Goal: Task Accomplishment & Management: Manage account settings

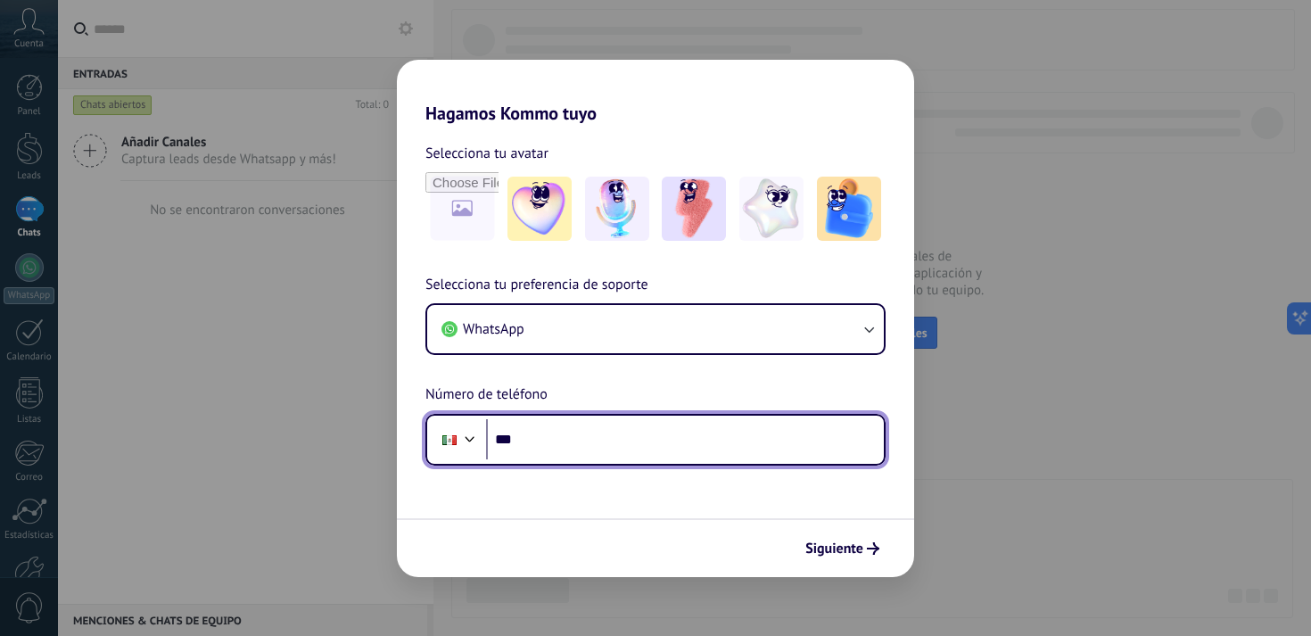
click at [576, 448] on input "***" at bounding box center [685, 439] width 398 height 41
type input "**********"
drag, startPoint x: 626, startPoint y: 440, endPoint x: 446, endPoint y: 439, distance: 180.2
click at [446, 439] on div "**********" at bounding box center [656, 440] width 460 height 52
type input "**********"
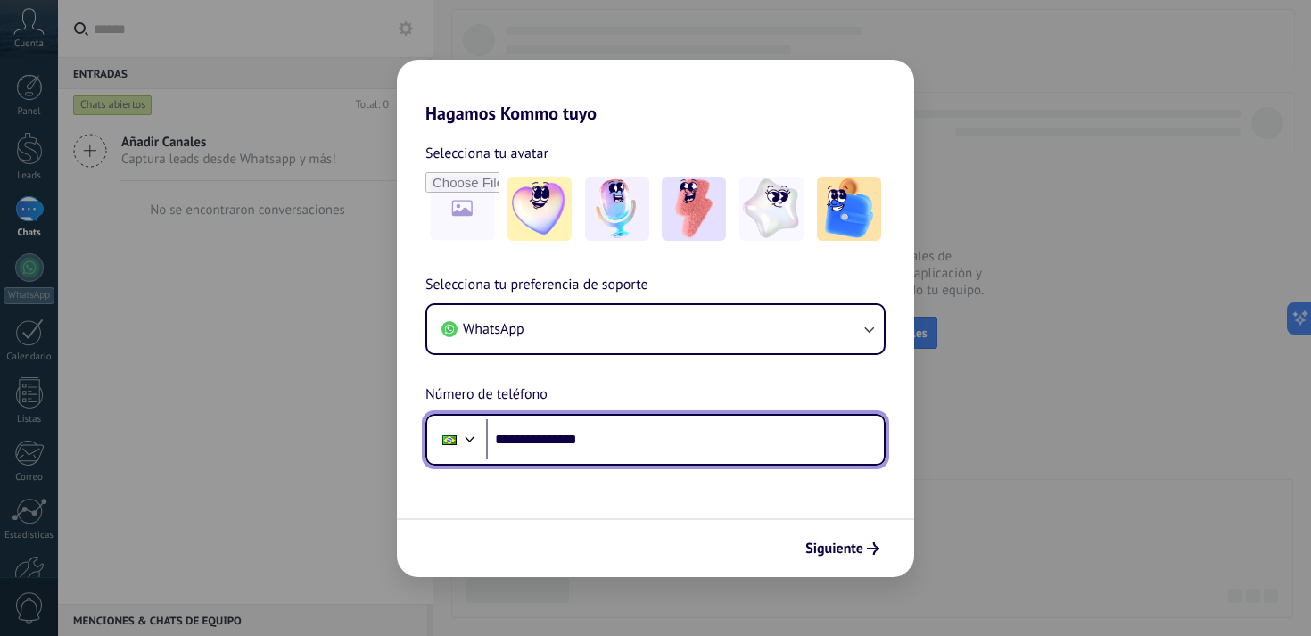
drag, startPoint x: 616, startPoint y: 436, endPoint x: 505, endPoint y: 436, distance: 110.6
click at [505, 436] on input "**********" at bounding box center [685, 439] width 398 height 41
click at [470, 436] on div at bounding box center [469, 436] width 21 height 21
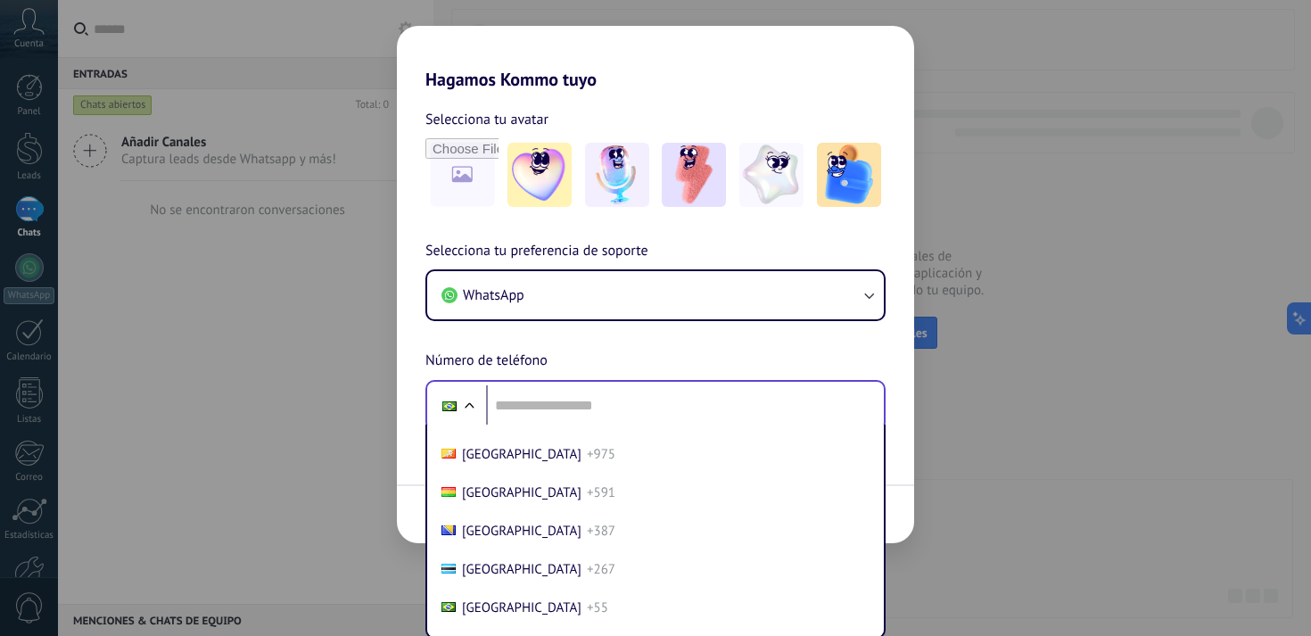
scroll to position [4608, 0]
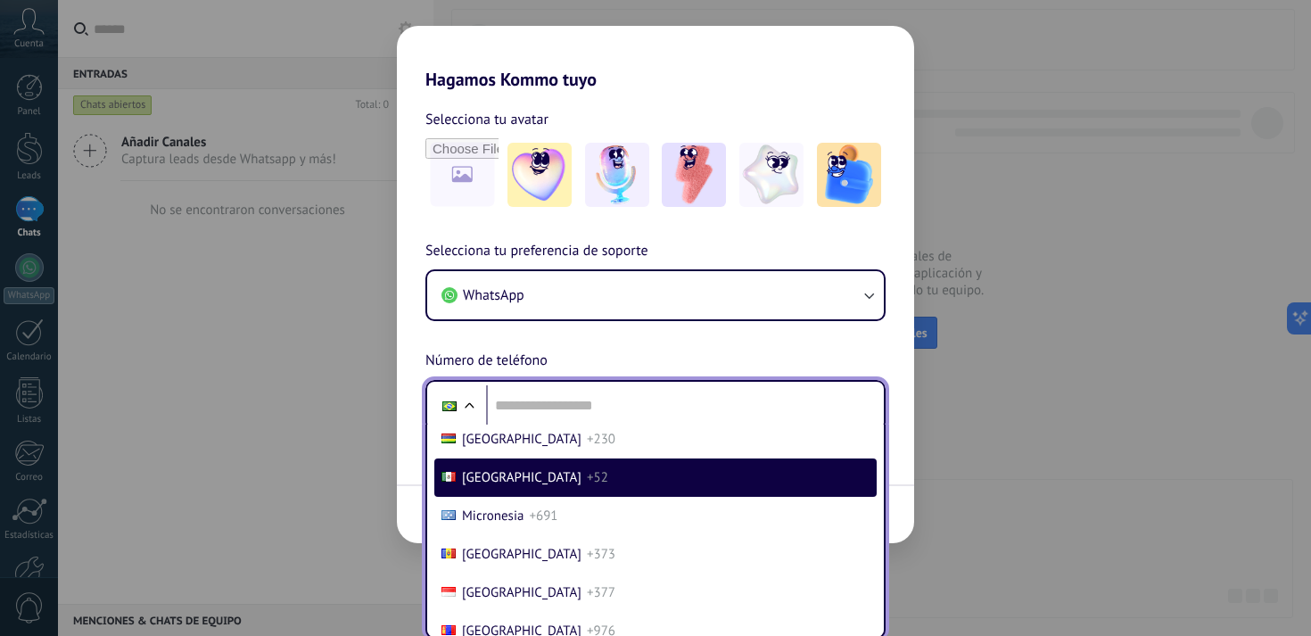
click at [492, 486] on span "[GEOGRAPHIC_DATA]" at bounding box center [522, 477] width 120 height 17
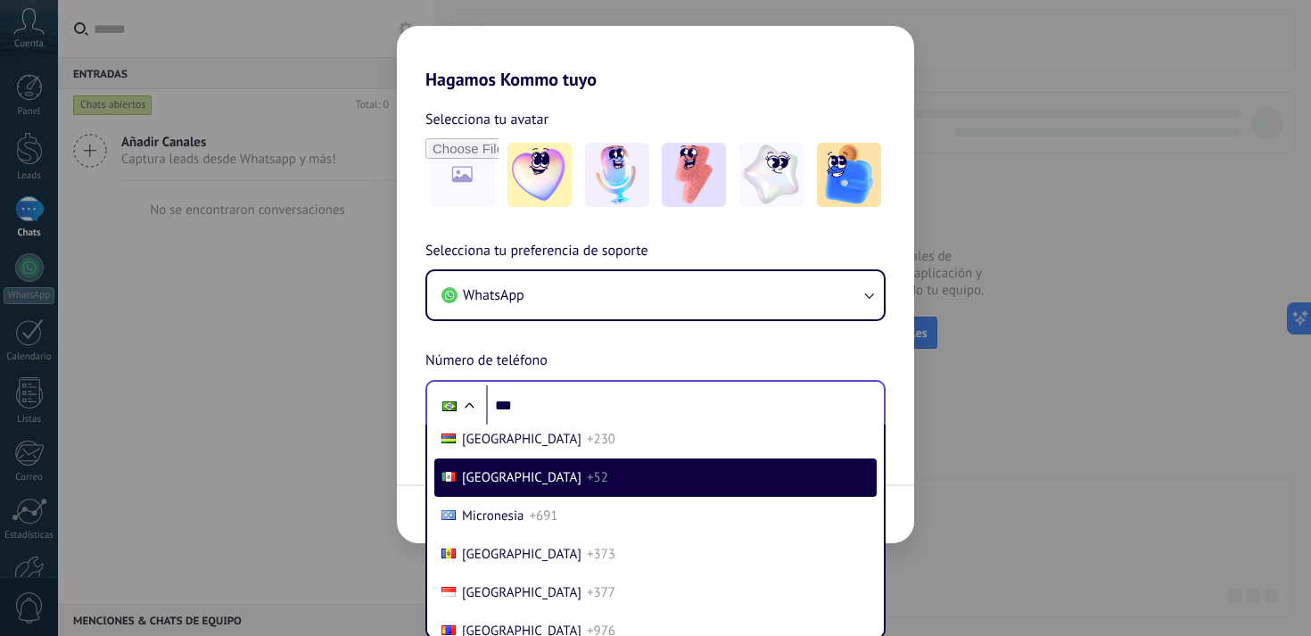
scroll to position [0, 0]
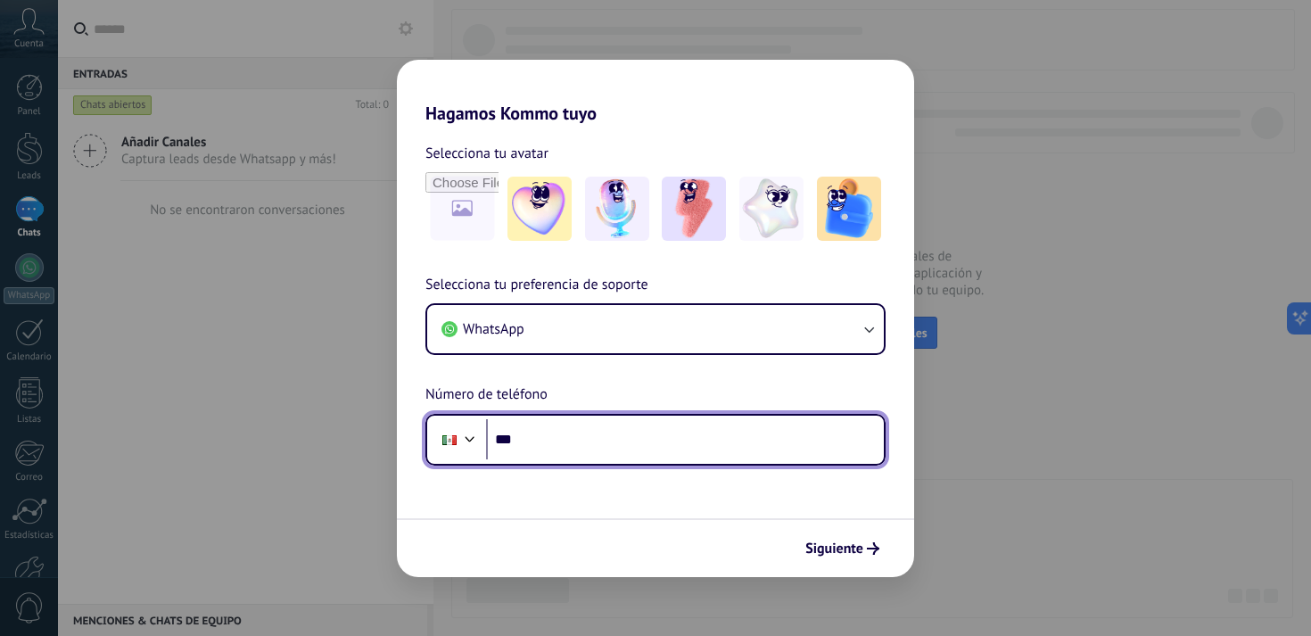
click at [549, 434] on input "***" at bounding box center [685, 439] width 398 height 41
paste input "**********"
type input "**********"
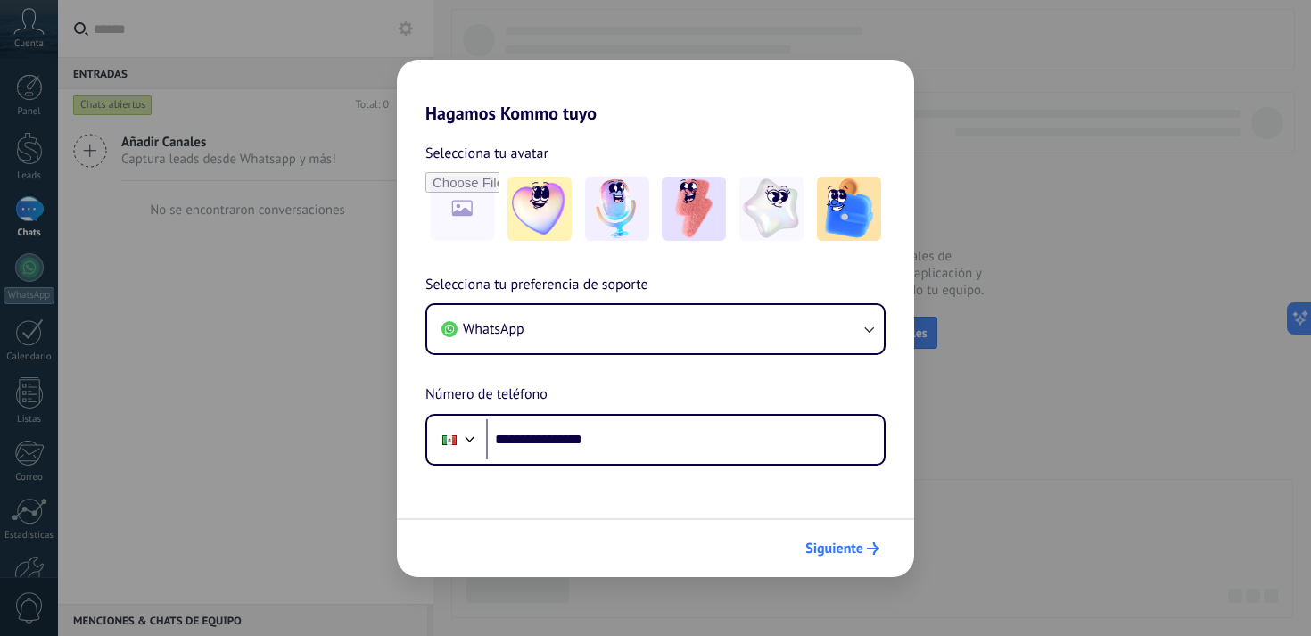
click at [845, 546] on span "Siguiente" at bounding box center [835, 548] width 58 height 12
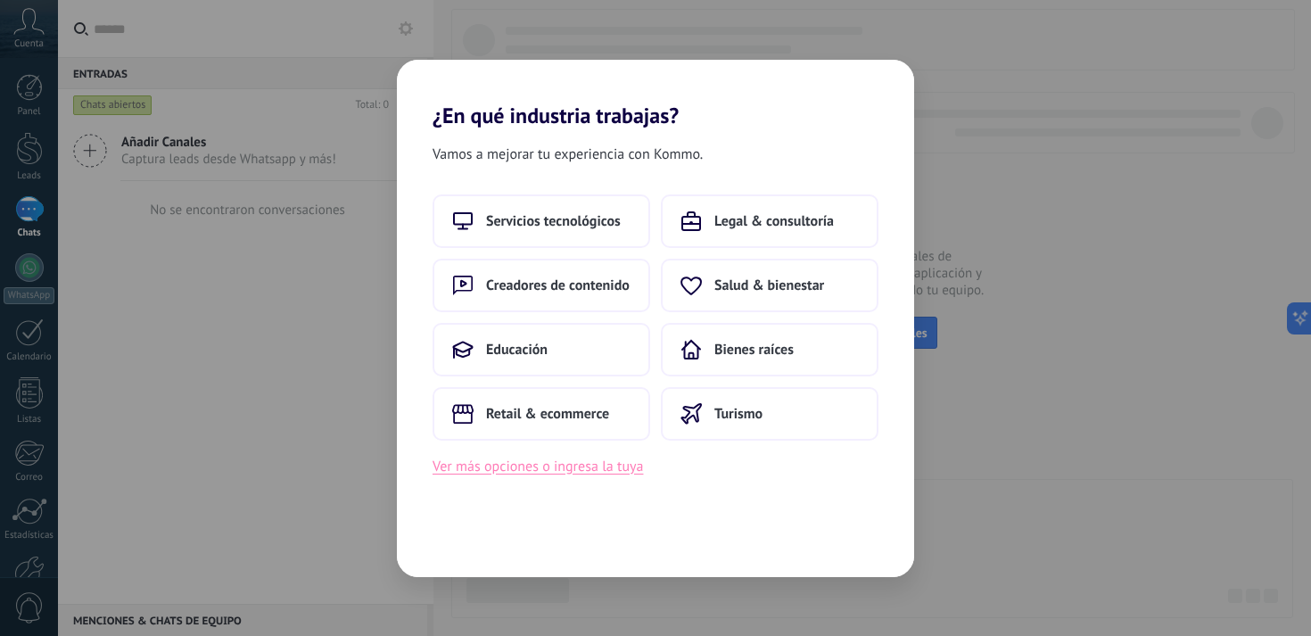
click at [564, 460] on button "Ver más opciones o ingresa la tuya" at bounding box center [538, 466] width 211 height 23
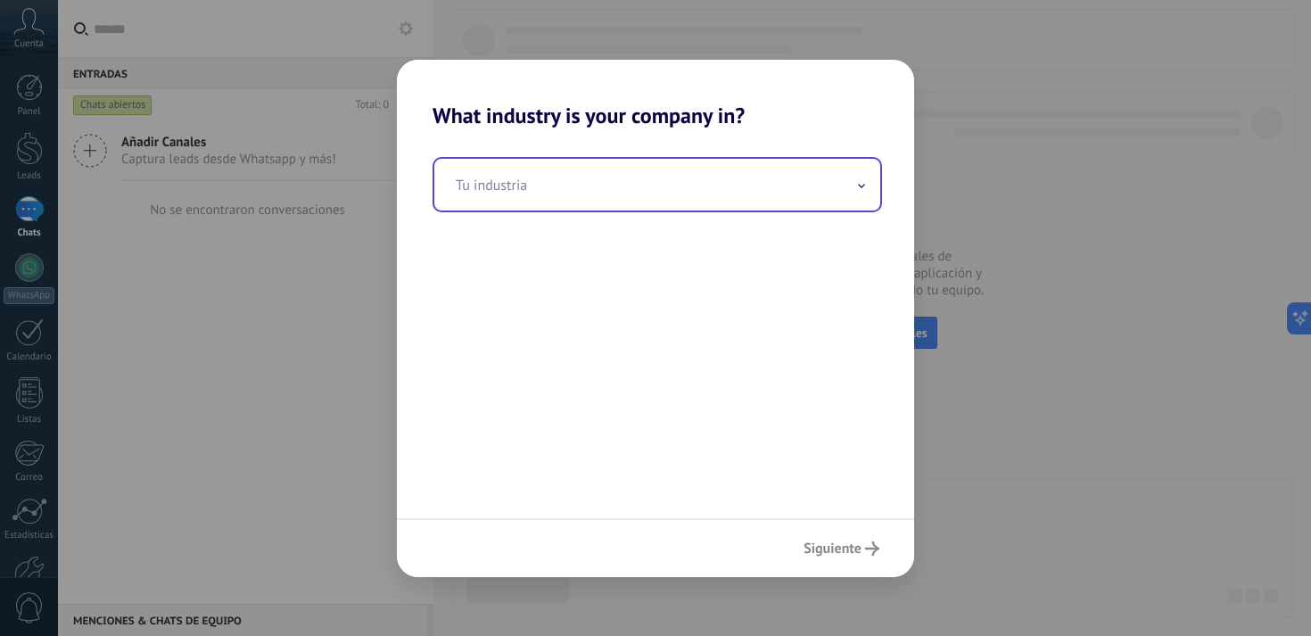
click at [536, 193] on input "text" at bounding box center [657, 185] width 446 height 52
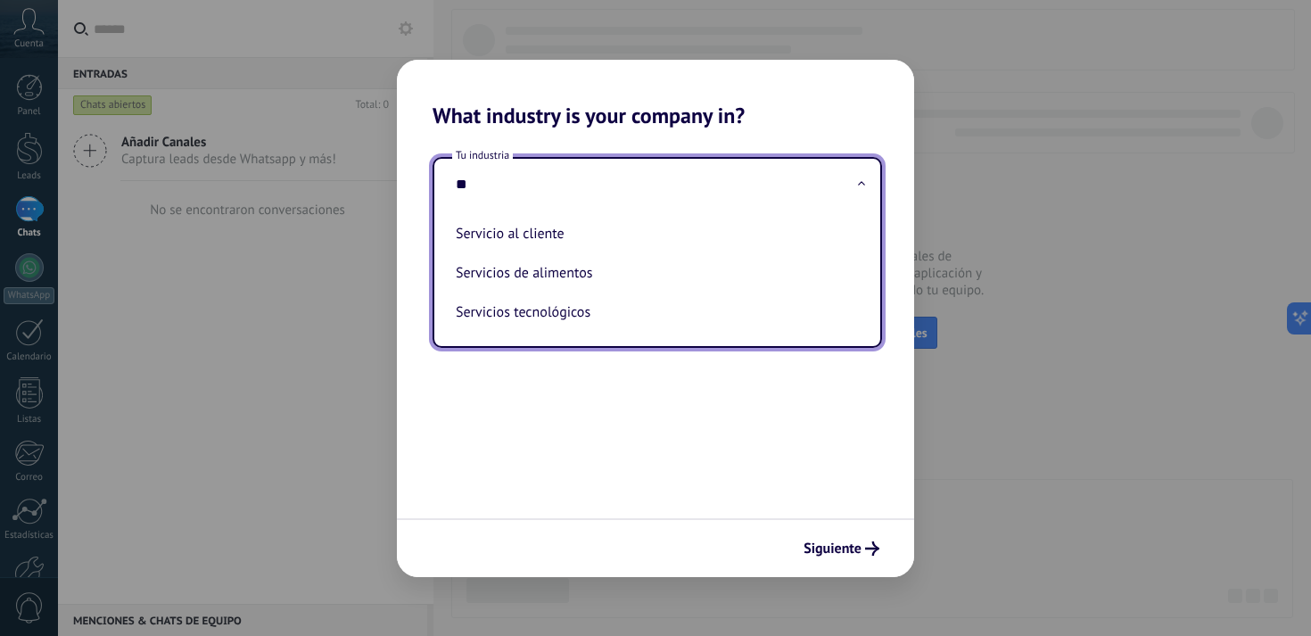
type input "*"
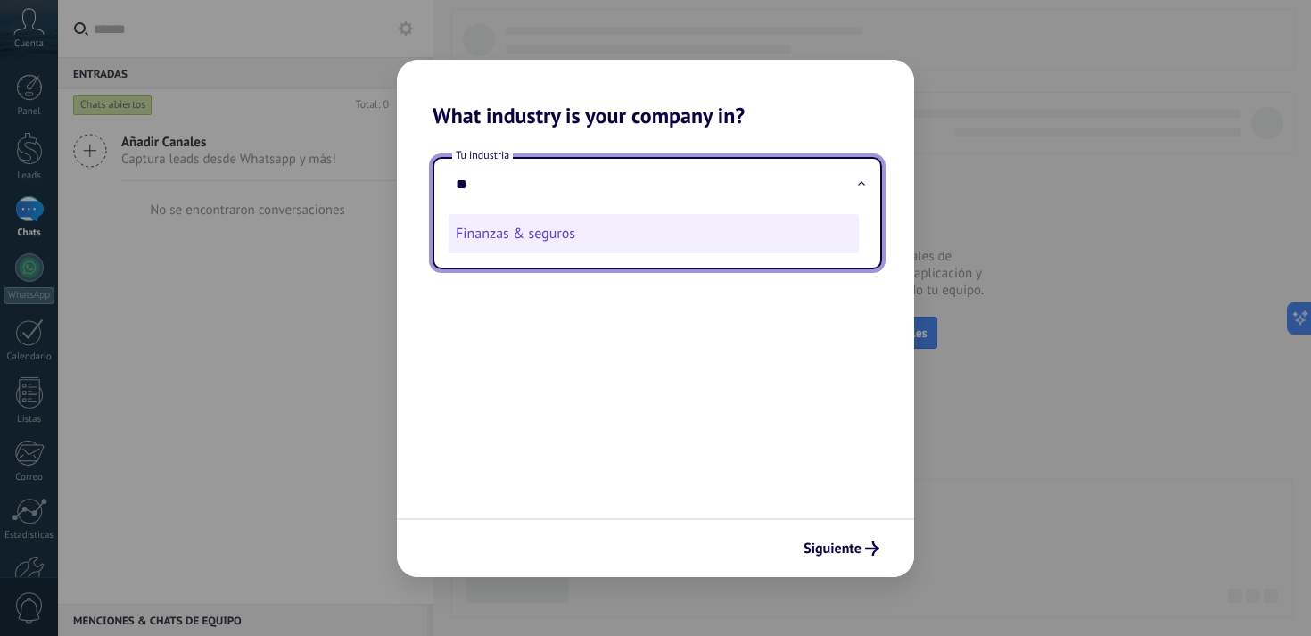
click at [518, 241] on li "Finanzas & seguros" at bounding box center [654, 233] width 410 height 39
type input "**********"
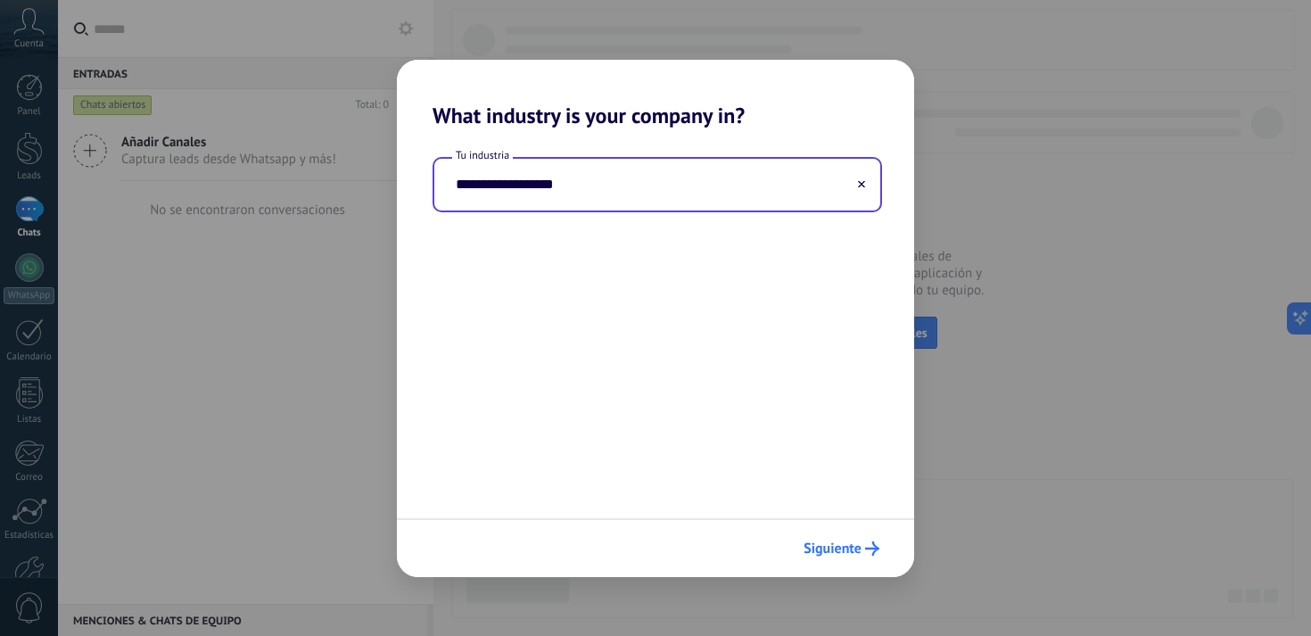
click at [855, 545] on span "Siguiente" at bounding box center [833, 548] width 58 height 12
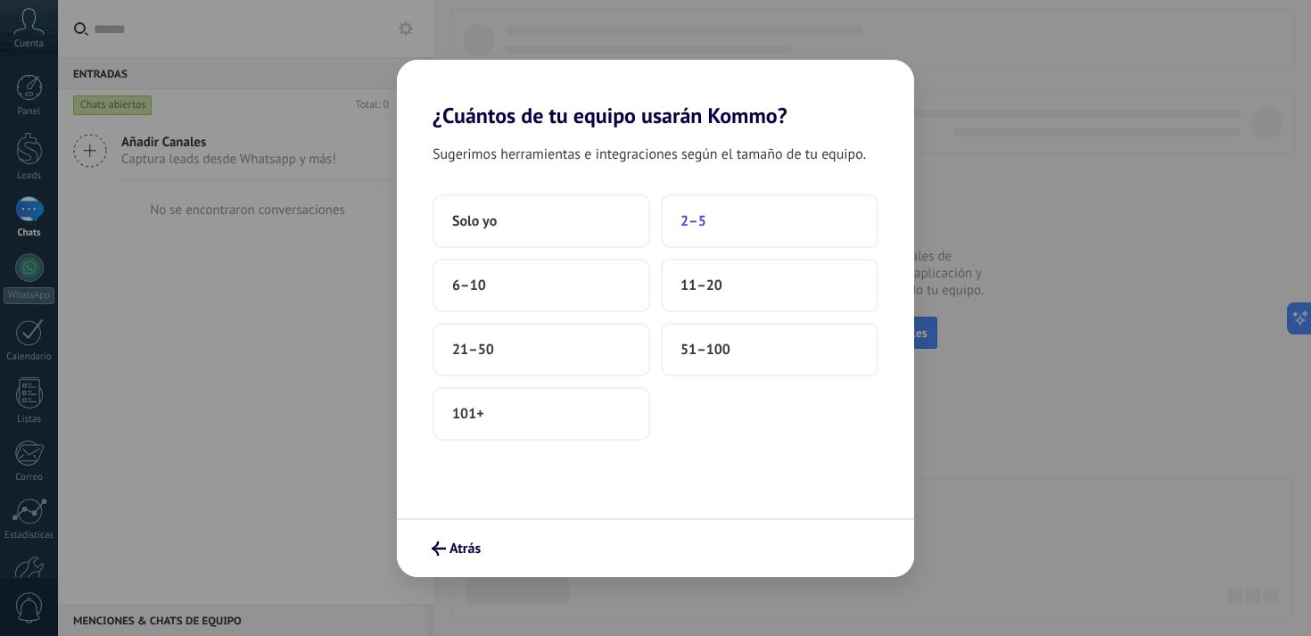
click at [699, 225] on span "2–5" at bounding box center [694, 221] width 26 height 18
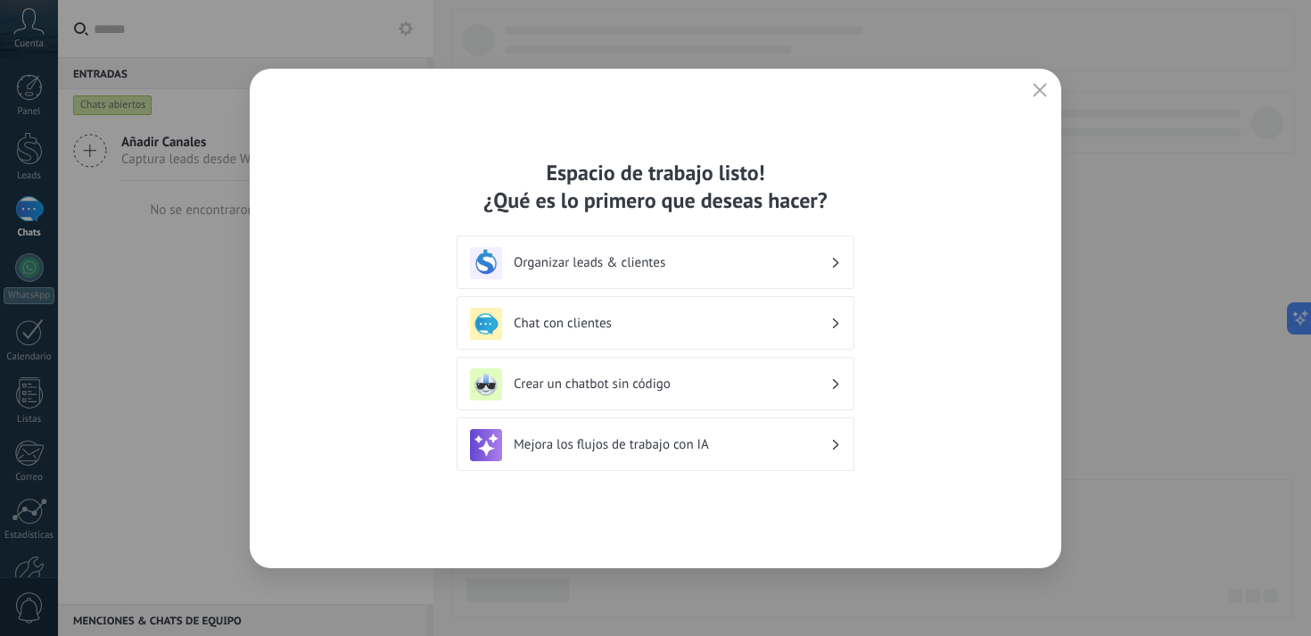
click at [607, 327] on h3 "Chat con clientes" at bounding box center [672, 323] width 317 height 17
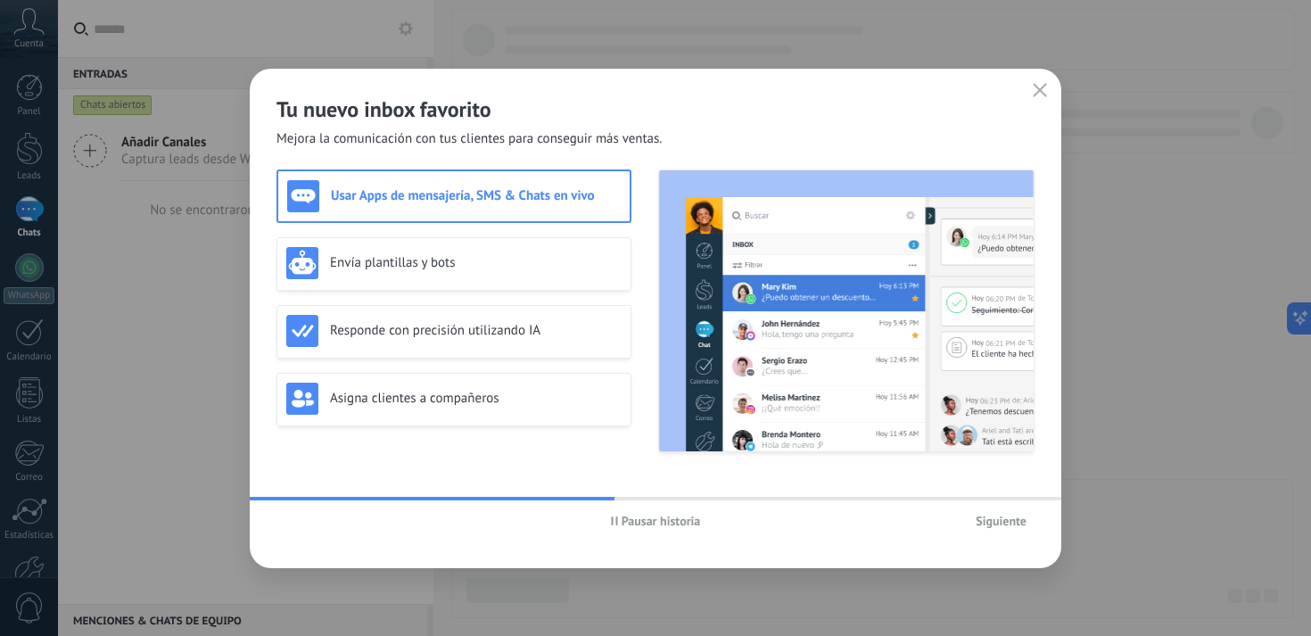
click at [991, 517] on span "Siguiente" at bounding box center [1001, 521] width 51 height 12
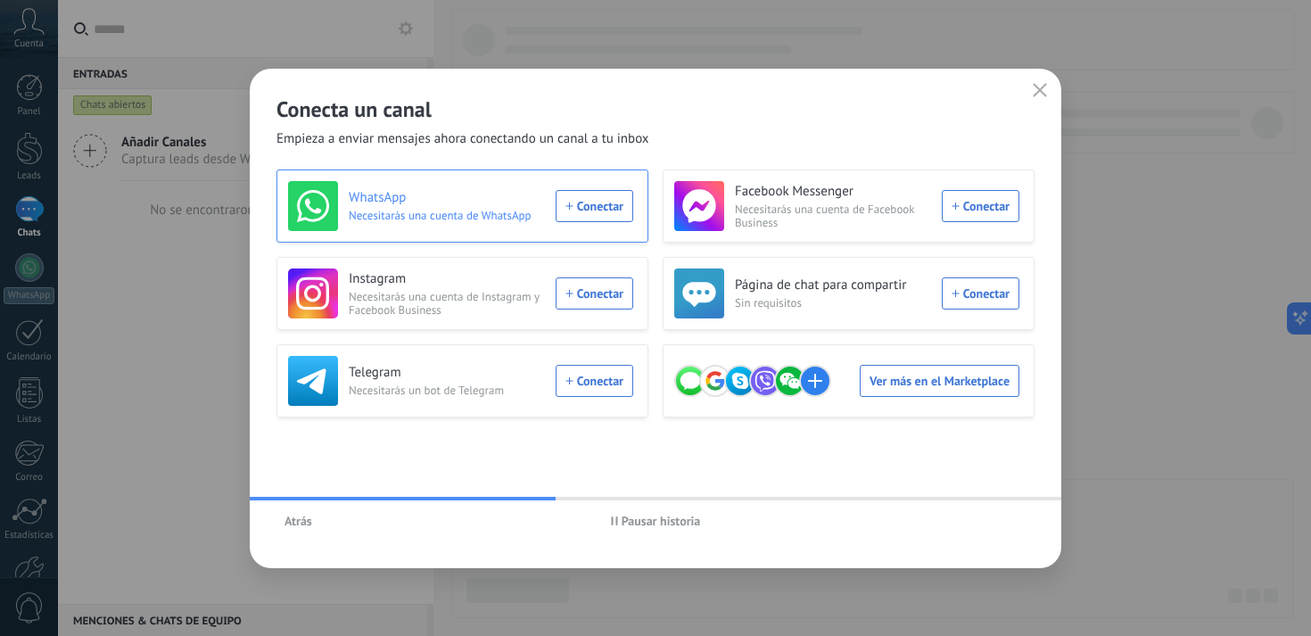
click at [605, 204] on div "WhatsApp Necesitarás una cuenta de WhatsApp Conectar" at bounding box center [460, 206] width 345 height 50
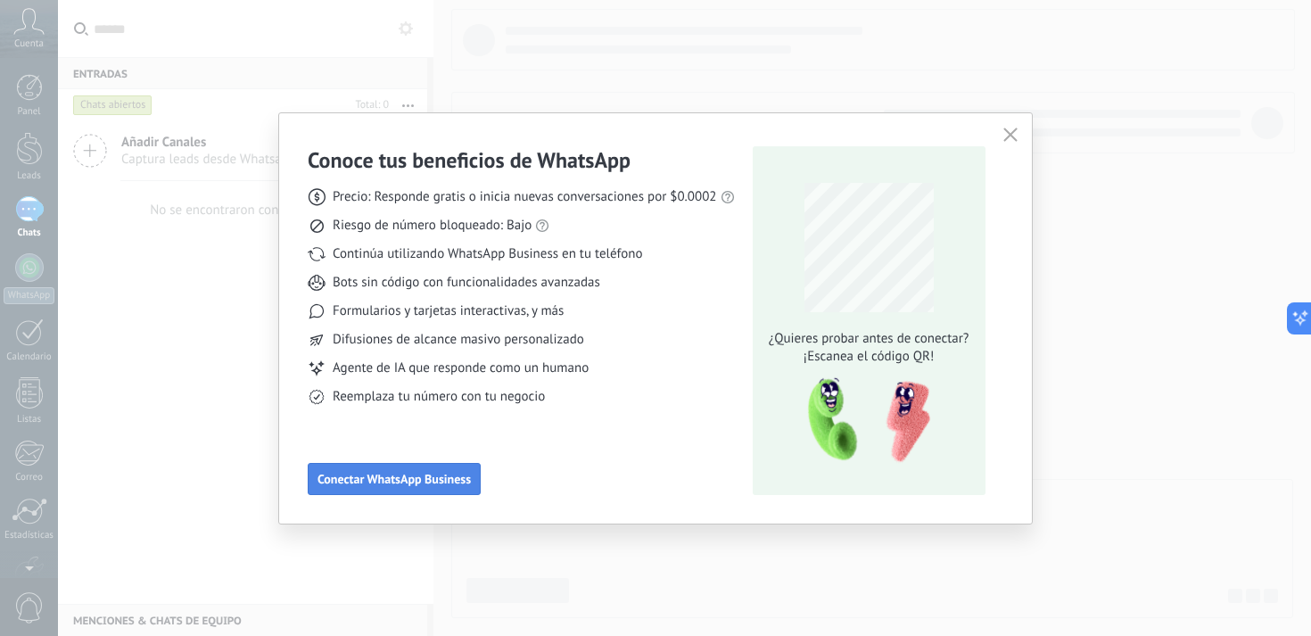
click at [376, 476] on span "Conectar WhatsApp Business" at bounding box center [394, 479] width 153 height 12
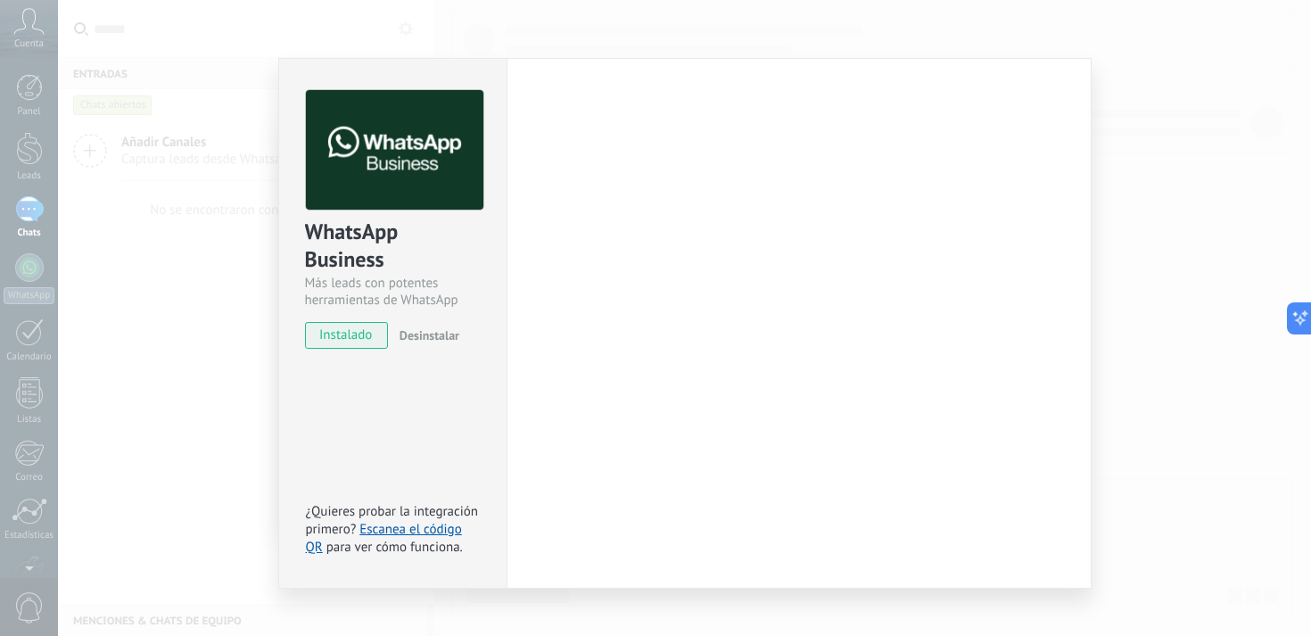
click at [161, 383] on div "WhatsApp Business Más leads con potentes herramientas de WhatsApp instalado Des…" at bounding box center [684, 318] width 1253 height 636
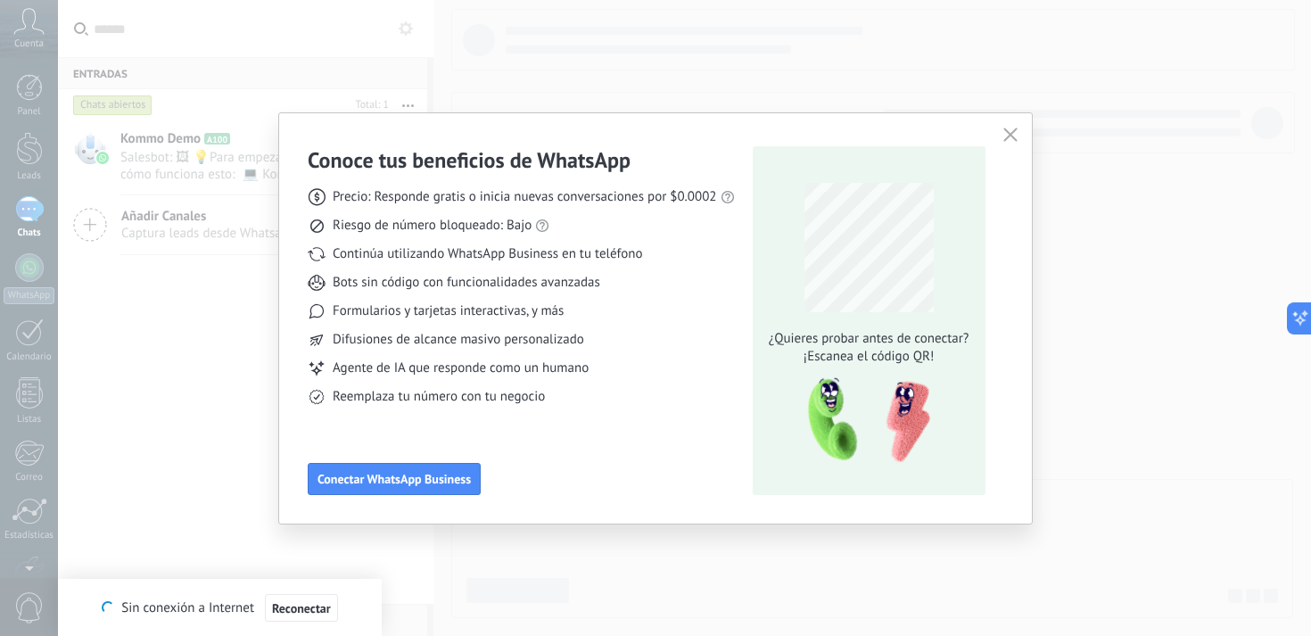
click at [1014, 132] on icon "button" at bounding box center [1011, 135] width 14 height 14
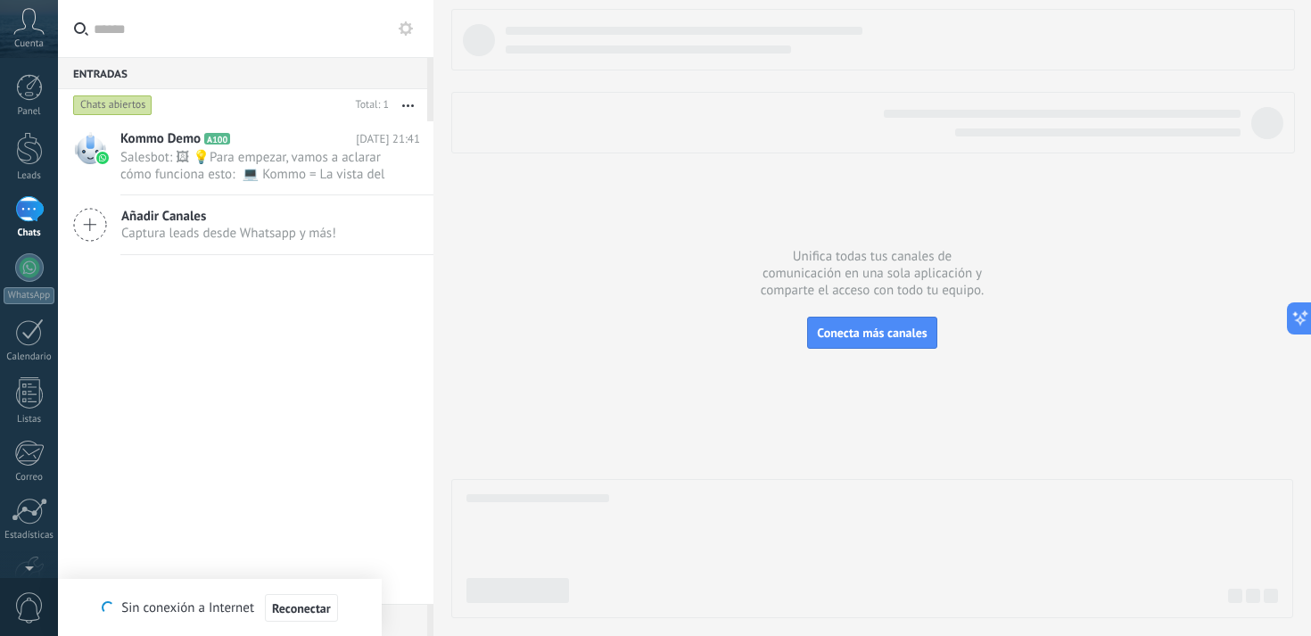
click at [232, 227] on span "Captura leads desde Whatsapp y más!" at bounding box center [228, 233] width 215 height 17
click at [95, 222] on icon at bounding box center [90, 225] width 34 height 34
click at [199, 149] on span "Salesbot: 🖼 💡Para empezar, vamos a aclarar cómo funciona esto: 💻 Kommo = La vis…" at bounding box center [253, 166] width 266 height 34
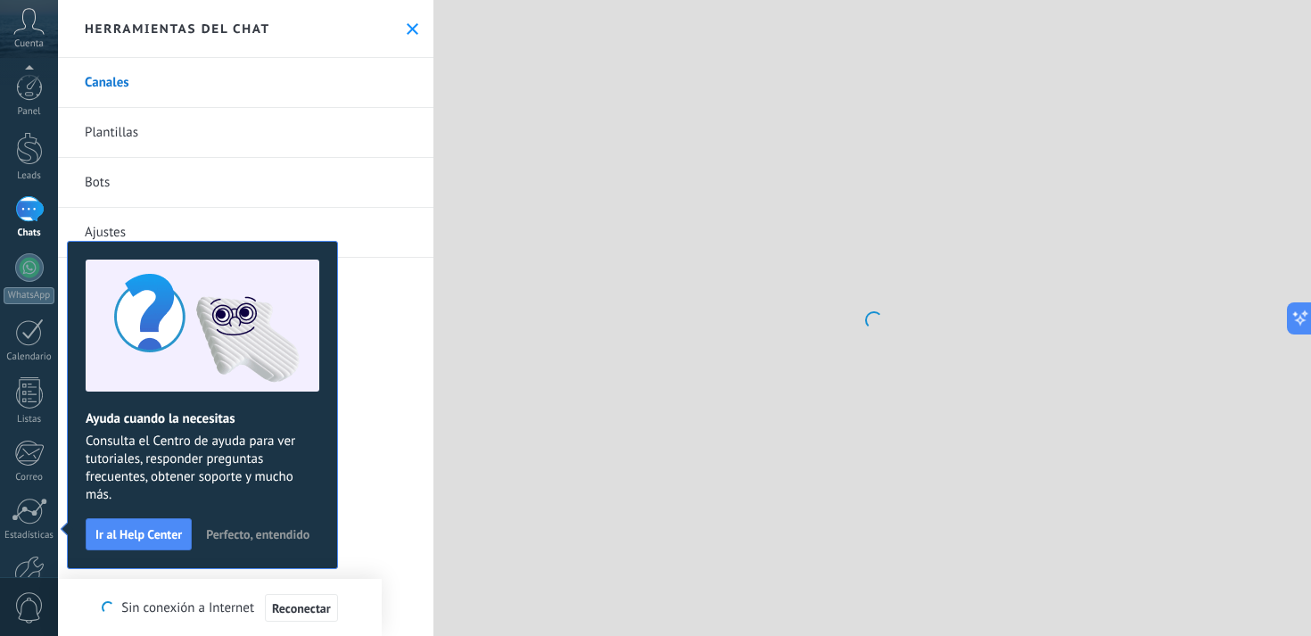
scroll to position [106, 0]
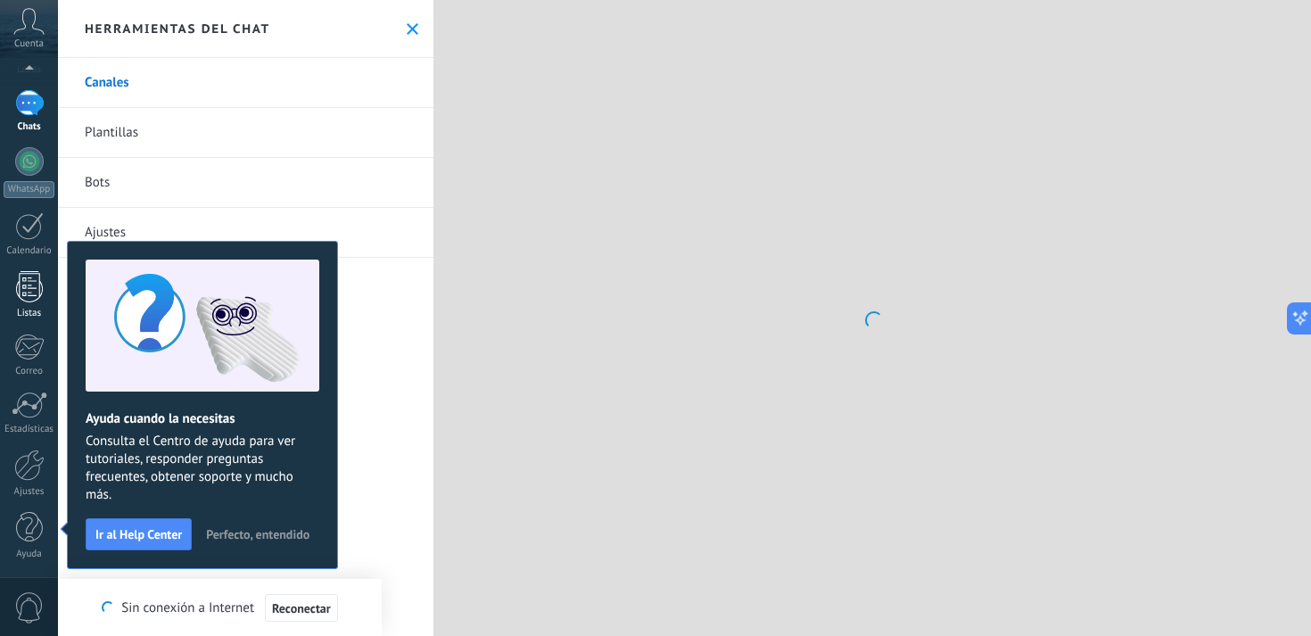
click at [28, 293] on div at bounding box center [29, 286] width 27 height 31
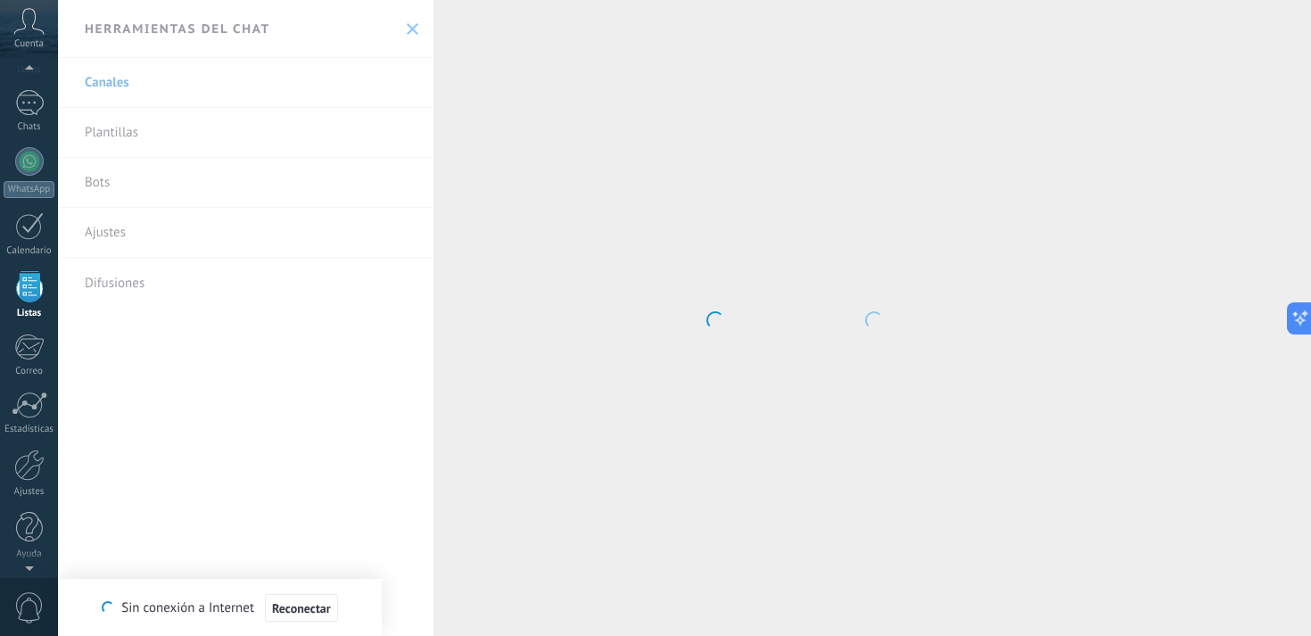
scroll to position [46, 0]
click at [141, 87] on body ".abccls-1,.abccls-2{fill-rule:evenodd}.abccls-2{fill:#fff} .abfcls-1{fill:none}…" at bounding box center [655, 318] width 1311 height 636
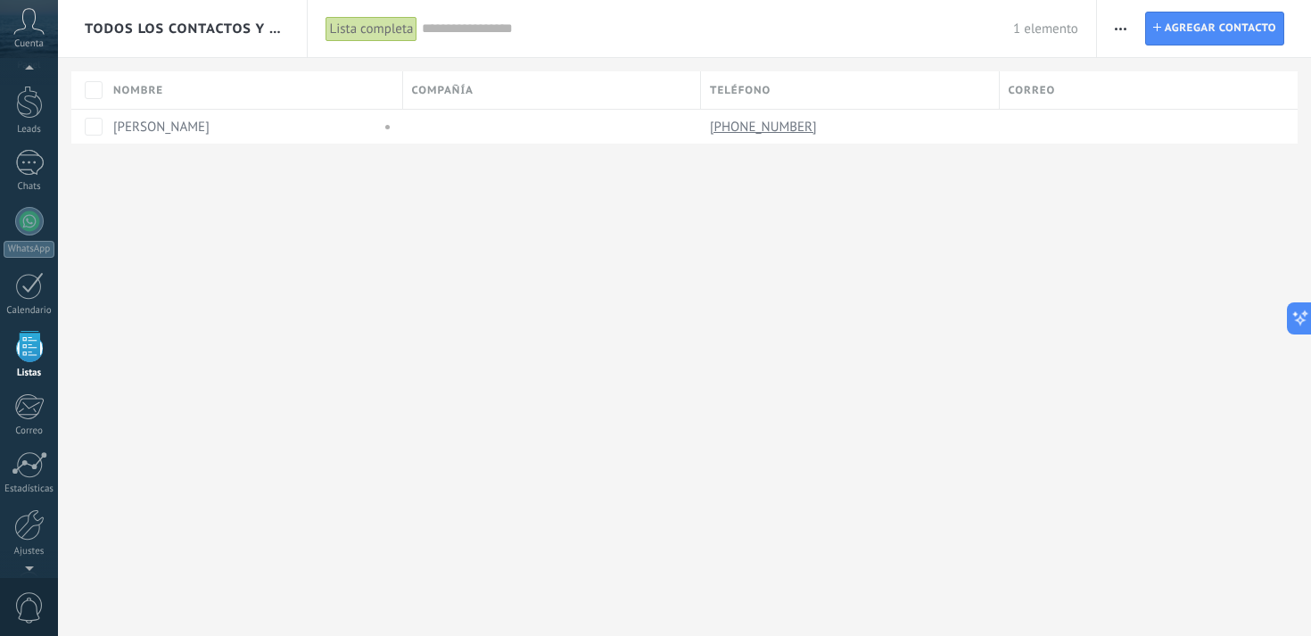
click at [785, 273] on div "Todos los contactos y empresas Lista completa Aplicar 1 elemento Lista completa…" at bounding box center [684, 318] width 1253 height 636
click at [742, 123] on link "[PHONE_NUMBER]" at bounding box center [765, 127] width 111 height 16
click at [1168, 24] on span "Agregar contacto" at bounding box center [1221, 28] width 112 height 32
click at [1211, 24] on span "Agregar contacto" at bounding box center [1221, 28] width 112 height 32
click at [1122, 29] on icon "button" at bounding box center [1121, 29] width 12 height 3
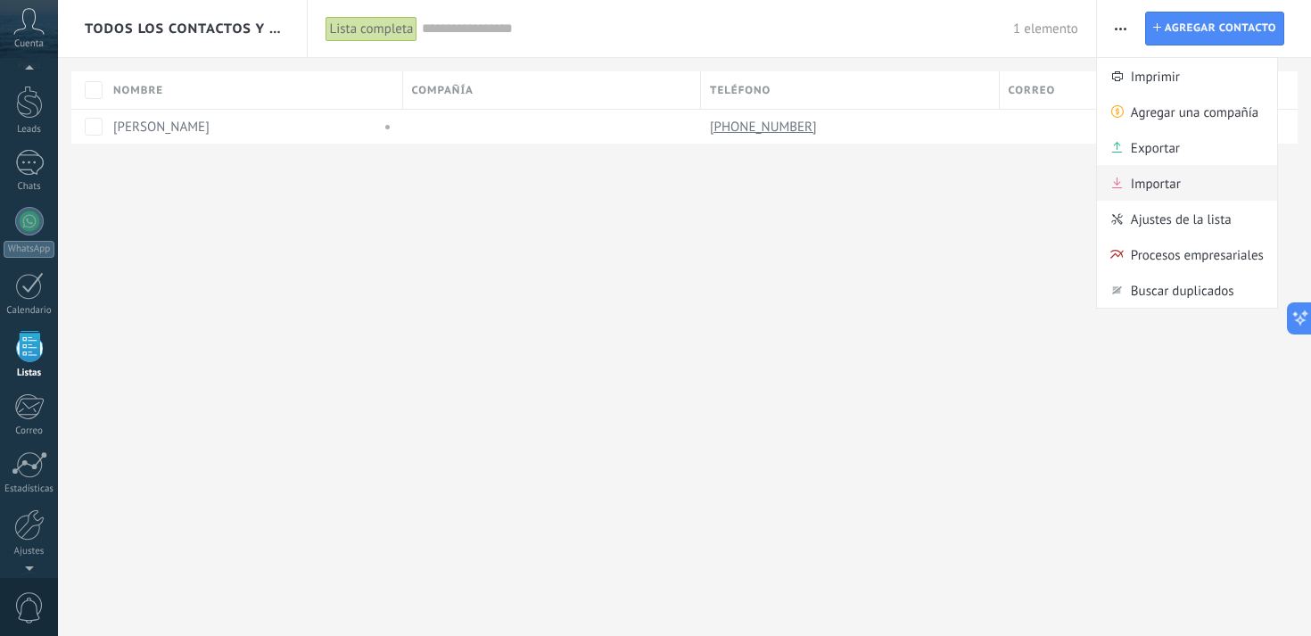
click at [1161, 182] on span "Importar" at bounding box center [1156, 183] width 50 height 36
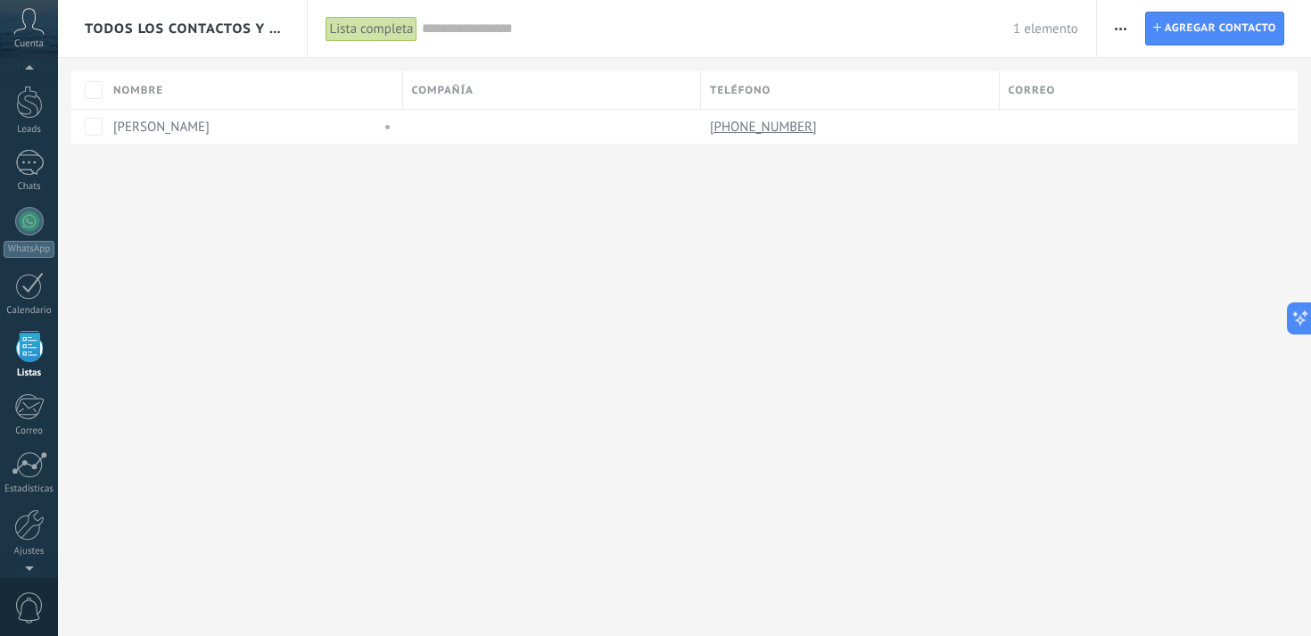
click at [1120, 31] on span "button" at bounding box center [1121, 29] width 12 height 34
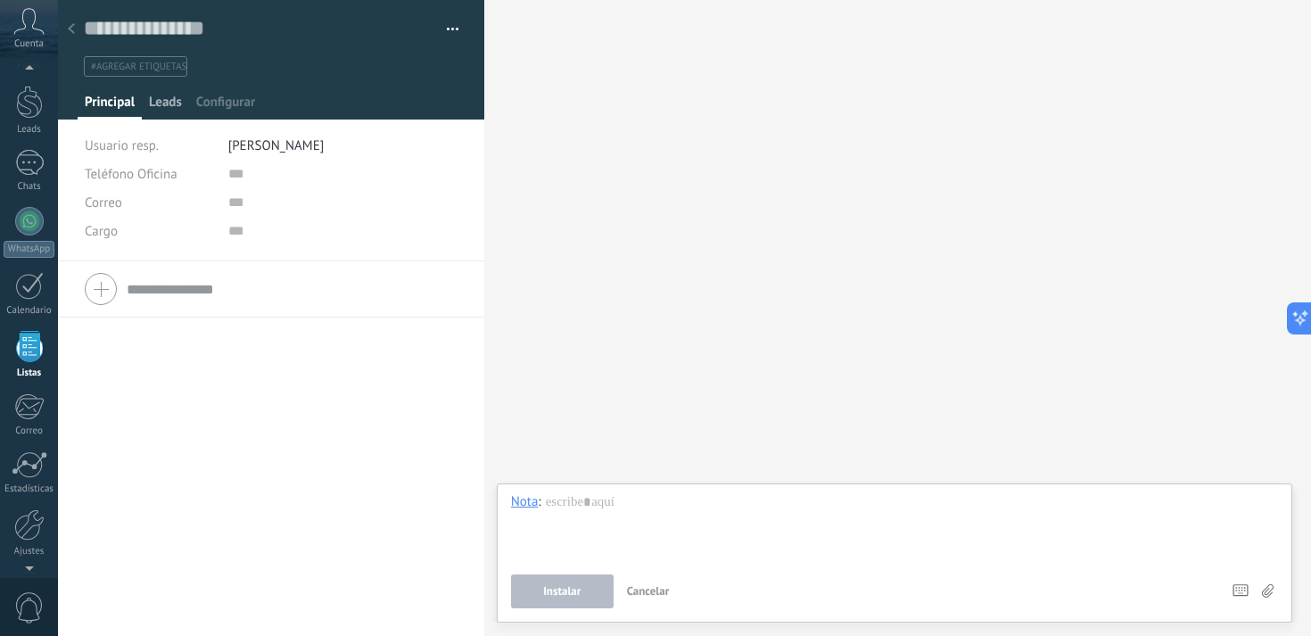
click at [169, 112] on span "Leads" at bounding box center [165, 107] width 33 height 26
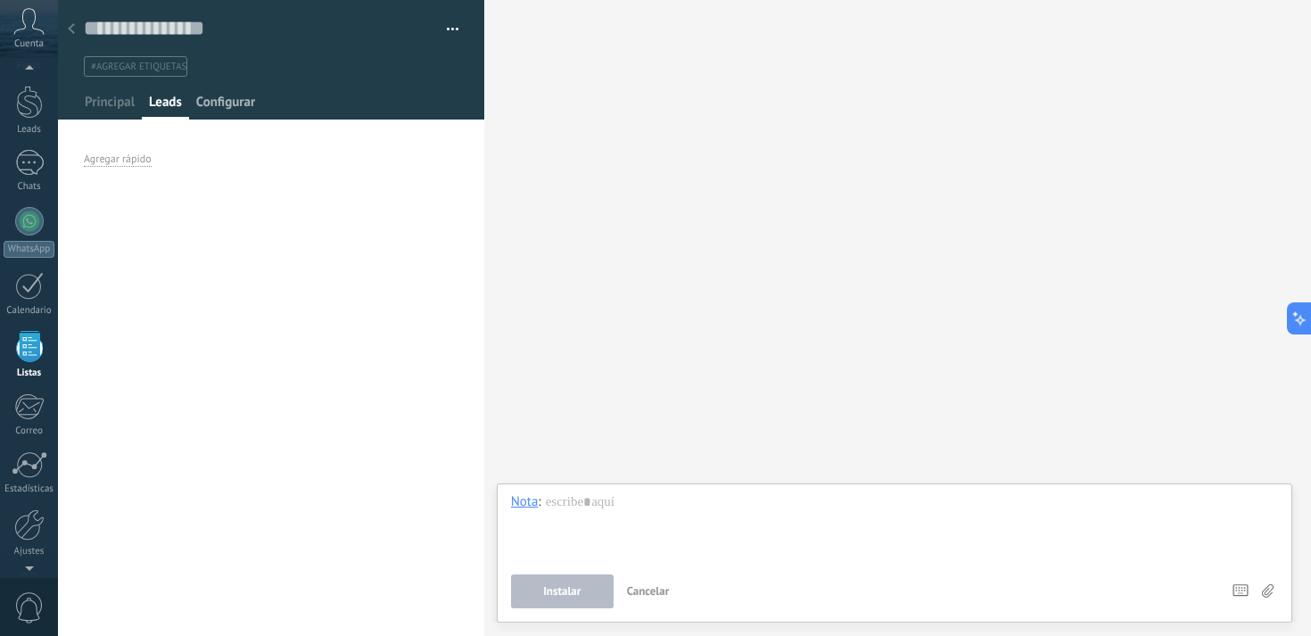
click at [225, 110] on span "Configurar" at bounding box center [225, 107] width 59 height 26
click at [206, 109] on span "Configurar" at bounding box center [225, 107] width 59 height 26
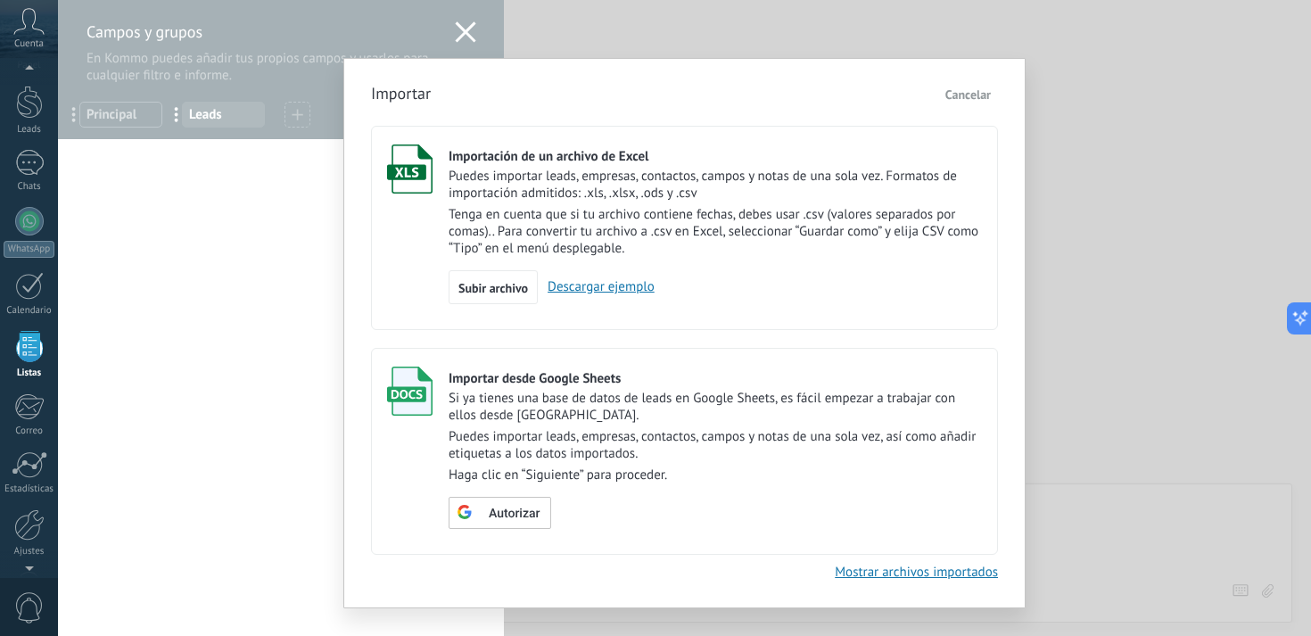
click at [587, 295] on link "Descargar ejemplo" at bounding box center [596, 286] width 117 height 17
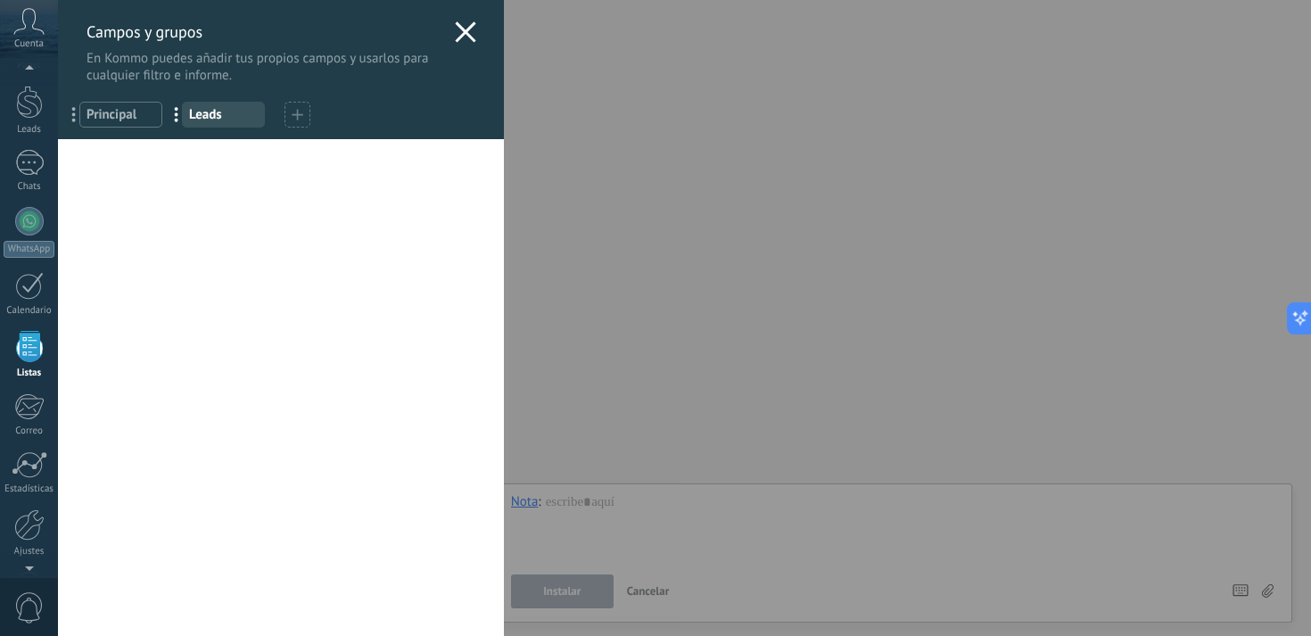
click at [455, 36] on use at bounding box center [465, 31] width 21 height 21
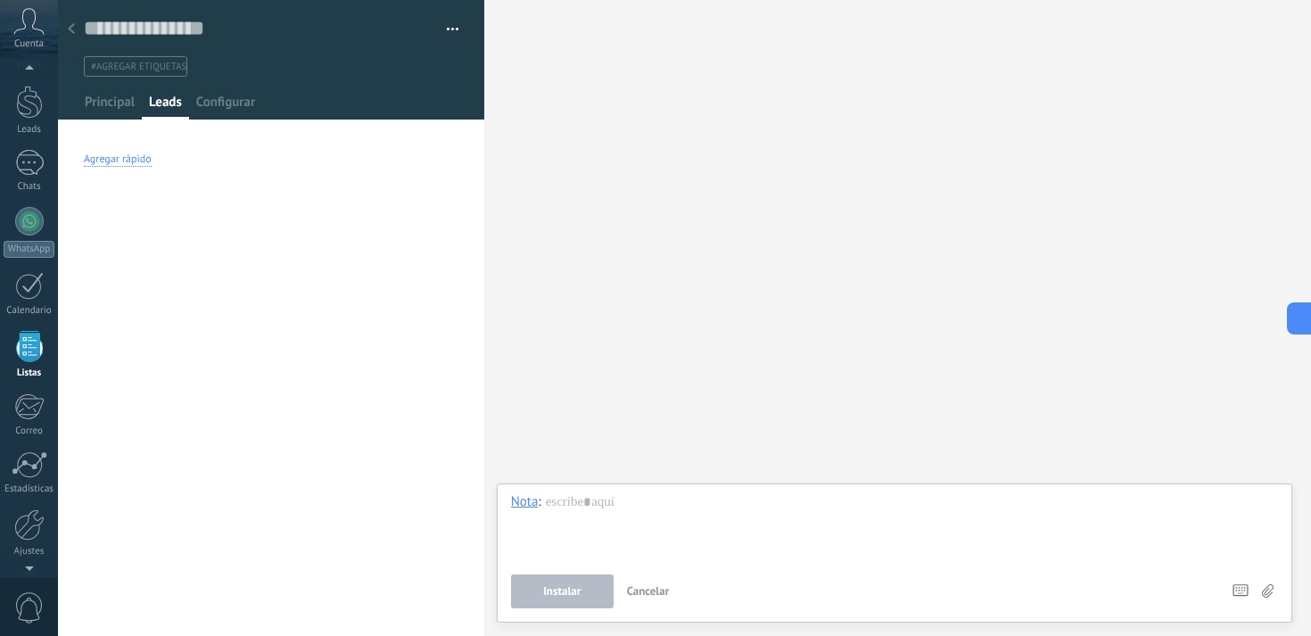
click at [112, 160] on div "Agregar rápido" at bounding box center [118, 160] width 68 height 14
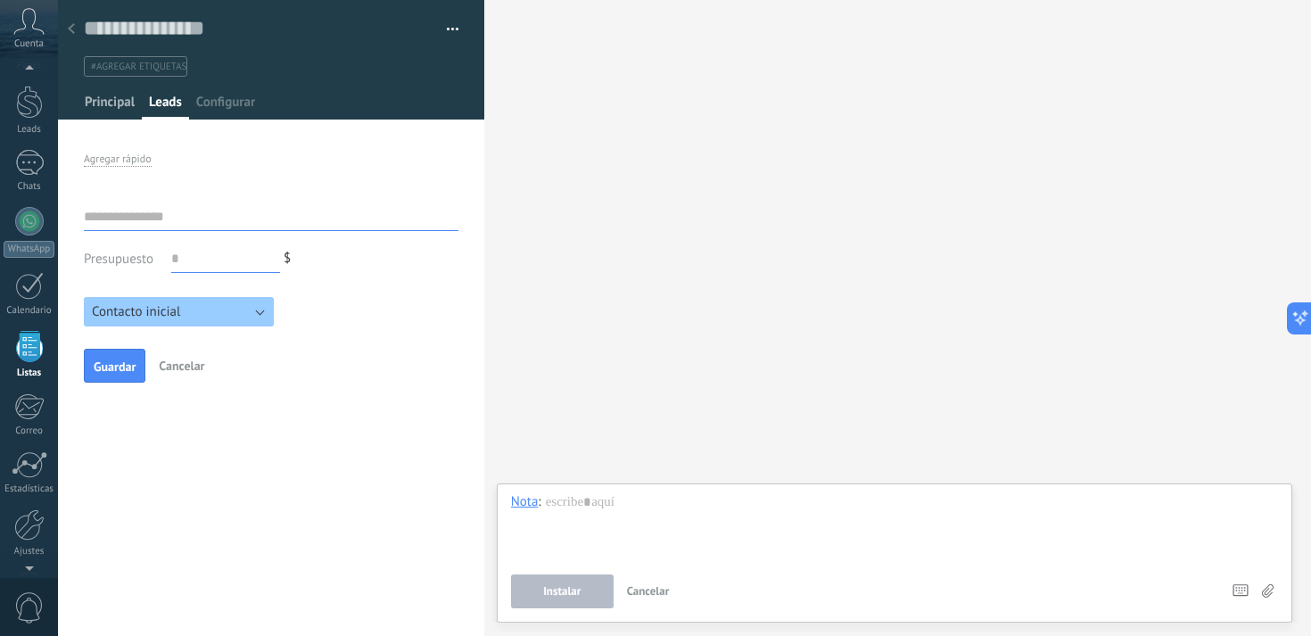
click at [116, 101] on span "Principal" at bounding box center [110, 107] width 50 height 26
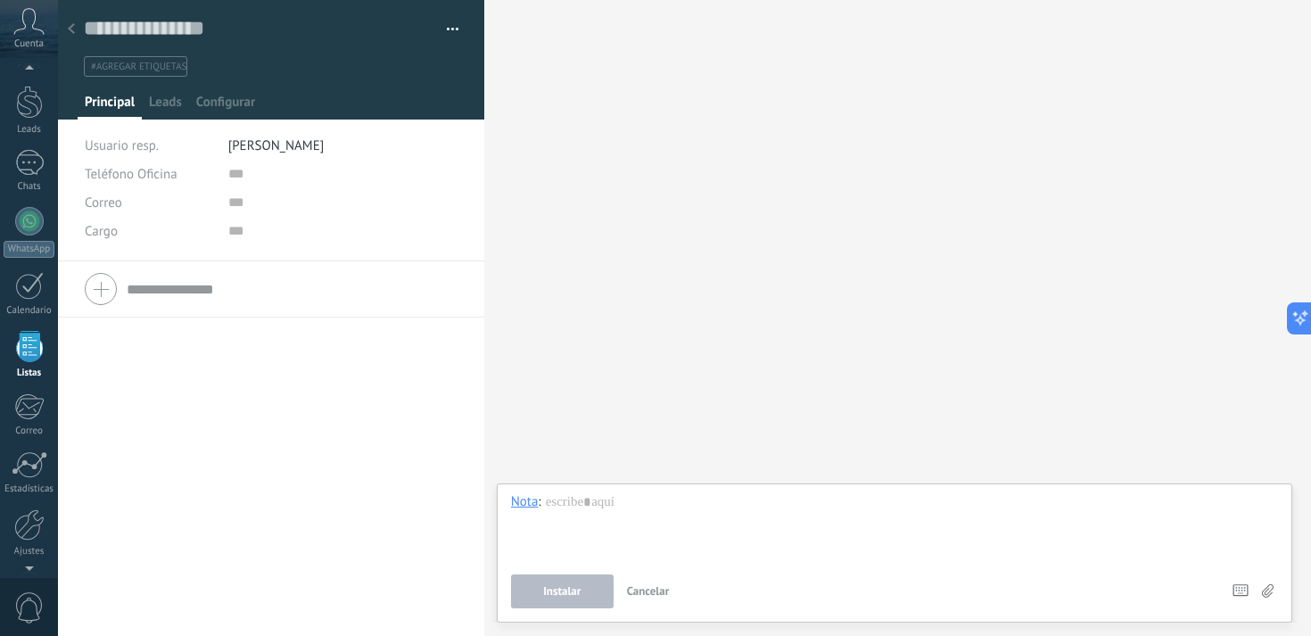
click at [111, 286] on div at bounding box center [271, 289] width 373 height 45
click at [227, 109] on span "Configurar" at bounding box center [225, 107] width 59 height 26
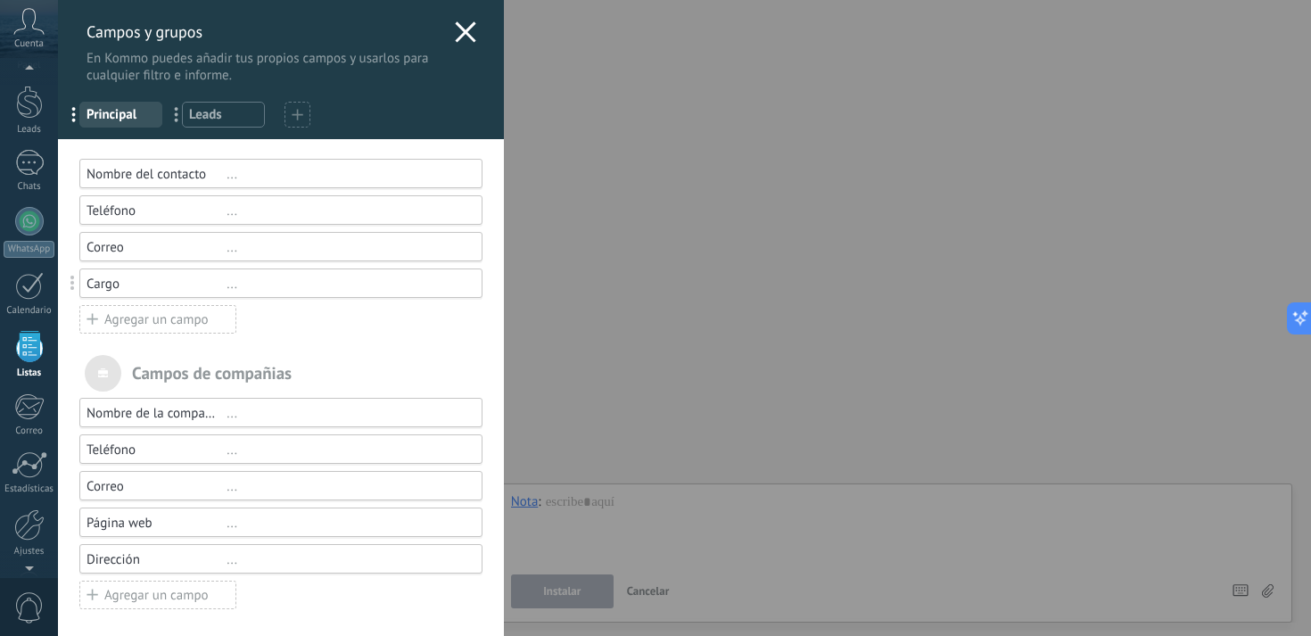
click at [463, 36] on use at bounding box center [465, 31] width 21 height 21
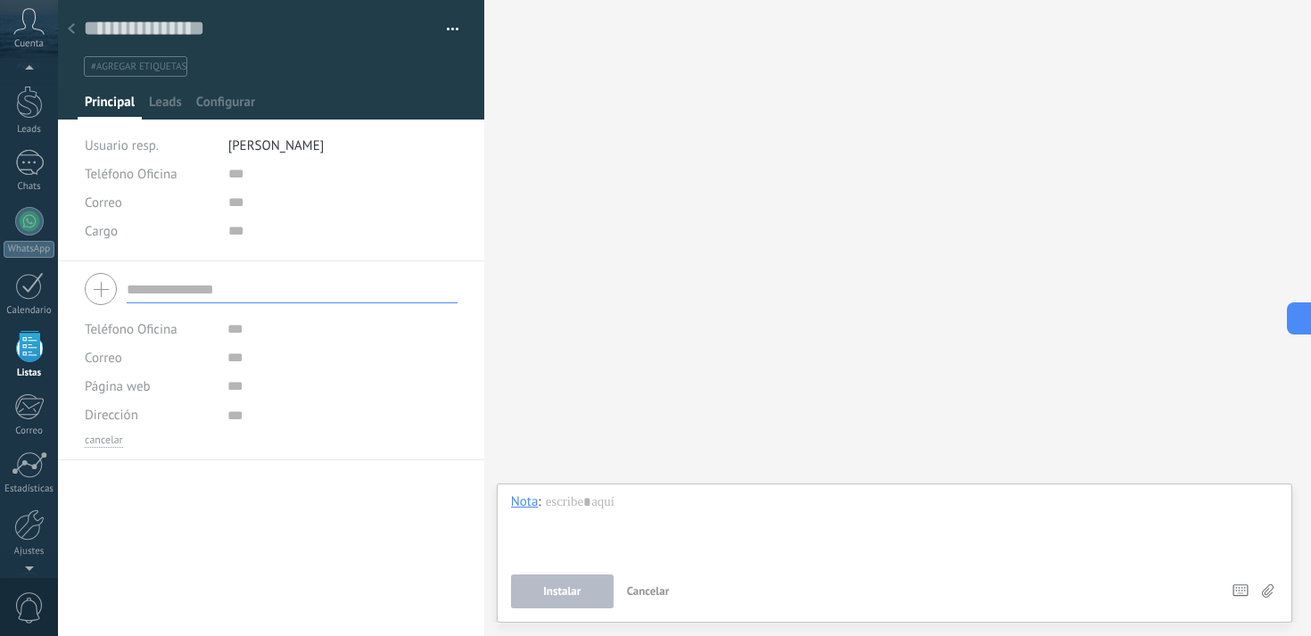
click at [78, 29] on div at bounding box center [71, 29] width 25 height 35
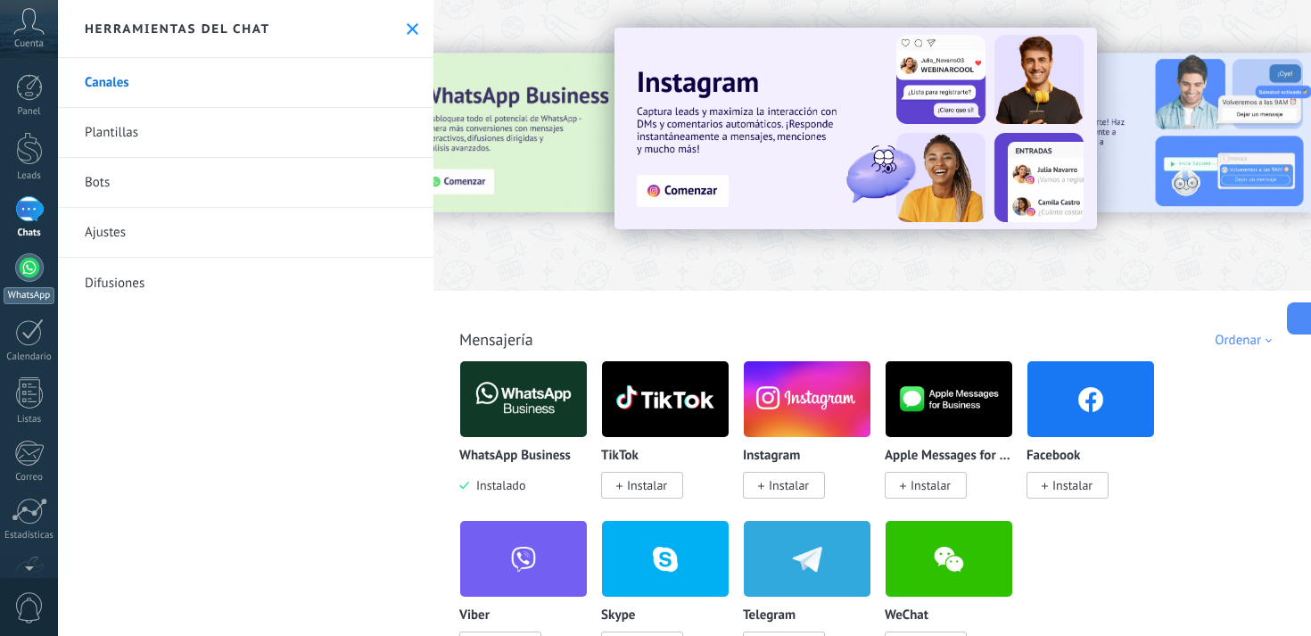
click at [22, 281] on link "WhatsApp" at bounding box center [29, 278] width 58 height 51
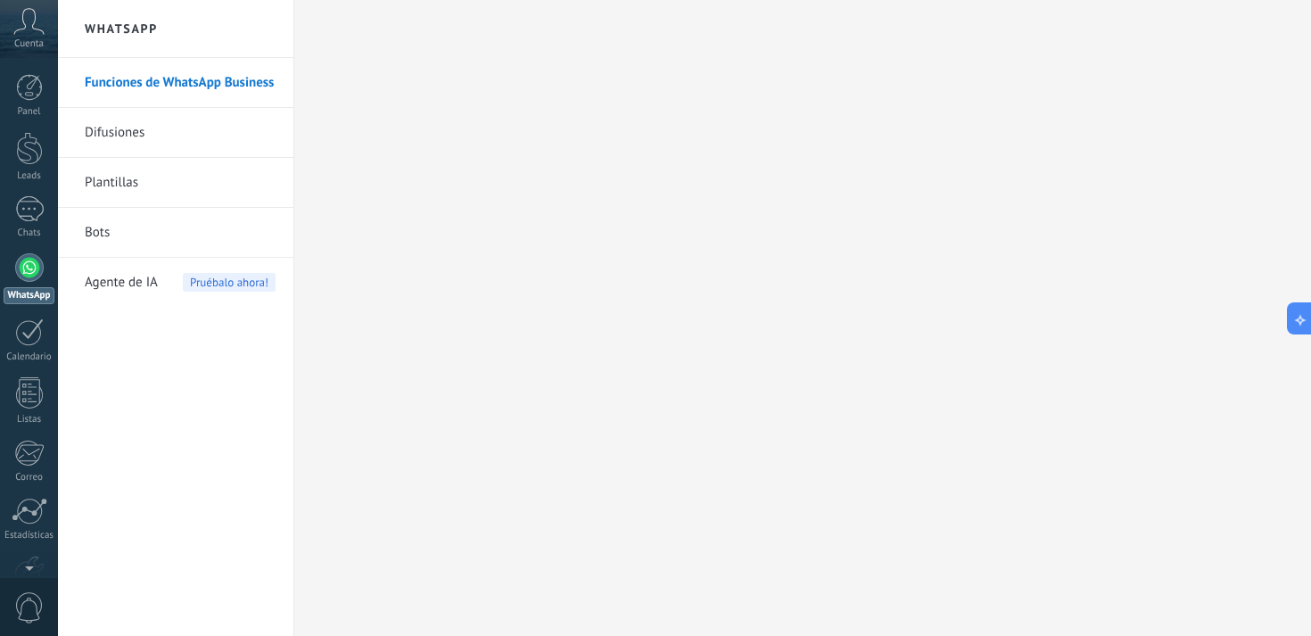
click at [112, 178] on link "Plantillas" at bounding box center [180, 183] width 191 height 50
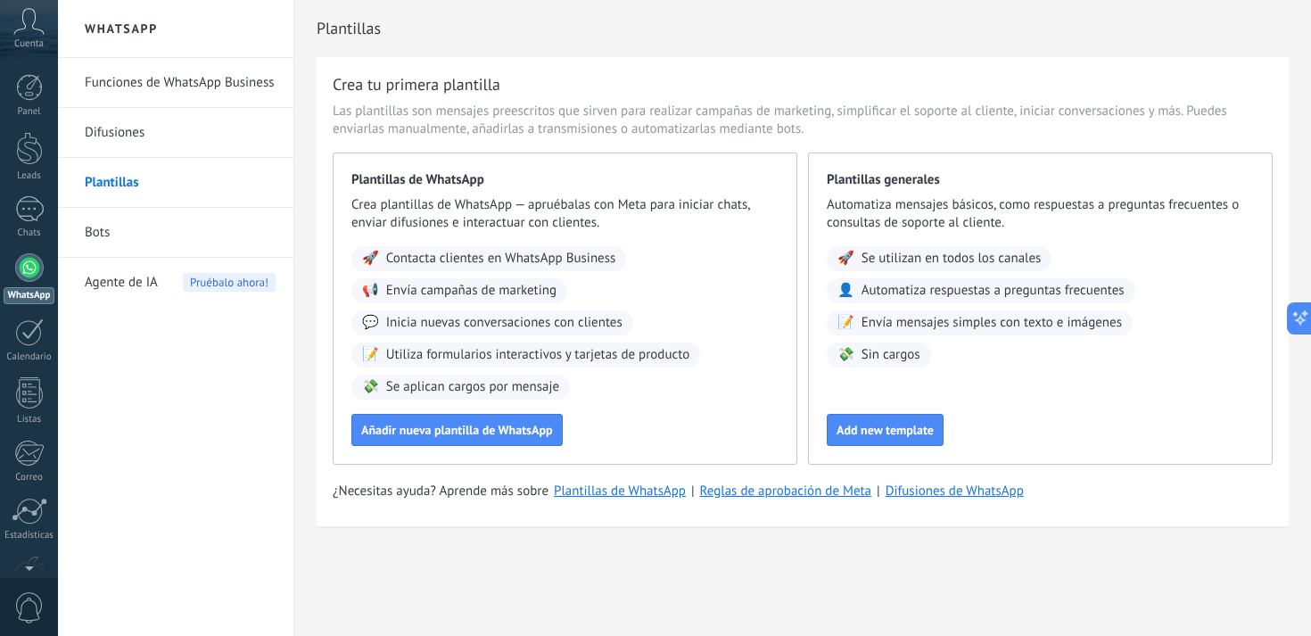
click at [119, 139] on link "Difusiones" at bounding box center [180, 133] width 191 height 50
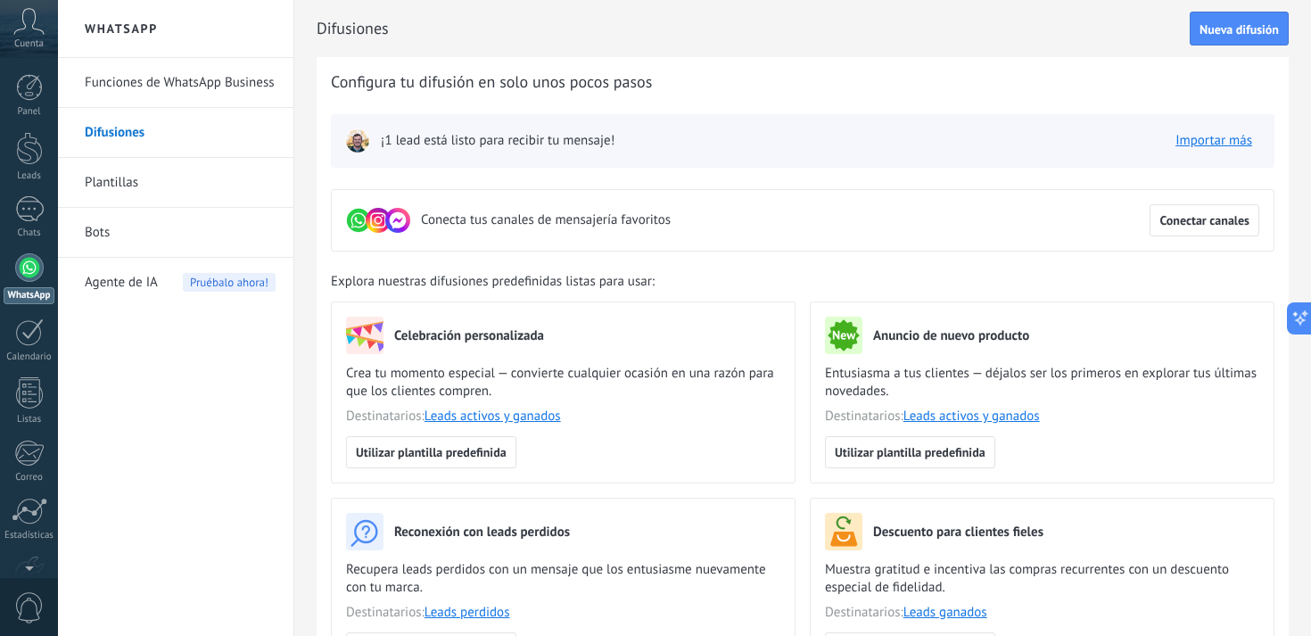
click at [358, 141] on img at bounding box center [357, 140] width 25 height 25
click at [1203, 31] on span "Nueva difusión" at bounding box center [1239, 29] width 79 height 12
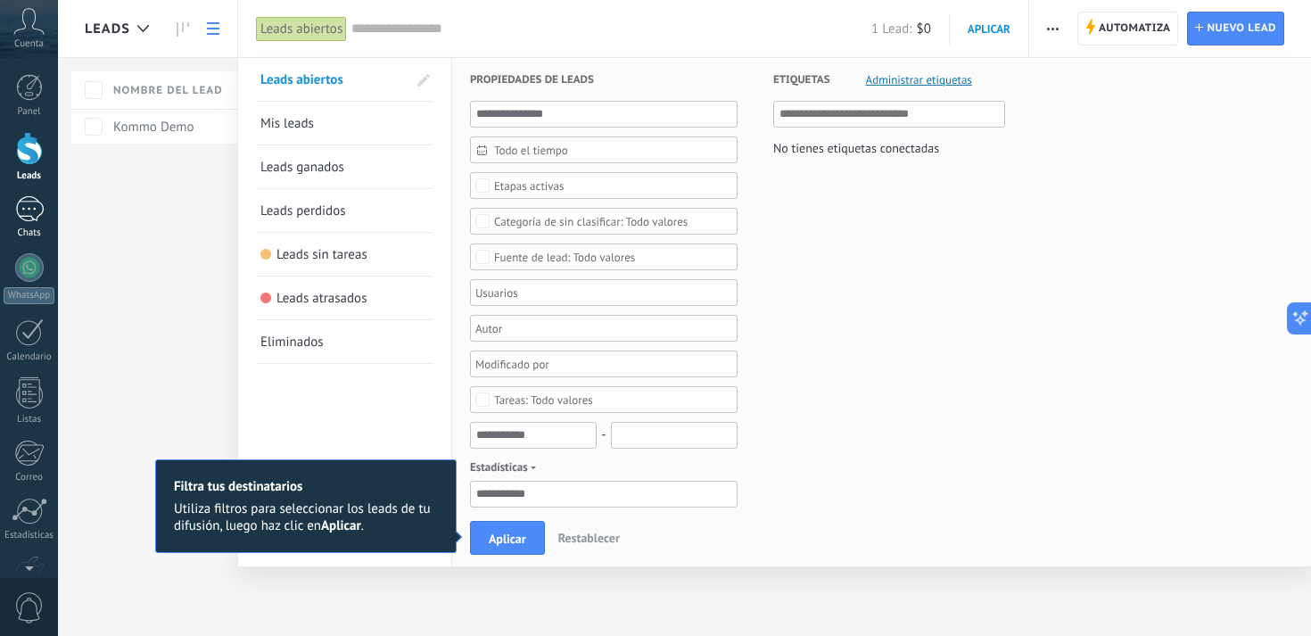
click at [21, 218] on div "1" at bounding box center [29, 209] width 29 height 26
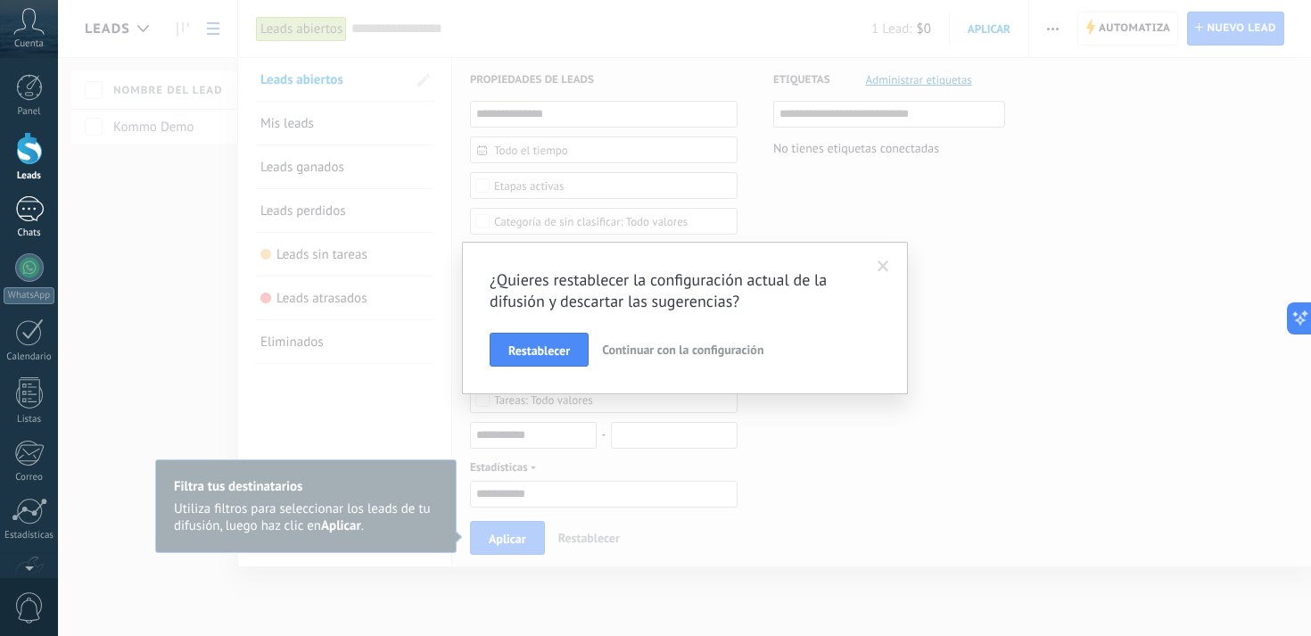
click at [19, 208] on div "1" at bounding box center [29, 209] width 29 height 26
click at [880, 265] on span at bounding box center [884, 266] width 12 height 12
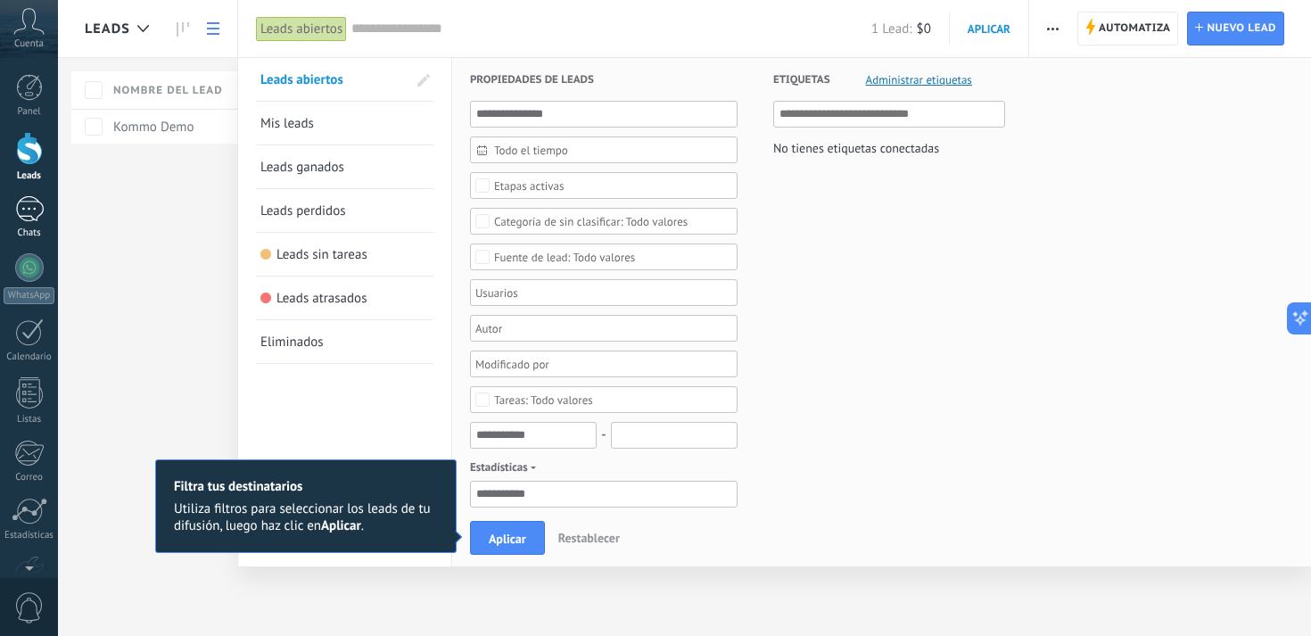
click at [29, 214] on div "1" at bounding box center [29, 209] width 29 height 26
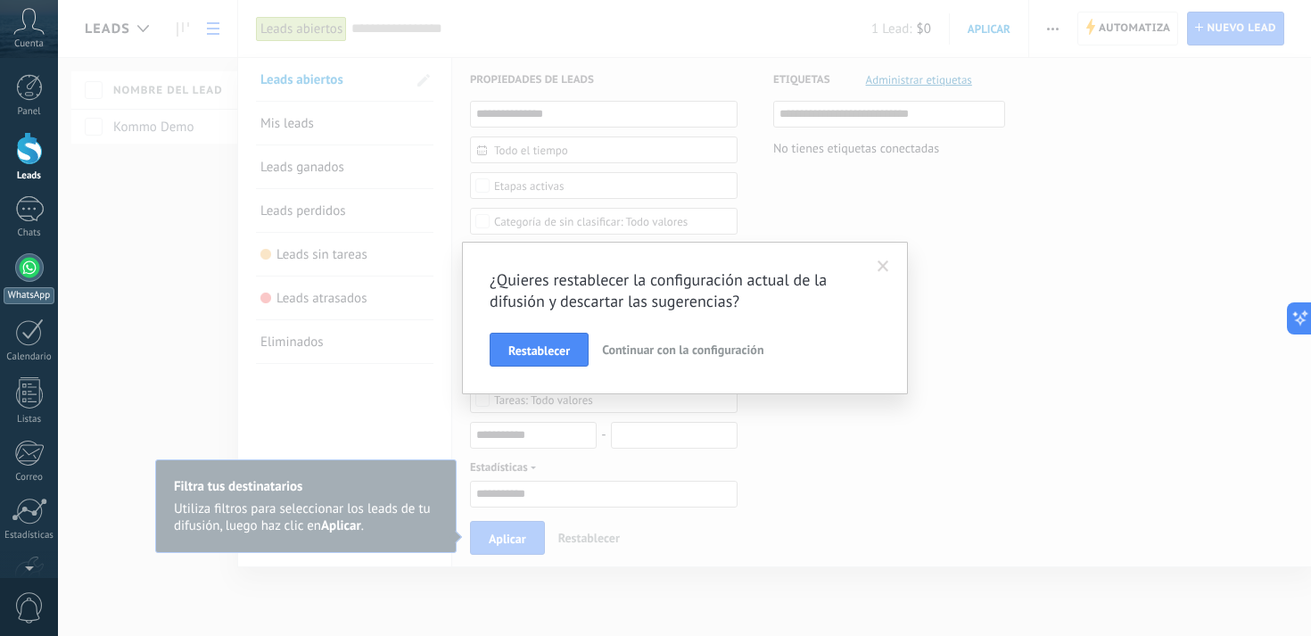
click at [28, 285] on link "WhatsApp" at bounding box center [29, 278] width 58 height 51
click at [552, 356] on span "Restablecer" at bounding box center [539, 350] width 62 height 12
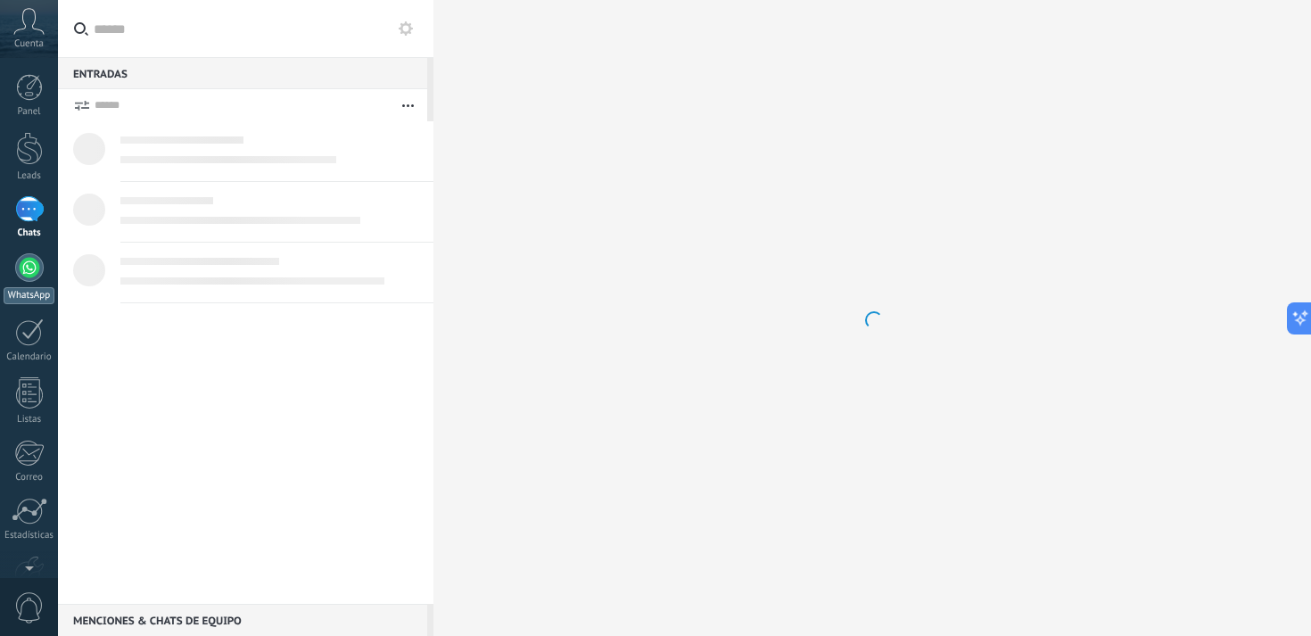
click at [27, 266] on div at bounding box center [29, 267] width 29 height 29
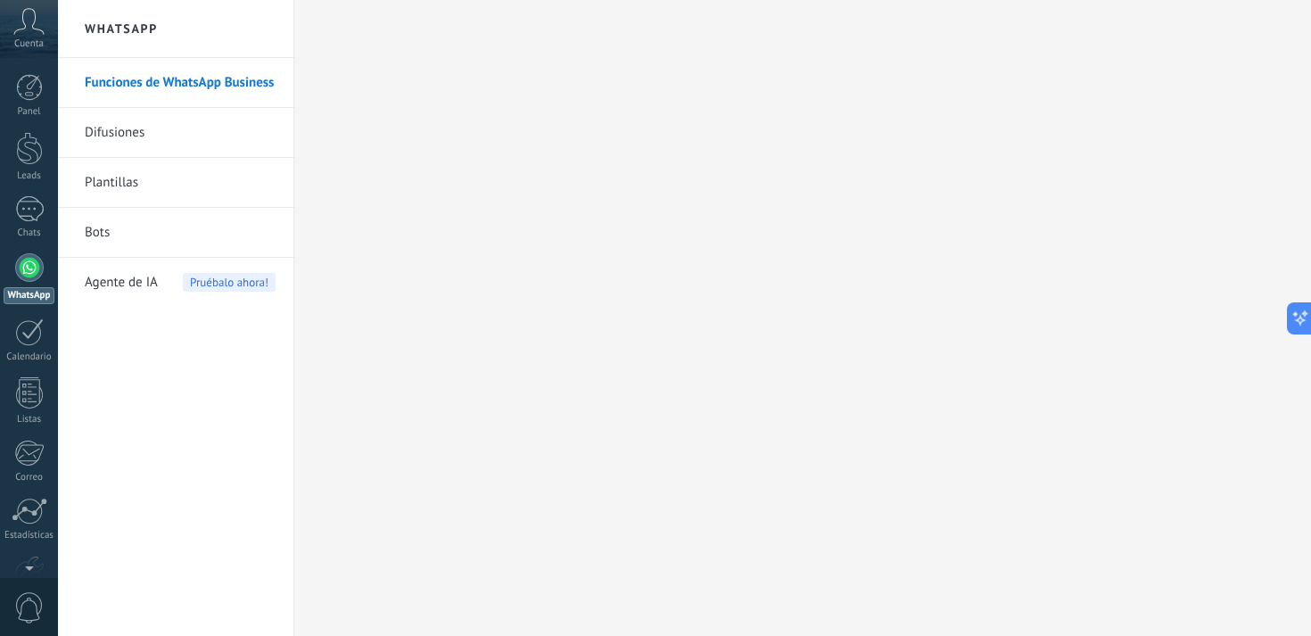
click at [122, 136] on link "Difusiones" at bounding box center [180, 133] width 191 height 50
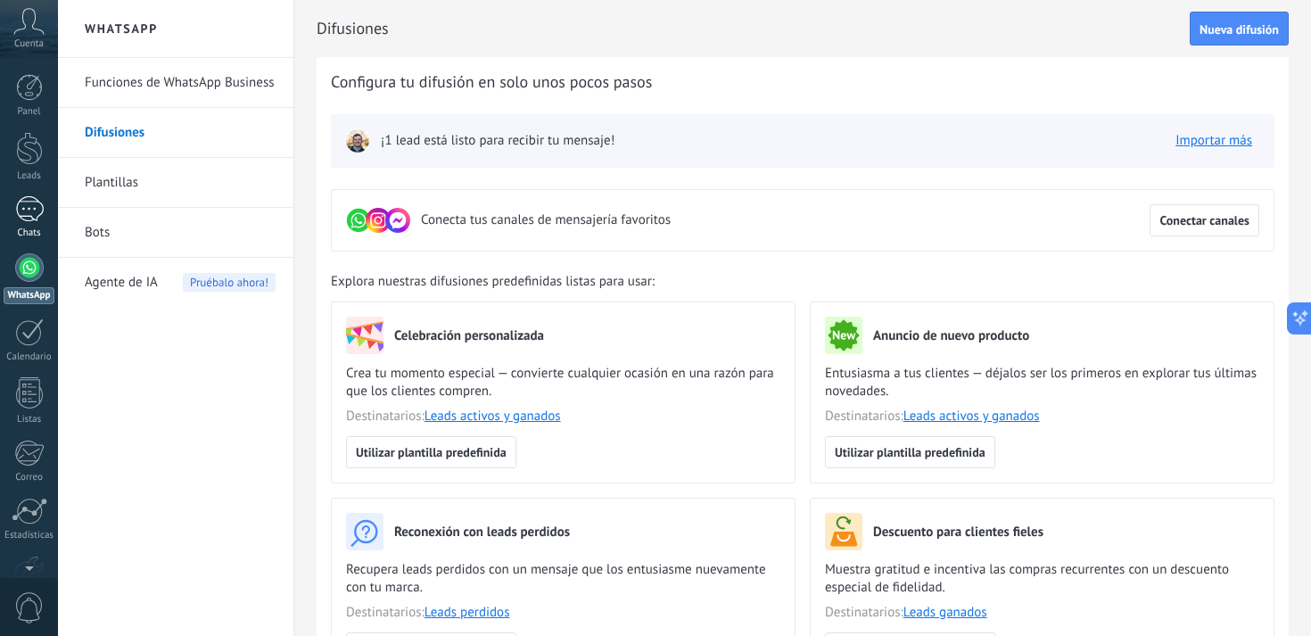
click at [30, 223] on link "1 Chats" at bounding box center [29, 217] width 58 height 43
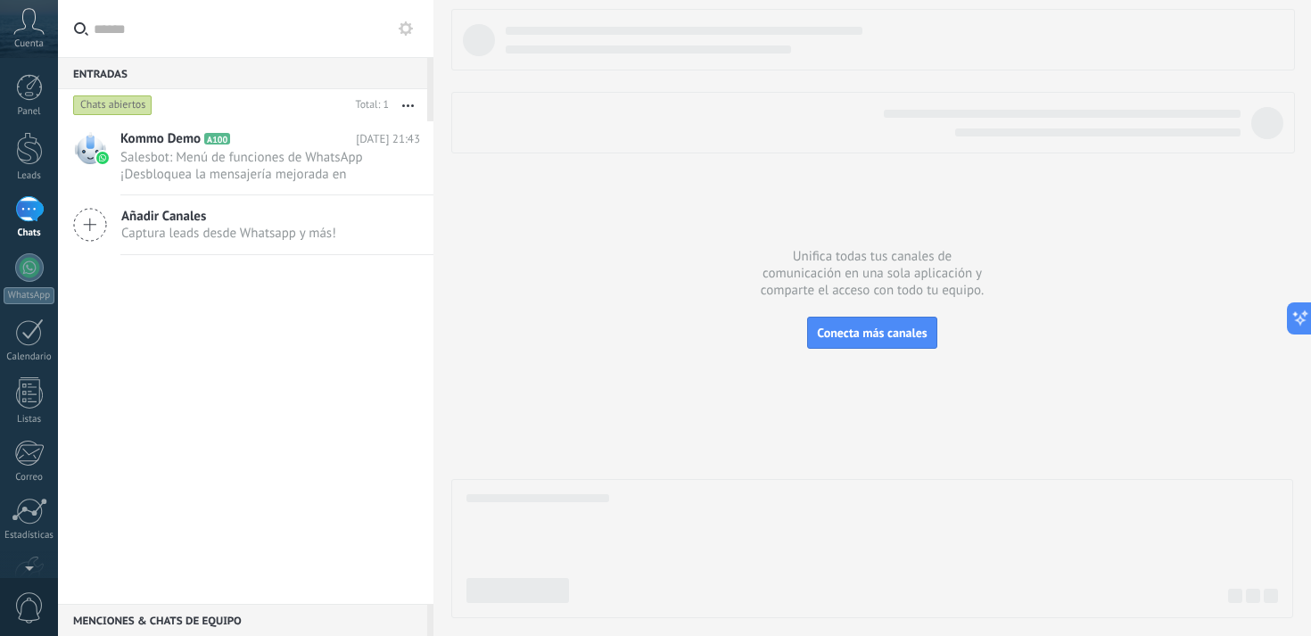
click at [411, 29] on use at bounding box center [406, 28] width 14 height 14
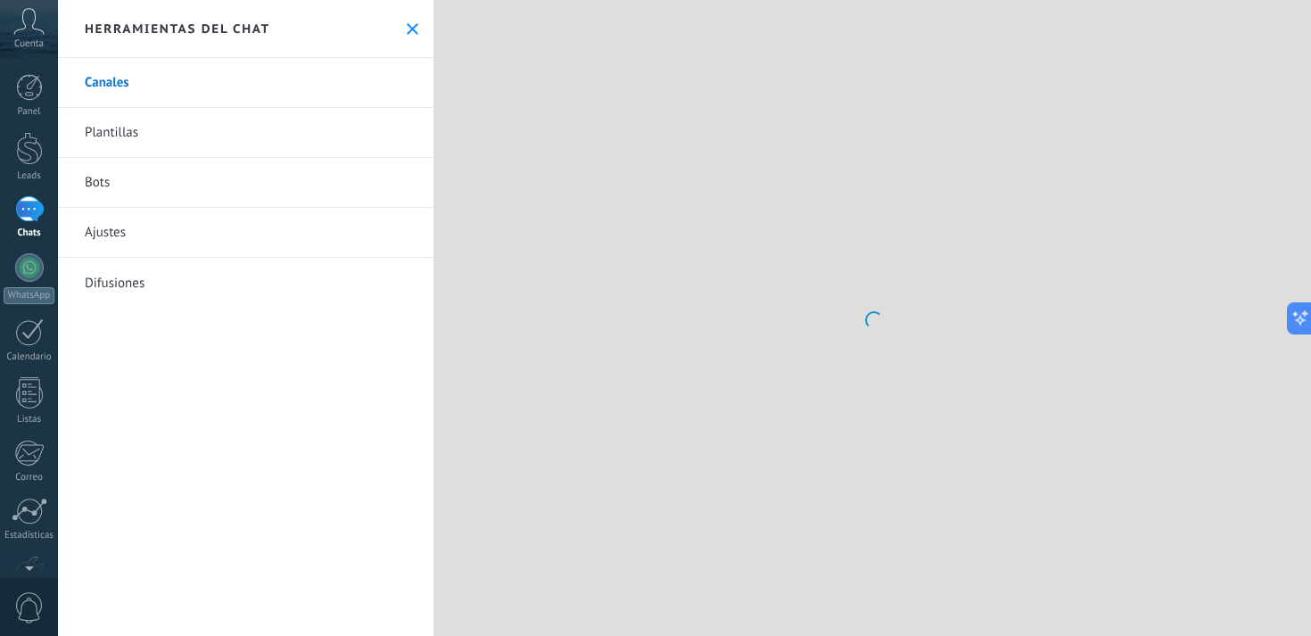
click at [407, 25] on icon at bounding box center [413, 29] width 12 height 12
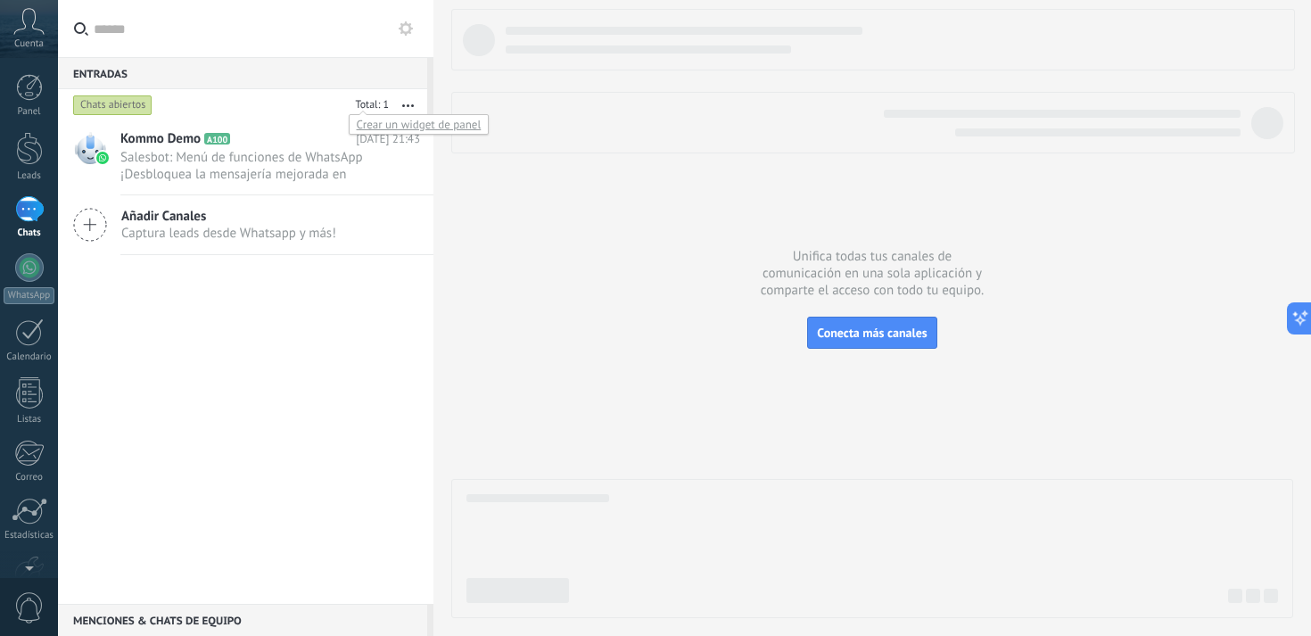
click at [402, 105] on icon "button" at bounding box center [408, 105] width 12 height 3
click at [30, 219] on div "1" at bounding box center [29, 209] width 29 height 26
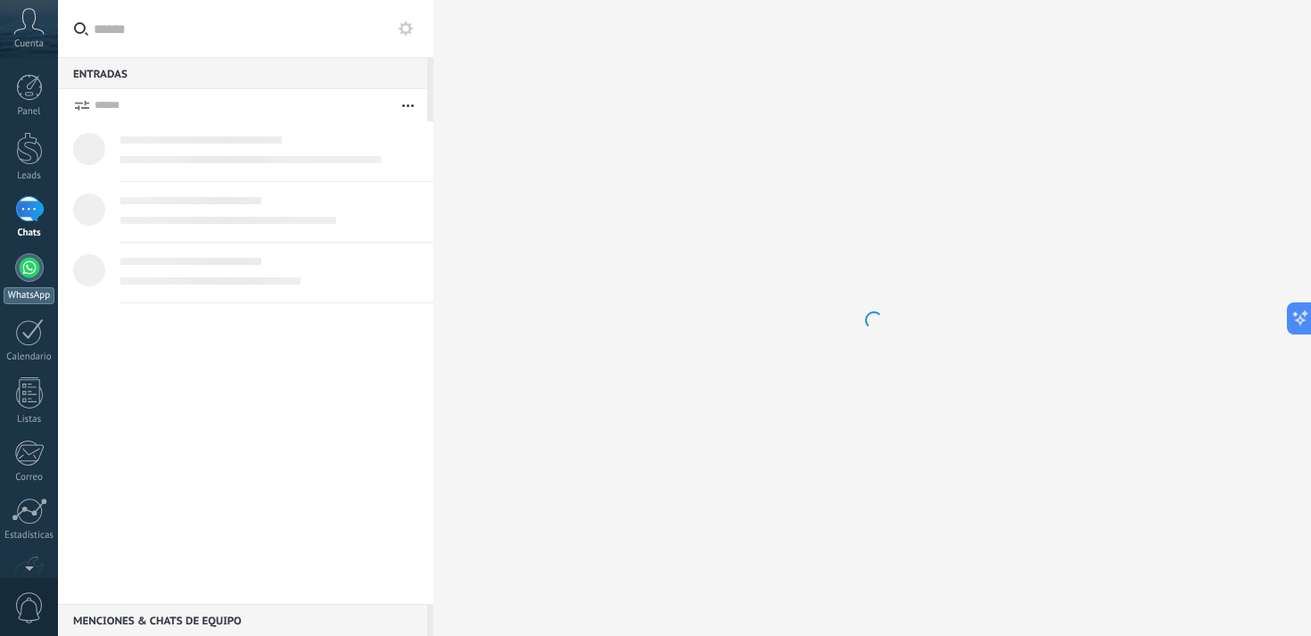
click at [26, 282] on link "WhatsApp" at bounding box center [29, 278] width 58 height 51
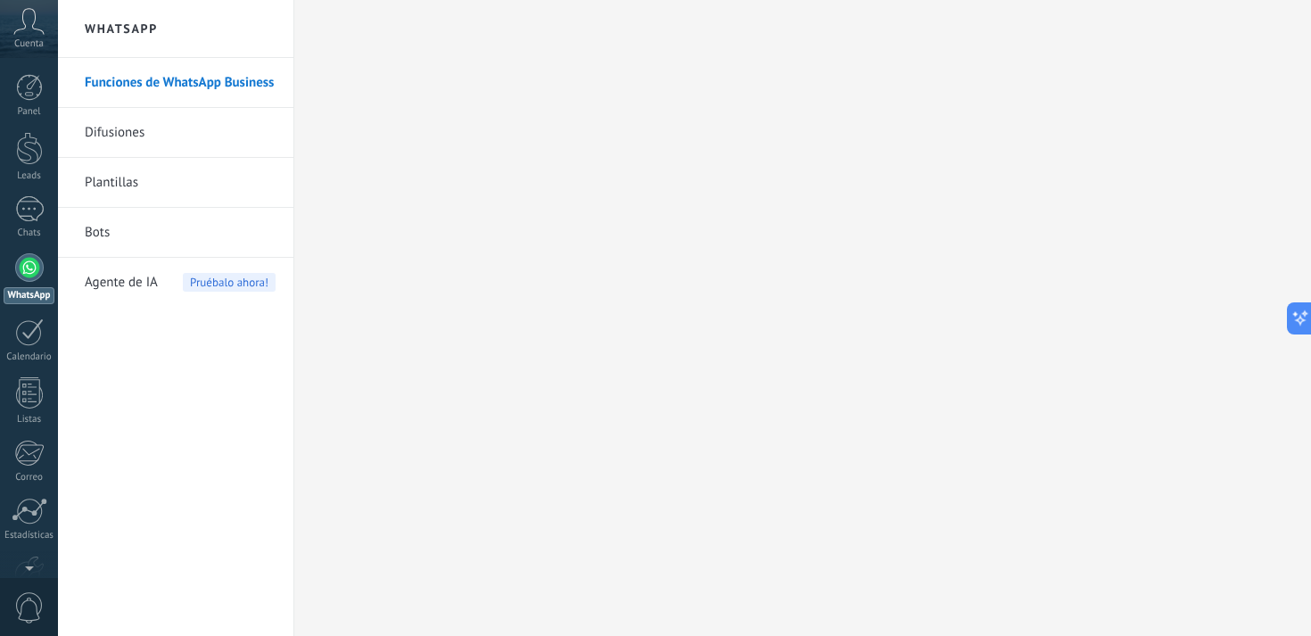
click at [146, 131] on link "Difusiones" at bounding box center [180, 133] width 191 height 50
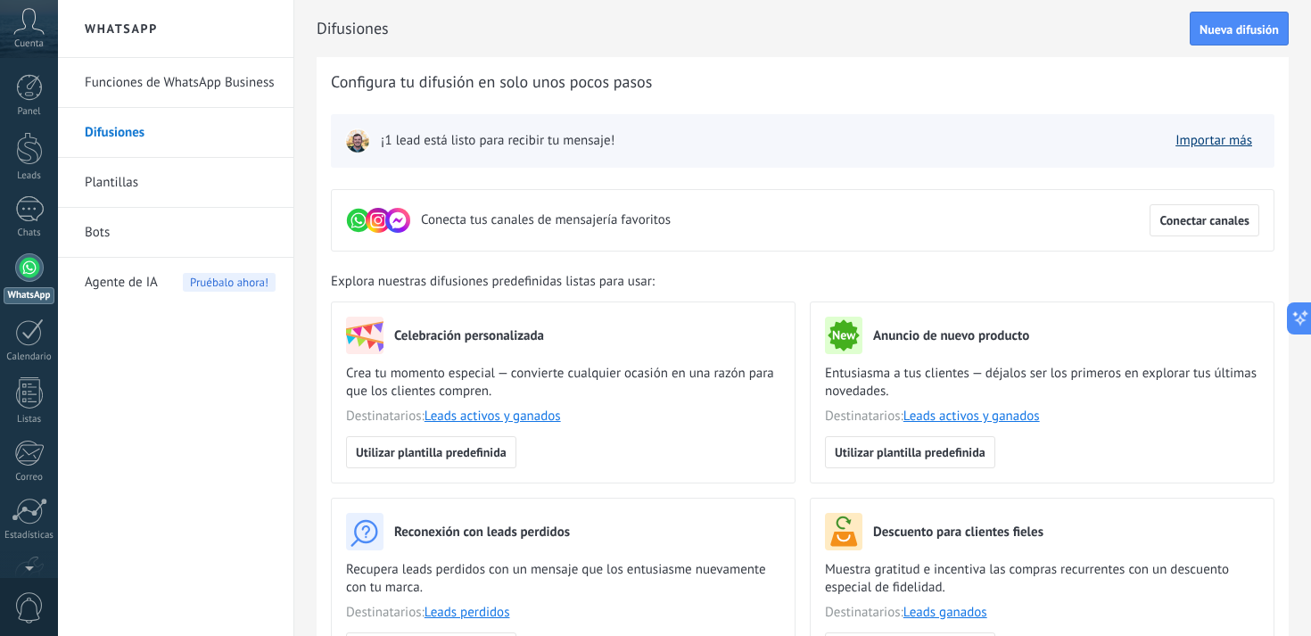
click at [1201, 138] on link "Importar más" at bounding box center [1214, 140] width 77 height 17
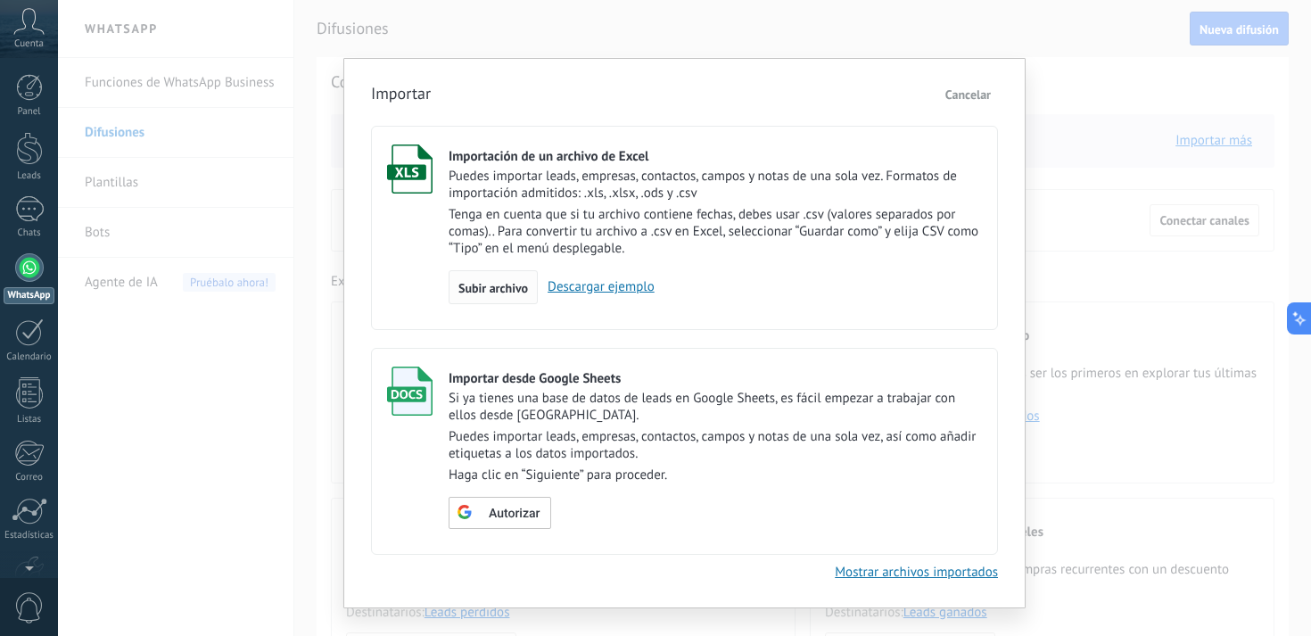
click at [497, 278] on div "Subir archivo" at bounding box center [493, 287] width 89 height 34
click at [0, 0] on input "Importación de un archivo de Excel Puedes importar leads, empresas, contactos, …" at bounding box center [0, 0] width 0 height 0
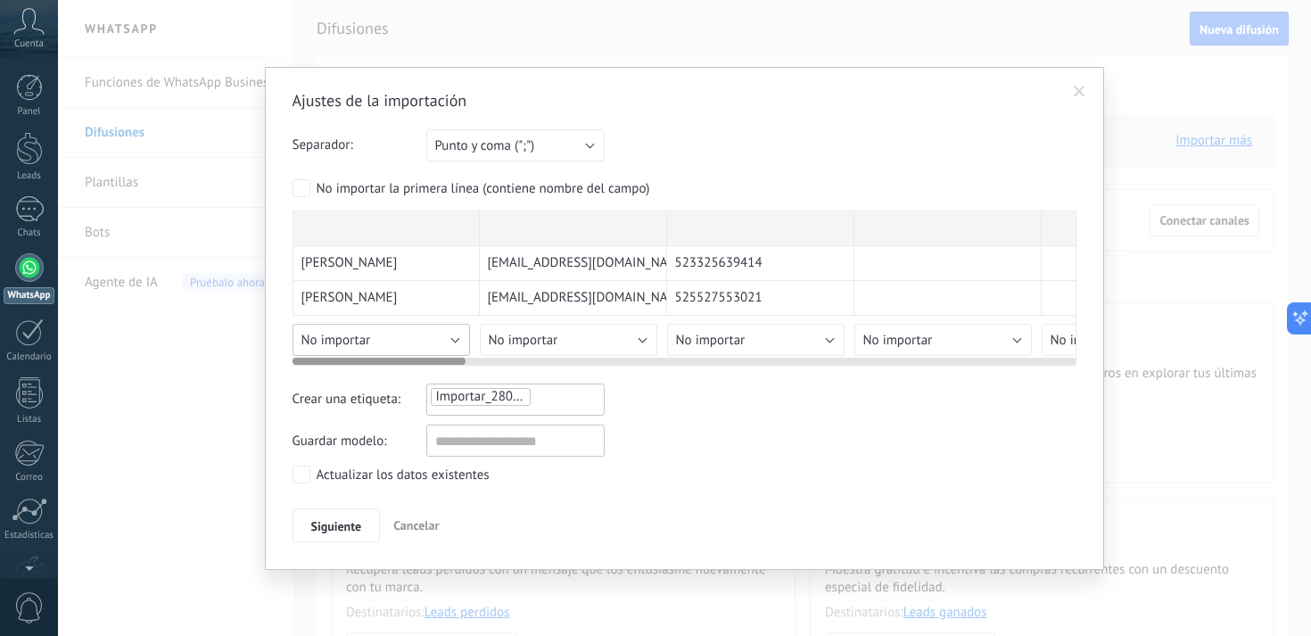
click at [457, 340] on div "[PERSON_NAME] [EMAIL_ADDRESS][DOMAIN_NAME] 523325639414 [PERSON_NAME] [EMAIL_AD…" at bounding box center [685, 288] width 784 height 155
click at [643, 340] on div "[PERSON_NAME] [EMAIL_ADDRESS][DOMAIN_NAME] 523325639414 [PERSON_NAME] [EMAIL_AD…" at bounding box center [685, 288] width 784 height 155
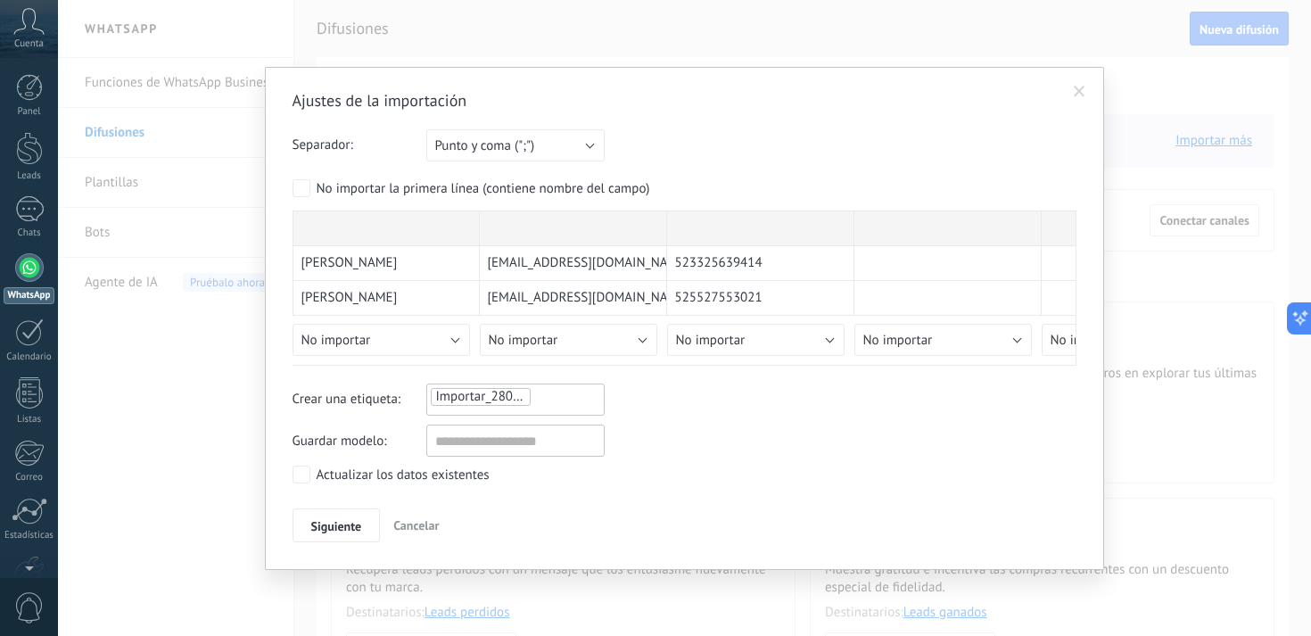
click at [733, 432] on div "Guardar modelo:" at bounding box center [685, 441] width 784 height 32
click at [467, 437] on input "text" at bounding box center [515, 441] width 178 height 32
type input "******"
click at [331, 527] on span "Siguiente" at bounding box center [336, 526] width 51 height 12
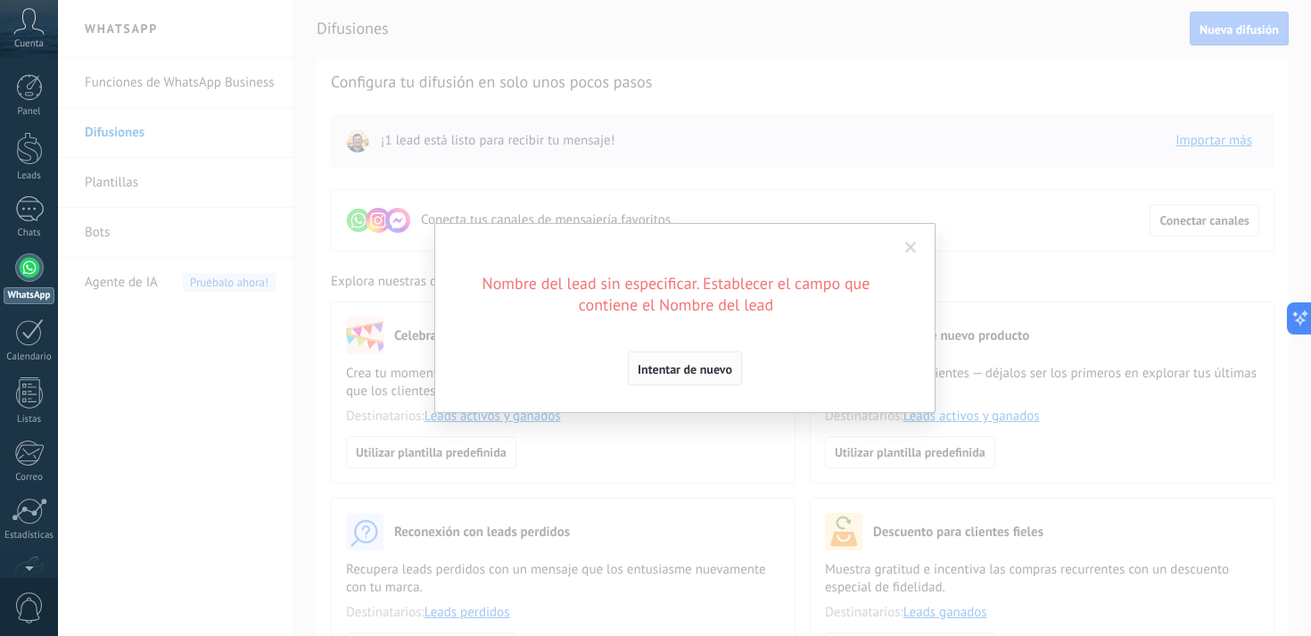
click at [692, 365] on span "Intentar de nuevo" at bounding box center [685, 369] width 95 height 12
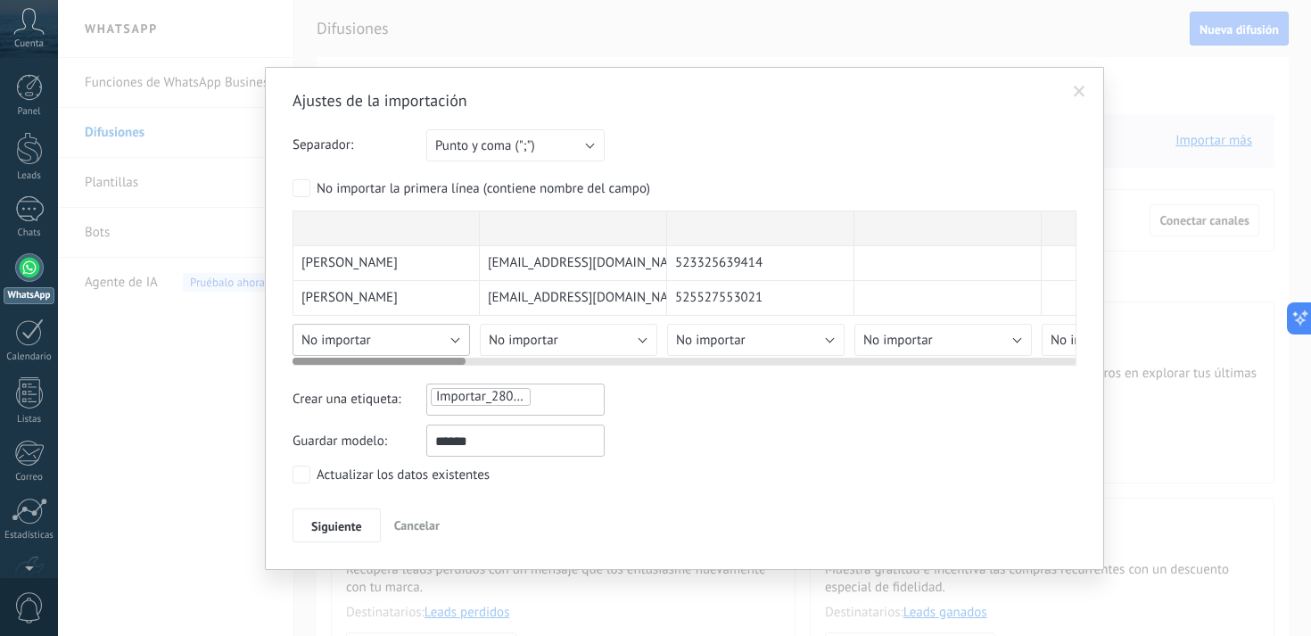
click at [353, 339] on span "No importar" at bounding box center [337, 340] width 70 height 17
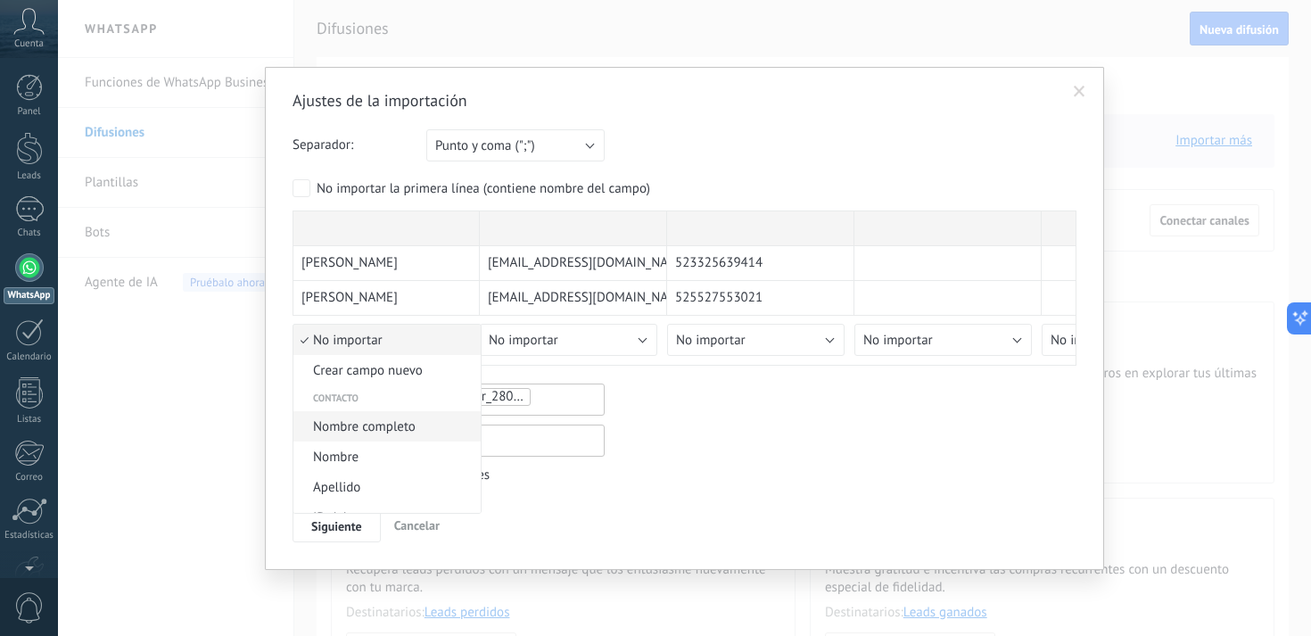
click at [367, 427] on span "Nombre completo" at bounding box center [384, 426] width 182 height 17
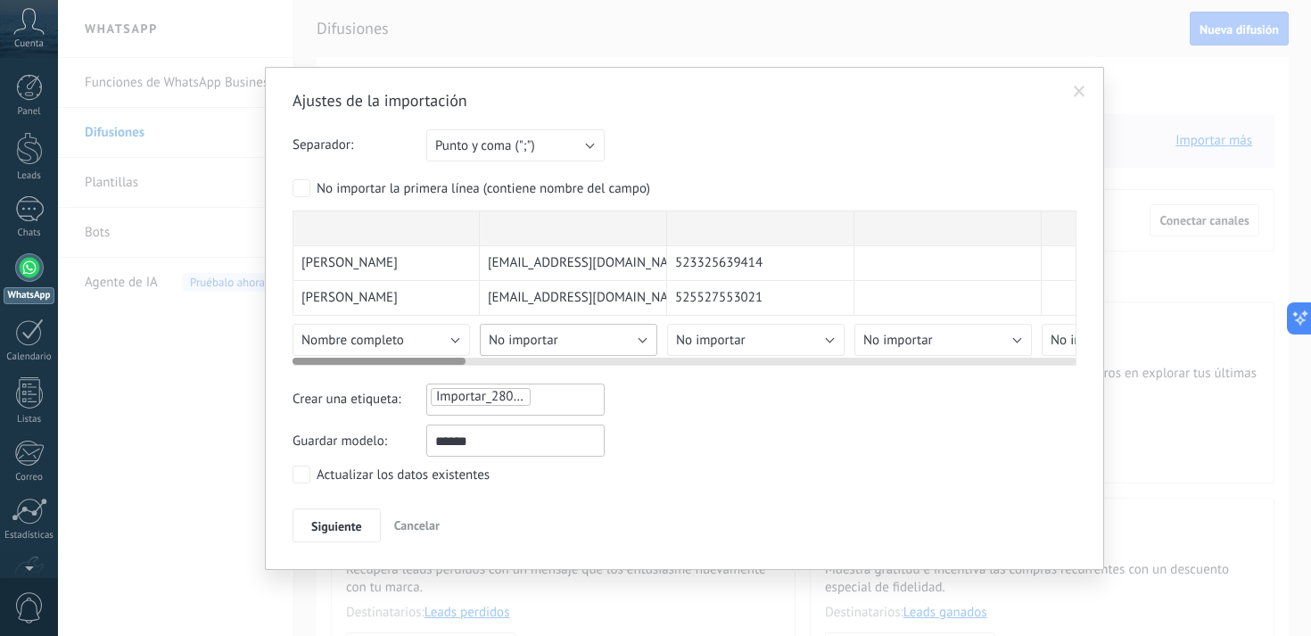
click at [550, 340] on span "No importar" at bounding box center [524, 340] width 70 height 17
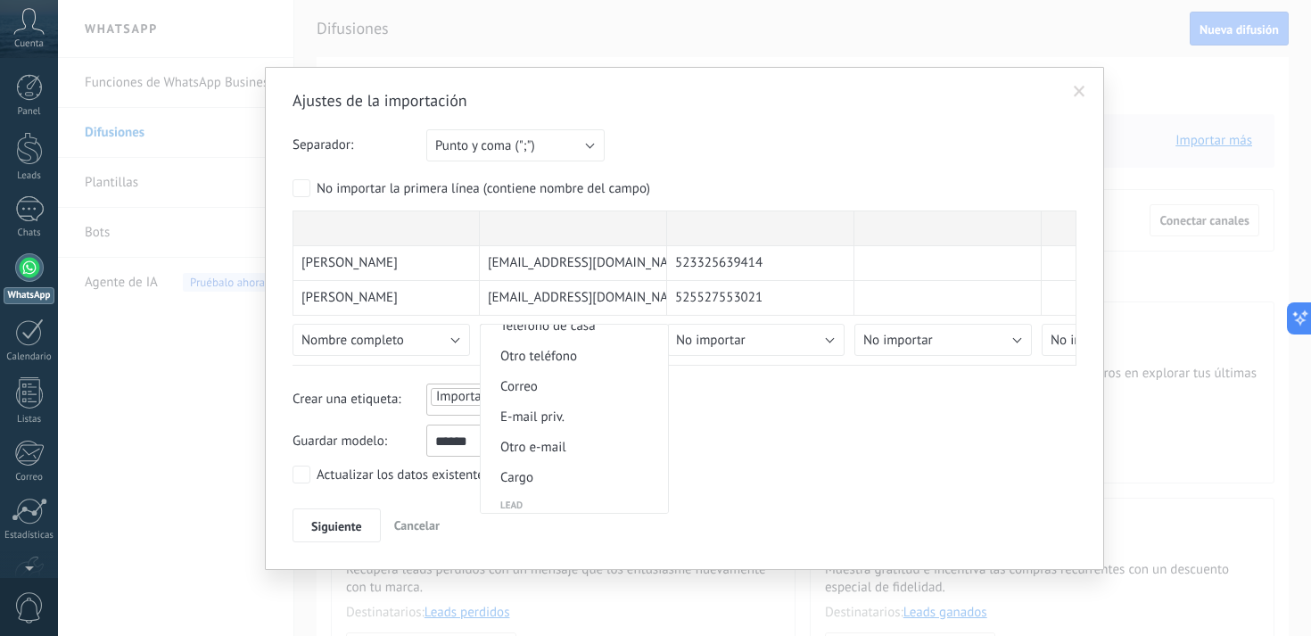
scroll to position [530, 0]
click at [549, 421] on span "E-mail priv." at bounding box center [572, 412] width 182 height 17
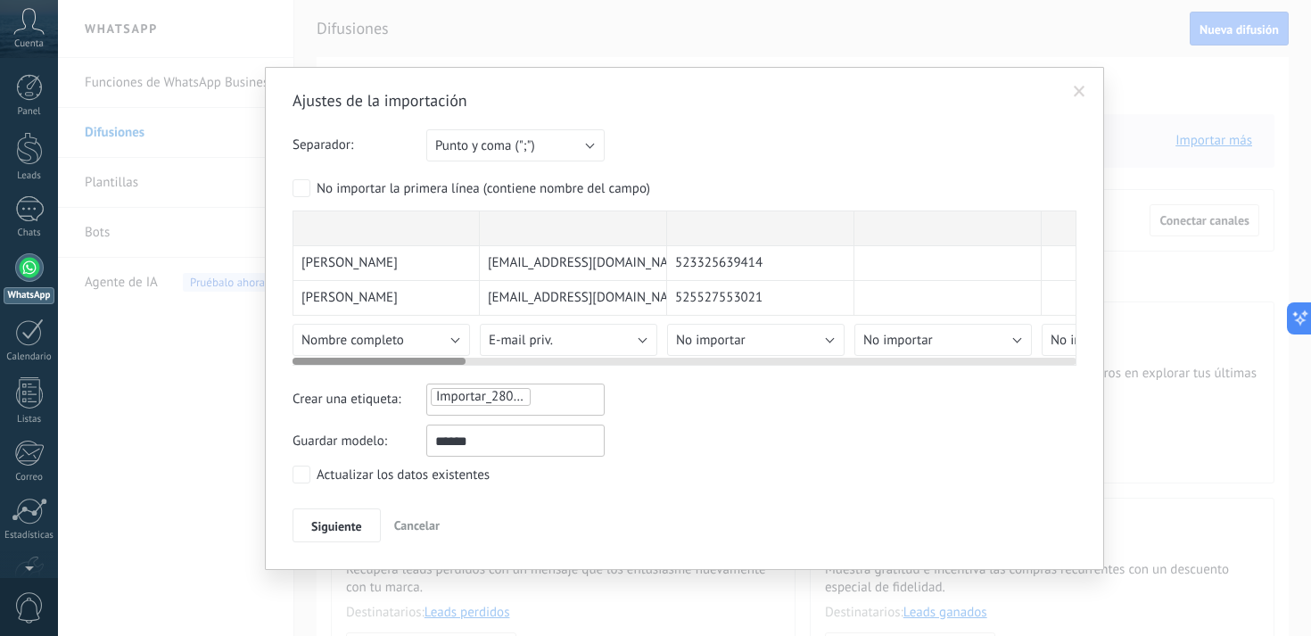
click at [694, 339] on span "No importar" at bounding box center [711, 340] width 70 height 17
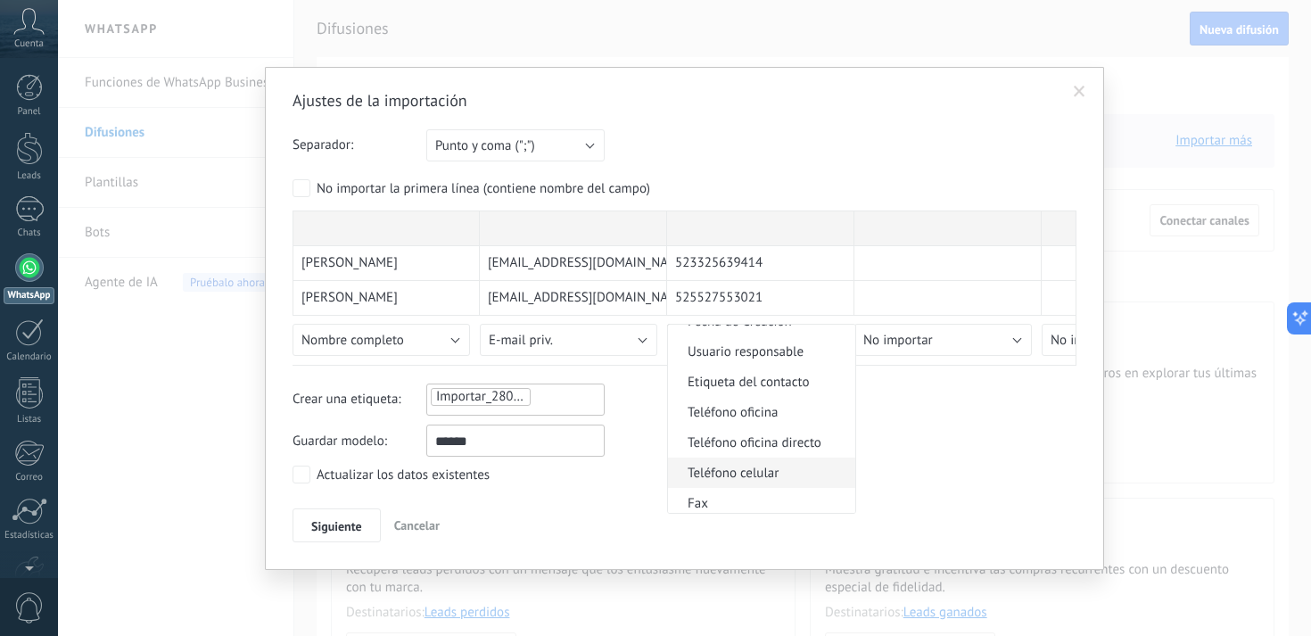
scroll to position [329, 0]
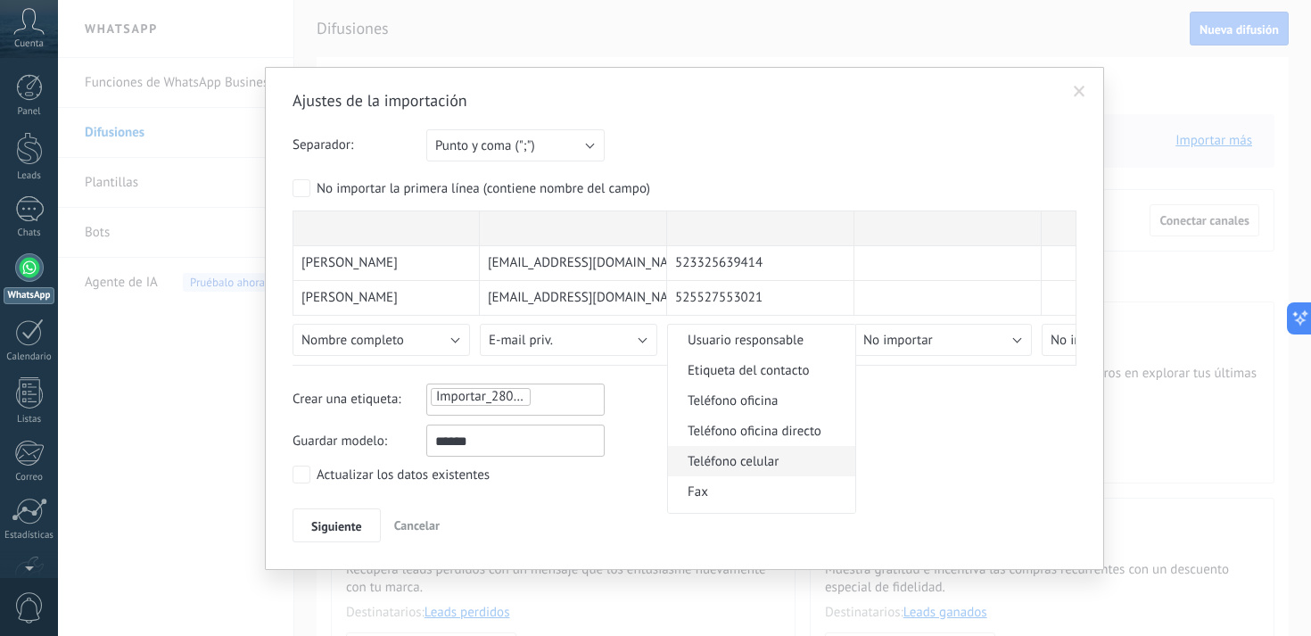
click at [743, 469] on span "Teléfono celular" at bounding box center [759, 461] width 182 height 17
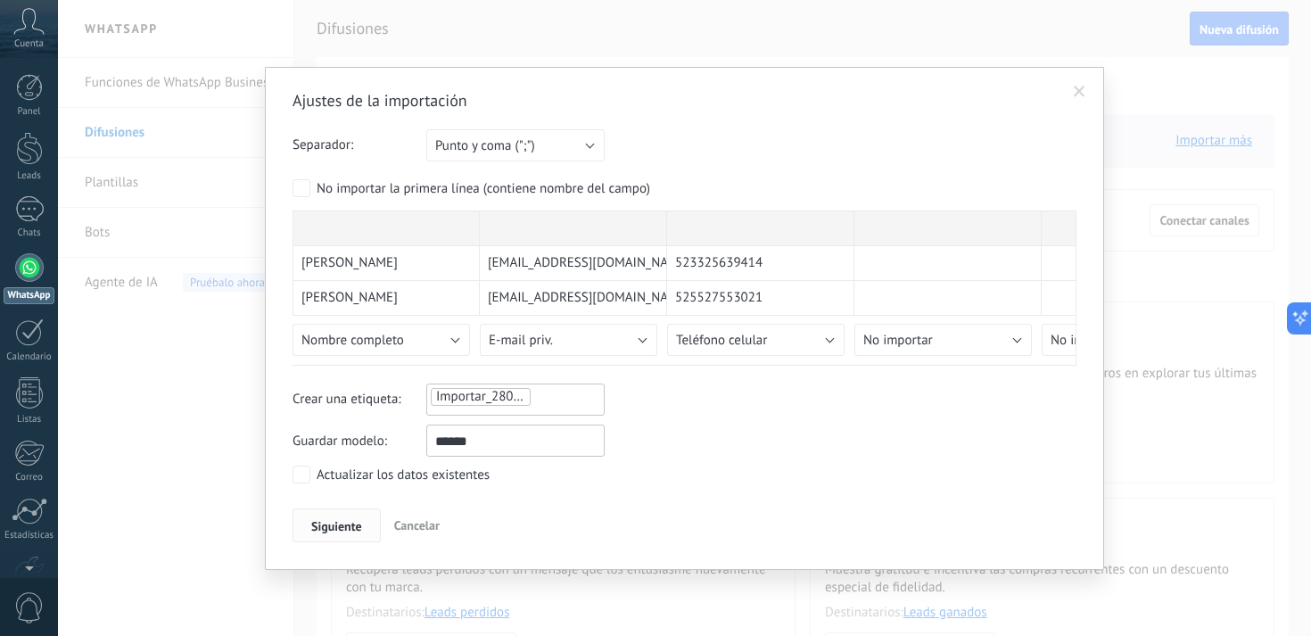
click at [327, 523] on span "Siguiente" at bounding box center [336, 526] width 51 height 12
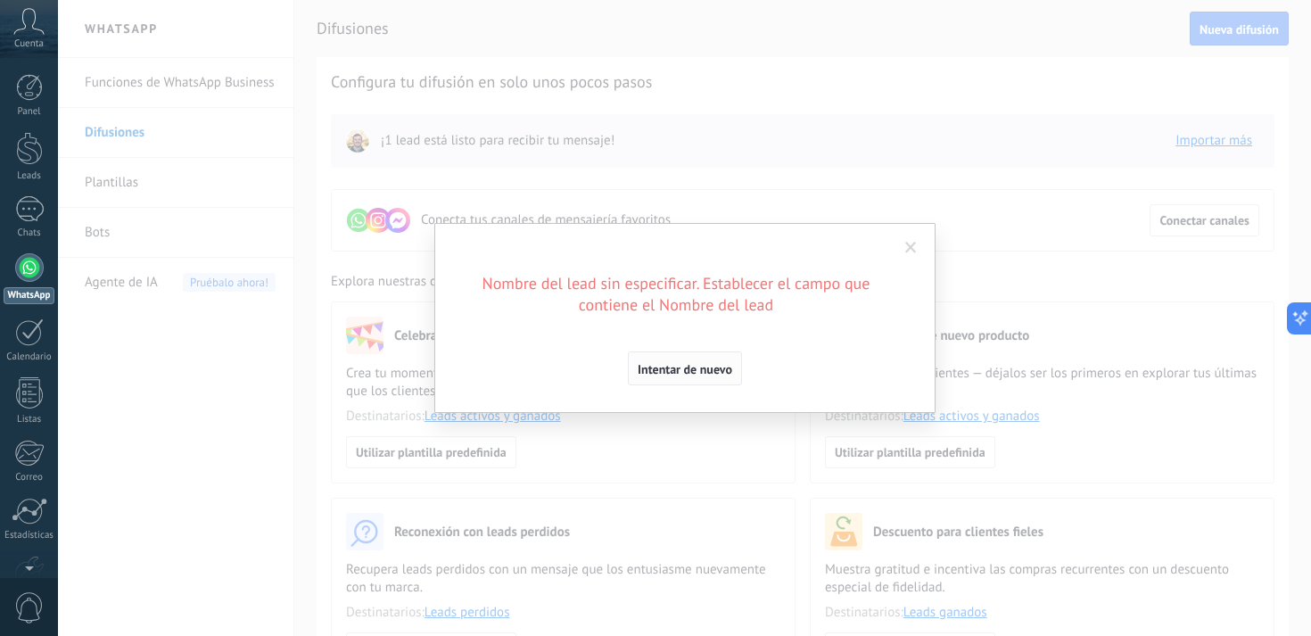
click at [675, 370] on span "Intentar de nuevo" at bounding box center [685, 369] width 95 height 12
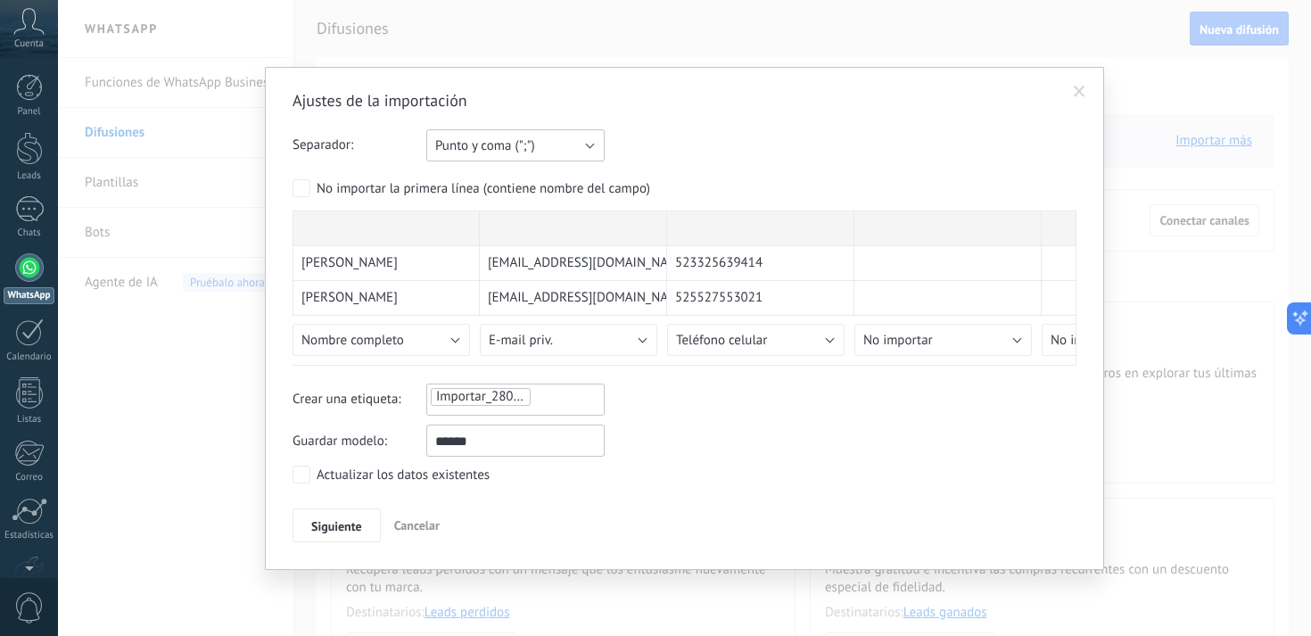
click at [530, 144] on span "Punto y coma (";")" at bounding box center [485, 145] width 100 height 17
click at [719, 141] on div "Separador: Punto y coma (";") Coma (",") Tabulación (" ") Punto y coma (";")" at bounding box center [685, 145] width 784 height 32
click at [324, 526] on span "Siguiente" at bounding box center [336, 526] width 51 height 12
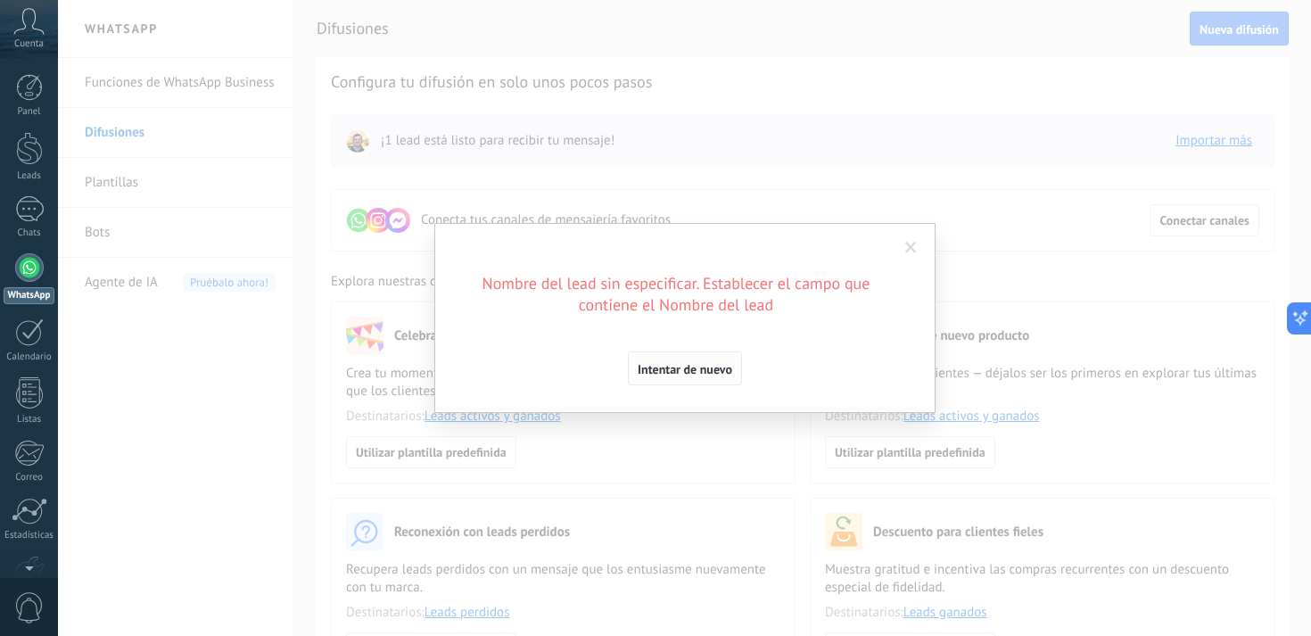
click at [686, 369] on span "Intentar de nuevo" at bounding box center [685, 369] width 95 height 12
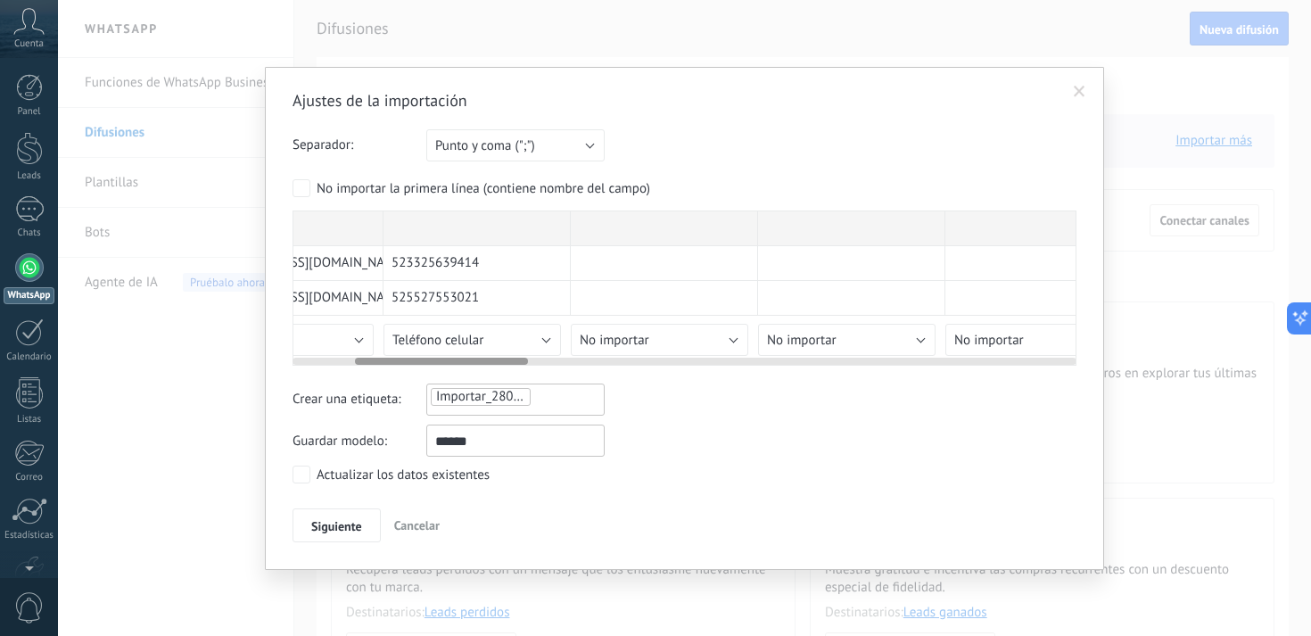
scroll to position [0, 0]
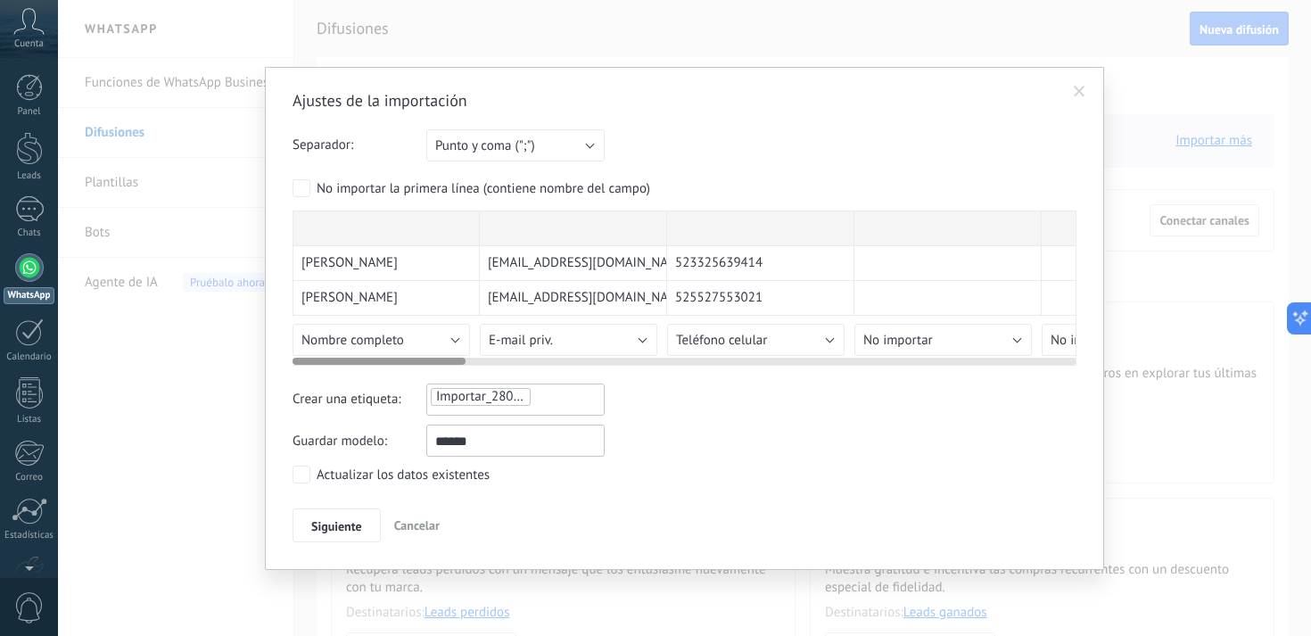
drag, startPoint x: 415, startPoint y: 361, endPoint x: 281, endPoint y: 348, distance: 134.5
click at [281, 348] on div "Ajustes de la importación Separador: Punto y coma (";") Coma (",") Tabulación (…" at bounding box center [684, 318] width 839 height 503
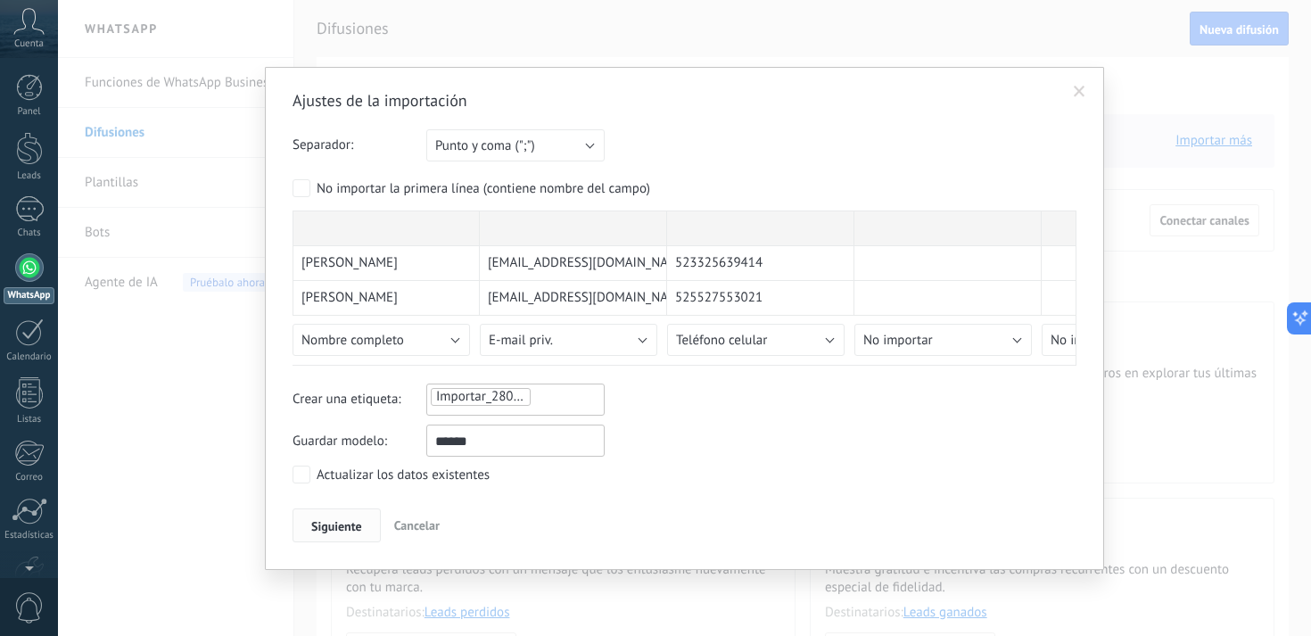
click at [330, 525] on span "Siguiente" at bounding box center [336, 526] width 51 height 12
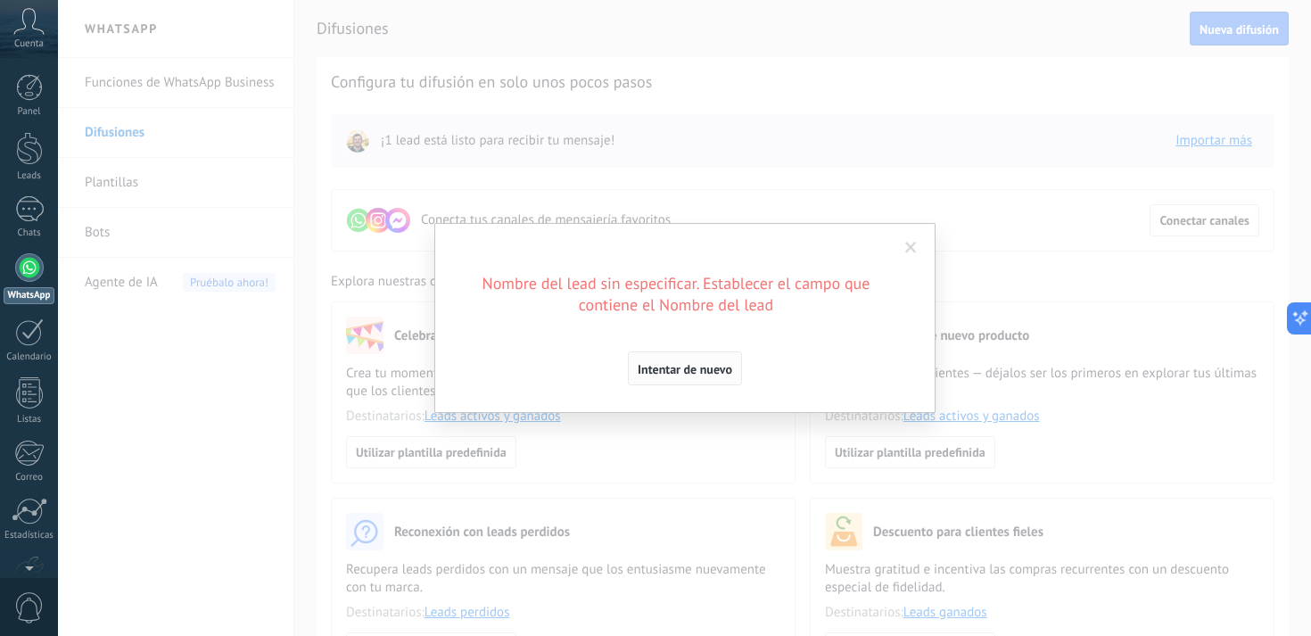
click at [686, 375] on span "Intentar de nuevo" at bounding box center [685, 369] width 95 height 12
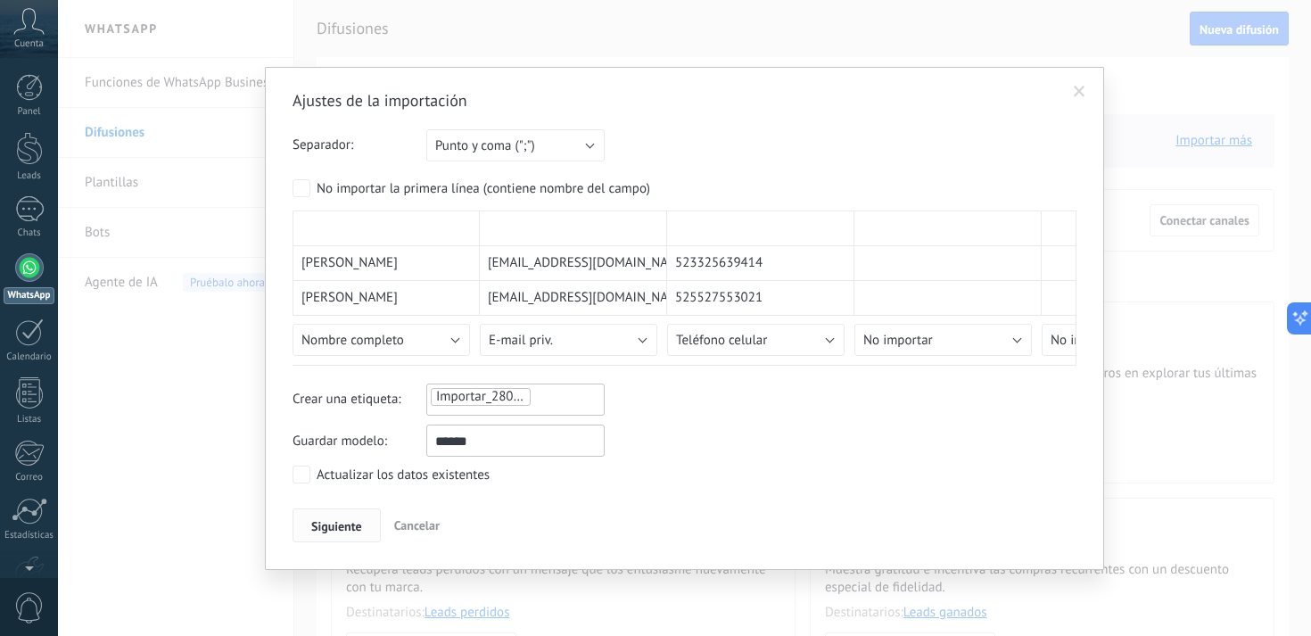
click at [328, 532] on span "Siguiente" at bounding box center [336, 526] width 51 height 12
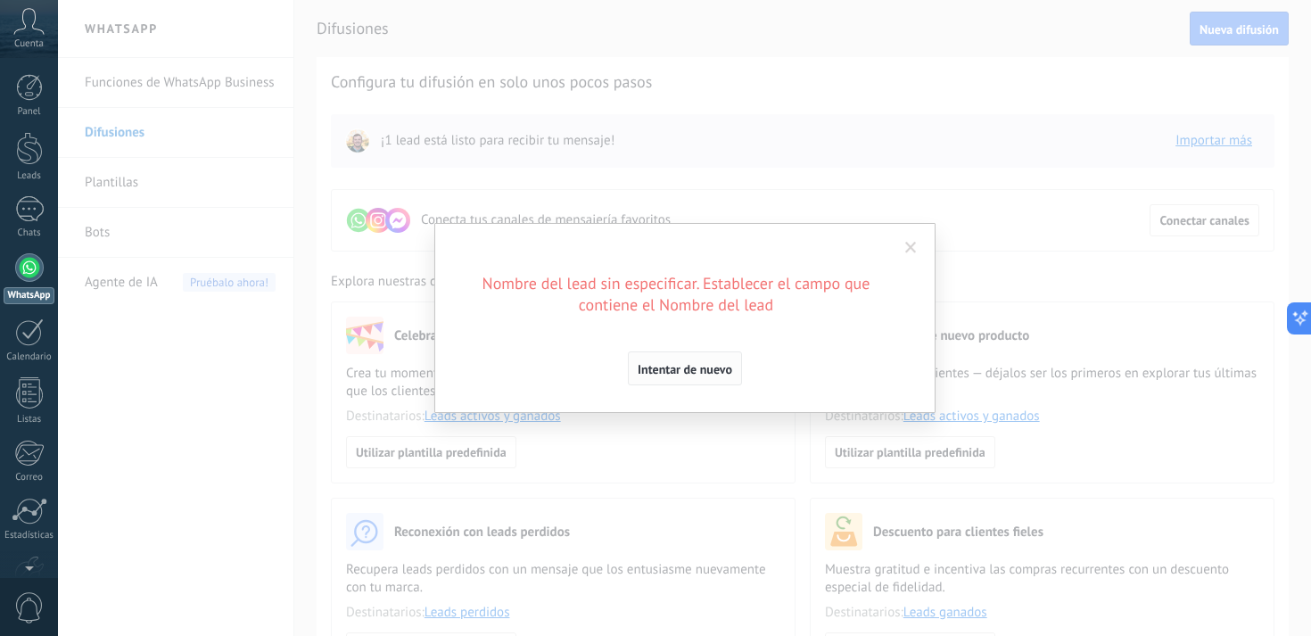
click at [688, 372] on span "Intentar de nuevo" at bounding box center [685, 369] width 95 height 12
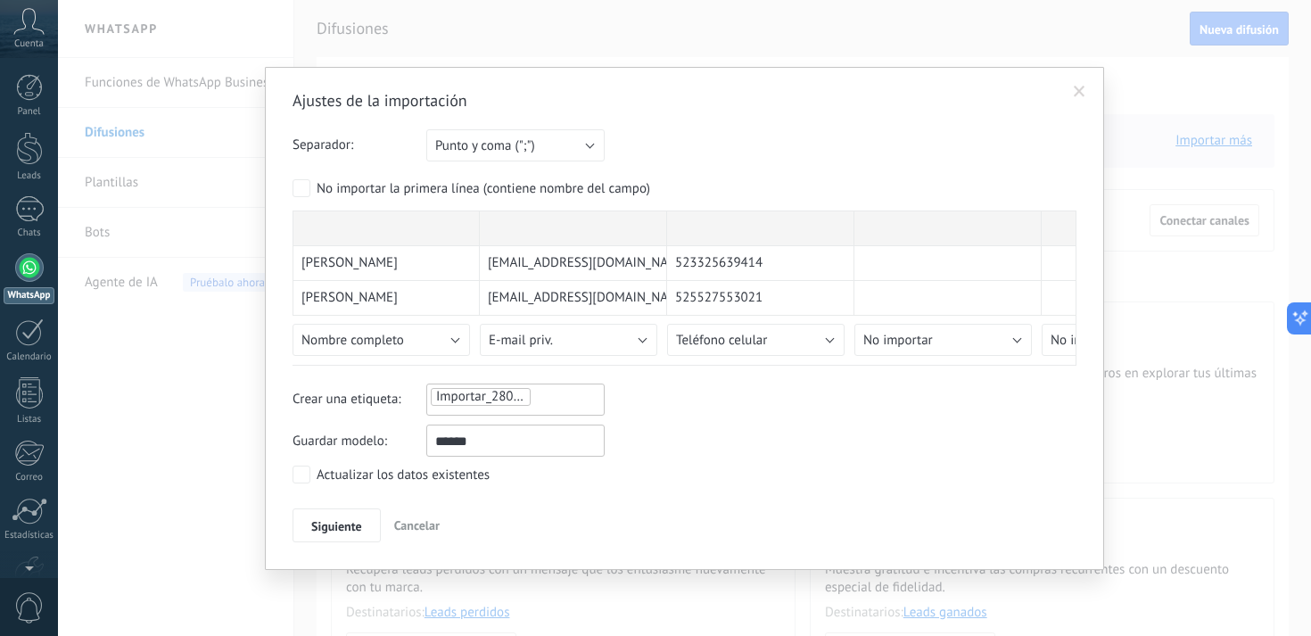
drag, startPoint x: 485, startPoint y: 443, endPoint x: 355, endPoint y: 443, distance: 130.2
click at [355, 443] on div "Guardar modelo: ******" at bounding box center [685, 441] width 784 height 32
click at [327, 524] on span "Siguiente" at bounding box center [336, 526] width 51 height 12
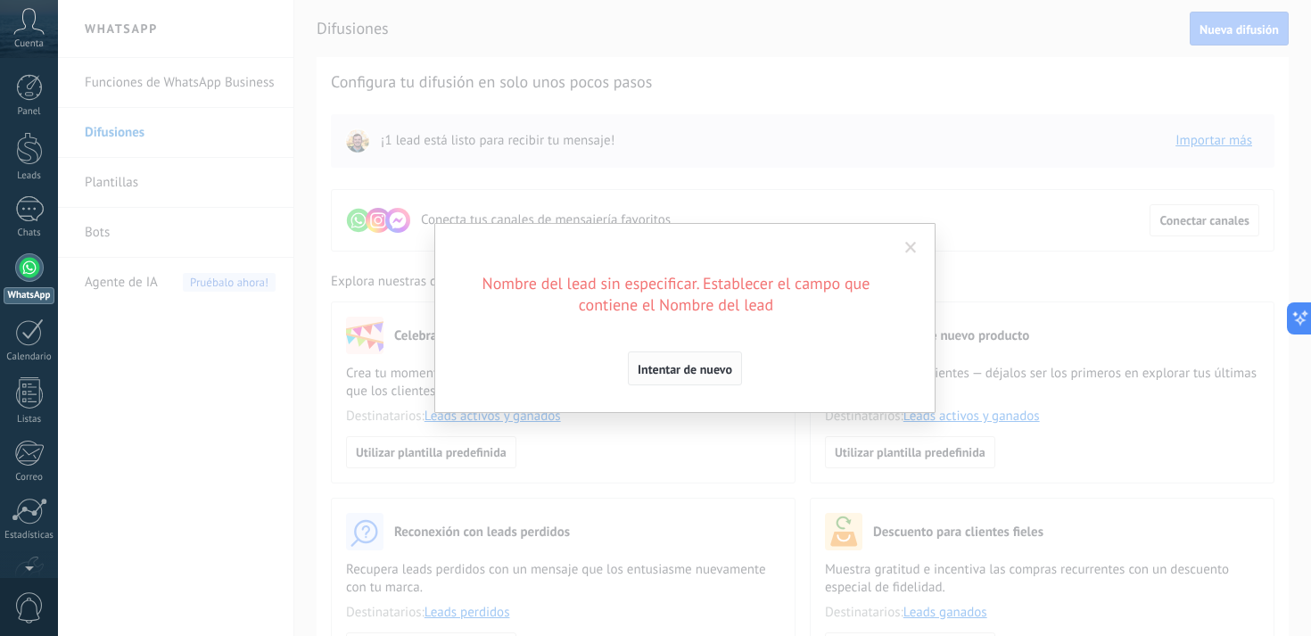
click at [703, 365] on span "Intentar de nuevo" at bounding box center [685, 369] width 95 height 12
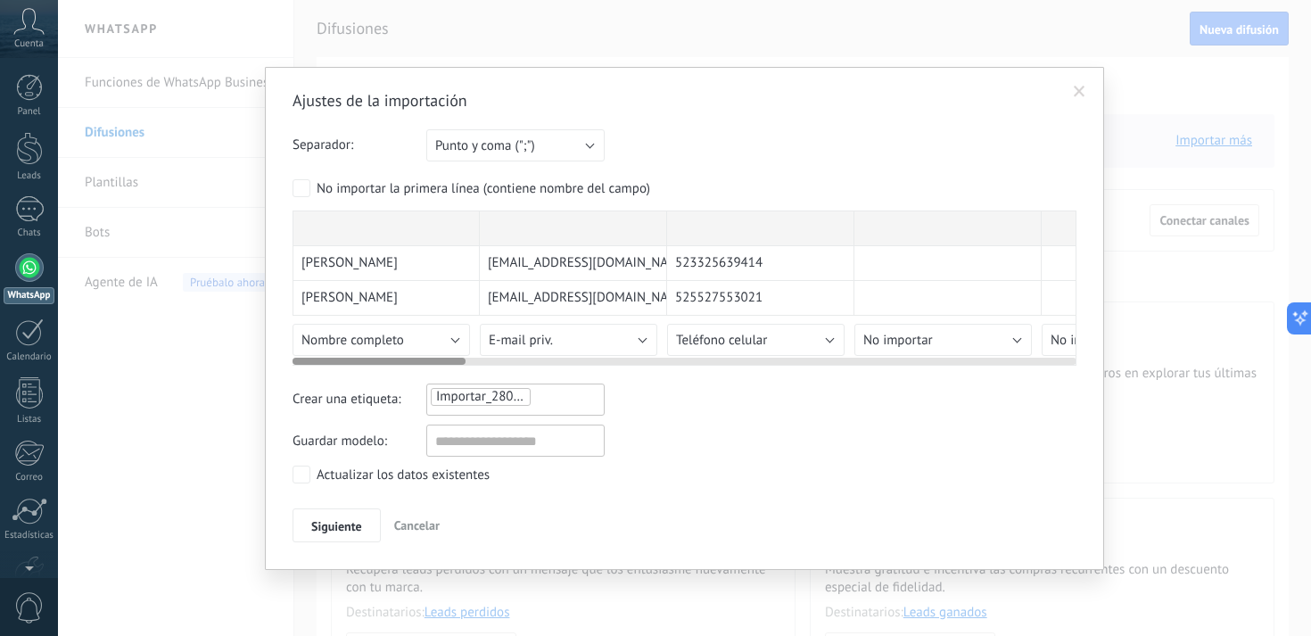
click at [528, 249] on div "[EMAIL_ADDRESS][DOMAIN_NAME]" at bounding box center [573, 263] width 187 height 35
click at [519, 261] on span "[EMAIL_ADDRESS][DOMAIN_NAME]" at bounding box center [589, 263] width 203 height 18
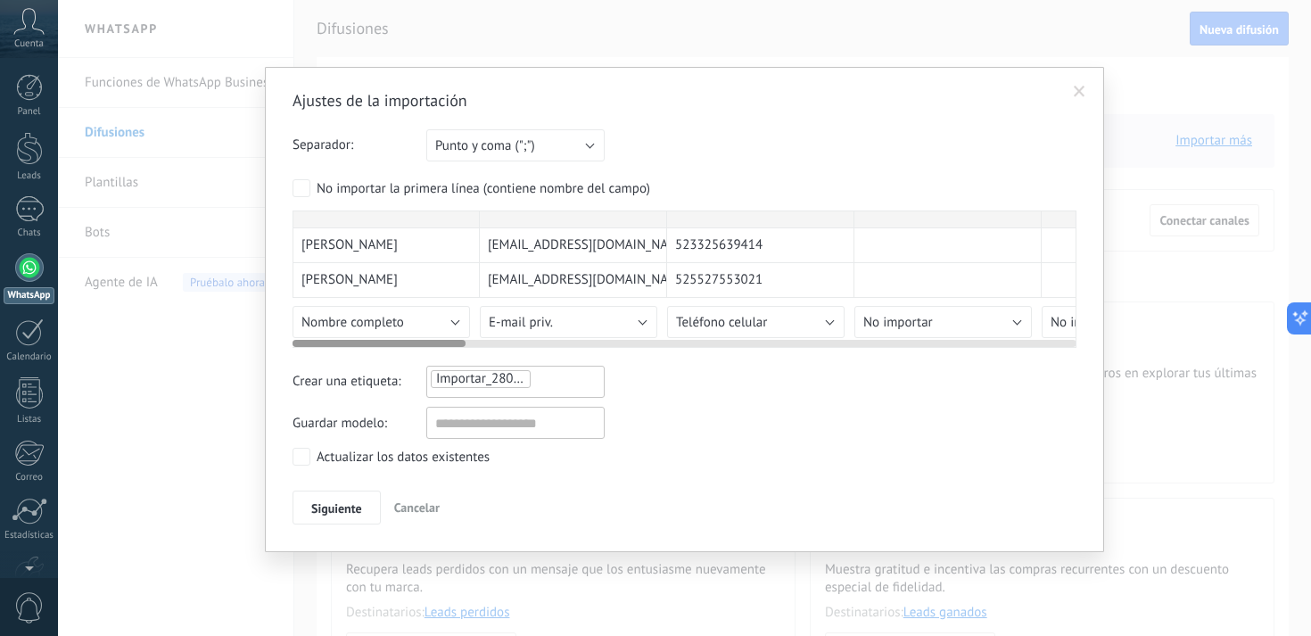
drag, startPoint x: 566, startPoint y: 223, endPoint x: 566, endPoint y: 241, distance: 17.8
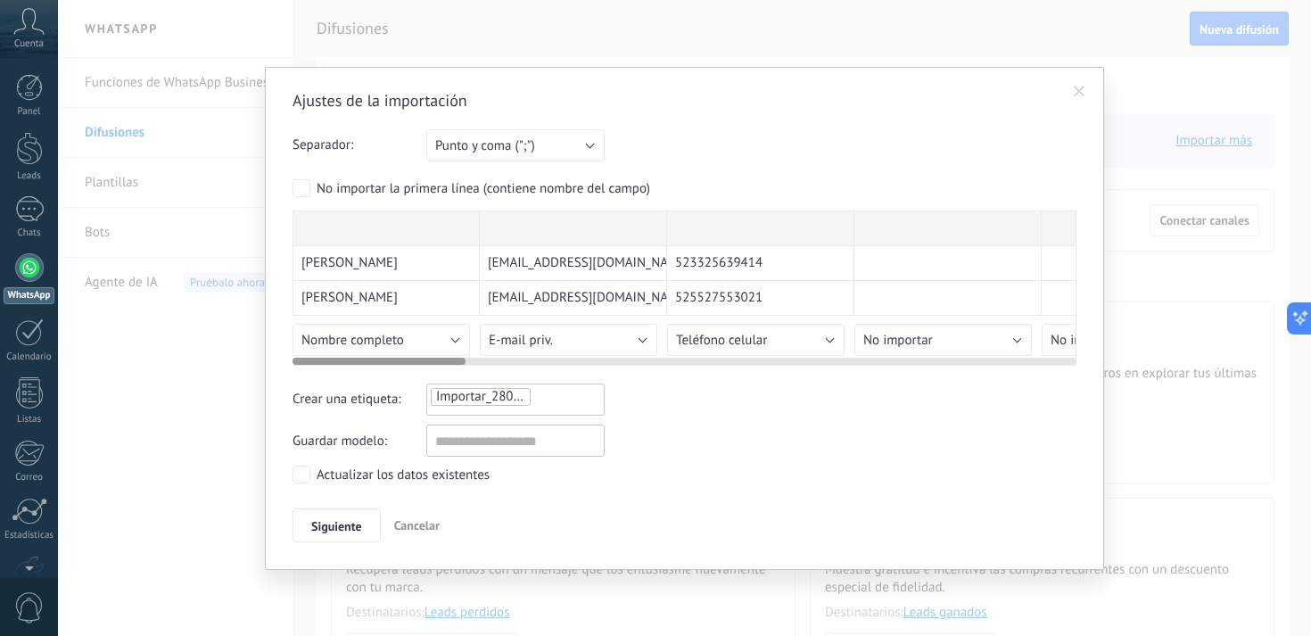
click at [533, 261] on span "[EMAIL_ADDRESS][DOMAIN_NAME]" at bounding box center [589, 263] width 203 height 18
click at [541, 296] on span "[EMAIL_ADDRESS][DOMAIN_NAME]" at bounding box center [589, 298] width 203 height 18
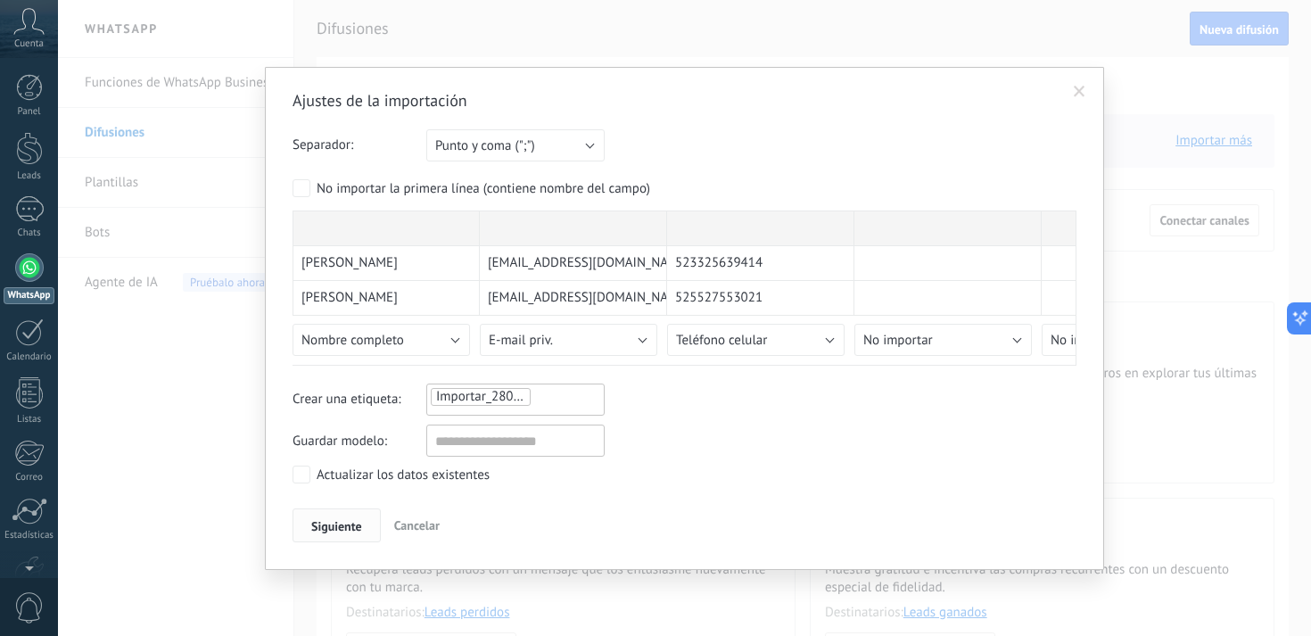
click at [327, 520] on span "Siguiente" at bounding box center [336, 526] width 51 height 12
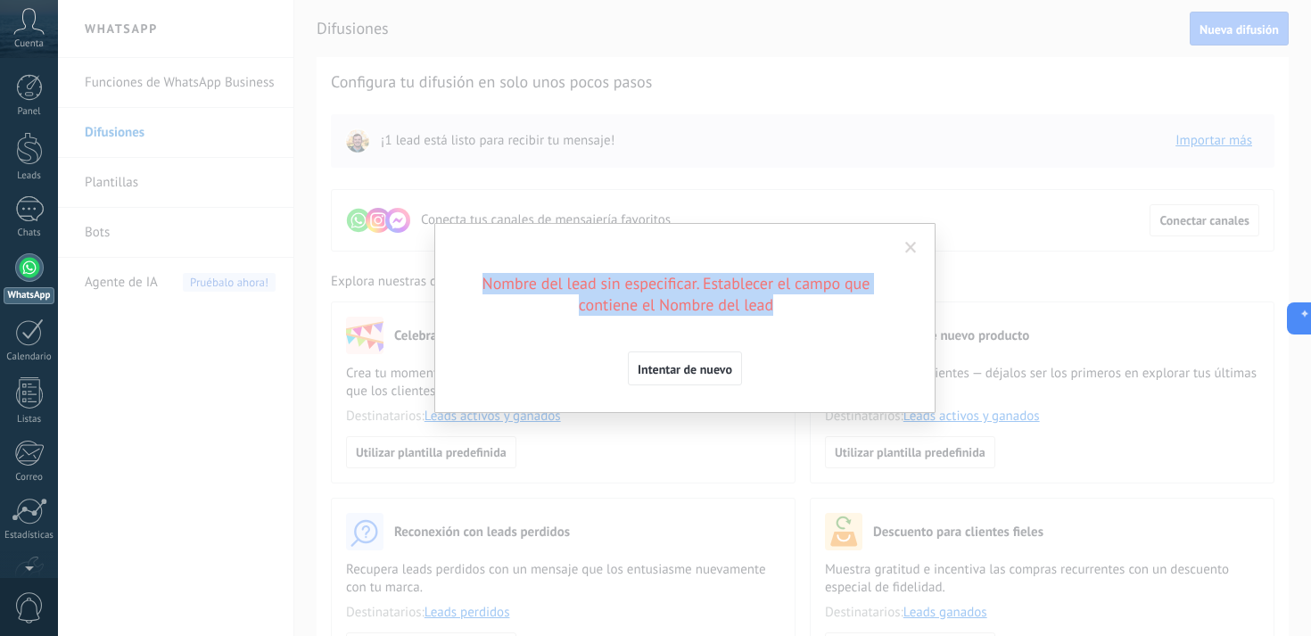
drag, startPoint x: 487, startPoint y: 285, endPoint x: 758, endPoint y: 319, distance: 273.3
click at [758, 319] on div "Nombre del lead sin especificar. Establecer el campo que contiene el Nombre del…" at bounding box center [685, 329] width 446 height 112
copy h2 "Nombre del lead sin especificar. Establecer el campo que contiene el Nombre del…"
click at [664, 370] on span "Intentar de nuevo" at bounding box center [685, 369] width 95 height 12
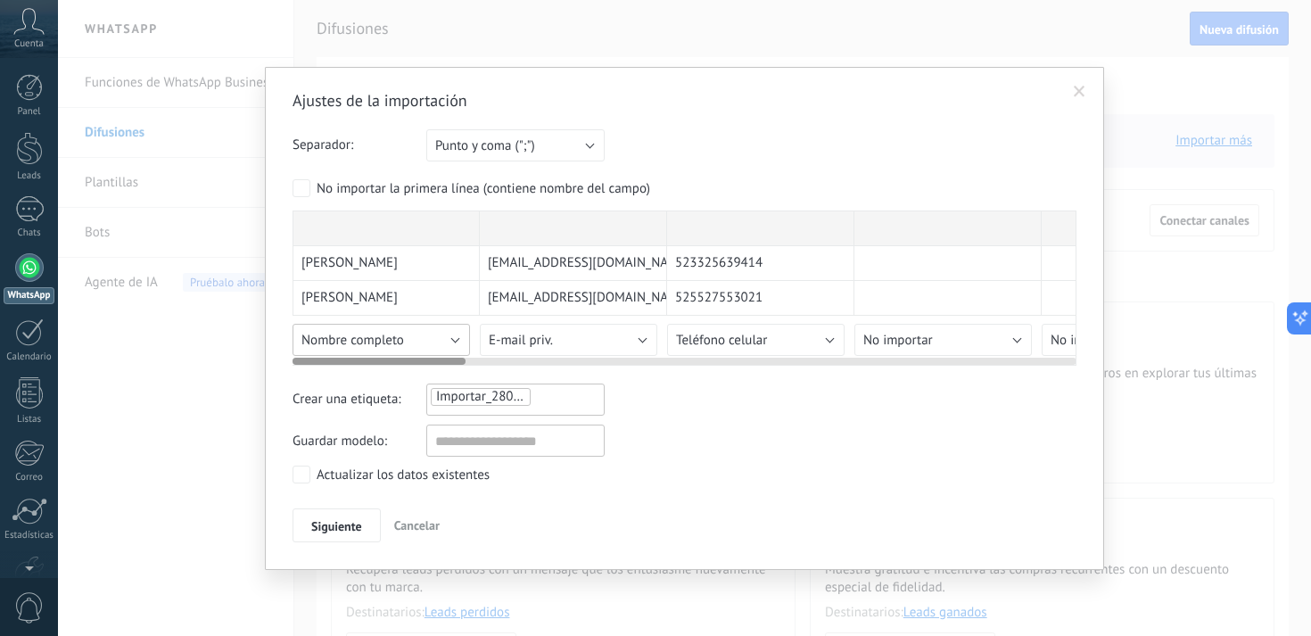
click at [374, 340] on span "Nombre completo" at bounding box center [353, 340] width 103 height 17
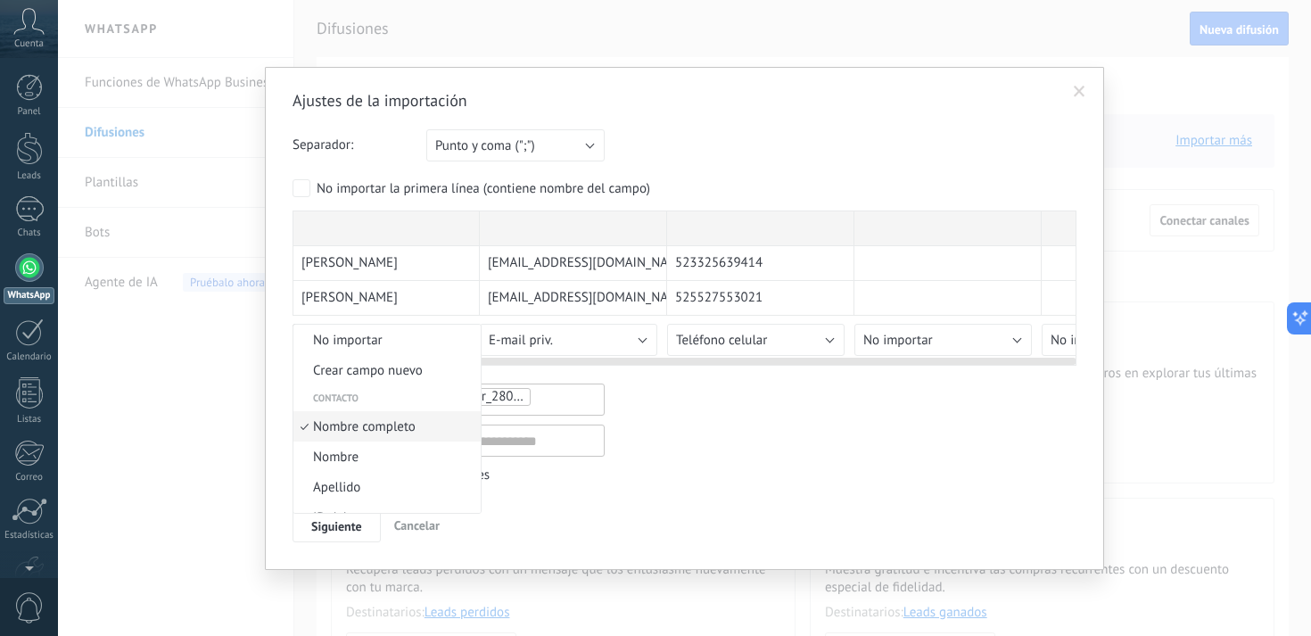
scroll to position [11, 0]
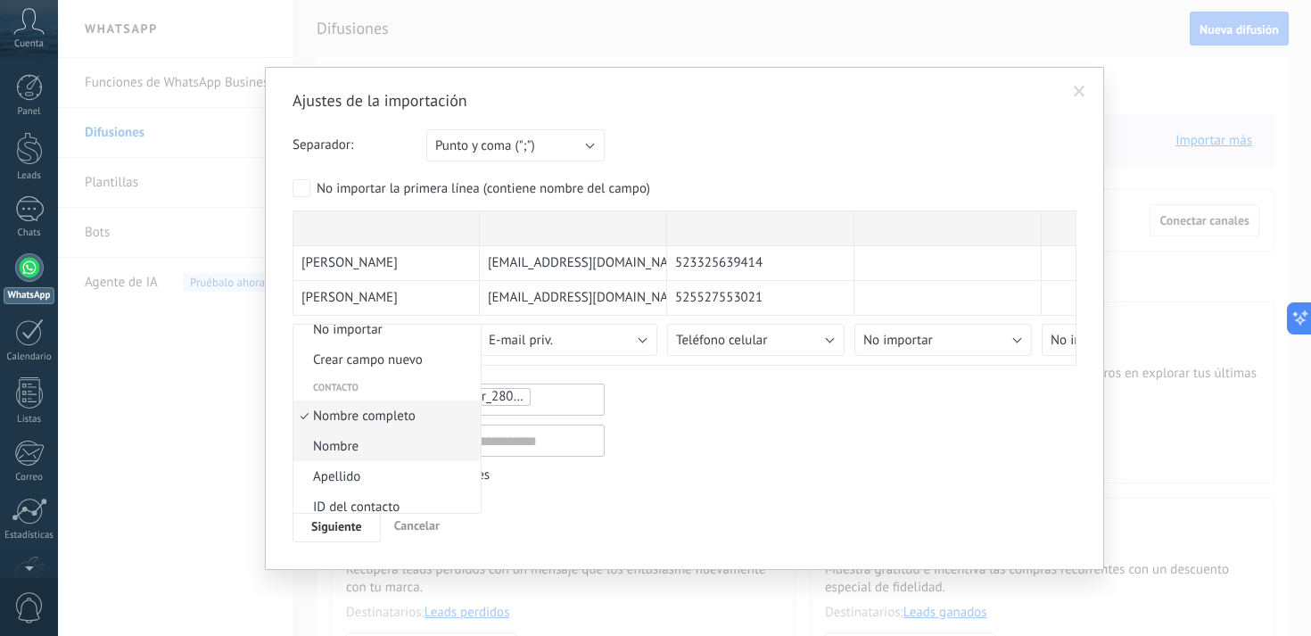
click at [360, 448] on span "Nombre" at bounding box center [384, 446] width 182 height 17
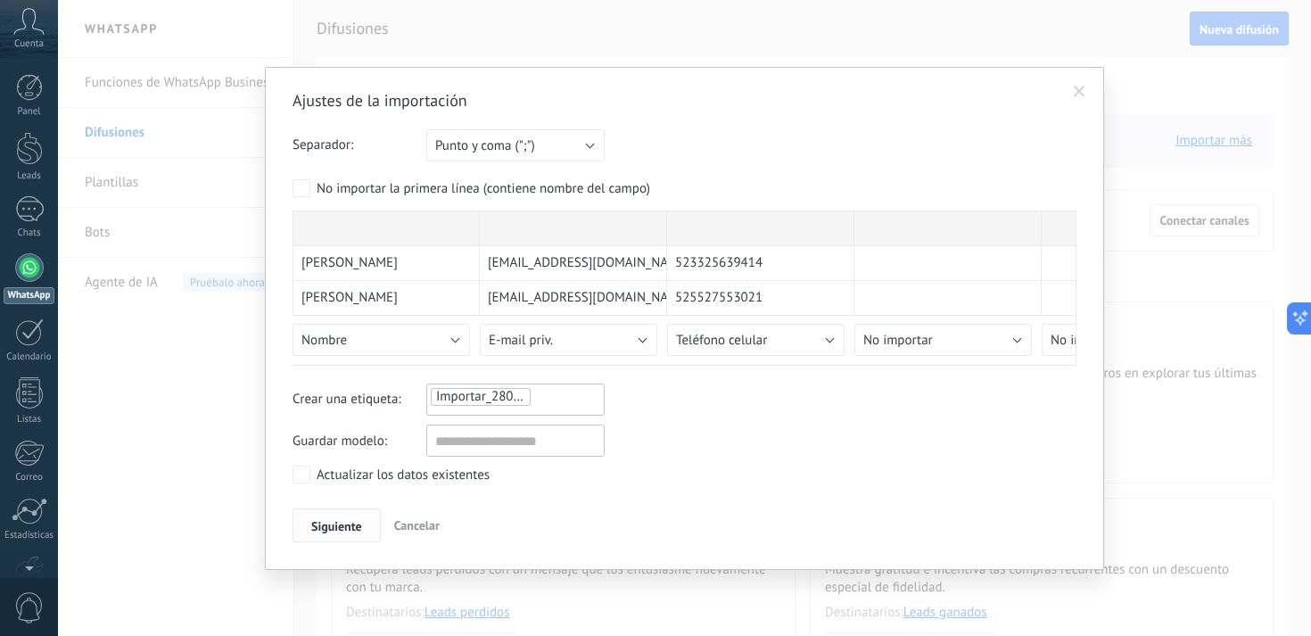
click at [327, 528] on span "Siguiente" at bounding box center [336, 526] width 51 height 12
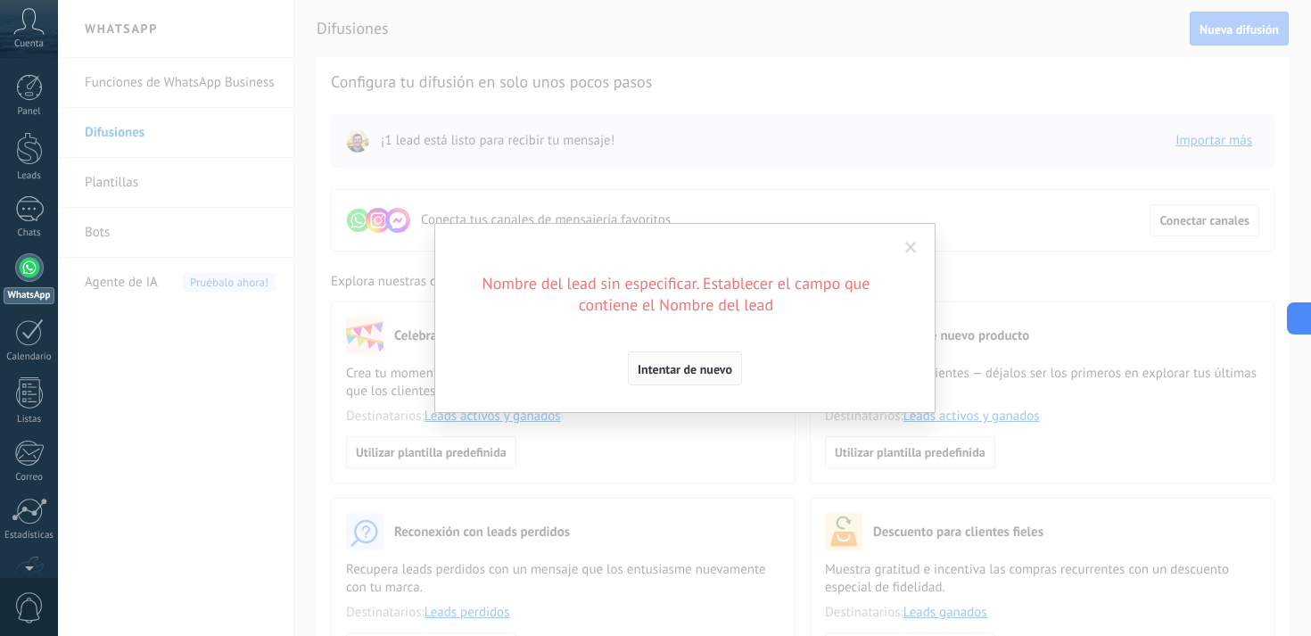
click at [681, 364] on span "Intentar de nuevo" at bounding box center [685, 369] width 95 height 12
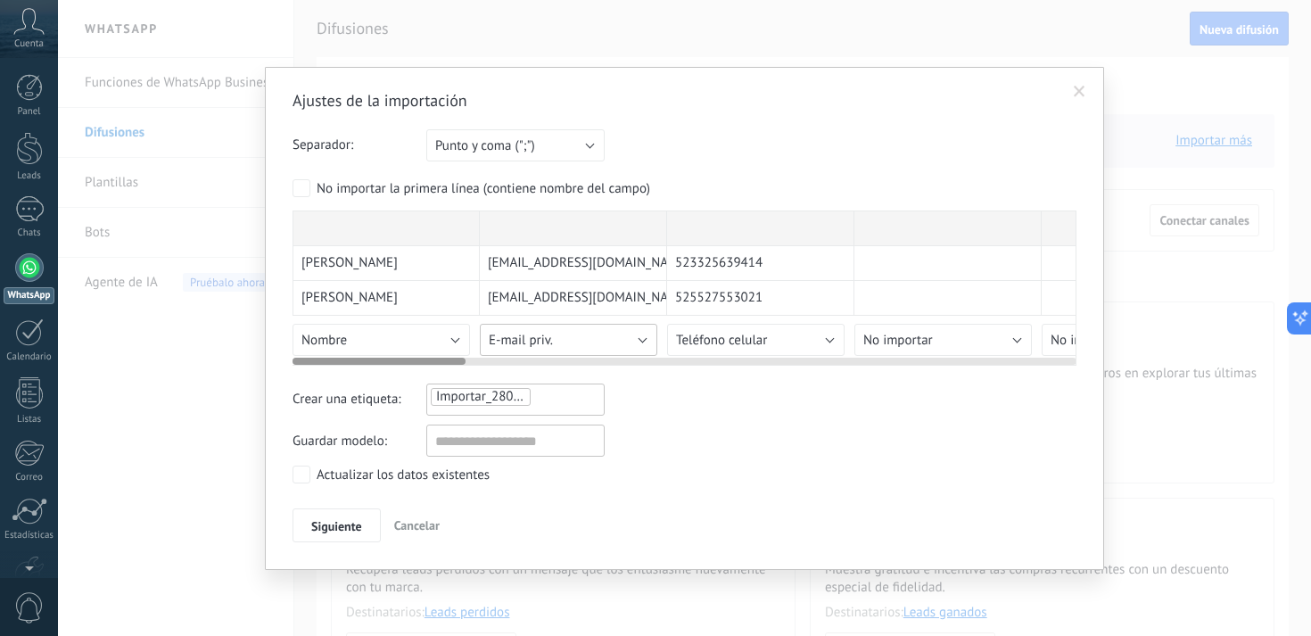
click at [533, 341] on span "E-mail priv." at bounding box center [521, 340] width 64 height 17
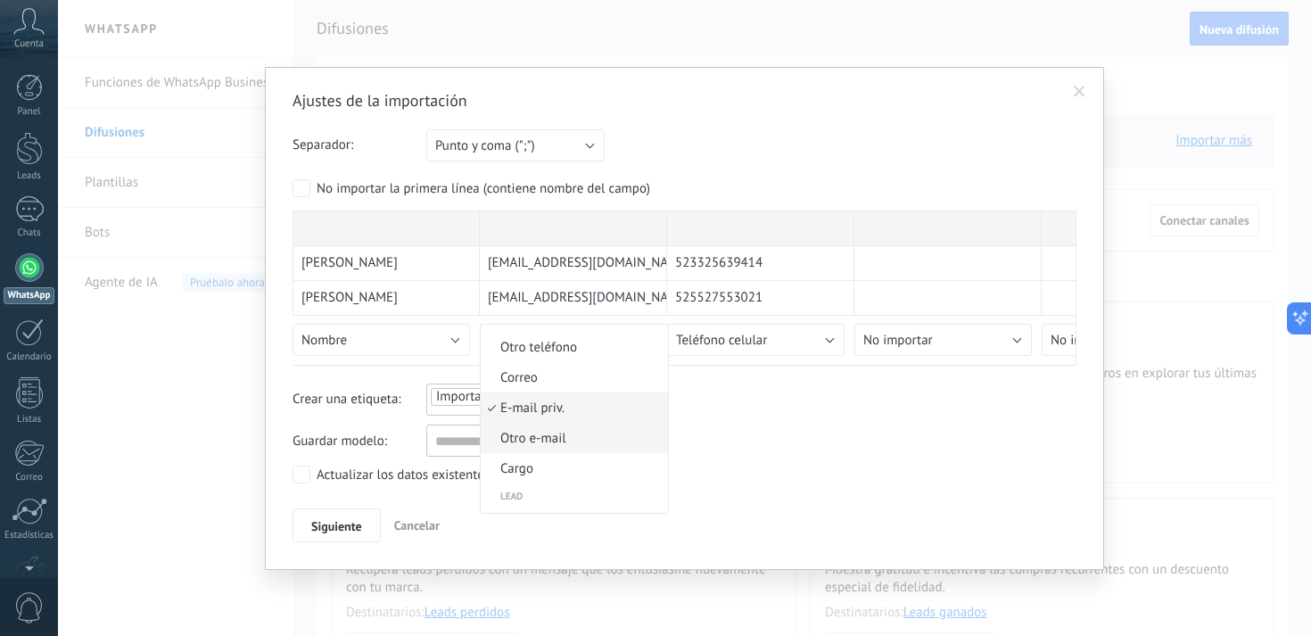
click at [529, 445] on span "Otro e-mail" at bounding box center [572, 438] width 182 height 17
click at [318, 515] on button "Siguiente" at bounding box center [337, 525] width 88 height 34
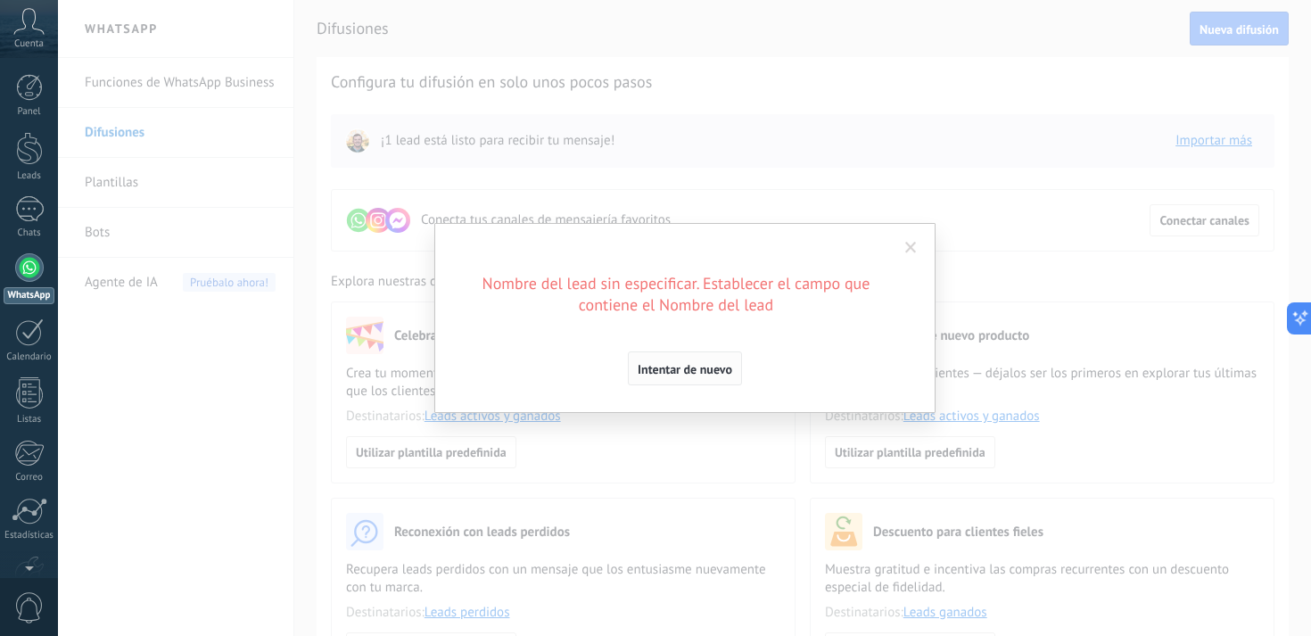
click at [673, 369] on span "Intentar de nuevo" at bounding box center [685, 369] width 95 height 12
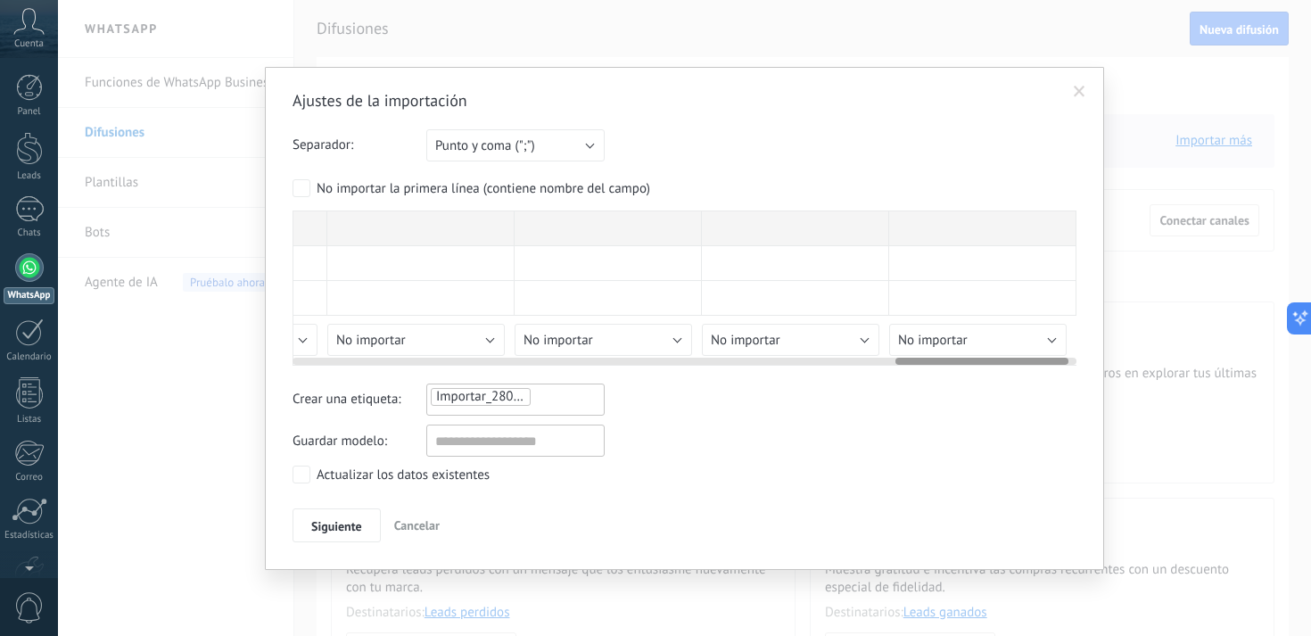
scroll to position [0, 0]
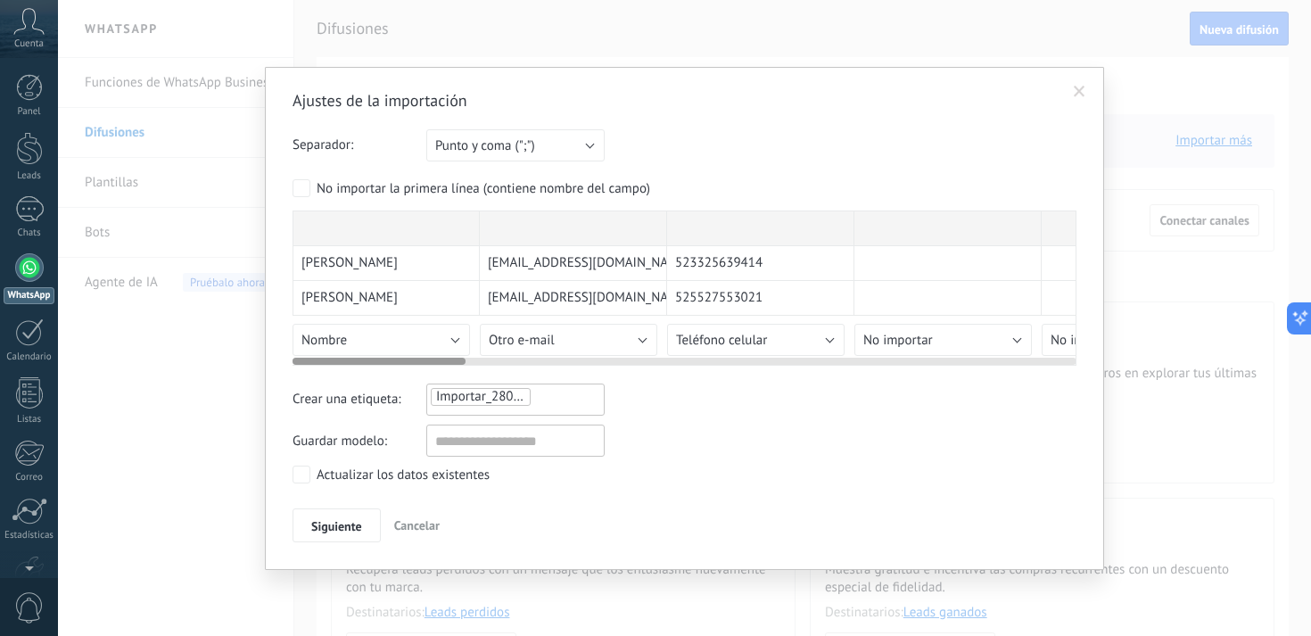
drag, startPoint x: 404, startPoint y: 359, endPoint x: 81, endPoint y: 304, distance: 327.5
click at [80, 304] on div "Ajustes de la importación Separador: Punto y coma (";") Coma (",") Tabulación (…" at bounding box center [684, 318] width 1253 height 636
click at [889, 220] on div at bounding box center [948, 229] width 187 height 36
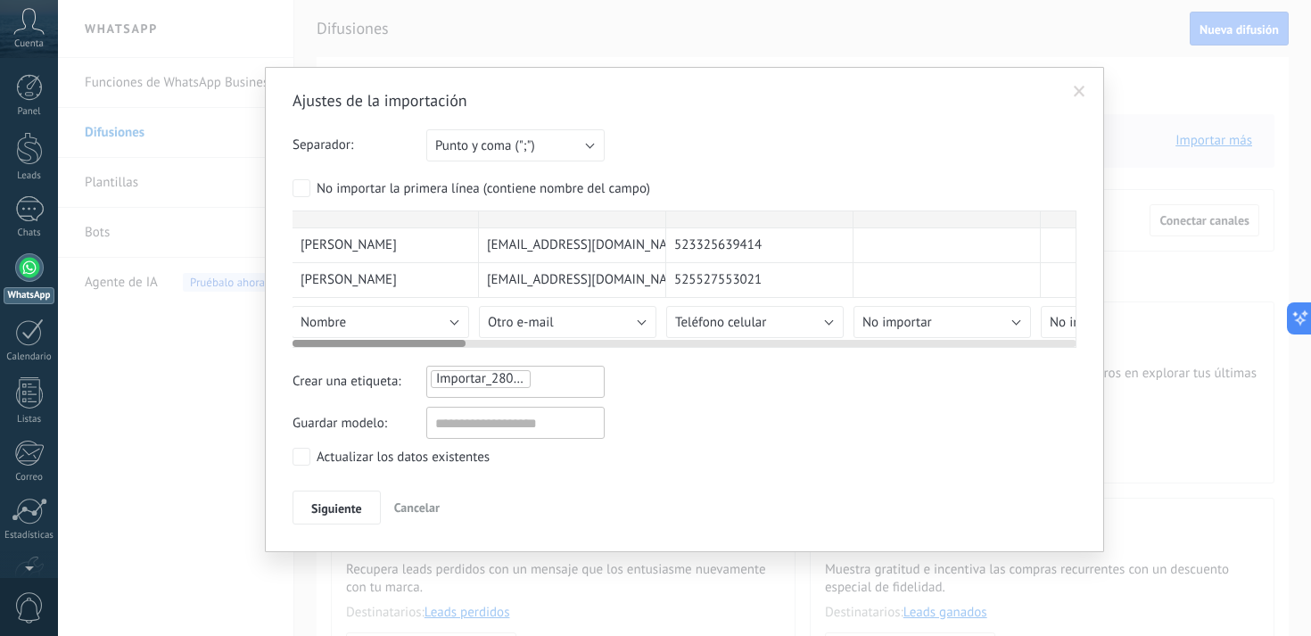
scroll to position [0, 2]
drag, startPoint x: 889, startPoint y: 220, endPoint x: 888, endPoint y: 277, distance: 56.2
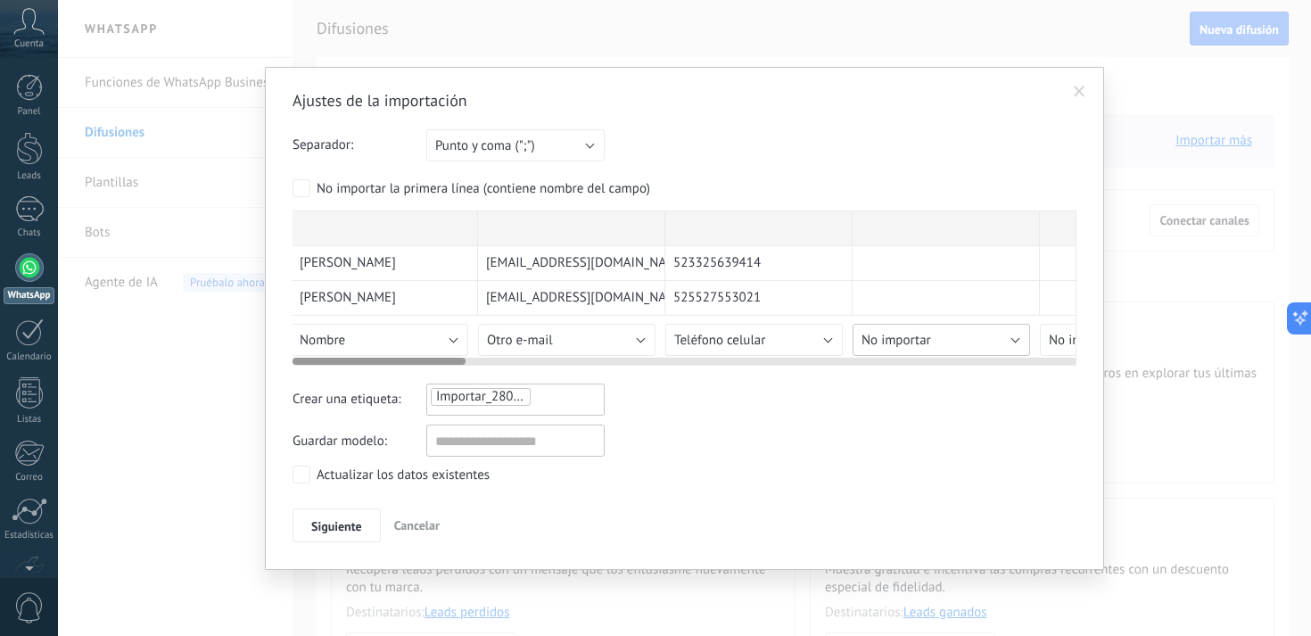
click at [878, 340] on span "No importar" at bounding box center [897, 340] width 70 height 17
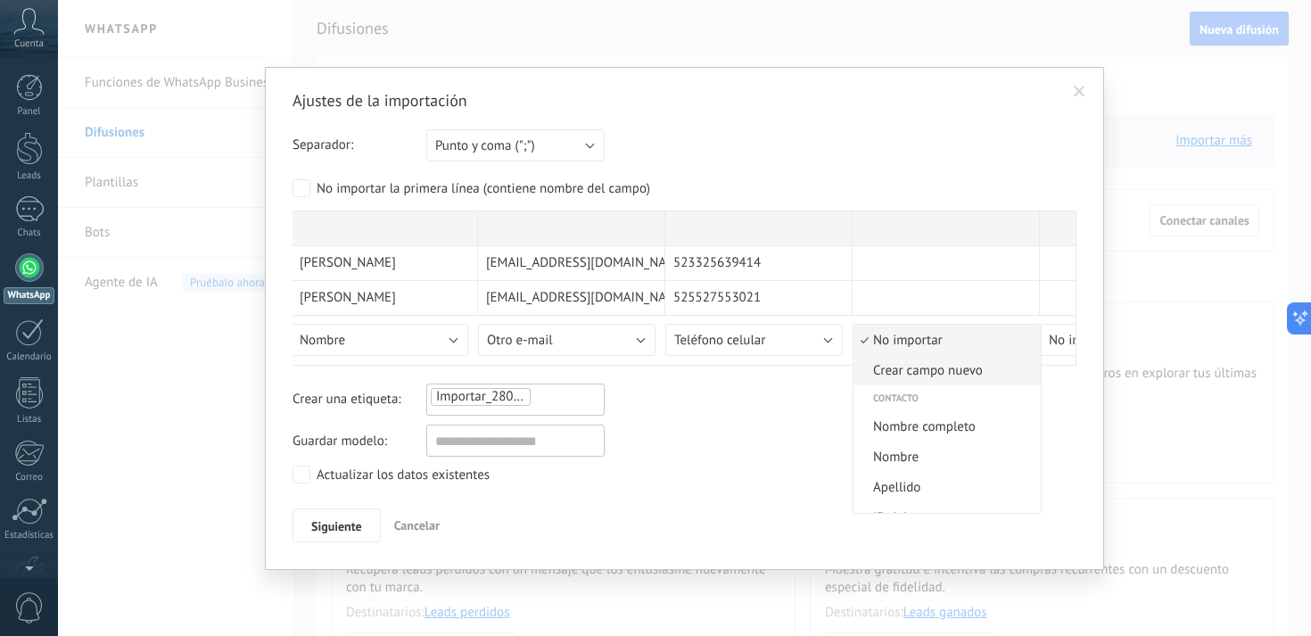
click at [945, 373] on span "Crear campo nuevo" at bounding box center [945, 370] width 182 height 17
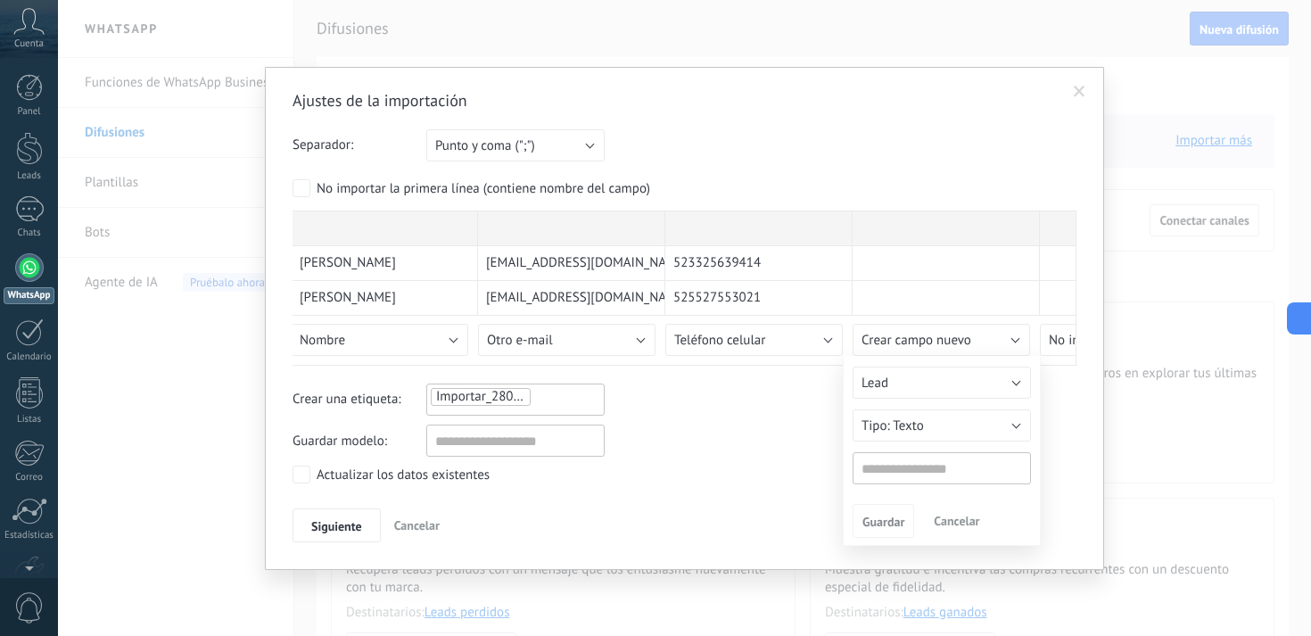
click at [959, 525] on span "Cancelar" at bounding box center [956, 521] width 45 height 16
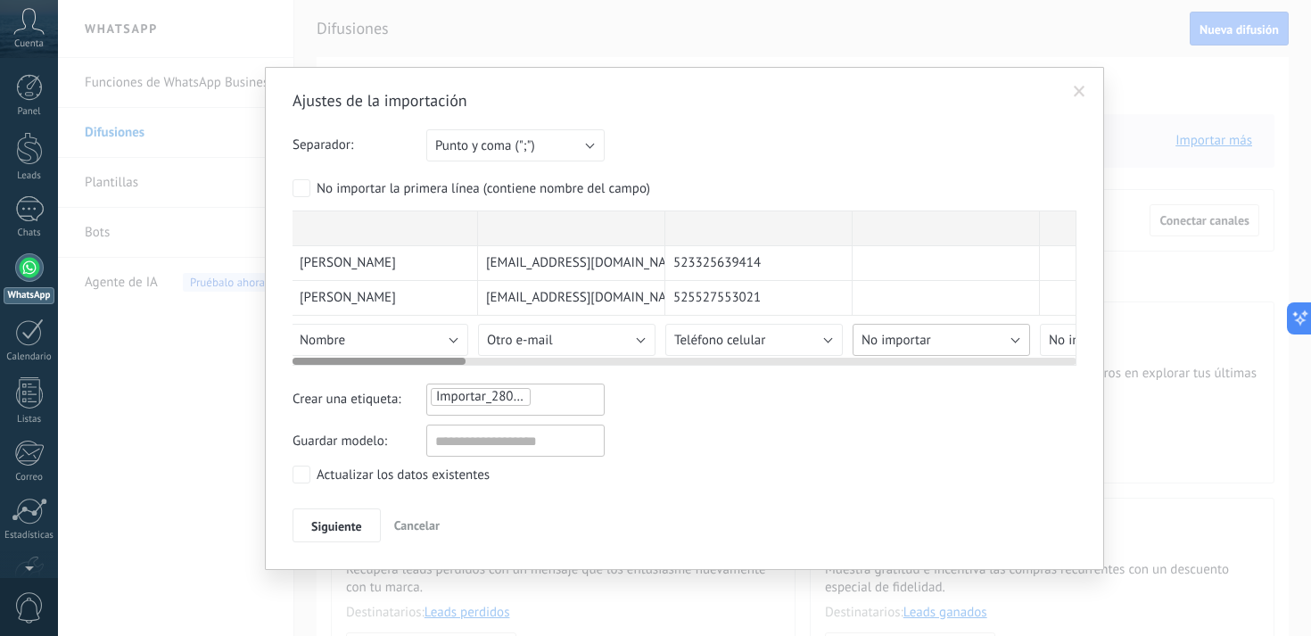
click at [921, 334] on span "No importar" at bounding box center [897, 340] width 70 height 17
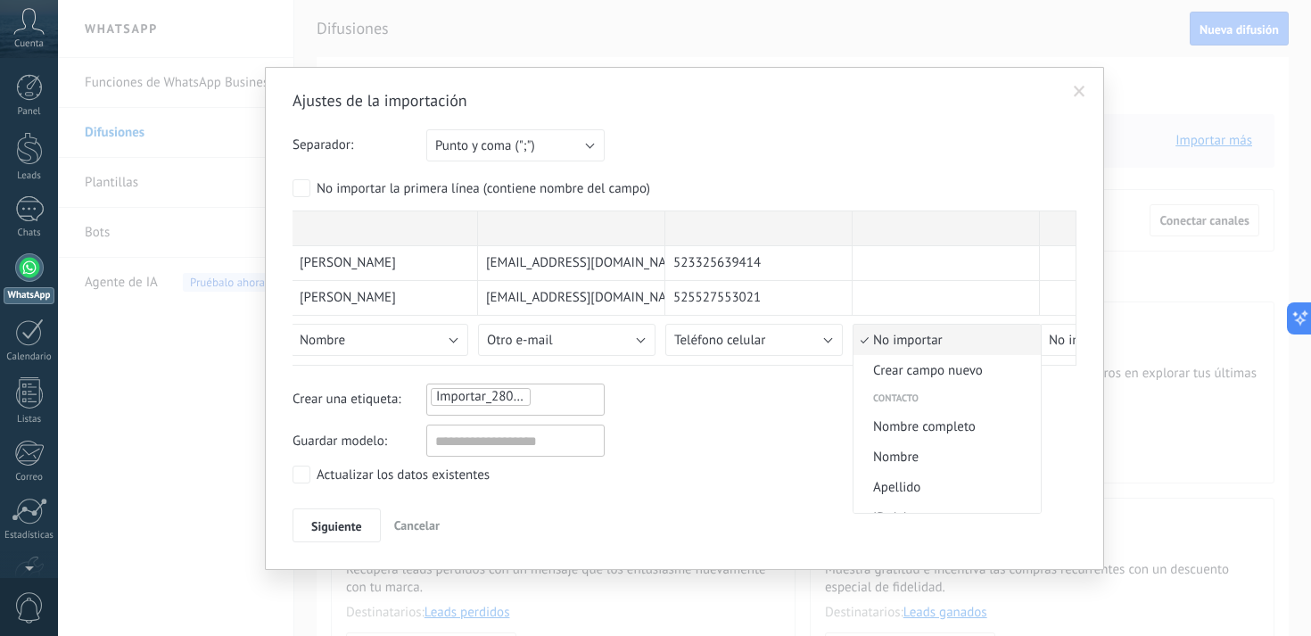
click at [911, 352] on li "No importar" at bounding box center [947, 340] width 187 height 30
click at [737, 445] on div "Guardar modelo:" at bounding box center [685, 441] width 784 height 32
click at [472, 400] on span "Importar_28082025_2052" at bounding box center [510, 396] width 148 height 17
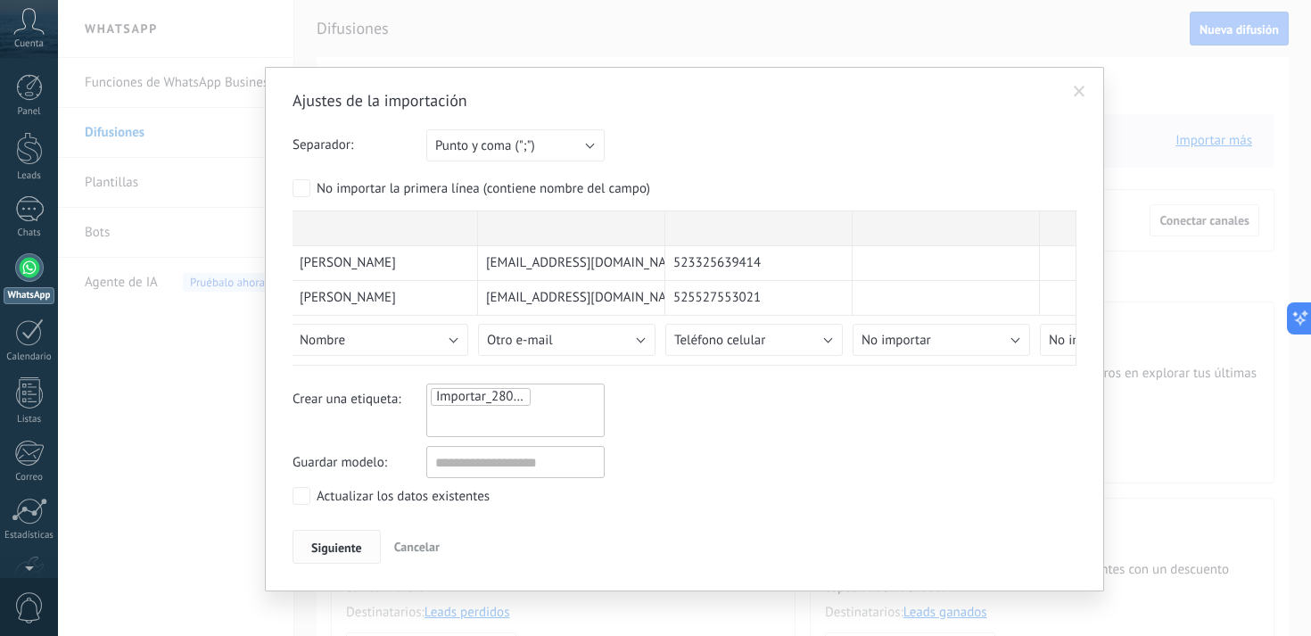
click at [327, 544] on span "Siguiente" at bounding box center [336, 547] width 51 height 12
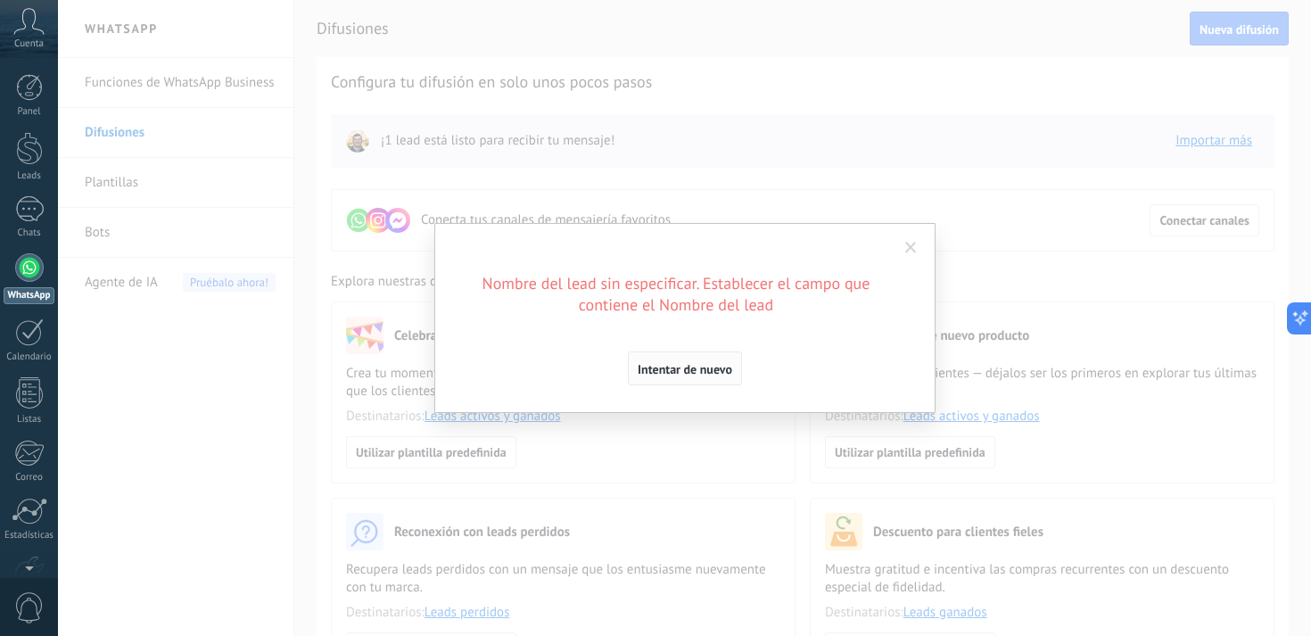
click at [690, 367] on span "Intentar de nuevo" at bounding box center [685, 369] width 95 height 12
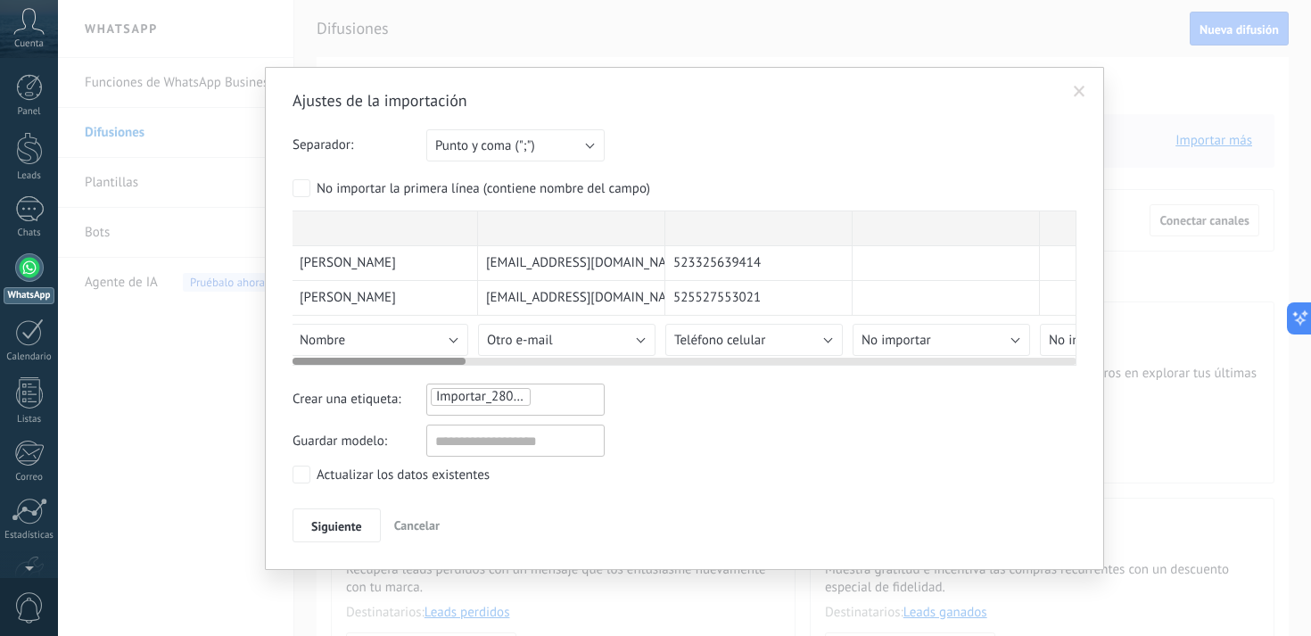
click at [360, 298] on span "[PERSON_NAME]" at bounding box center [348, 298] width 96 height 18
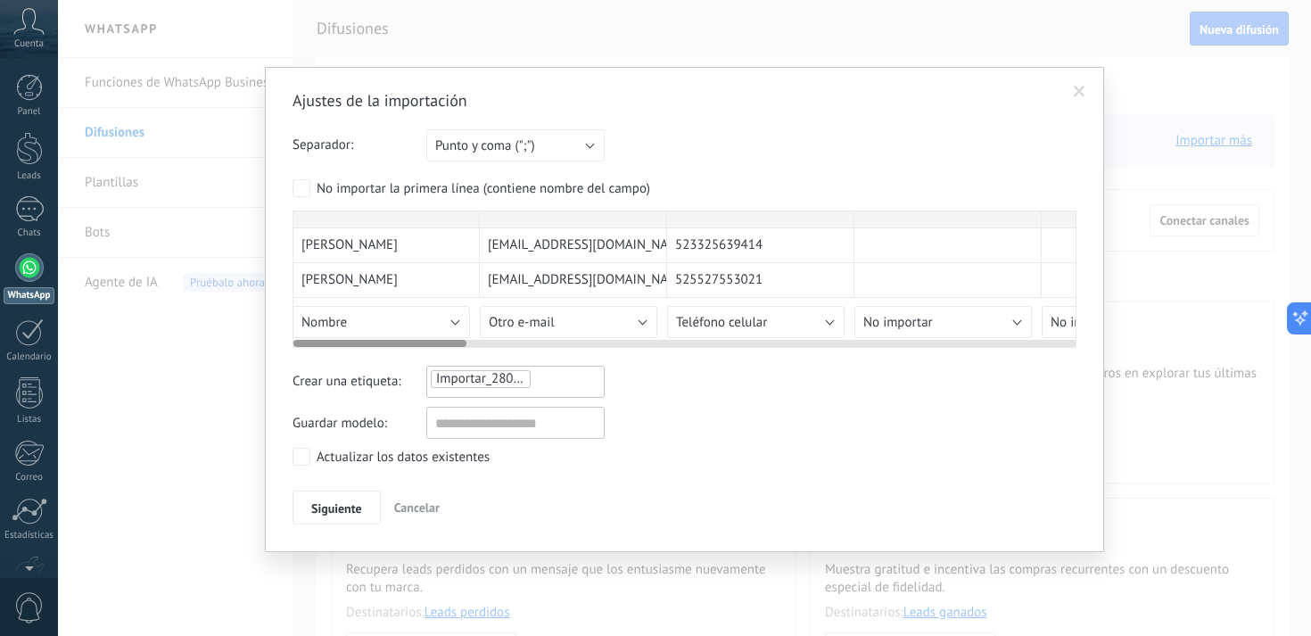
scroll to position [0, 4]
drag, startPoint x: 373, startPoint y: 293, endPoint x: 442, endPoint y: 335, distance: 81.2
click at [443, 336] on div "[PERSON_NAME] [EMAIL_ADDRESS][DOMAIN_NAME] 523325639414 [PERSON_NAME] [EMAIL_AD…" at bounding box center [685, 279] width 784 height 137
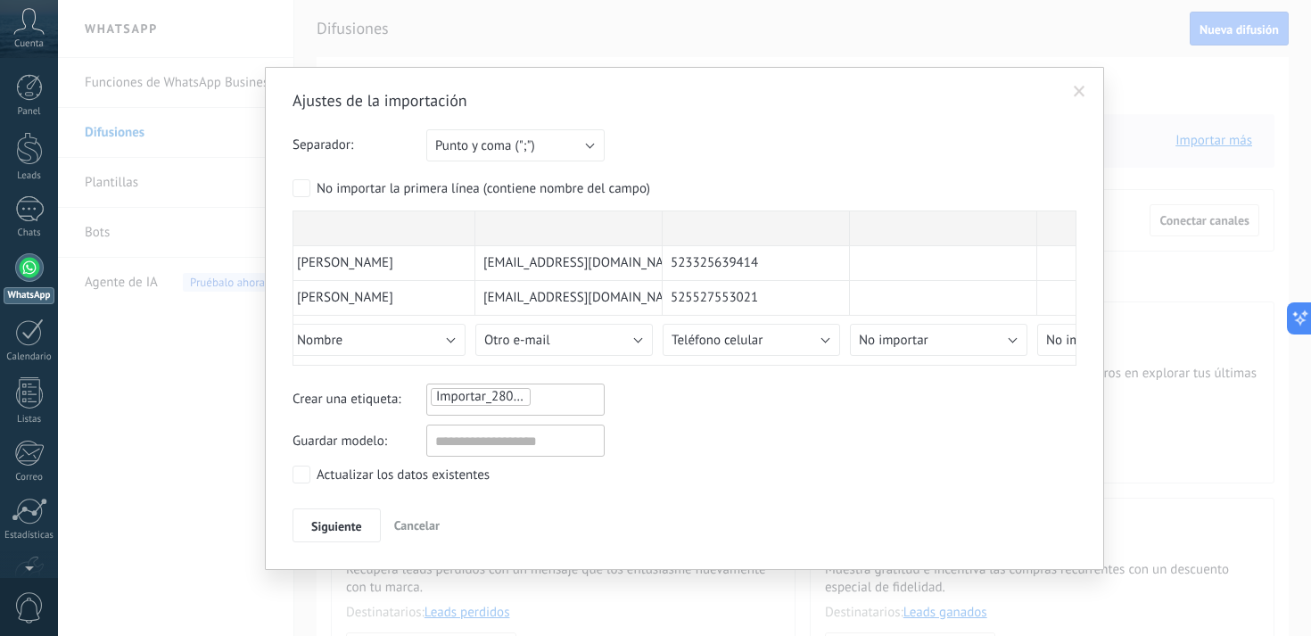
click at [406, 529] on span "Cancelar" at bounding box center [416, 525] width 45 height 16
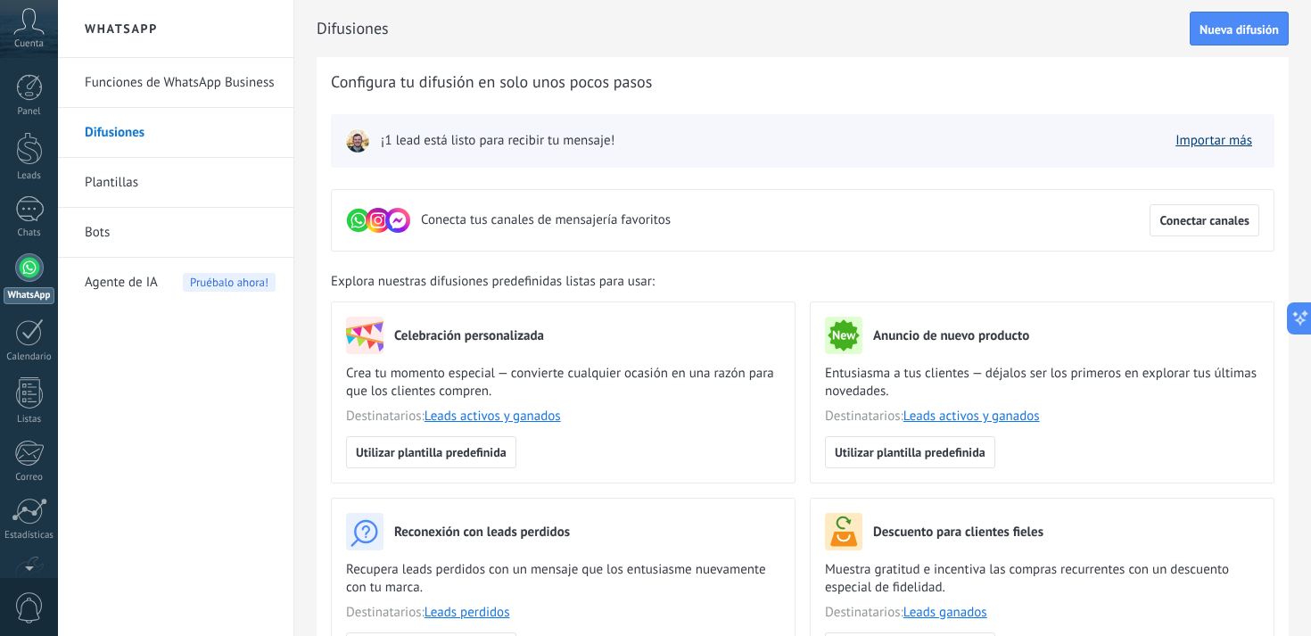
click at [1204, 143] on link "Importar más" at bounding box center [1214, 140] width 77 height 17
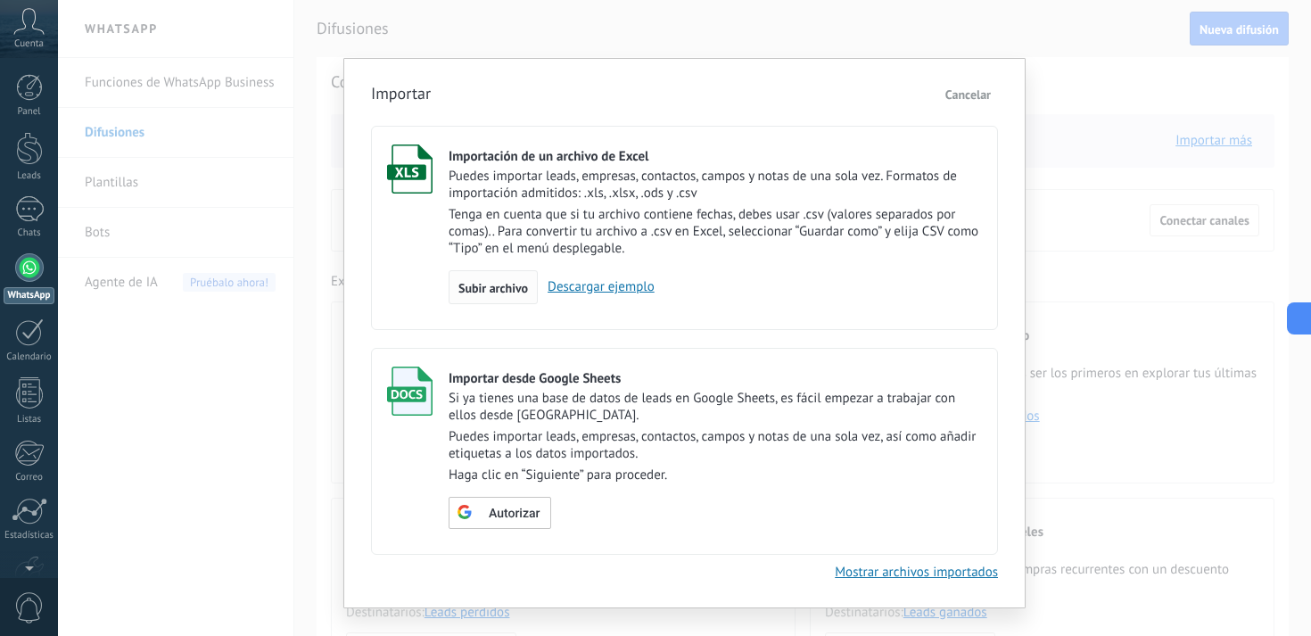
click at [501, 290] on span "Subir archivo" at bounding box center [494, 288] width 70 height 12
click at [0, 0] on input "Importación de un archivo de Excel Puedes importar leads, empresas, contactos, …" at bounding box center [0, 0] width 0 height 0
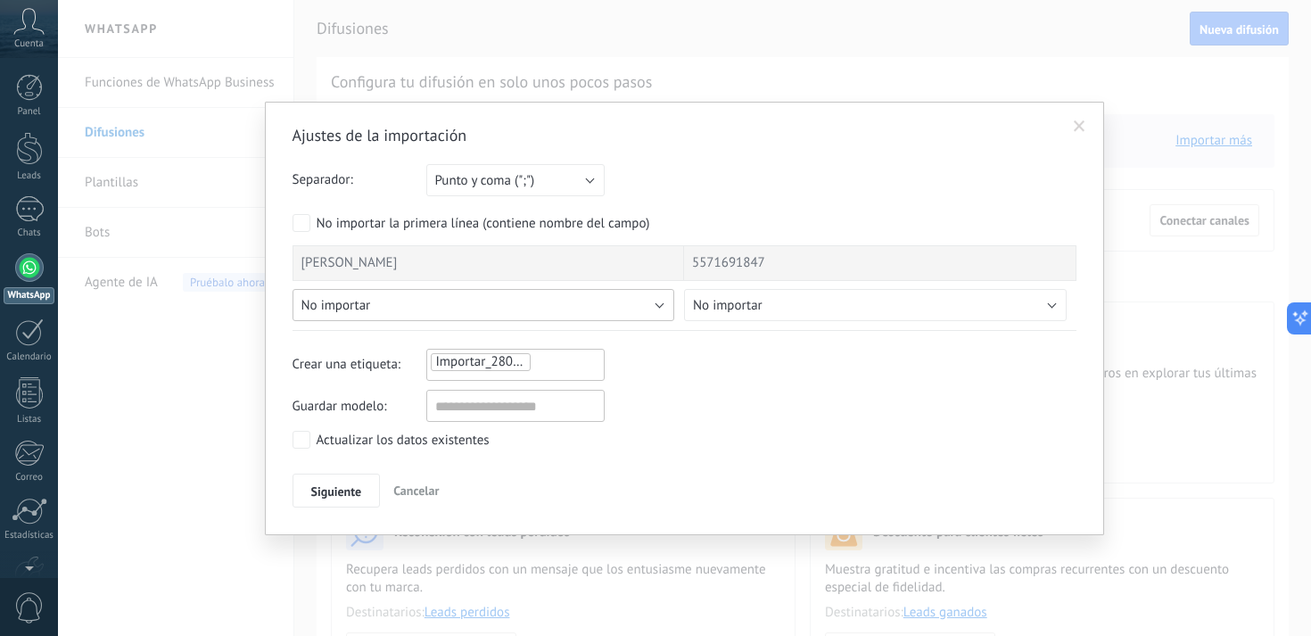
click at [347, 301] on span "No importar" at bounding box center [337, 305] width 70 height 17
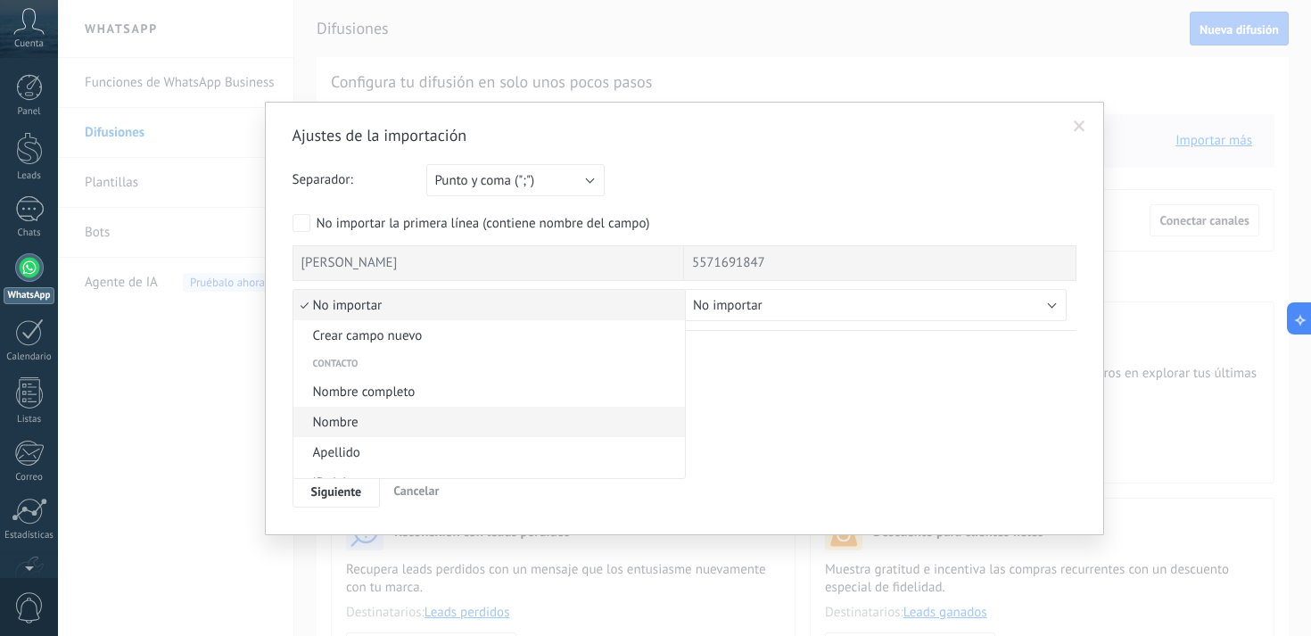
click at [369, 423] on span "Nombre" at bounding box center [486, 422] width 387 height 17
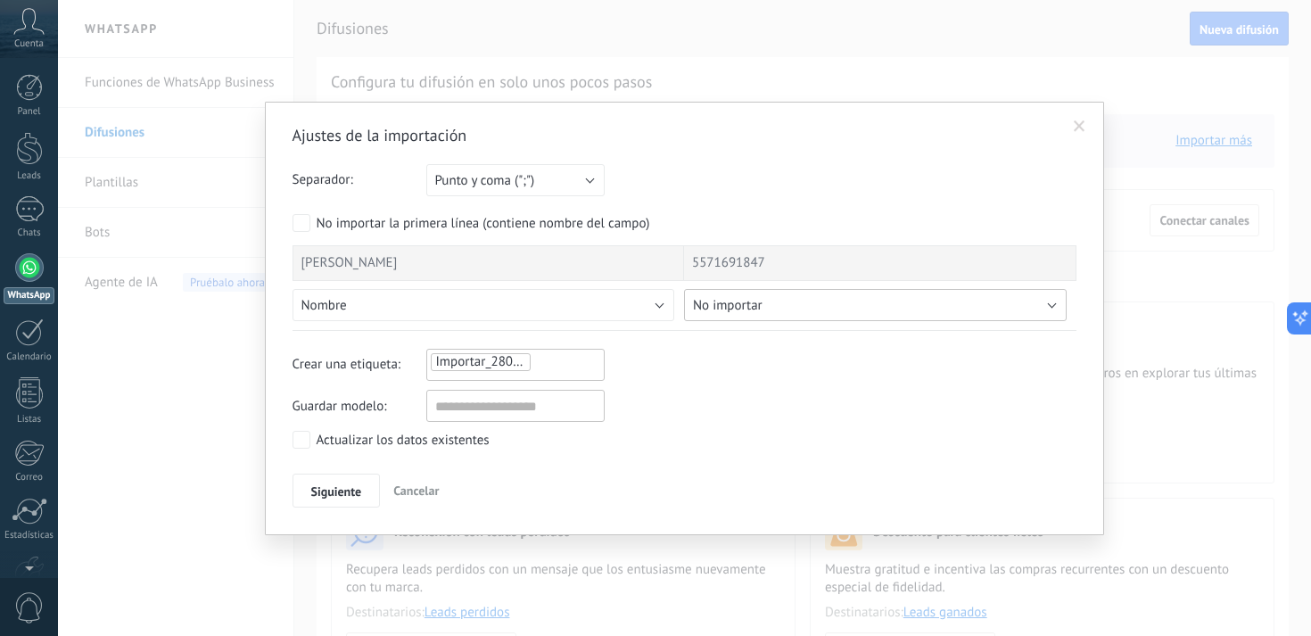
click at [762, 307] on span "No importar" at bounding box center [728, 305] width 70 height 17
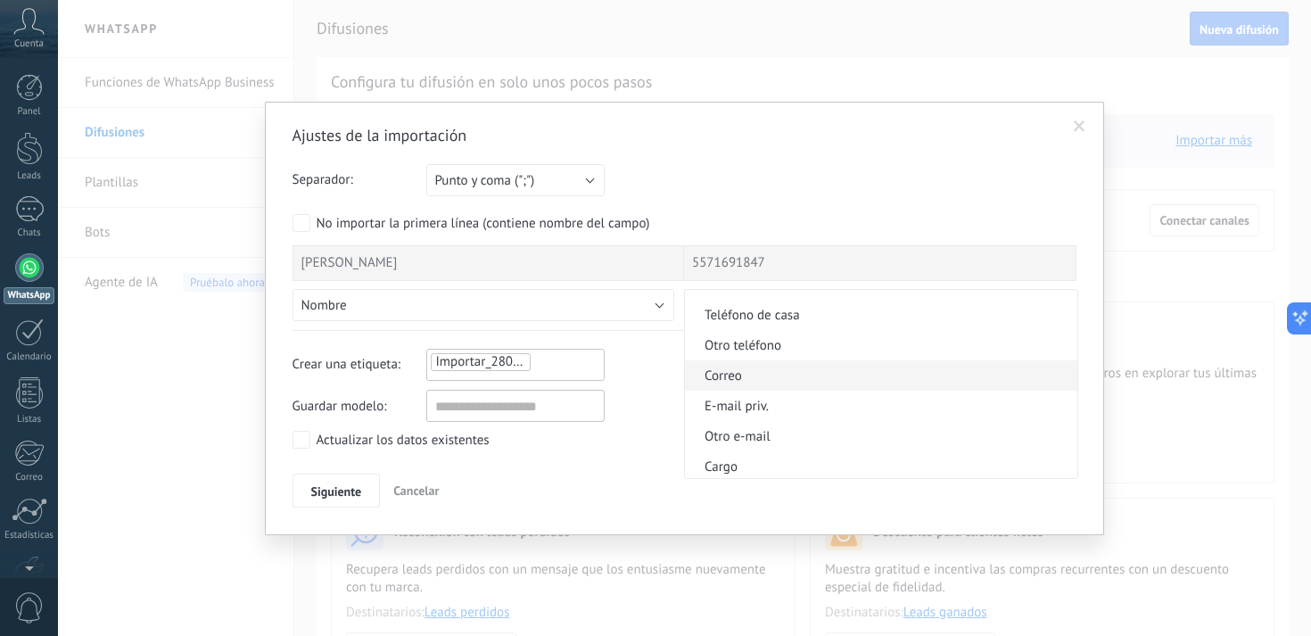
click at [771, 384] on span "Correo" at bounding box center [878, 376] width 387 height 17
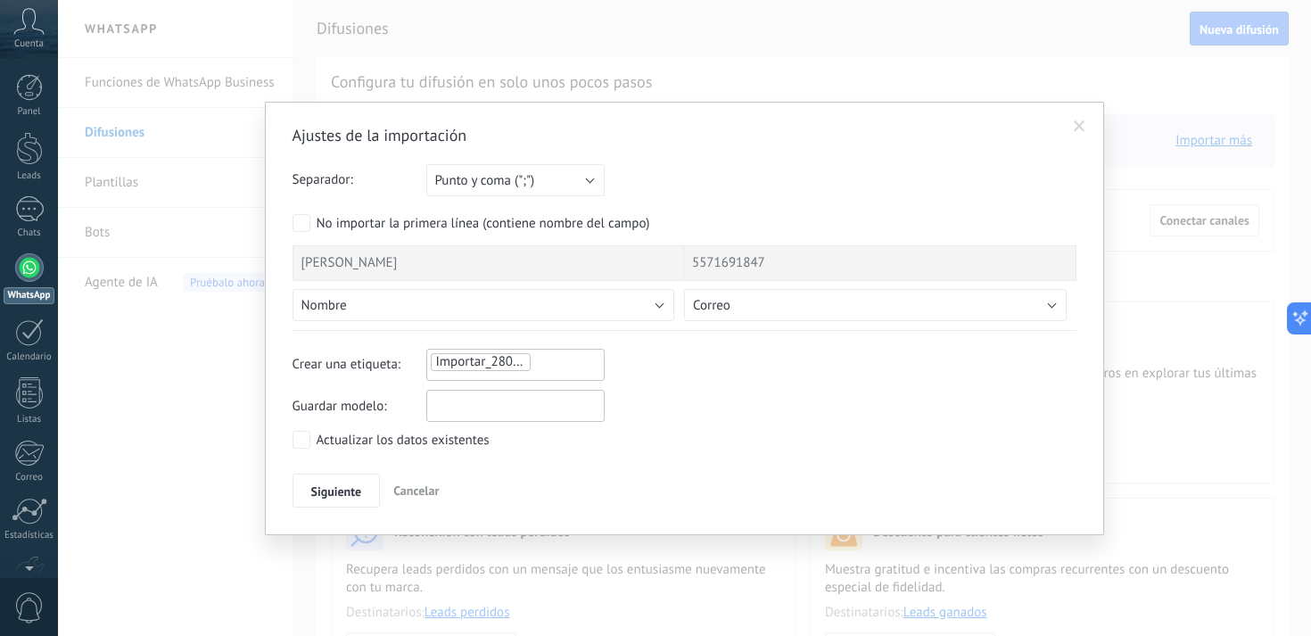
click at [464, 405] on input "text" at bounding box center [515, 406] width 178 height 32
type input "******"
click at [346, 486] on span "Siguiente" at bounding box center [336, 491] width 51 height 12
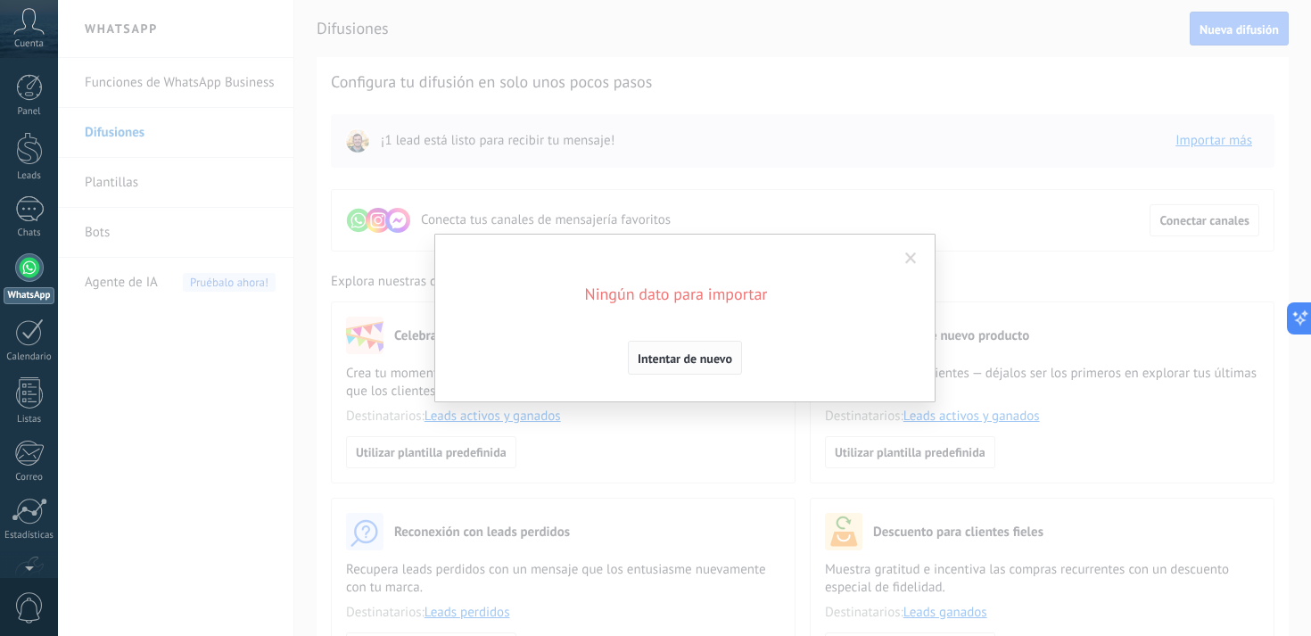
click at [686, 356] on span "Intentar de nuevo" at bounding box center [685, 358] width 95 height 12
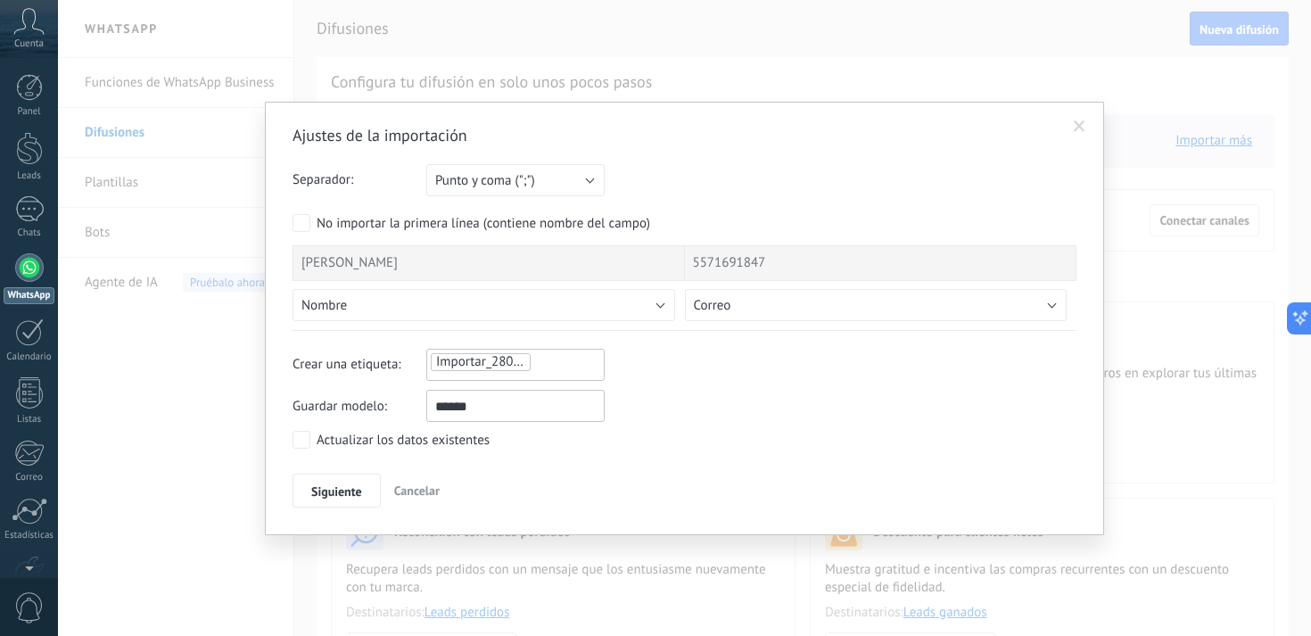
click at [514, 355] on span "Importar_28082025_2057" at bounding box center [510, 361] width 148 height 17
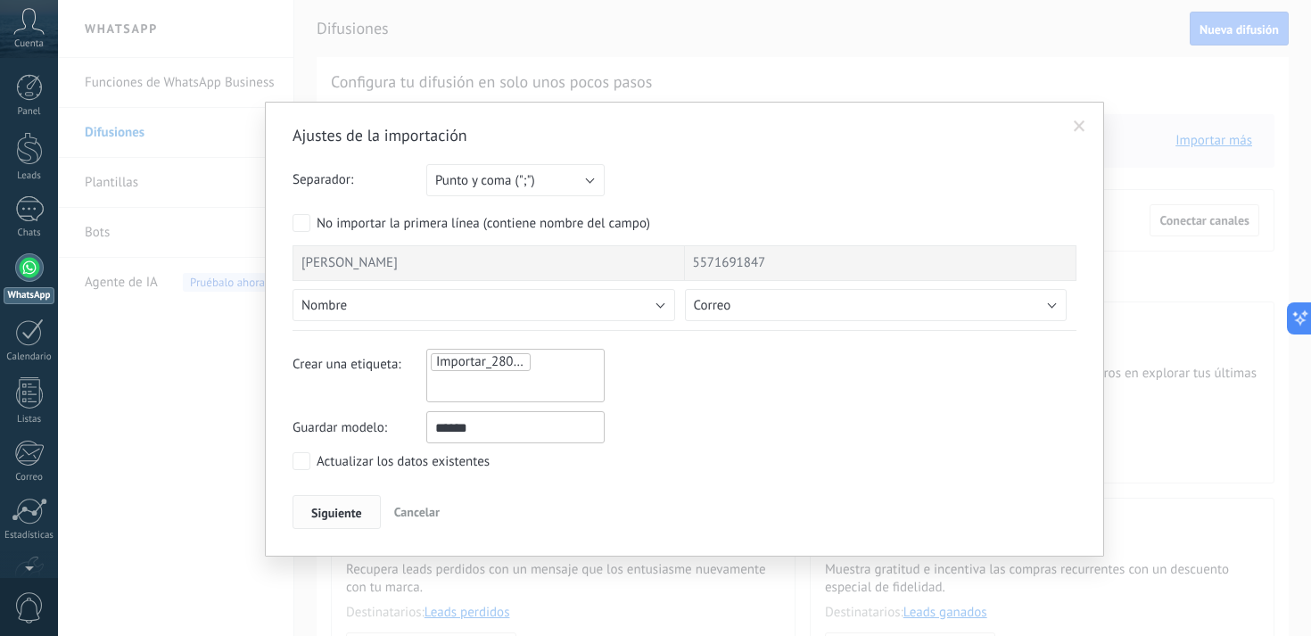
click at [334, 514] on span "Siguiente" at bounding box center [336, 513] width 51 height 12
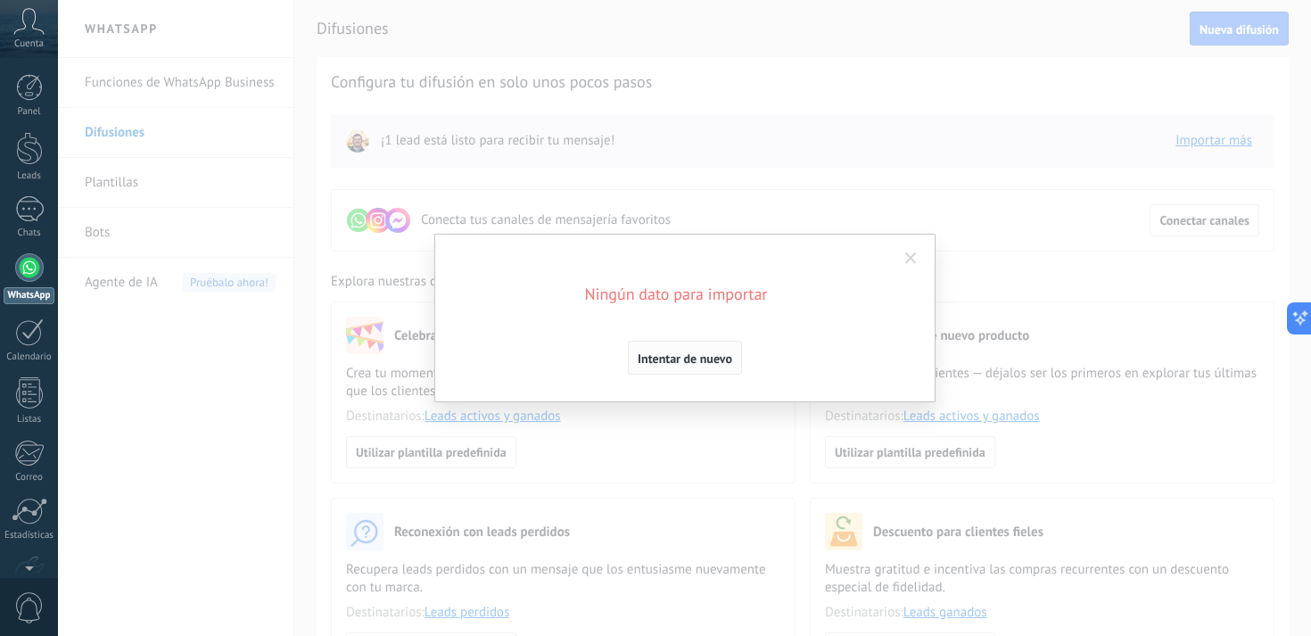
click at [690, 346] on button "Intentar de nuevo" at bounding box center [685, 358] width 114 height 34
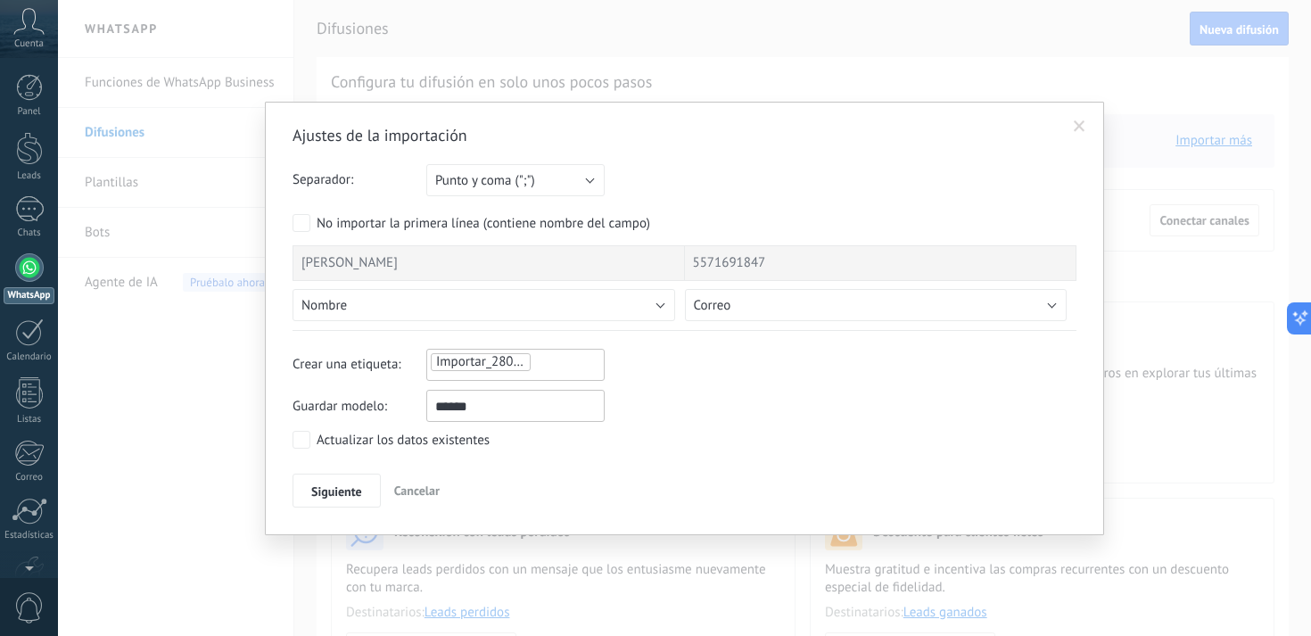
click at [374, 259] on span "[PERSON_NAME]" at bounding box center [350, 263] width 96 height 18
click at [578, 360] on ul "Importar_28082025_2057" at bounding box center [515, 361] width 173 height 21
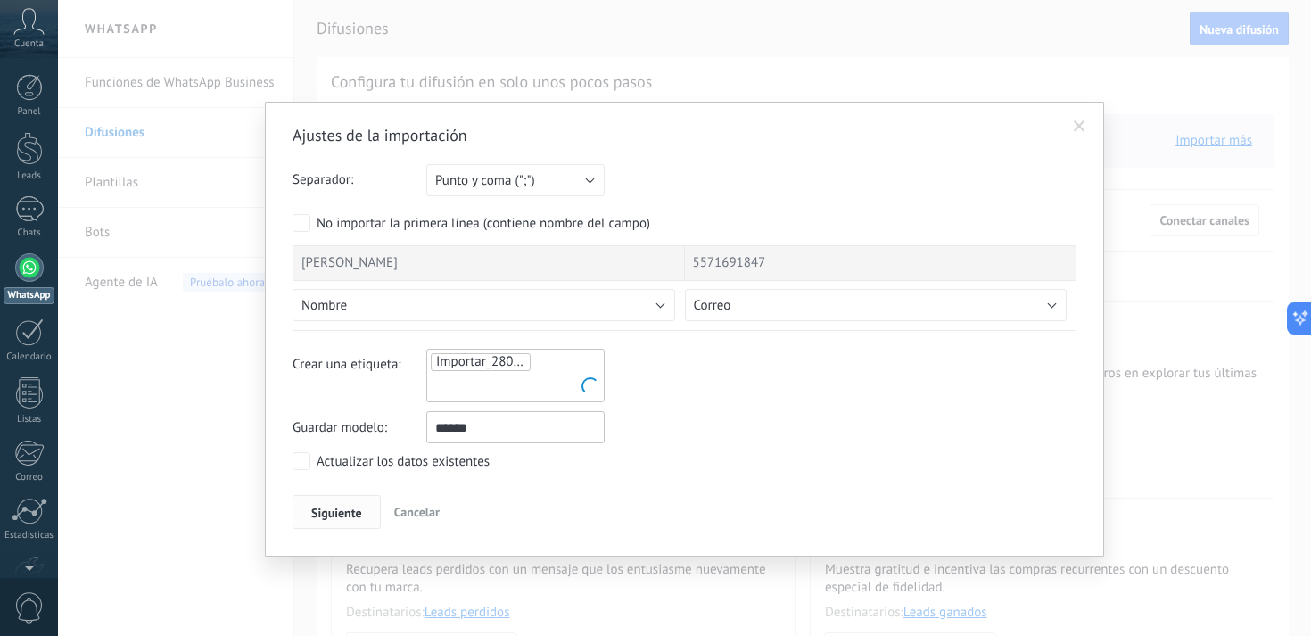
click at [327, 513] on span "Siguiente" at bounding box center [336, 513] width 51 height 12
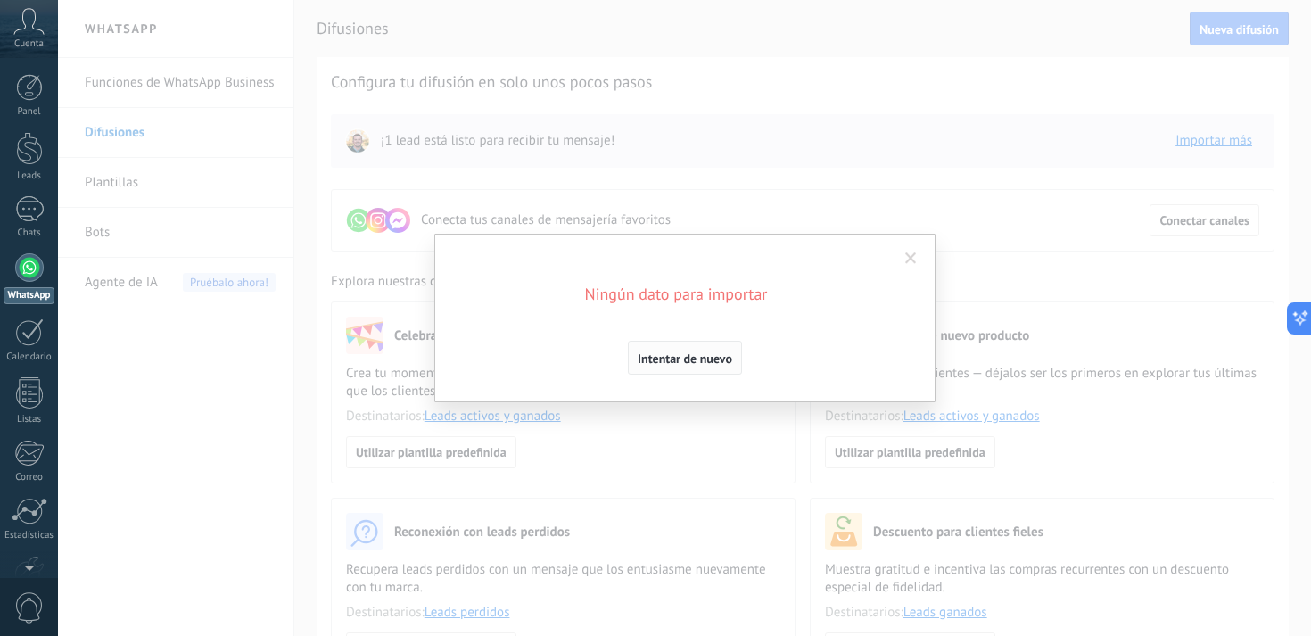
click at [680, 353] on span "Intentar de nuevo" at bounding box center [685, 358] width 95 height 12
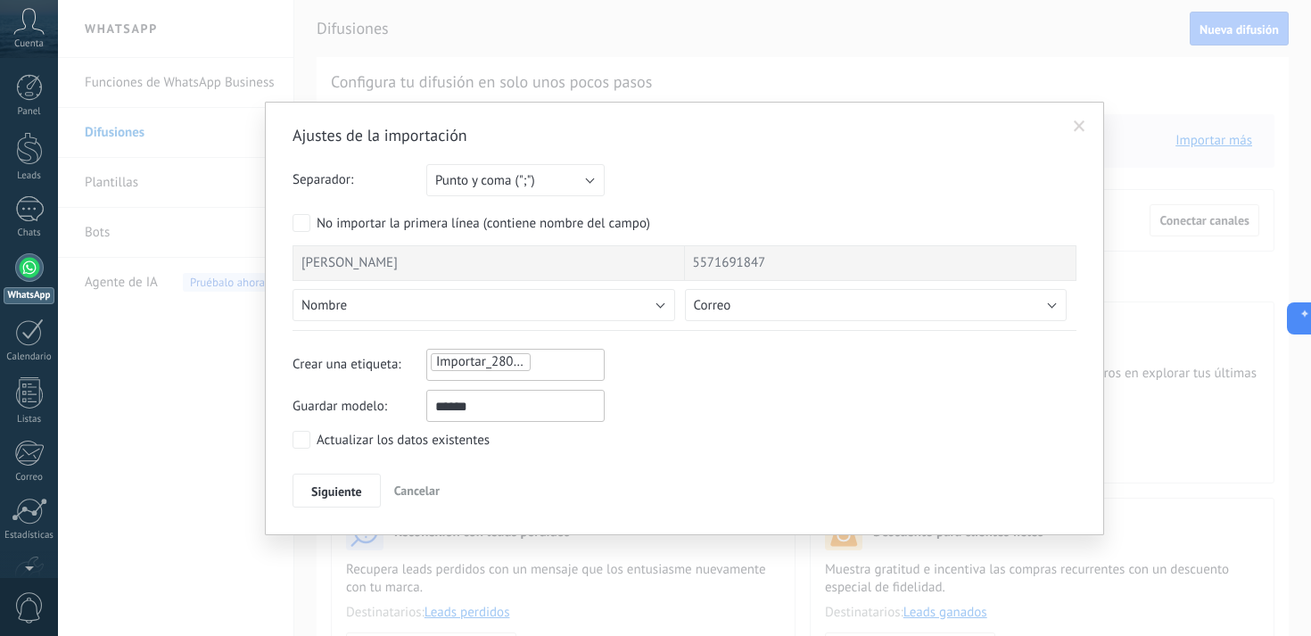
click at [409, 492] on span "Cancelar" at bounding box center [416, 491] width 45 height 16
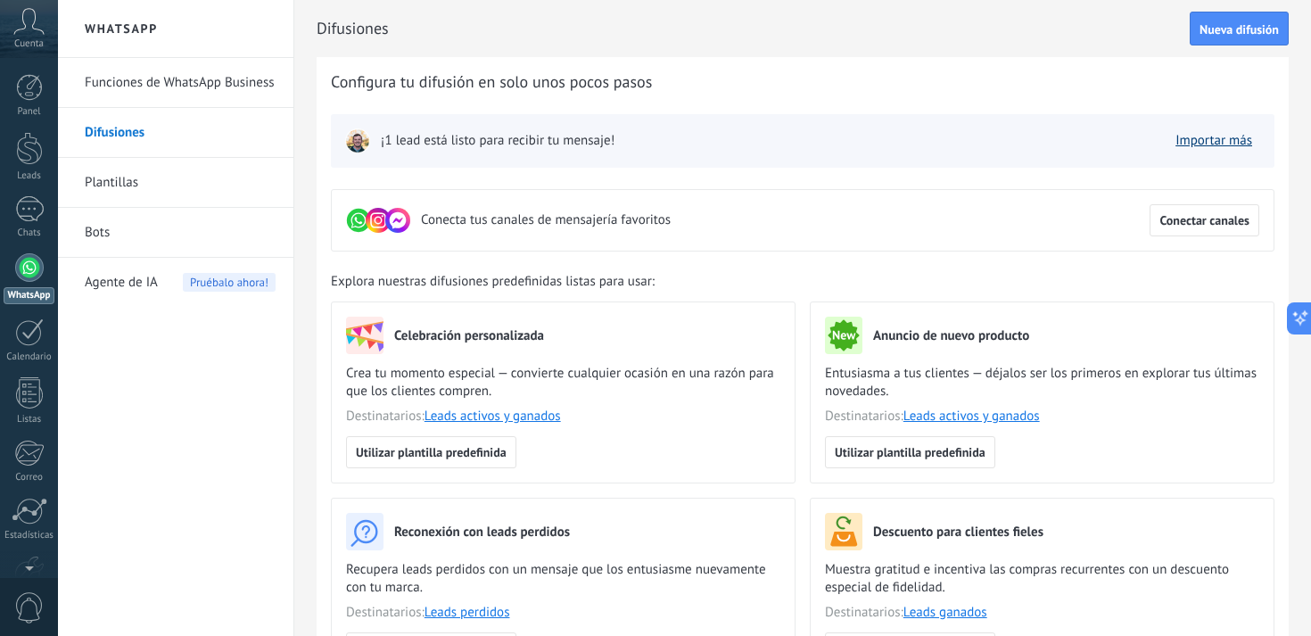
click at [1197, 141] on link "Importar más" at bounding box center [1214, 140] width 77 height 17
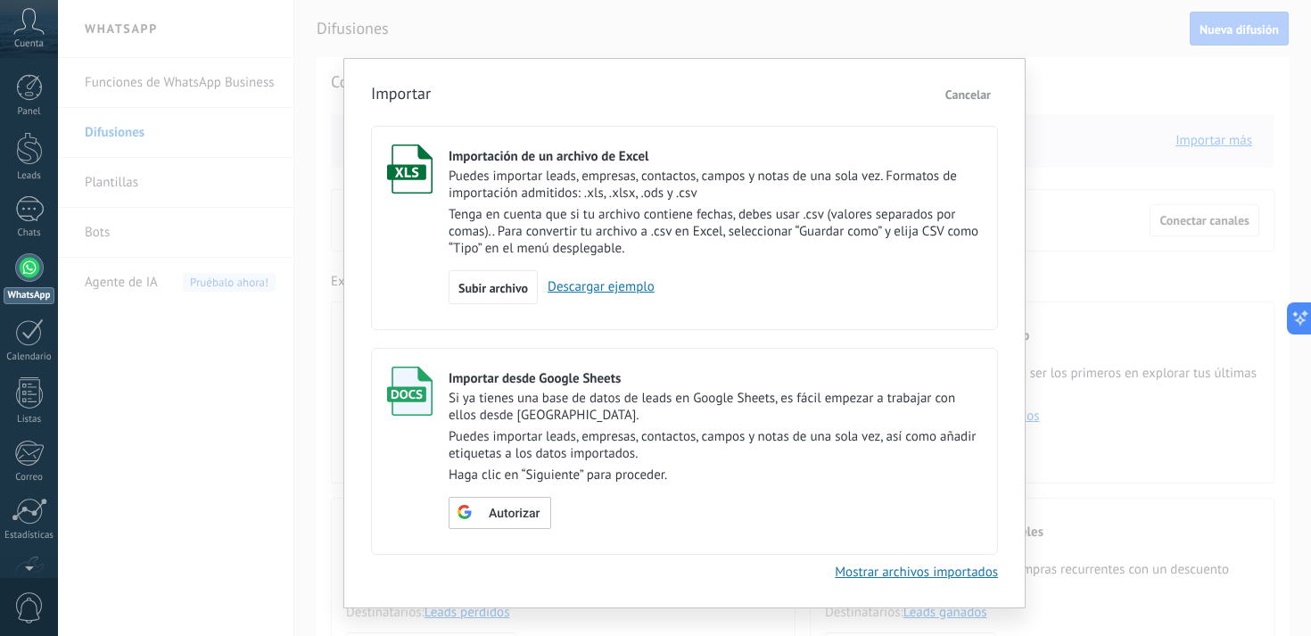
click at [594, 293] on link "Descargar ejemplo" at bounding box center [596, 286] width 117 height 17
click at [495, 292] on span "Subir archivo" at bounding box center [494, 288] width 70 height 12
click at [0, 0] on input "Importación de un archivo de Excel Puedes importar leads, empresas, contactos, …" at bounding box center [0, 0] width 0 height 0
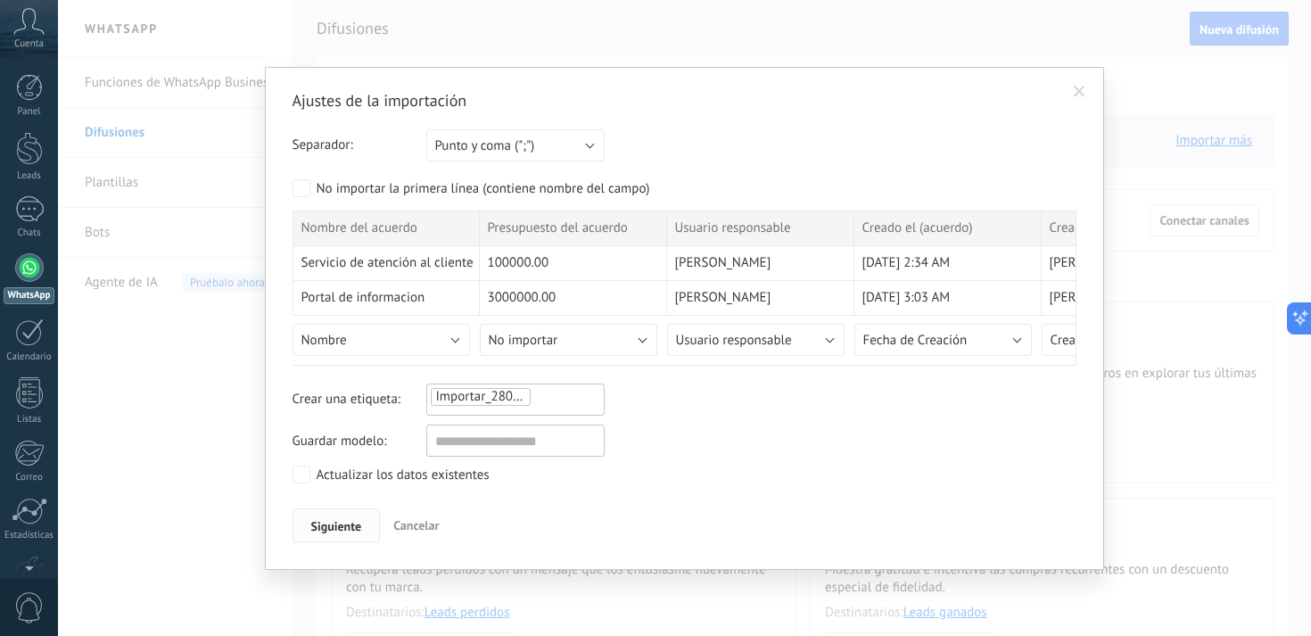
click at [344, 524] on span "Siguiente" at bounding box center [336, 526] width 51 height 12
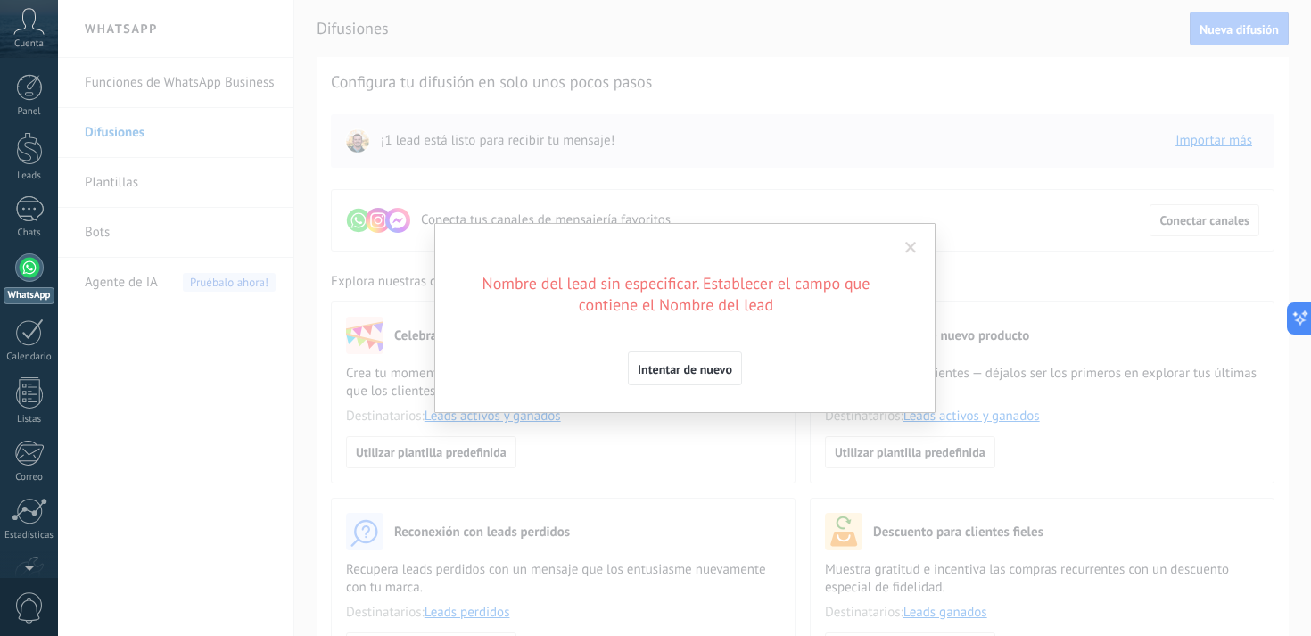
click at [911, 248] on span at bounding box center [911, 248] width 12 height 12
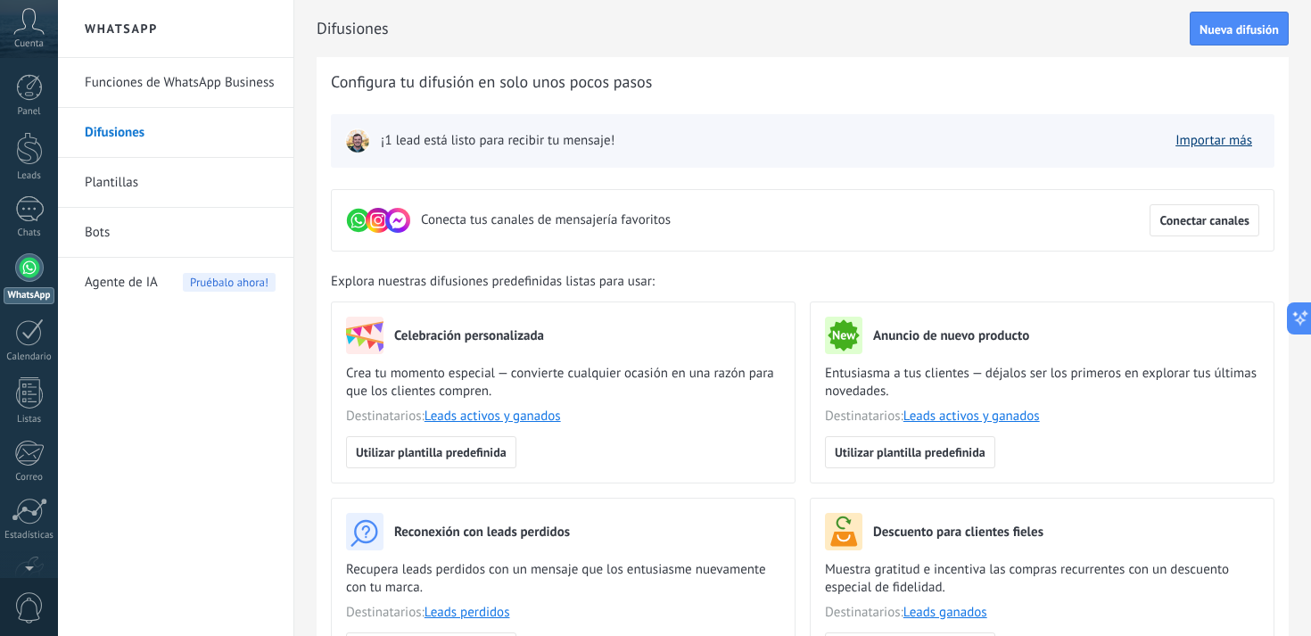
click at [1196, 135] on link "Importar más" at bounding box center [1214, 140] width 77 height 17
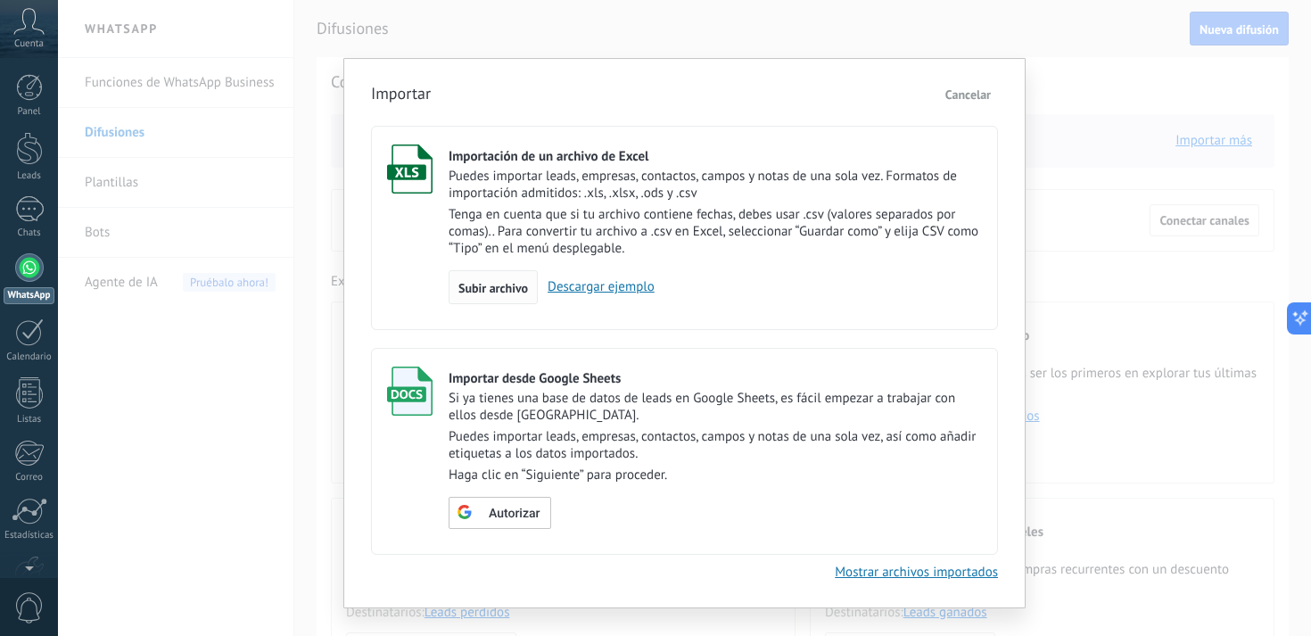
click at [476, 294] on span "Subir archivo" at bounding box center [494, 288] width 70 height 12
click at [0, 0] on input "Importación de un archivo de Excel Puedes importar leads, empresas, contactos, …" at bounding box center [0, 0] width 0 height 0
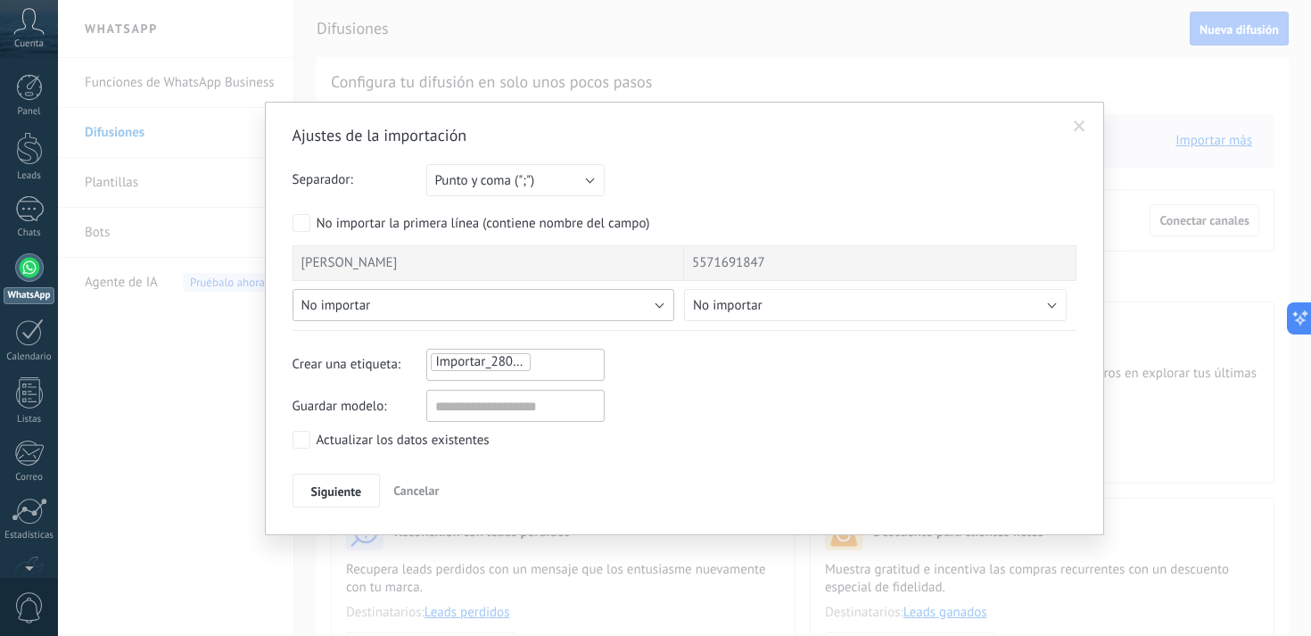
click at [420, 310] on button "No importar" at bounding box center [484, 305] width 383 height 32
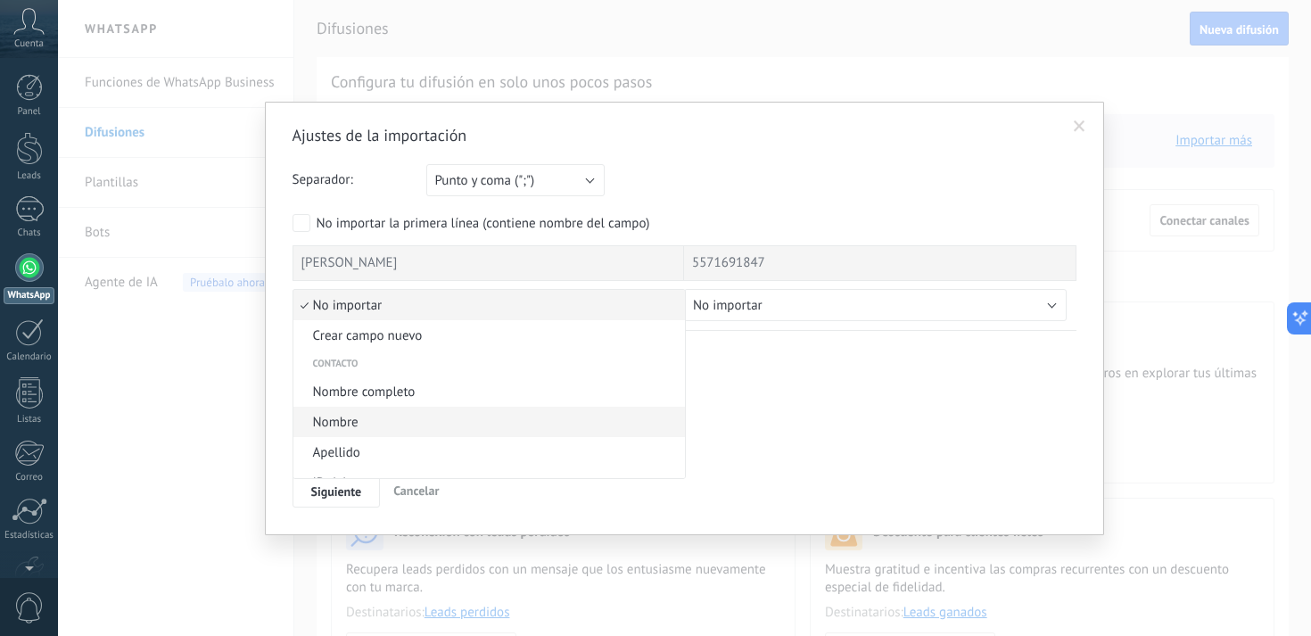
click at [355, 426] on span "Nombre" at bounding box center [486, 422] width 387 height 17
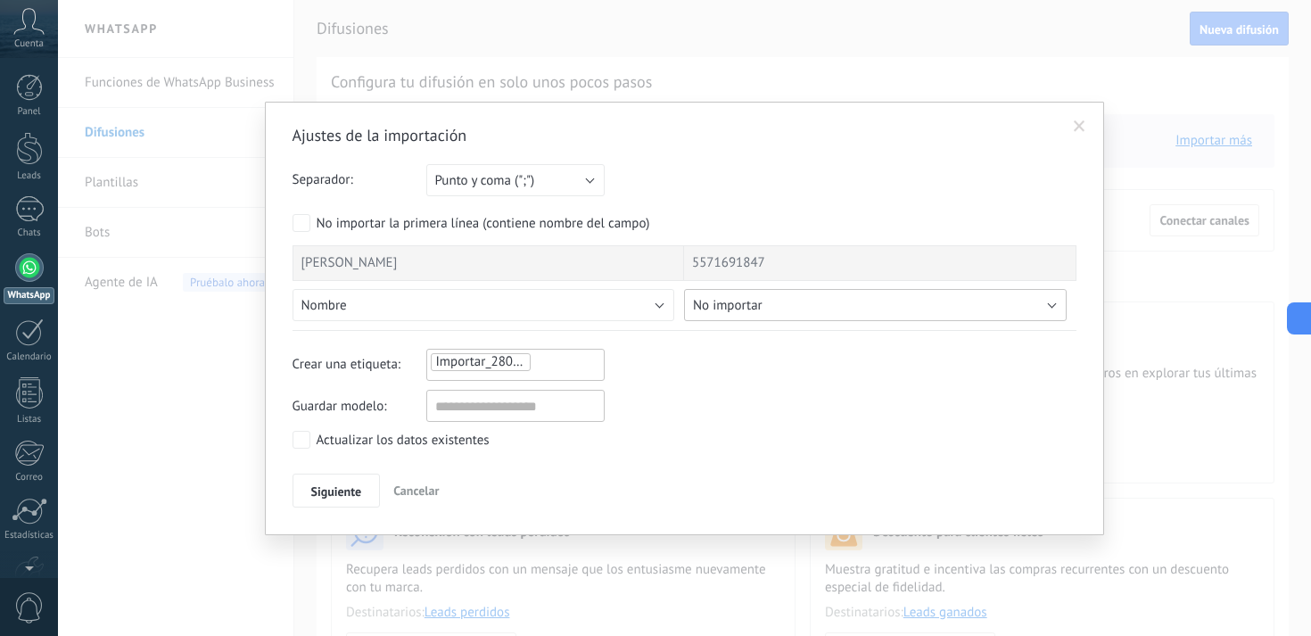
click at [748, 307] on span "No importar" at bounding box center [728, 305] width 70 height 17
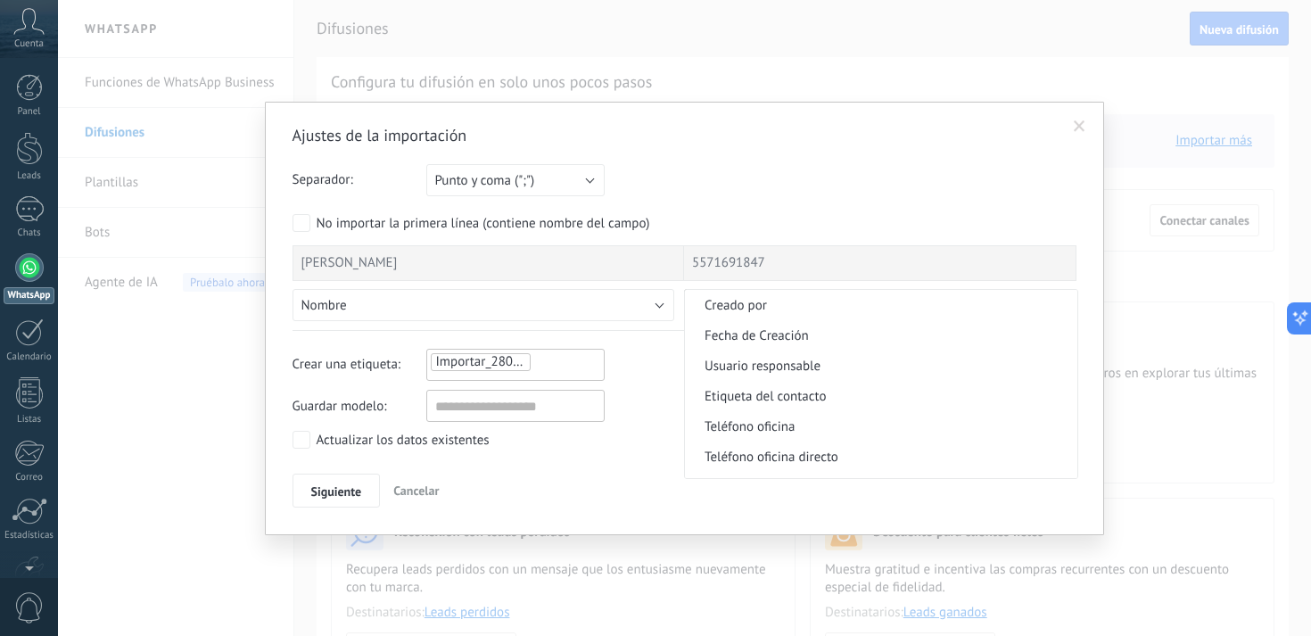
scroll to position [279, 0]
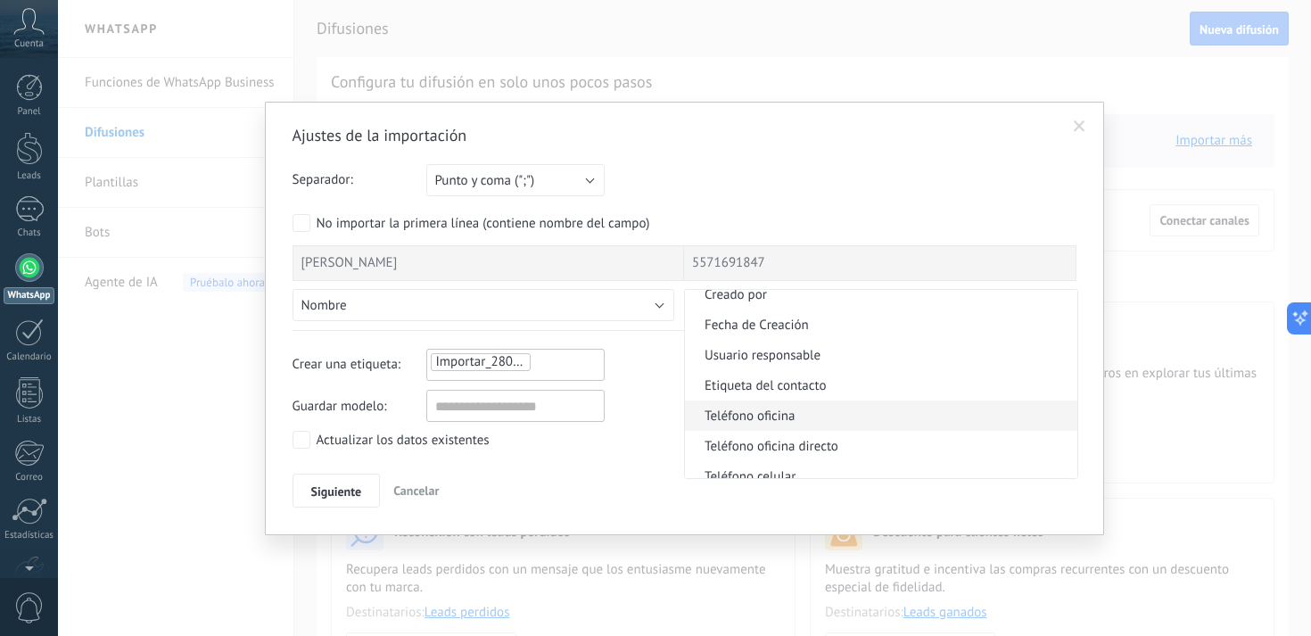
click at [770, 424] on span "Teléfono oficina" at bounding box center [878, 416] width 387 height 17
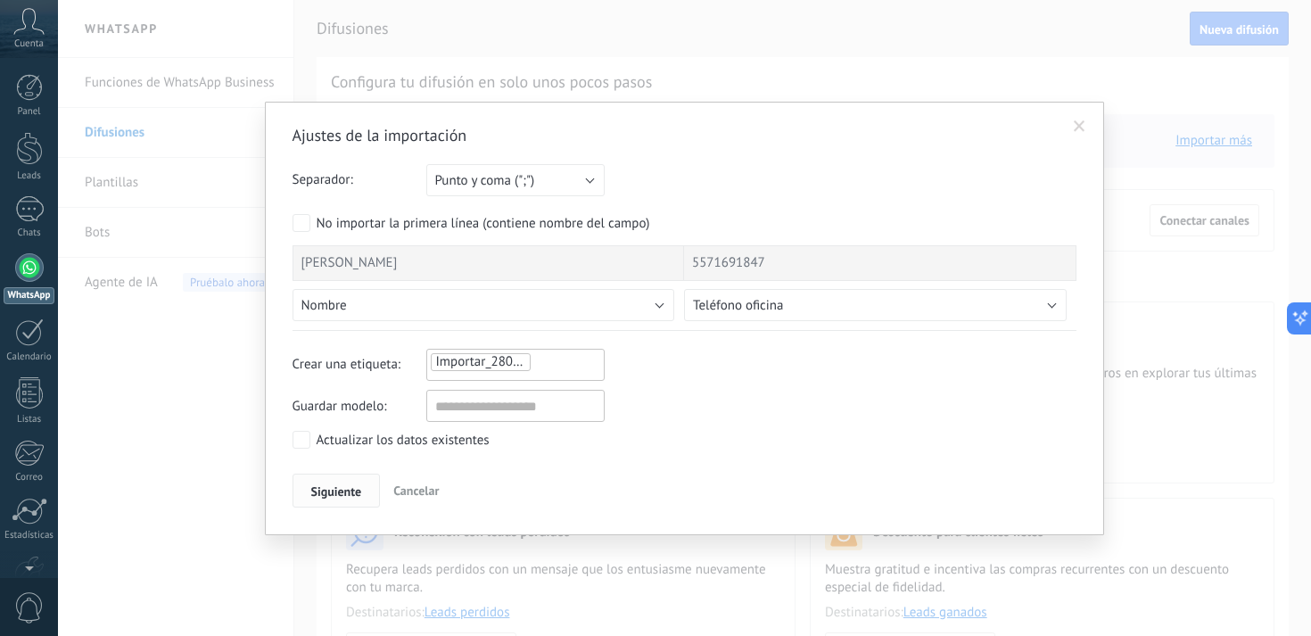
click at [325, 491] on span "Siguiente" at bounding box center [336, 491] width 51 height 12
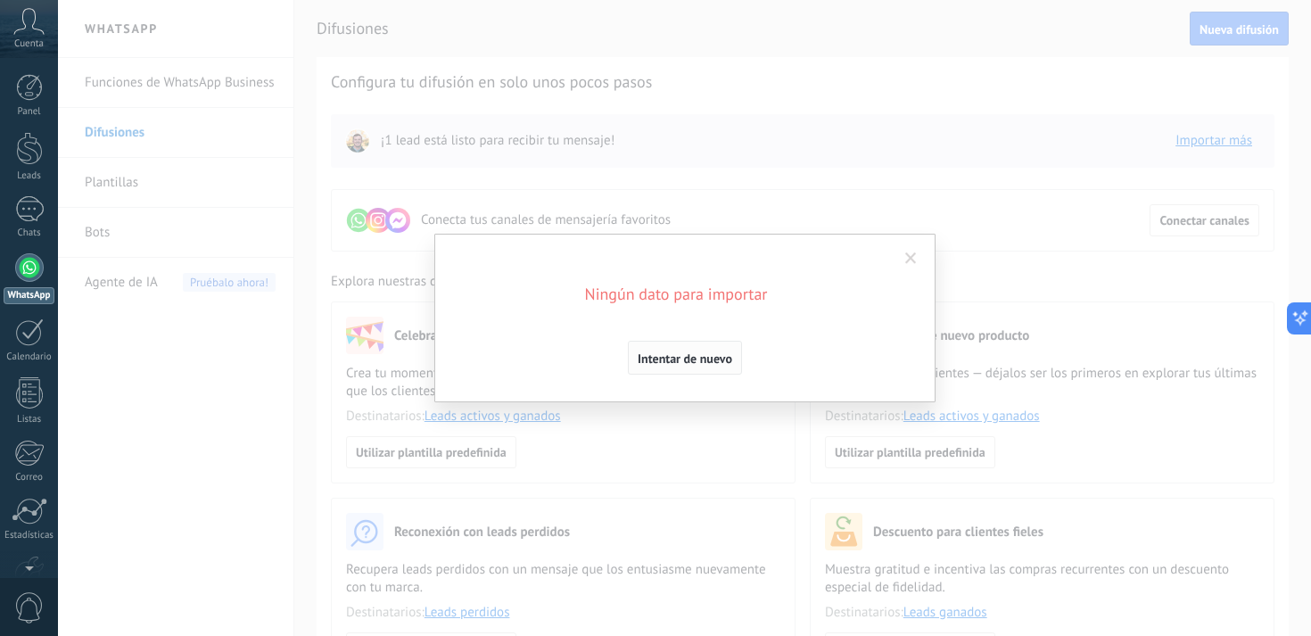
click at [694, 350] on button "Intentar de nuevo" at bounding box center [685, 358] width 114 height 34
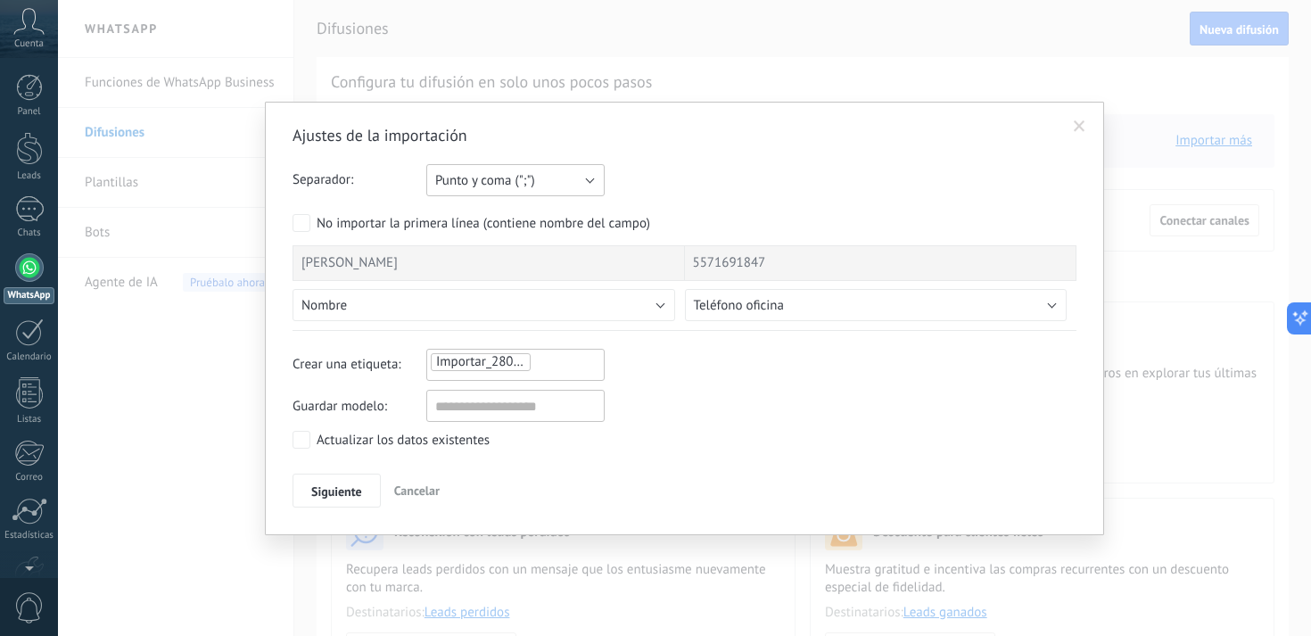
click at [529, 192] on button "Punto y coma (";")" at bounding box center [515, 180] width 178 height 32
click at [509, 222] on li "Coma (",")" at bounding box center [510, 210] width 188 height 30
click at [463, 188] on span "Coma (",")" at bounding box center [461, 180] width 53 height 17
click at [467, 242] on span "Tabulación (" ")" at bounding box center [507, 241] width 183 height 17
click at [465, 184] on span "Tabulación (" ")" at bounding box center [476, 180] width 83 height 17
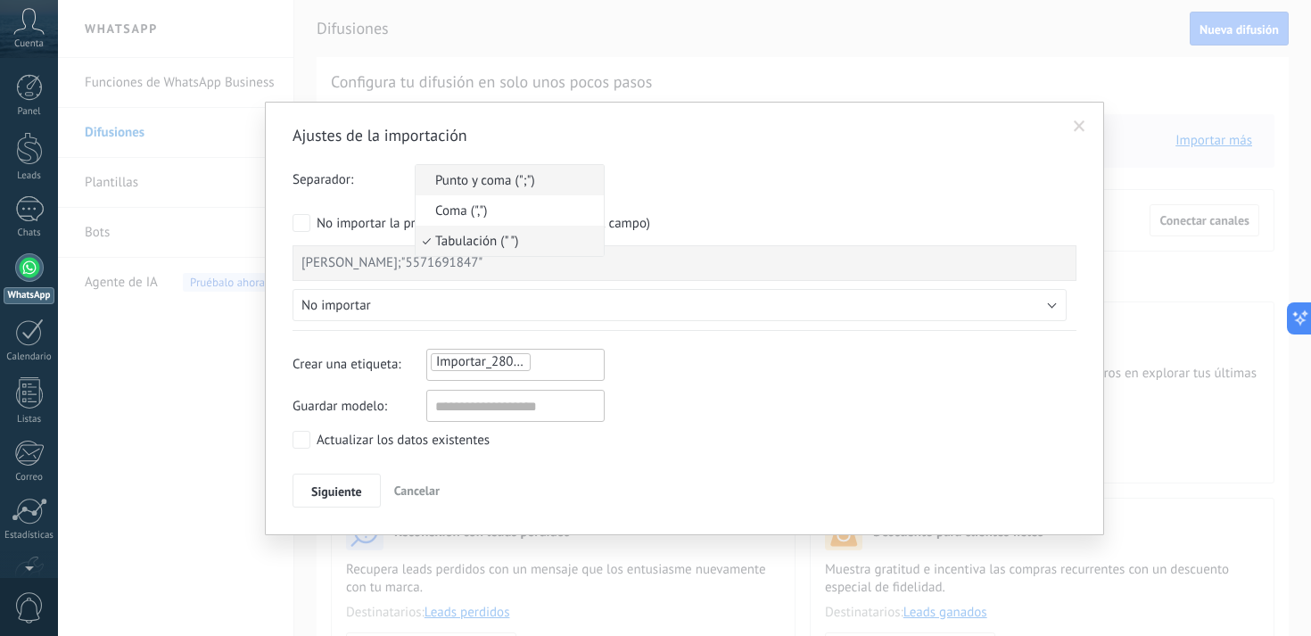
click at [480, 180] on span "Punto y coma (";")" at bounding box center [507, 180] width 183 height 17
click at [483, 194] on button "Punto y coma (";")" at bounding box center [515, 180] width 178 height 32
click at [475, 253] on li "Tabulación (" ")" at bounding box center [510, 241] width 188 height 30
click at [351, 495] on span "Siguiente" at bounding box center [336, 491] width 51 height 12
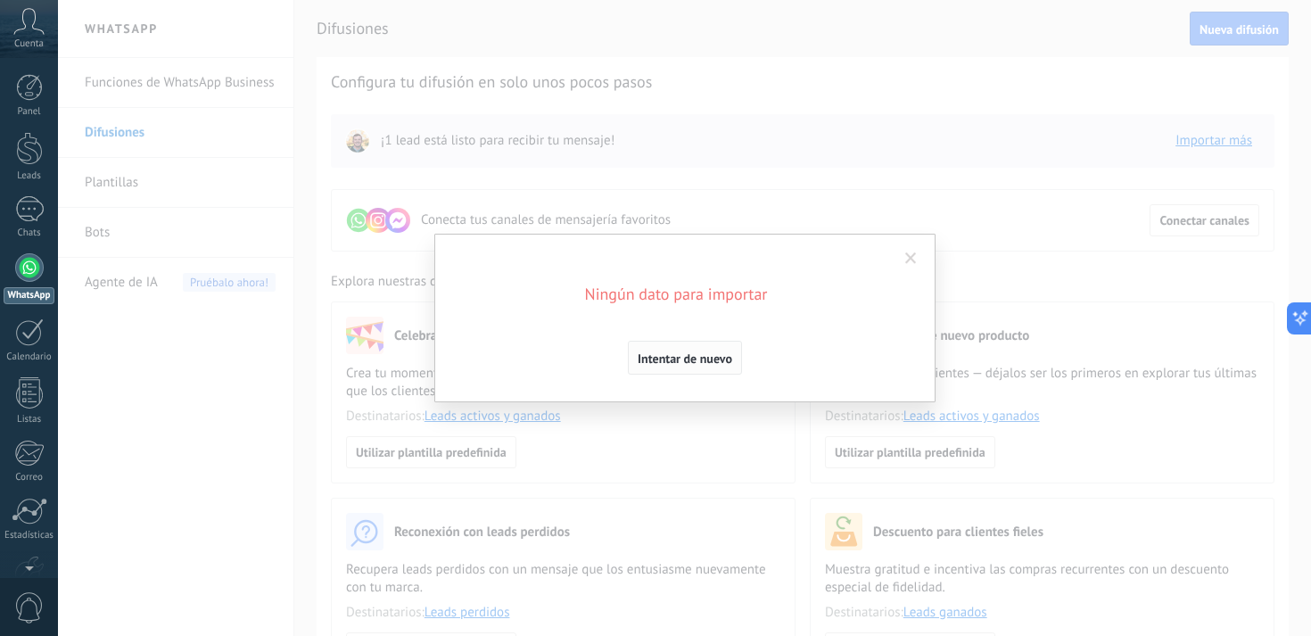
click at [678, 359] on span "Intentar de nuevo" at bounding box center [685, 358] width 95 height 12
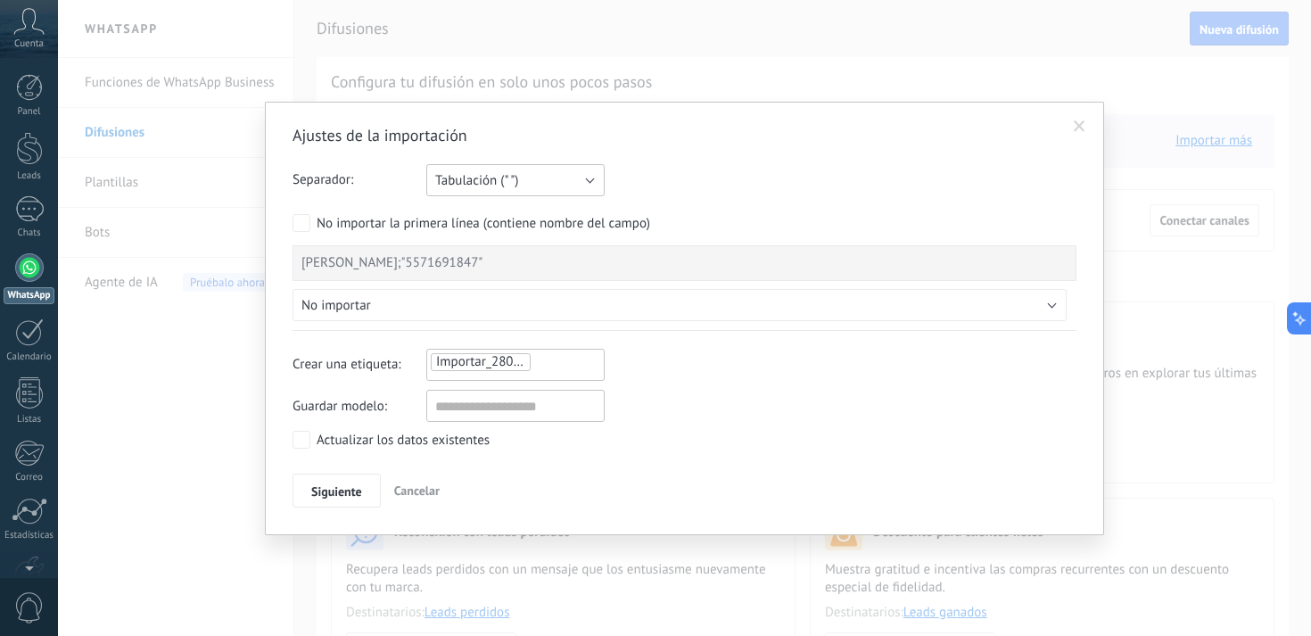
click at [536, 193] on button "Tabulación (" ")" at bounding box center [515, 180] width 178 height 32
click at [509, 219] on span "Coma (",")" at bounding box center [507, 211] width 183 height 17
click at [343, 490] on span "Siguiente" at bounding box center [336, 491] width 51 height 12
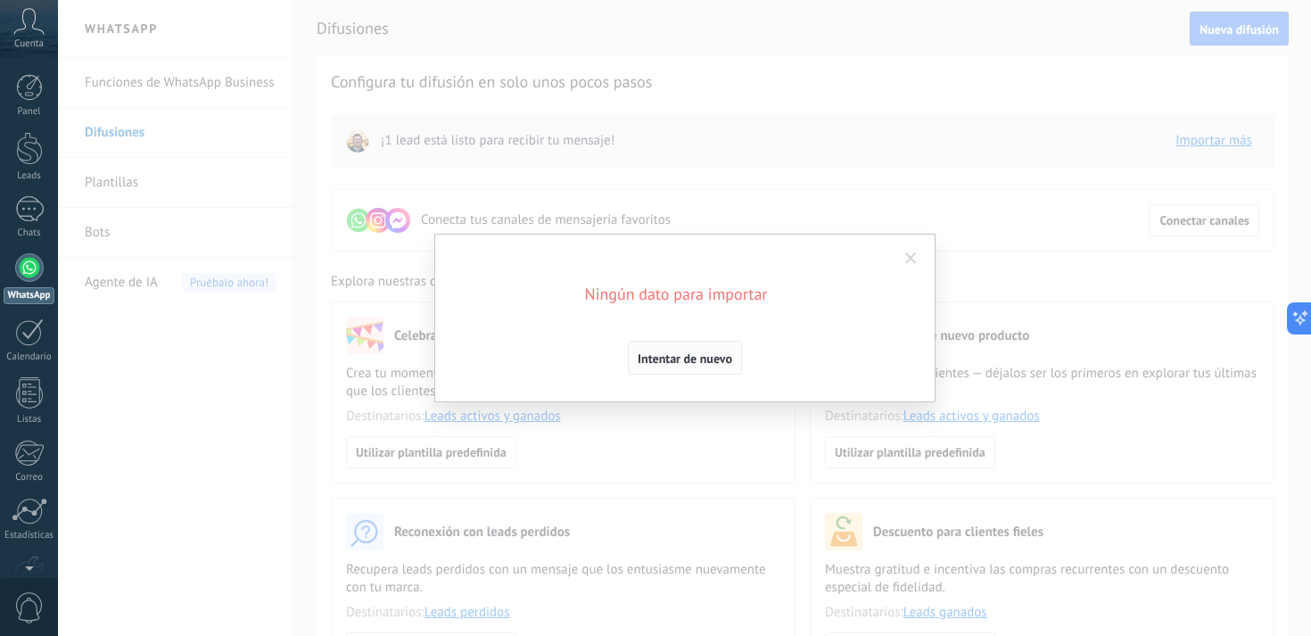
click at [649, 362] on span "Intentar de nuevo" at bounding box center [685, 358] width 95 height 12
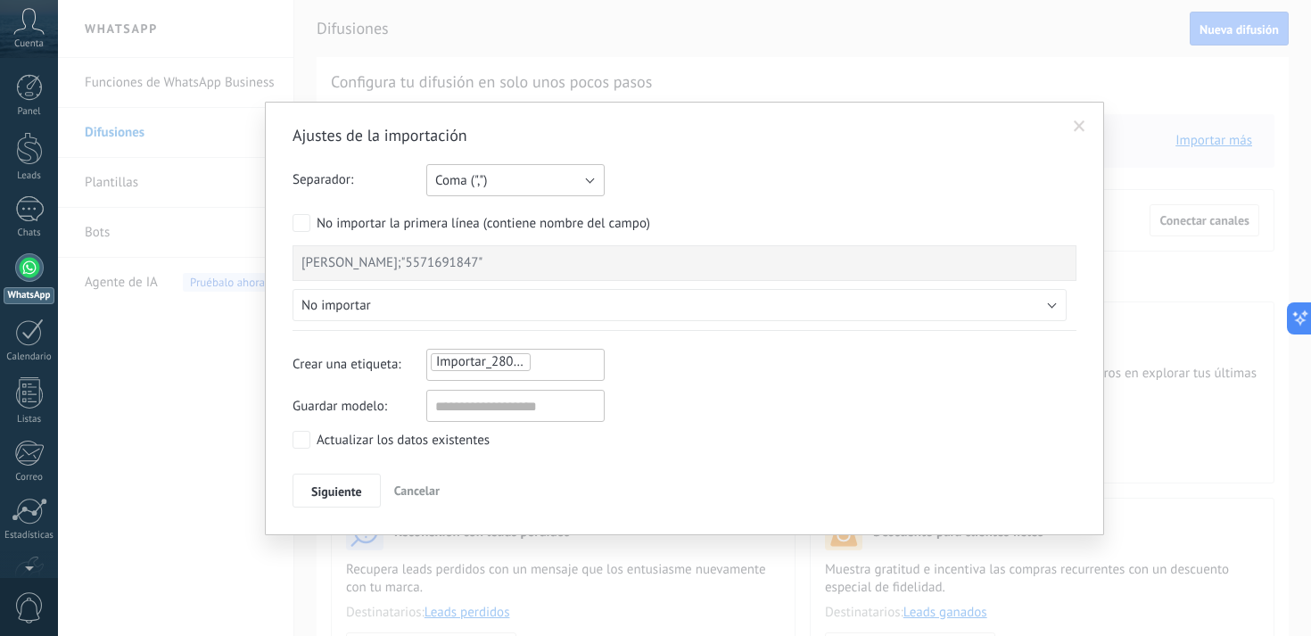
click at [520, 184] on button "Coma (",")" at bounding box center [515, 180] width 178 height 32
click at [507, 175] on span "Punto y coma (";")" at bounding box center [507, 180] width 183 height 17
click at [470, 309] on button "No importar" at bounding box center [484, 305] width 383 height 32
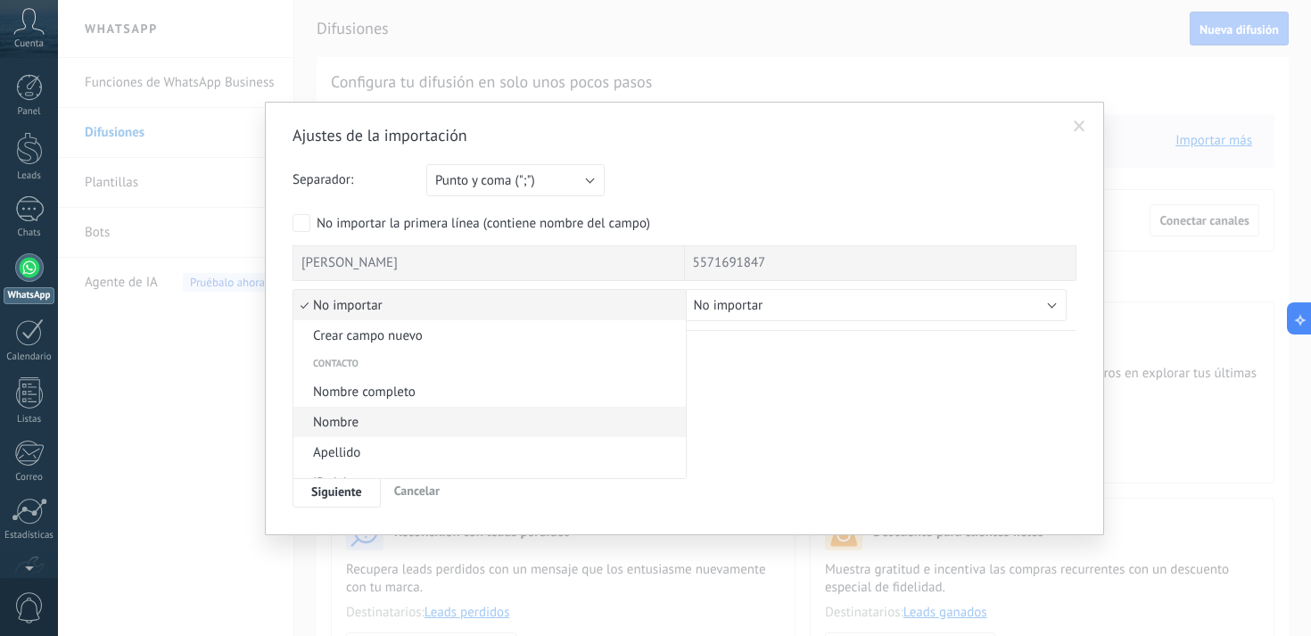
click at [410, 428] on span "Nombre" at bounding box center [486, 422] width 387 height 17
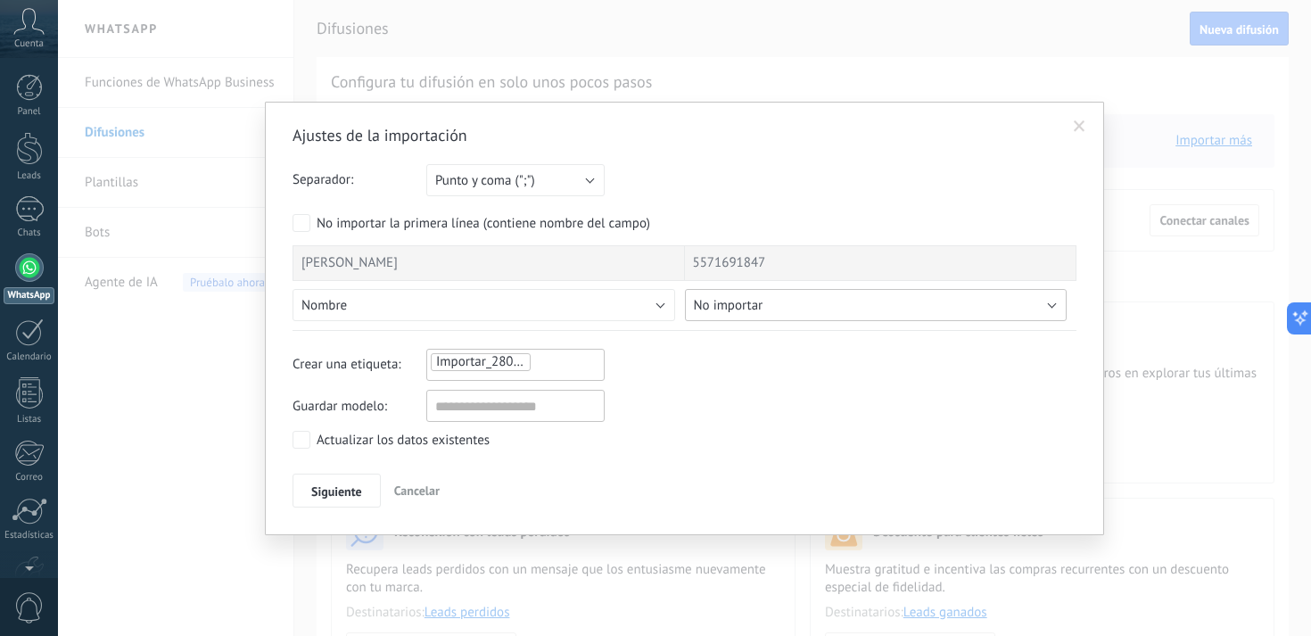
click at [733, 310] on span "No importar" at bounding box center [729, 305] width 70 height 17
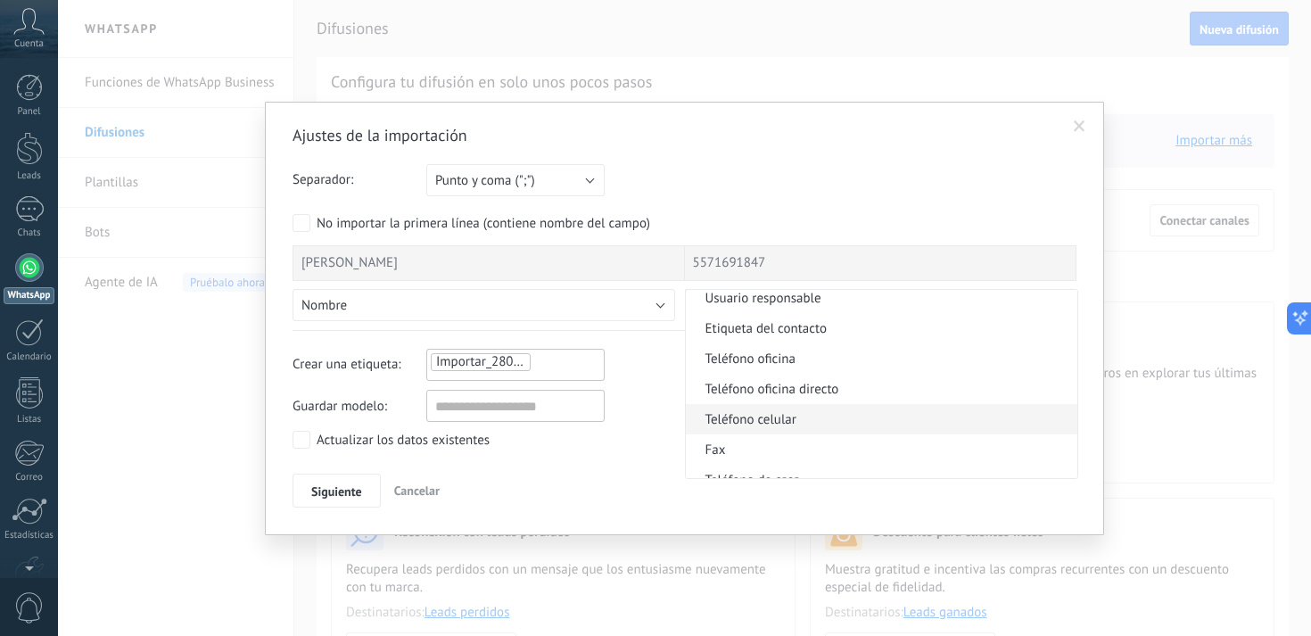
scroll to position [338, 0]
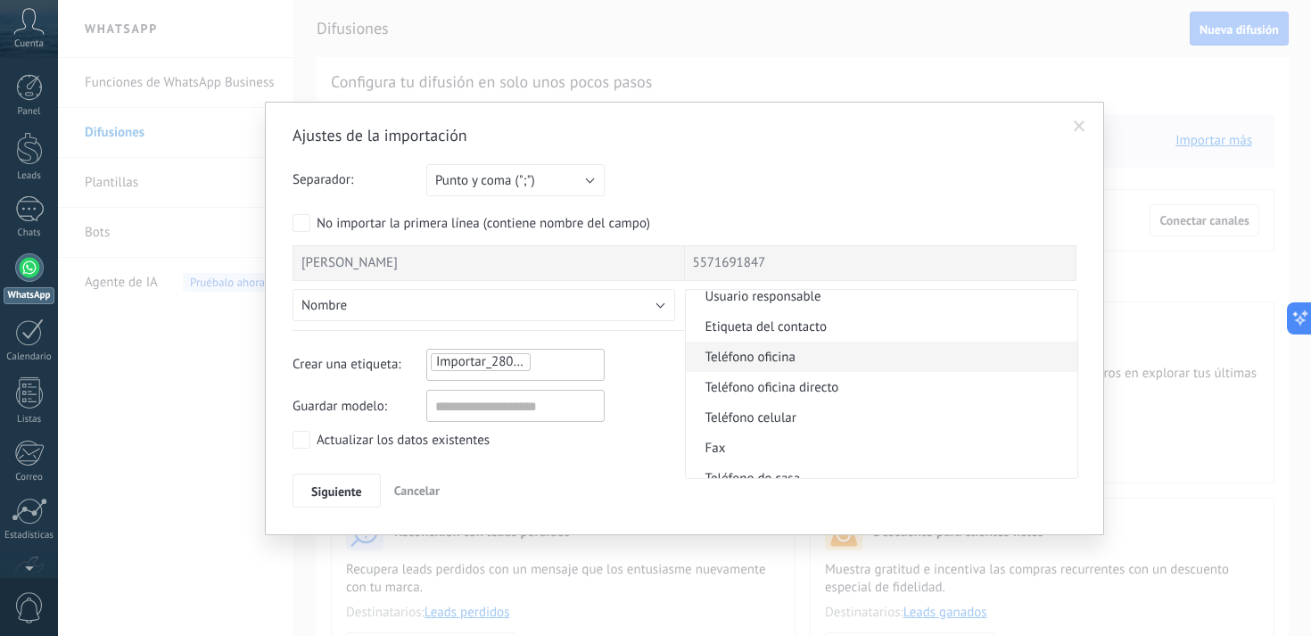
click at [771, 359] on span "Teléfono oficina" at bounding box center [879, 357] width 387 height 17
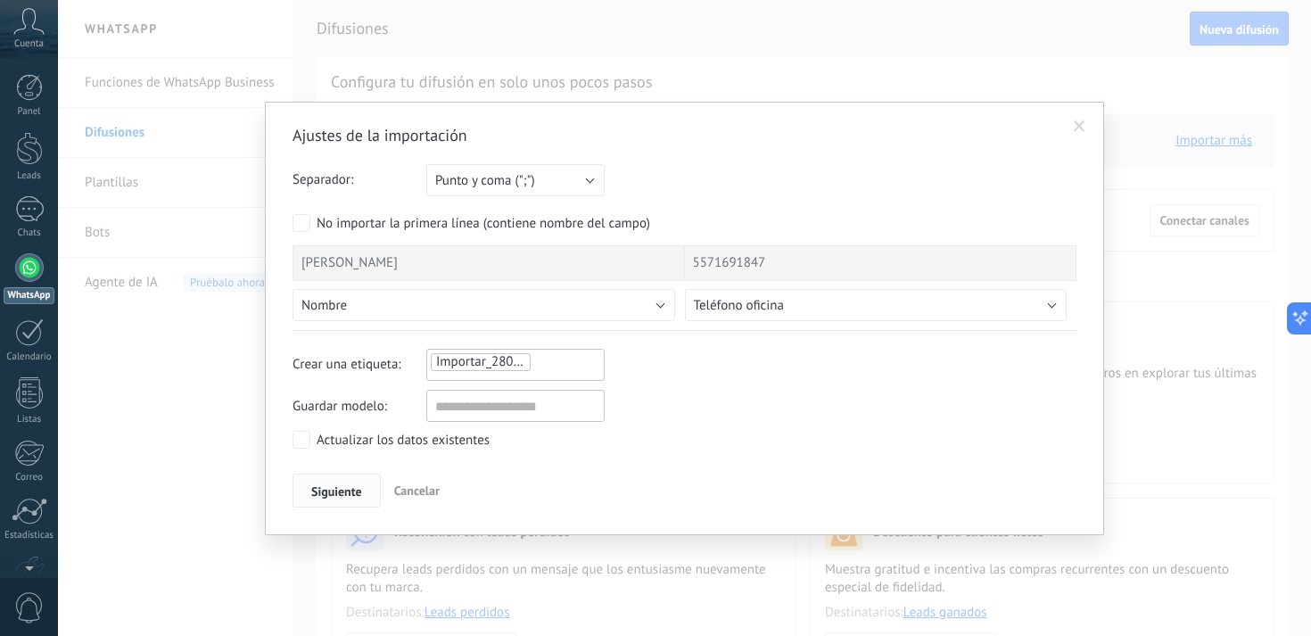
click at [331, 493] on span "Siguiente" at bounding box center [336, 491] width 51 height 12
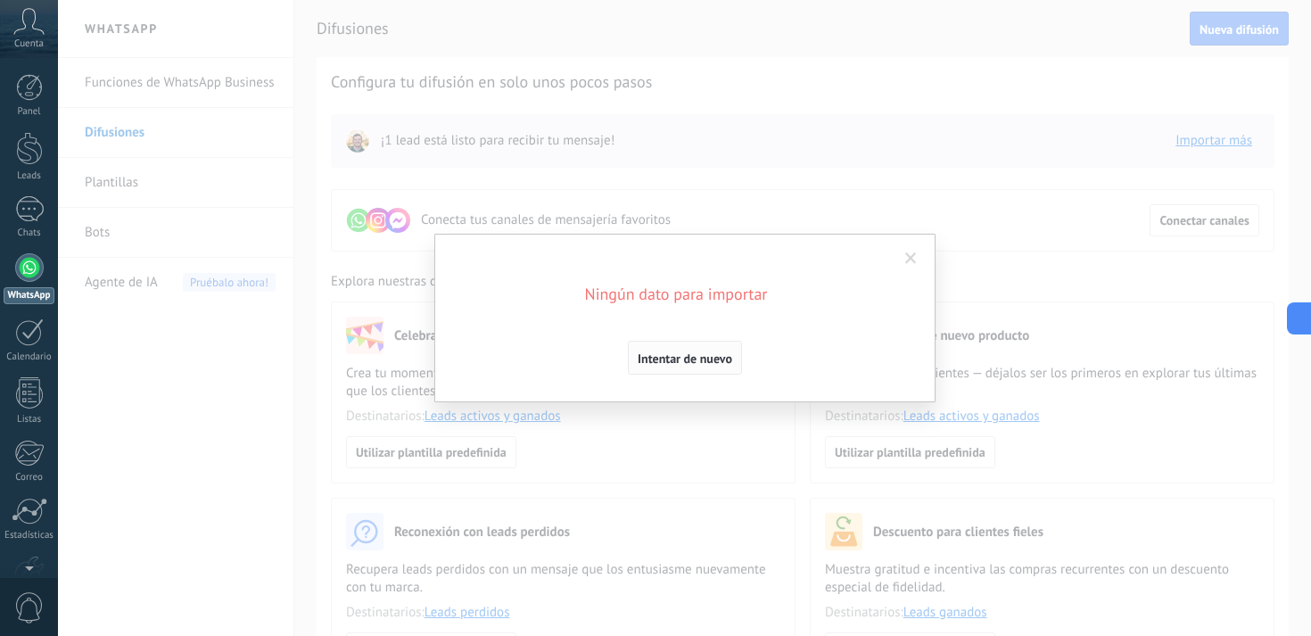
click at [681, 356] on span "Intentar de nuevo" at bounding box center [685, 358] width 95 height 12
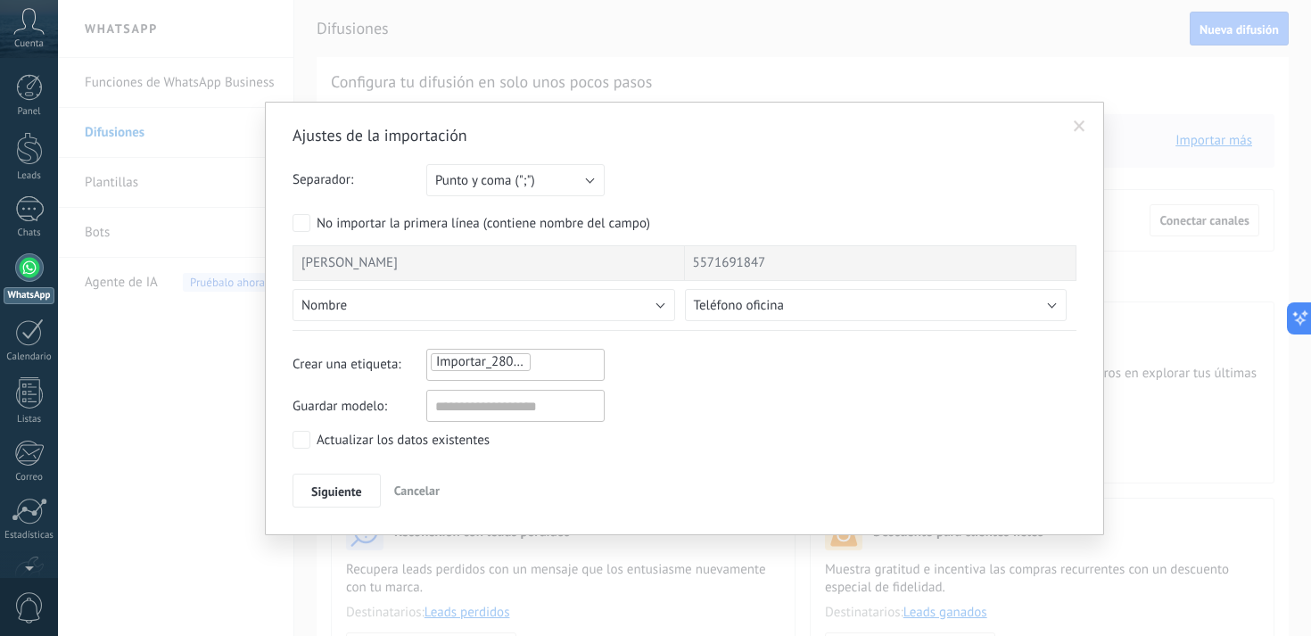
click at [462, 252] on div "[PERSON_NAME]" at bounding box center [489, 263] width 393 height 36
click at [440, 267] on div "[PERSON_NAME]" at bounding box center [489, 263] width 393 height 36
click at [401, 312] on button "Nombre" at bounding box center [484, 305] width 383 height 32
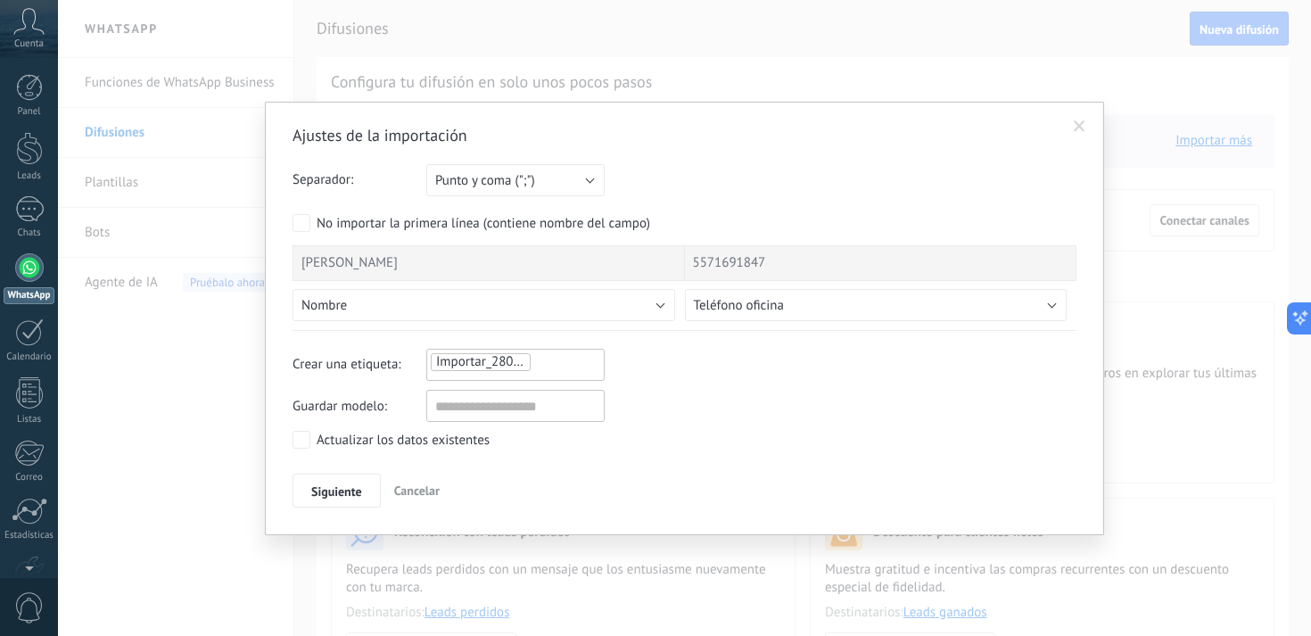
click at [430, 491] on span "Cancelar" at bounding box center [416, 491] width 45 height 16
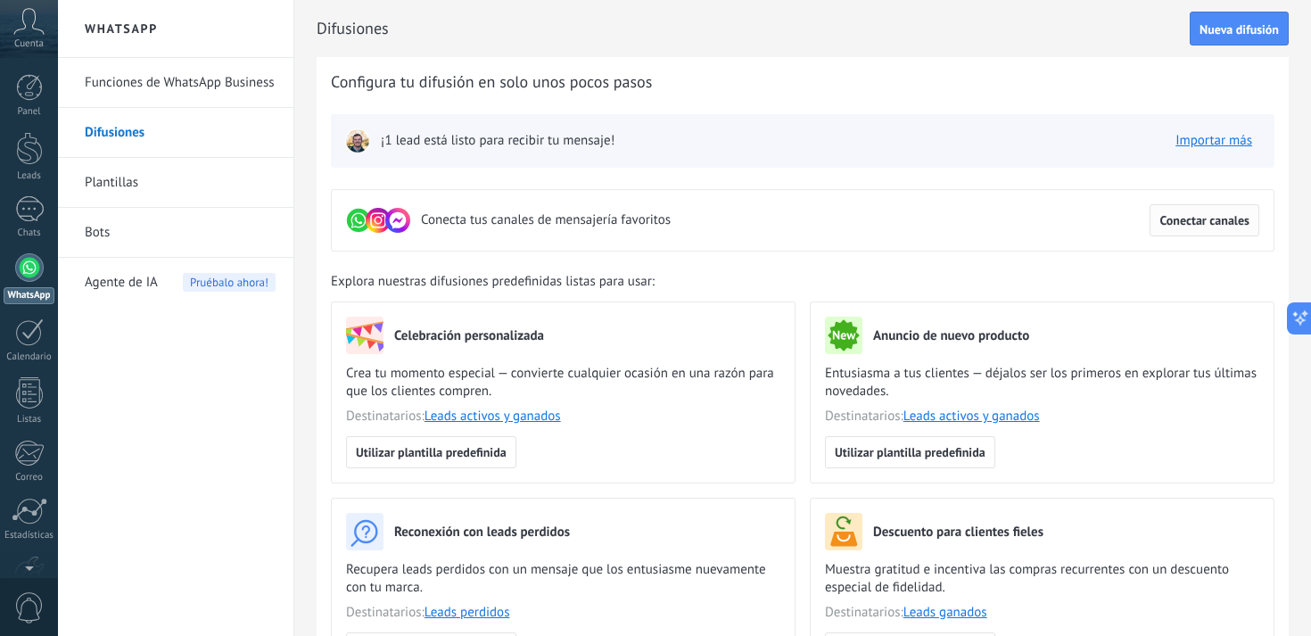
click at [1177, 224] on span "Conectar canales" at bounding box center [1205, 220] width 90 height 12
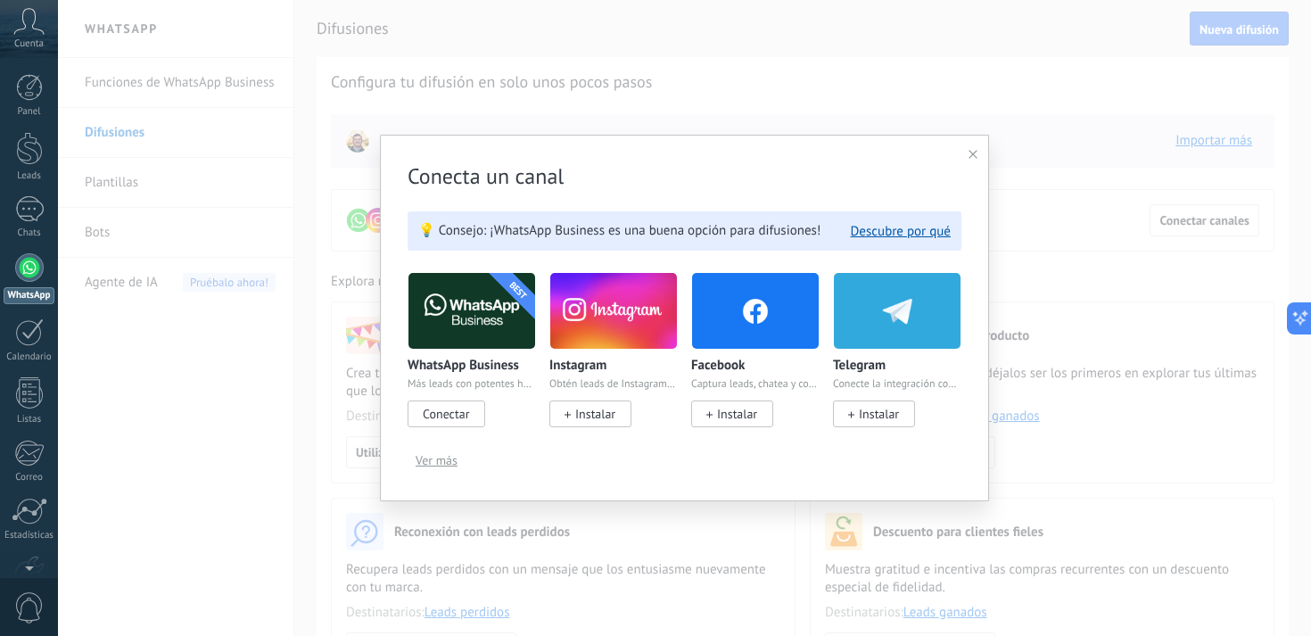
click at [444, 420] on span "Conectar" at bounding box center [446, 414] width 46 height 16
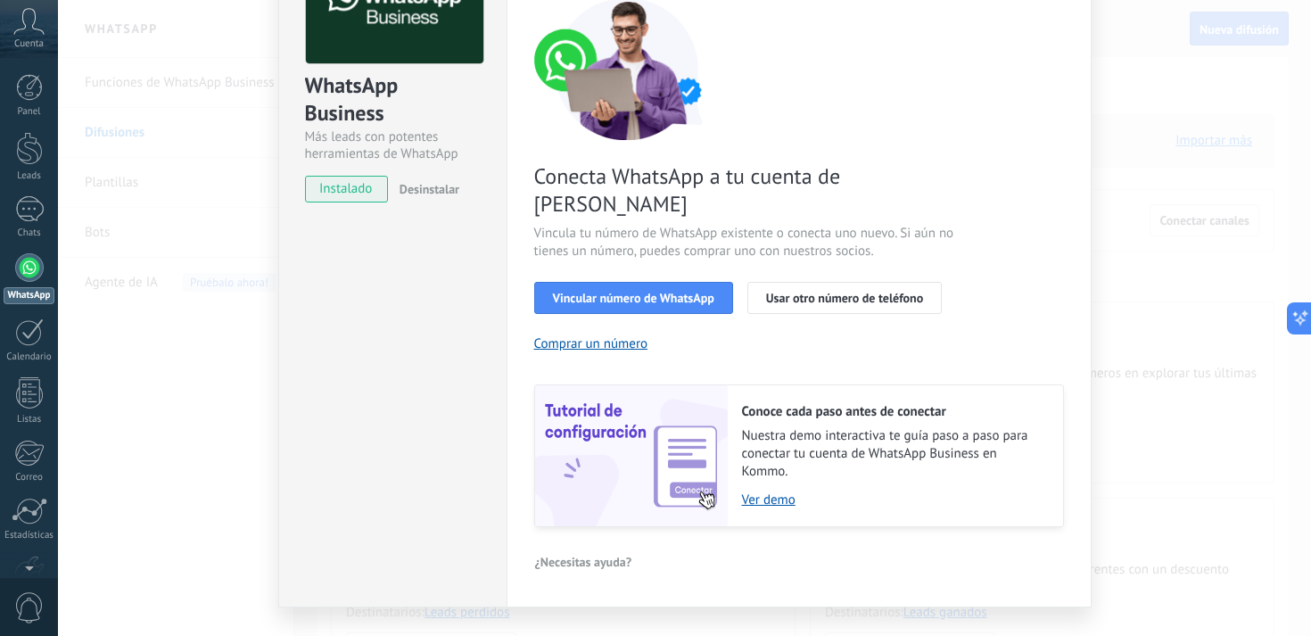
scroll to position [157, 0]
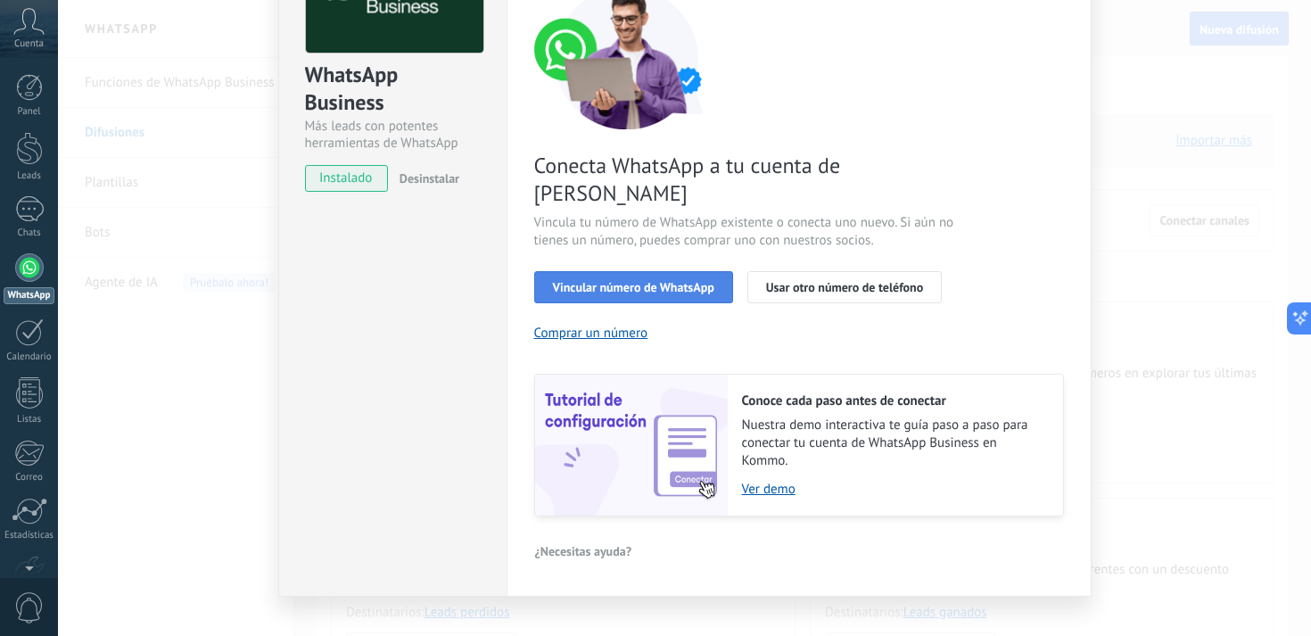
click at [626, 281] on span "Vincular número de WhatsApp" at bounding box center [633, 287] width 161 height 12
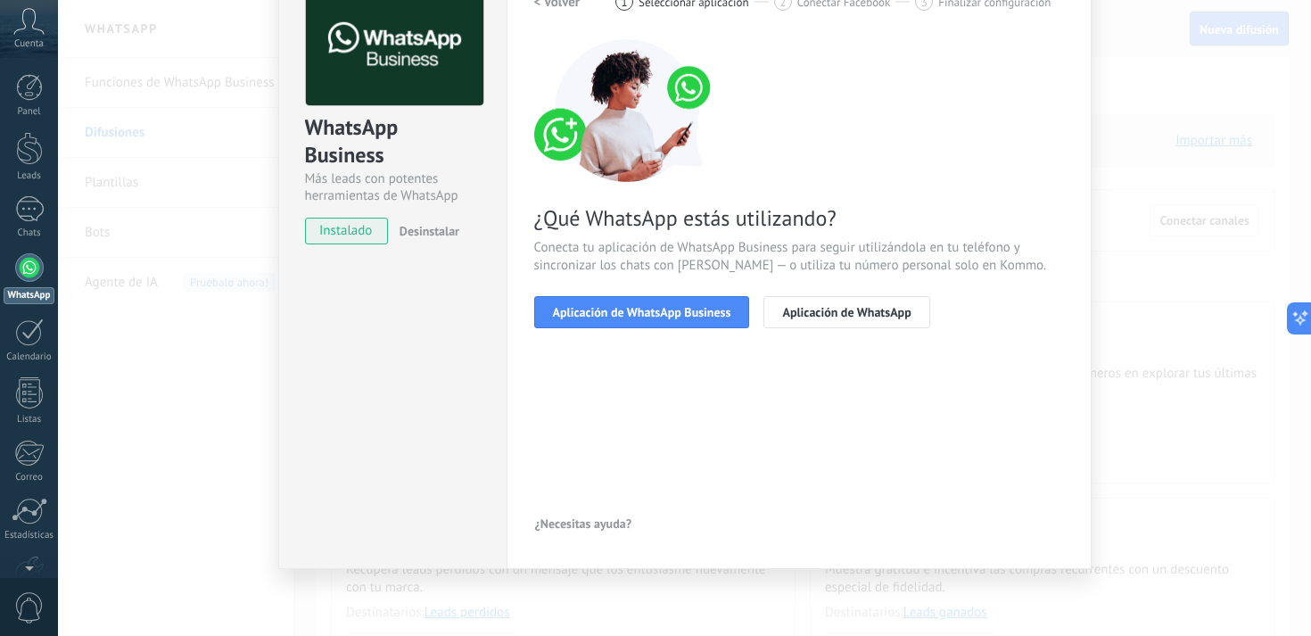
scroll to position [104, 0]
click at [608, 322] on button "Aplicación de WhatsApp Business" at bounding box center [642, 312] width 216 height 32
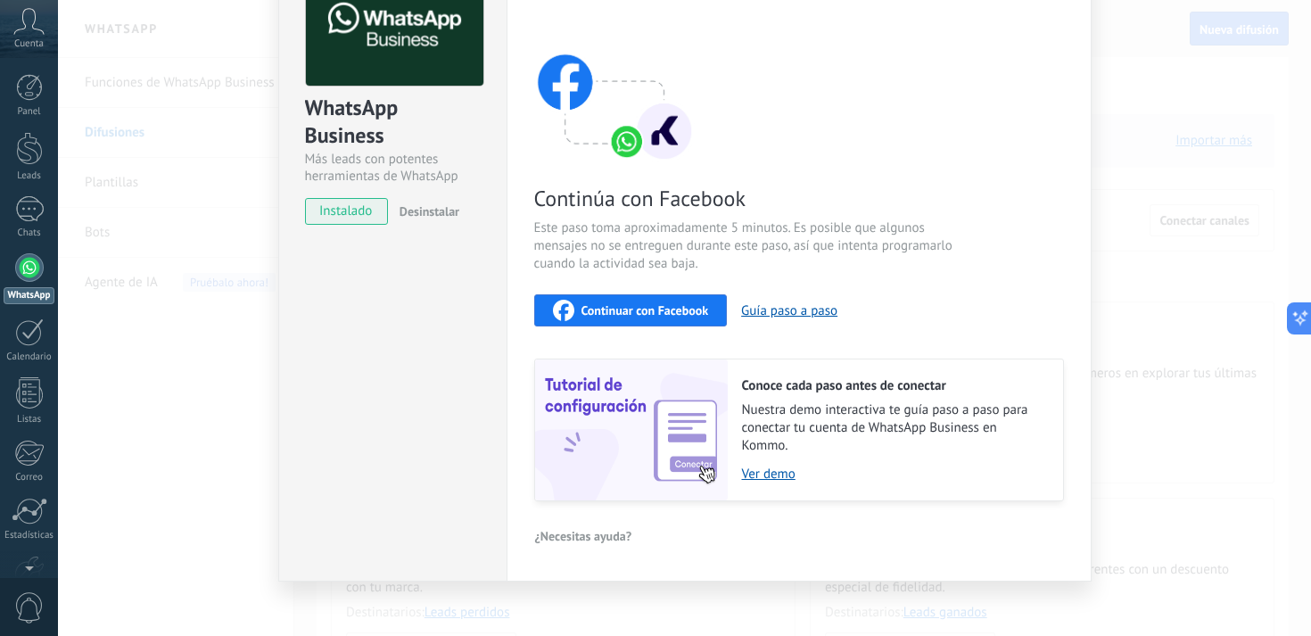
scroll to position [136, 0]
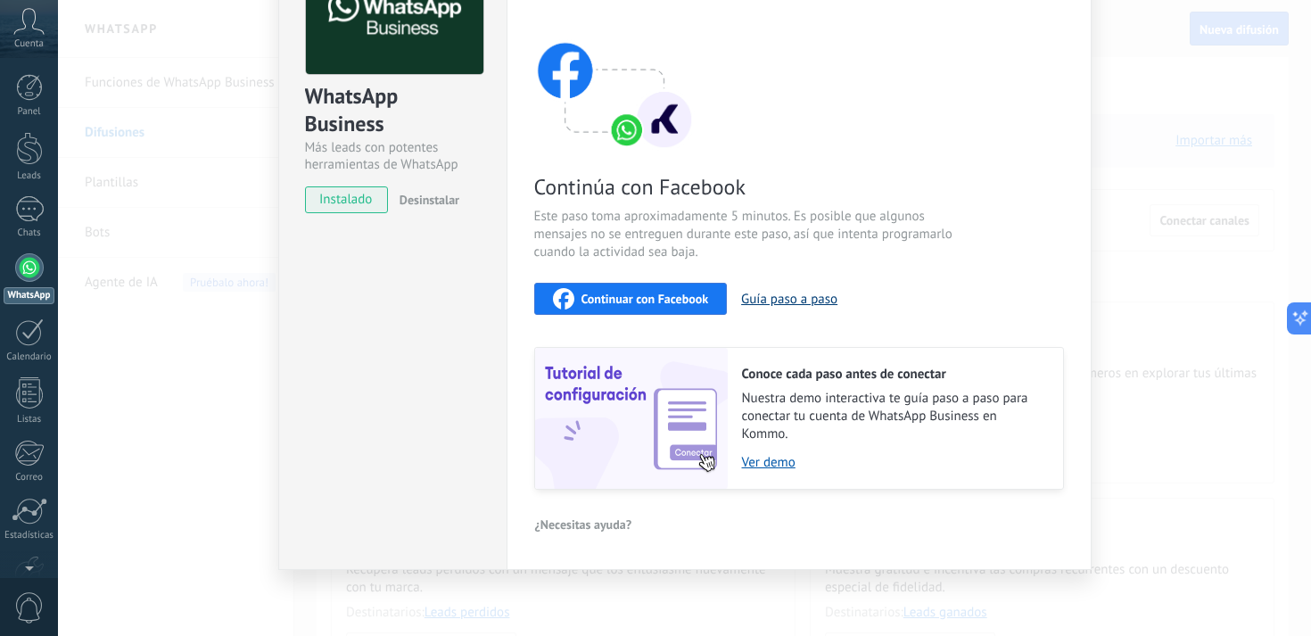
click at [792, 302] on button "Guía paso a paso" at bounding box center [789, 299] width 96 height 17
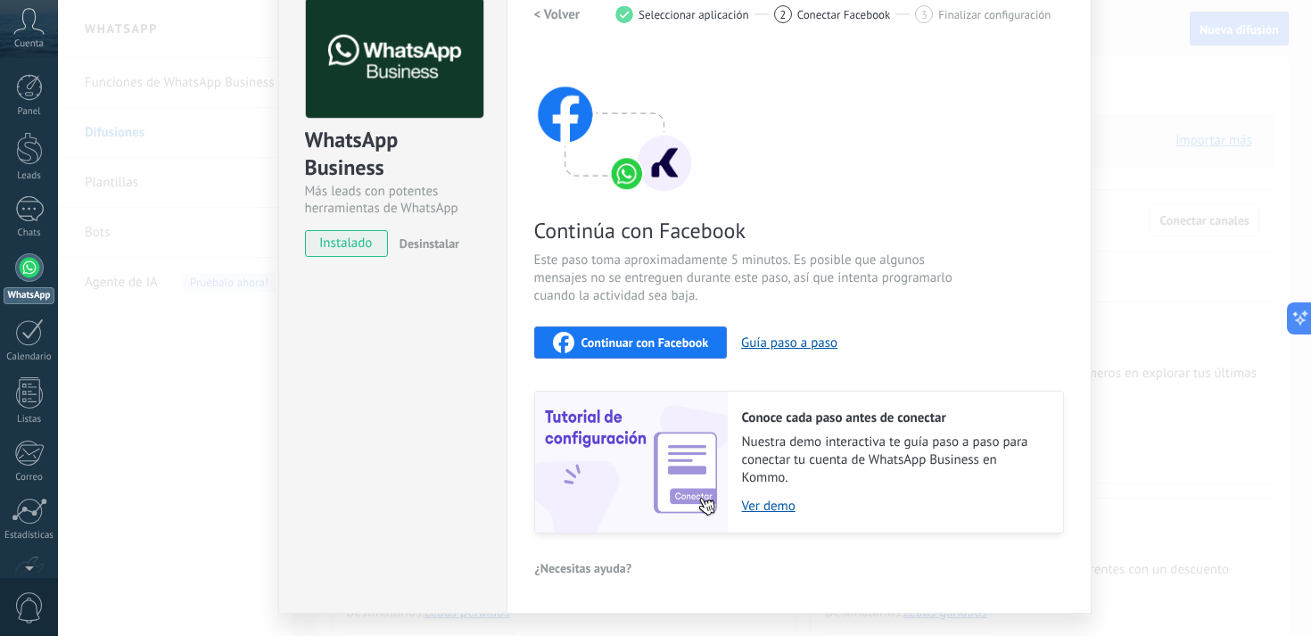
scroll to position [90, 0]
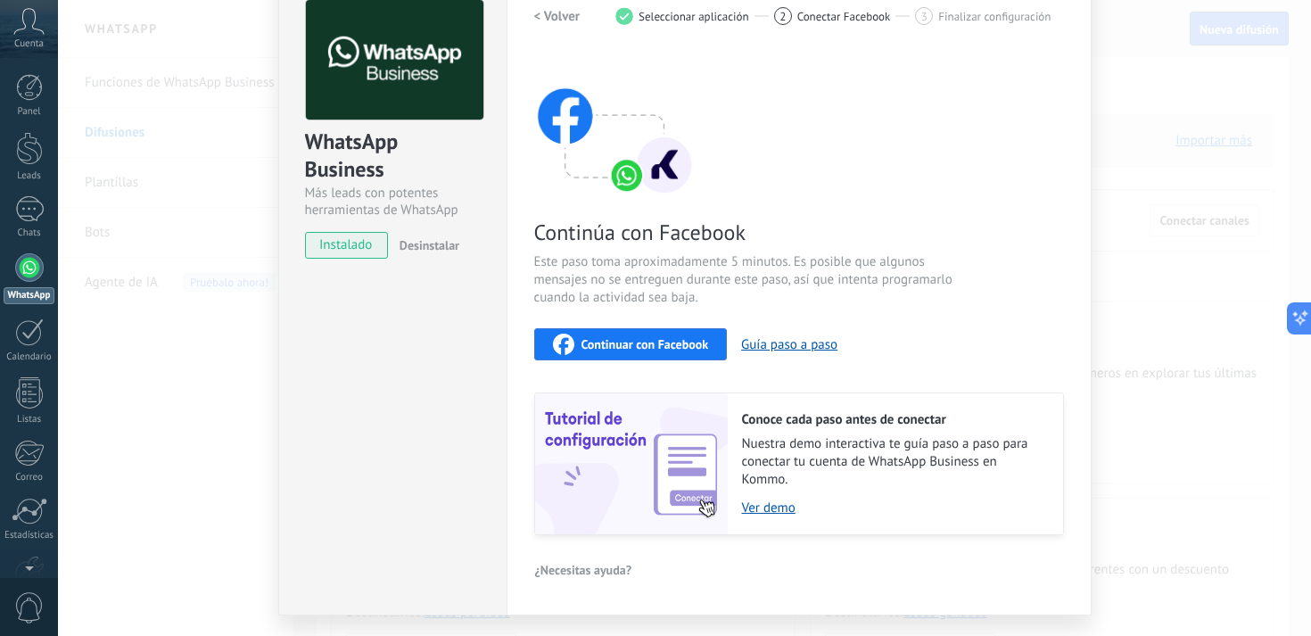
click at [616, 345] on span "Continuar con Facebook" at bounding box center [646, 344] width 128 height 12
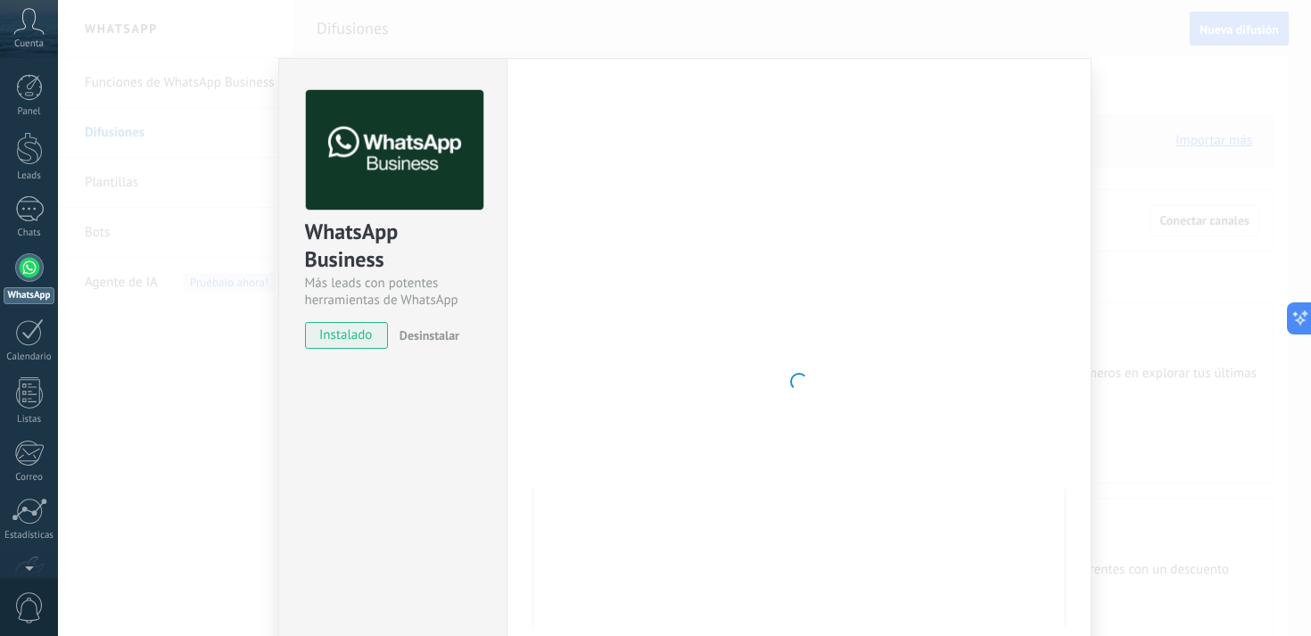
scroll to position [136, 0]
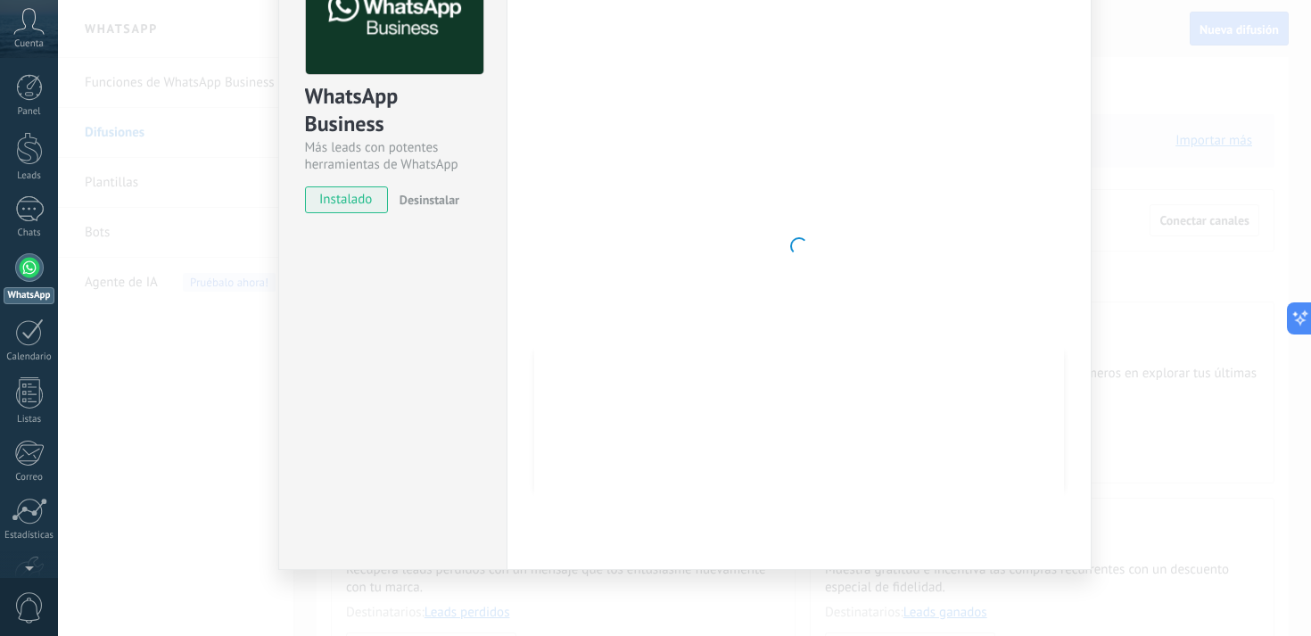
click at [156, 271] on div "WhatsApp Business Más leads con potentes herramientas de WhatsApp instalado Des…" at bounding box center [684, 318] width 1253 height 636
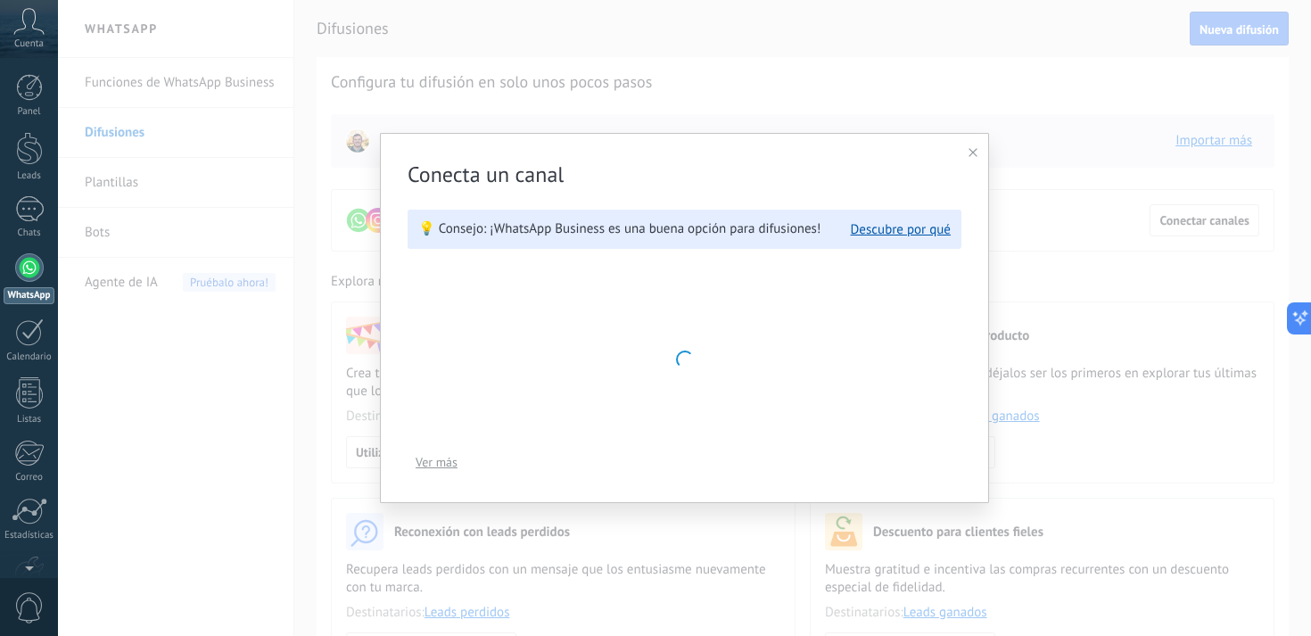
scroll to position [0, 0]
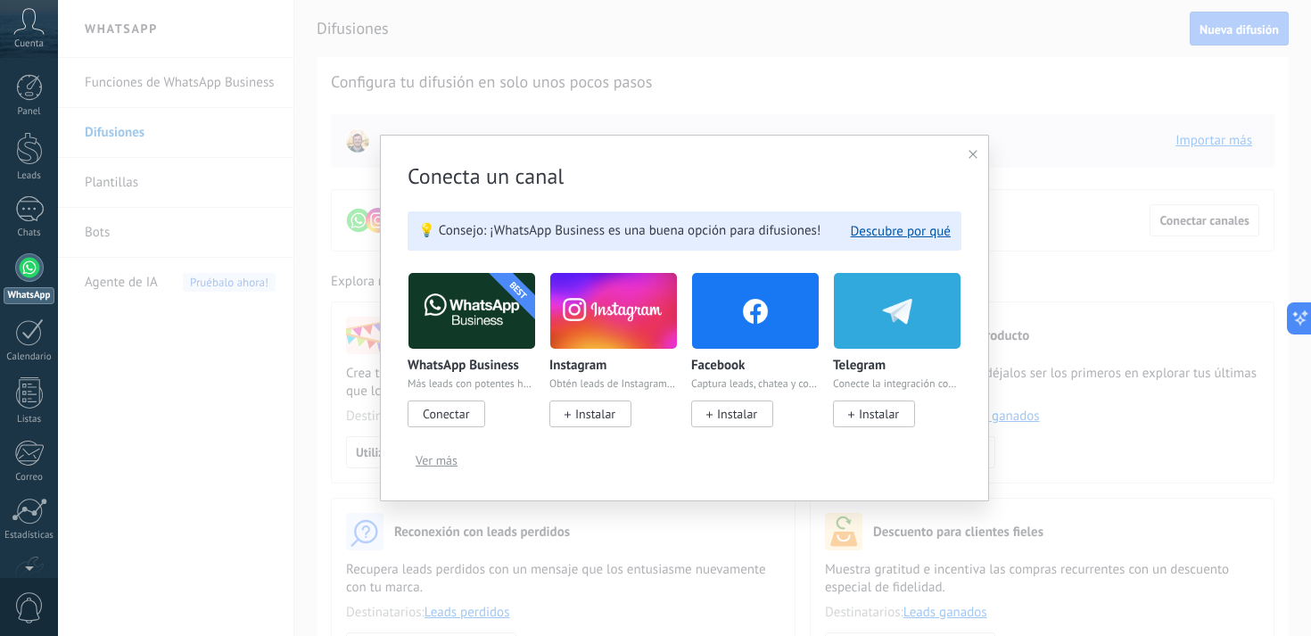
click at [451, 417] on span "Conectar" at bounding box center [446, 414] width 46 height 16
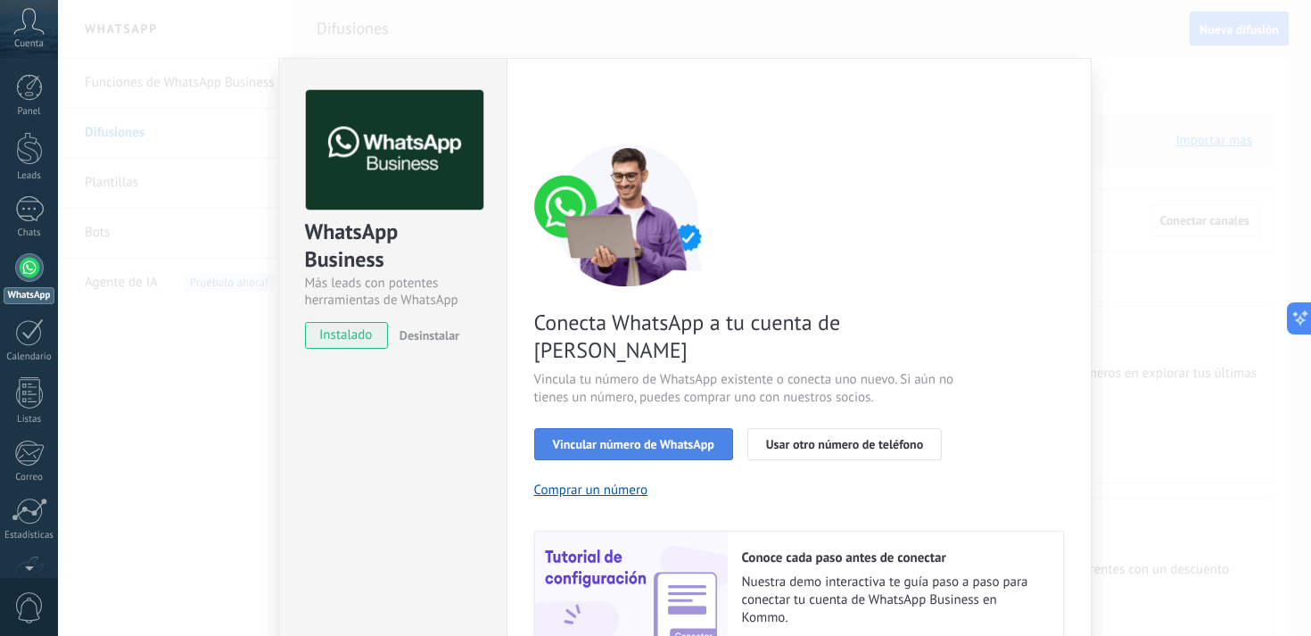
click at [610, 438] on span "Vincular número de WhatsApp" at bounding box center [633, 444] width 161 height 12
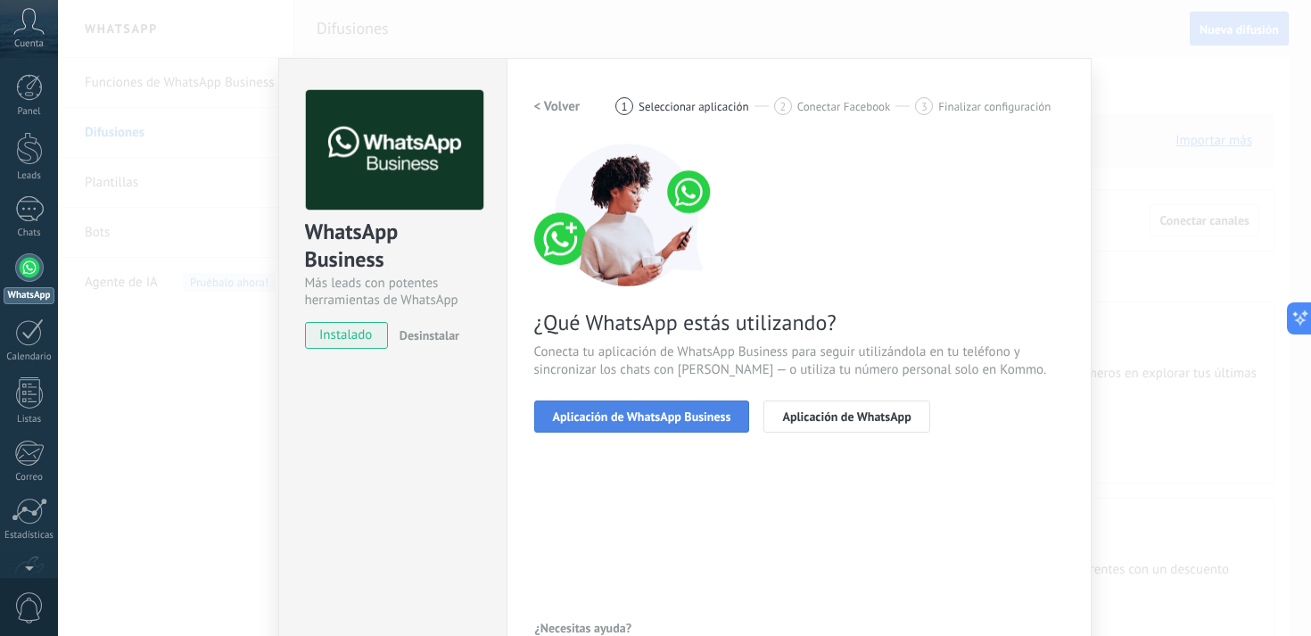
click at [667, 421] on span "Aplicación de WhatsApp Business" at bounding box center [642, 416] width 178 height 12
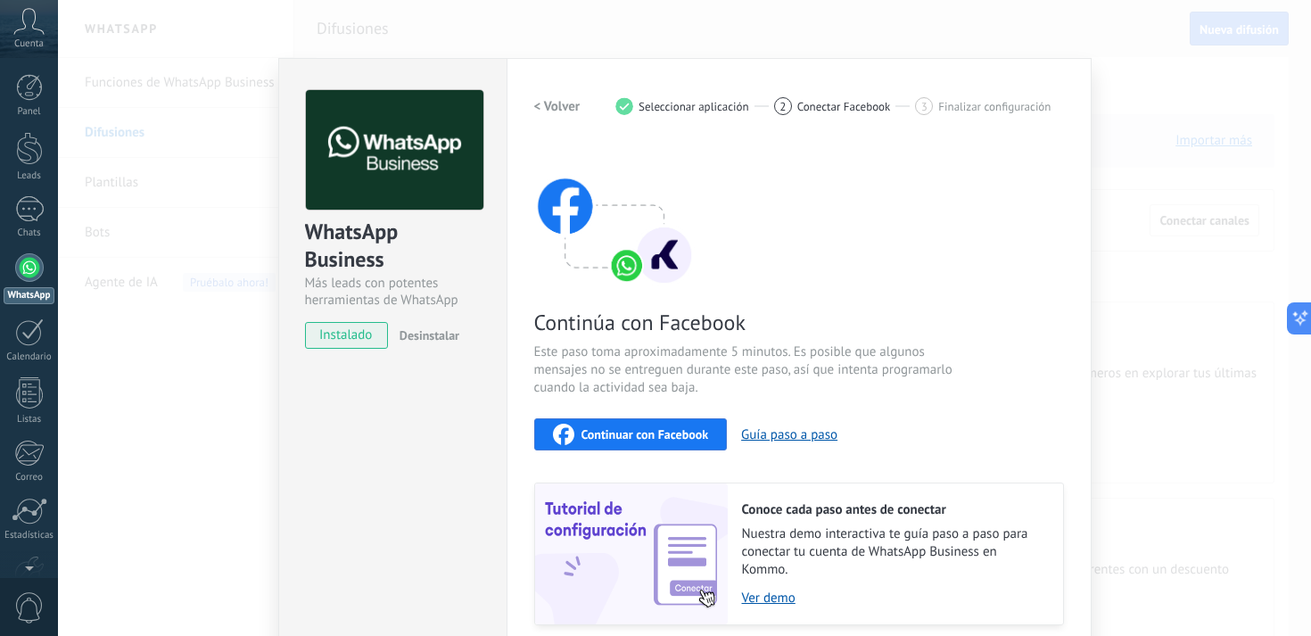
click at [636, 430] on span "Continuar con Facebook" at bounding box center [646, 434] width 128 height 12
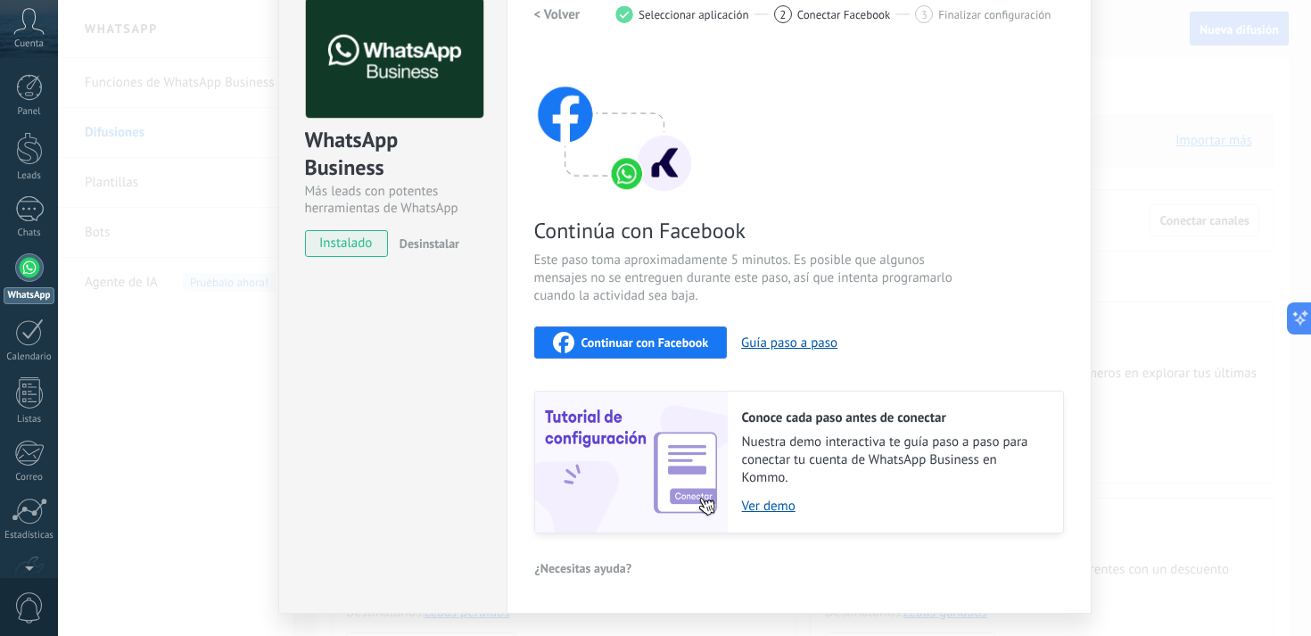
scroll to position [136, 0]
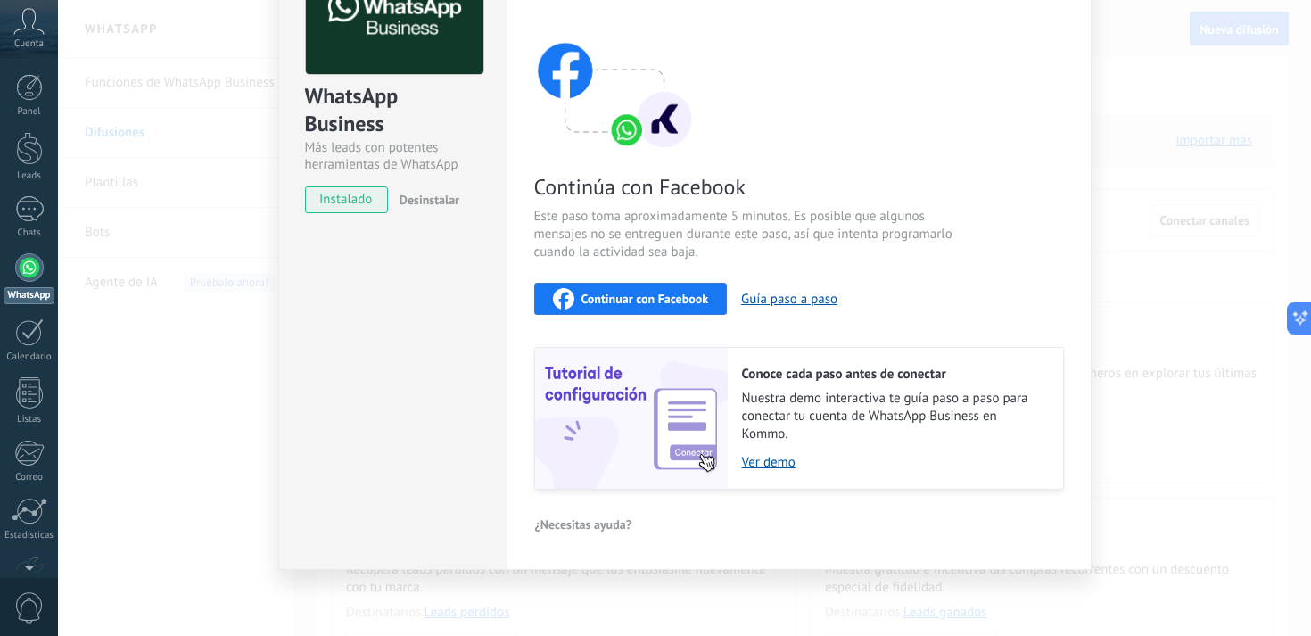
click at [153, 360] on div "WhatsApp Business Más leads con potentes herramientas de WhatsApp instalado Des…" at bounding box center [684, 318] width 1253 height 636
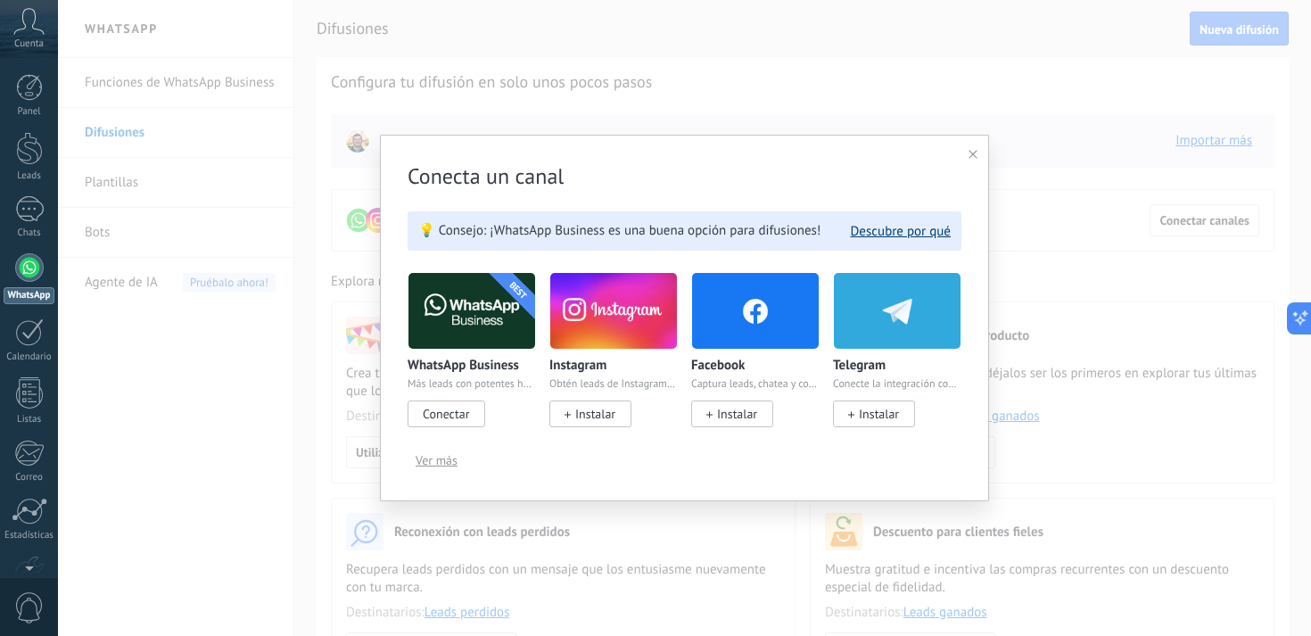
click at [885, 231] on button "Descubre por qué" at bounding box center [901, 231] width 100 height 17
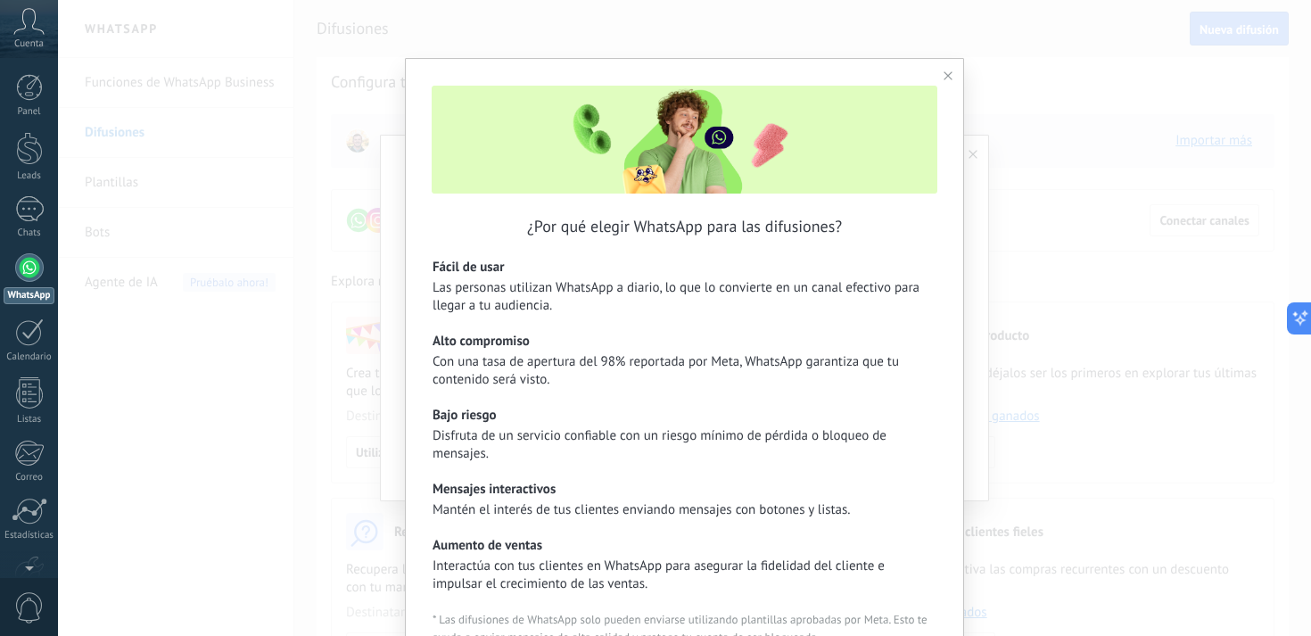
scroll to position [150, 0]
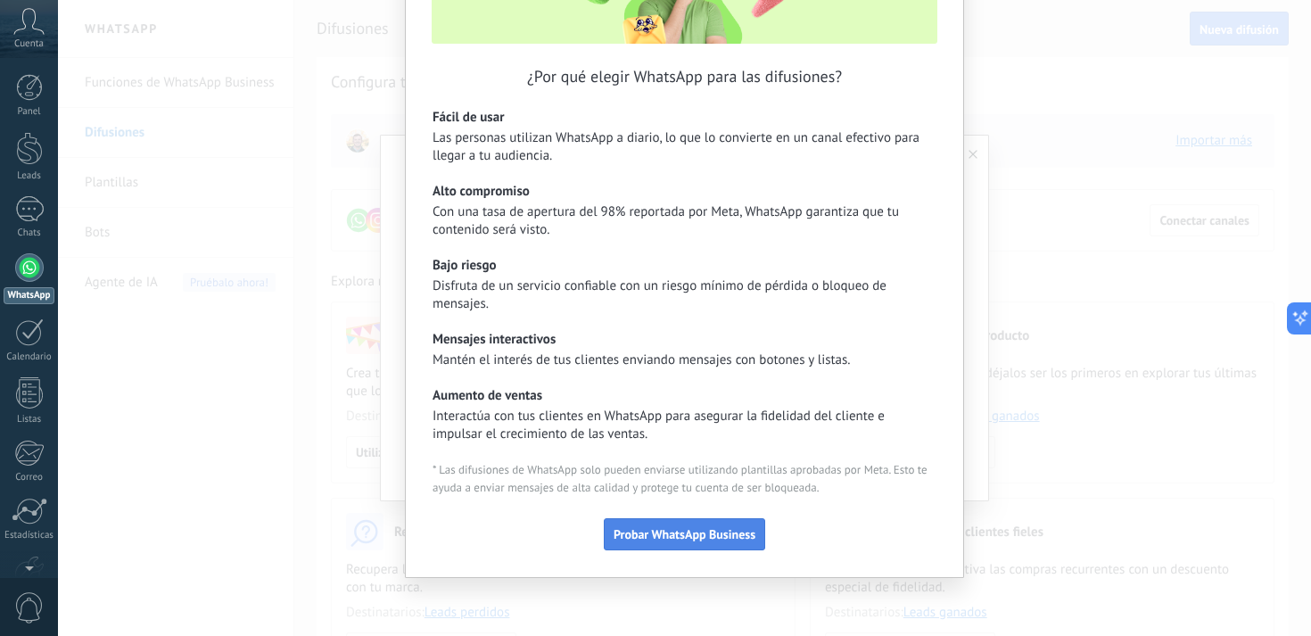
click at [696, 539] on span "Probar WhatsApp Business" at bounding box center [685, 534] width 142 height 12
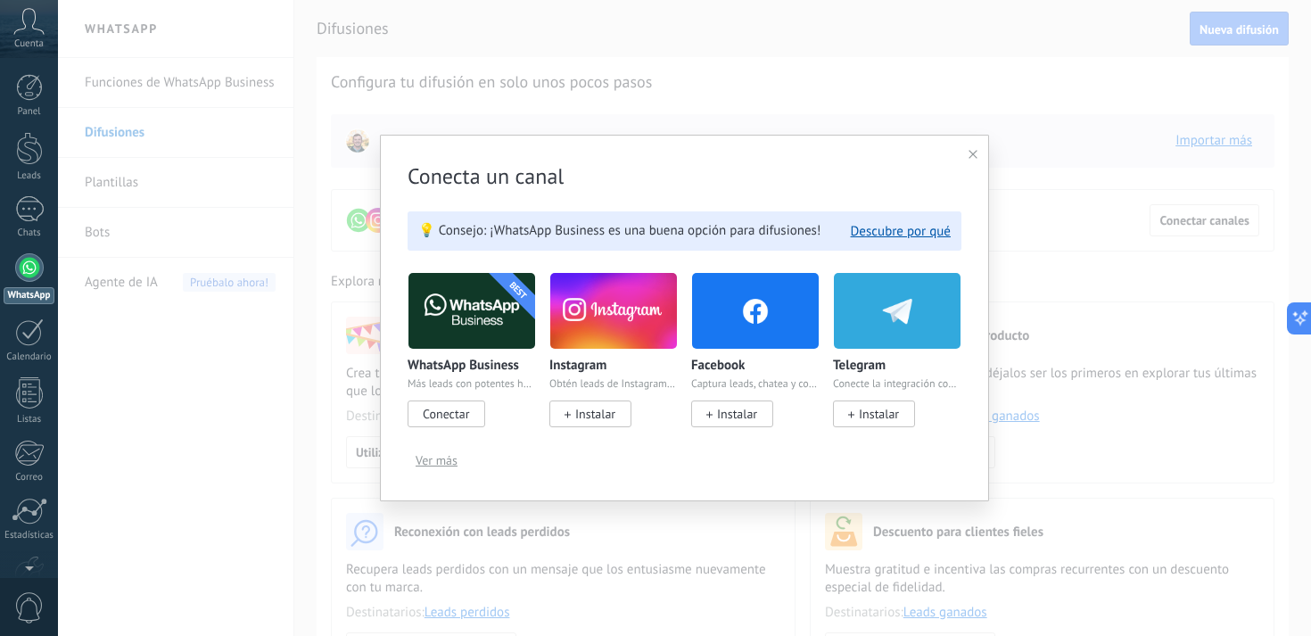
scroll to position [0, 0]
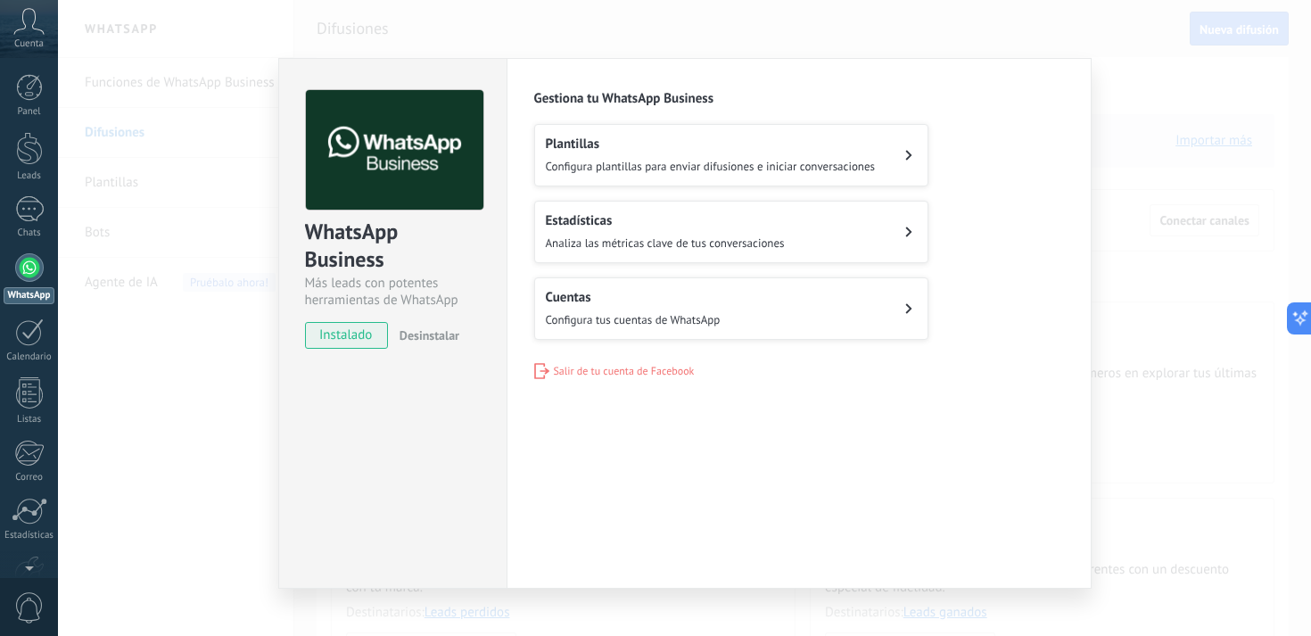
click at [626, 164] on span "Configura plantillas para enviar difusiones e iniciar conversaciones" at bounding box center [711, 166] width 330 height 15
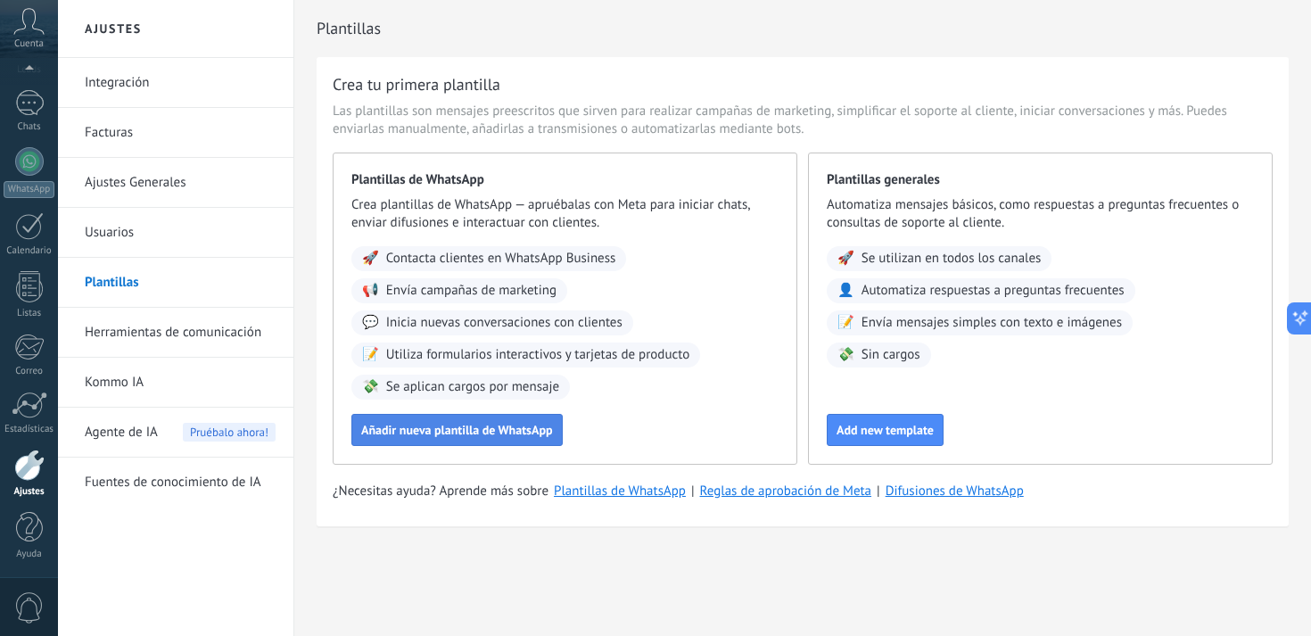
click at [479, 441] on button "Añadir nueva plantilla de WhatsApp" at bounding box center [456, 430] width 211 height 32
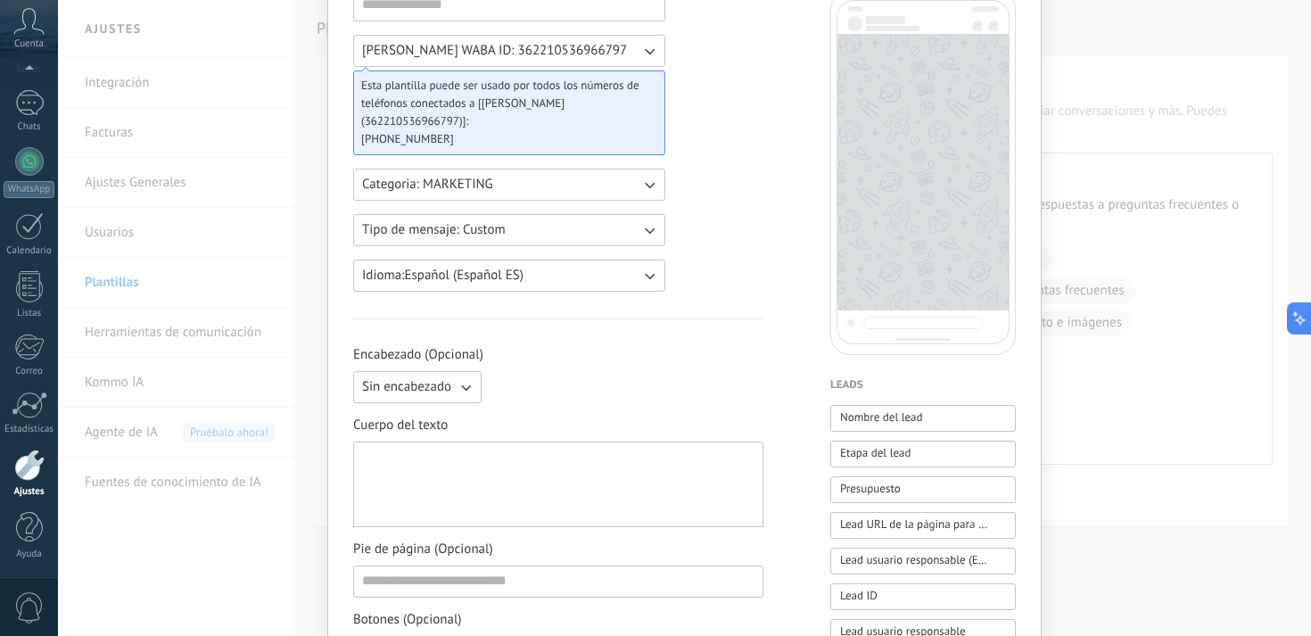
scroll to position [0, 0]
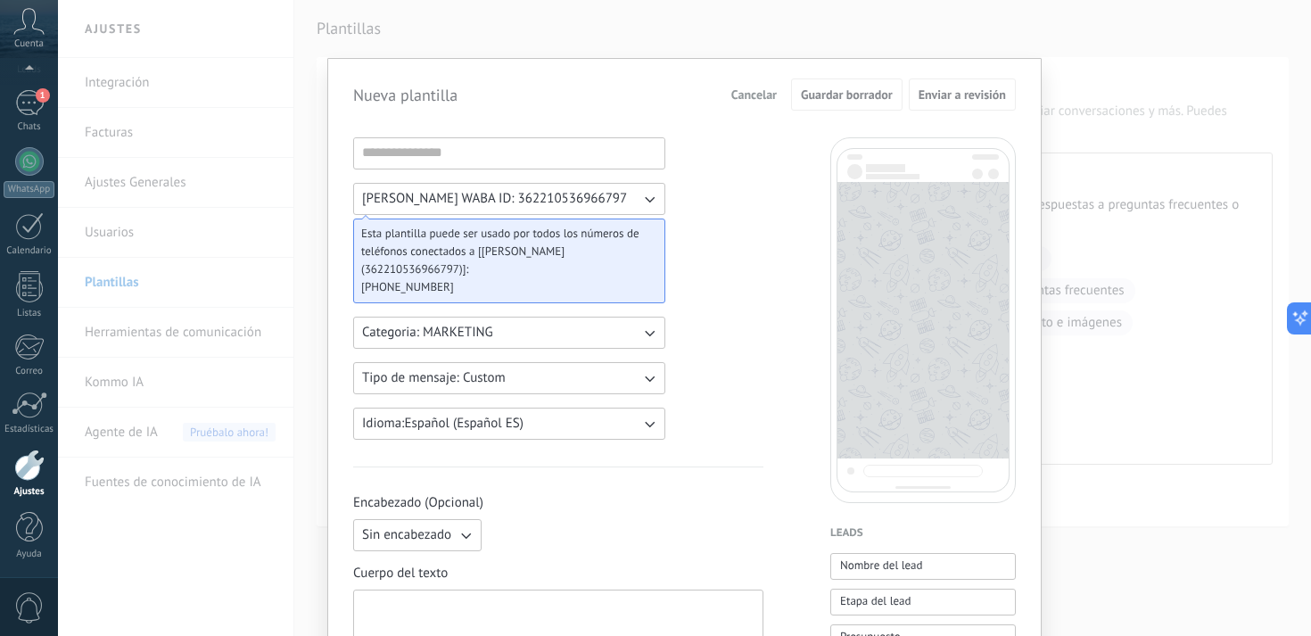
click at [547, 321] on button "Categoria: MARKETING" at bounding box center [509, 333] width 312 height 32
click at [547, 321] on li "UTILITY" at bounding box center [504, 333] width 322 height 30
click at [538, 338] on button "Categoria: UTILITY" at bounding box center [509, 333] width 312 height 32
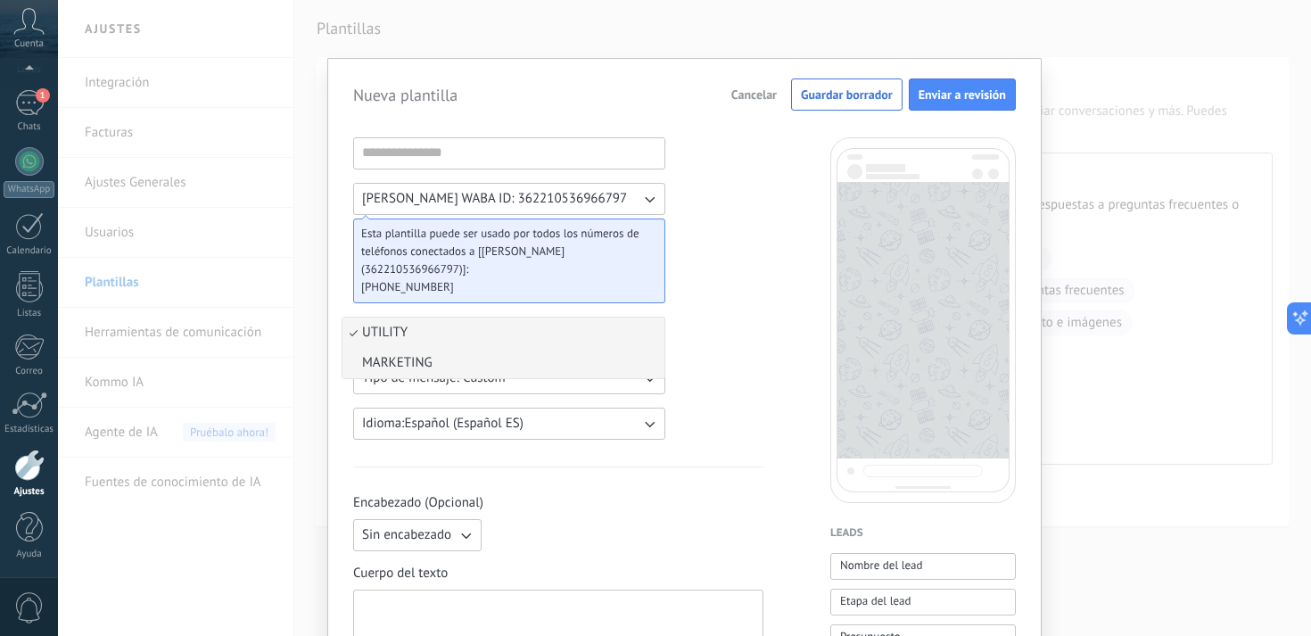
click at [489, 361] on li "MARKETING" at bounding box center [504, 363] width 322 height 30
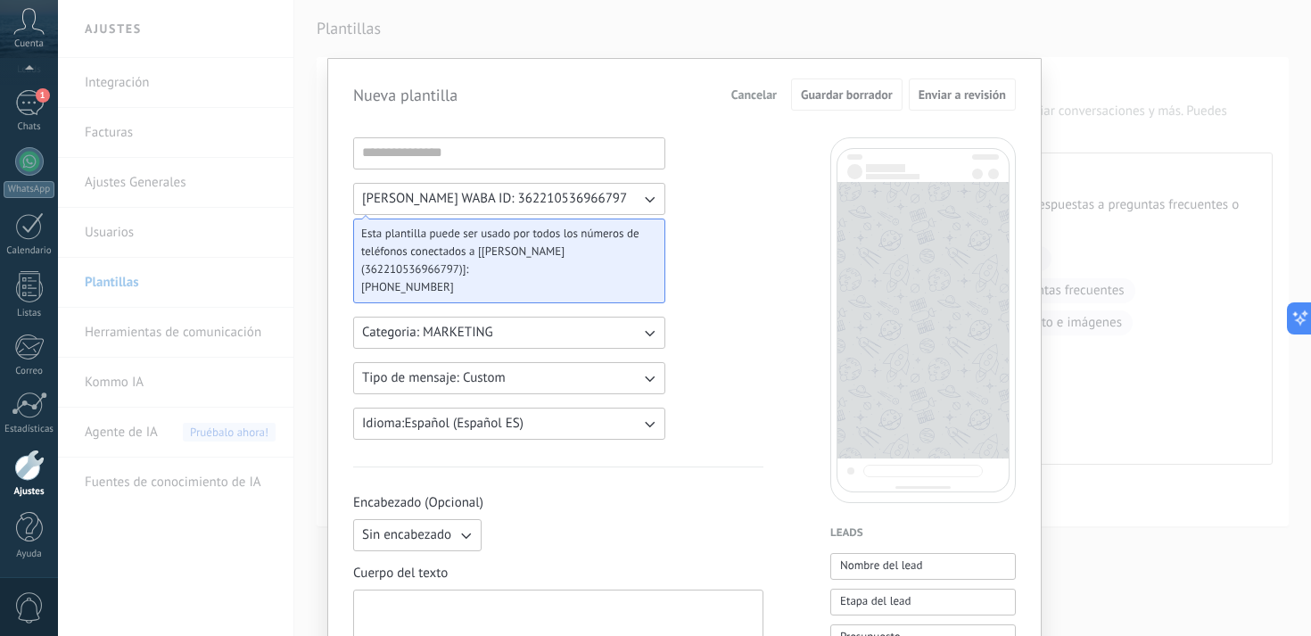
click at [440, 148] on input at bounding box center [509, 152] width 310 height 29
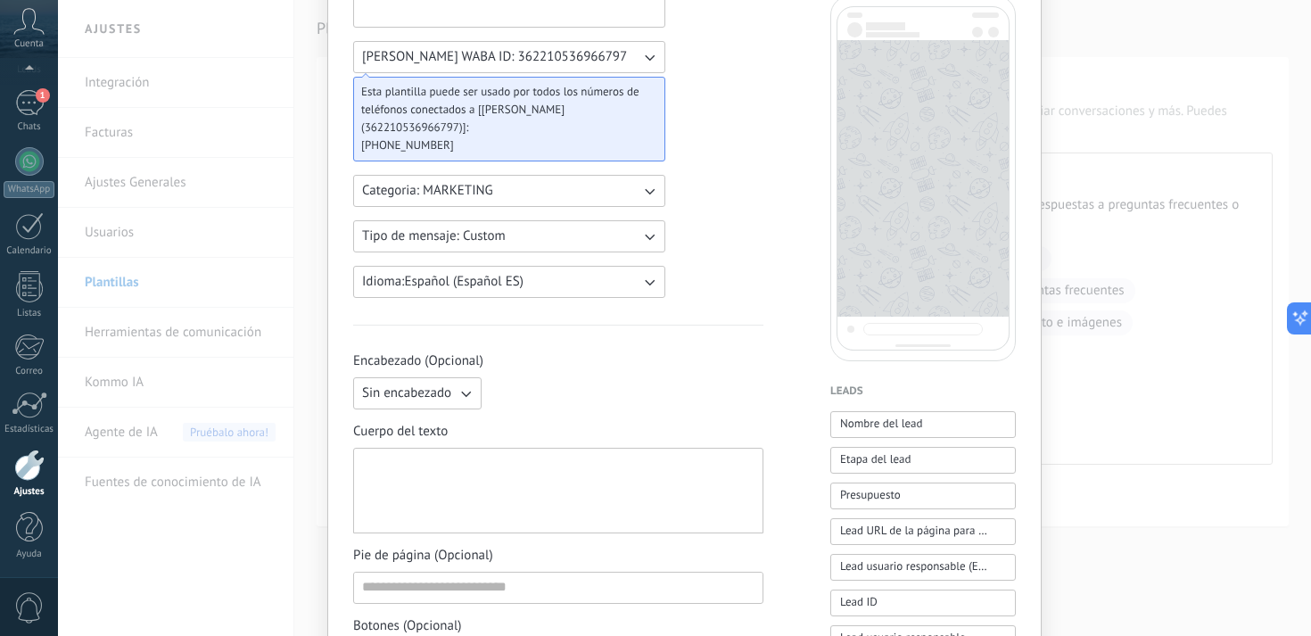
scroll to position [159, 0]
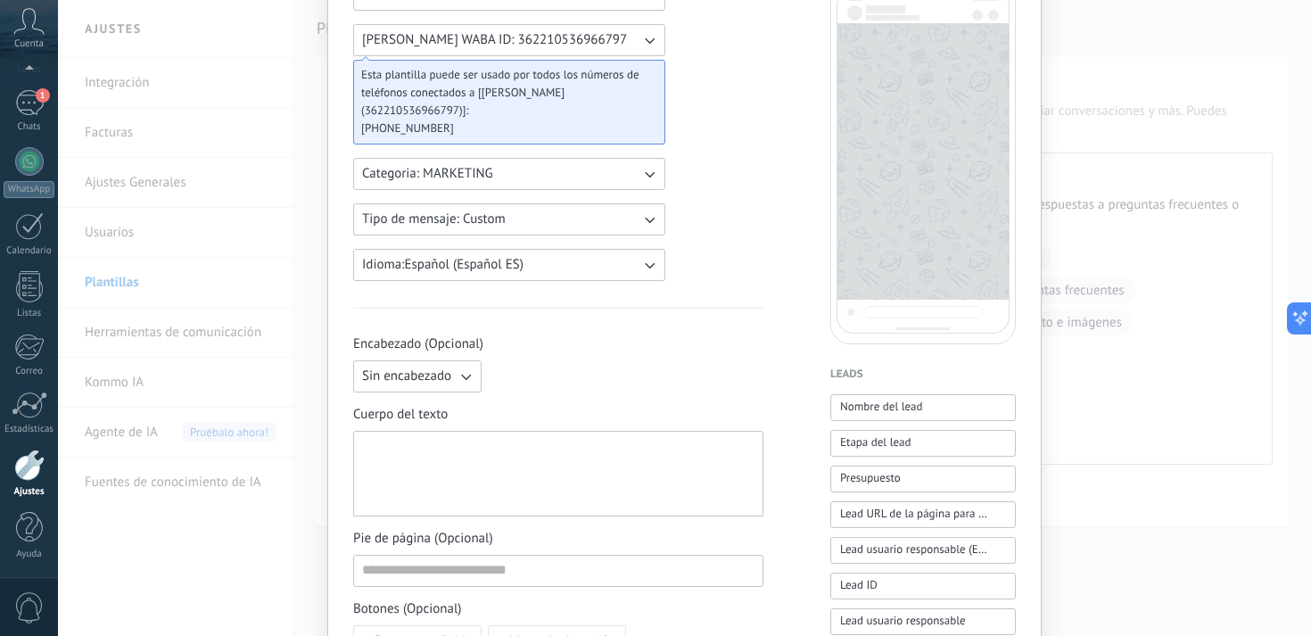
click at [445, 461] on div at bounding box center [558, 474] width 393 height 70
paste div
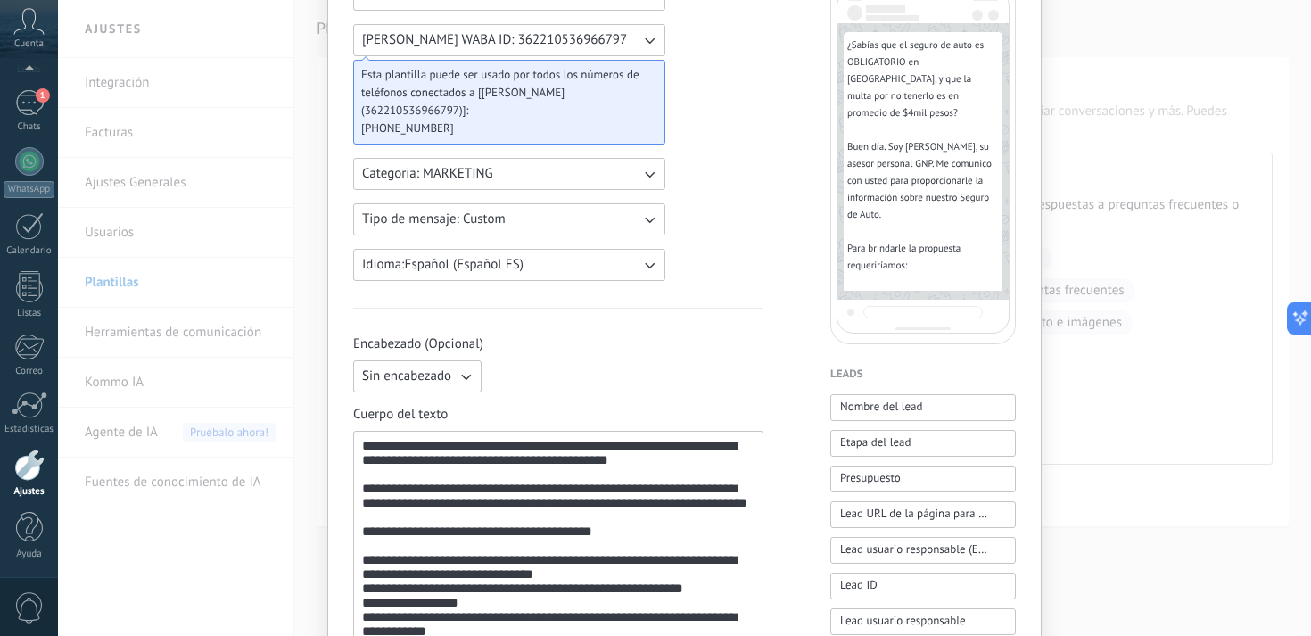
scroll to position [0, 0]
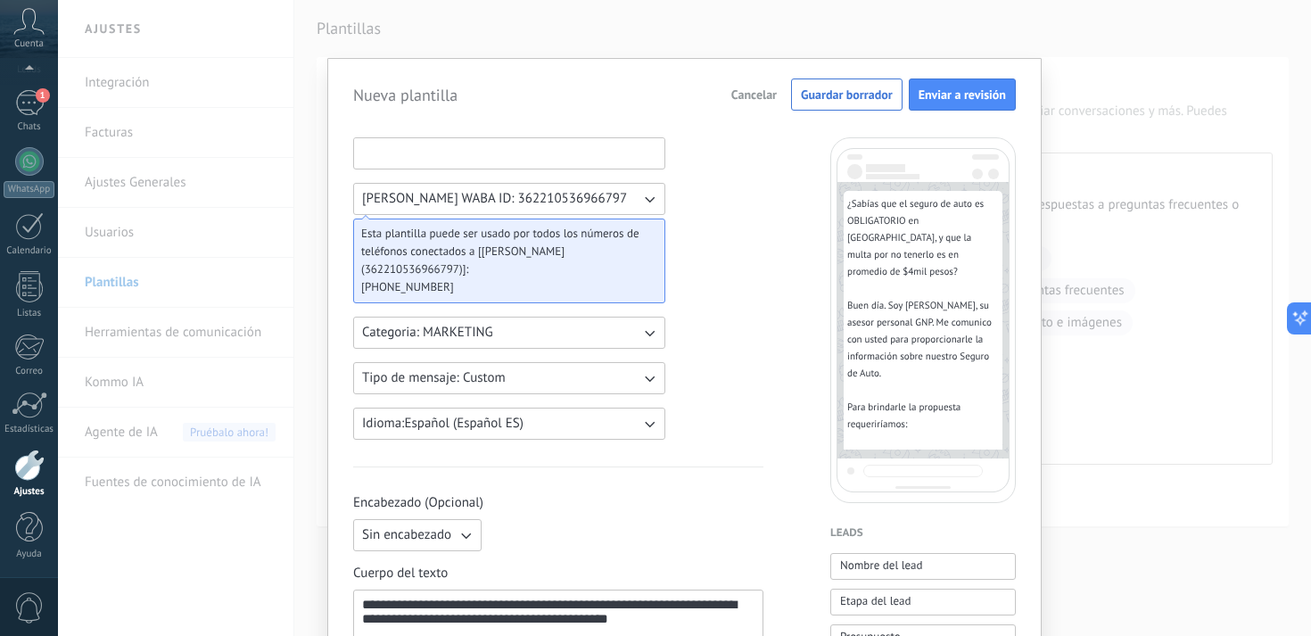
click at [424, 159] on input at bounding box center [509, 152] width 310 height 29
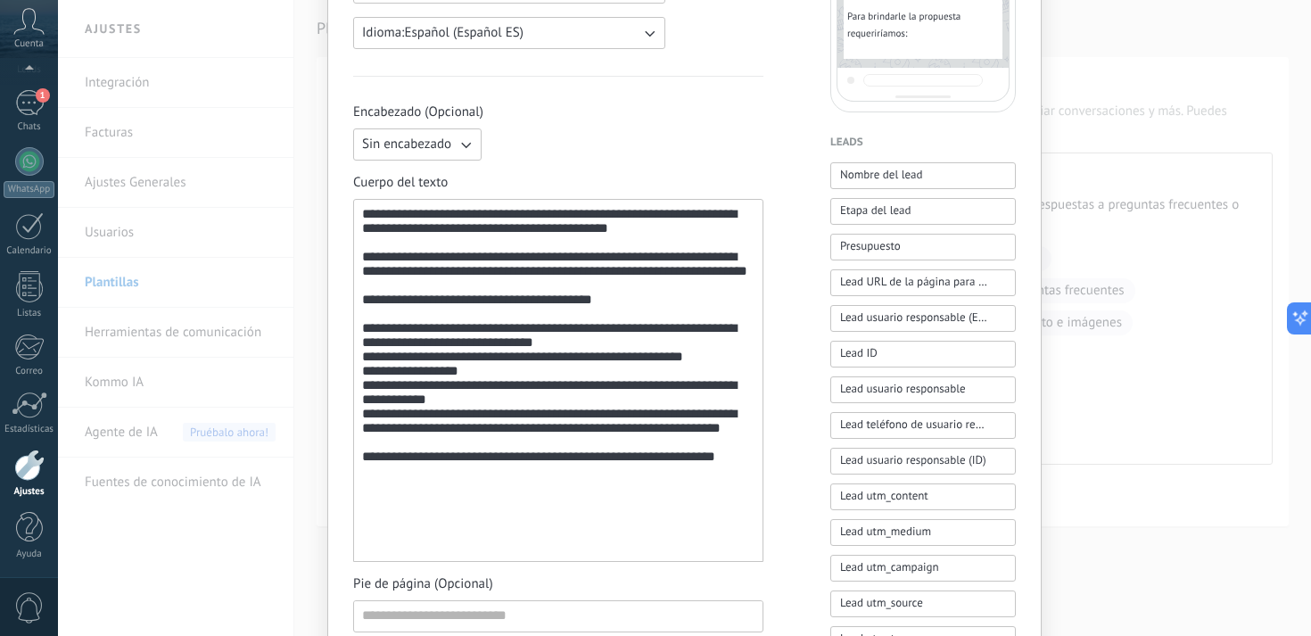
scroll to position [393, 0]
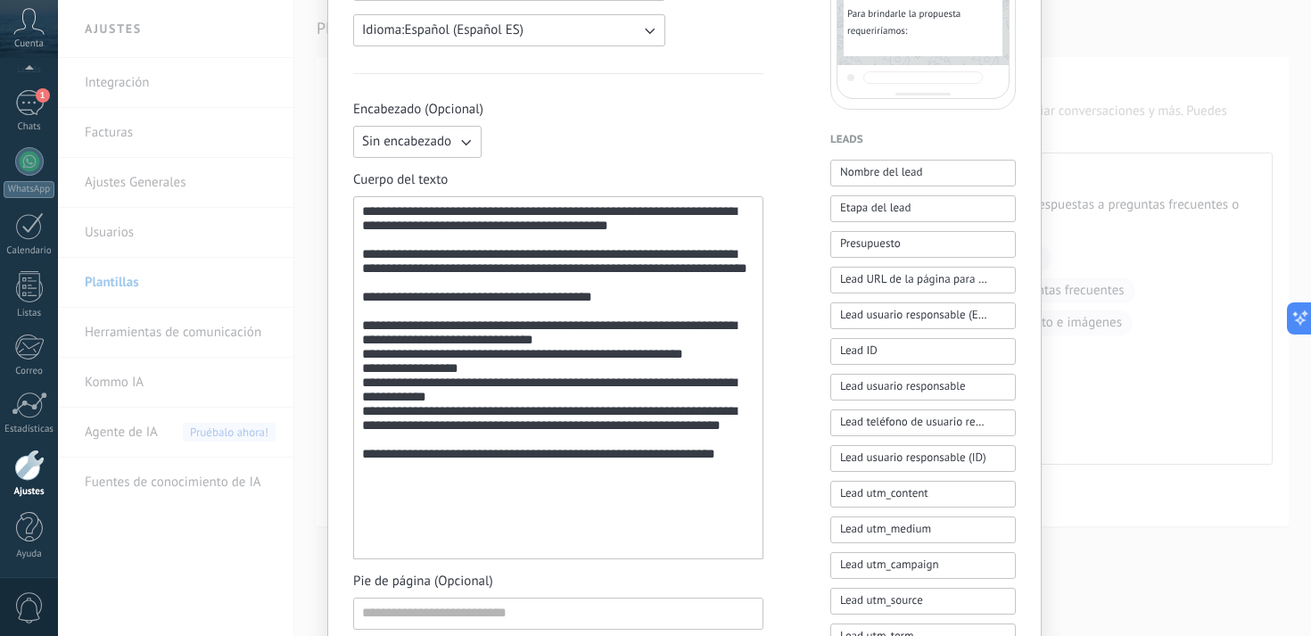
type input "**********"
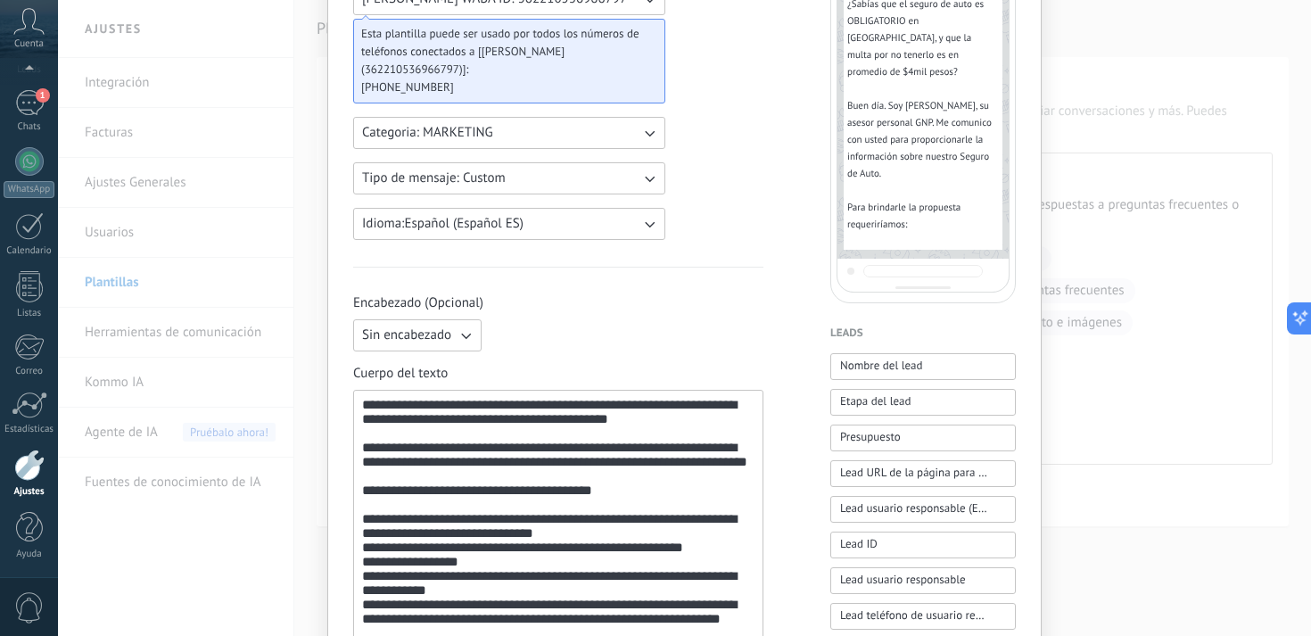
scroll to position [215, 0]
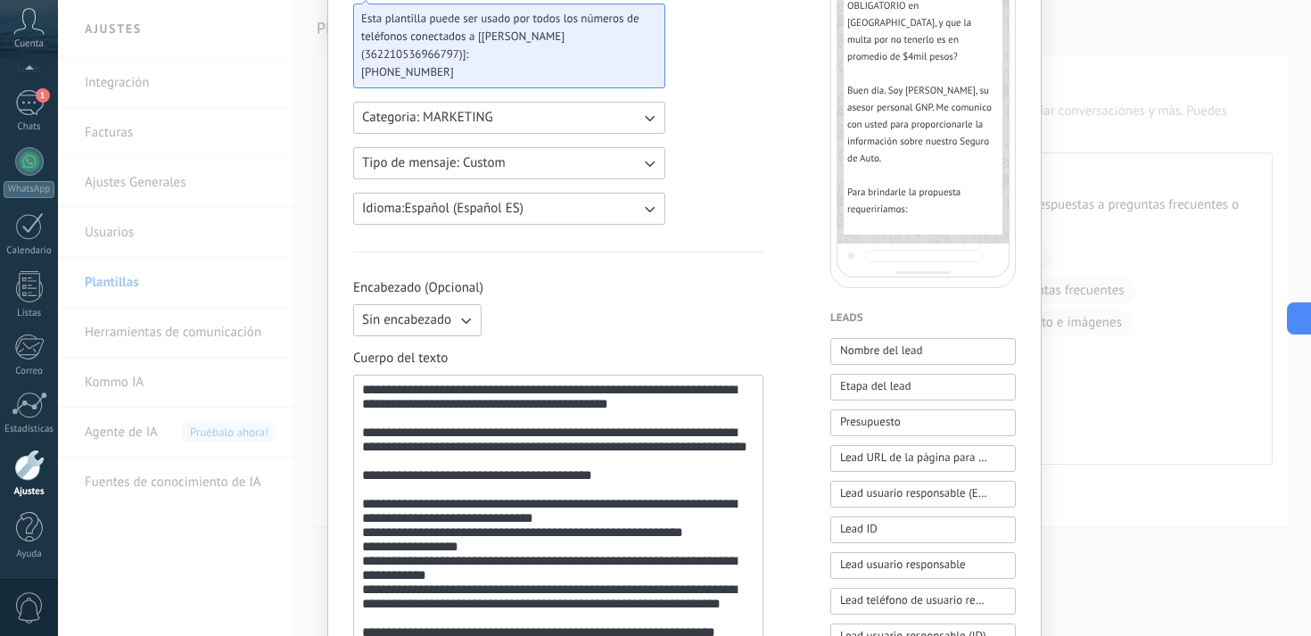
click at [692, 412] on div "**********" at bounding box center [558, 557] width 393 height 348
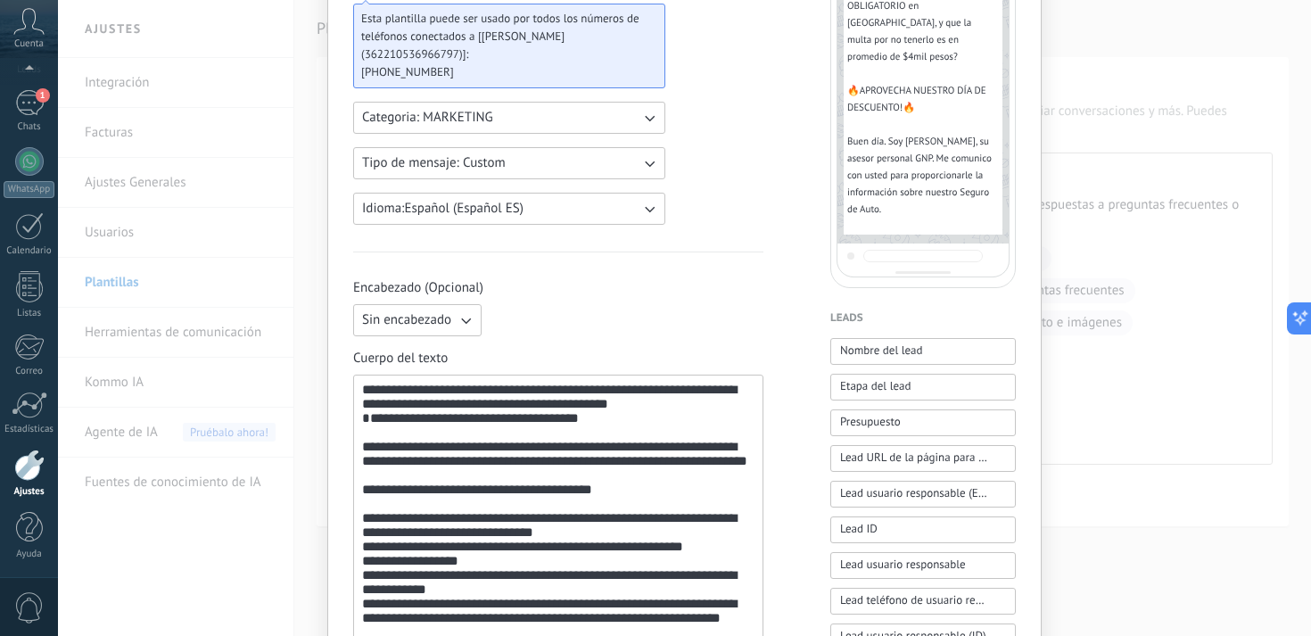
click at [373, 444] on div "**********" at bounding box center [558, 575] width 393 height 384
click at [373, 449] on div "**********" at bounding box center [558, 575] width 393 height 384
click at [632, 445] on div "**********" at bounding box center [558, 575] width 393 height 384
click at [417, 481] on div "**********" at bounding box center [558, 575] width 393 height 384
drag, startPoint x: 407, startPoint y: 483, endPoint x: 356, endPoint y: 480, distance: 50.9
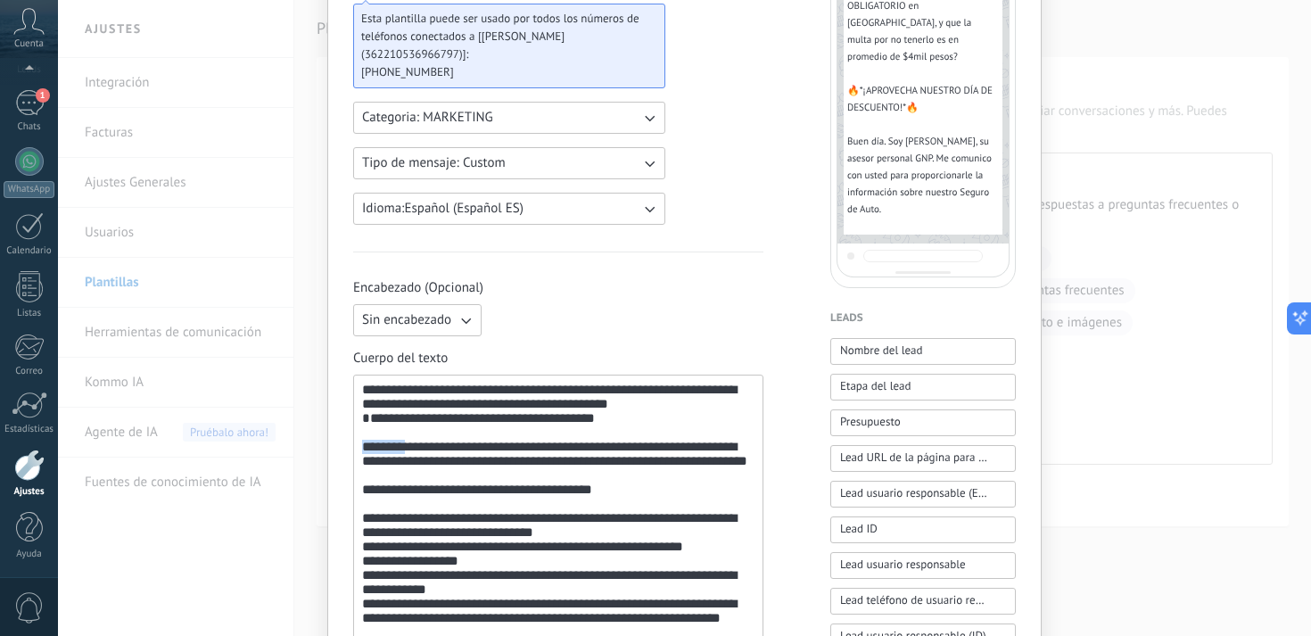
click at [356, 480] on div "**********" at bounding box center [558, 574] width 410 height 399
click at [429, 482] on div "**********" at bounding box center [558, 575] width 393 height 384
click at [517, 479] on div "**********" at bounding box center [558, 575] width 393 height 384
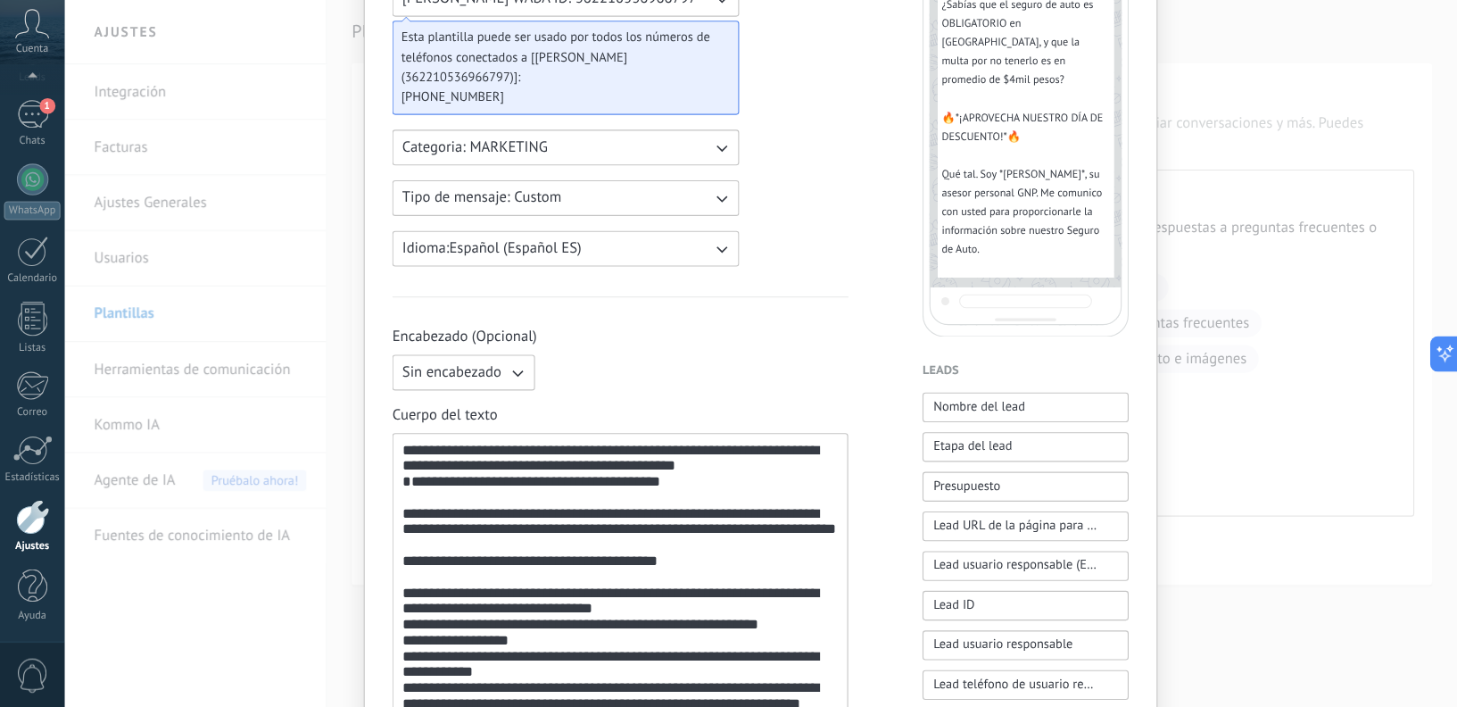
scroll to position [0, 0]
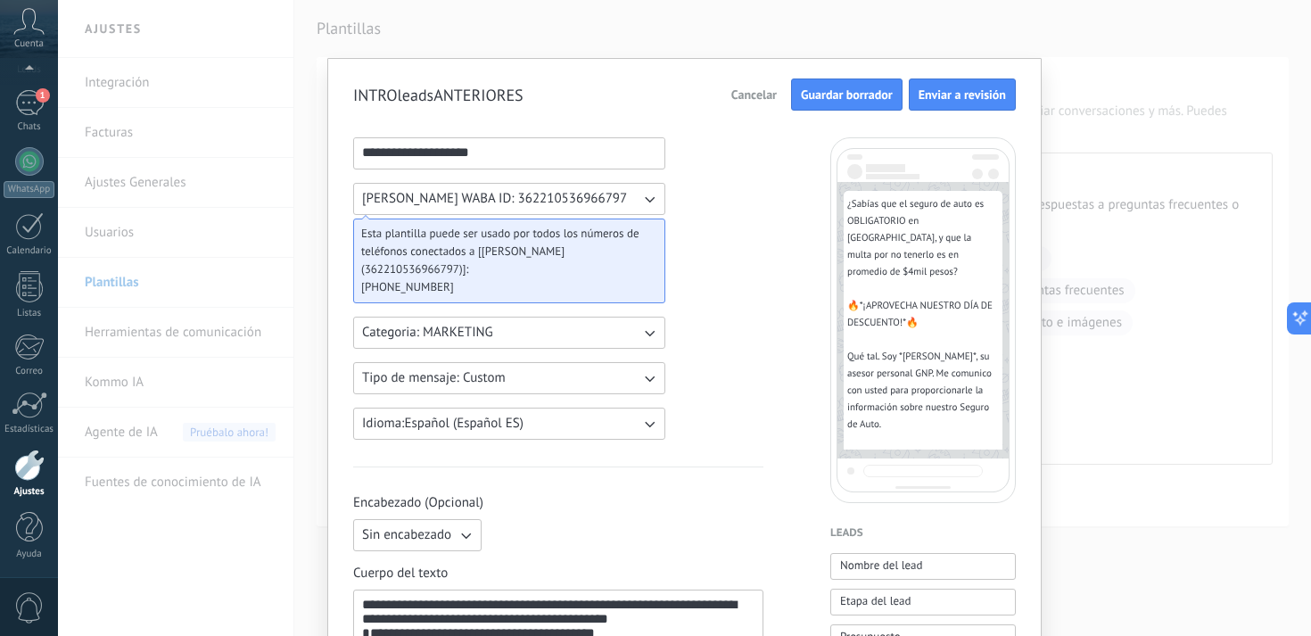
click at [842, 98] on span "Guardar borrador" at bounding box center [847, 94] width 92 height 12
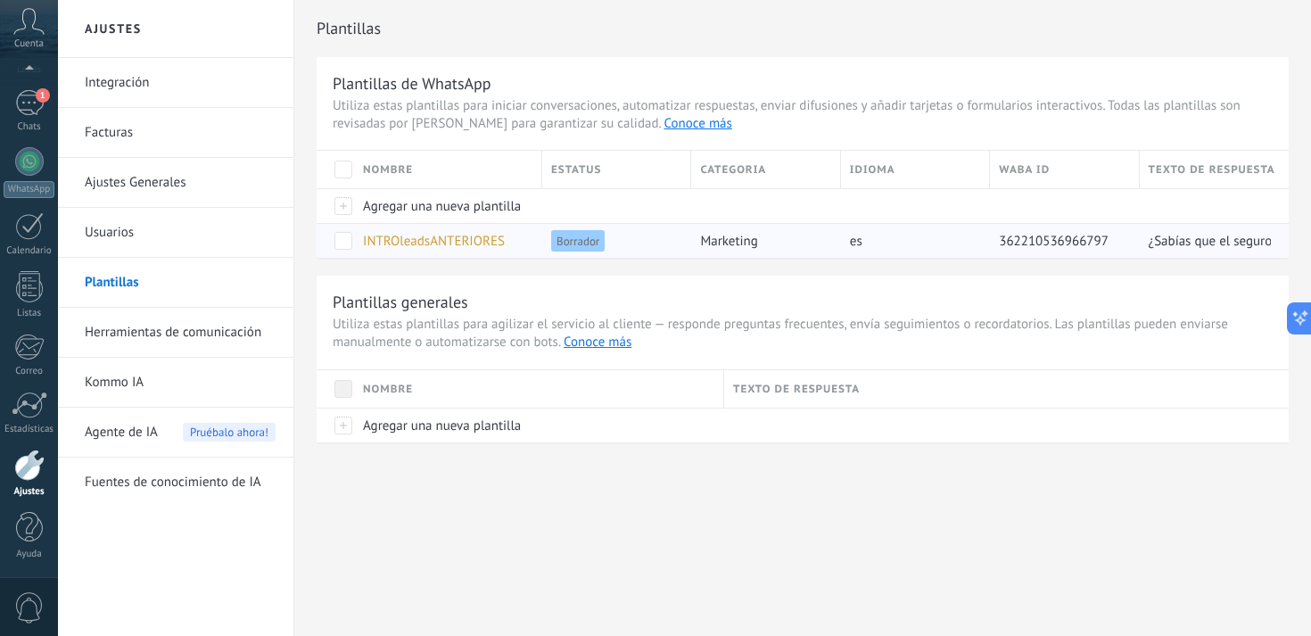
click at [340, 242] on span at bounding box center [344, 241] width 18 height 18
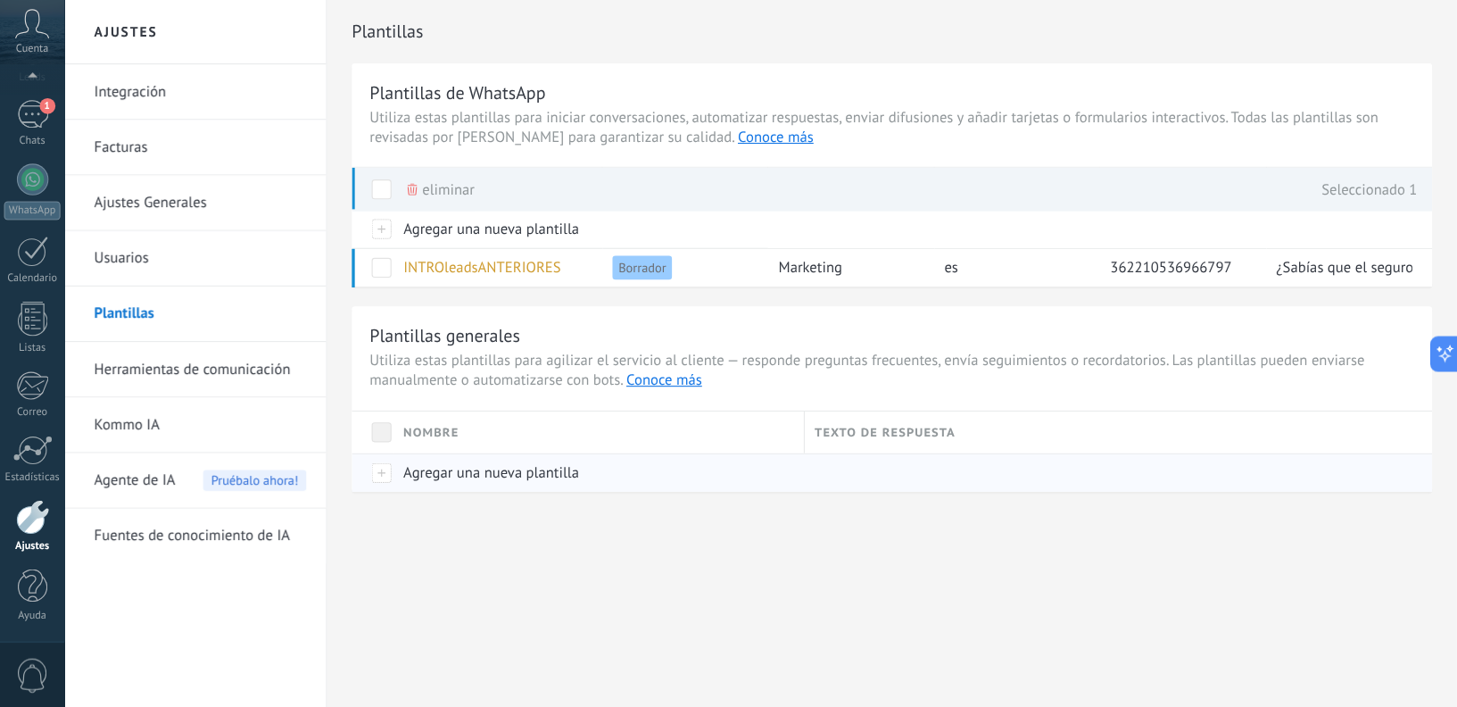
scroll to position [36, 0]
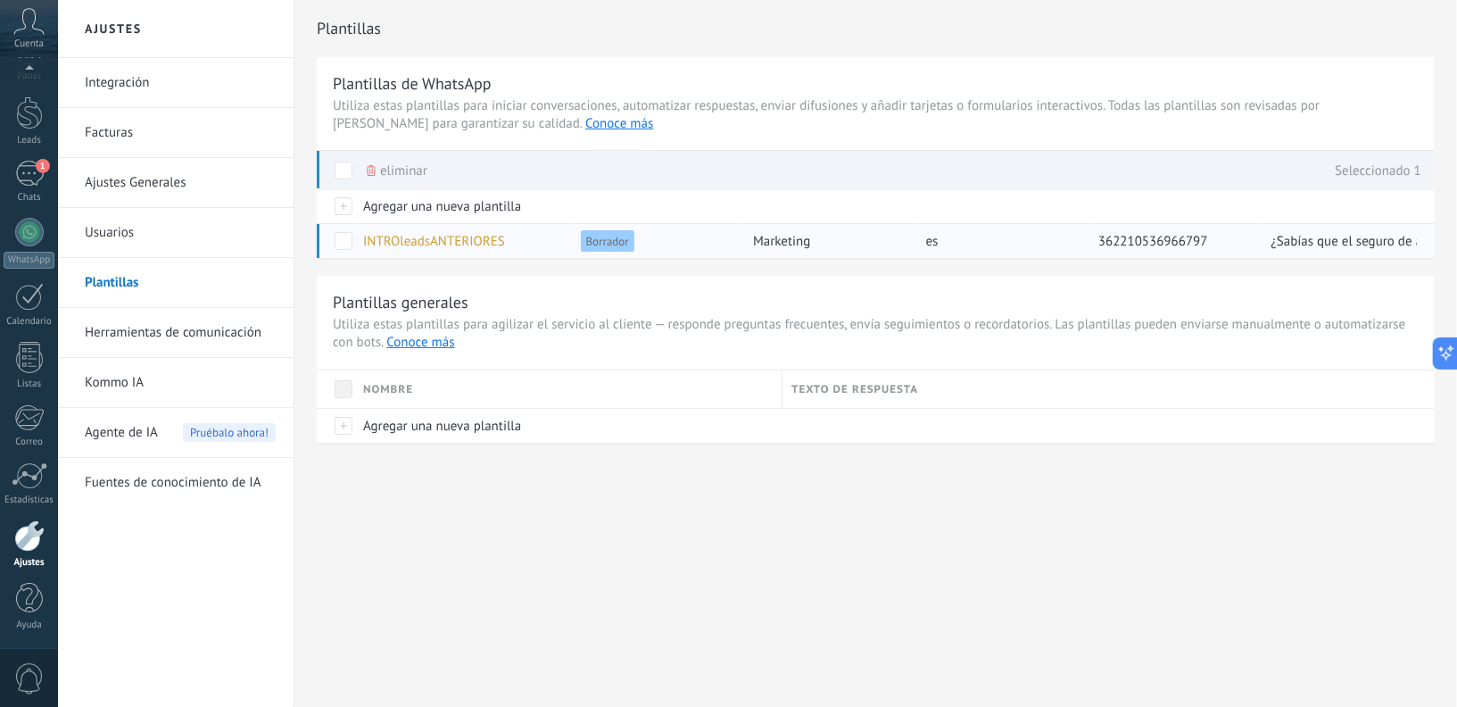
click at [526, 235] on div "INTROleadsANTERIORES" at bounding box center [458, 241] width 209 height 34
click at [34, 235] on div at bounding box center [29, 232] width 29 height 29
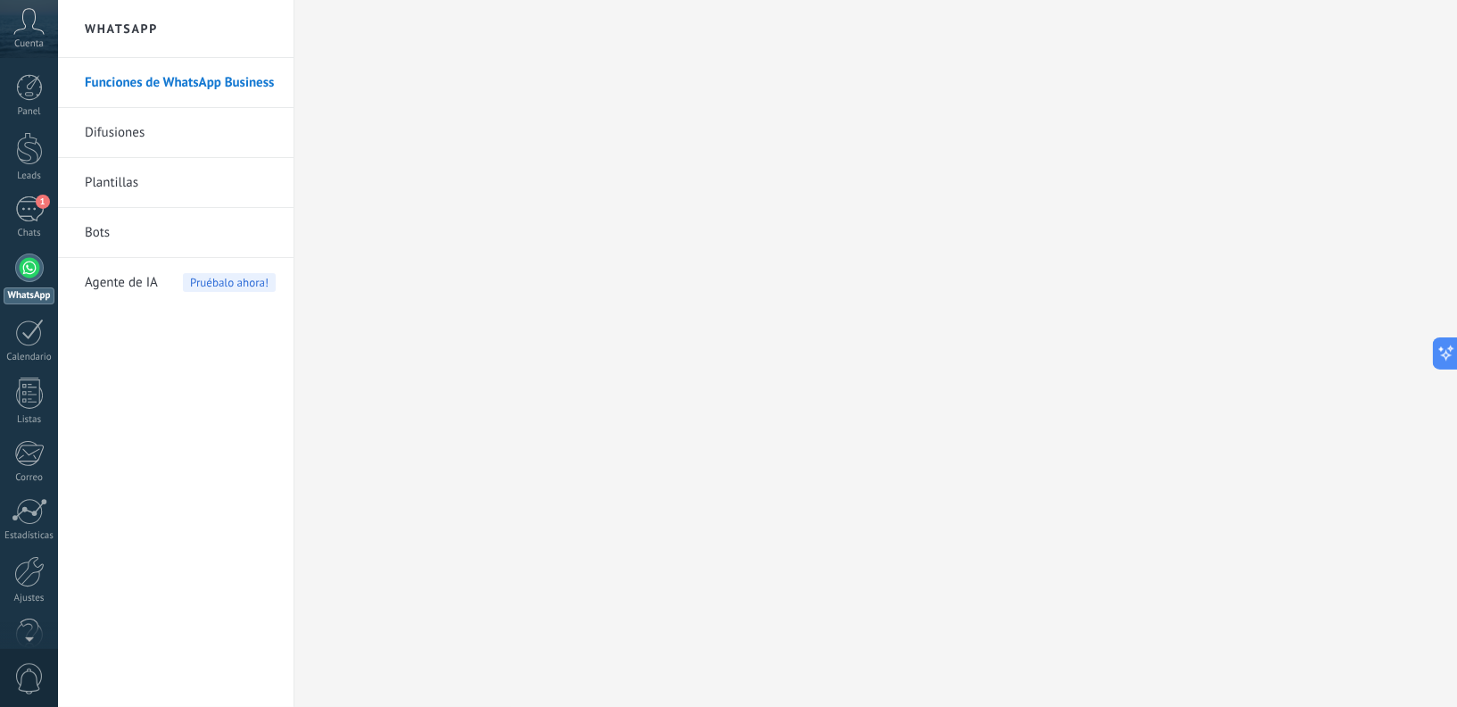
click at [27, 276] on div at bounding box center [29, 267] width 29 height 29
click at [136, 135] on link "Difusiones" at bounding box center [180, 133] width 191 height 50
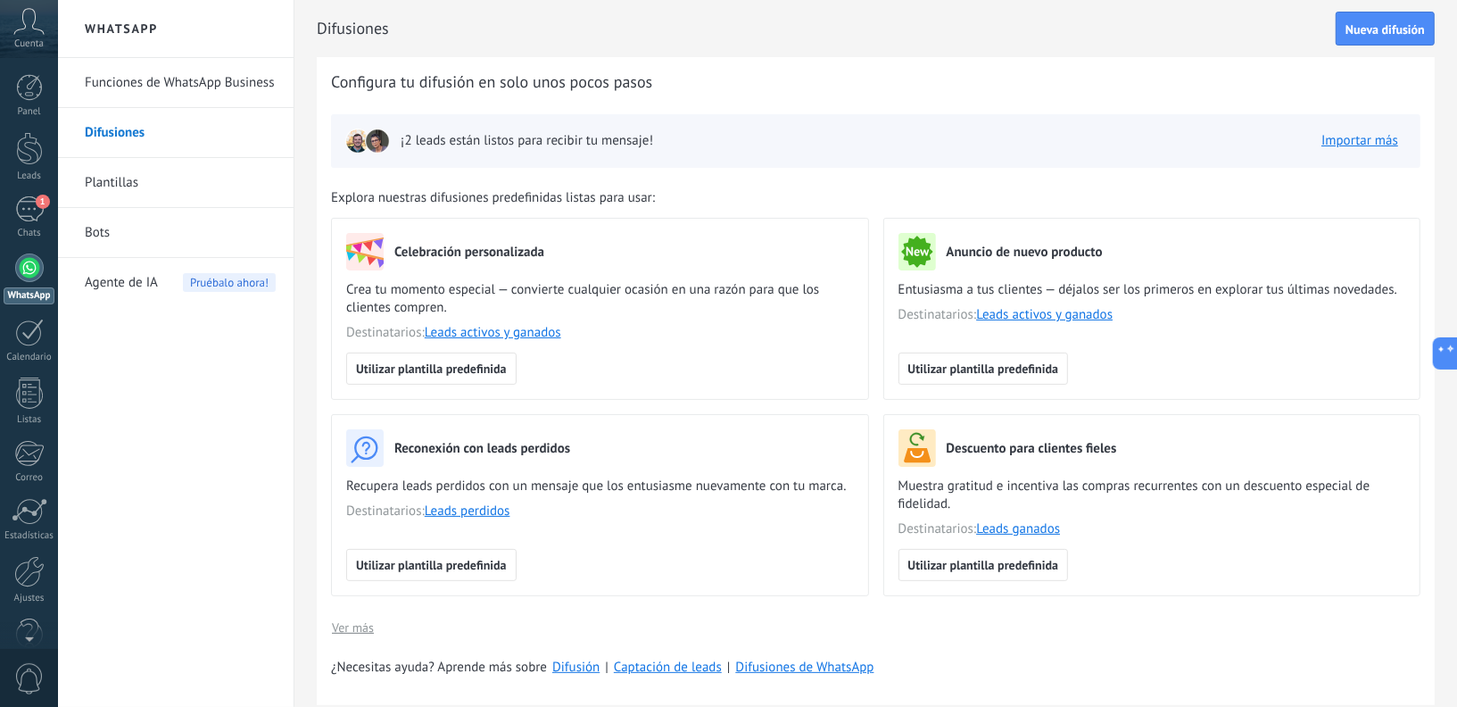
click at [451, 144] on span "¡2 leads están listos para recibir tu mensaje!" at bounding box center [527, 141] width 252 height 18
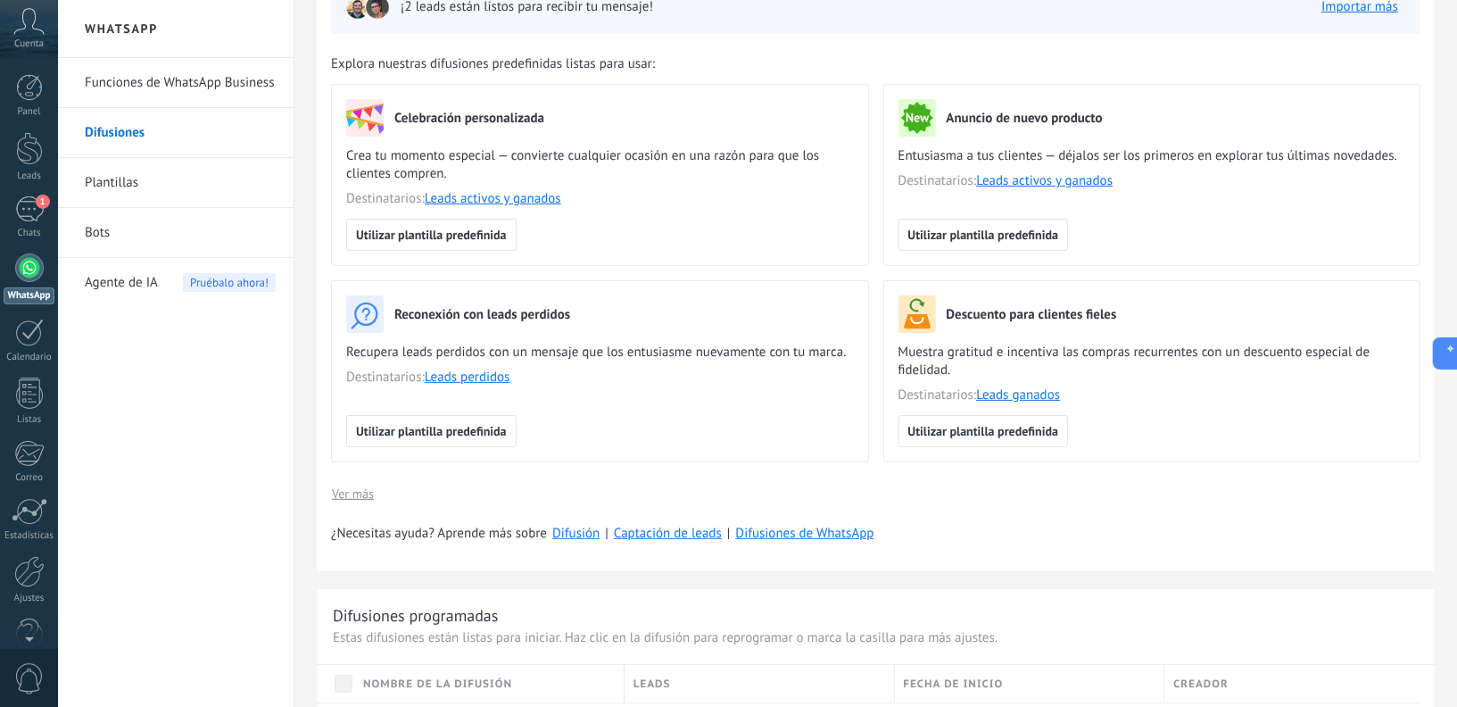
scroll to position [136, 0]
click at [440, 422] on span "Utilizar plantilla predefinida" at bounding box center [431, 428] width 151 height 12
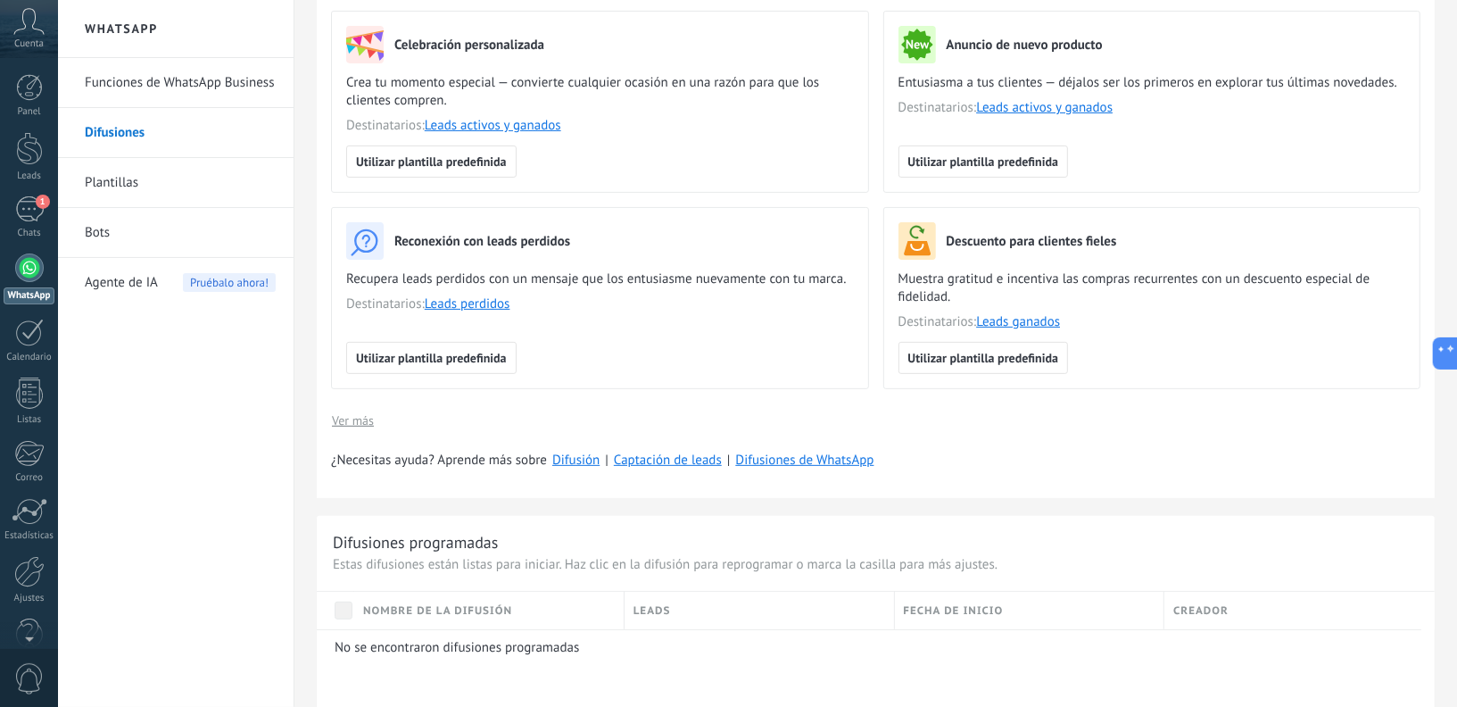
scroll to position [210, 0]
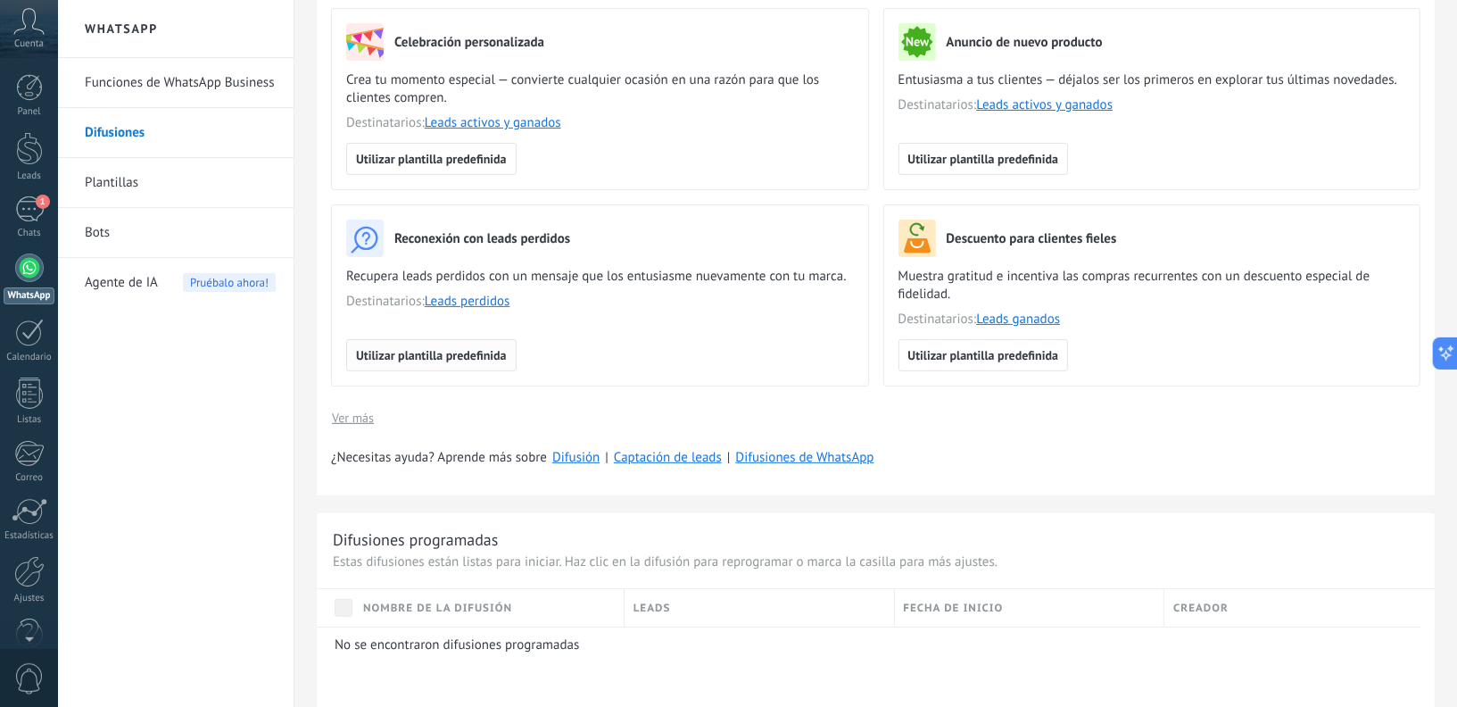
click at [442, 354] on span "Utilizar plantilla predefinida" at bounding box center [431, 355] width 151 height 12
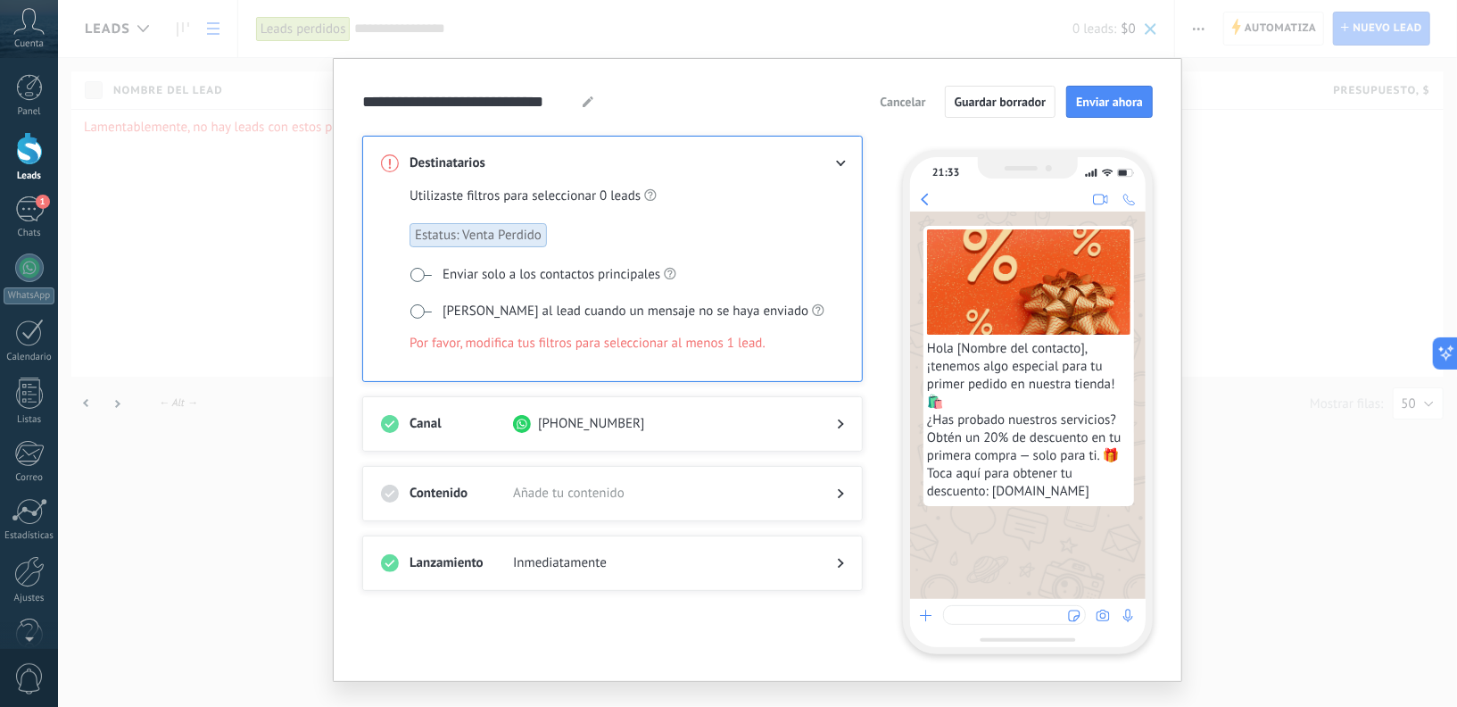
click at [972, 394] on span "Hola [Nombre del contacto], ¡tenemos algo especial para tu primer pedido en nue…" at bounding box center [1028, 420] width 203 height 161
click at [414, 271] on span at bounding box center [420, 275] width 22 height 14
click at [414, 270] on span at bounding box center [420, 275] width 22 height 14
click at [833, 158] on div at bounding box center [826, 163] width 36 height 18
click at [839, 162] on icon at bounding box center [841, 164] width 11 height 6
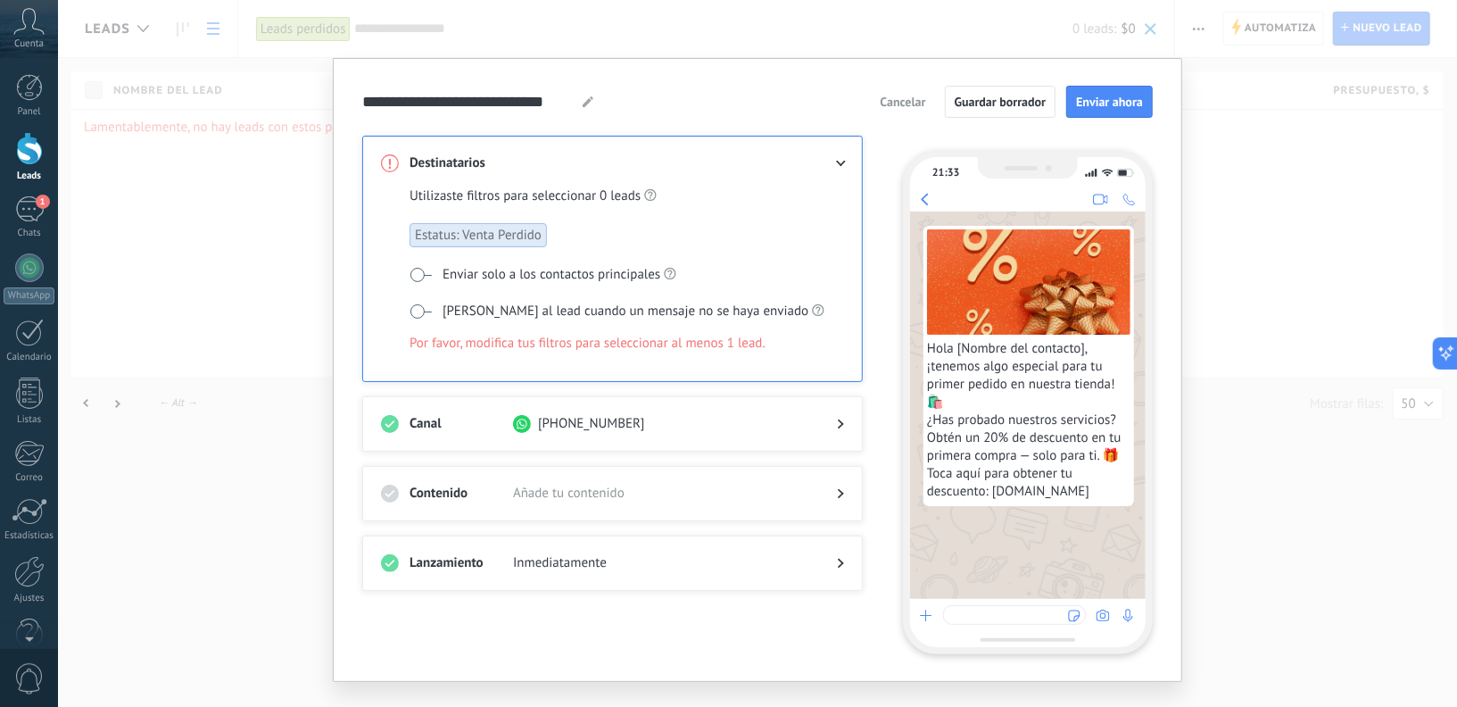
click at [424, 270] on span at bounding box center [420, 275] width 22 height 14
click at [414, 273] on span at bounding box center [420, 275] width 22 height 14
click at [426, 304] on span at bounding box center [420, 311] width 22 height 14
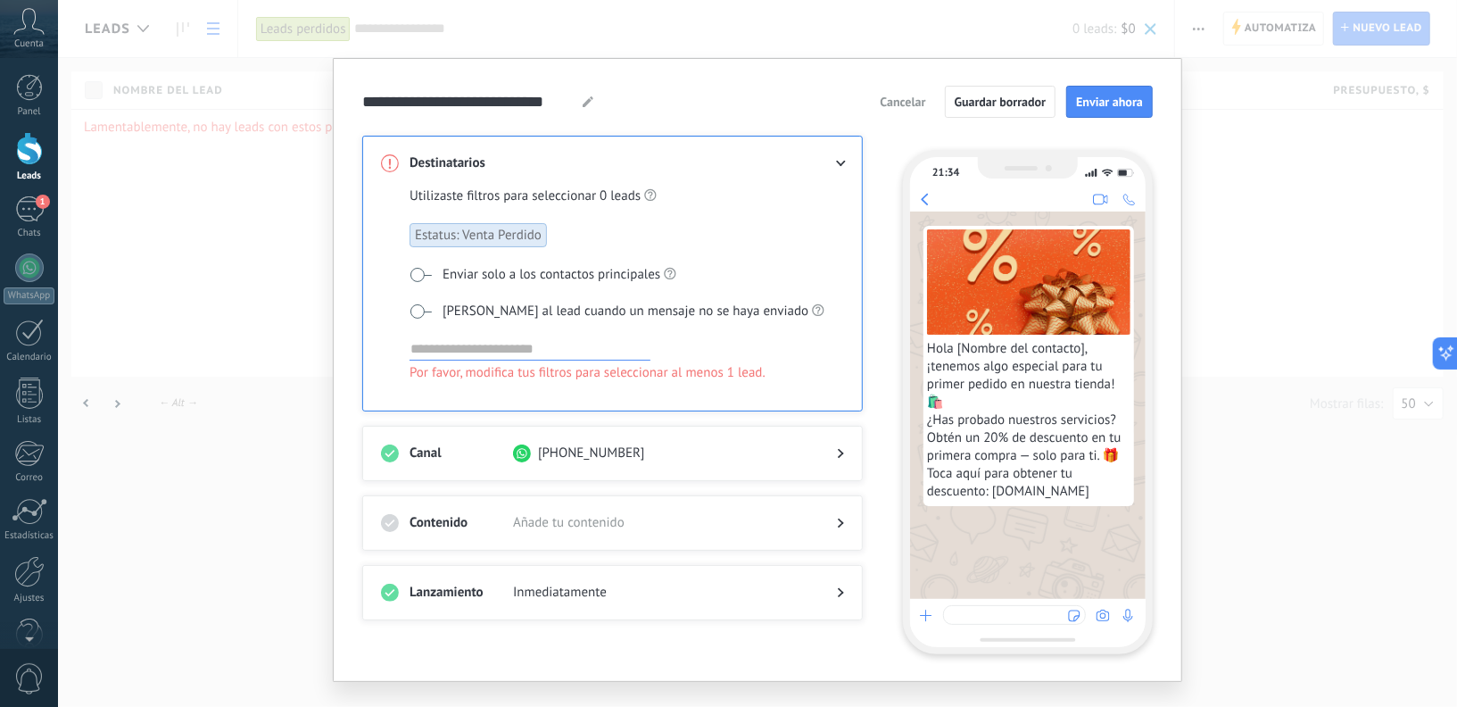
click at [410, 307] on span at bounding box center [420, 311] width 22 height 14
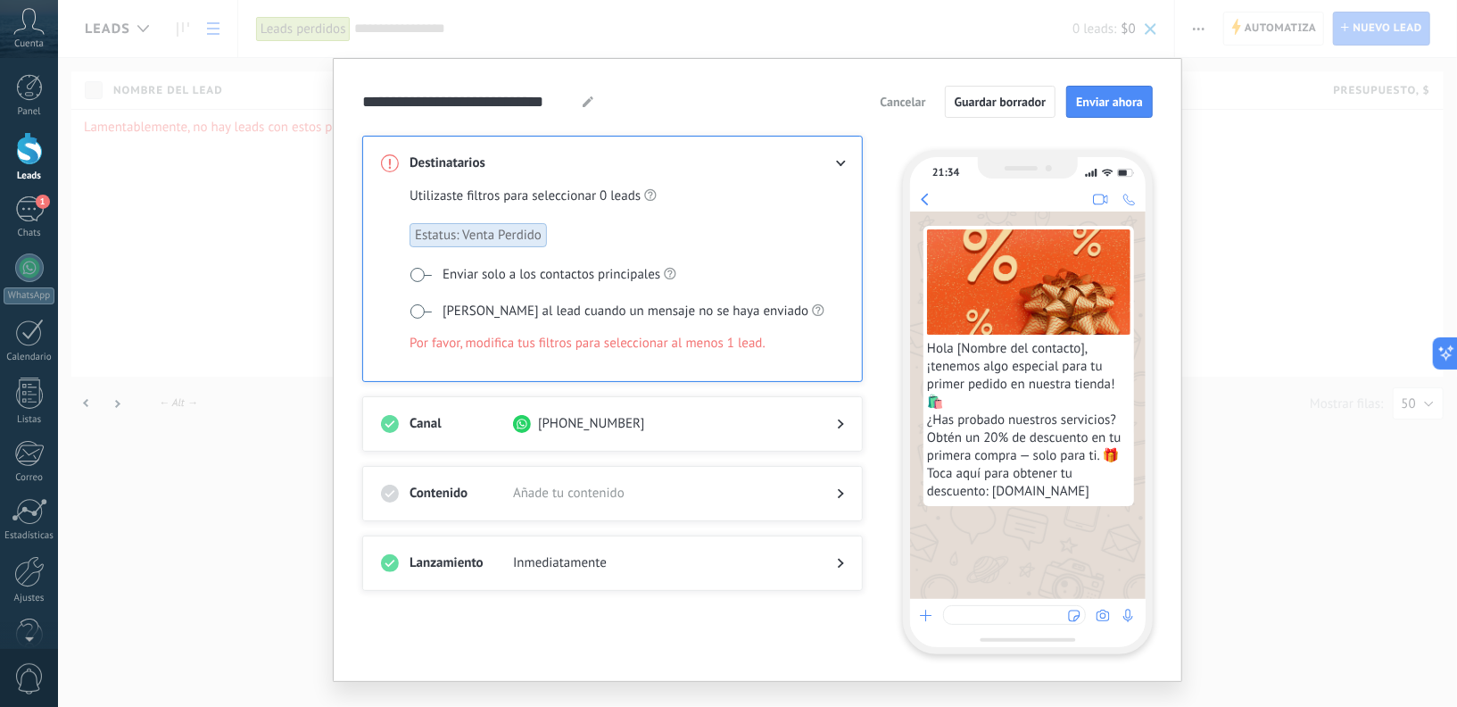
click at [609, 502] on div at bounding box center [612, 511] width 463 height 18
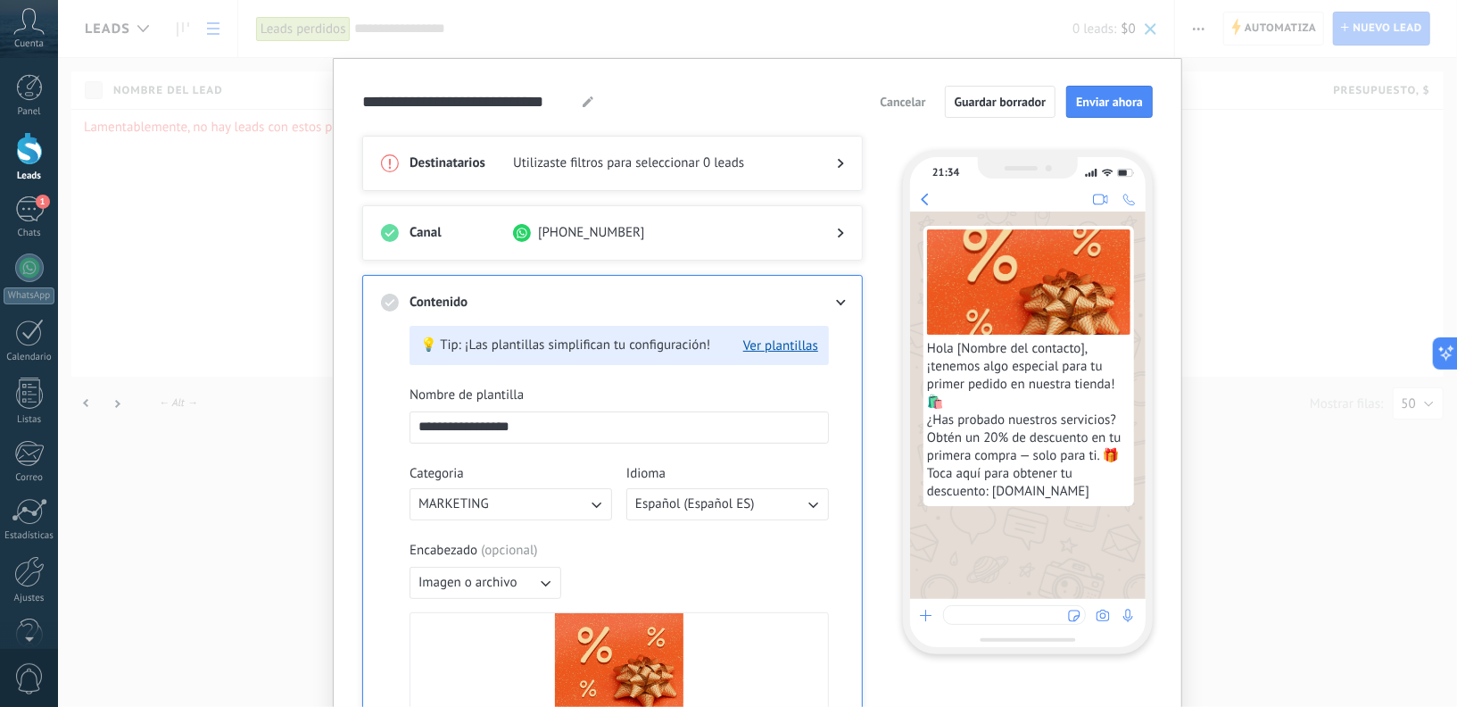
click at [893, 107] on span "Cancelar" at bounding box center [902, 101] width 45 height 12
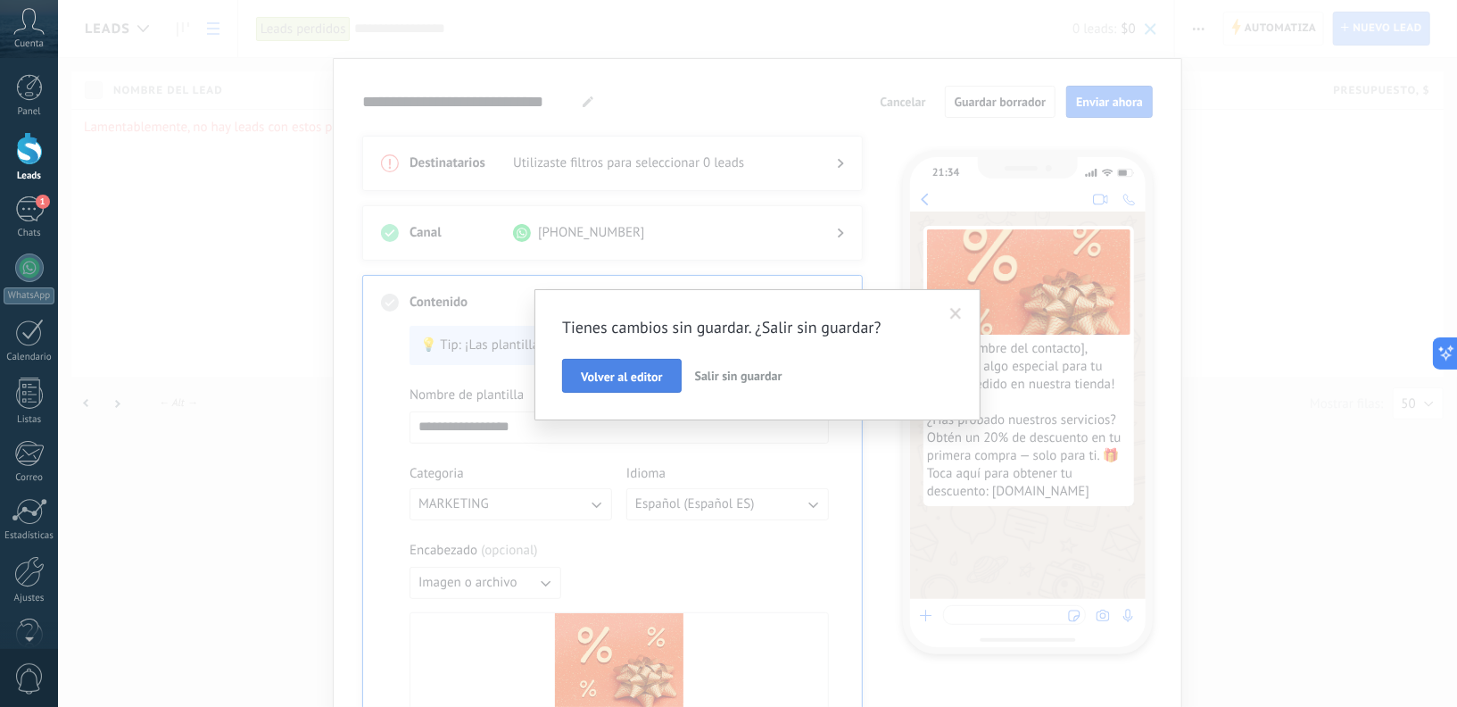
click at [643, 376] on span "Volver al editor" at bounding box center [621, 376] width 81 height 12
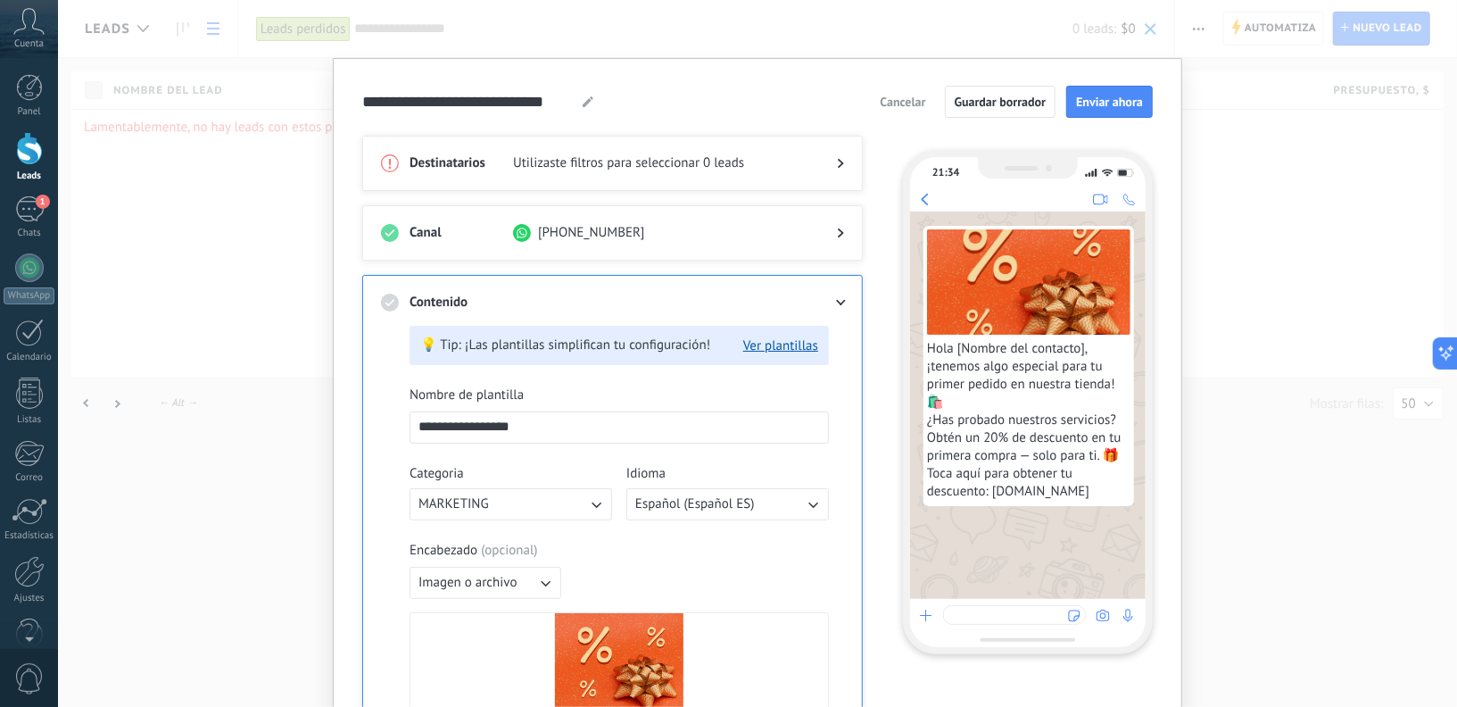
click at [905, 105] on span "Cancelar" at bounding box center [902, 101] width 45 height 12
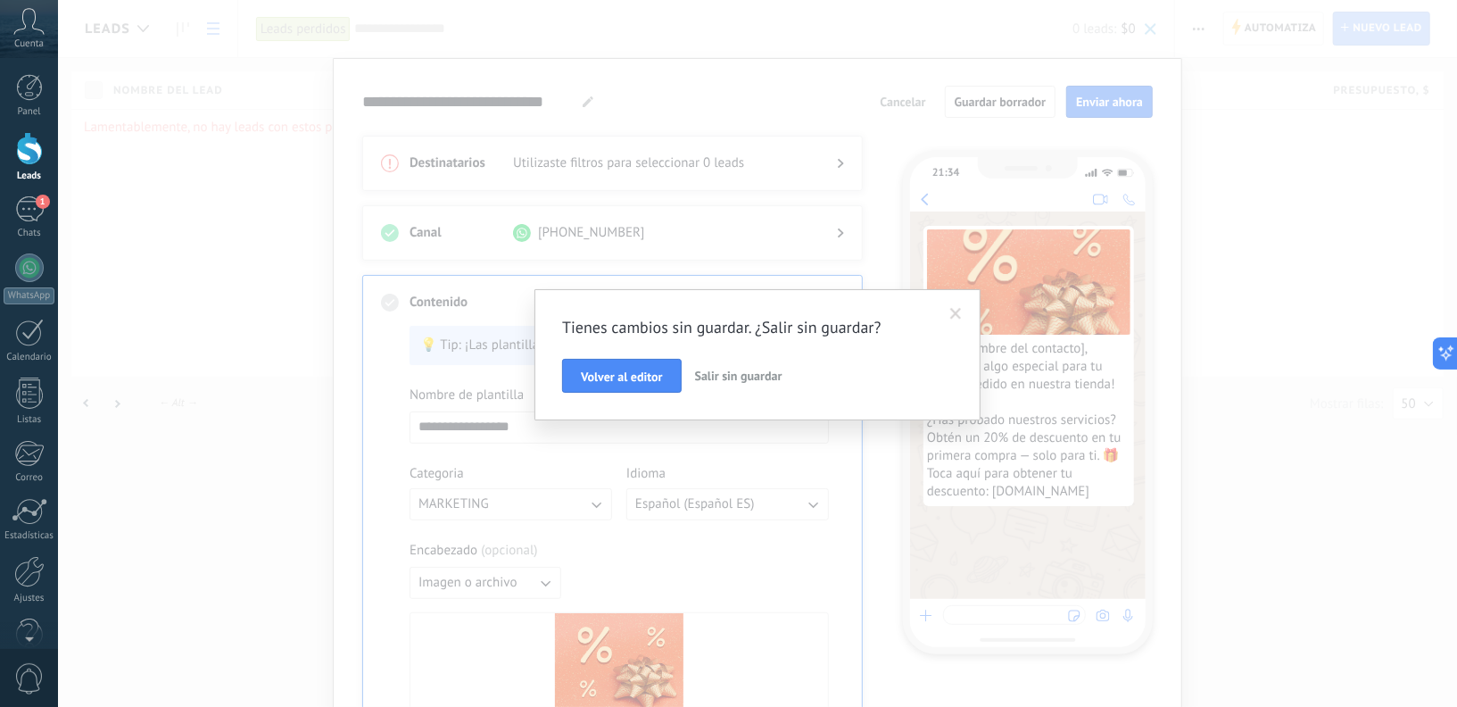
click at [732, 378] on span "Salir sin guardar" at bounding box center [738, 376] width 87 height 16
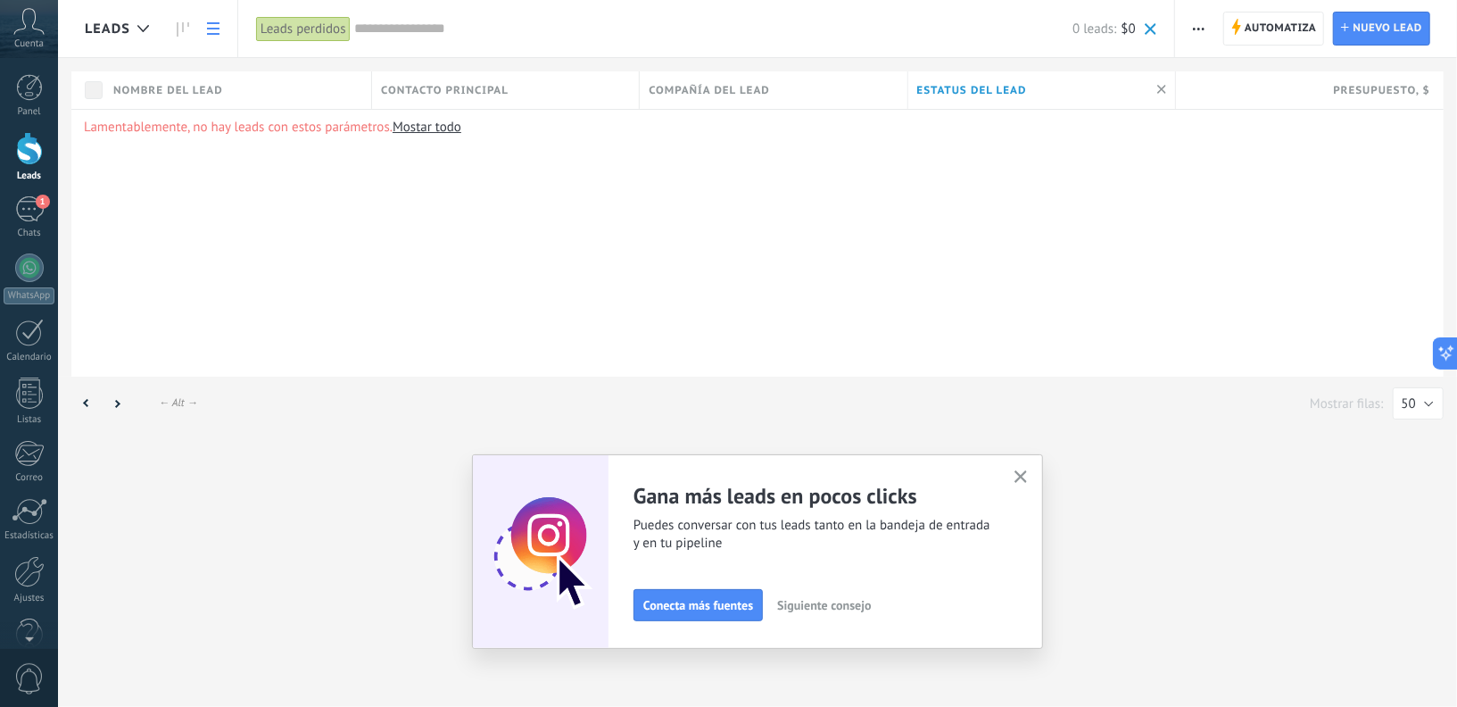
click at [24, 150] on div at bounding box center [29, 148] width 27 height 33
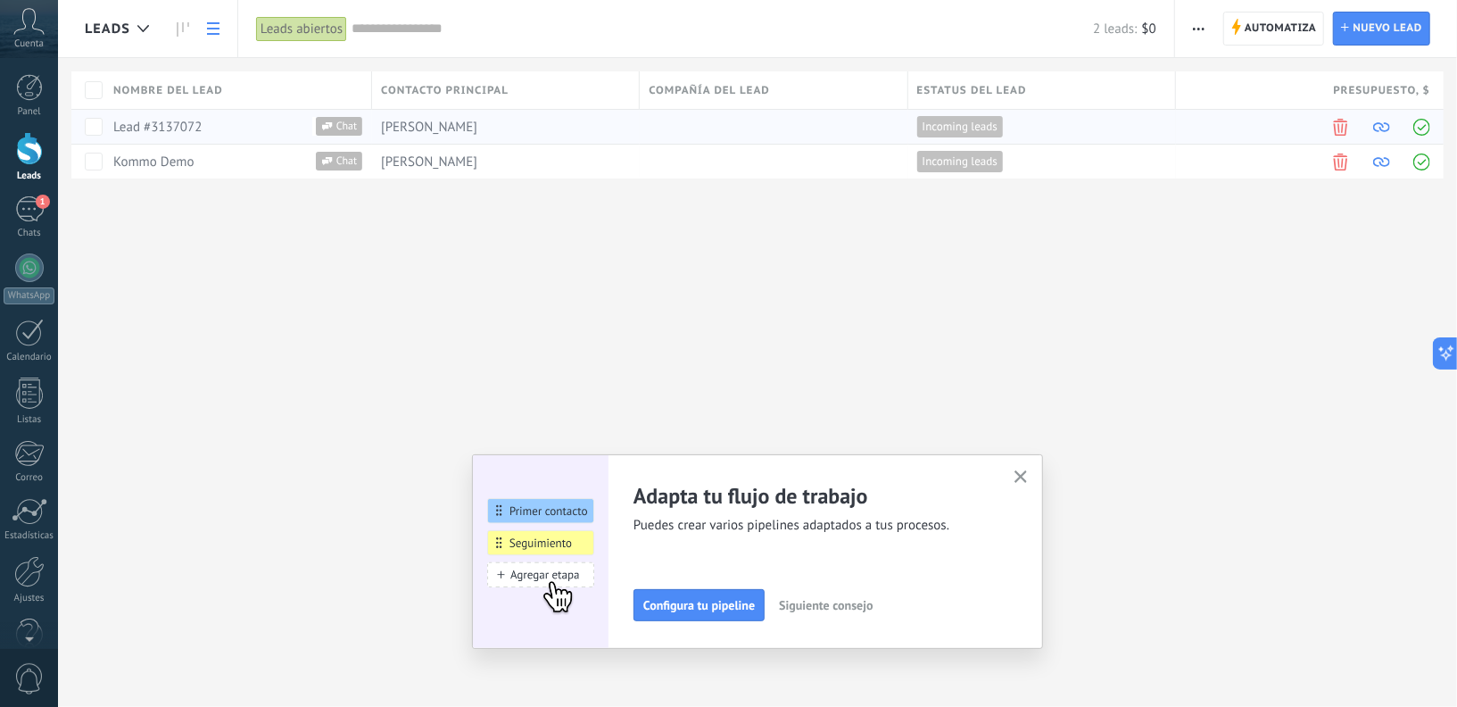
click at [412, 131] on span "[PERSON_NAME]" at bounding box center [429, 127] width 96 height 17
click at [340, 129] on span "Chat" at bounding box center [347, 126] width 29 height 19
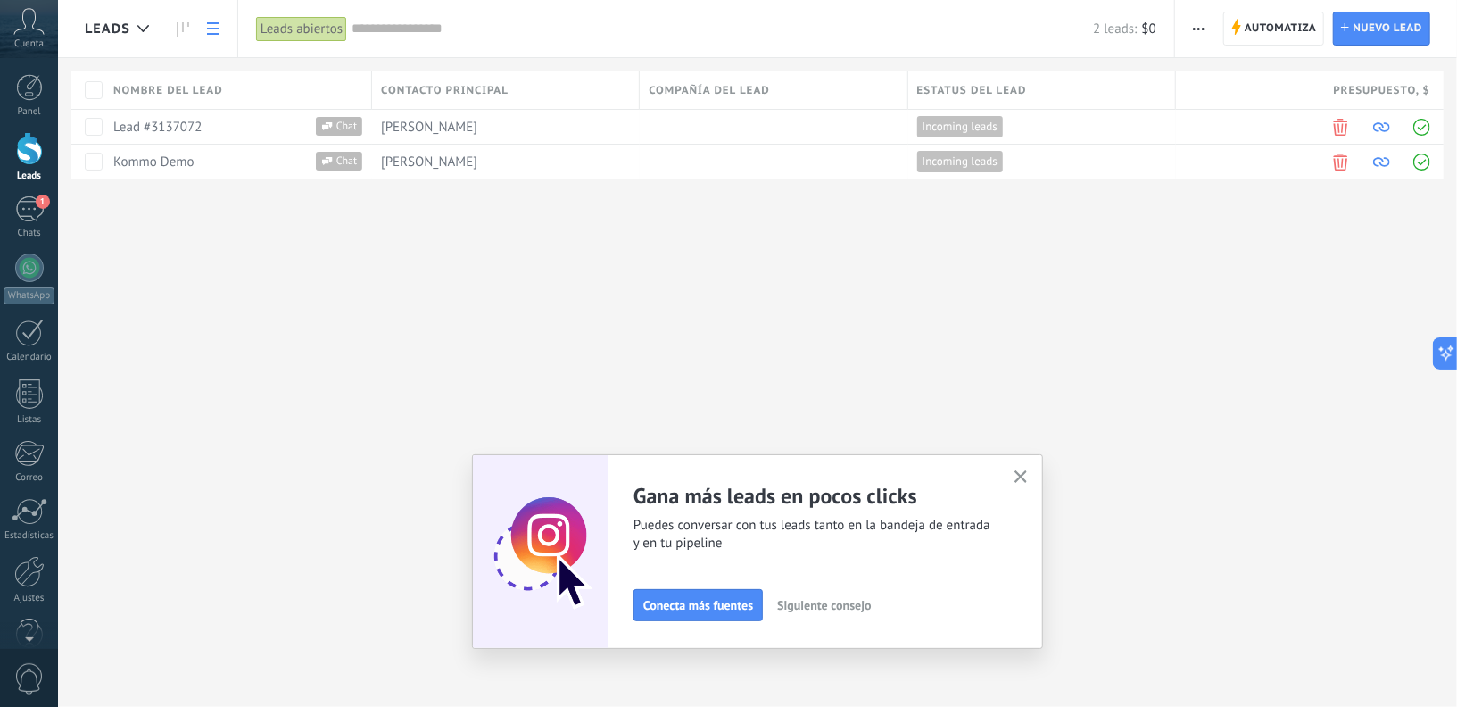
click at [1021, 478] on icon "button" at bounding box center [1020, 476] width 13 height 13
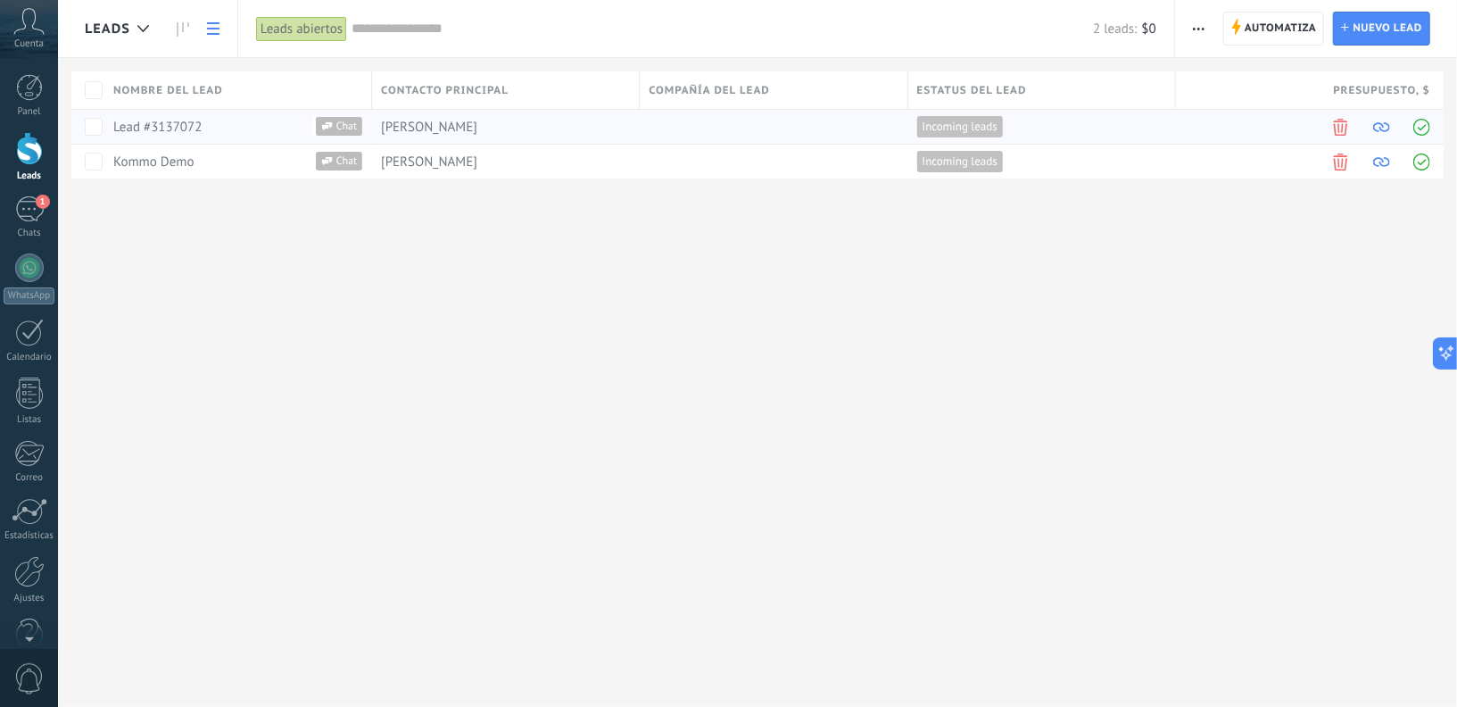
click at [335, 128] on span "Chat" at bounding box center [347, 126] width 29 height 19
click at [343, 156] on span "Chat" at bounding box center [347, 161] width 29 height 19
click at [425, 121] on span "[PERSON_NAME]" at bounding box center [429, 127] width 96 height 17
click at [29, 221] on div "1" at bounding box center [29, 209] width 29 height 26
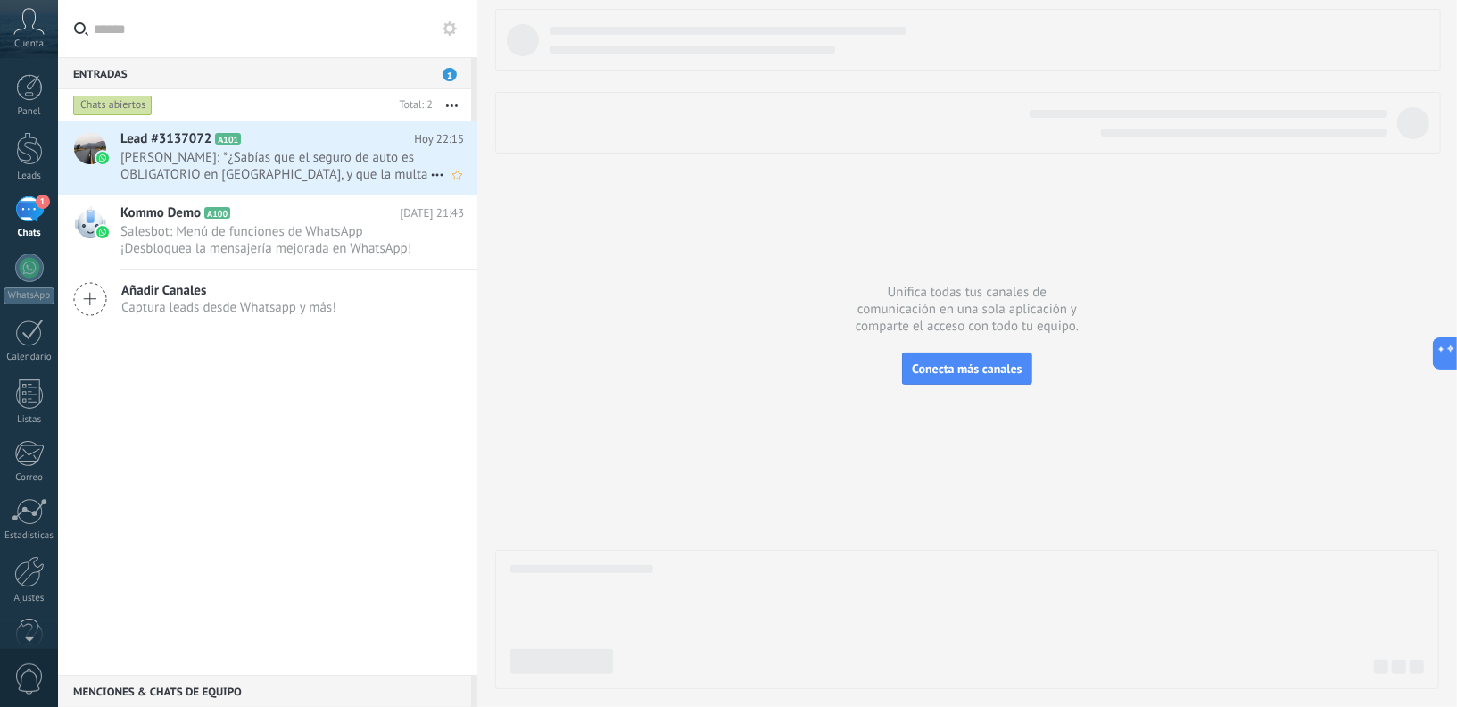
click at [269, 150] on span "[PERSON_NAME]: *¿Sabías que el seguro de auto es OBLIGATORIO en [GEOGRAPHIC_DAT…" at bounding box center [275, 166] width 310 height 34
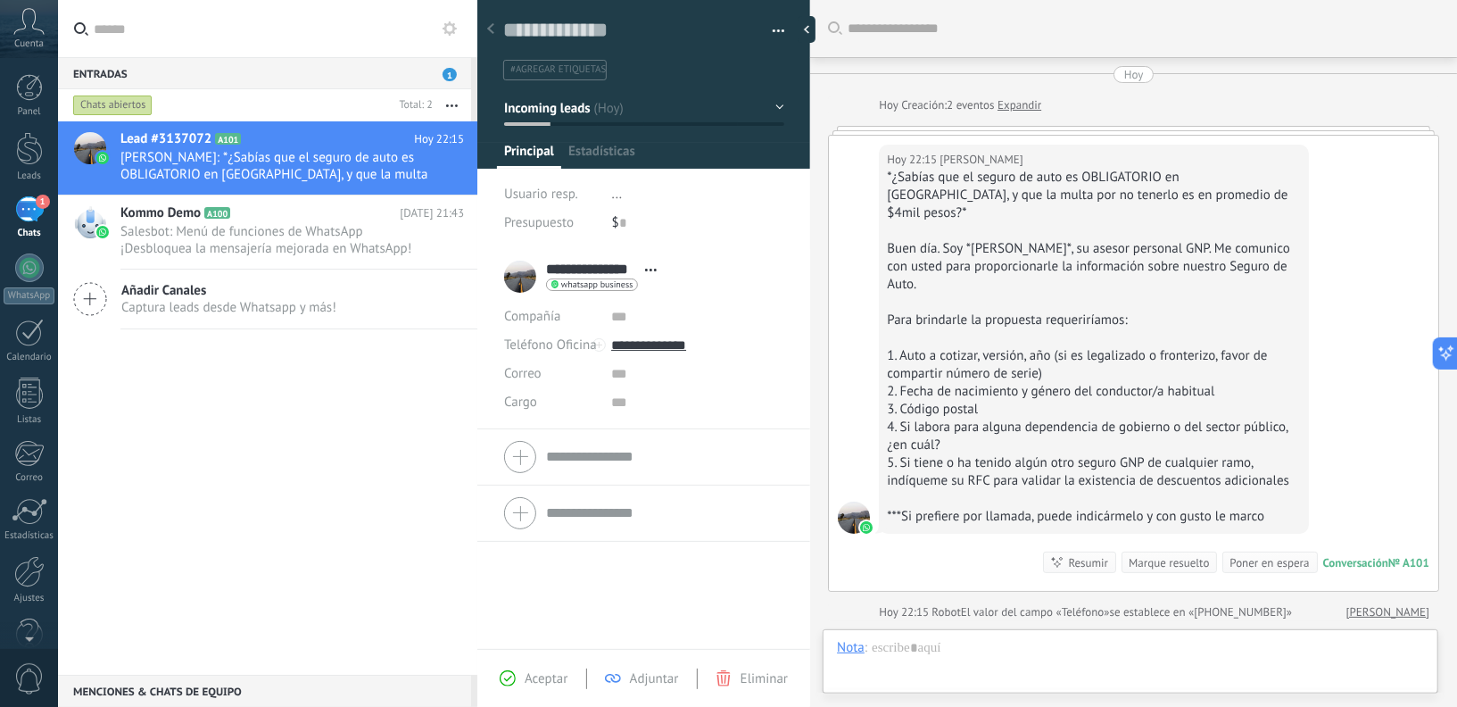
scroll to position [27, 0]
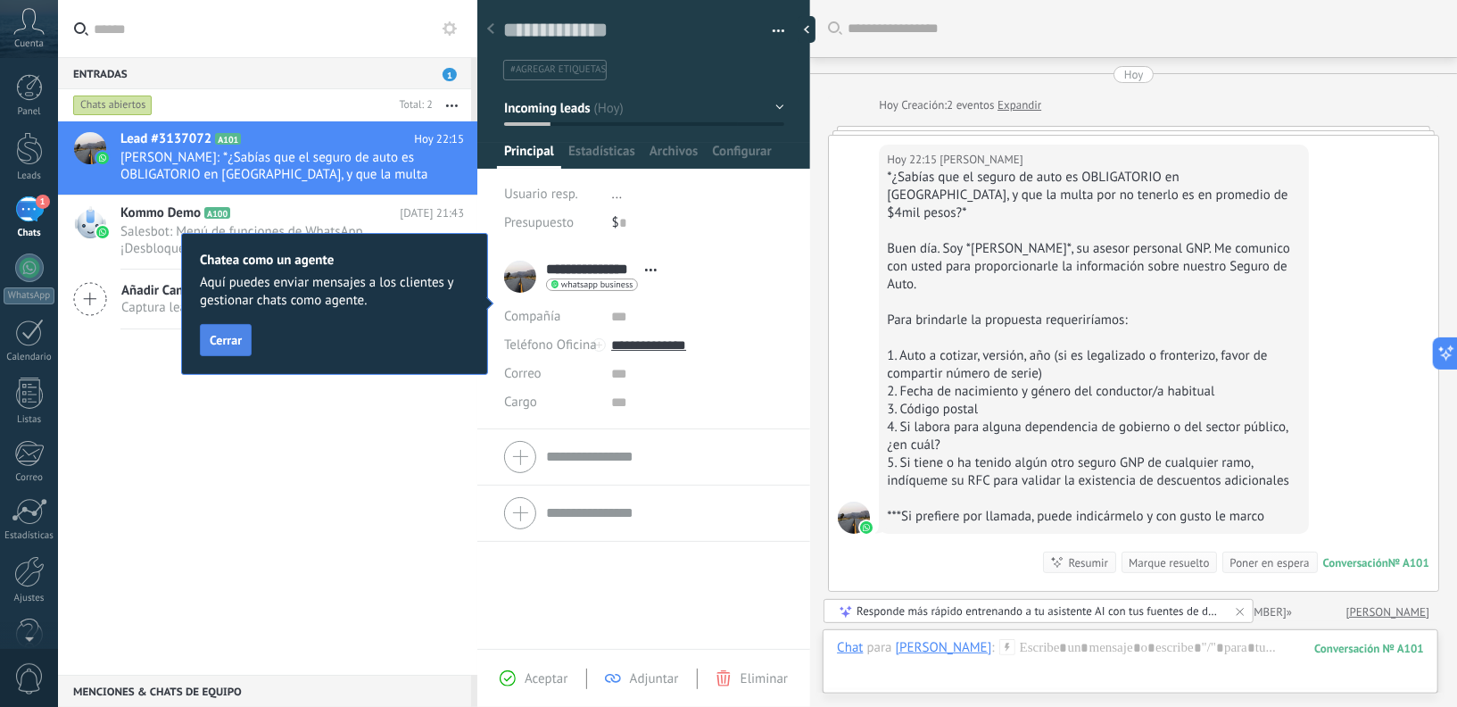
click at [232, 342] on span "Cerrar" at bounding box center [226, 340] width 32 height 12
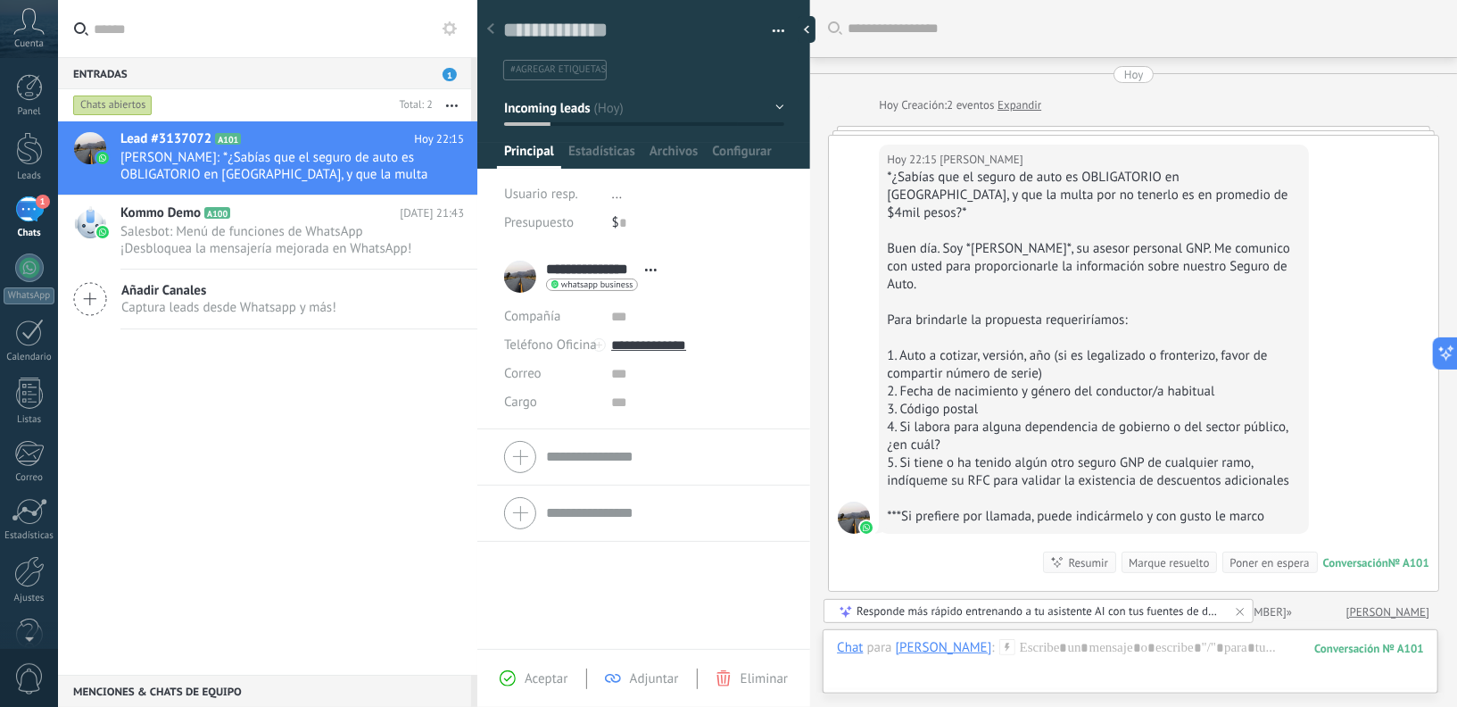
click at [609, 454] on input "text" at bounding box center [664, 456] width 237 height 29
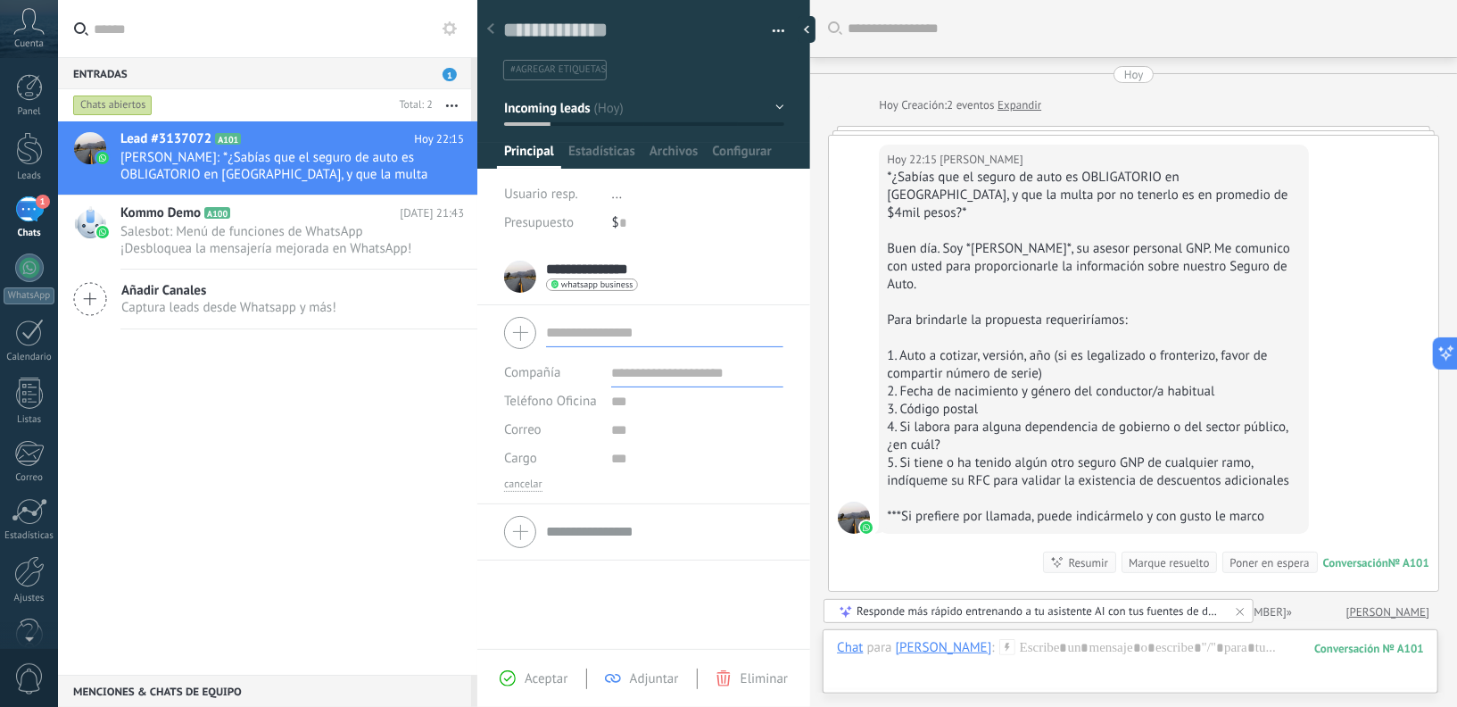
click at [643, 375] on input "text" at bounding box center [697, 373] width 172 height 29
click at [626, 400] on input "text" at bounding box center [697, 401] width 172 height 29
click at [495, 33] on div at bounding box center [490, 29] width 25 height 35
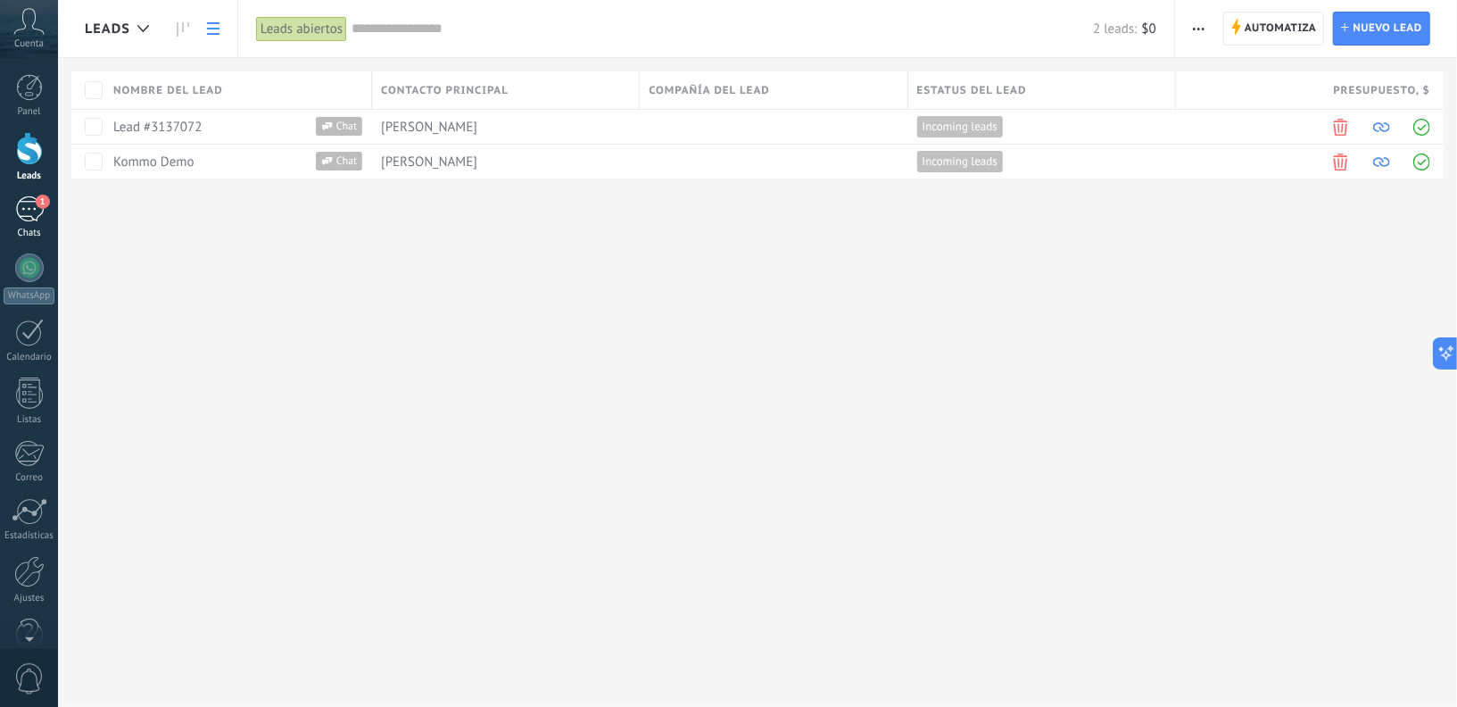
click at [36, 215] on div "1" at bounding box center [29, 209] width 29 height 26
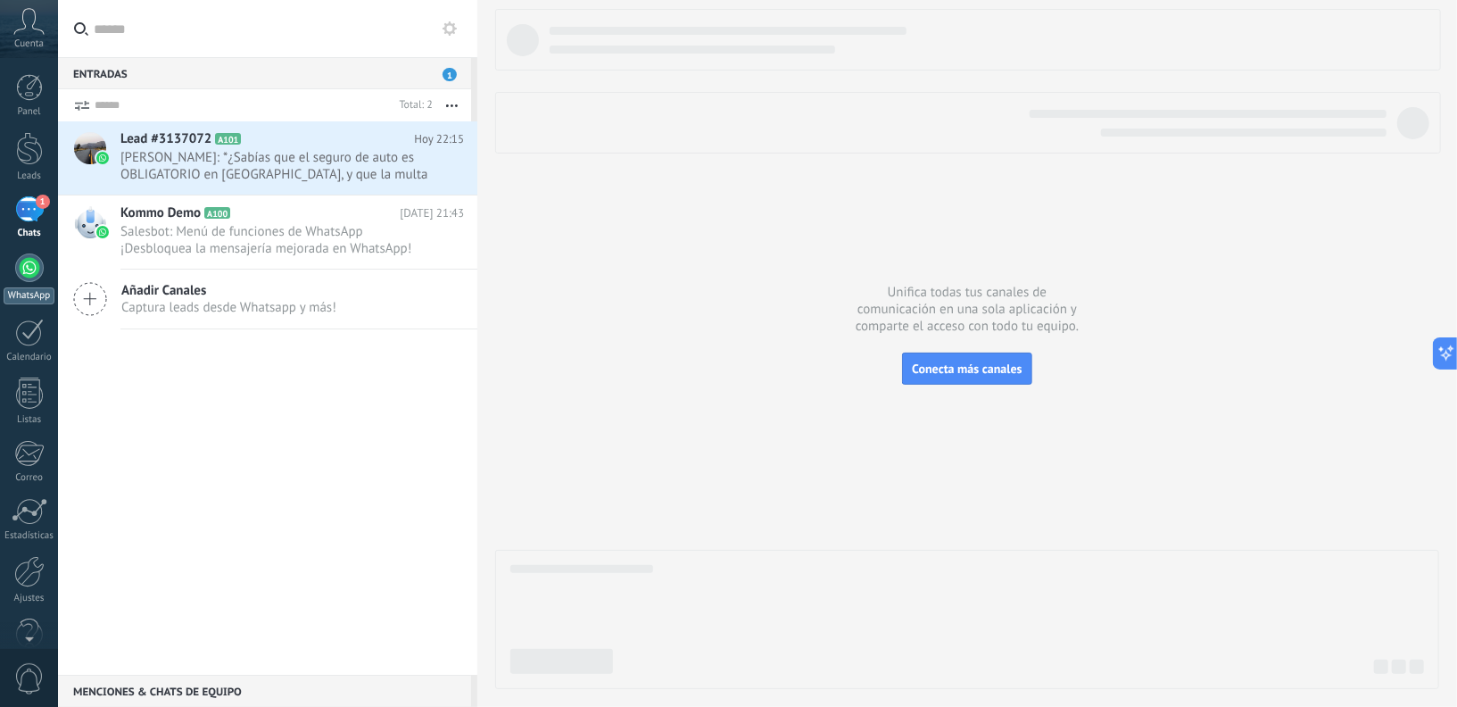
click at [29, 300] on div "WhatsApp" at bounding box center [29, 295] width 51 height 17
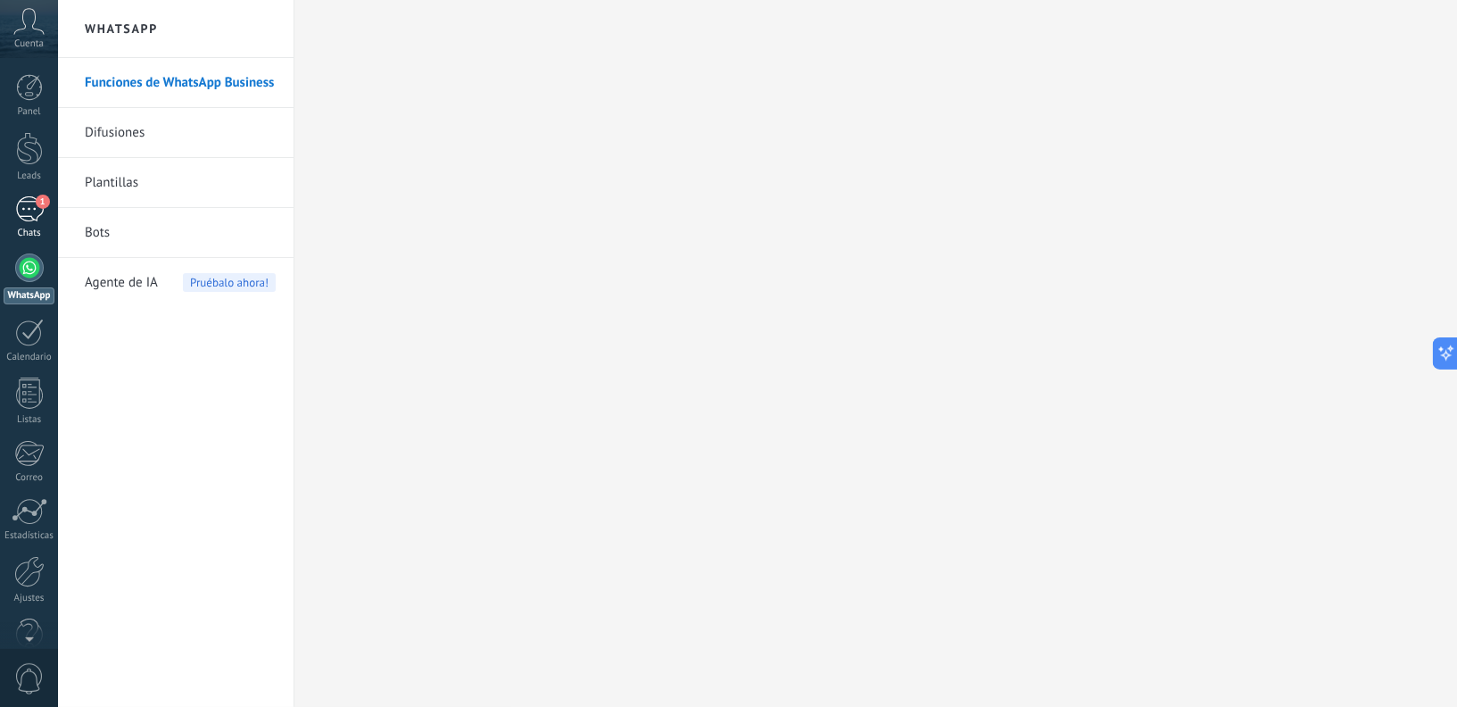
click at [24, 207] on div "1" at bounding box center [29, 209] width 29 height 26
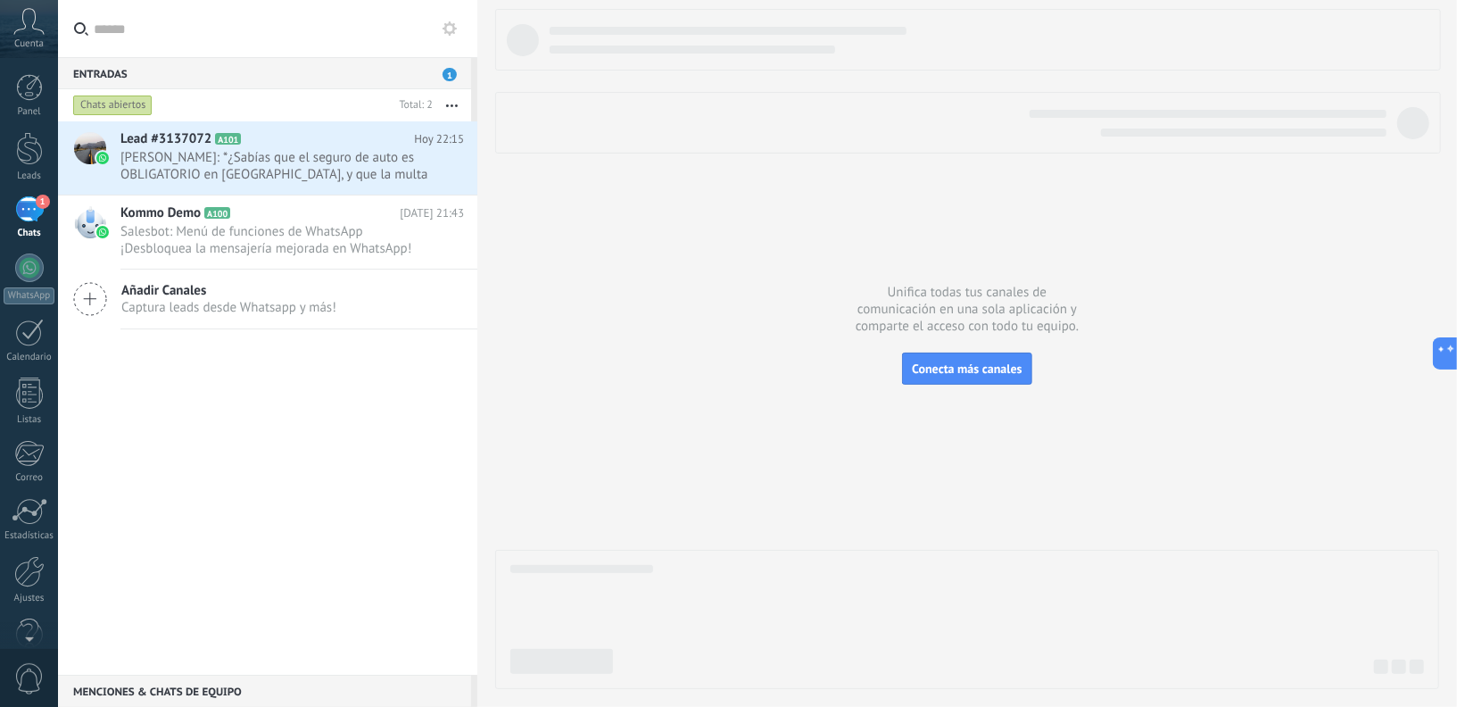
click at [452, 104] on icon "button" at bounding box center [452, 105] width 12 height 3
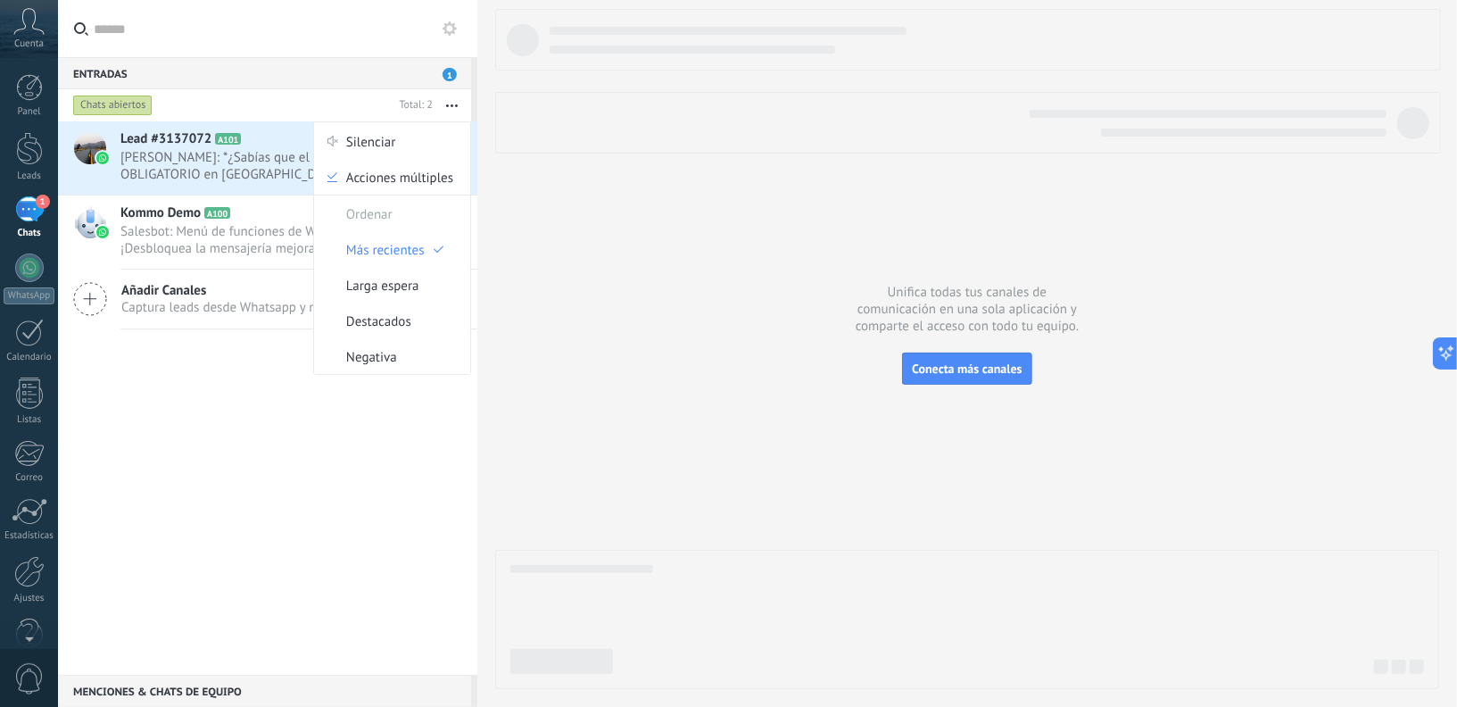
click at [622, 303] on div at bounding box center [967, 349] width 944 height 680
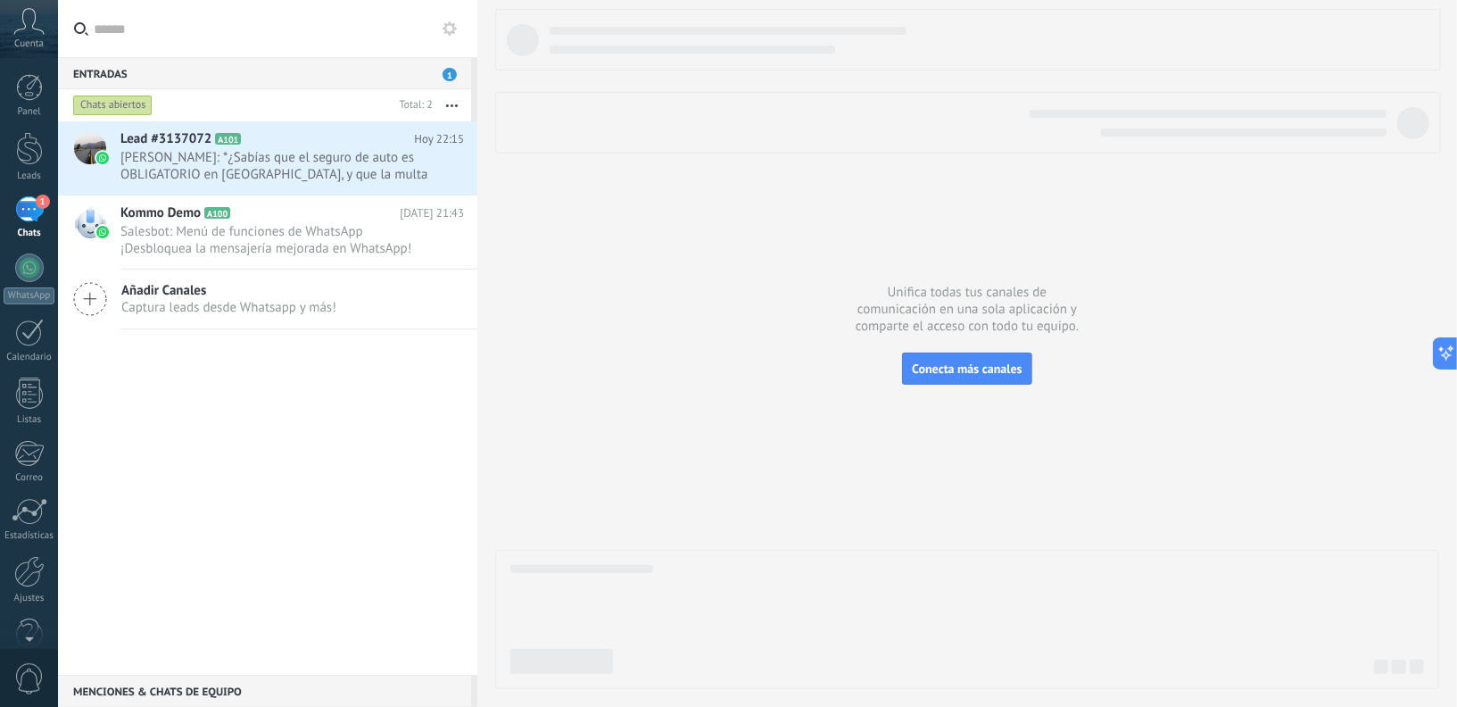
click at [99, 112] on div "Chats abiertos" at bounding box center [112, 105] width 79 height 21
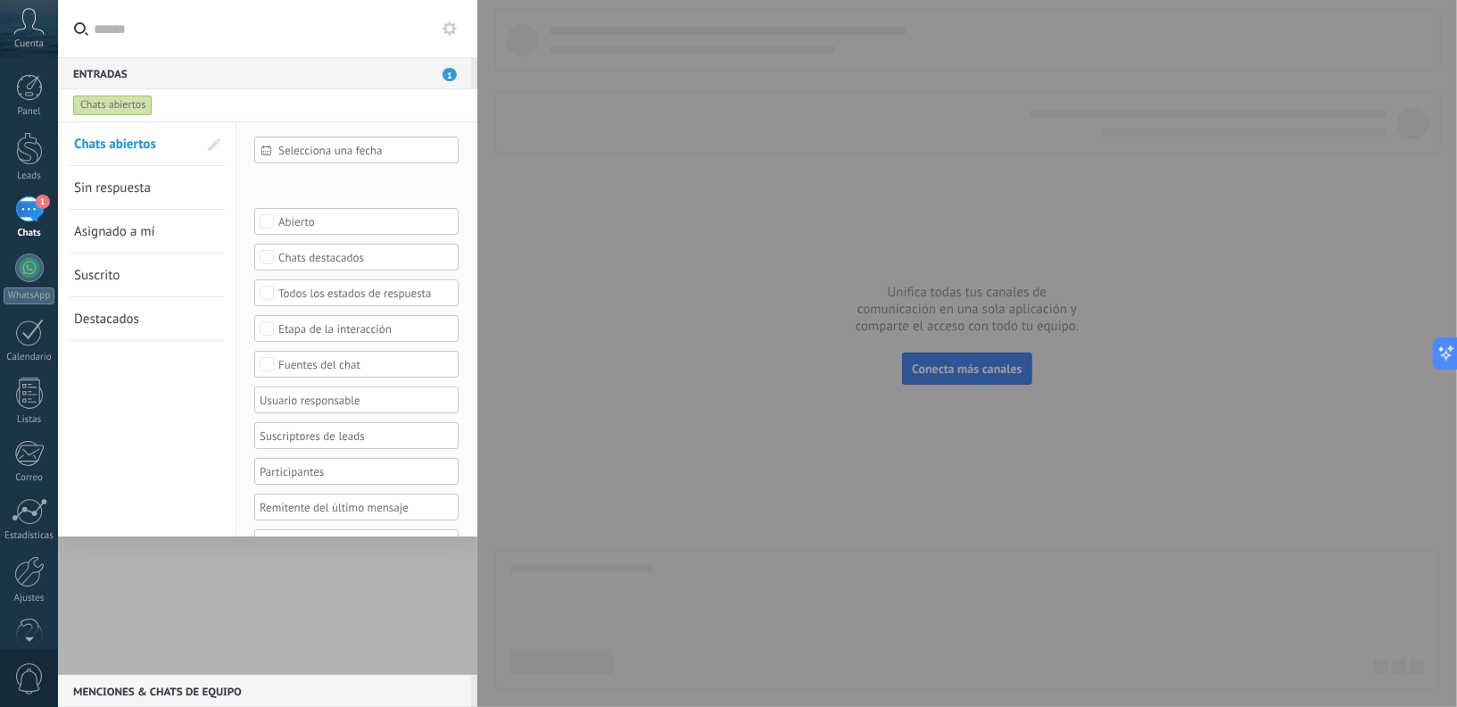
click at [99, 112] on div "Chats abiertos" at bounding box center [112, 105] width 79 height 21
click at [26, 144] on div at bounding box center [29, 148] width 27 height 33
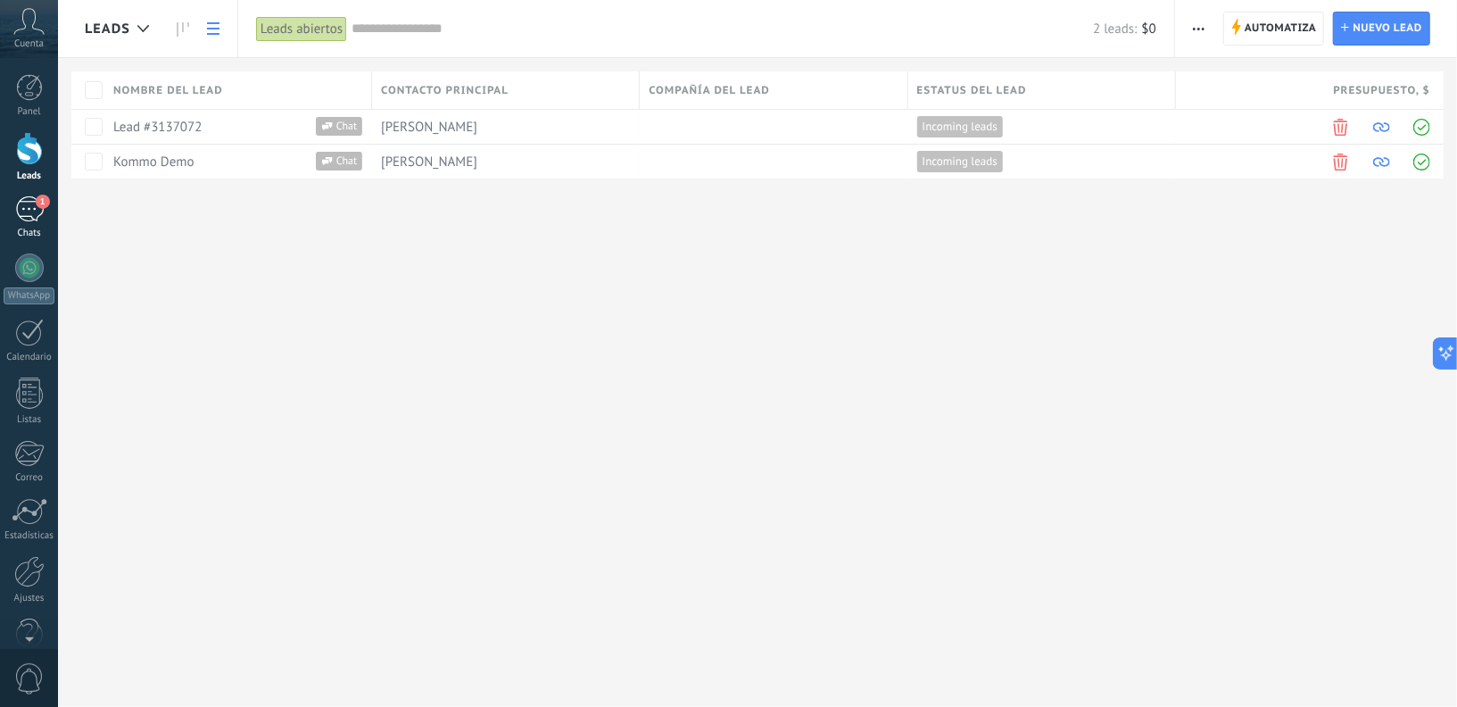
click at [19, 211] on div "1" at bounding box center [29, 209] width 29 height 26
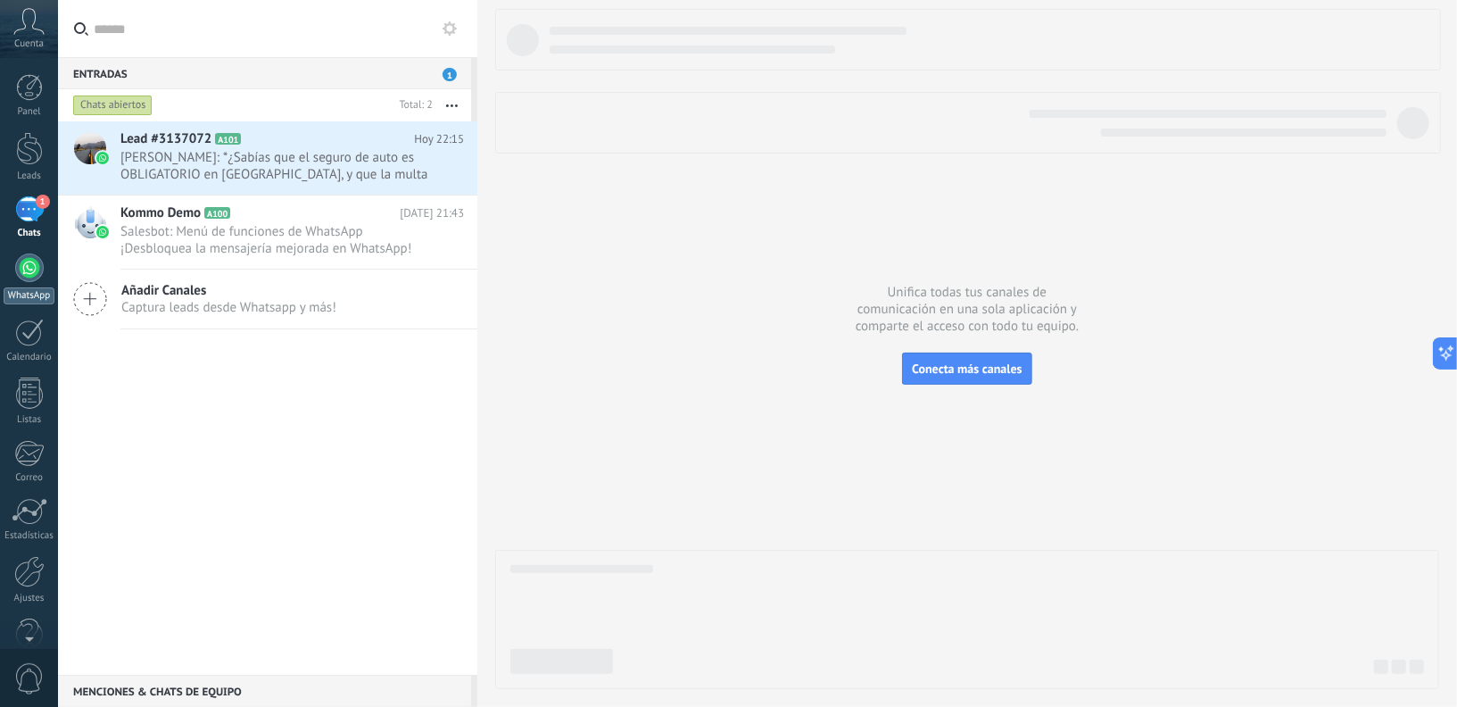
click at [27, 295] on div "WhatsApp" at bounding box center [29, 295] width 51 height 17
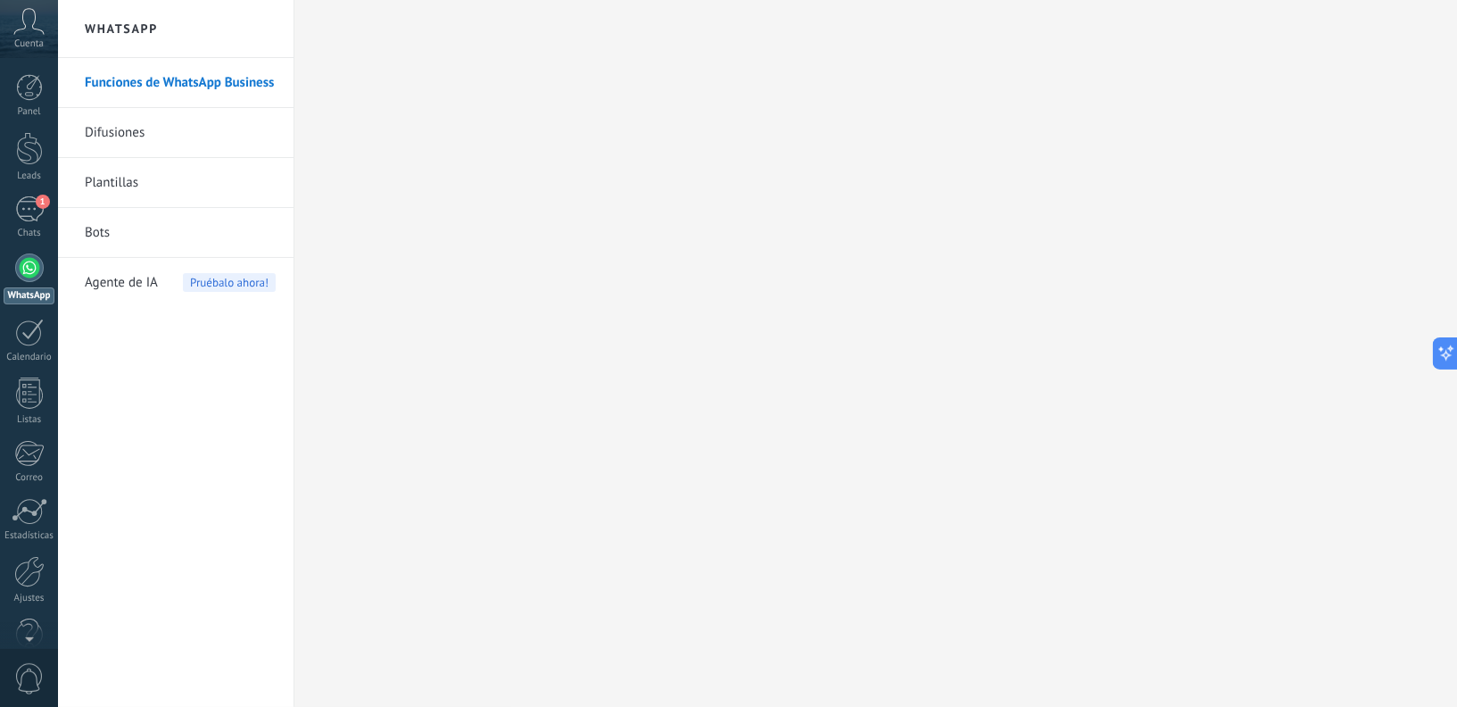
click at [121, 134] on link "Difusiones" at bounding box center [180, 133] width 191 height 50
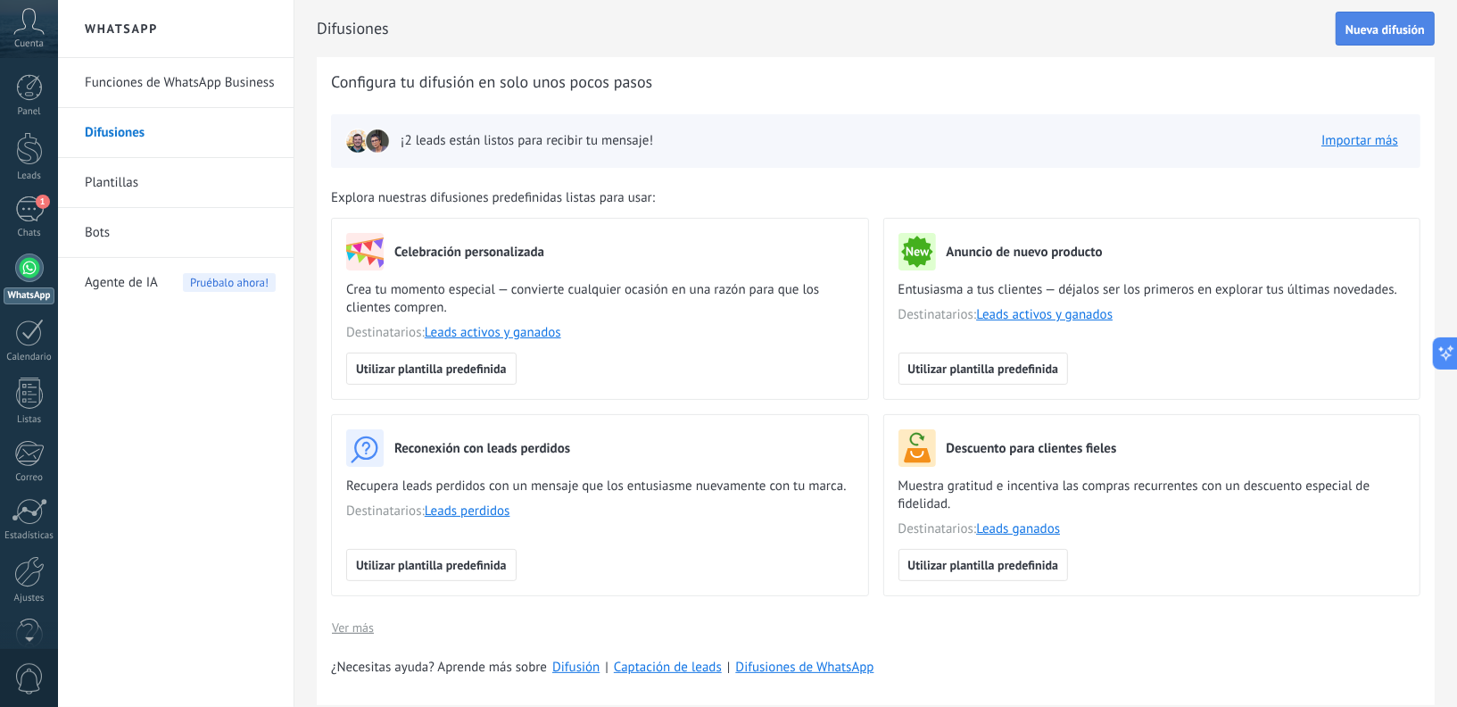
click at [1310, 19] on button "Nueva difusión" at bounding box center [1384, 29] width 99 height 34
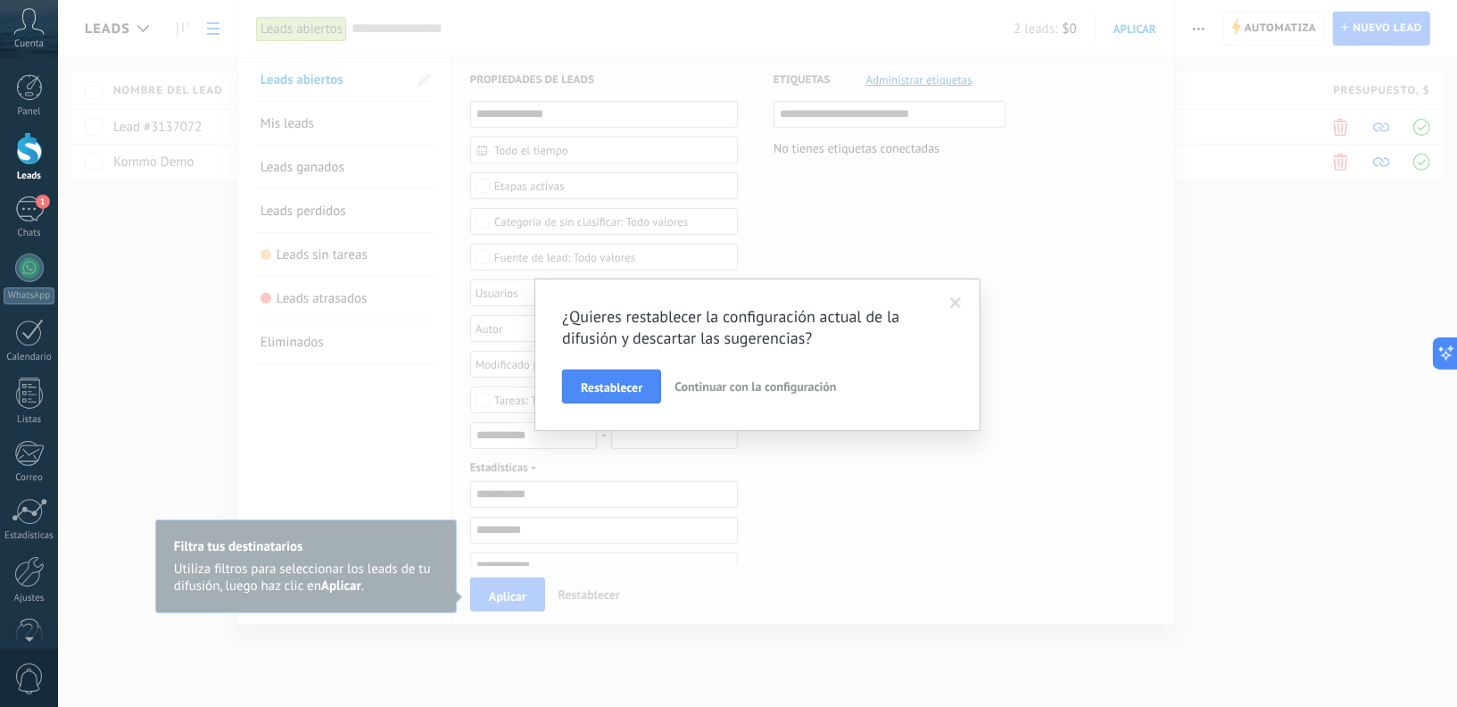
click at [953, 304] on span at bounding box center [956, 303] width 12 height 12
click at [11, 210] on link "1 Chats" at bounding box center [29, 217] width 58 height 43
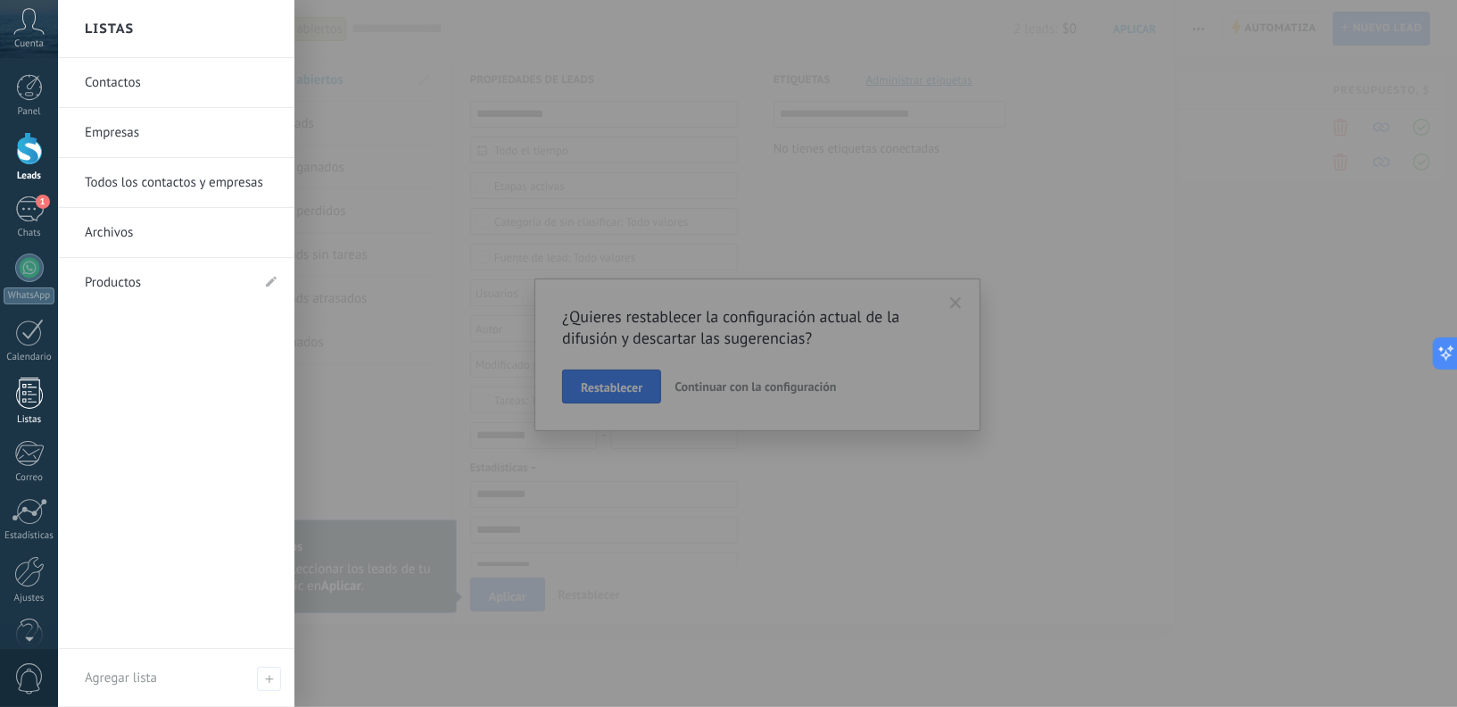
click at [30, 400] on div at bounding box center [29, 392] width 27 height 31
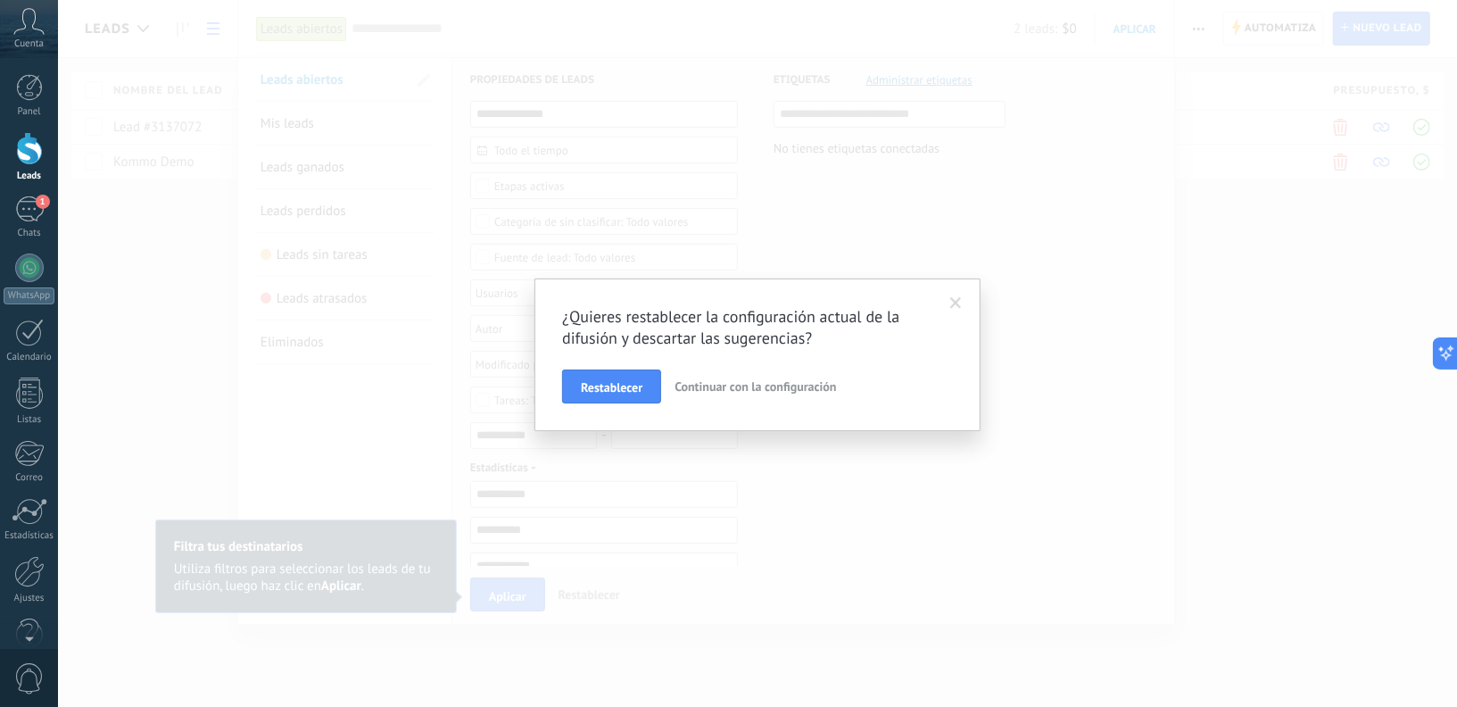
click at [953, 306] on span at bounding box center [956, 303] width 12 height 12
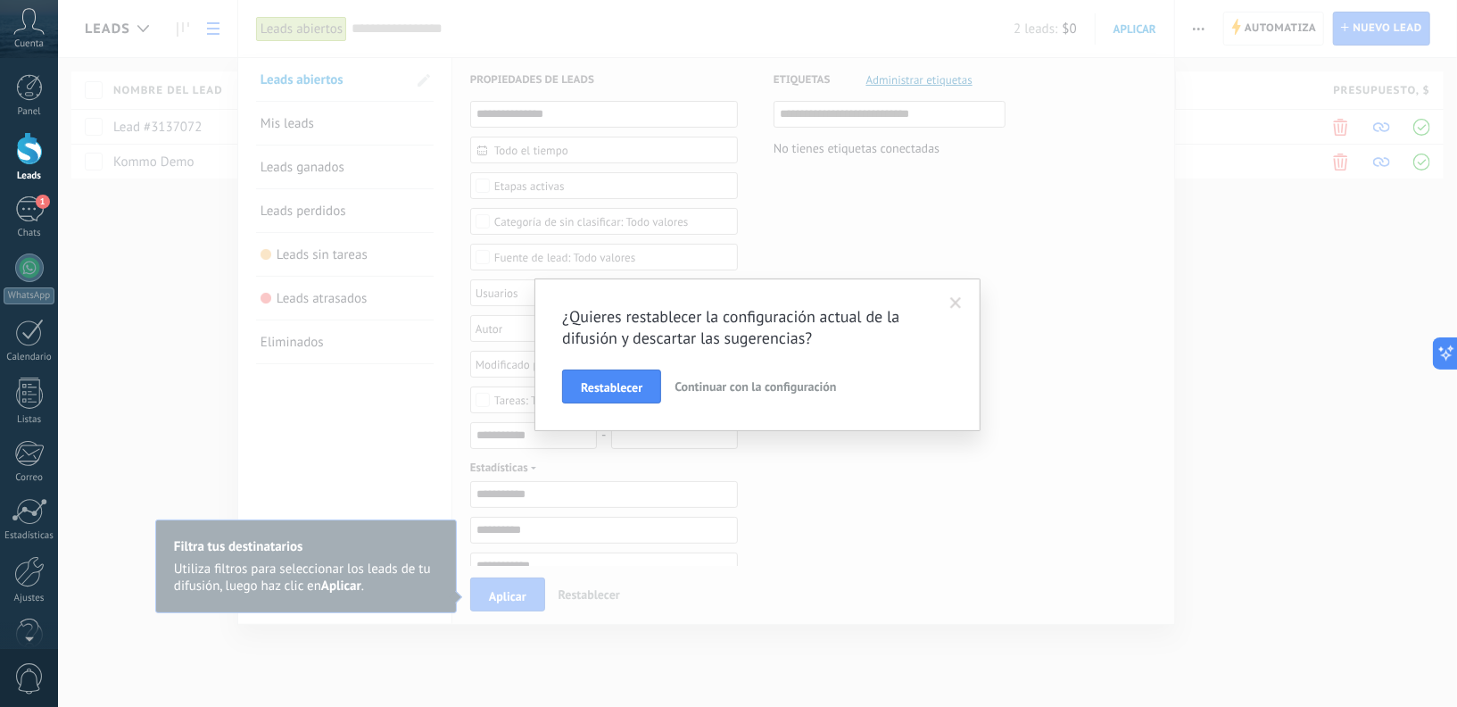
click at [953, 306] on span at bounding box center [956, 303] width 12 height 12
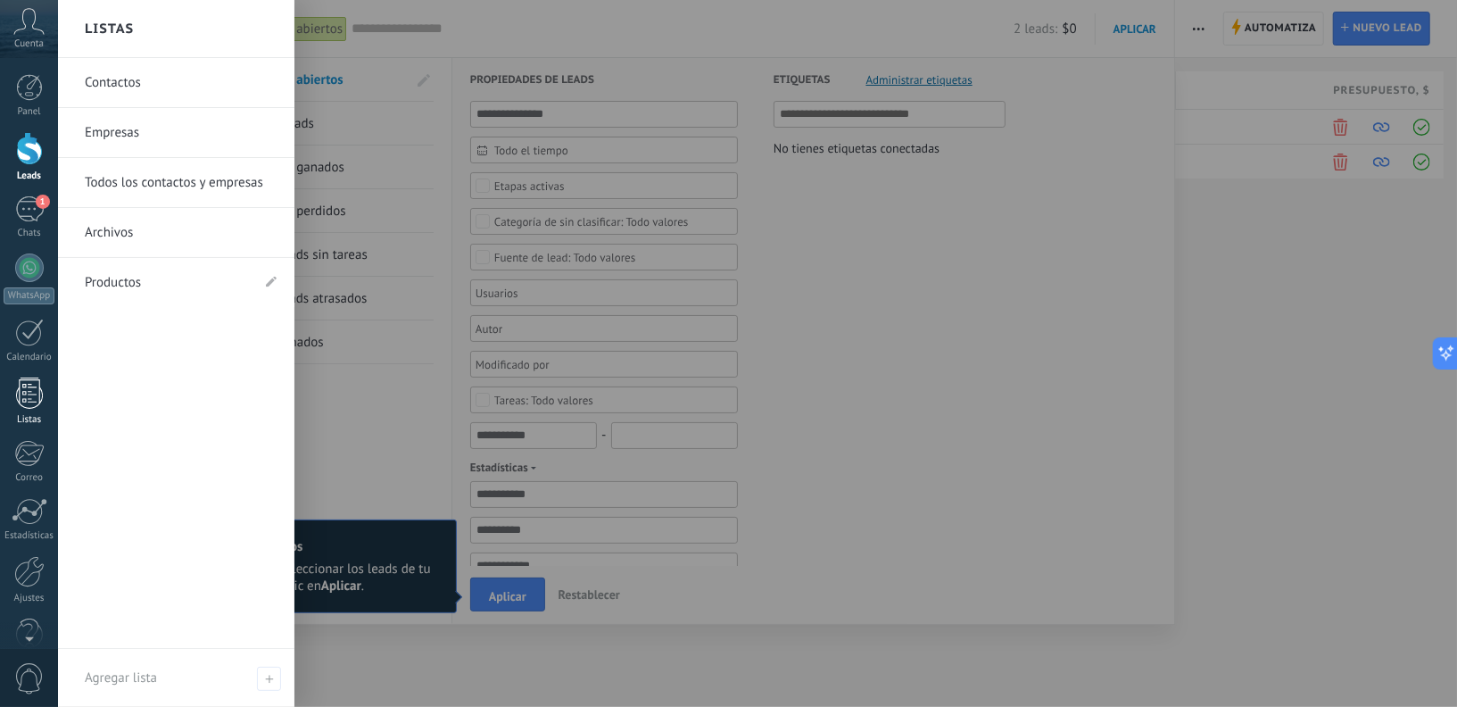
click at [30, 404] on div at bounding box center [29, 392] width 27 height 31
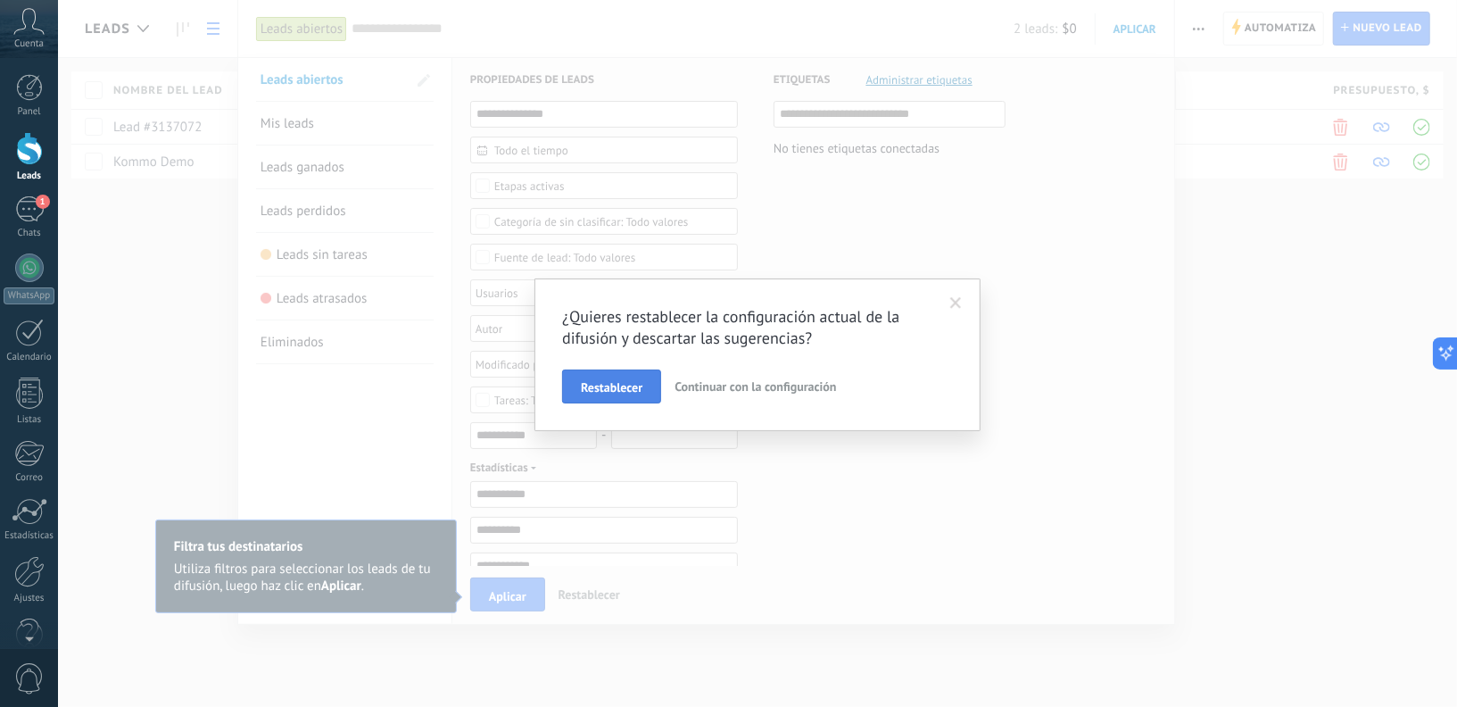
click at [607, 393] on span "Restablecer" at bounding box center [612, 387] width 62 height 12
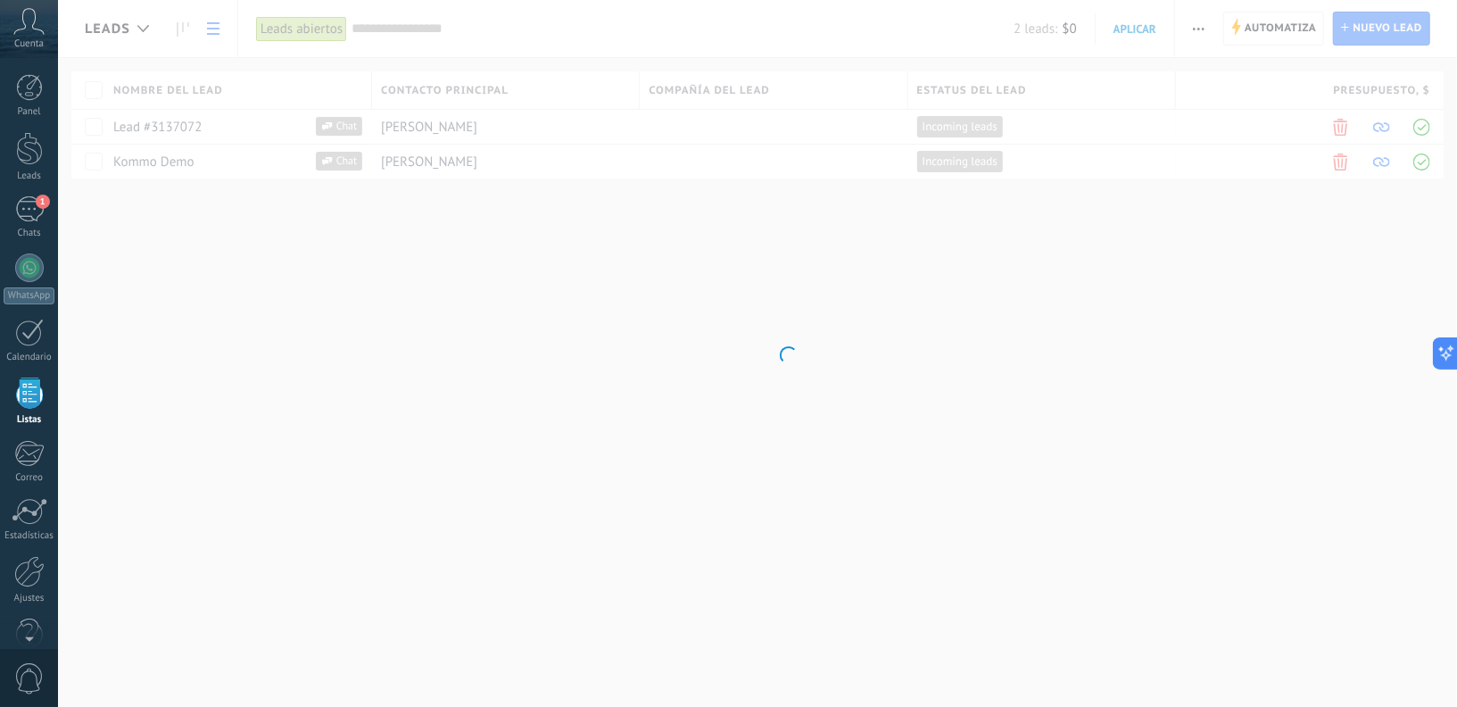
scroll to position [36, 0]
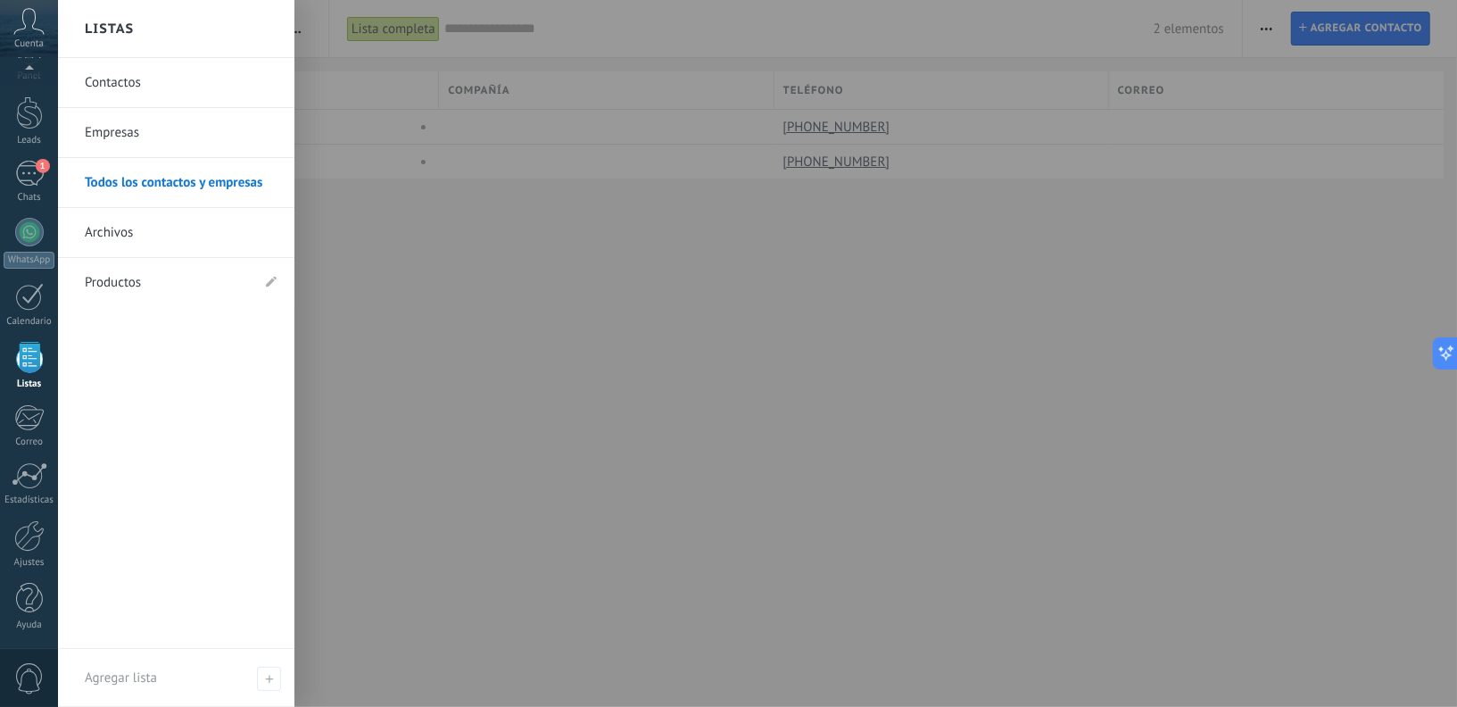
click at [23, 367] on div at bounding box center [29, 357] width 27 height 31
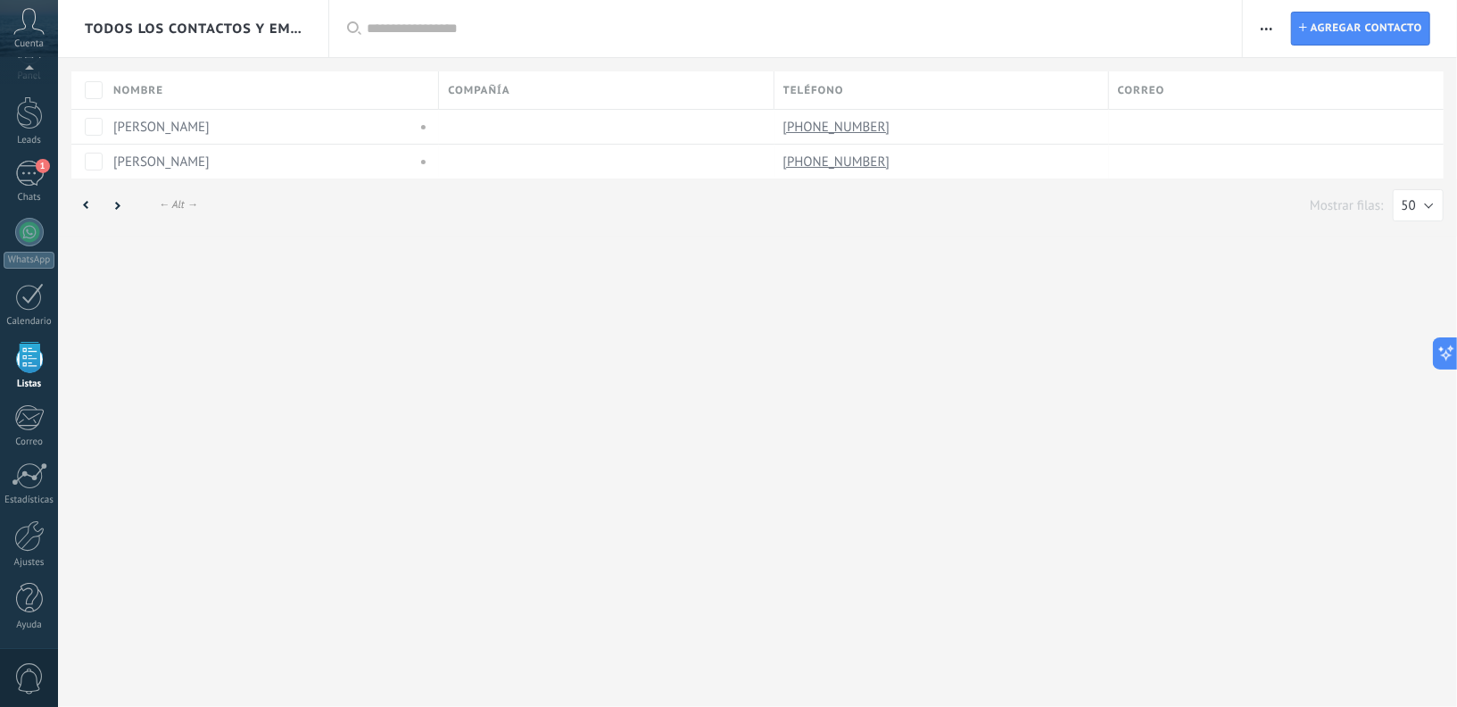
click at [23, 367] on div at bounding box center [29, 357] width 27 height 31
click at [1310, 44] on span "Agregar contacto" at bounding box center [1366, 28] width 112 height 32
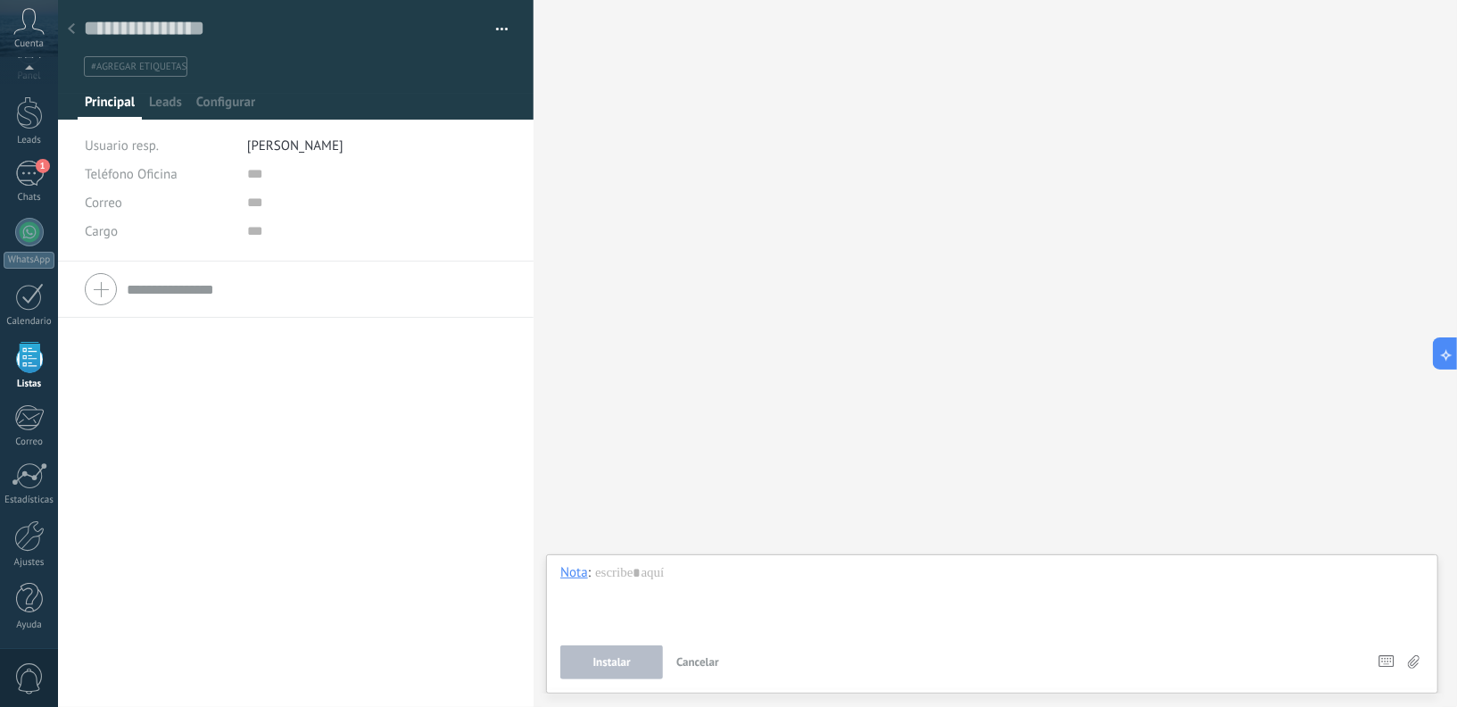
click at [71, 33] on icon at bounding box center [71, 28] width 7 height 11
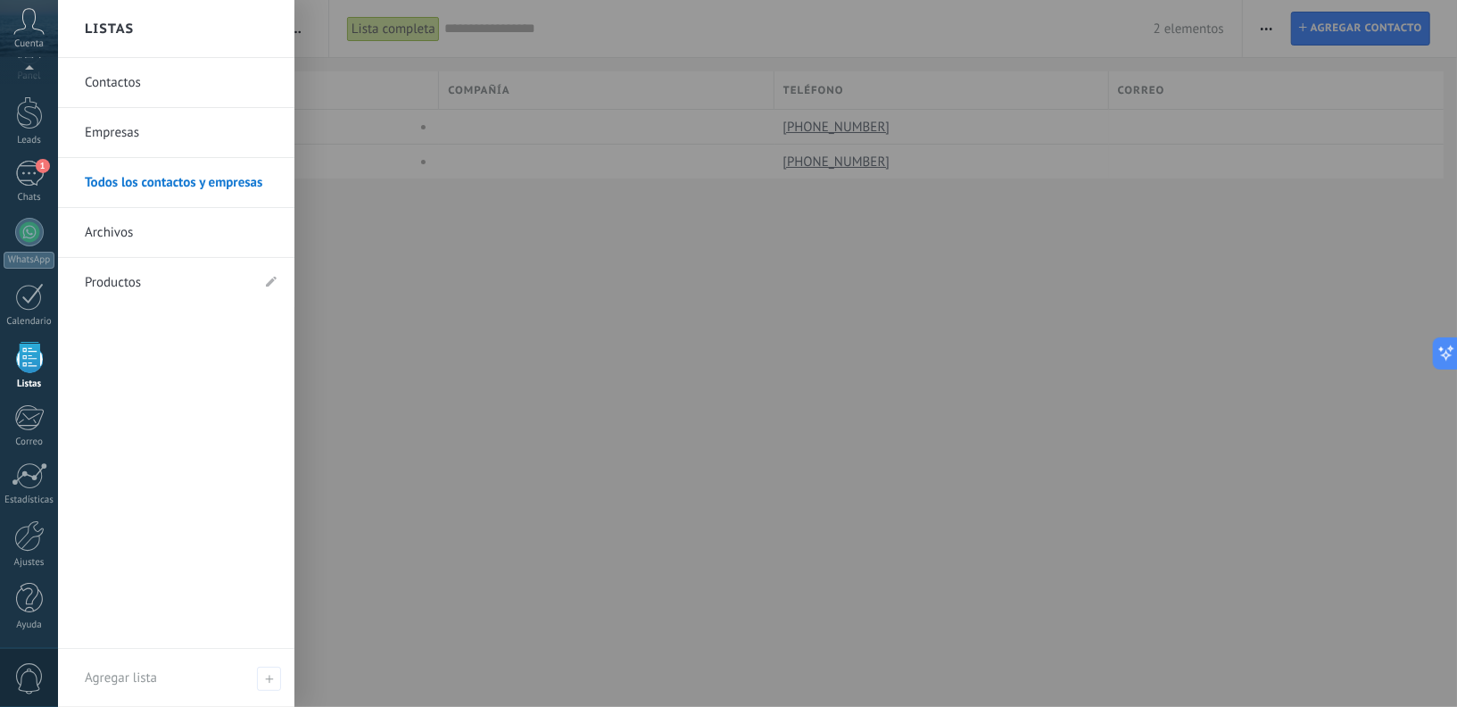
click at [29, 351] on div at bounding box center [29, 357] width 27 height 31
click at [123, 220] on link "Archivos" at bounding box center [181, 233] width 192 height 50
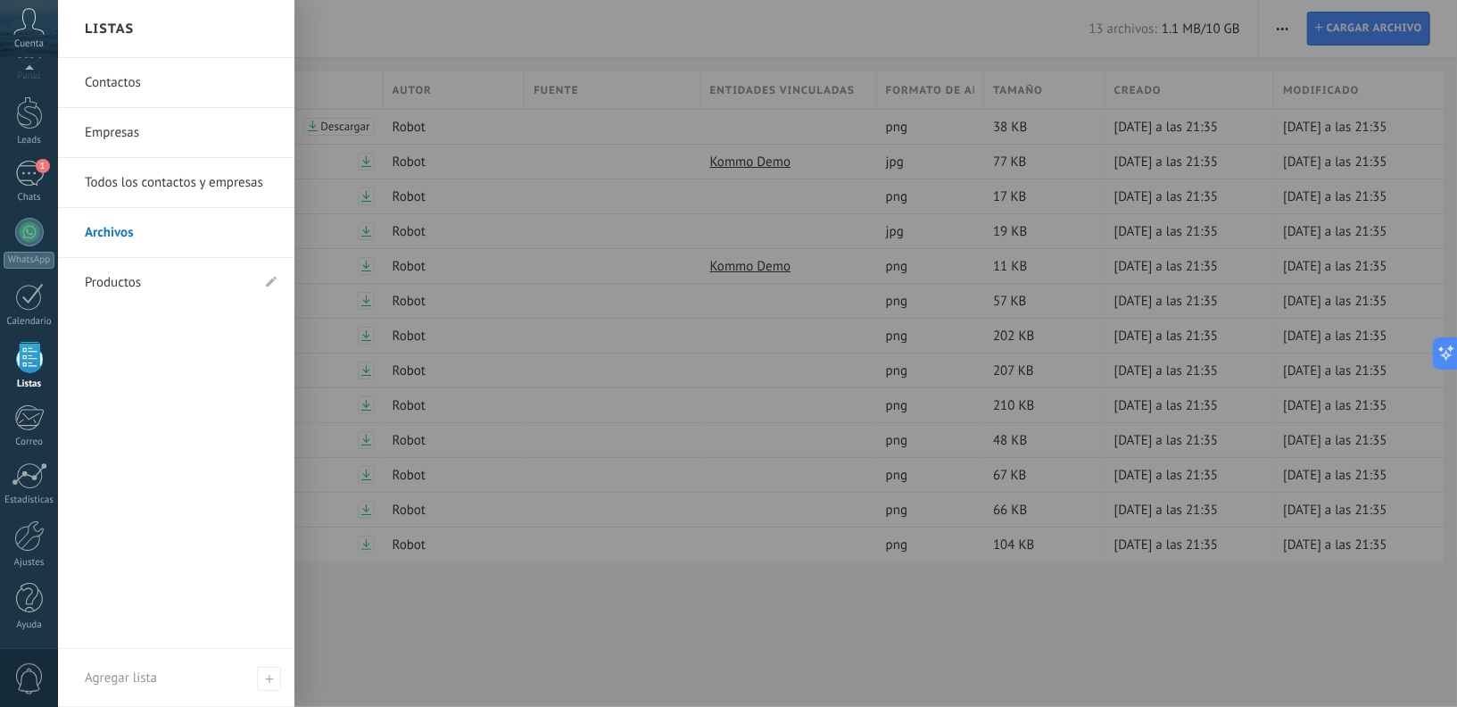
click at [42, 365] on div at bounding box center [29, 357] width 27 height 31
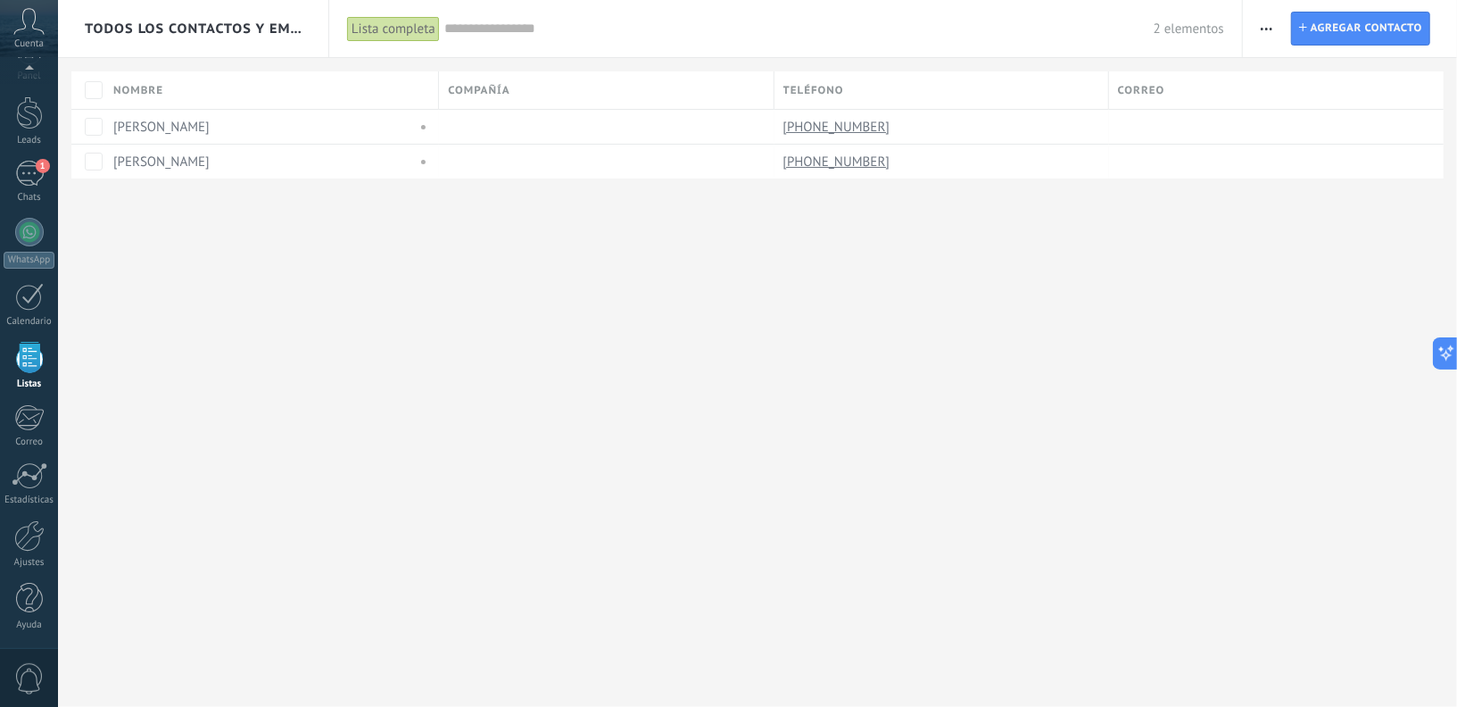
click at [1261, 37] on button "button" at bounding box center [1266, 29] width 26 height 34
click at [1303, 174] on span "Importar" at bounding box center [1302, 183] width 50 height 36
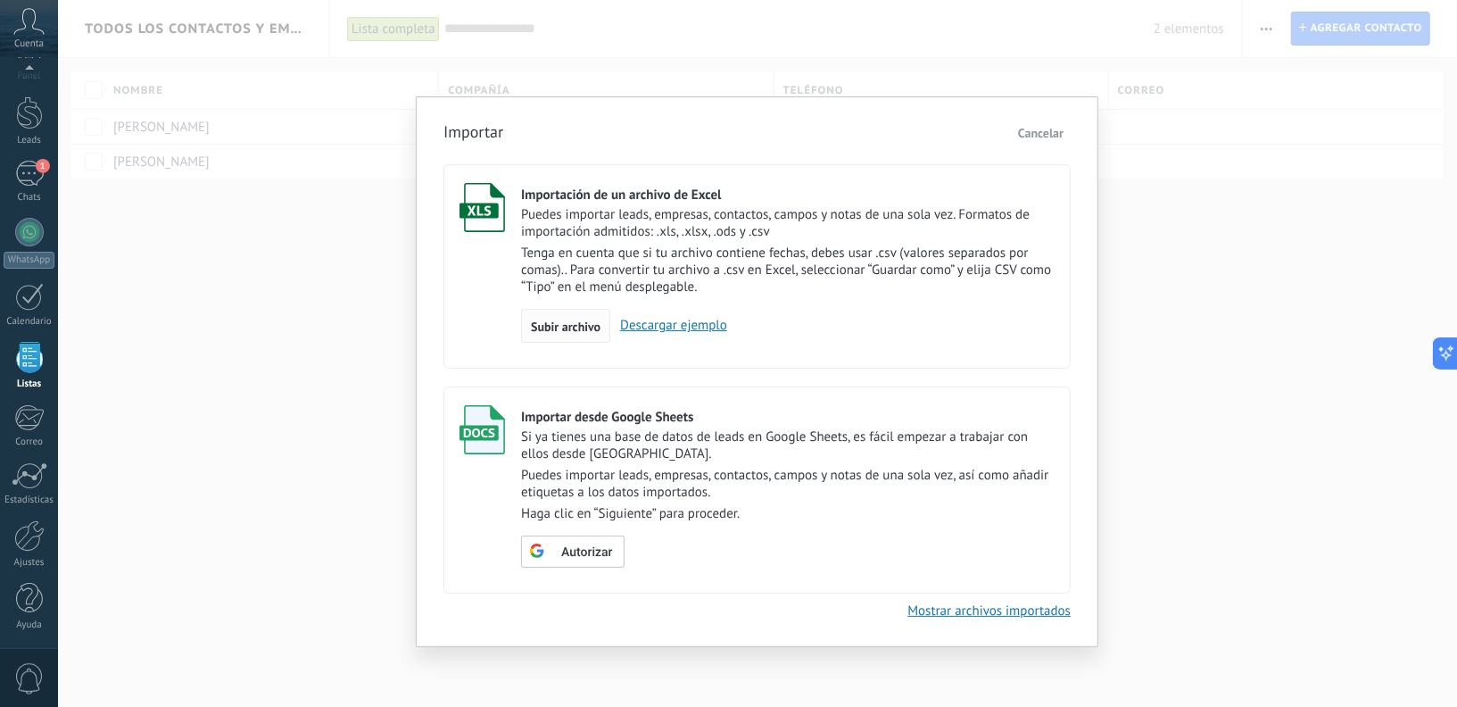
click at [567, 323] on span "Subir archivo" at bounding box center [566, 326] width 70 height 12
click at [0, 0] on input "Importación de un archivo de Excel Puedes importar leads, empresas, contactos, …" at bounding box center [0, 0] width 0 height 0
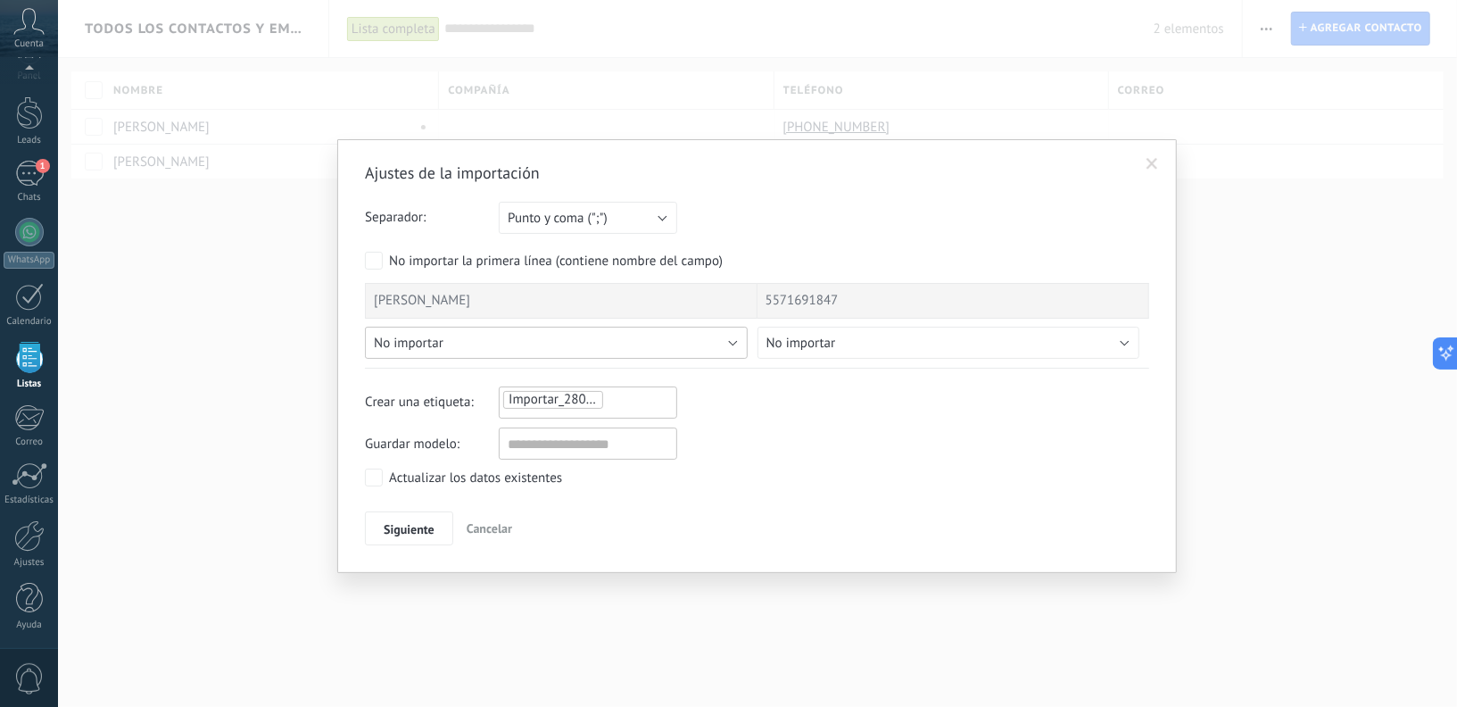
click at [459, 349] on button "No importar" at bounding box center [556, 343] width 383 height 32
click at [384, 534] on button "Siguiente" at bounding box center [409, 528] width 88 height 34
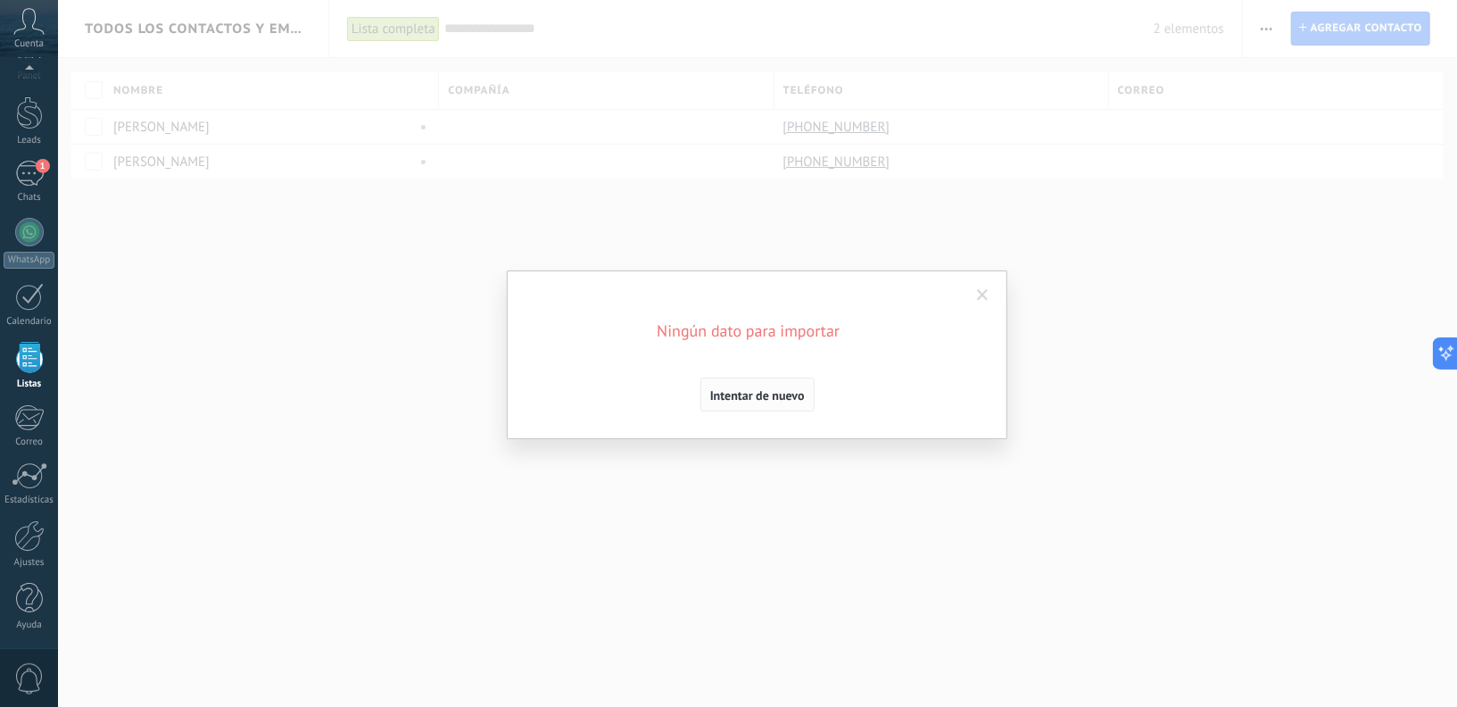
click at [767, 405] on button "Intentar de nuevo" at bounding box center [757, 394] width 114 height 34
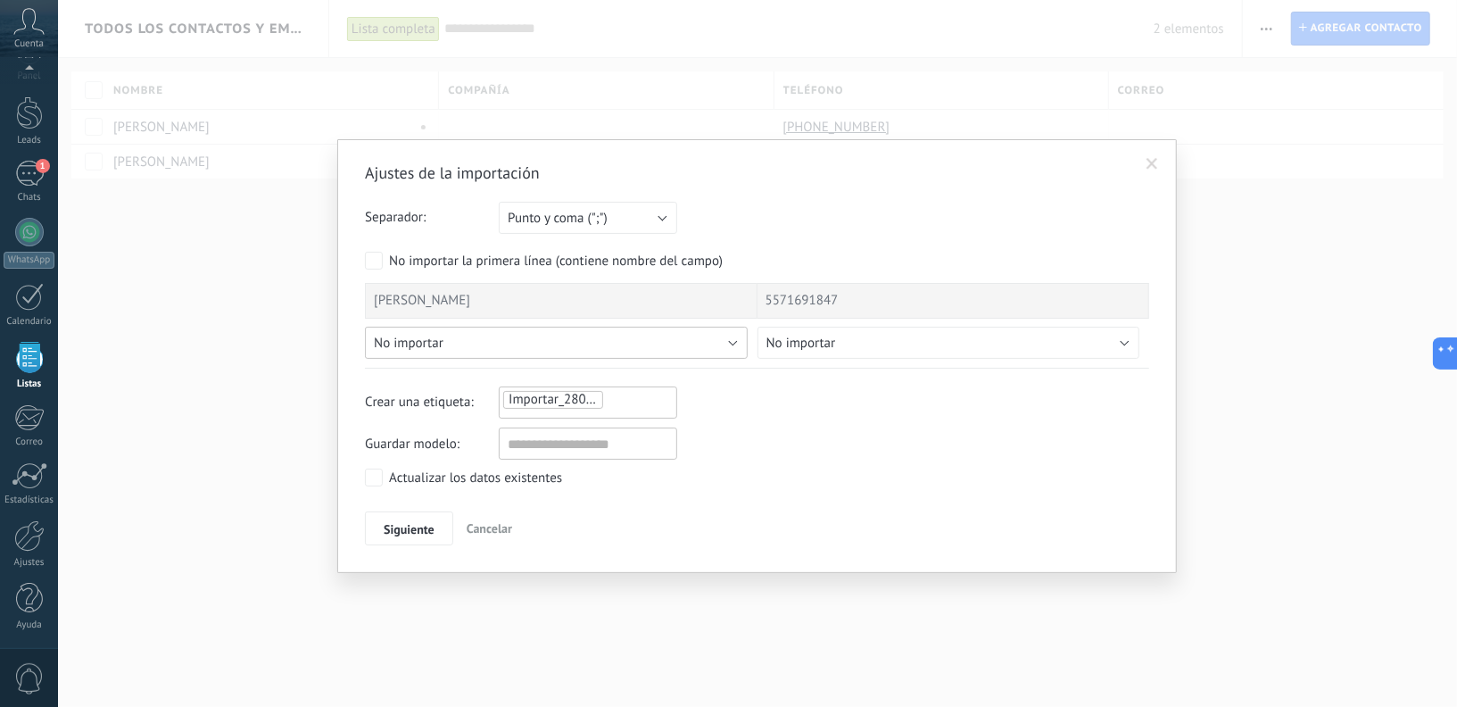
click at [436, 340] on span "No importar" at bounding box center [409, 343] width 70 height 17
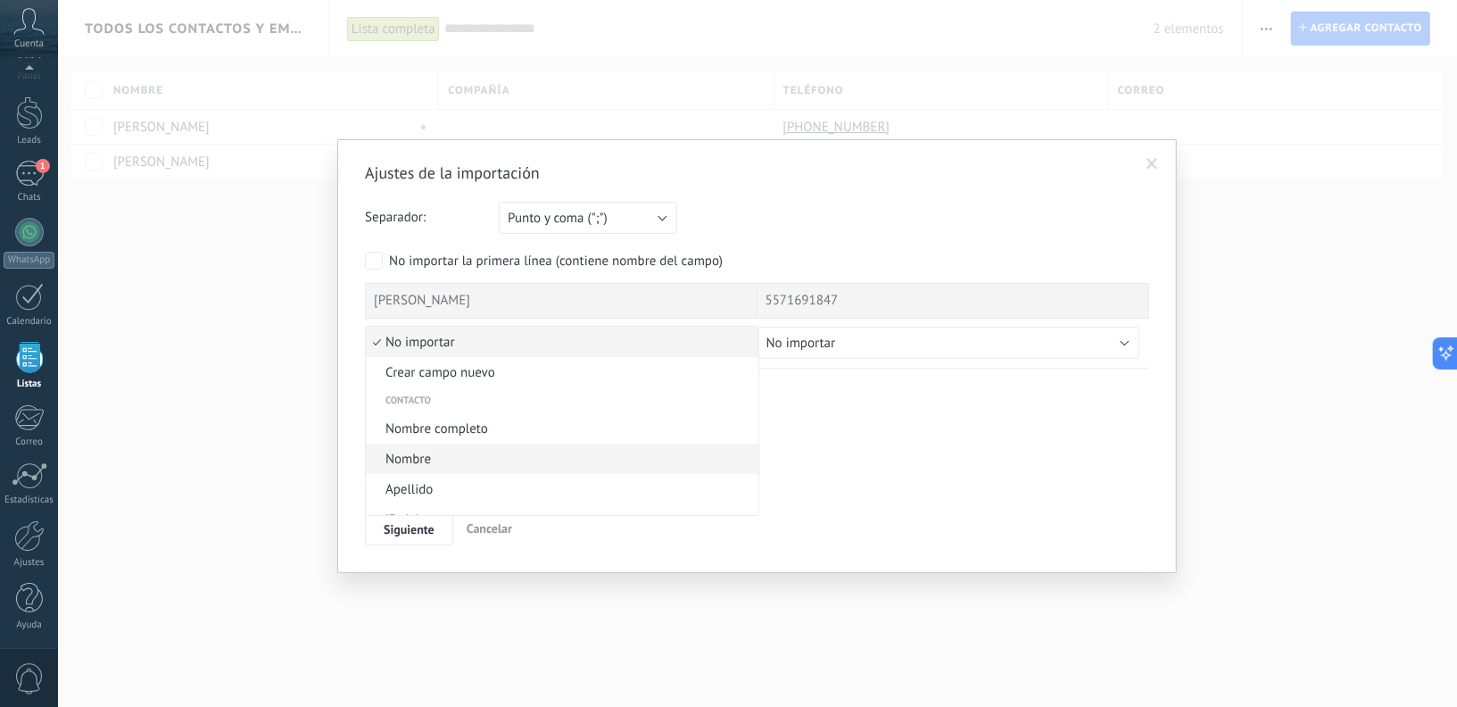
click at [438, 451] on span "Nombre" at bounding box center [559, 459] width 387 height 17
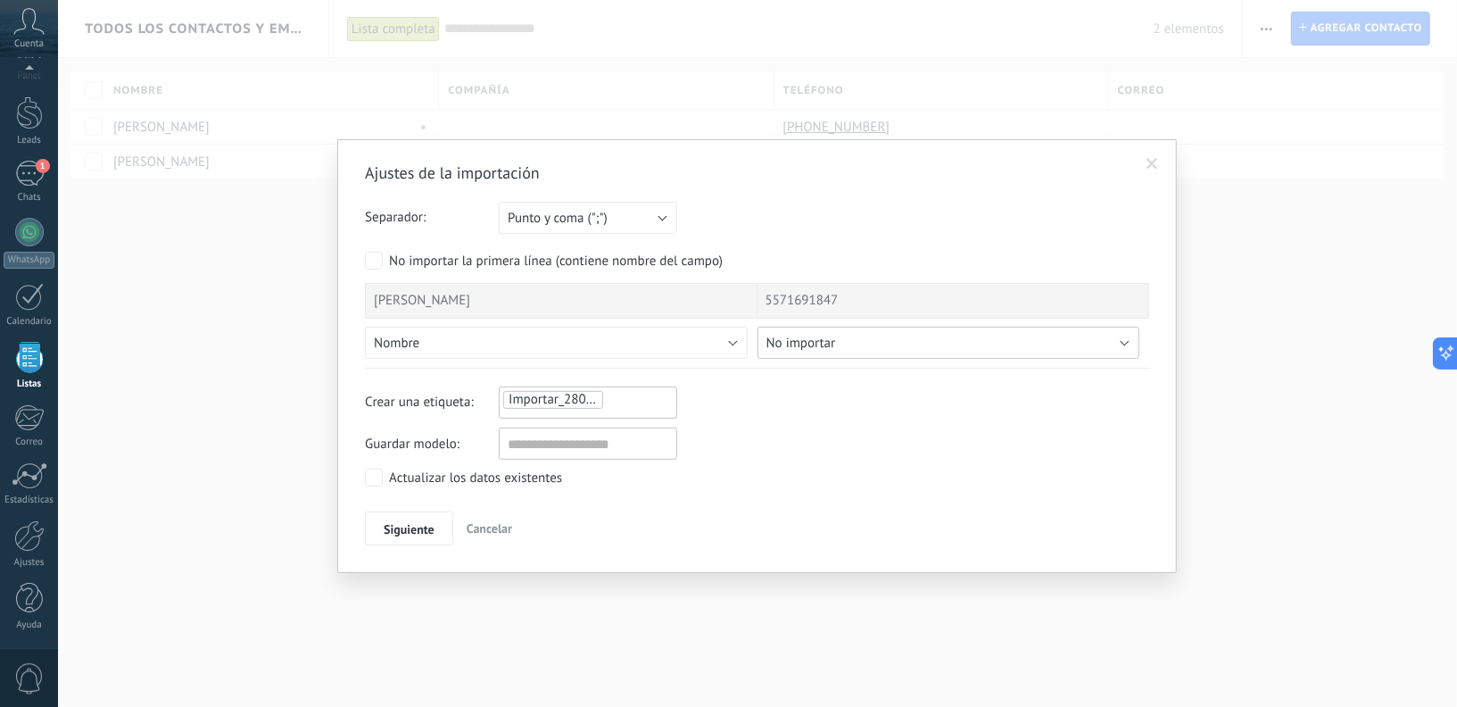
click at [828, 339] on span "No importar" at bounding box center [801, 343] width 70 height 17
click at [845, 376] on span "Teléfono celular" at bounding box center [951, 384] width 387 height 17
click at [536, 447] on input "text" at bounding box center [588, 443] width 178 height 32
type input "******"
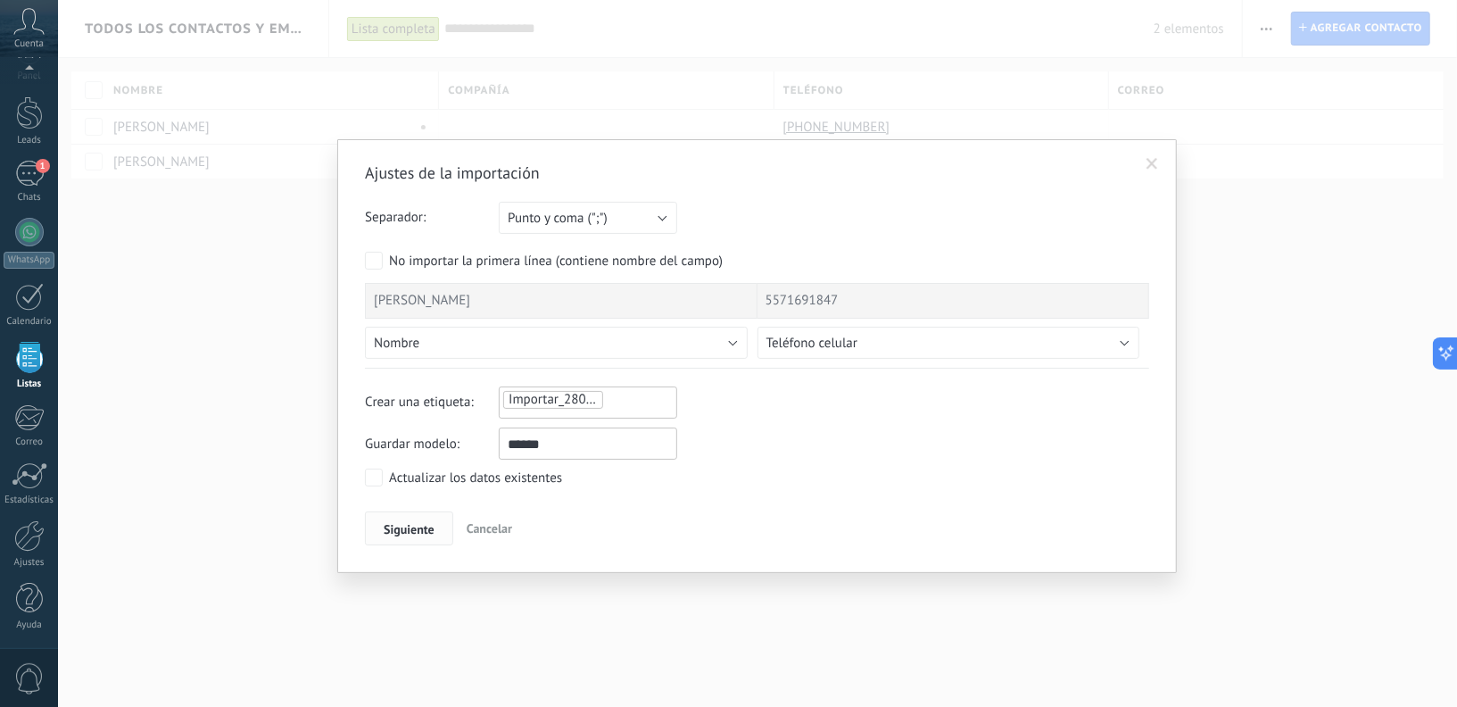
click at [408, 535] on button "Siguiente" at bounding box center [409, 528] width 88 height 34
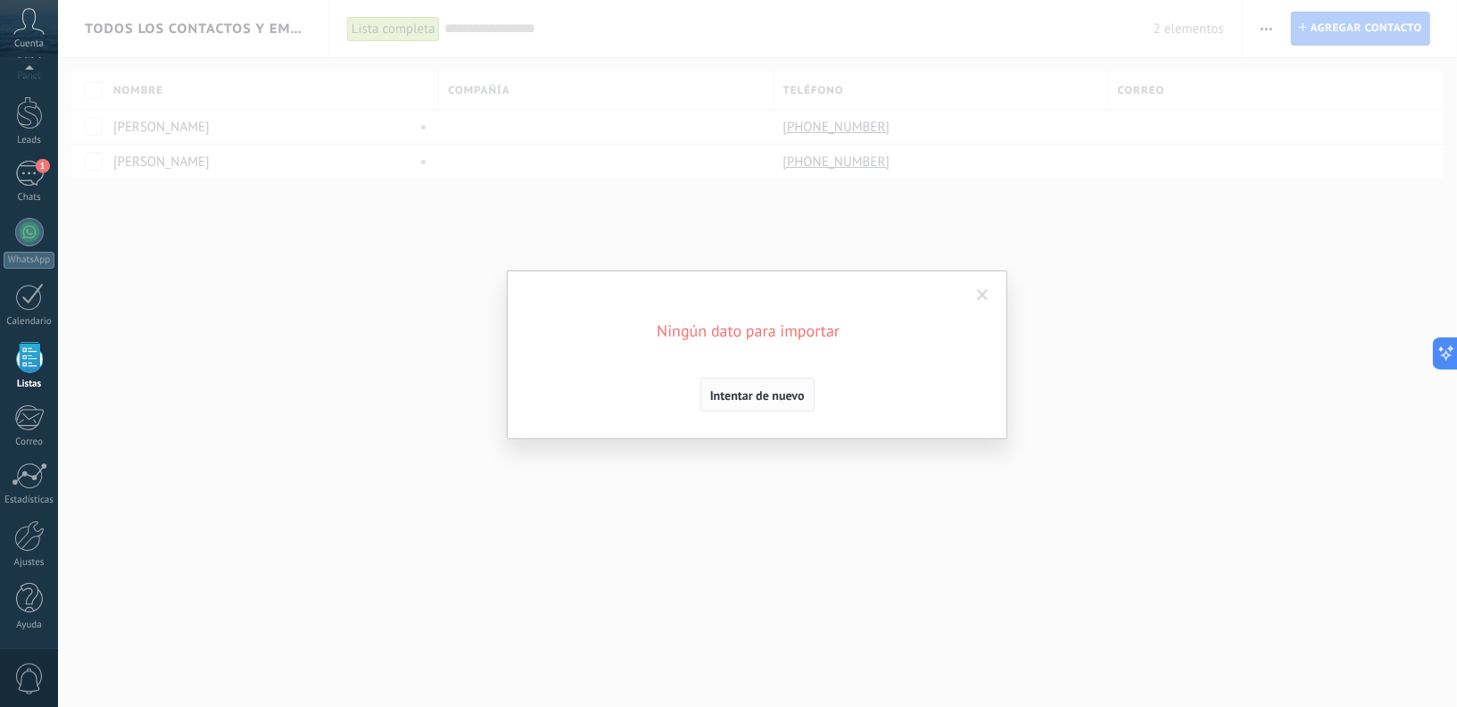
click at [741, 398] on span "Intentar de nuevo" at bounding box center [757, 395] width 95 height 12
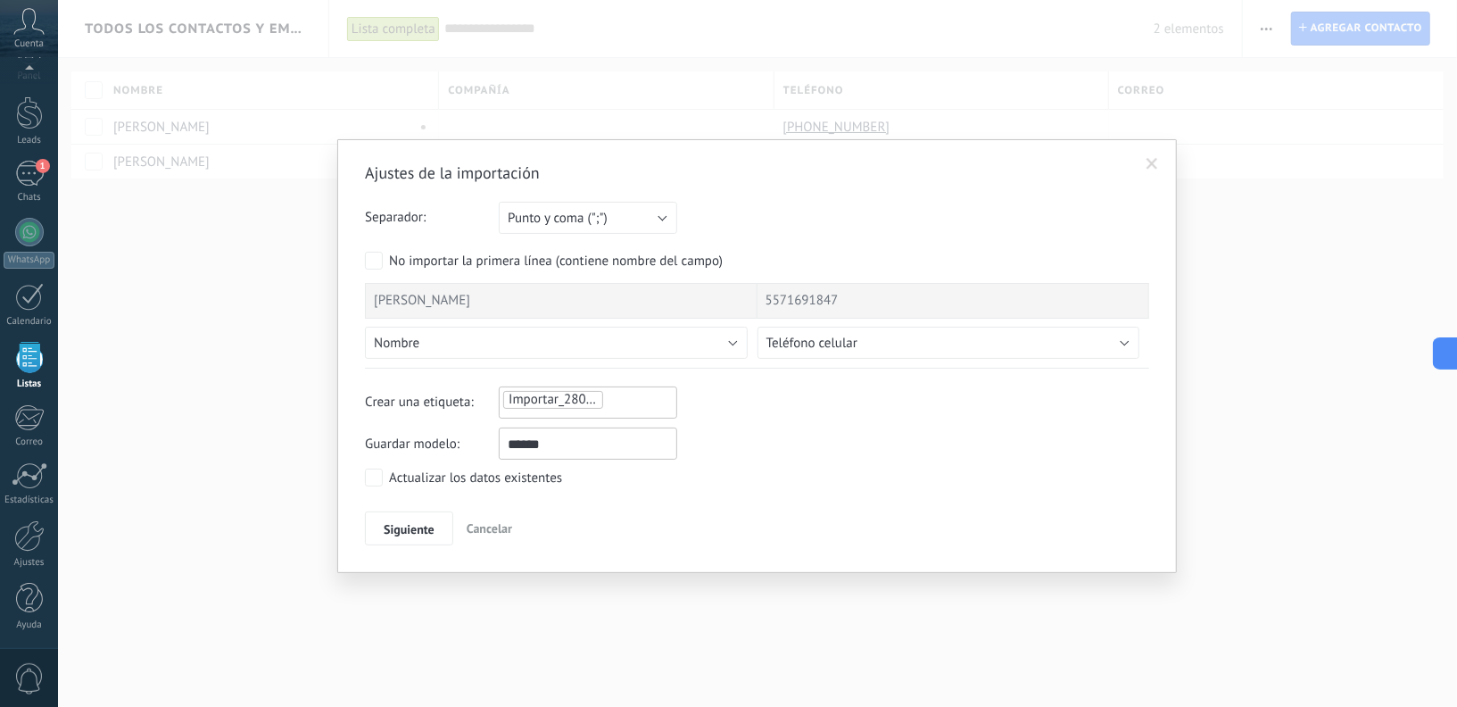
click at [1153, 164] on span at bounding box center [1152, 164] width 12 height 12
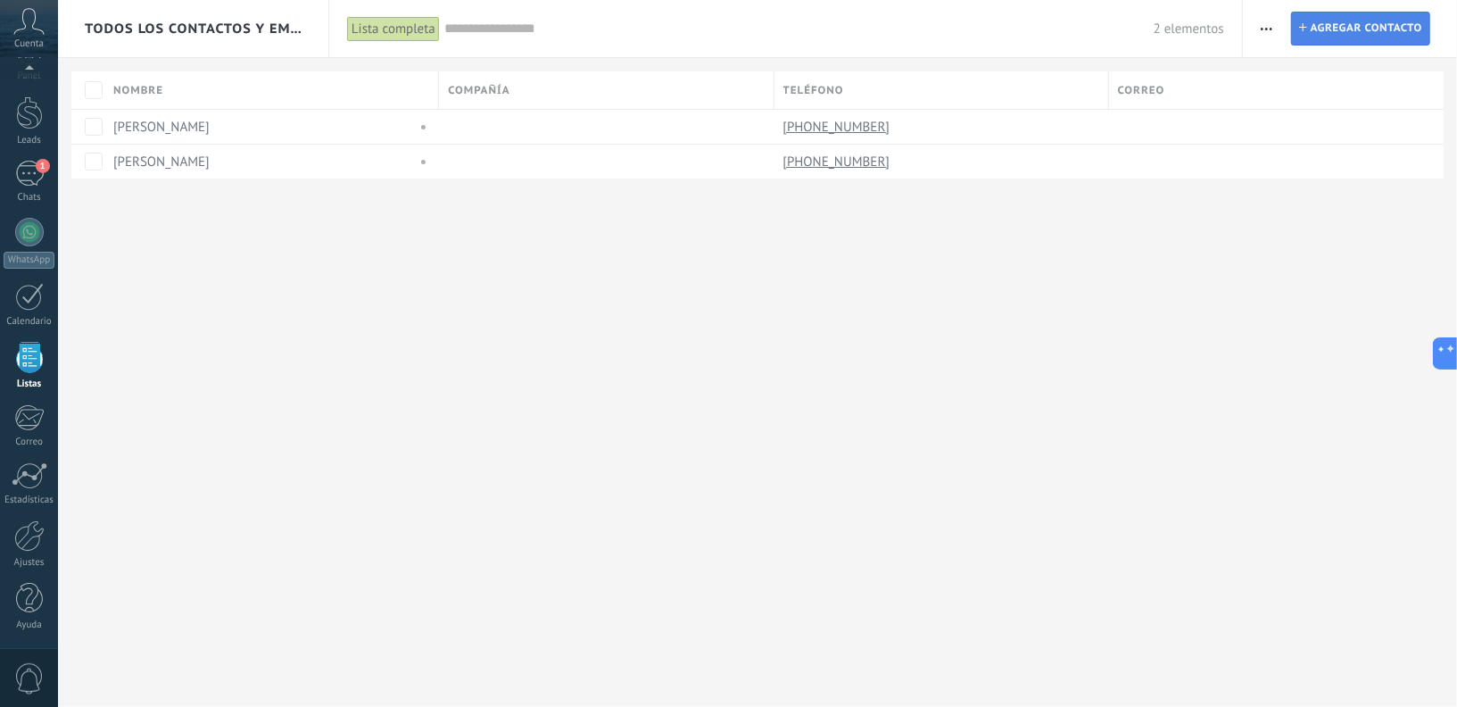
click at [1310, 30] on span "Agregar contacto" at bounding box center [1366, 28] width 112 height 32
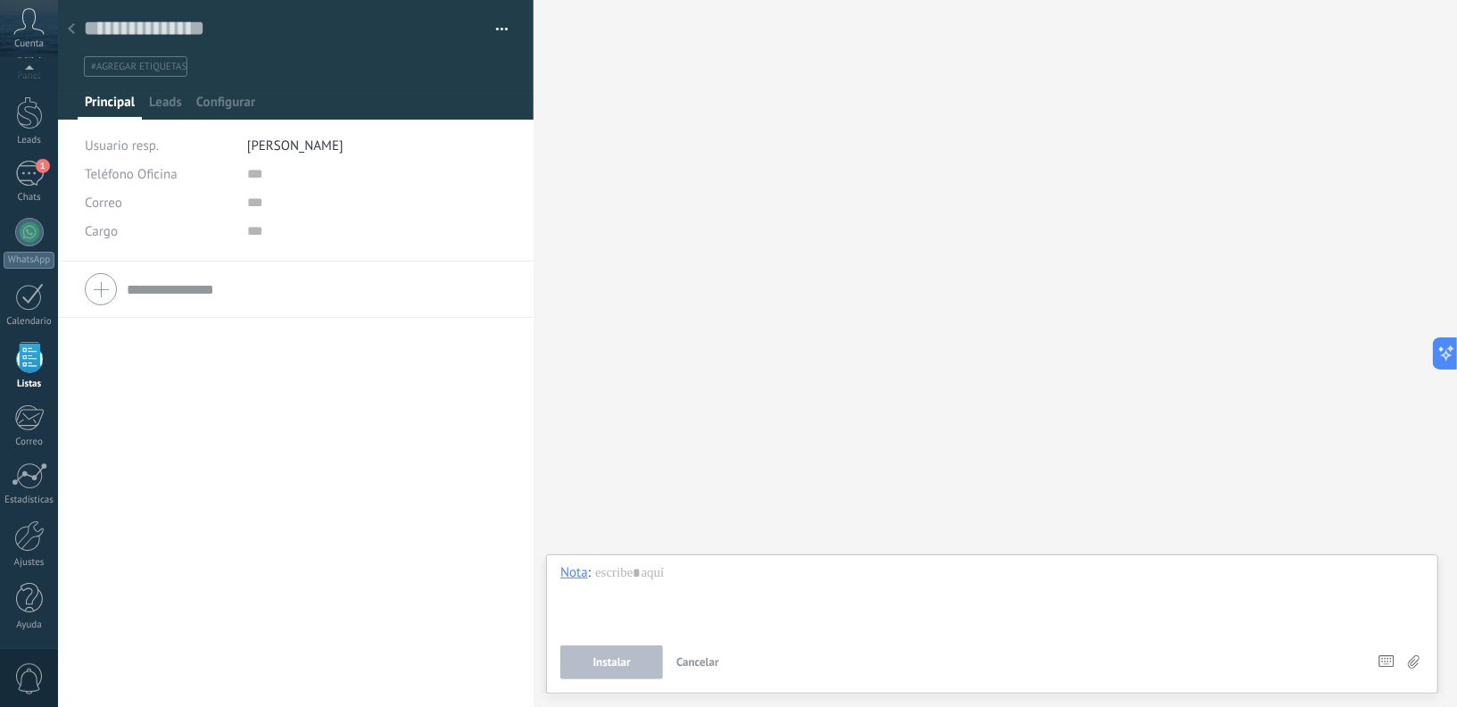
click at [76, 29] on div at bounding box center [71, 29] width 25 height 35
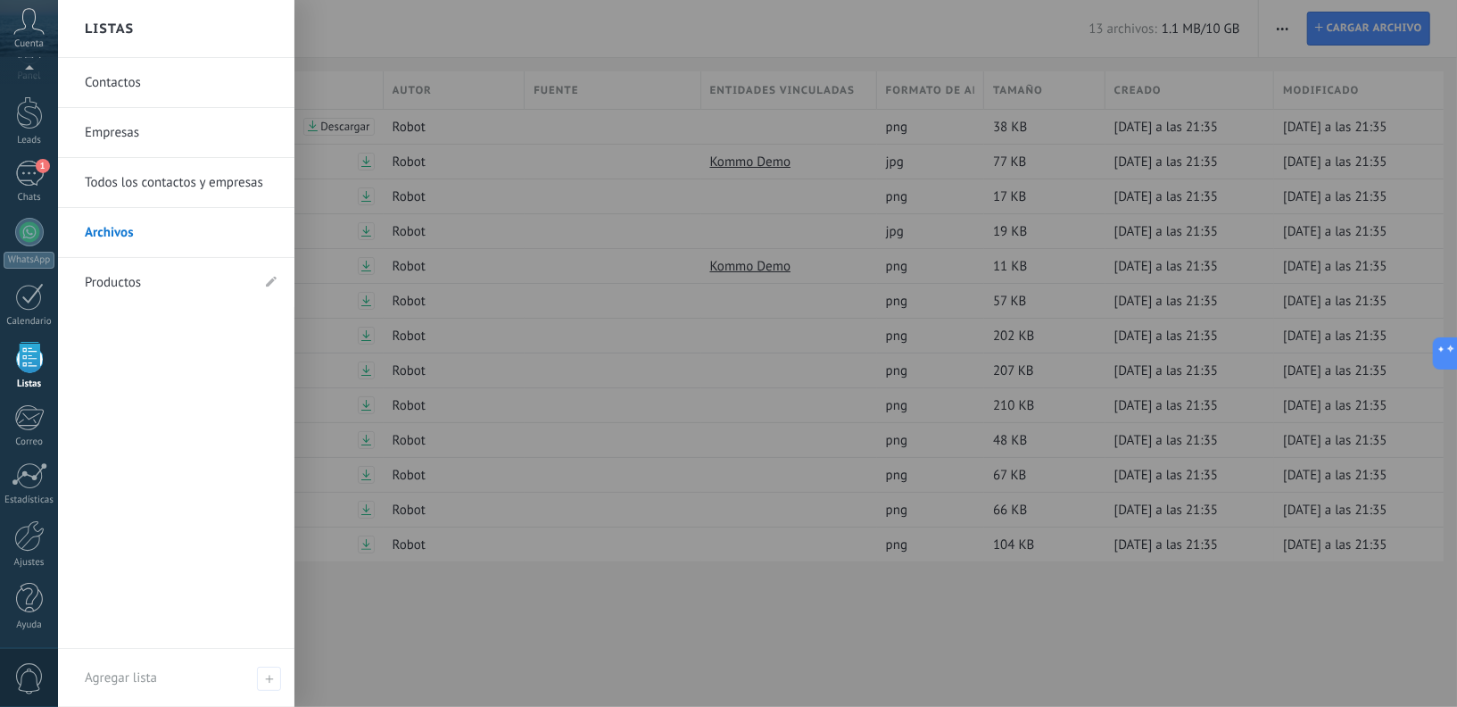
click at [25, 370] on div at bounding box center [29, 357] width 27 height 31
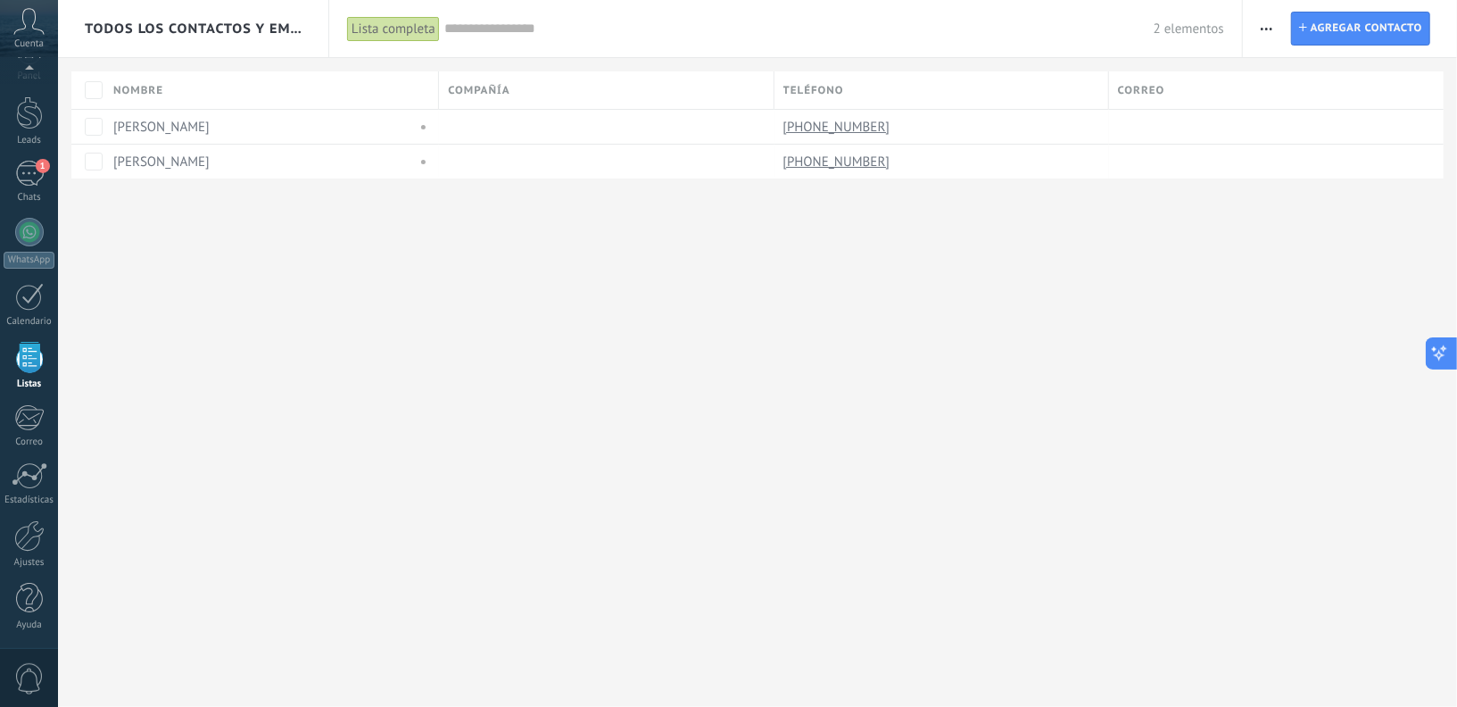
click at [1439, 347] on icon at bounding box center [1439, 353] width 19 height 19
type textarea "**********"
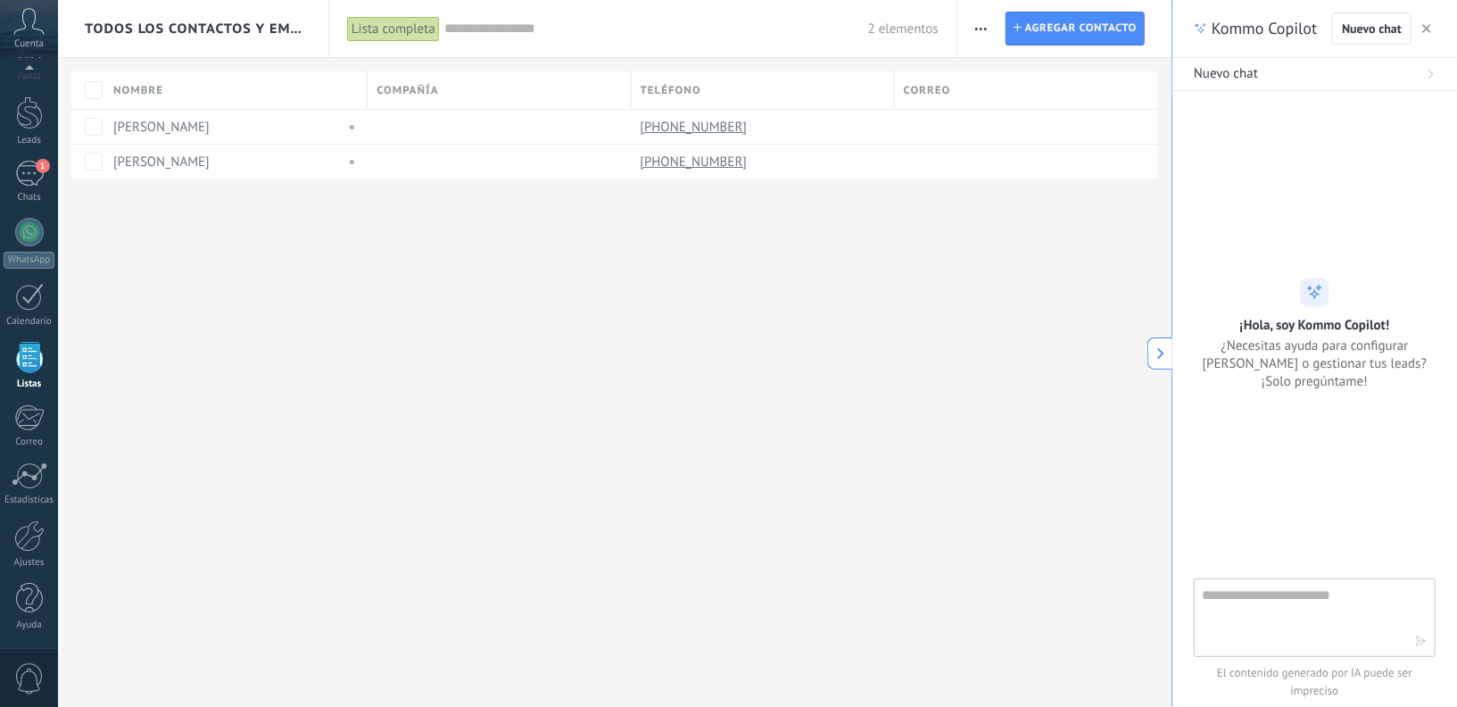
scroll to position [27, 0]
click at [1276, 599] on textarea at bounding box center [1302, 616] width 201 height 64
type textarea "*"
type textarea "**********"
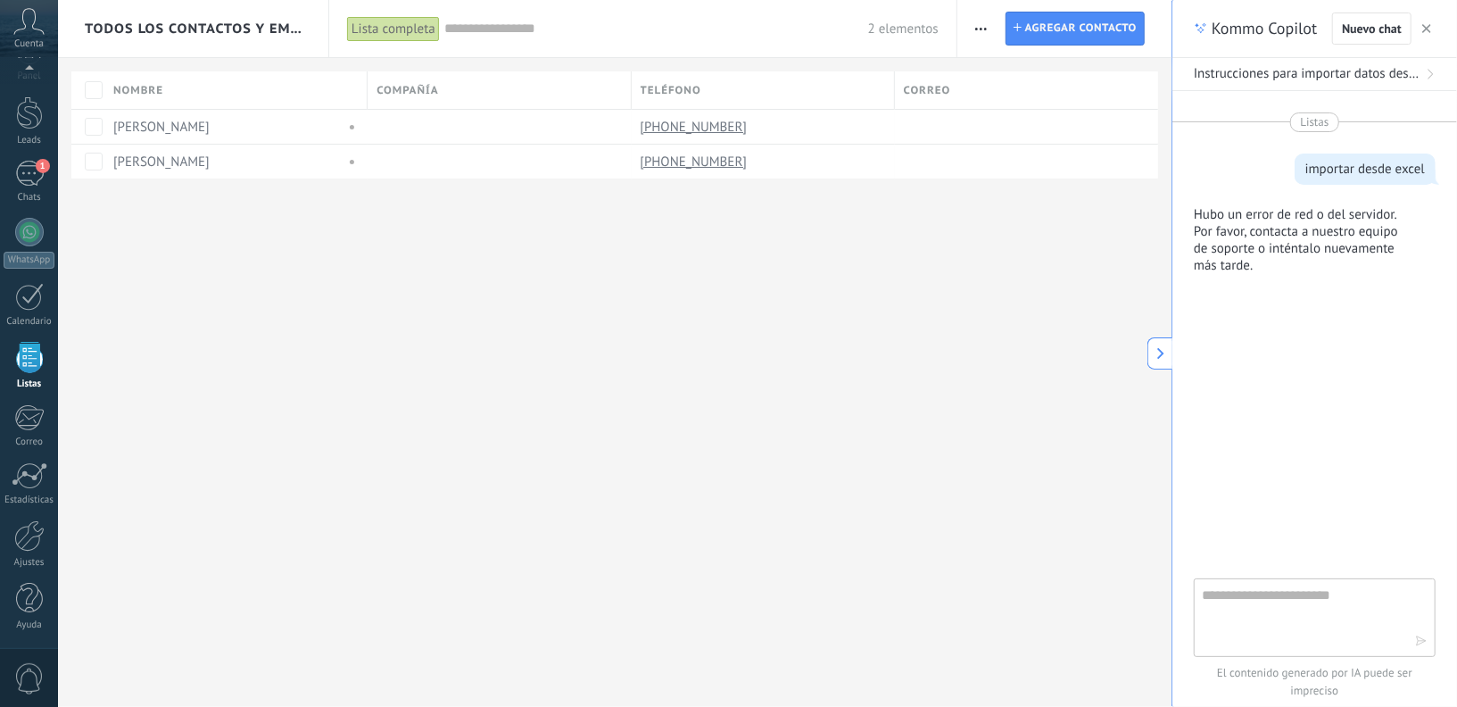
click at [1285, 598] on textarea at bounding box center [1302, 616] width 201 height 64
type textarea "*"
type textarea "**********"
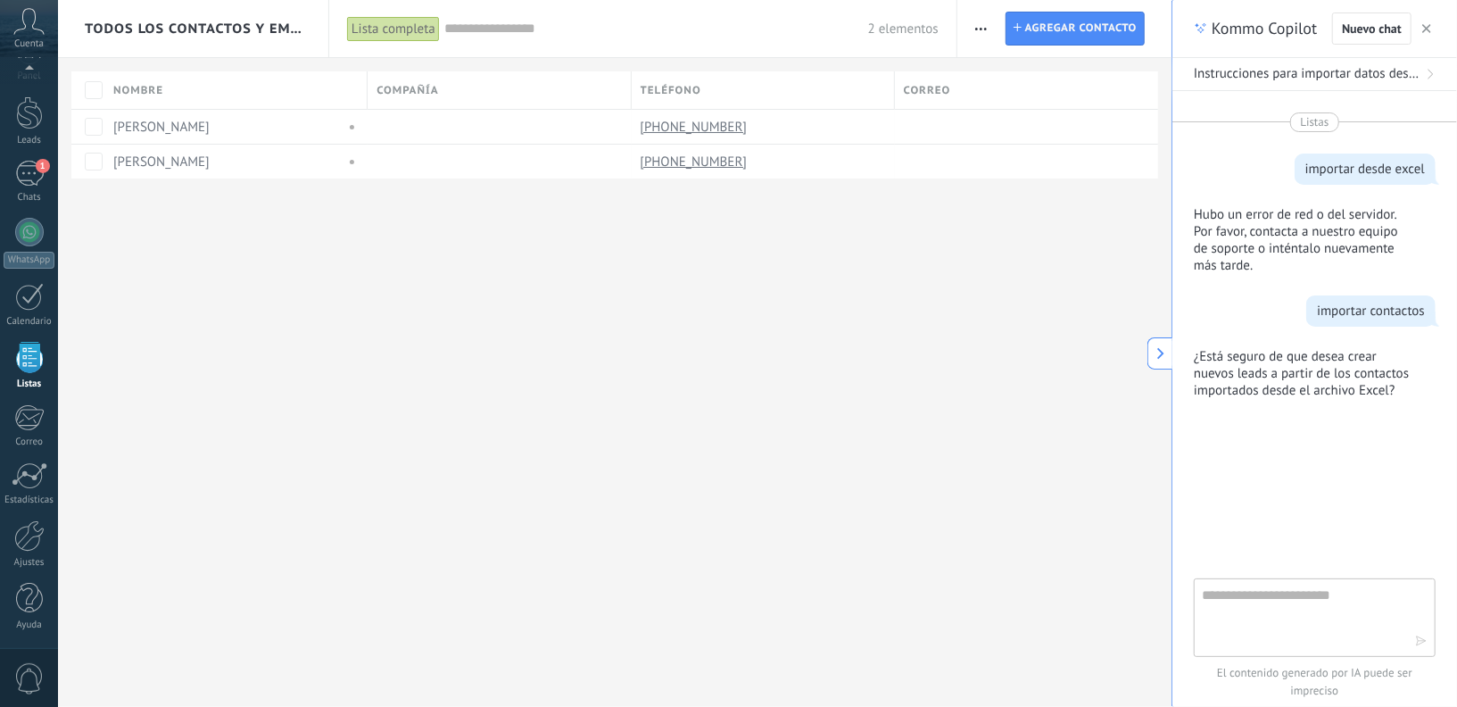
click at [980, 31] on span "button" at bounding box center [981, 29] width 12 height 34
click at [1274, 600] on textarea at bounding box center [1302, 616] width 201 height 64
click at [978, 32] on span "button" at bounding box center [981, 29] width 12 height 34
click at [1025, 181] on span "Importar" at bounding box center [1016, 183] width 50 height 36
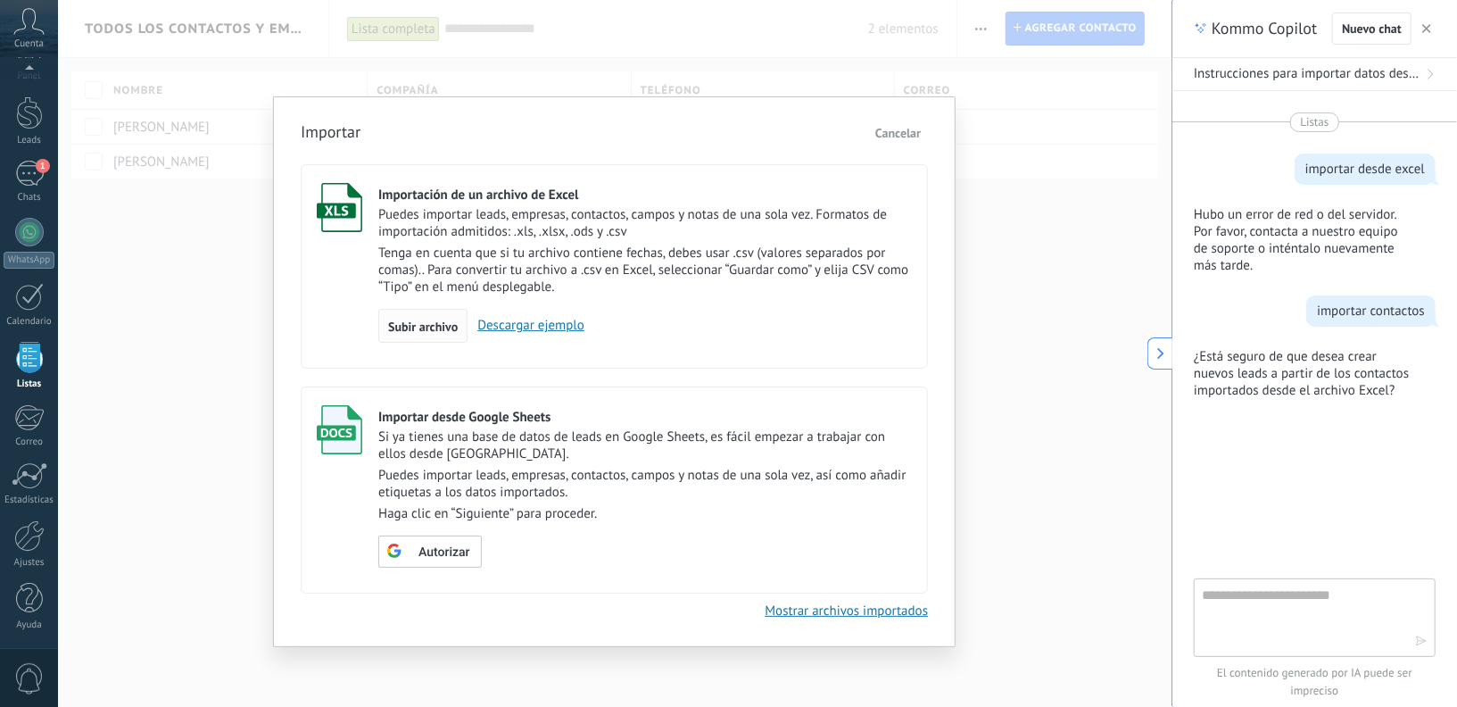
click at [429, 320] on span "Subir archivo" at bounding box center [423, 326] width 70 height 12
click at [0, 0] on input "Importación de un archivo de Excel Puedes importar leads, empresas, contactos, …" at bounding box center [0, 0] width 0 height 0
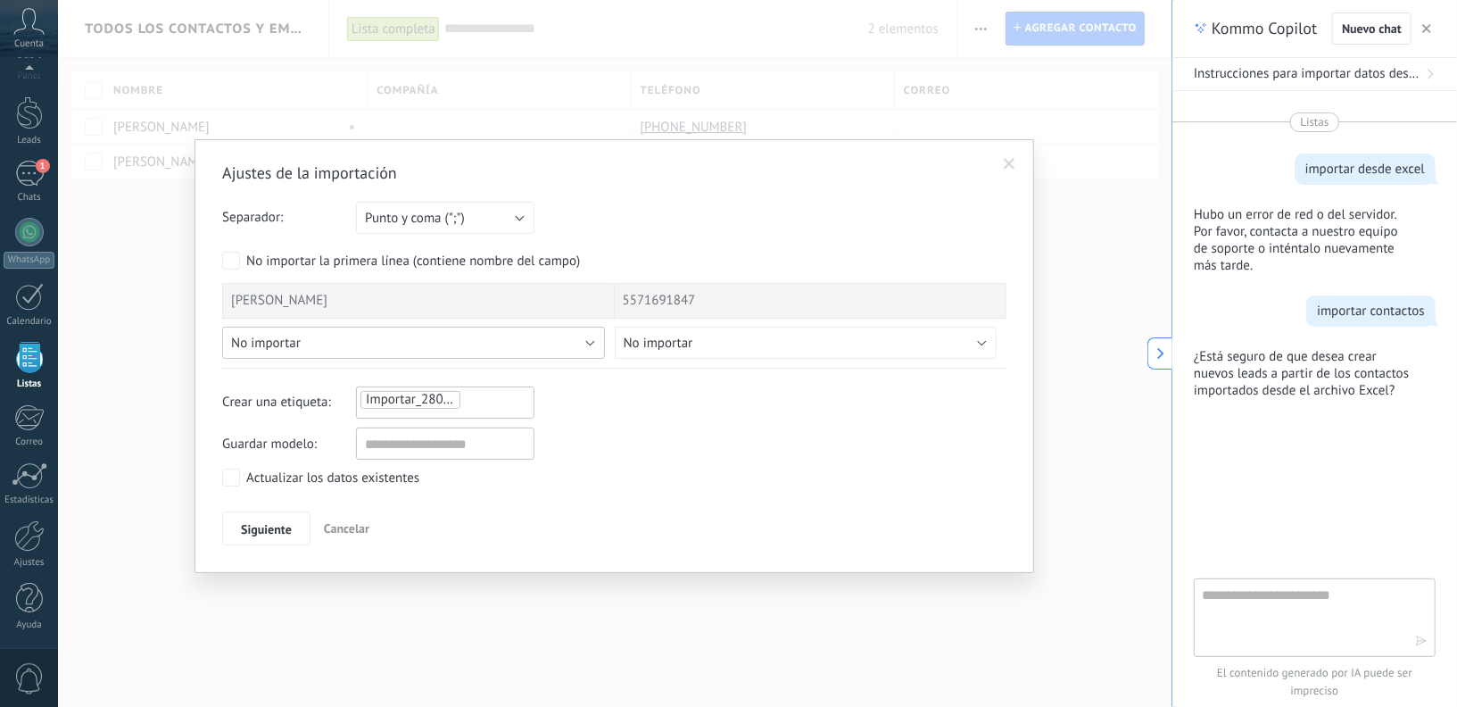
click at [328, 343] on button "No importar" at bounding box center [413, 343] width 383 height 32
click at [674, 341] on span "No importar" at bounding box center [659, 343] width 70 height 17
click at [353, 517] on button "Cancelar" at bounding box center [347, 528] width 60 height 34
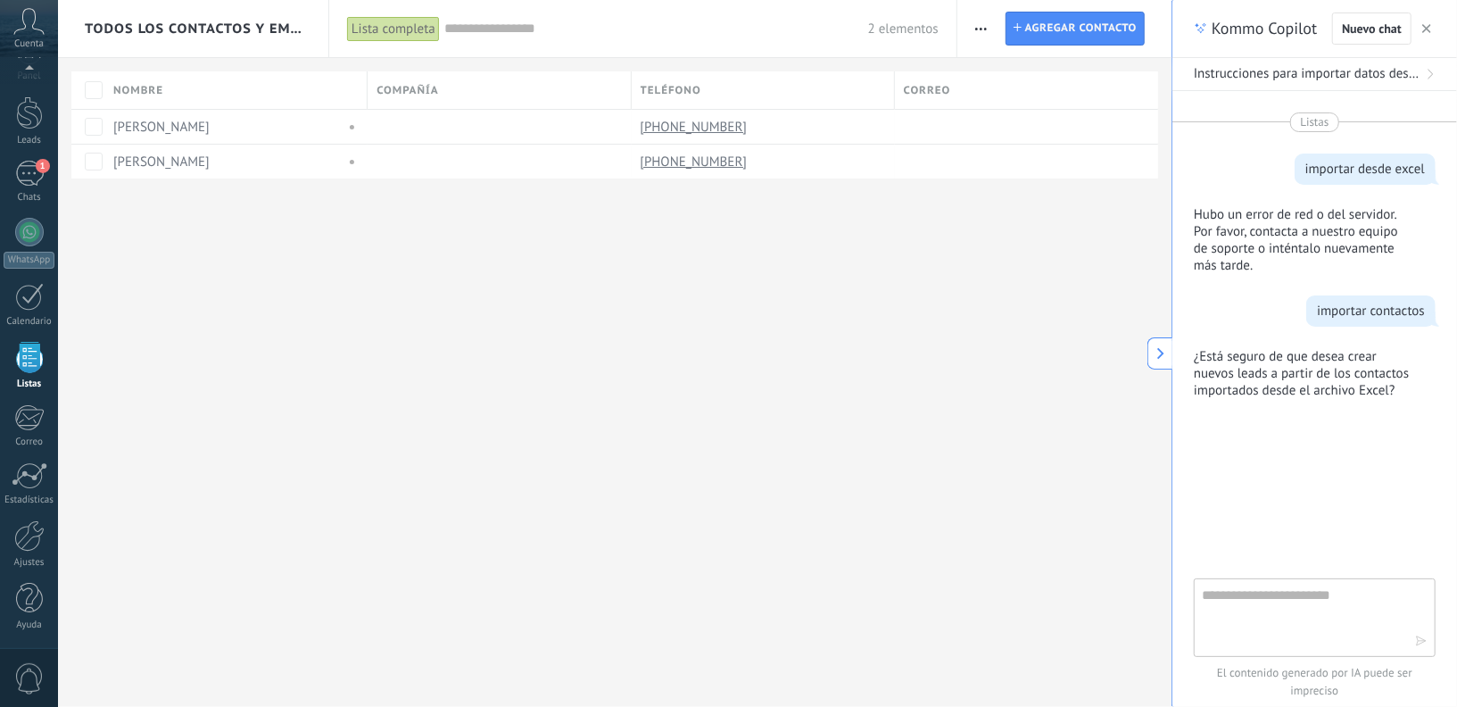
click at [984, 18] on span "button" at bounding box center [981, 29] width 12 height 34
click at [1006, 179] on span "Importar" at bounding box center [1016, 183] width 50 height 36
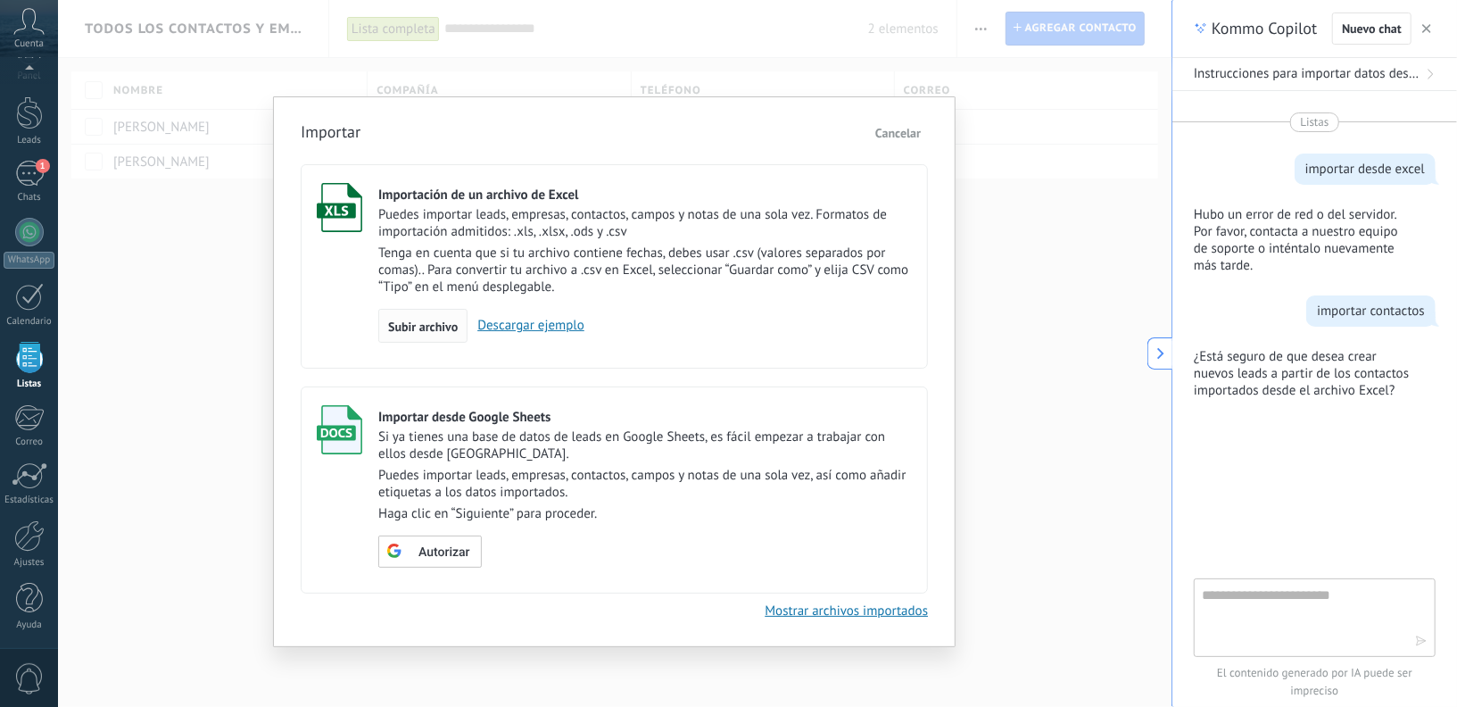
click at [417, 327] on span "Subir archivo" at bounding box center [423, 326] width 70 height 12
click at [0, 0] on input "Importación de un archivo de Excel Puedes importar leads, empresas, contactos, …" at bounding box center [0, 0] width 0 height 0
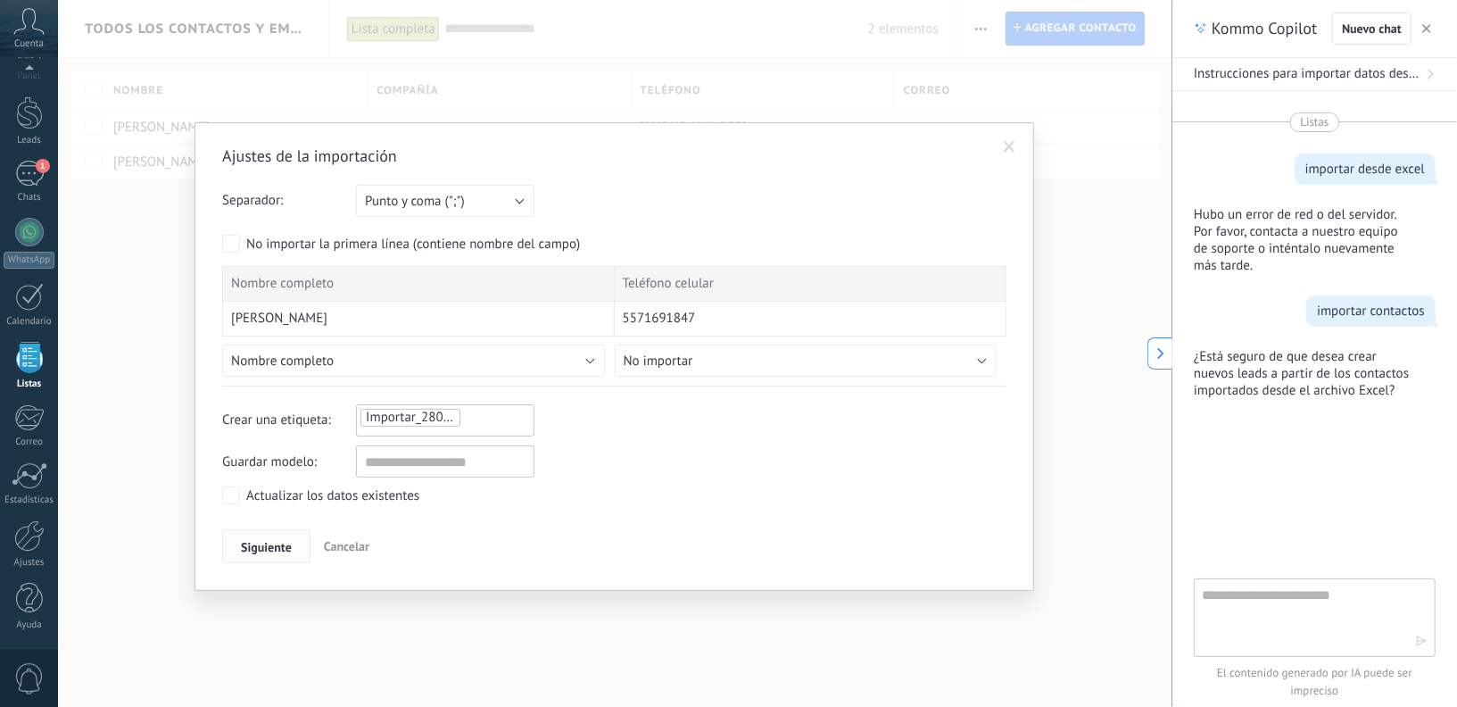
click at [269, 541] on span "Siguiente" at bounding box center [266, 547] width 51 height 12
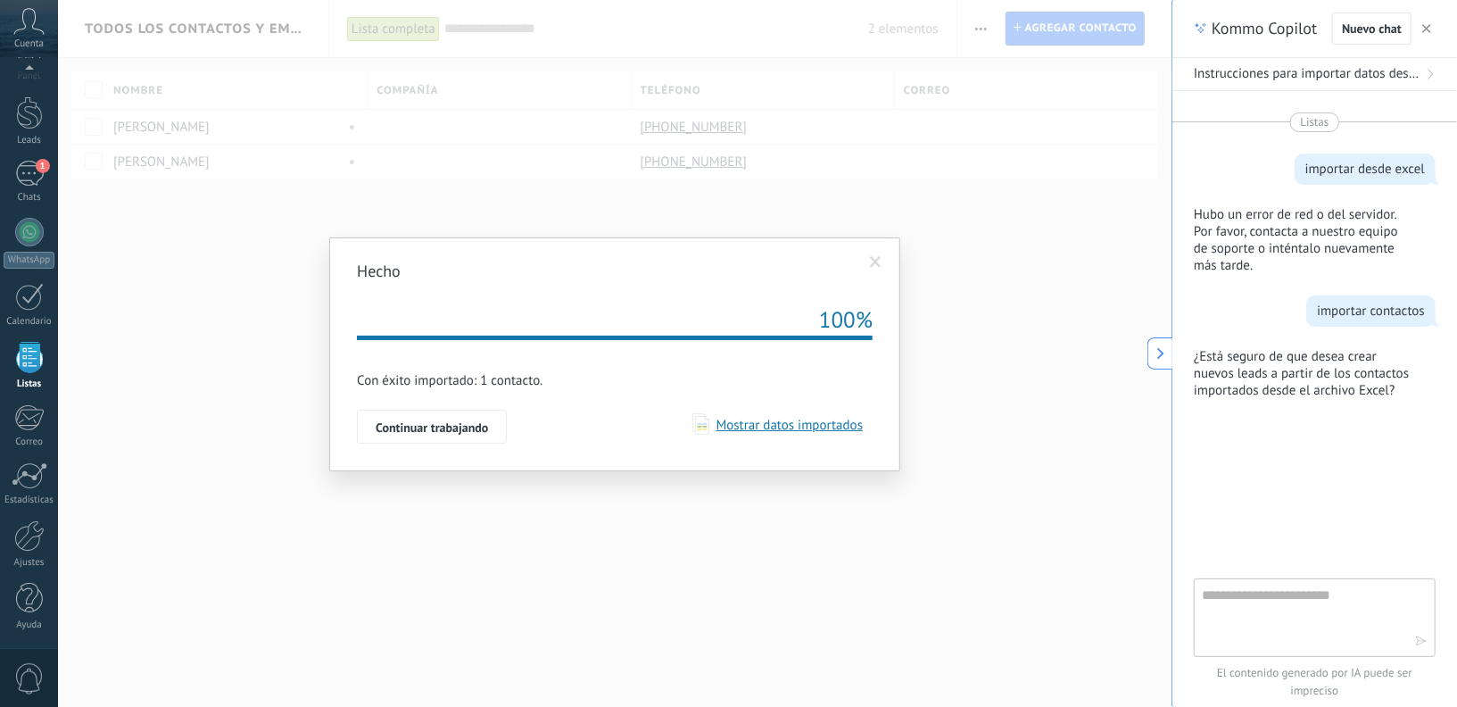
click at [811, 426] on span "Mostrar datos importados" at bounding box center [786, 425] width 154 height 17
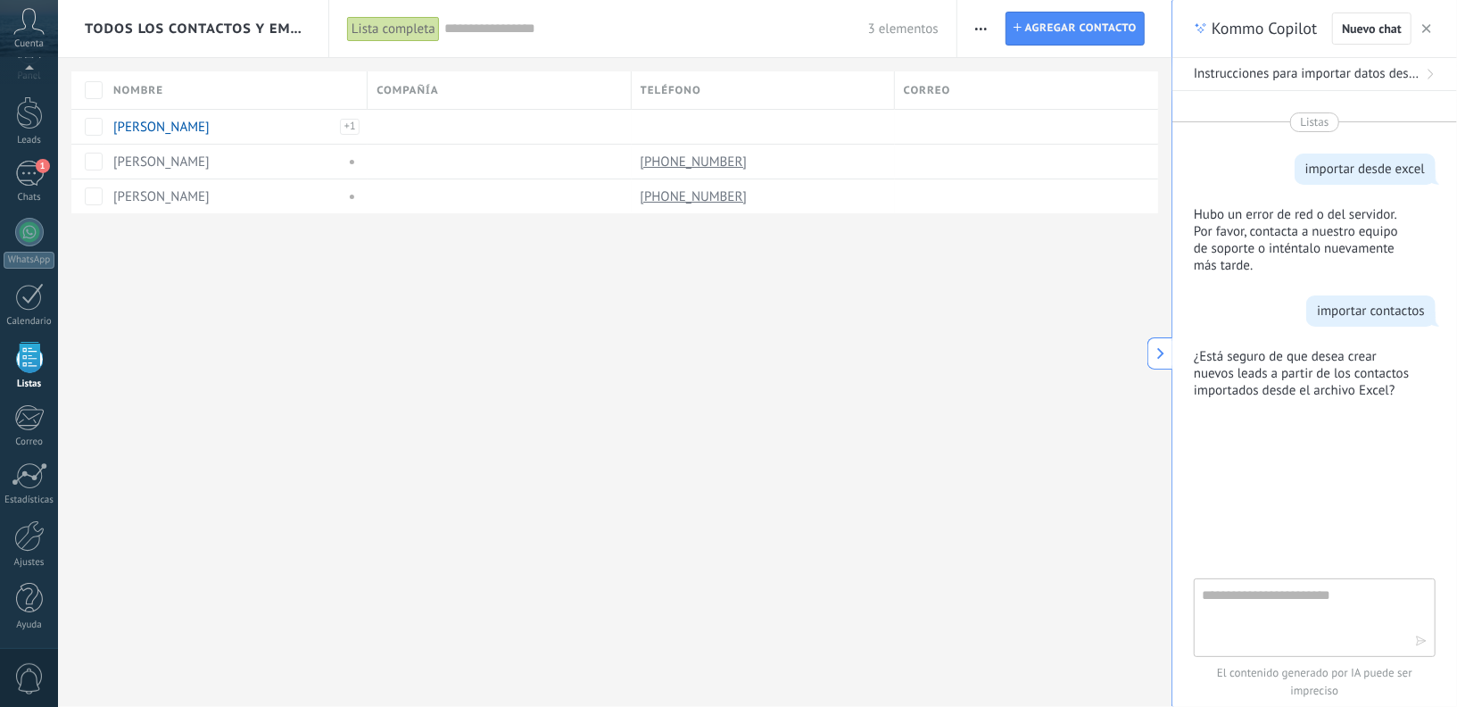
click at [1430, 26] on icon "button" at bounding box center [1426, 28] width 9 height 9
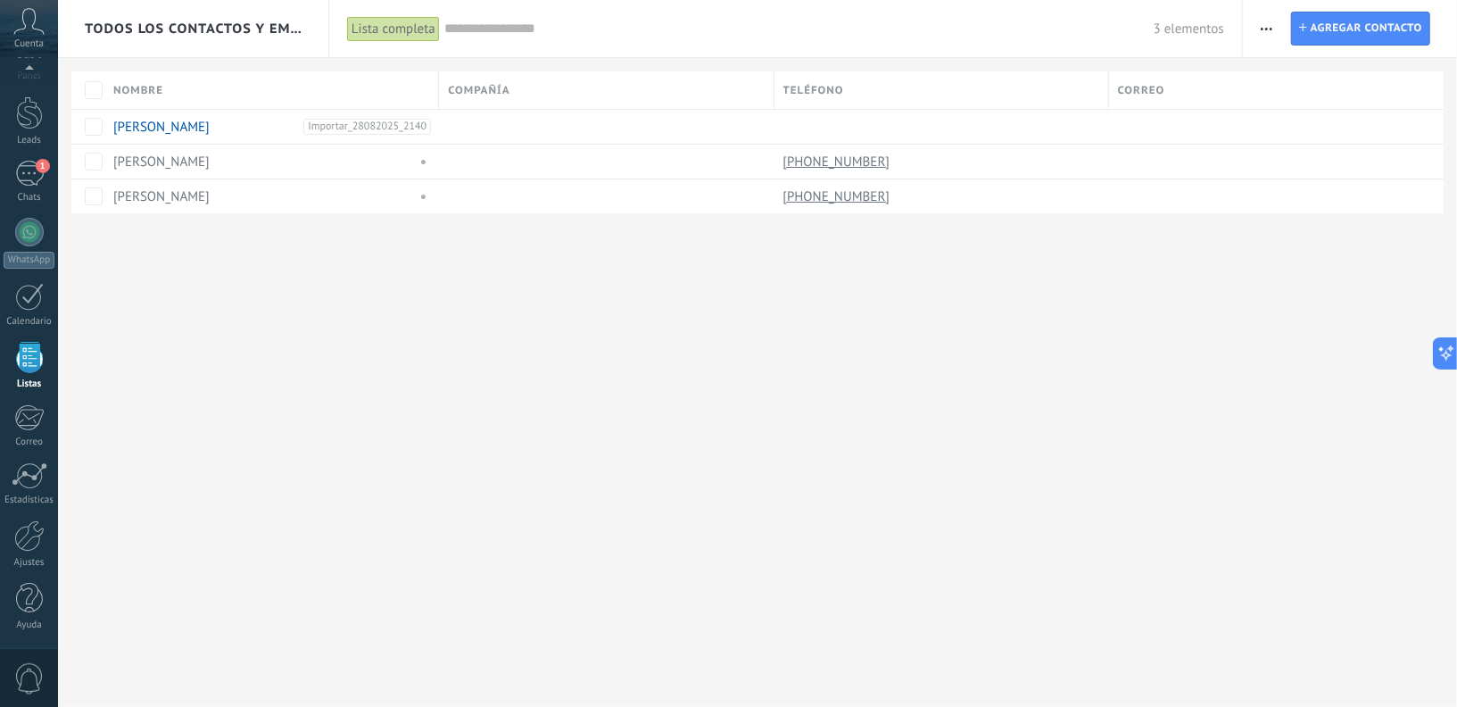
click at [1278, 22] on button "button" at bounding box center [1266, 29] width 26 height 34
click at [1012, 359] on div "Todos los contactos y empresas Lista completa Aplicar 3 elementos Lista complet…" at bounding box center [757, 353] width 1399 height 707
click at [366, 132] on span "Importar_28082025_2140" at bounding box center [367, 127] width 128 height 16
click at [439, 455] on div "Todos los contactos y empresas Lista completa Aplicar 3 elementos Lista complet…" at bounding box center [757, 353] width 1399 height 707
click at [1268, 24] on span "button" at bounding box center [1267, 29] width 12 height 34
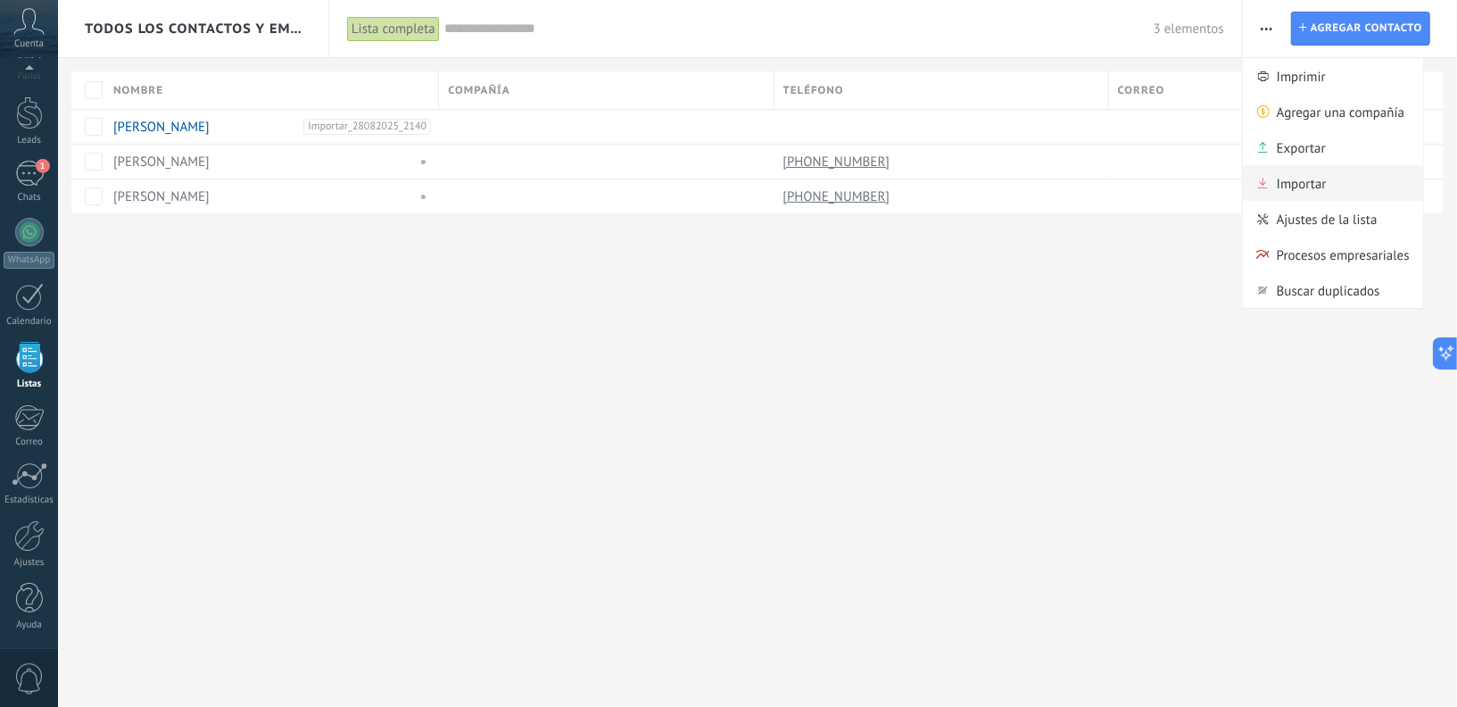
click at [1318, 186] on span "Importar" at bounding box center [1302, 183] width 50 height 36
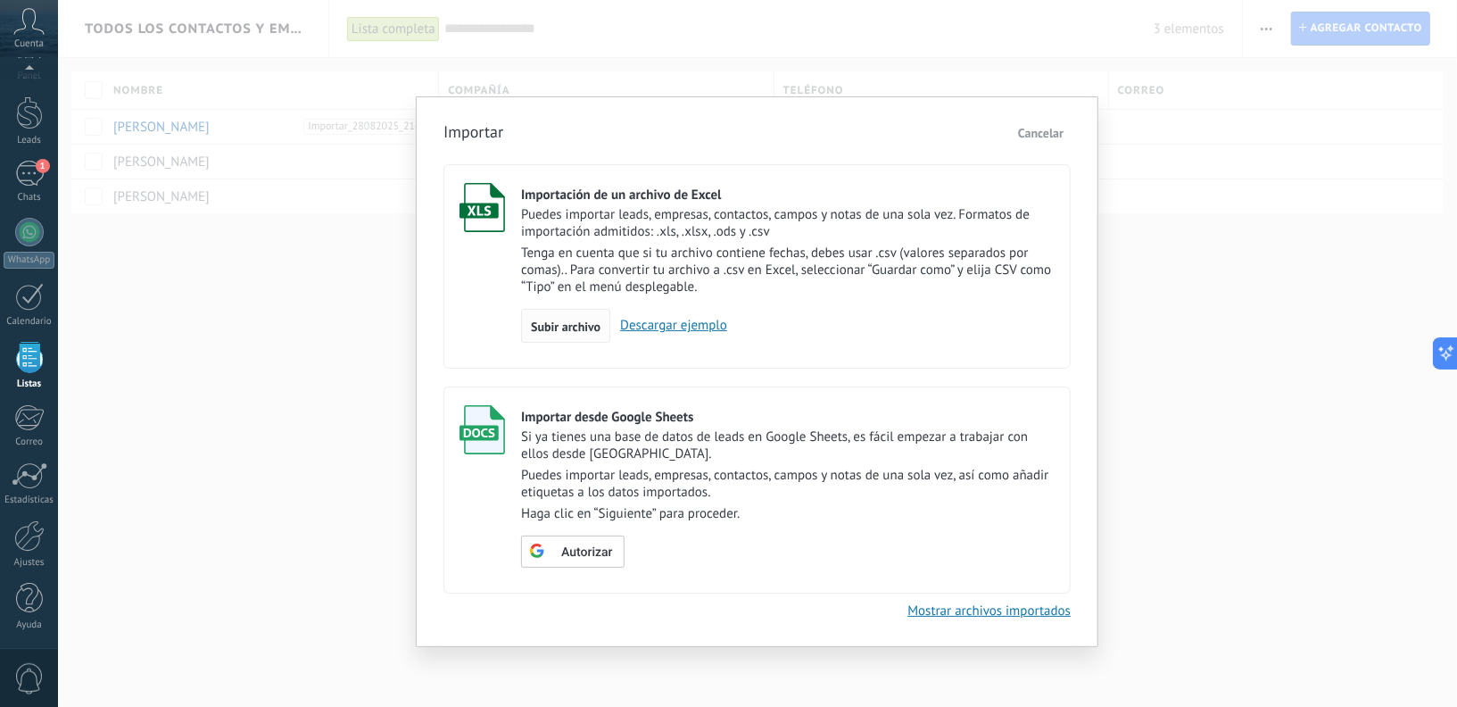
click at [560, 329] on span "Subir archivo" at bounding box center [566, 326] width 70 height 12
click at [0, 0] on input "Importación de un archivo de Excel Puedes importar leads, empresas, contactos, …" at bounding box center [0, 0] width 0 height 0
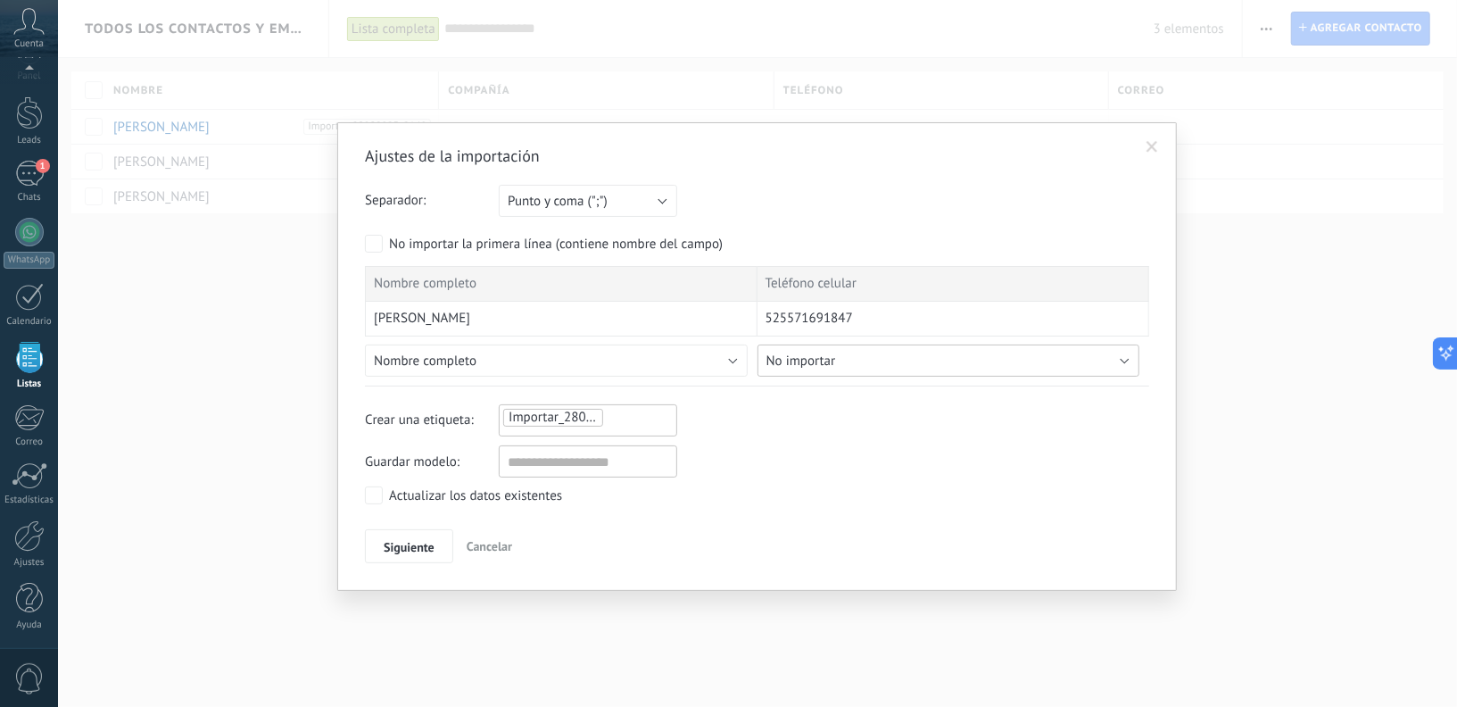
click at [924, 358] on button "No importar" at bounding box center [948, 360] width 383 height 32
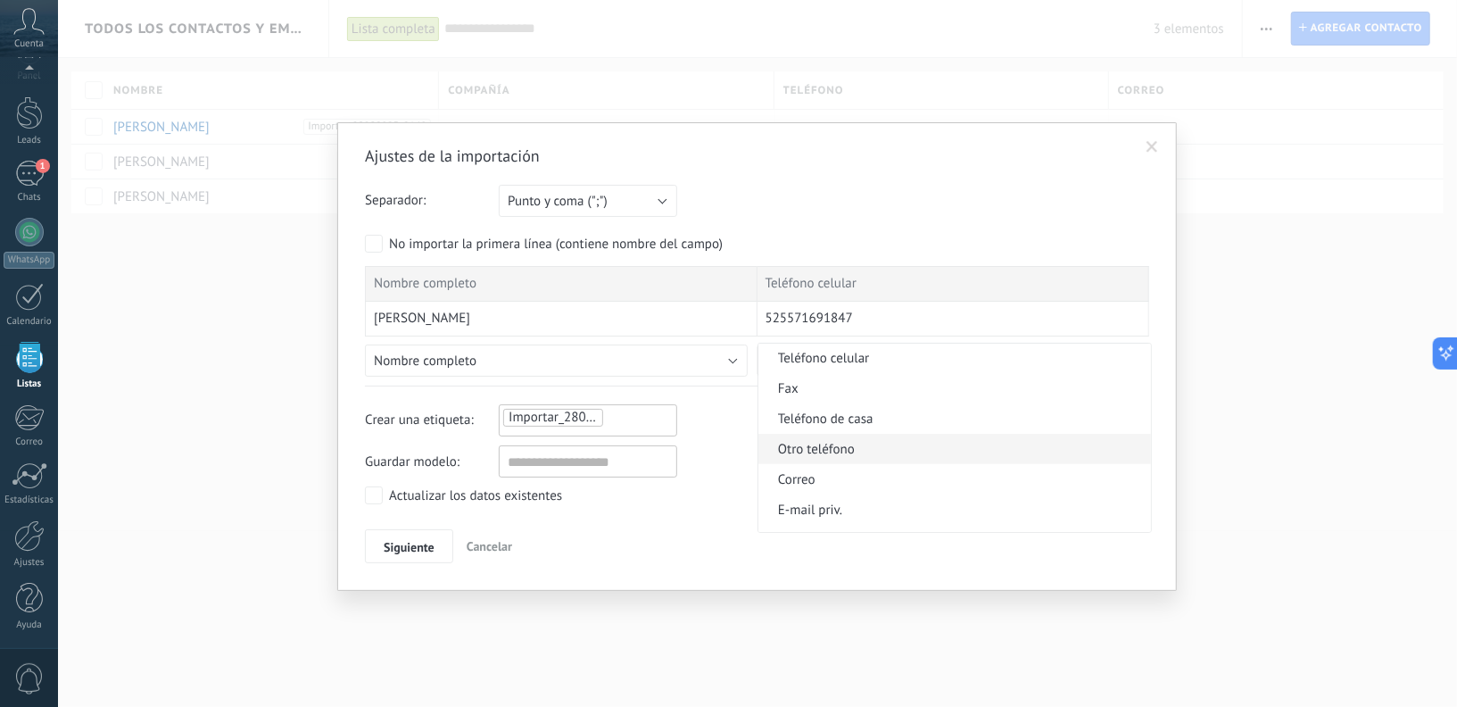
scroll to position [430, 0]
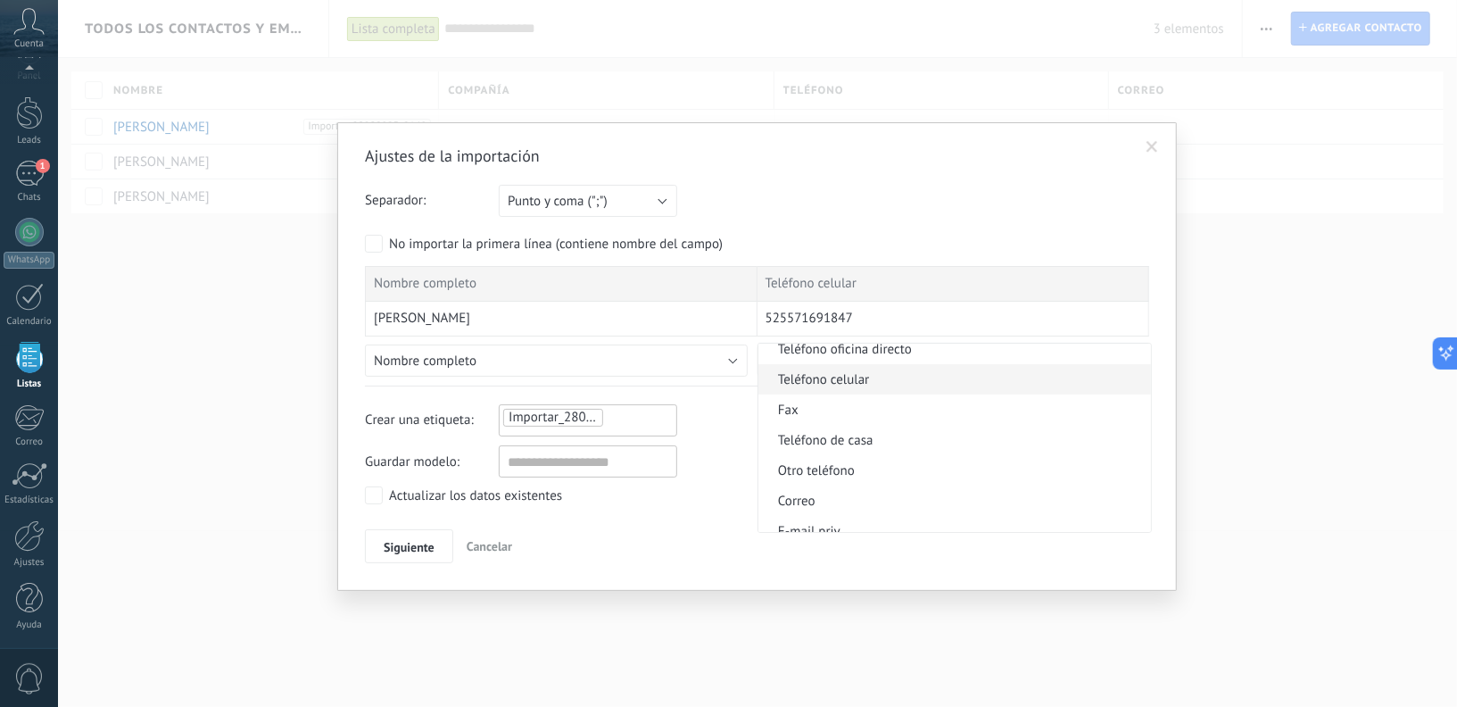
click at [842, 383] on span "Teléfono celular" at bounding box center [951, 379] width 387 height 17
click at [401, 550] on span "Siguiente" at bounding box center [409, 547] width 51 height 12
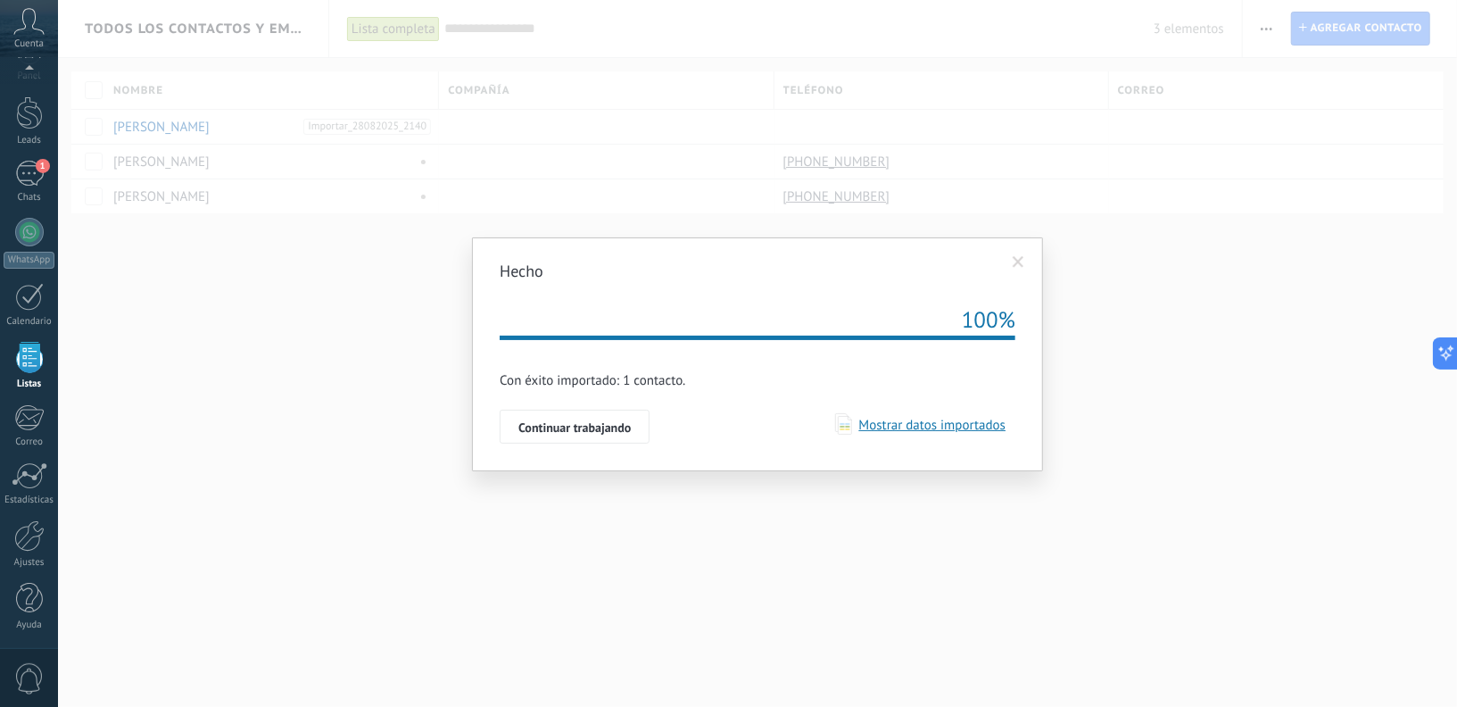
click at [952, 424] on span "Mostrar datos importados" at bounding box center [929, 425] width 154 height 17
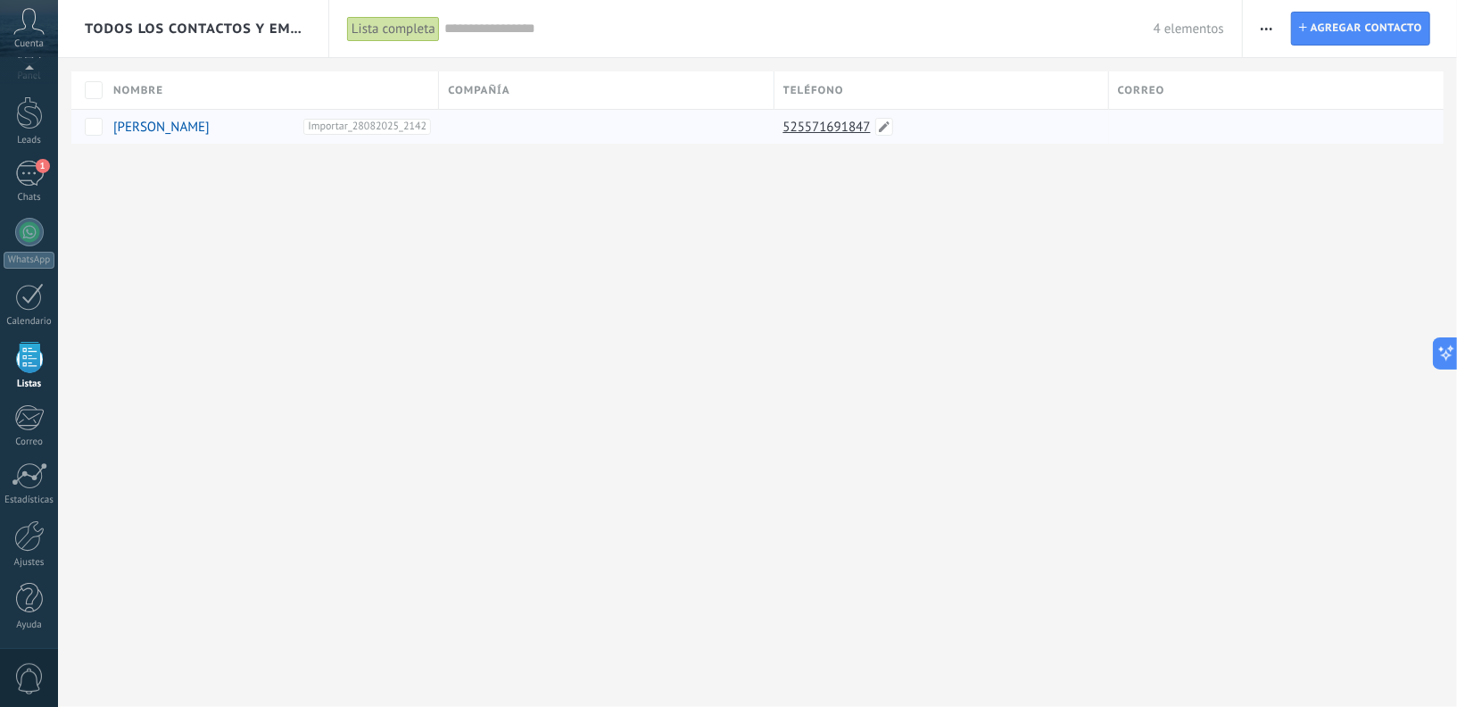
click at [822, 120] on link "525571691847" at bounding box center [828, 127] width 91 height 16
click at [24, 173] on div "1" at bounding box center [29, 174] width 29 height 26
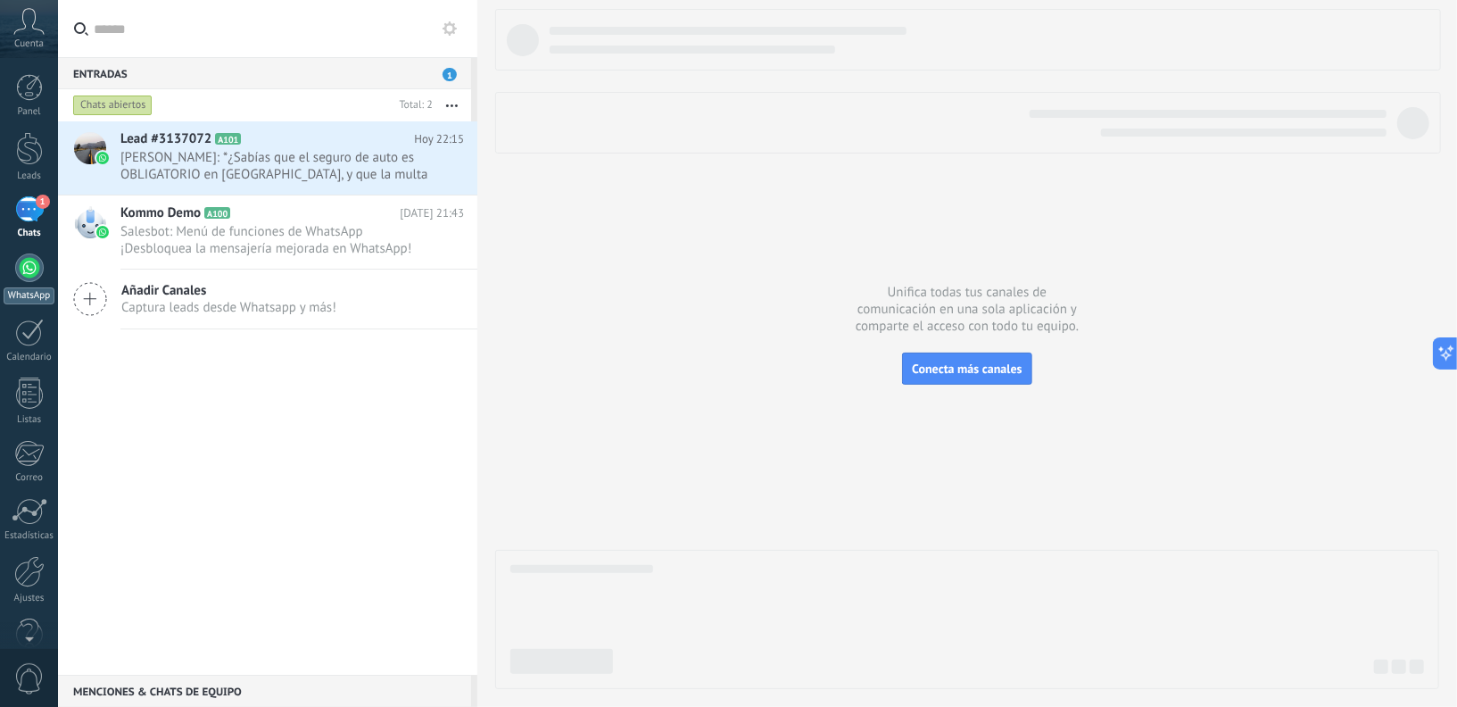
click at [24, 274] on div at bounding box center [29, 267] width 29 height 29
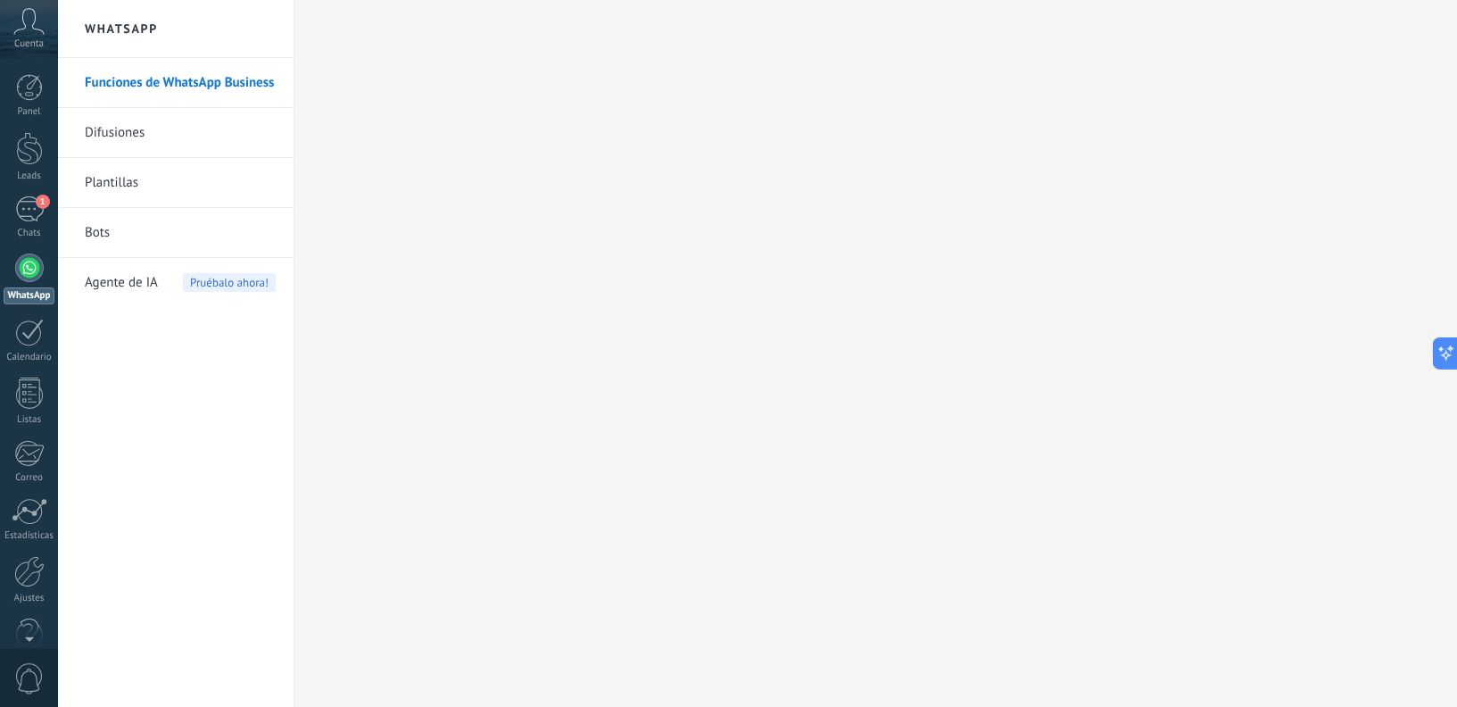
click at [133, 133] on link "Difusiones" at bounding box center [180, 133] width 191 height 50
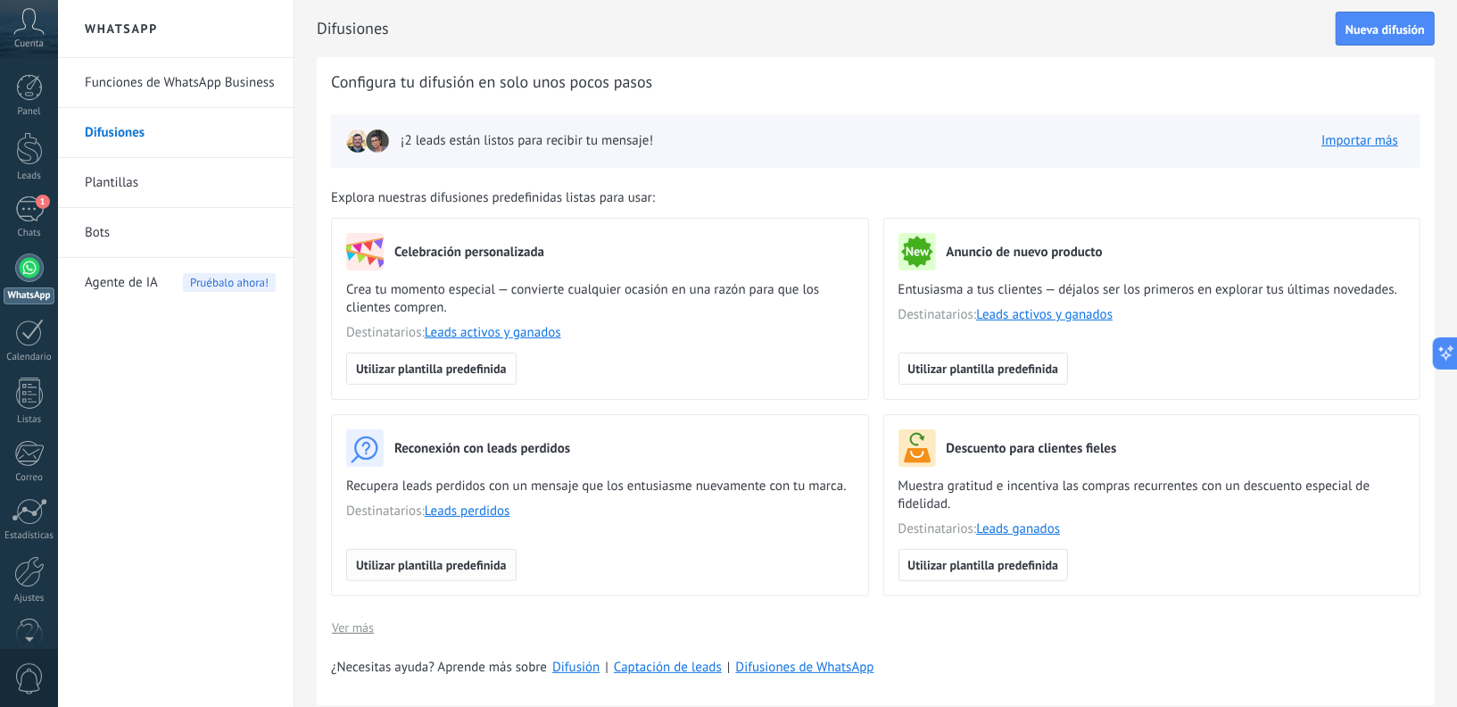
click at [448, 568] on span "Utilizar plantilla predefinida" at bounding box center [431, 564] width 151 height 12
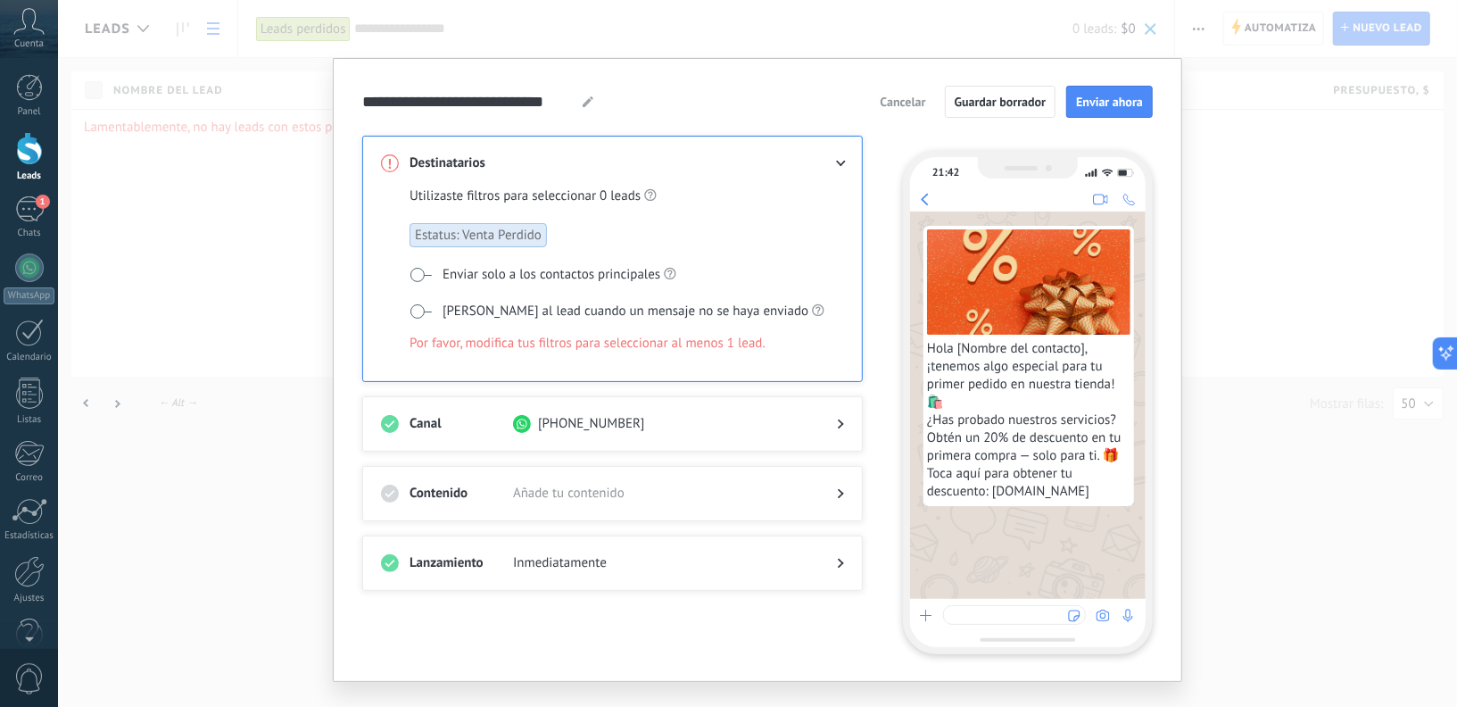
click at [563, 342] on span "Por favor, modifica tus filtros para seleccionar al menos 1 lead." at bounding box center [587, 344] width 356 height 18
click at [1095, 114] on button "Enviar ahora" at bounding box center [1109, 102] width 87 height 32
click at [562, 488] on span "Añade tu contenido" at bounding box center [660, 493] width 295 height 18
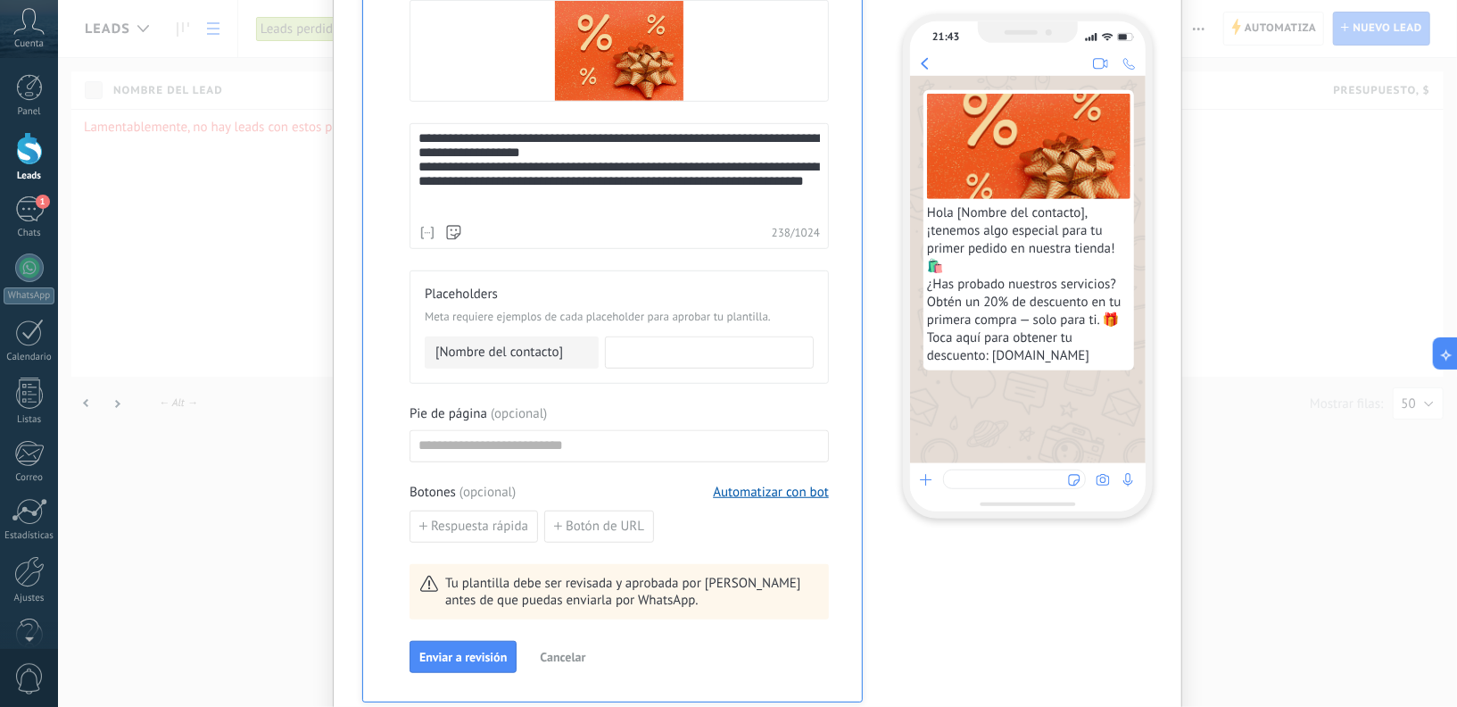
scroll to position [619, 0]
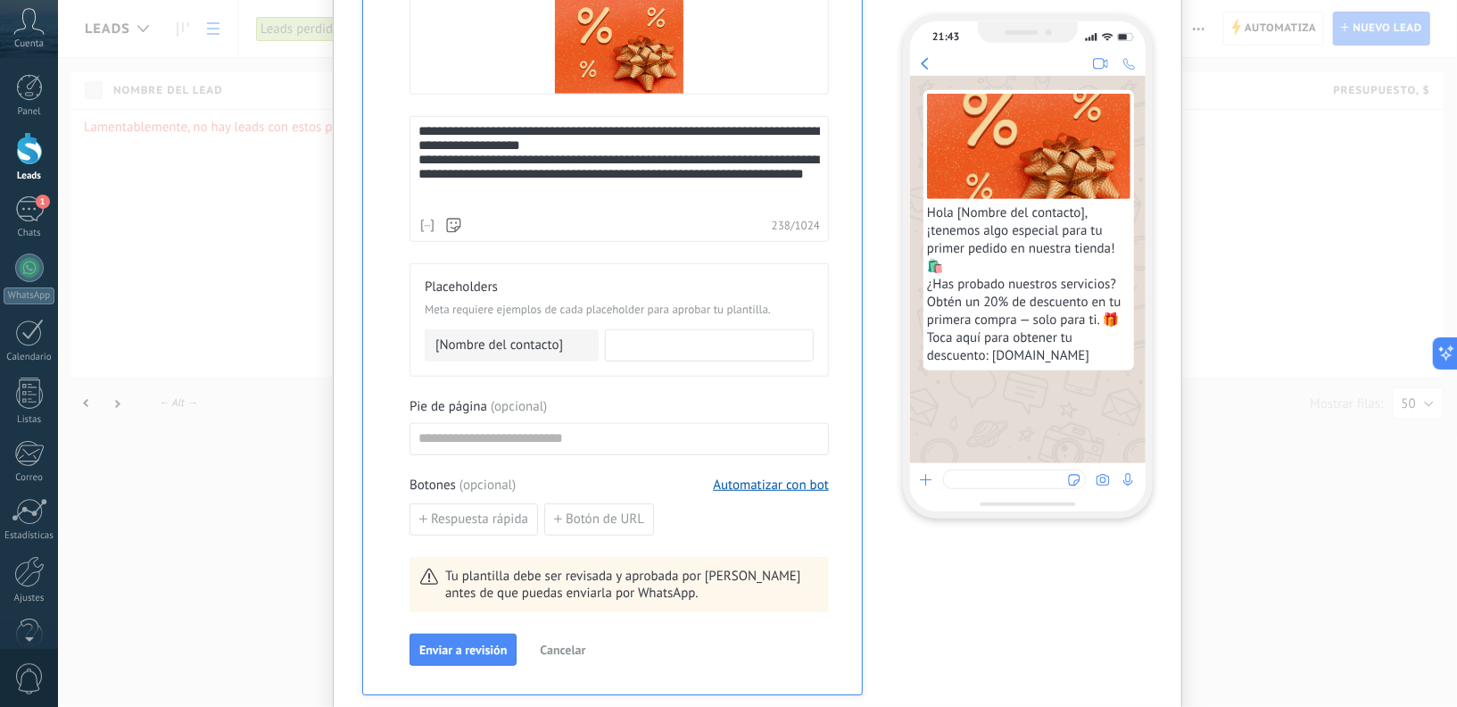
click at [559, 643] on span "Cancelar" at bounding box center [562, 649] width 45 height 12
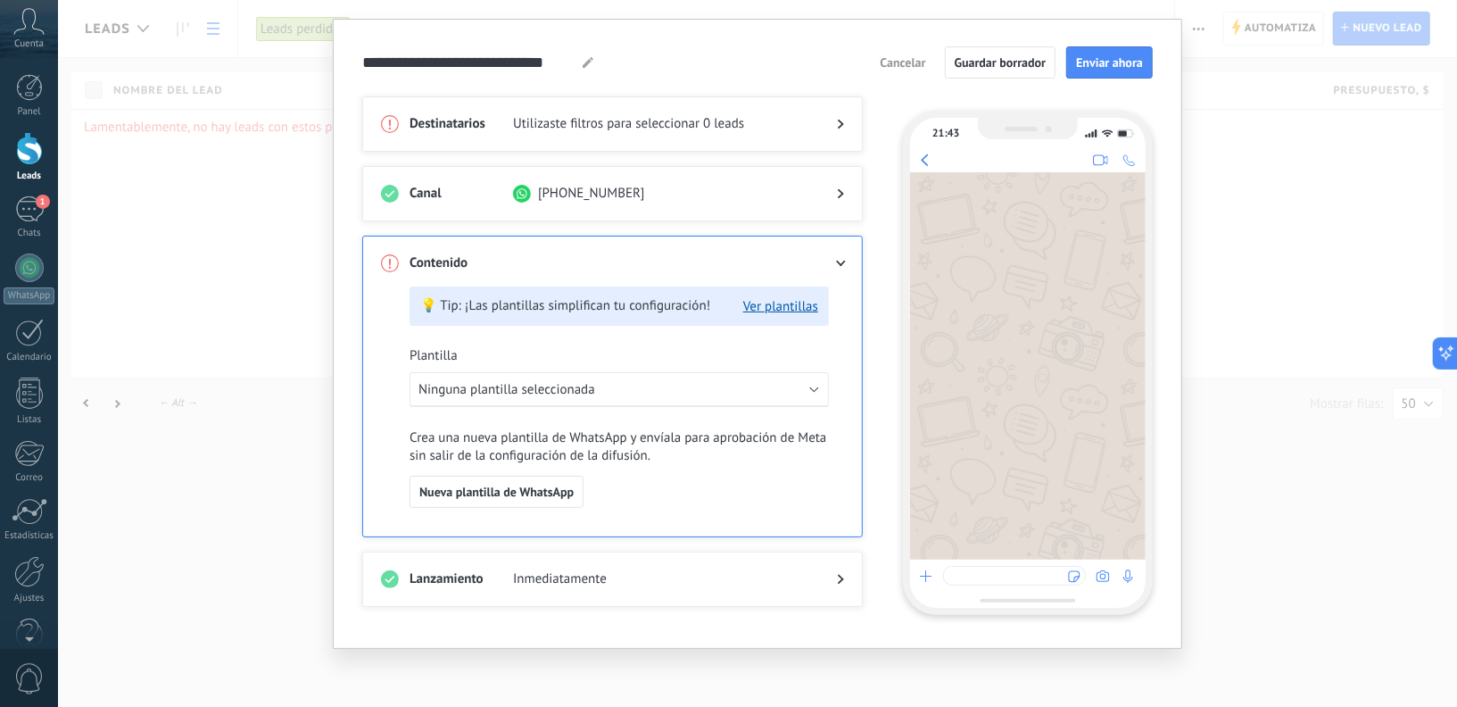
scroll to position [35, 0]
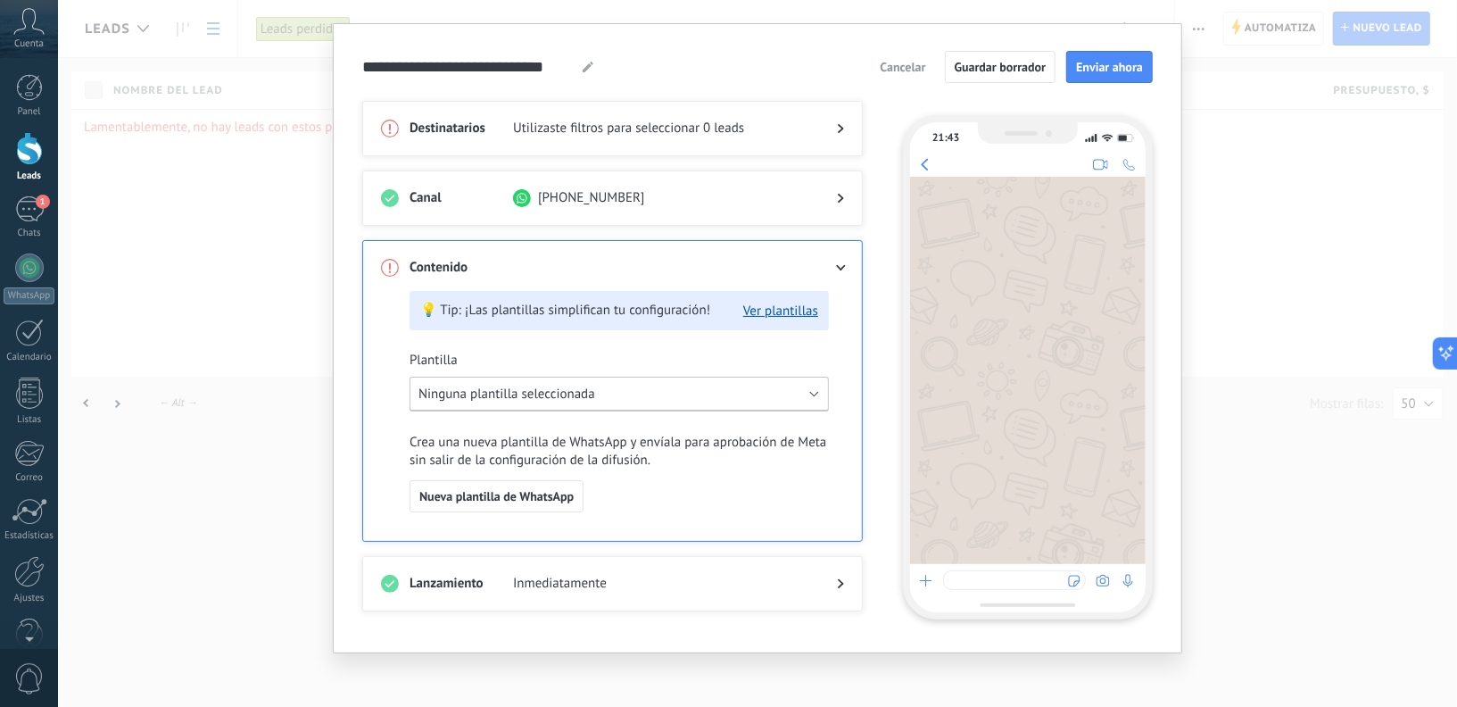
click at [550, 390] on span "Ninguna plantilla seleccionada" at bounding box center [506, 393] width 177 height 17
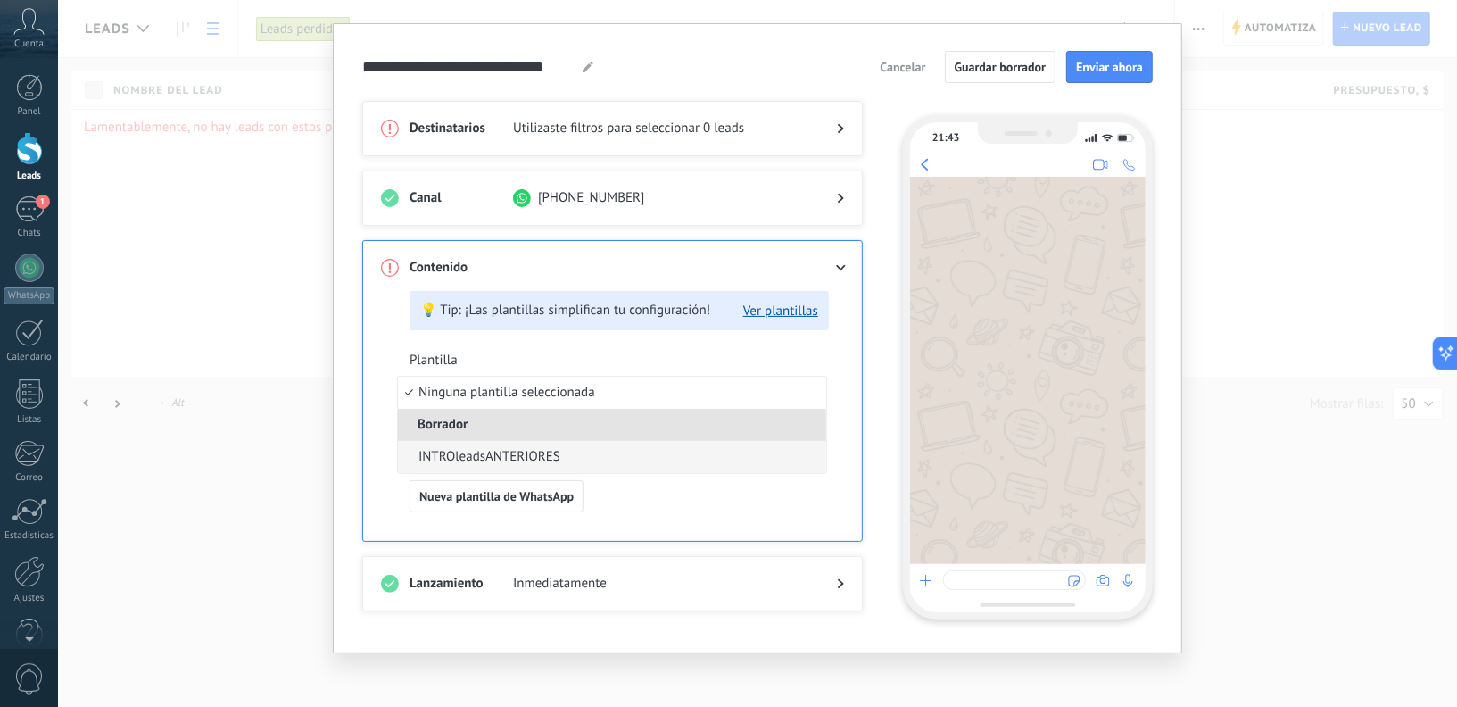
click at [500, 455] on span "INTROleadsANTERIORES" at bounding box center [489, 457] width 142 height 18
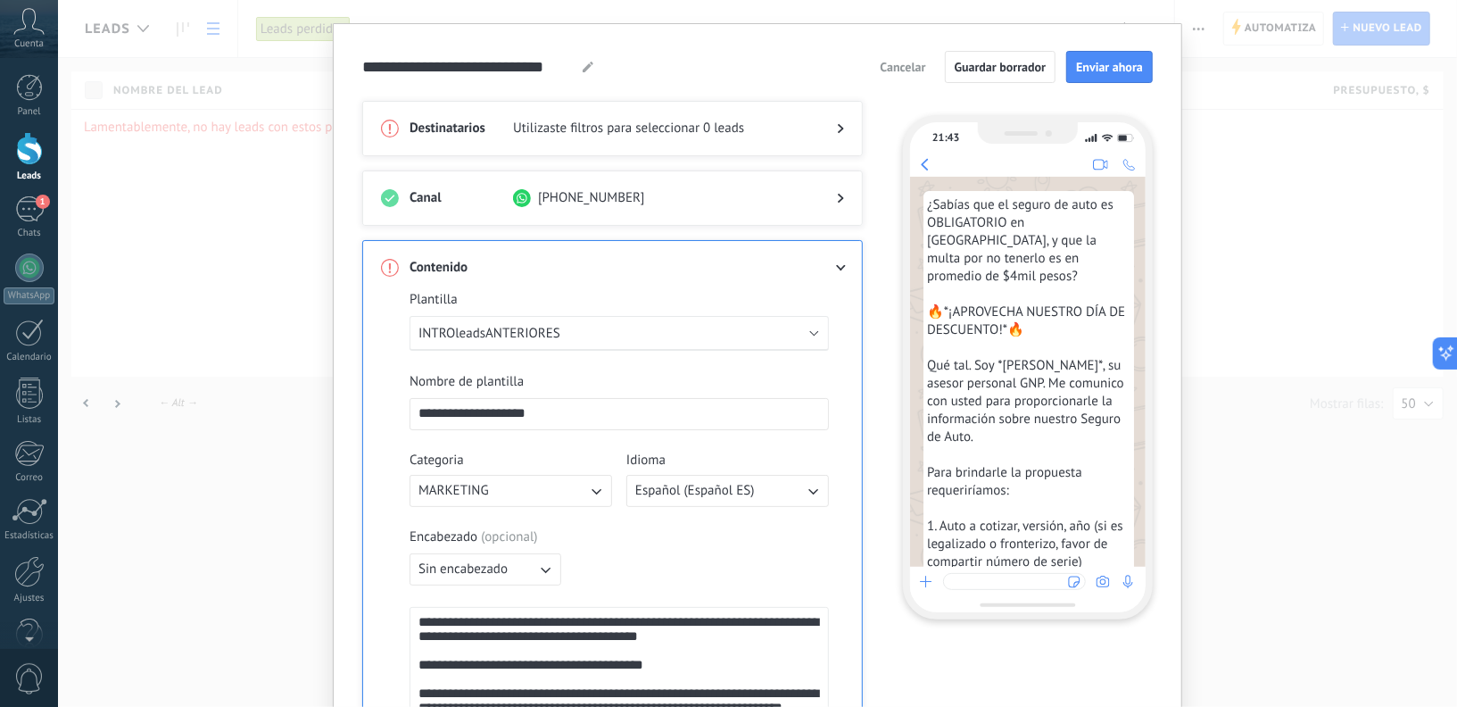
click at [685, 122] on span "Utilizaste filtros para seleccionar" at bounding box center [606, 129] width 186 height 18
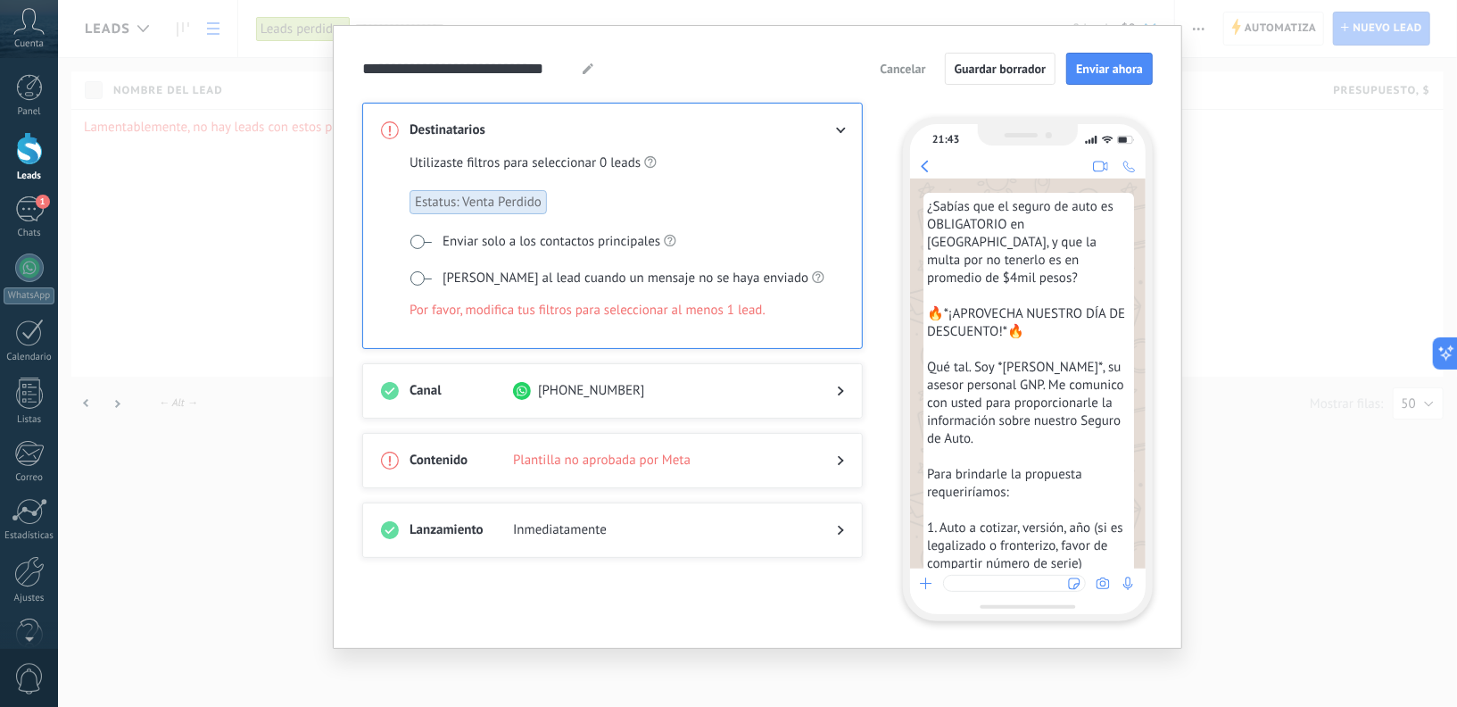
scroll to position [32, 0]
click at [422, 241] on span at bounding box center [420, 243] width 22 height 14
click at [1106, 67] on span "Enviar ahora" at bounding box center [1109, 69] width 67 height 12
click at [614, 470] on div at bounding box center [612, 479] width 463 height 18
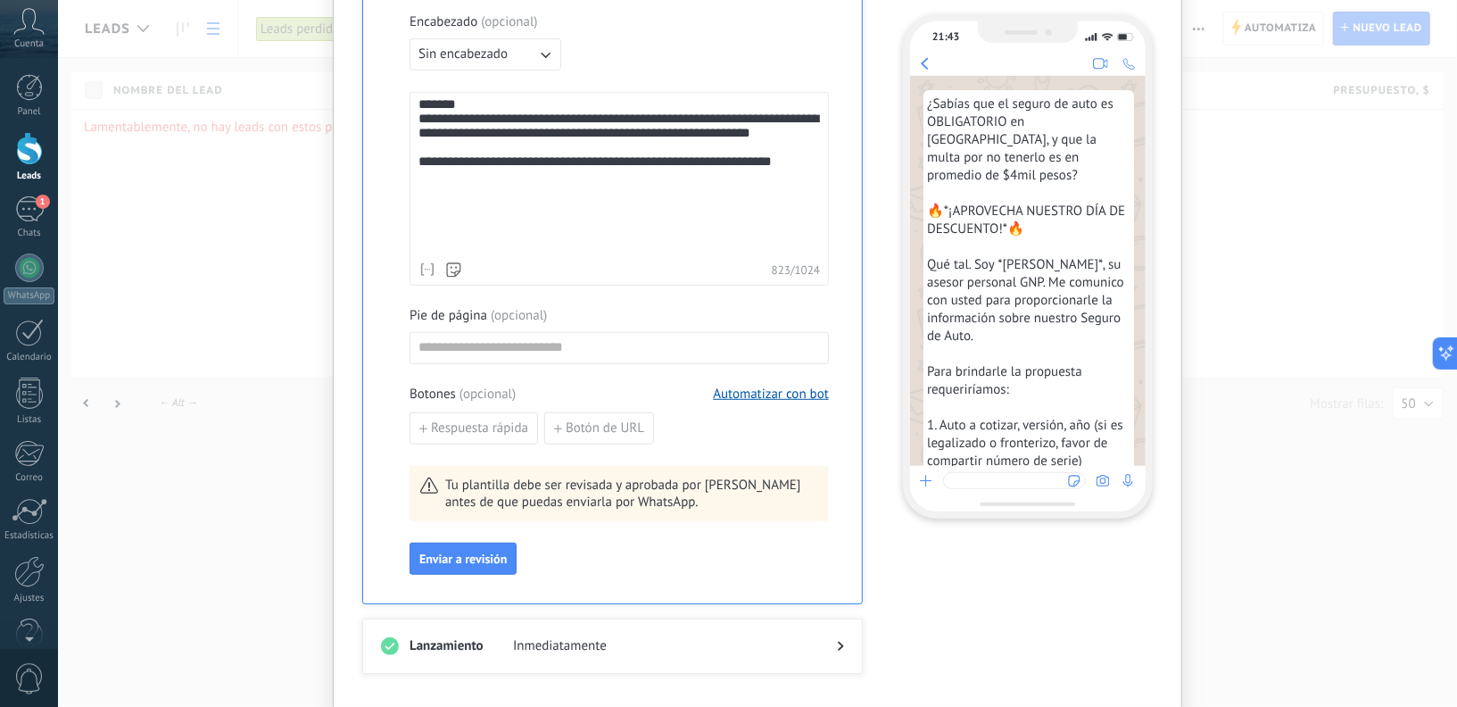
scroll to position [552, 0]
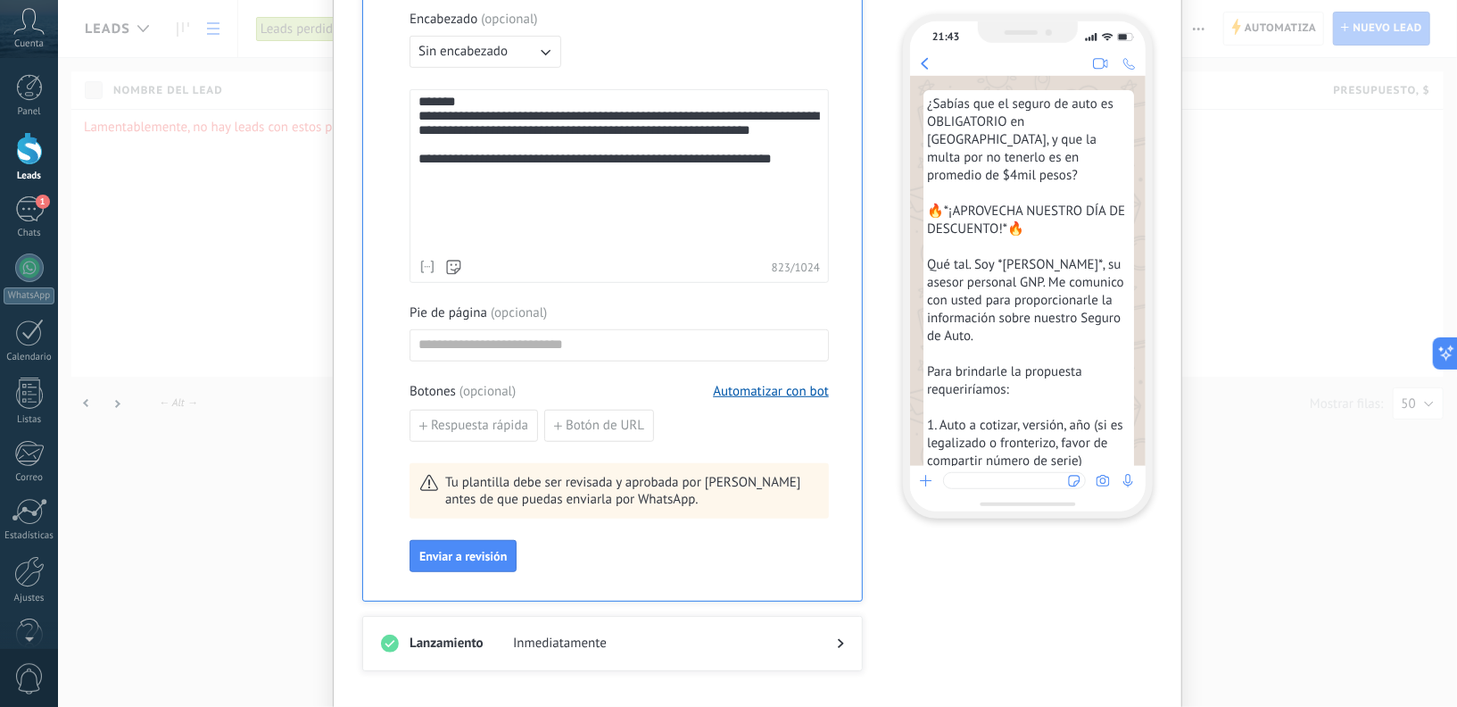
click at [548, 494] on div "Tu plantilla debe ser revisada y aprobada por [PERSON_NAME] antes de que puedas…" at bounding box center [618, 490] width 419 height 55
click at [447, 554] on span "Enviar a revisión" at bounding box center [462, 556] width 87 height 12
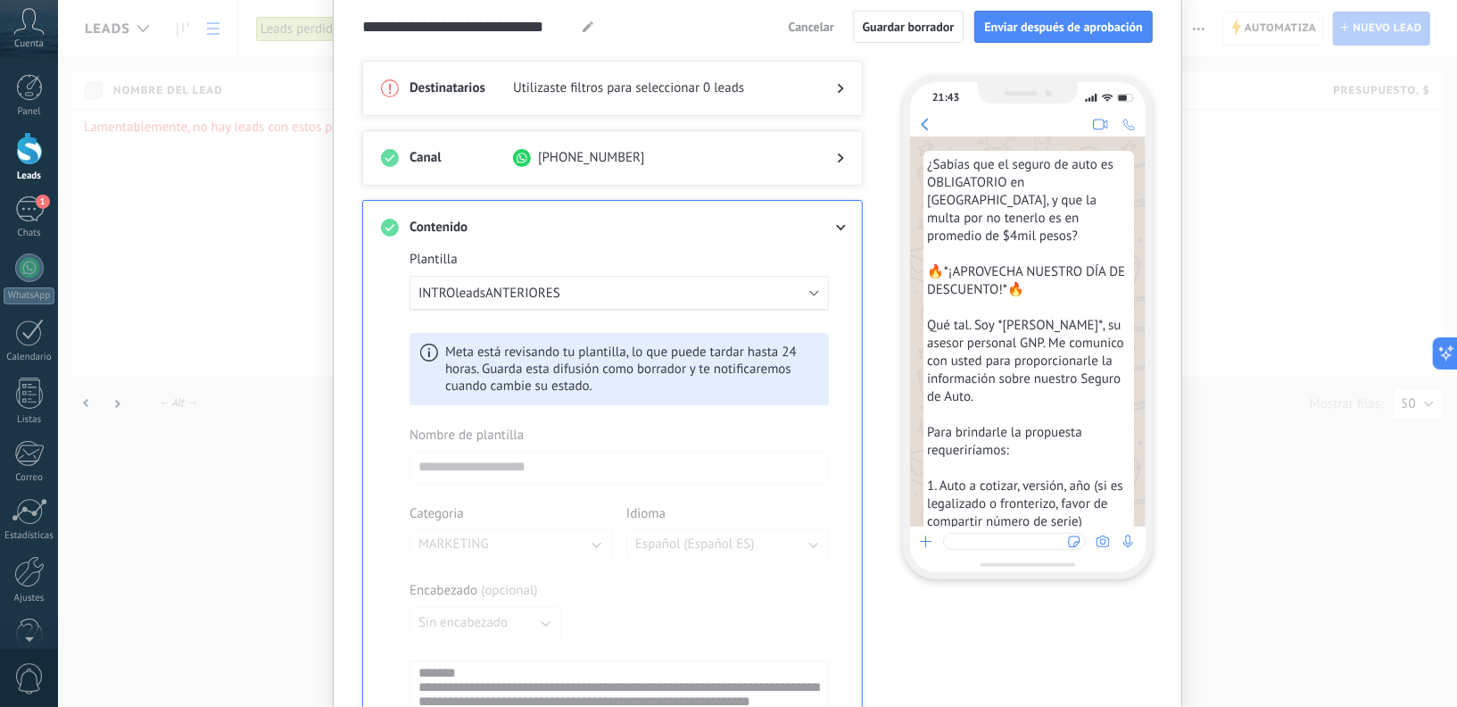
scroll to position [0, 0]
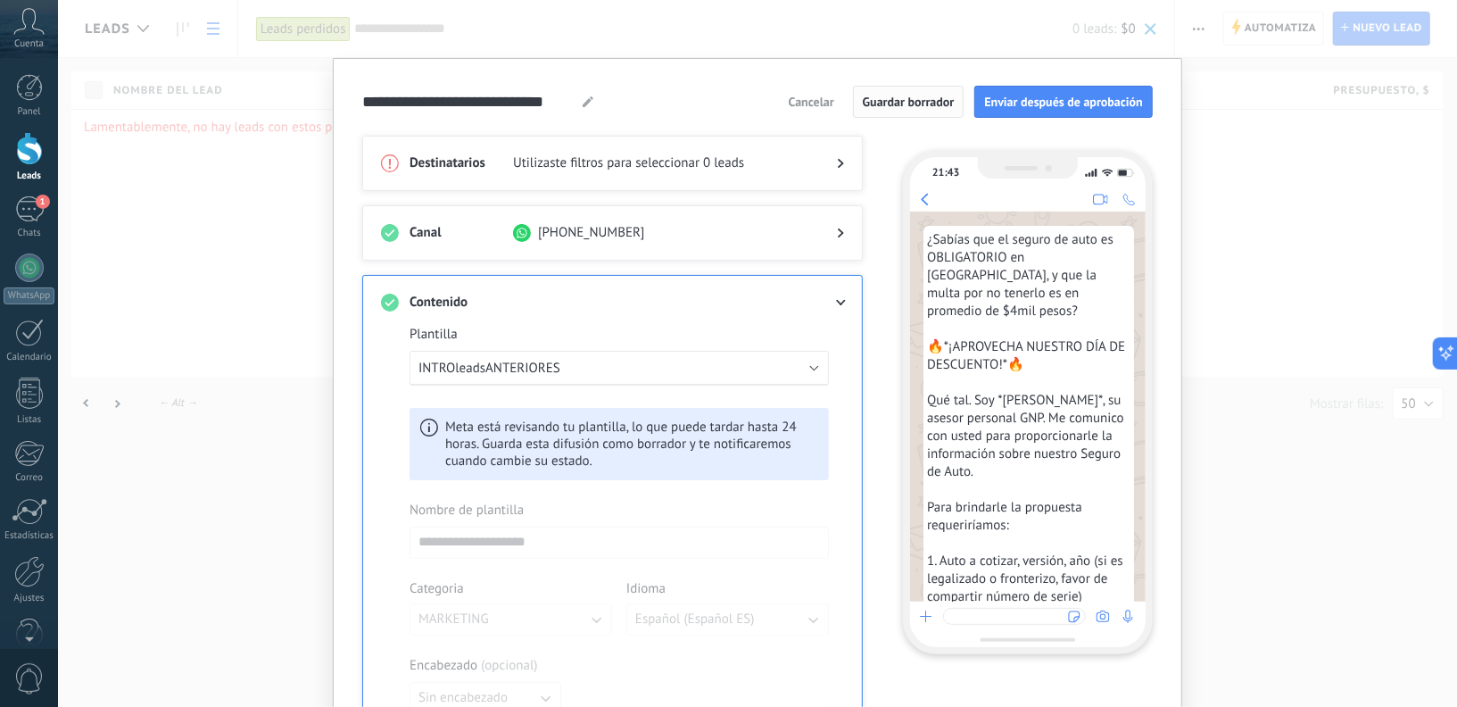
click at [922, 108] on span "Guardar borrador" at bounding box center [909, 101] width 92 height 12
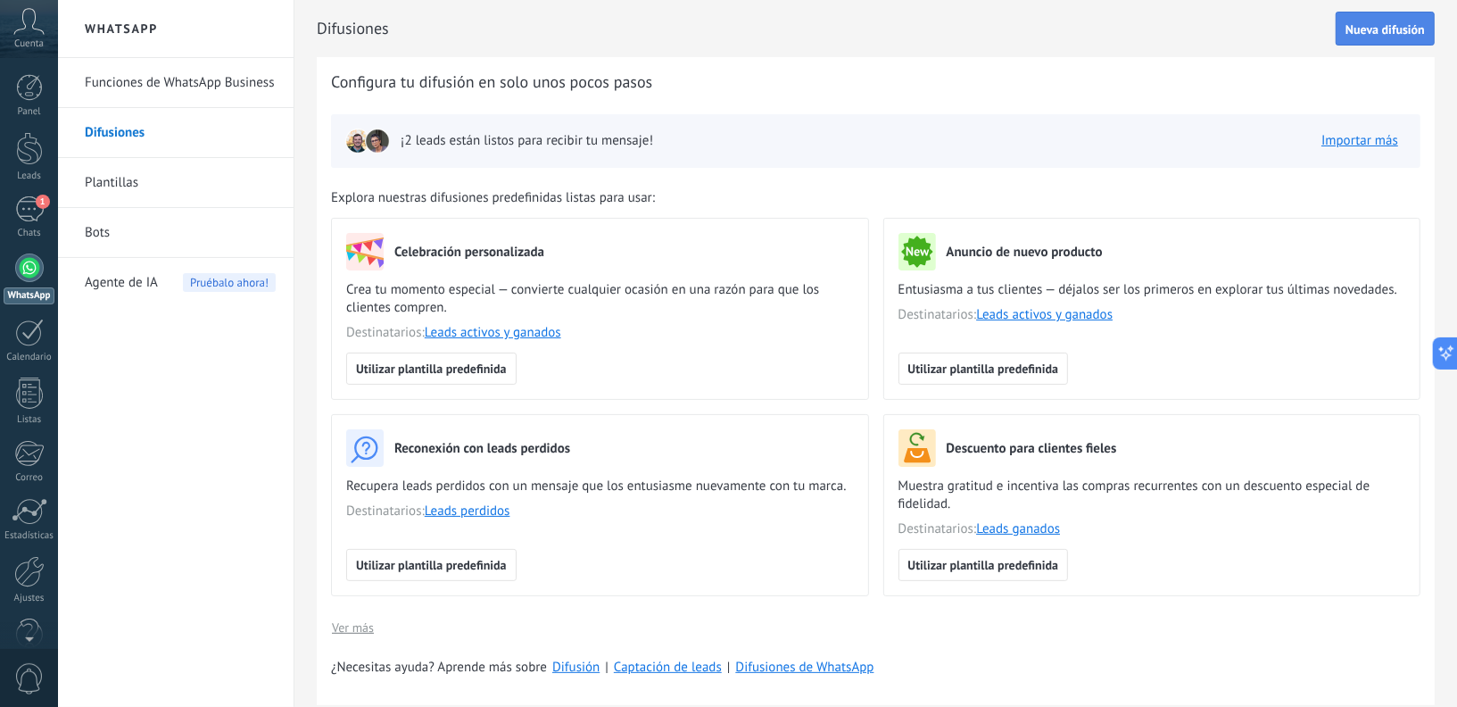
click at [1362, 30] on span "Nueva difusión" at bounding box center [1384, 29] width 79 height 12
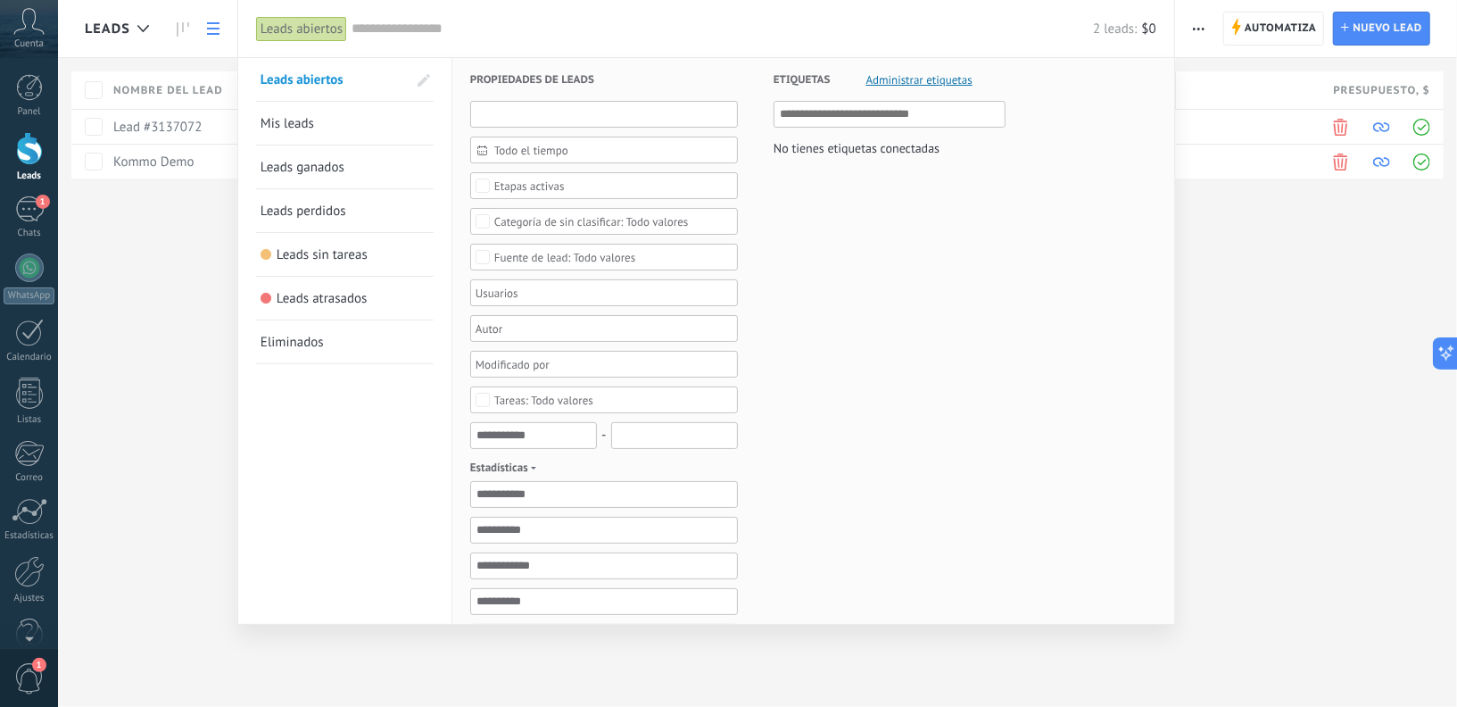
click at [583, 109] on input "text" at bounding box center [604, 114] width 268 height 27
click at [906, 263] on div "Etiquetas Administrar etiquetas No tienes etiquetas conectadas" at bounding box center [872, 562] width 268 height 1008
click at [290, 115] on span "Mis leads" at bounding box center [287, 123] width 54 height 17
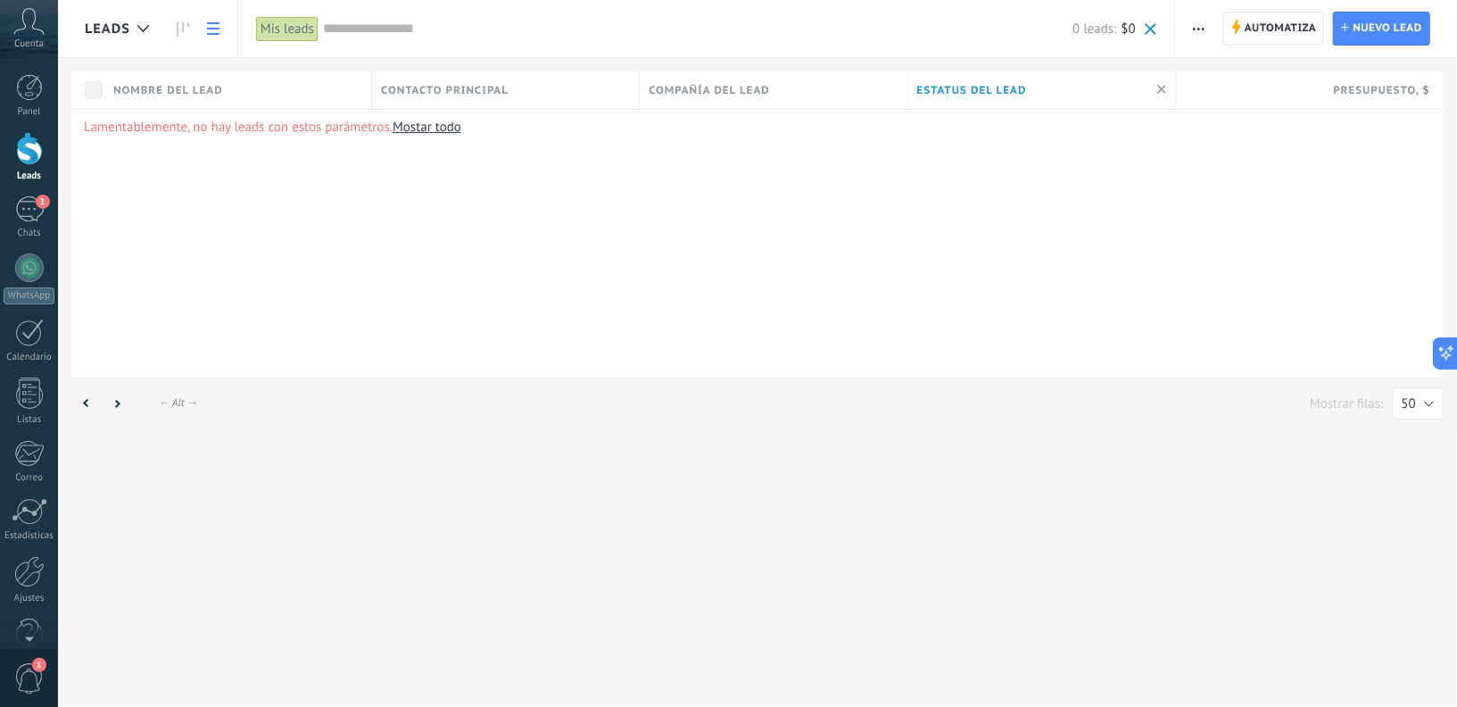
click at [427, 128] on link "Mostar todo" at bounding box center [427, 127] width 69 height 17
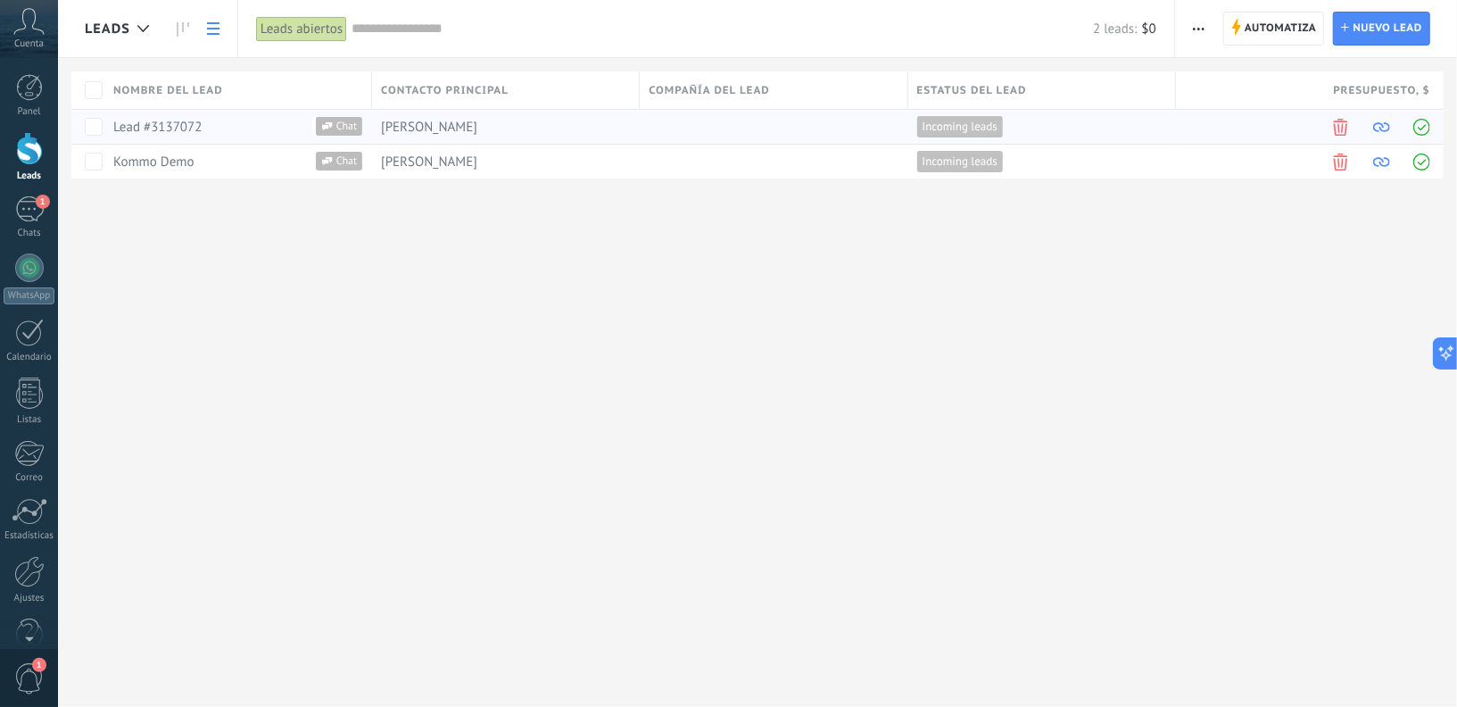
click at [443, 119] on span "[PERSON_NAME]" at bounding box center [429, 127] width 96 height 17
click at [23, 87] on div at bounding box center [29, 87] width 27 height 27
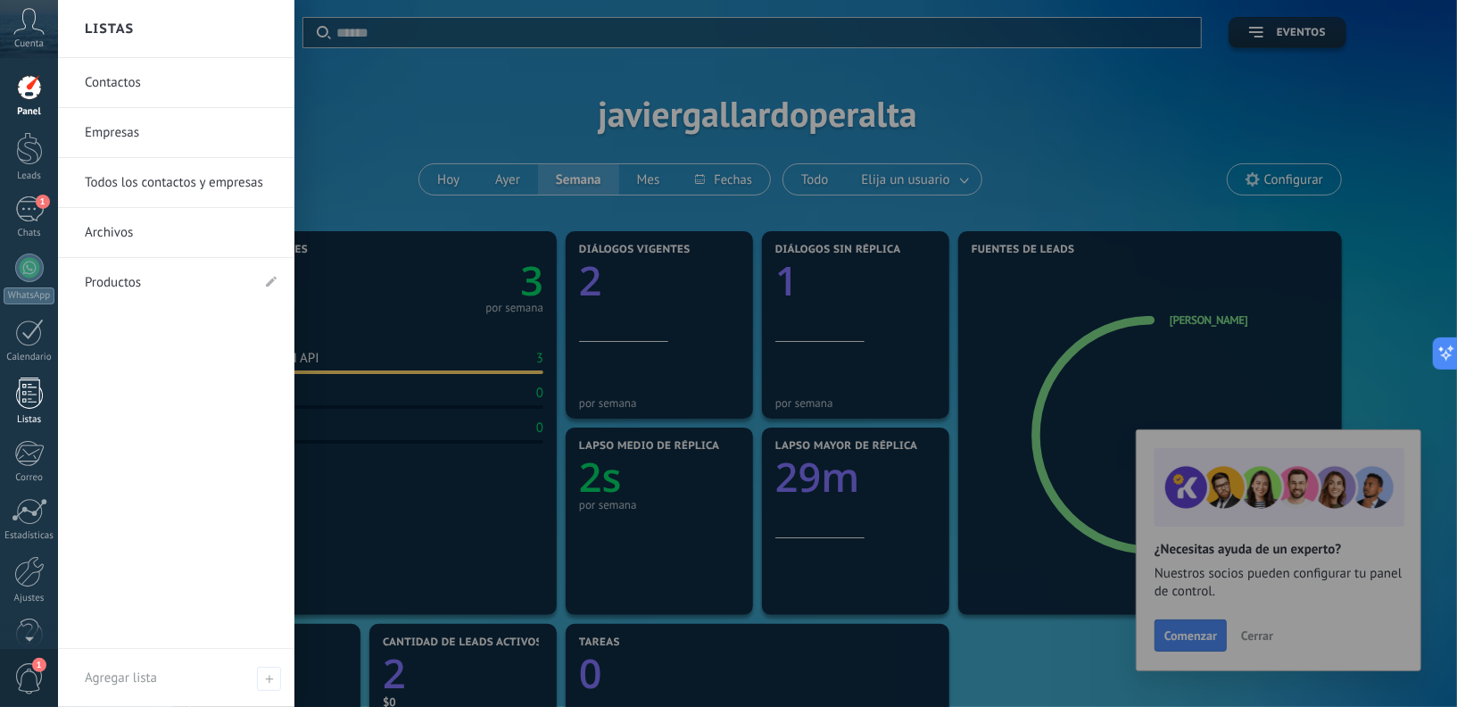
click at [29, 380] on div at bounding box center [29, 392] width 27 height 31
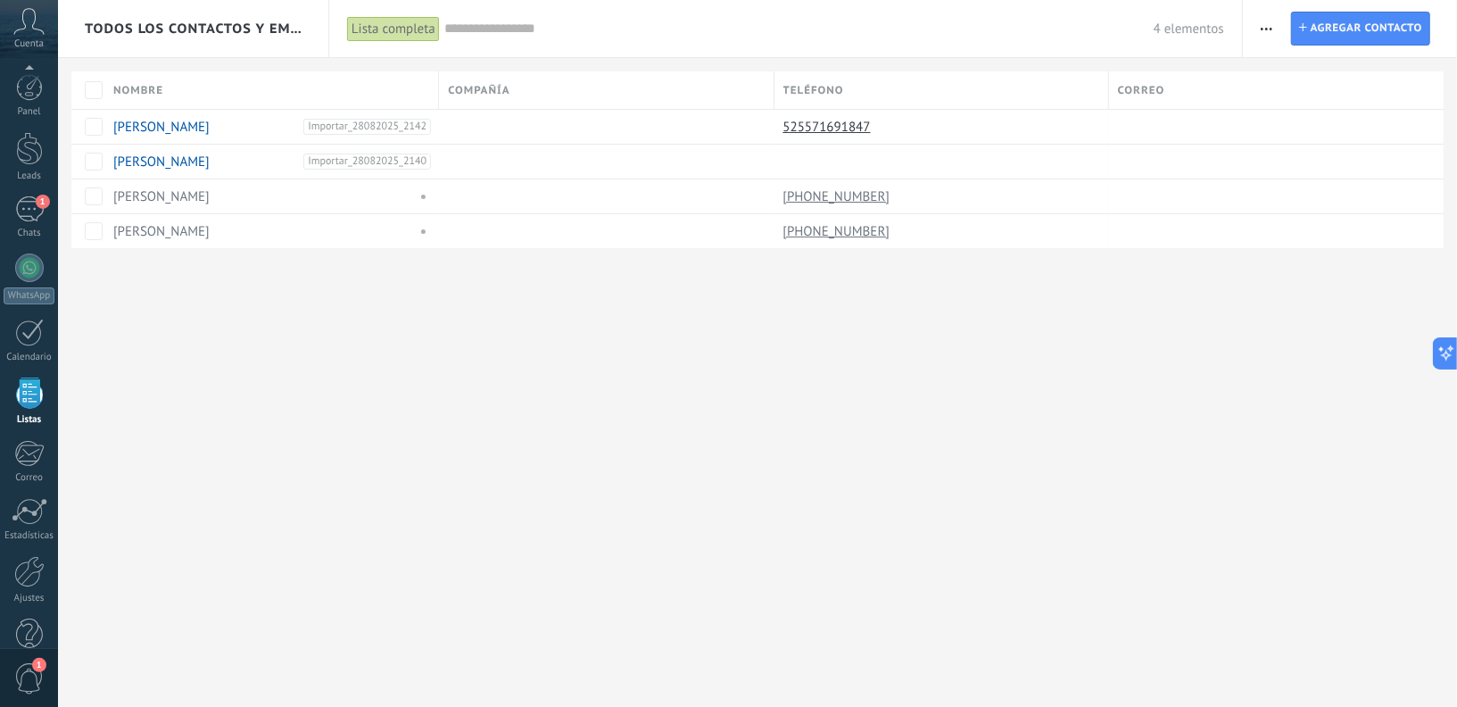
scroll to position [36, 0]
click at [366, 124] on span "Importar_28082025_2142" at bounding box center [367, 127] width 128 height 16
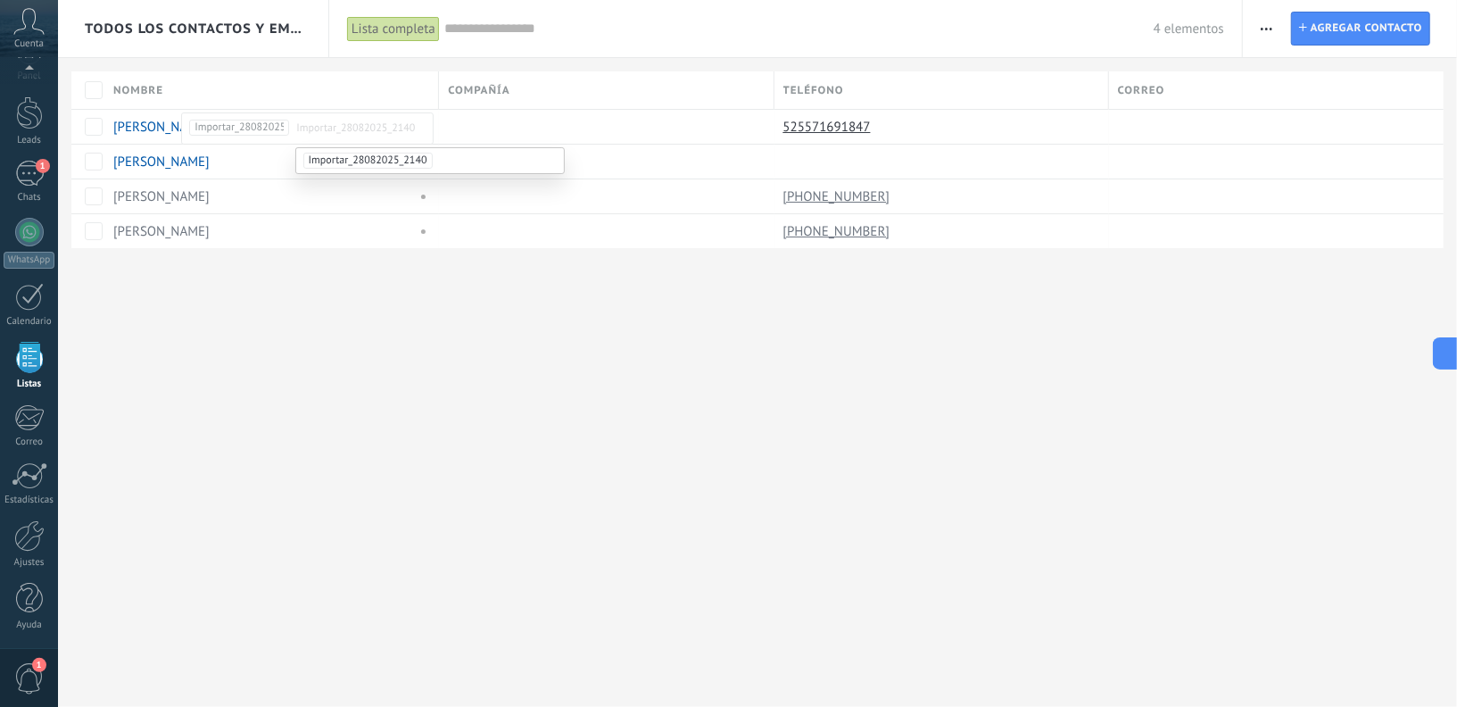
click at [531, 349] on div "Todos los contactos y empresas Lista completa Aplicar 4 elementos Lista complet…" at bounding box center [757, 353] width 1399 height 707
click at [577, 120] on div at bounding box center [602, 127] width 326 height 34
click at [22, 241] on div at bounding box center [29, 232] width 29 height 29
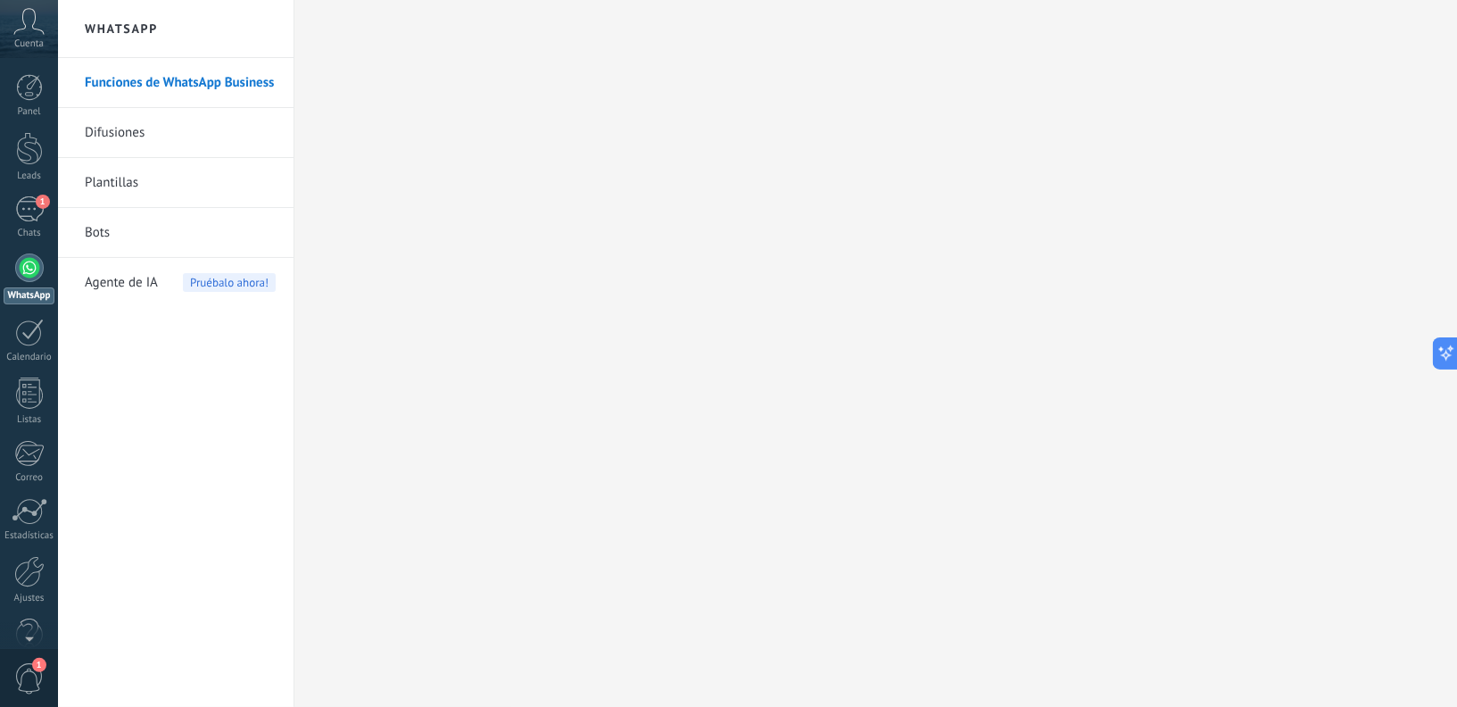
click at [156, 83] on link "Funciones de WhatsApp Business" at bounding box center [180, 83] width 191 height 50
click at [131, 142] on link "Difusiones" at bounding box center [180, 133] width 191 height 50
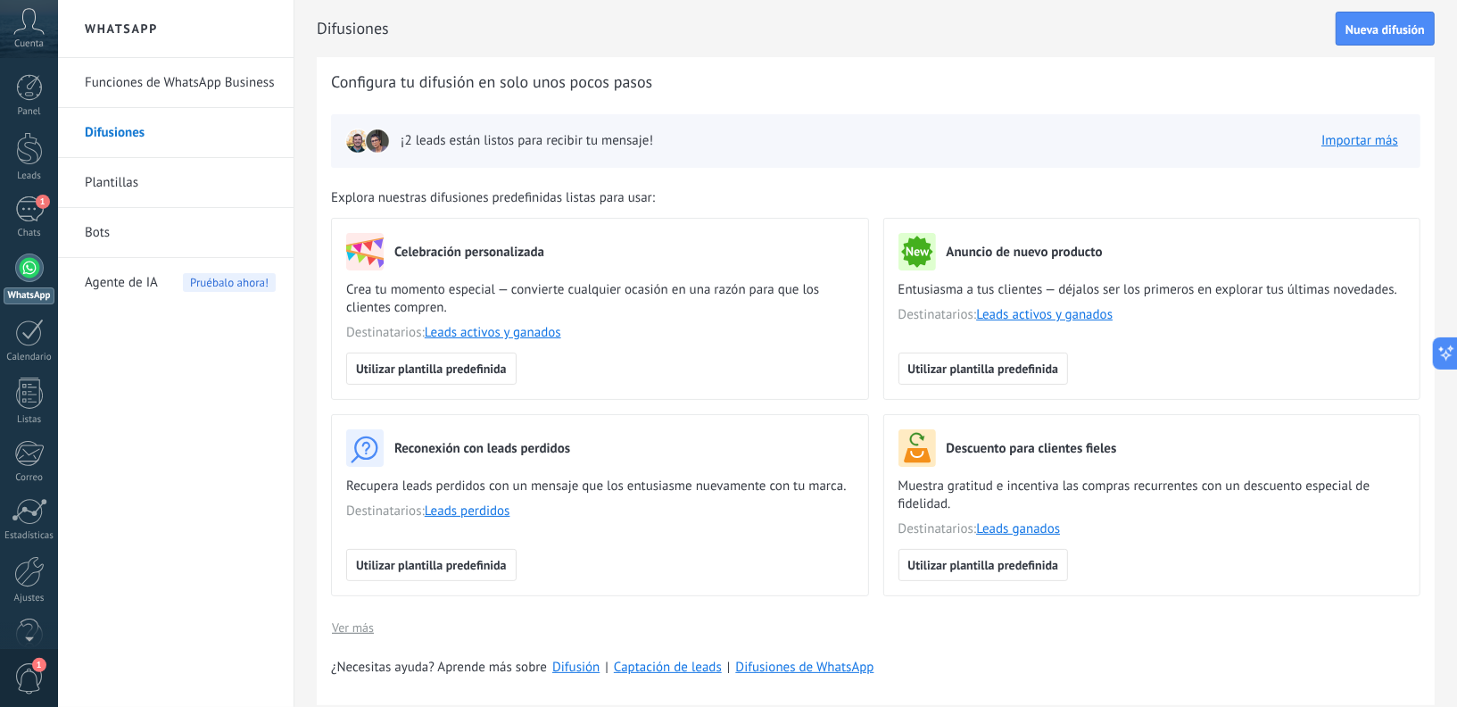
click at [511, 149] on span "¡2 leads están listos para recibir tu mensaje!" at bounding box center [527, 141] width 252 height 18
click at [1383, 32] on span "Nueva difusión" at bounding box center [1384, 29] width 79 height 12
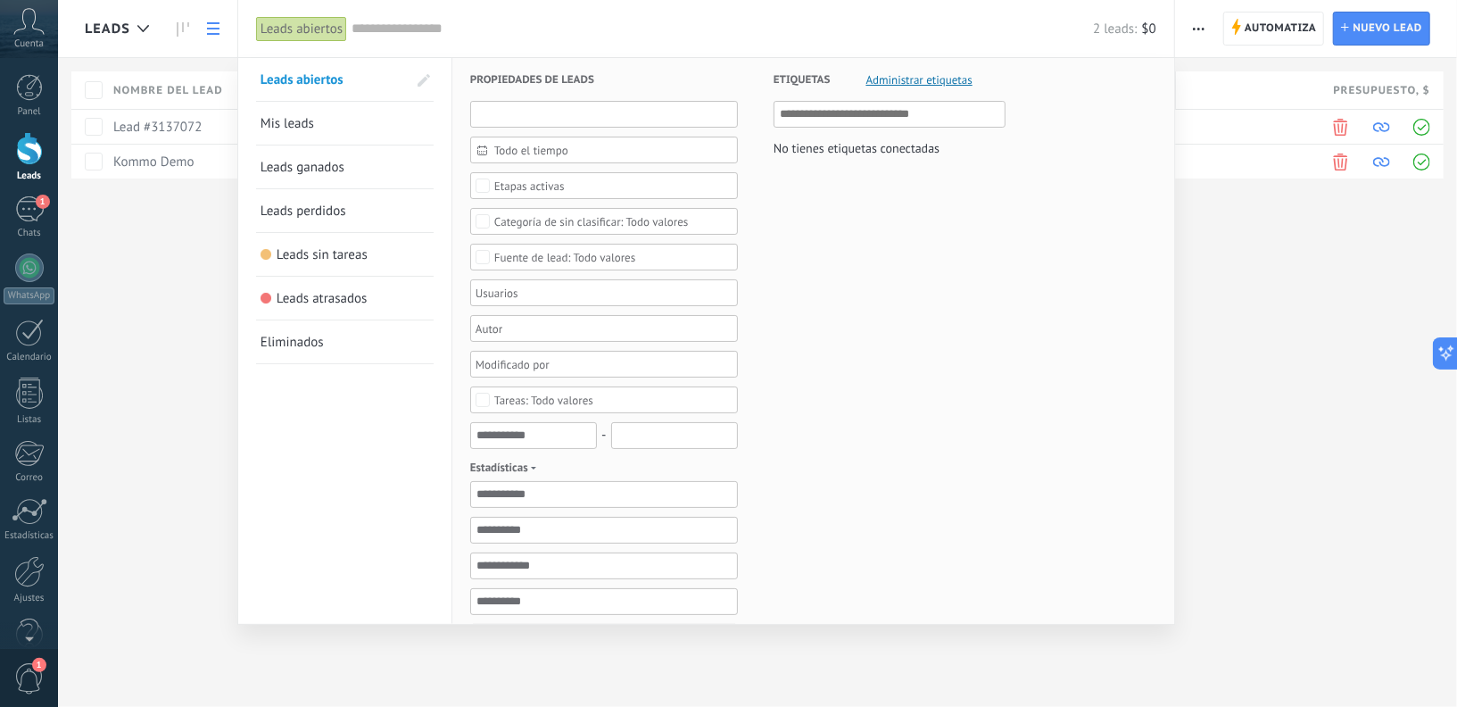
click at [555, 119] on input "text" at bounding box center [604, 114] width 268 height 27
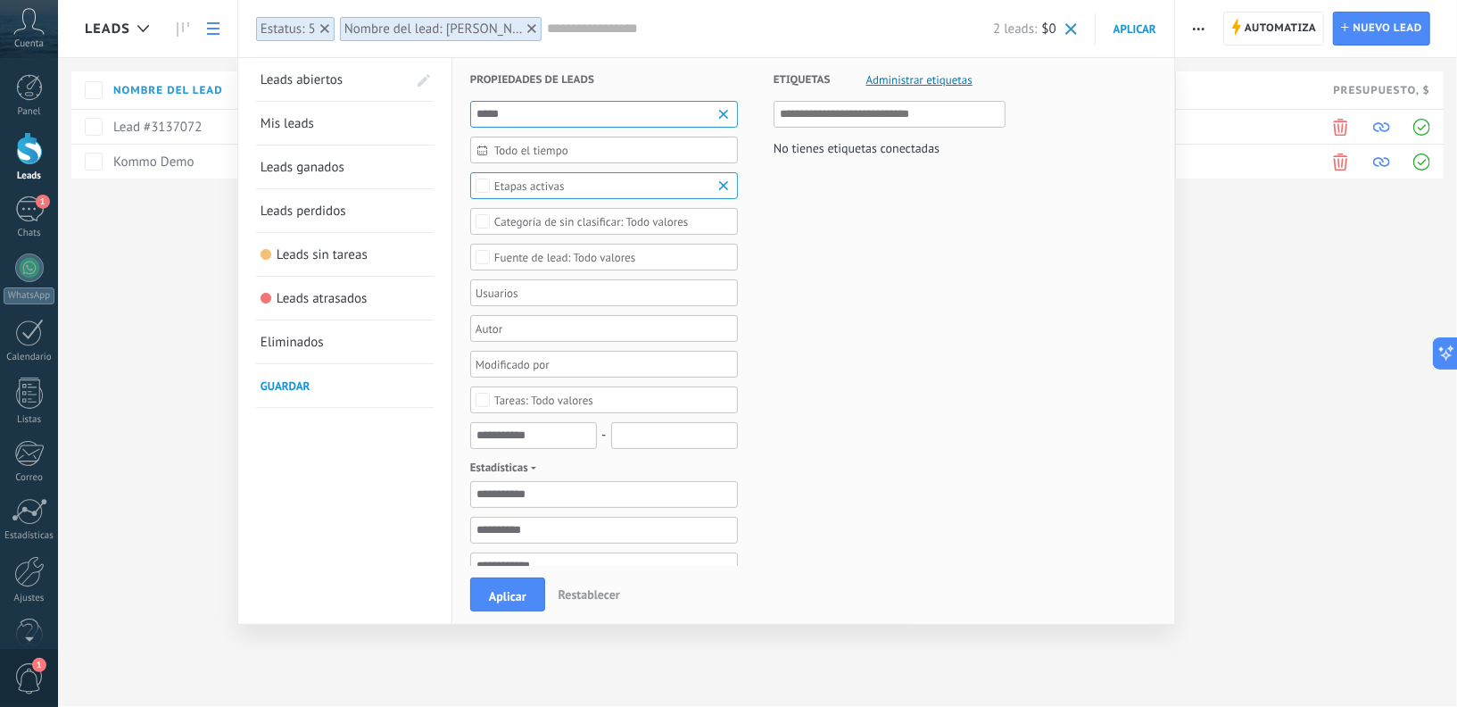
type input "*****"
click at [725, 116] on b at bounding box center [725, 114] width 21 height 18
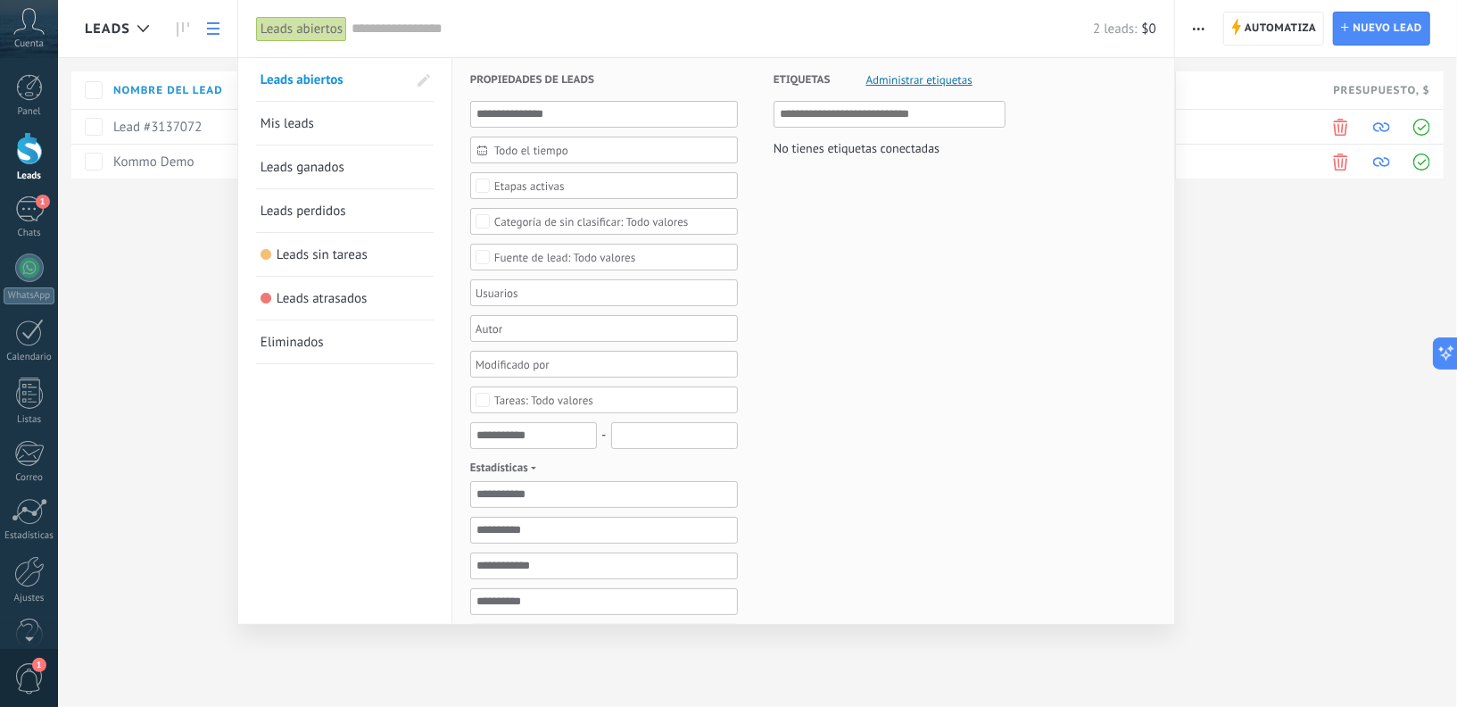
click at [92, 127] on div at bounding box center [728, 353] width 1457 height 707
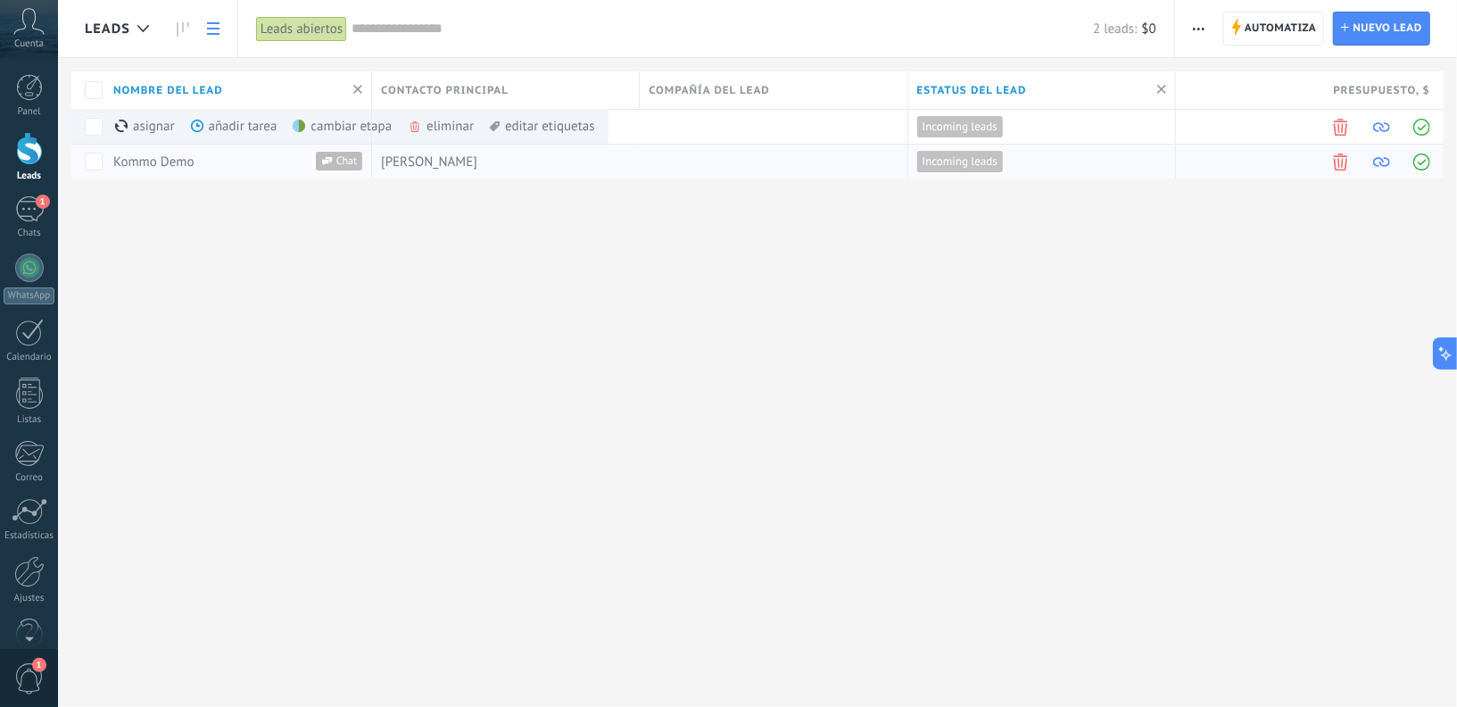
click at [464, 160] on span "[PERSON_NAME]" at bounding box center [429, 161] width 96 height 17
click at [963, 160] on span "Incoming leads" at bounding box center [959, 161] width 75 height 16
click at [439, 161] on span "[PERSON_NAME]" at bounding box center [429, 161] width 96 height 17
click at [25, 227] on div "Chats" at bounding box center [30, 233] width 52 height 12
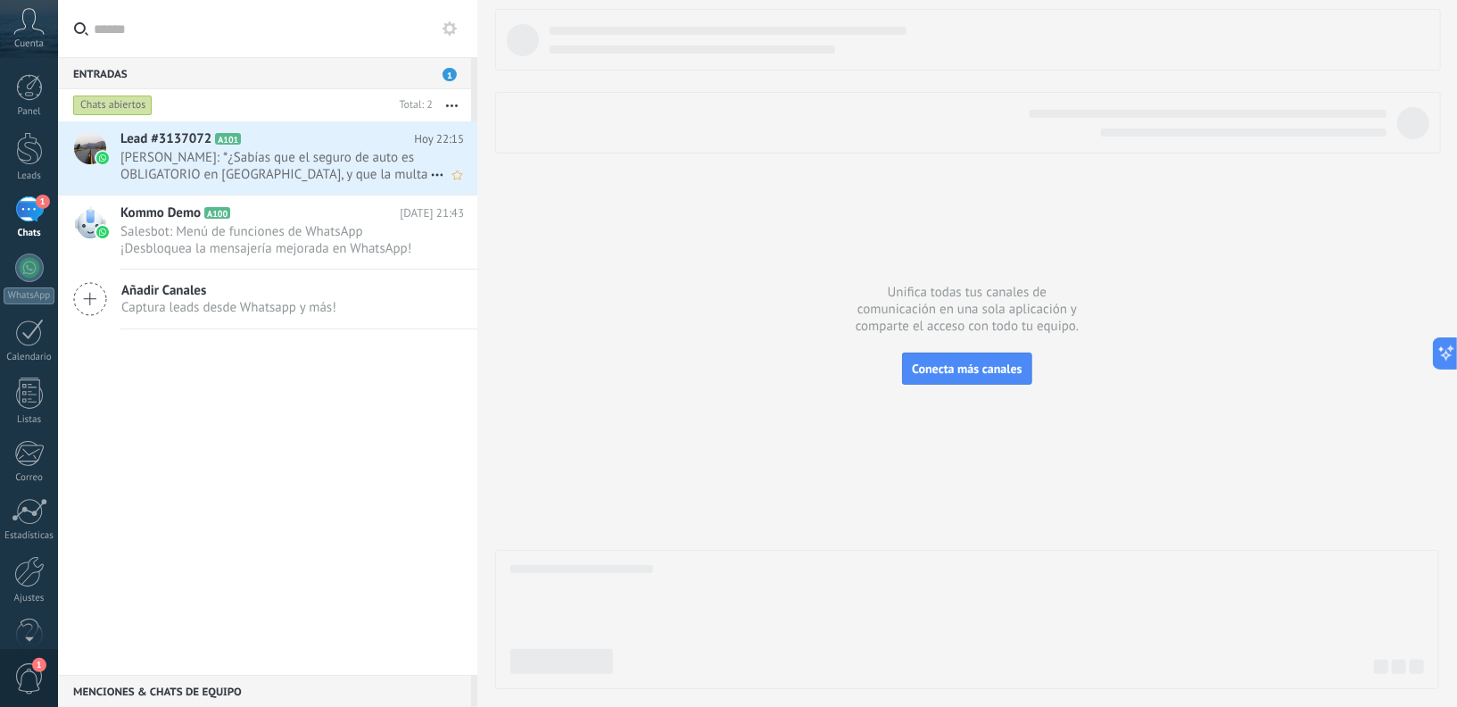
click at [245, 174] on span "[PERSON_NAME]: *¿Sabías que el seguro de auto es OBLIGATORIO en [GEOGRAPHIC_DAT…" at bounding box center [275, 166] width 310 height 34
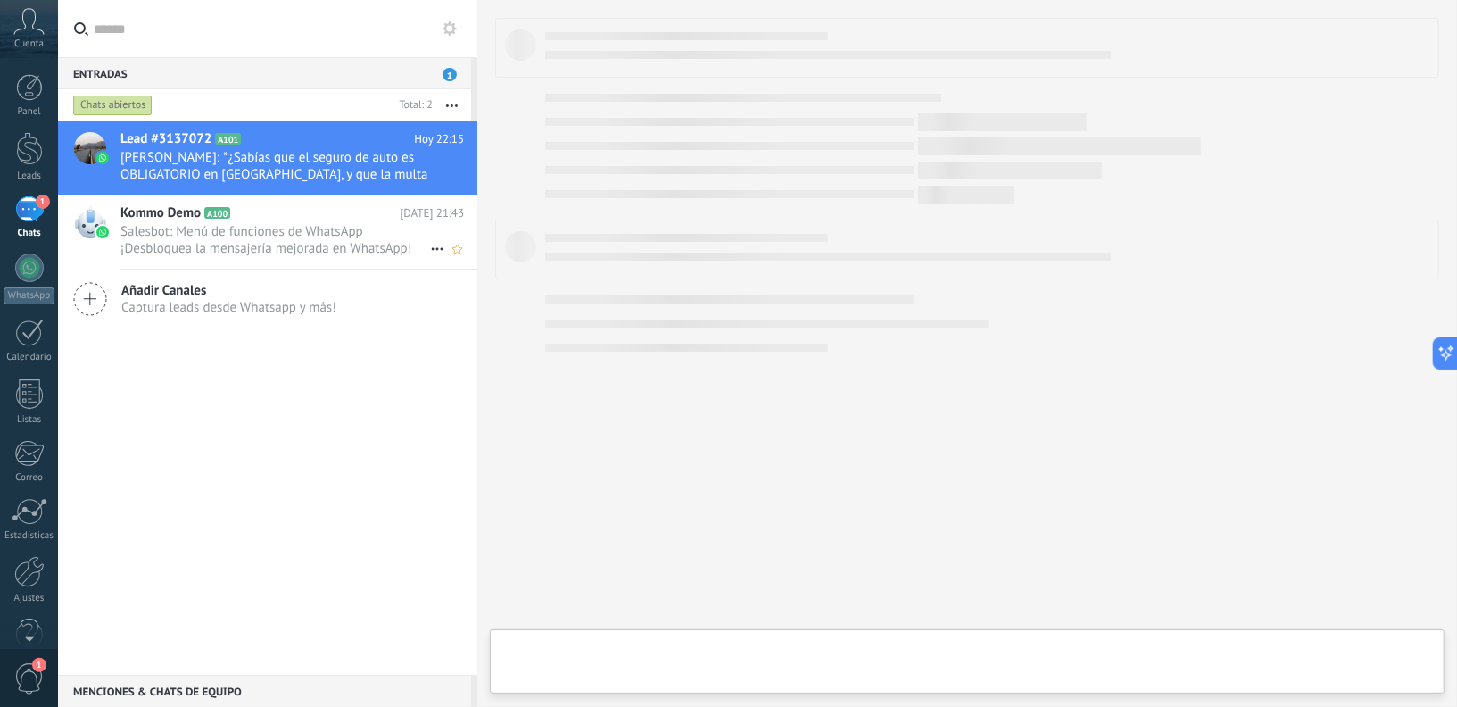
type textarea "**********"
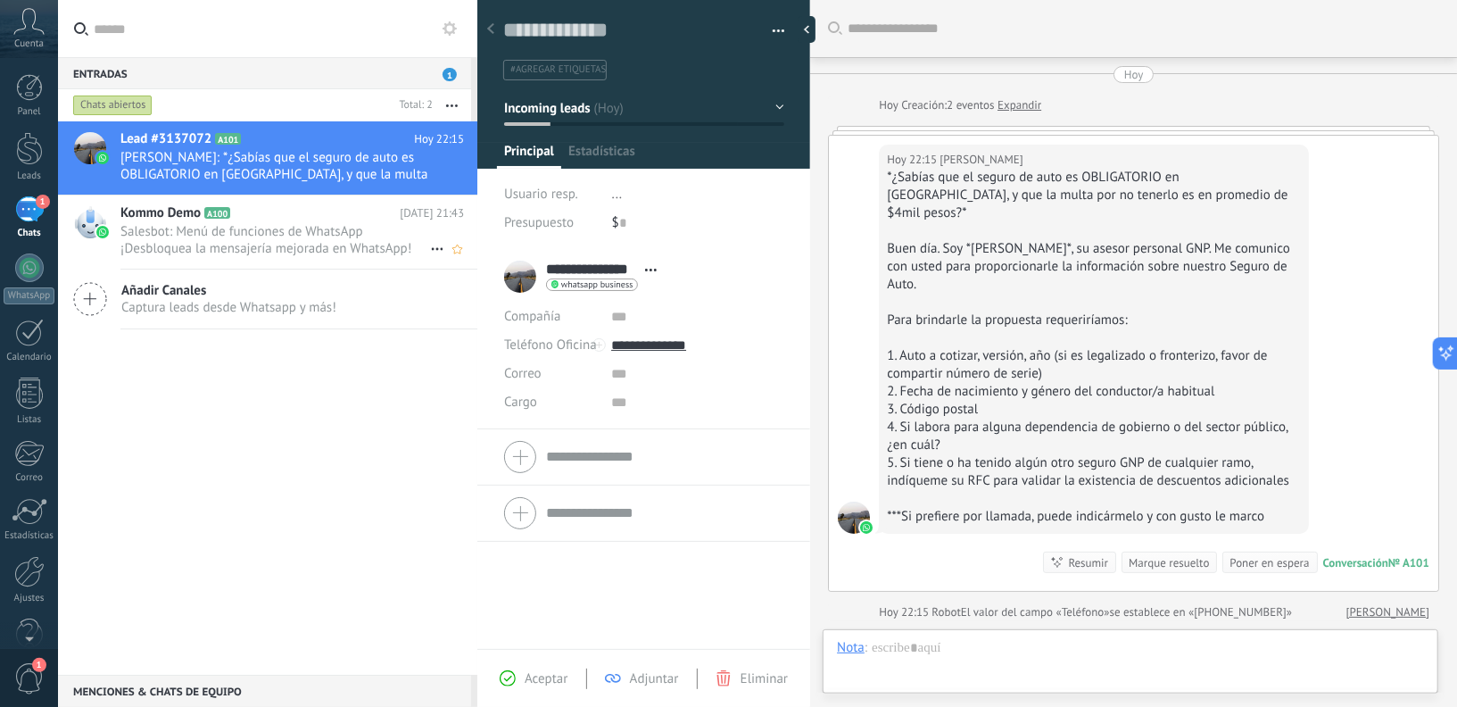
scroll to position [27, 0]
click at [1028, 665] on div at bounding box center [1130, 666] width 587 height 54
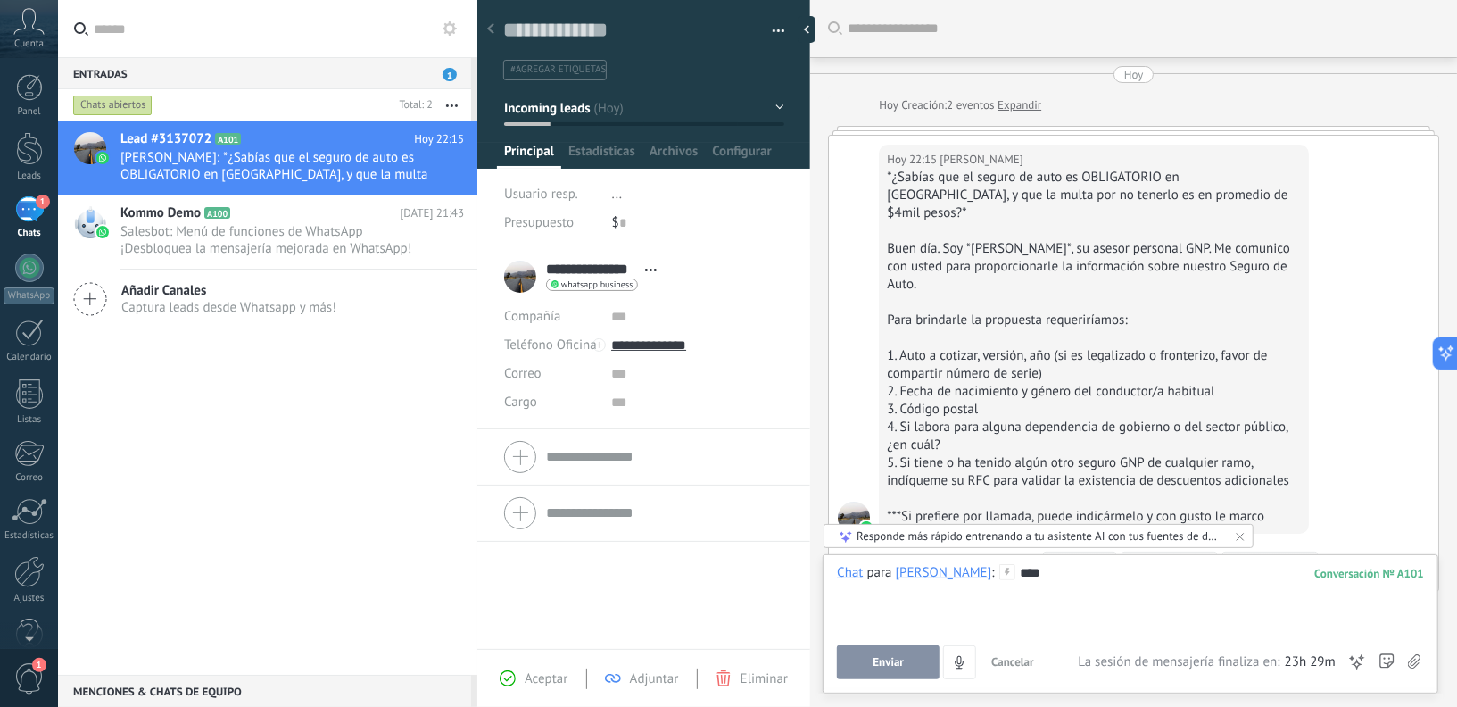
click at [887, 666] on span "Enviar" at bounding box center [888, 662] width 31 height 12
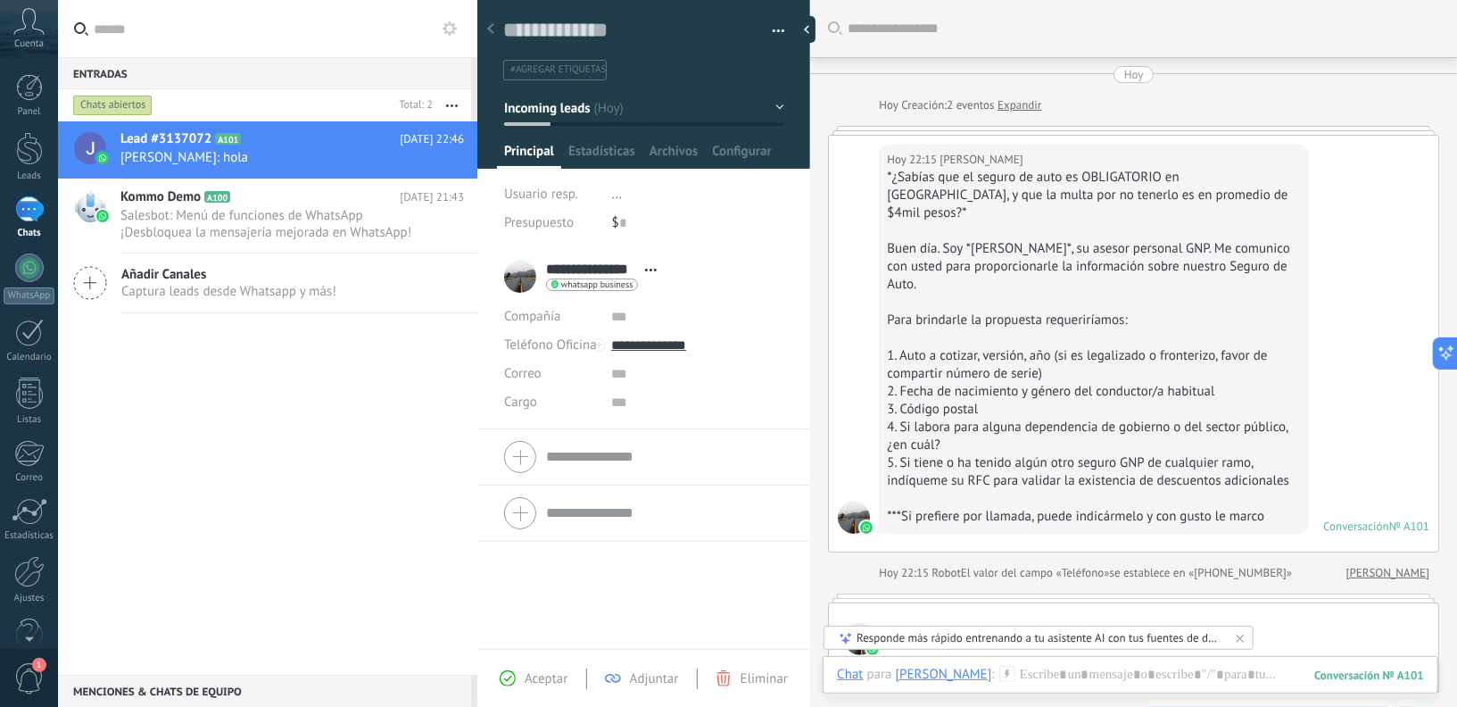
scroll to position [1, 0]
click at [853, 500] on div at bounding box center [854, 516] width 32 height 32
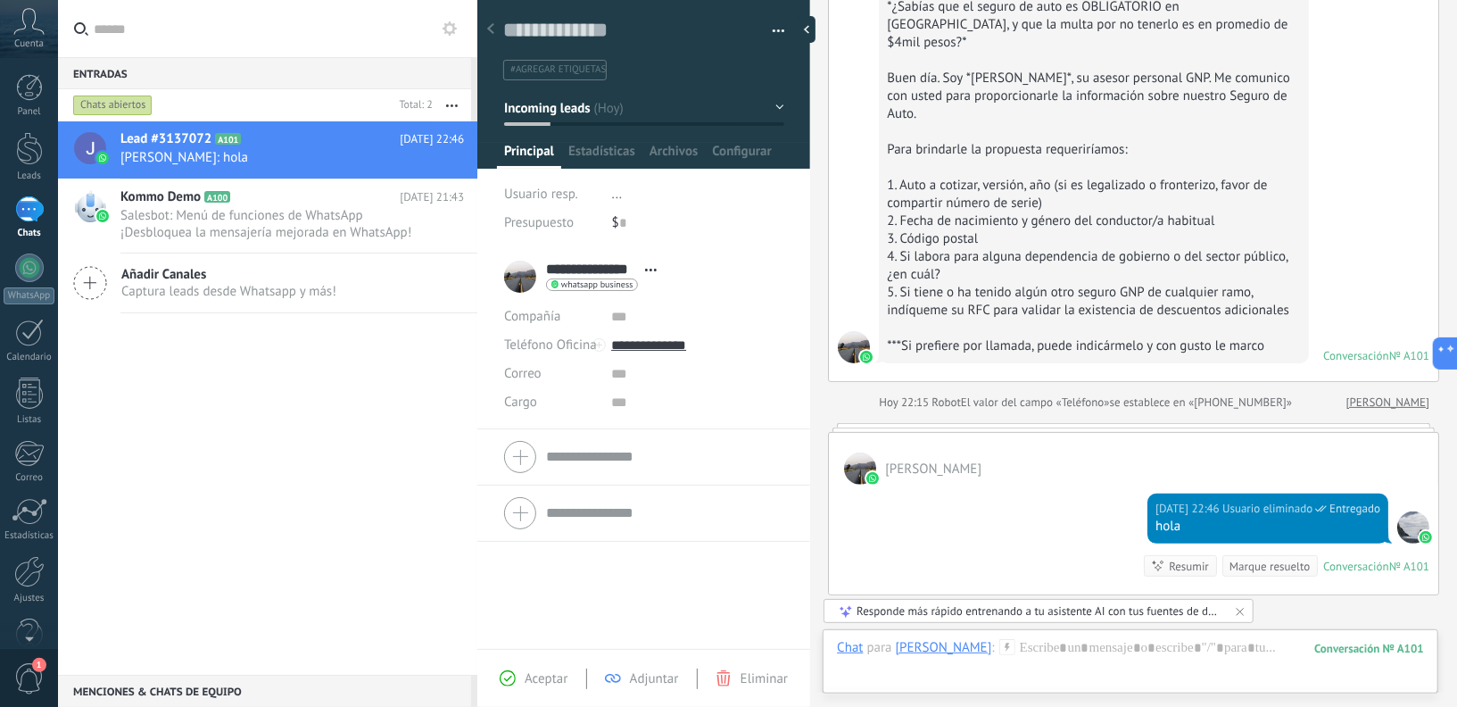
scroll to position [348, 0]
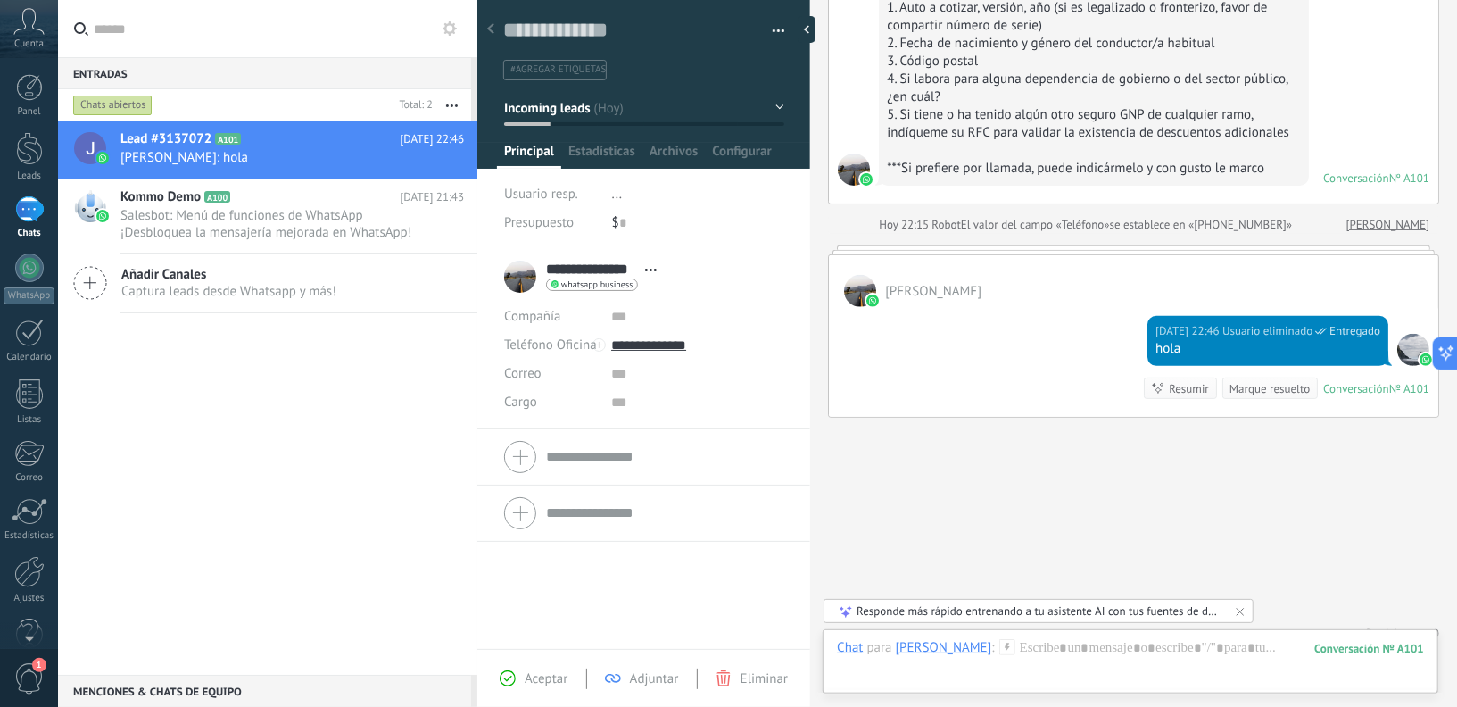
click at [549, 680] on span "Aceptar" at bounding box center [546, 678] width 43 height 17
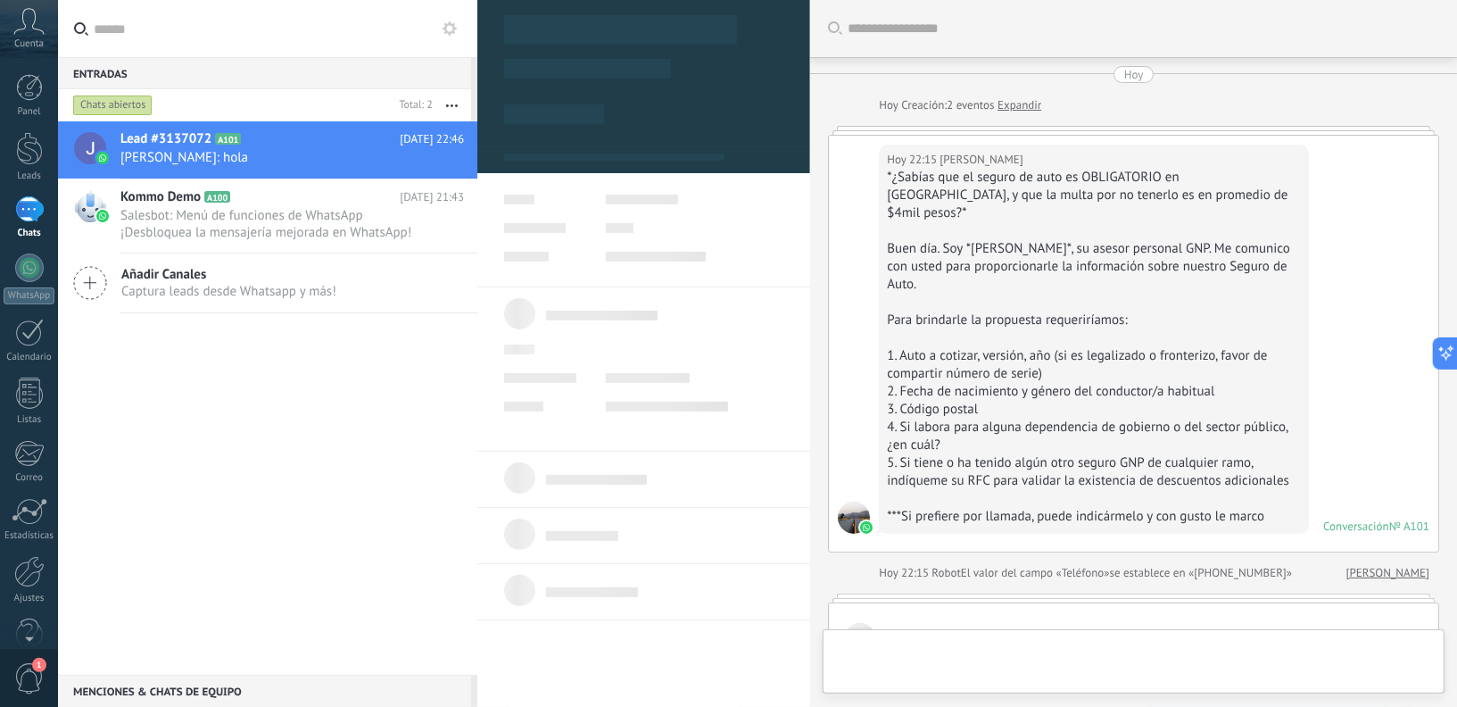
scroll to position [401, 0]
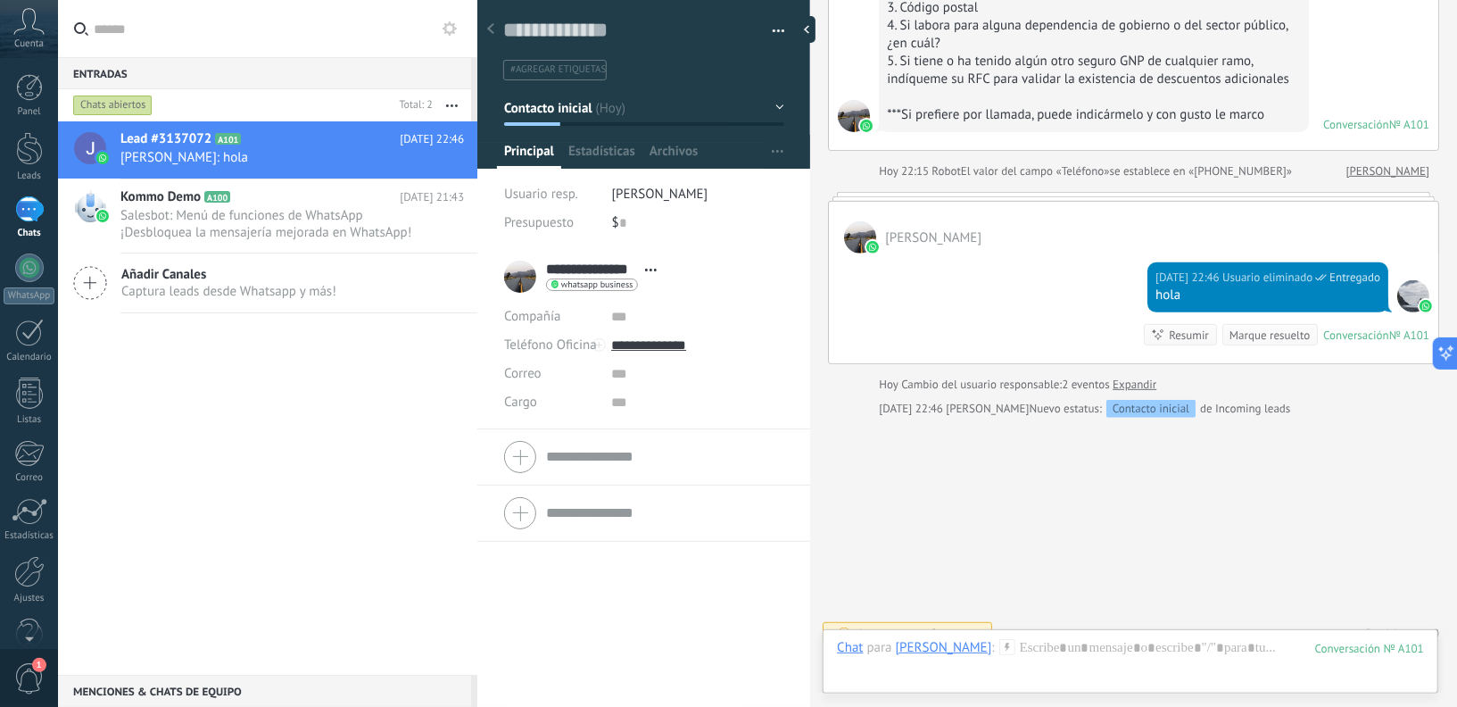
click at [772, 100] on button "Contacto inicial" at bounding box center [644, 108] width 280 height 32
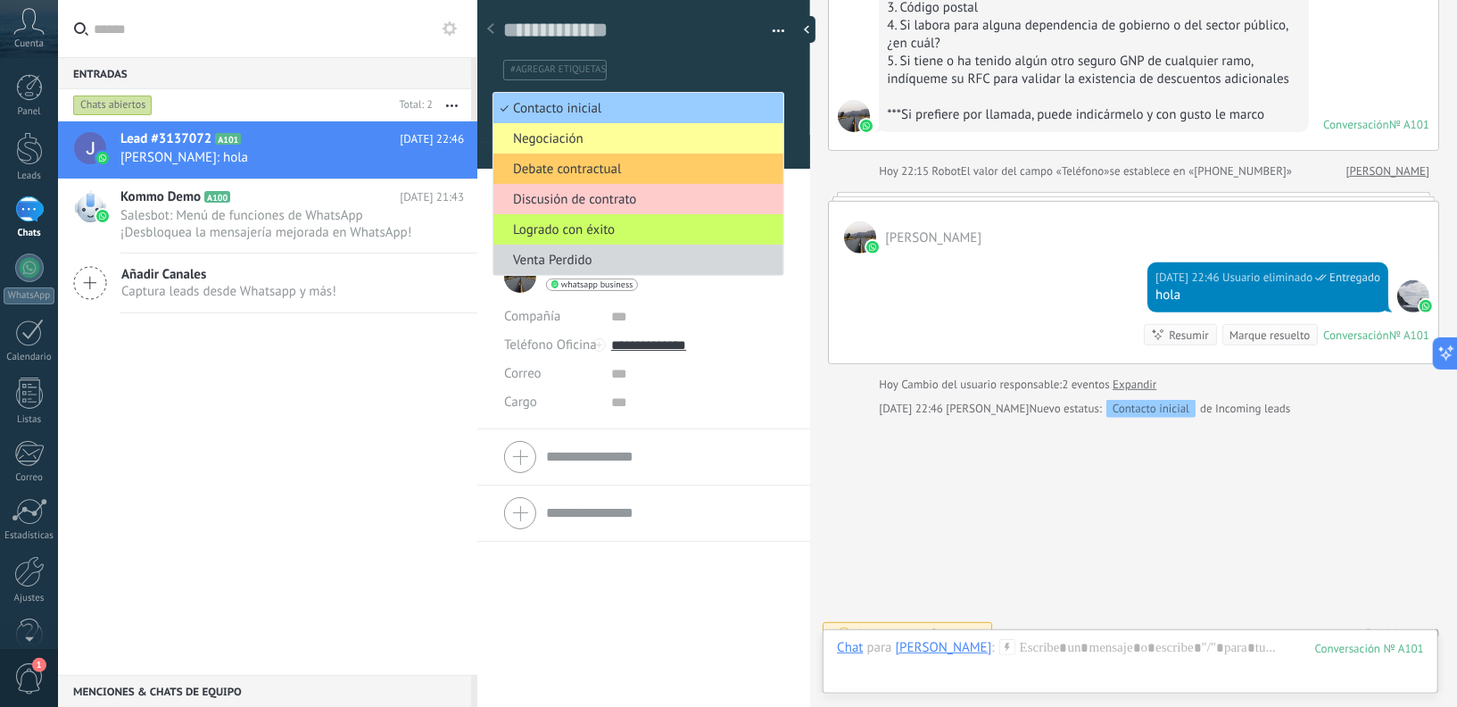
click at [668, 62] on ul "#agregar etiquetas" at bounding box center [640, 70] width 278 height 24
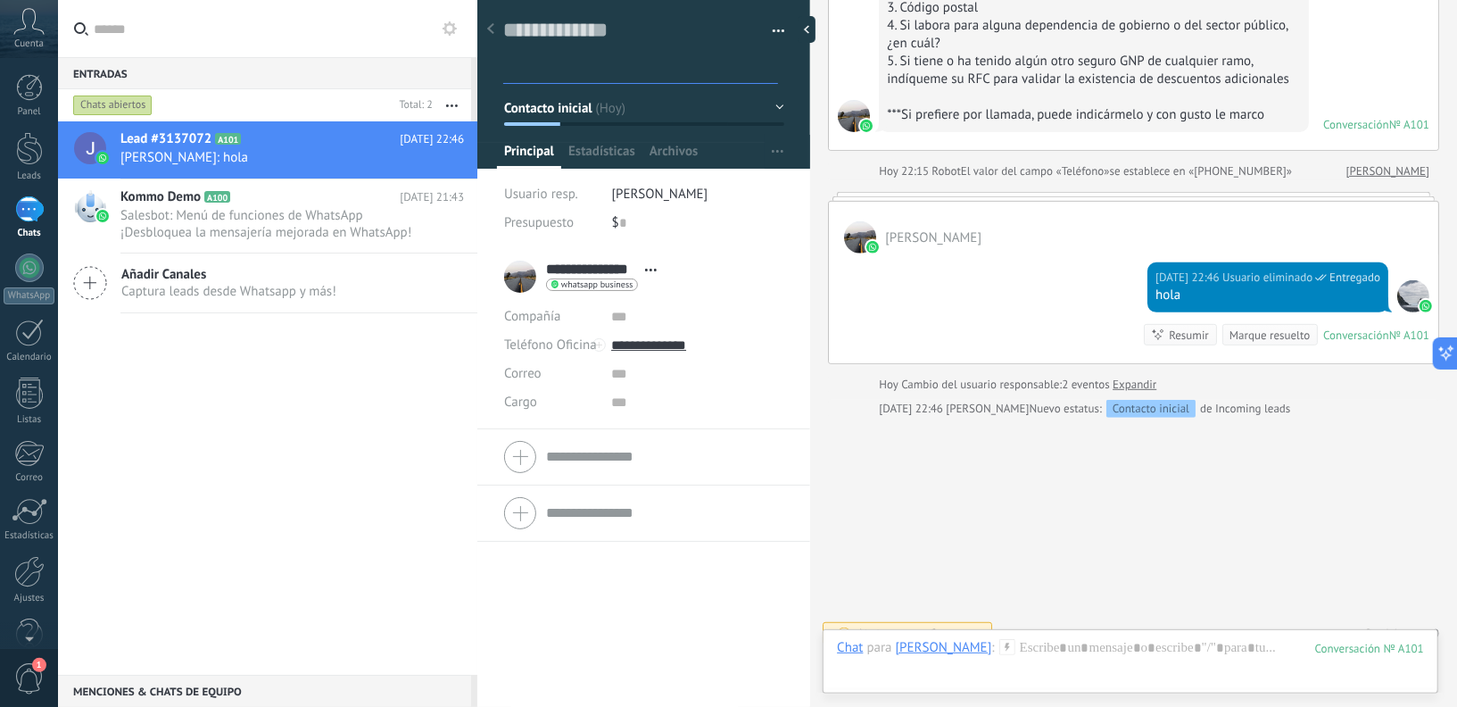
click at [489, 34] on icon at bounding box center [490, 28] width 7 height 11
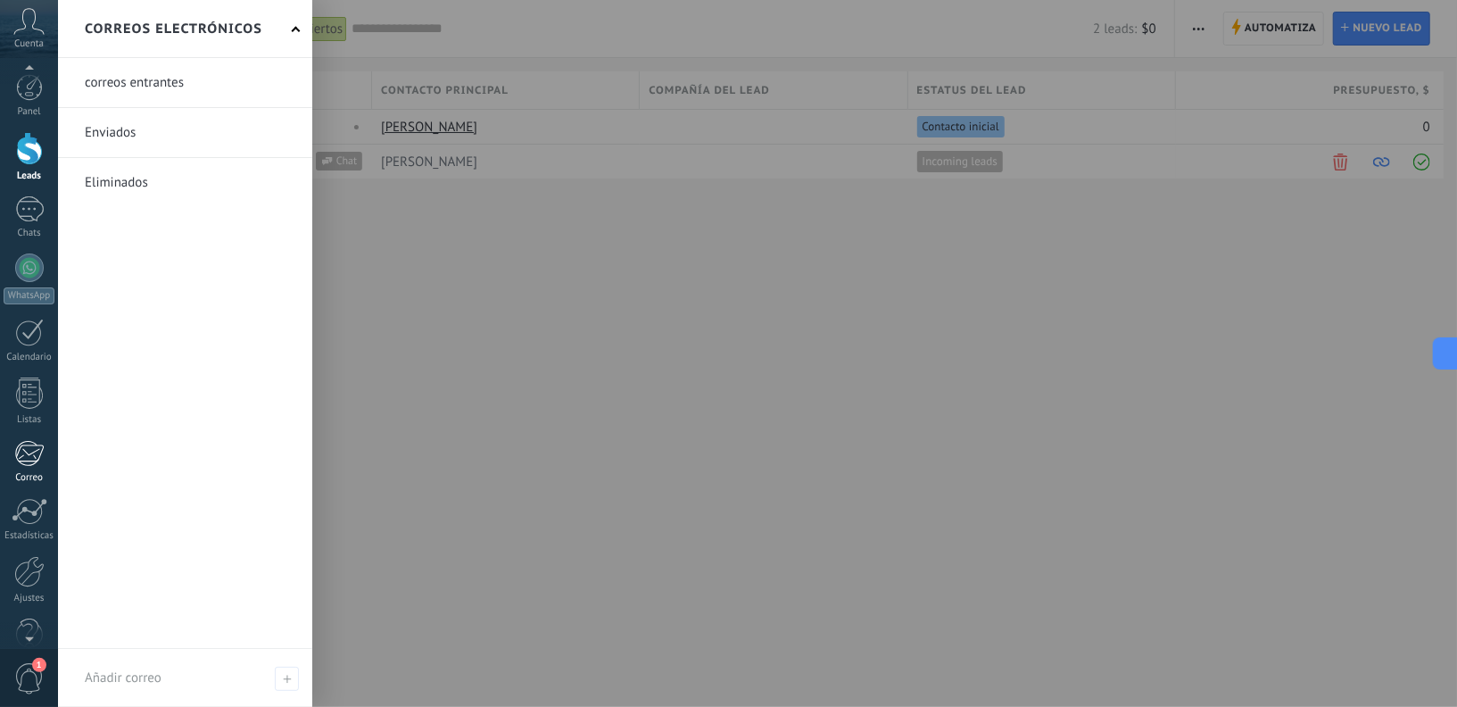
scroll to position [36, 0]
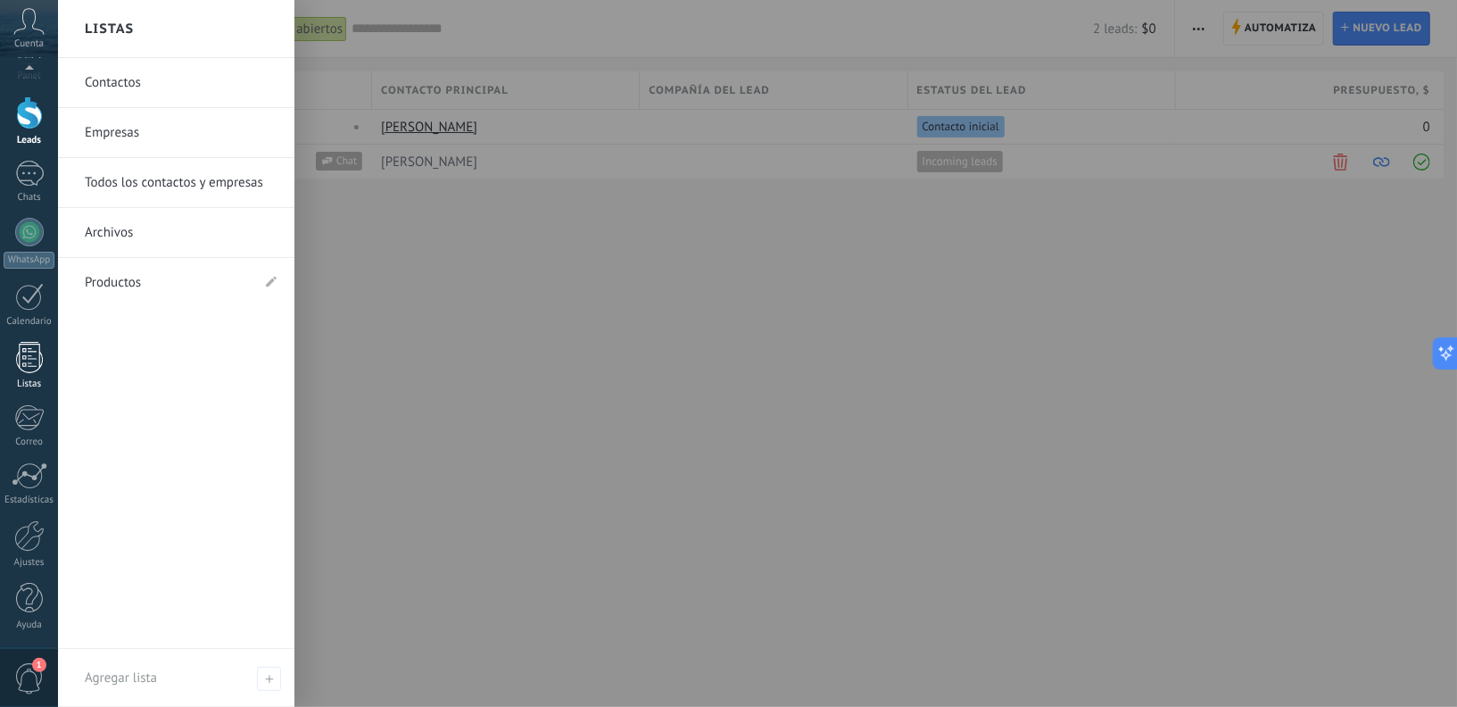
click at [25, 378] on div "Listas" at bounding box center [30, 384] width 52 height 12
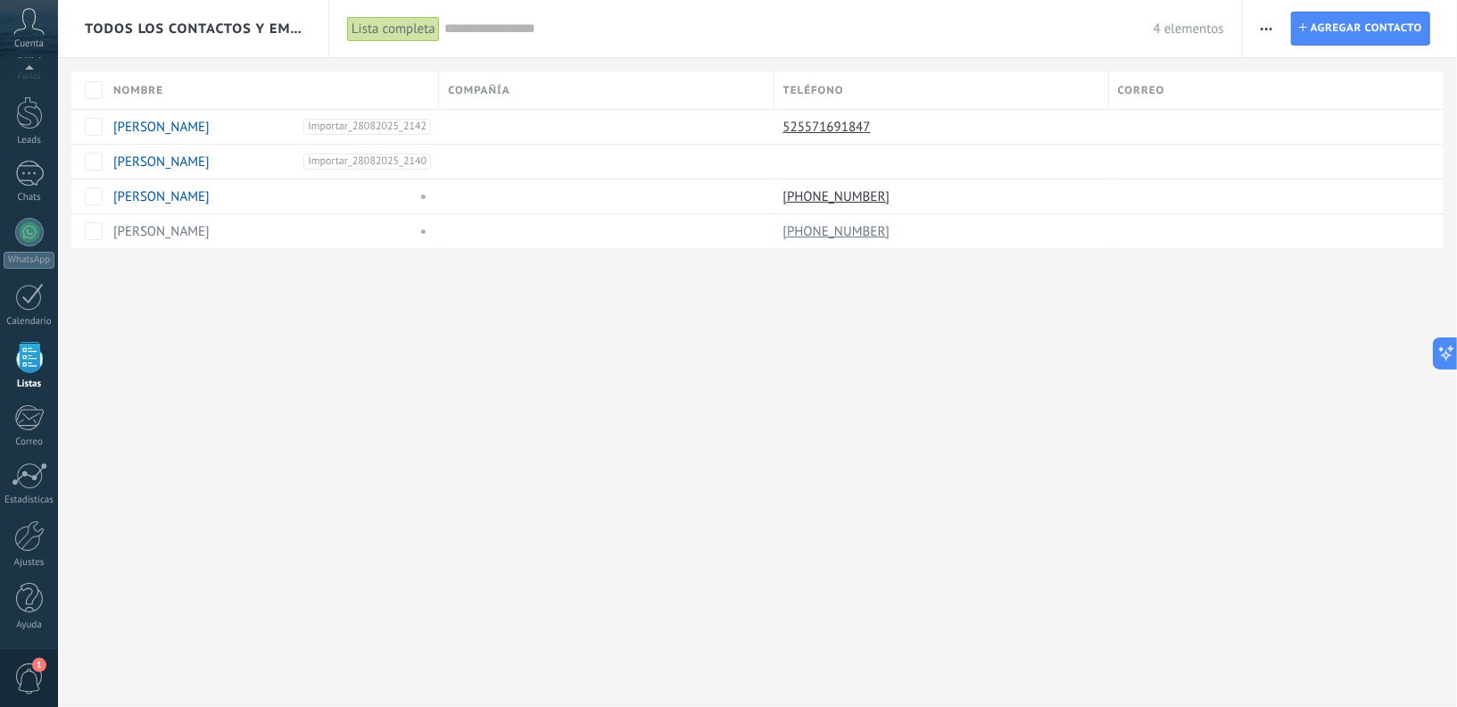
click at [1265, 25] on span "button" at bounding box center [1267, 29] width 12 height 34
click at [1148, 291] on div "Todos los contactos y empresas Lista completa Aplicar 4 elementos Lista complet…" at bounding box center [757, 153] width 1399 height 306
click at [1453, 351] on icon at bounding box center [1457, 353] width 12 height 12
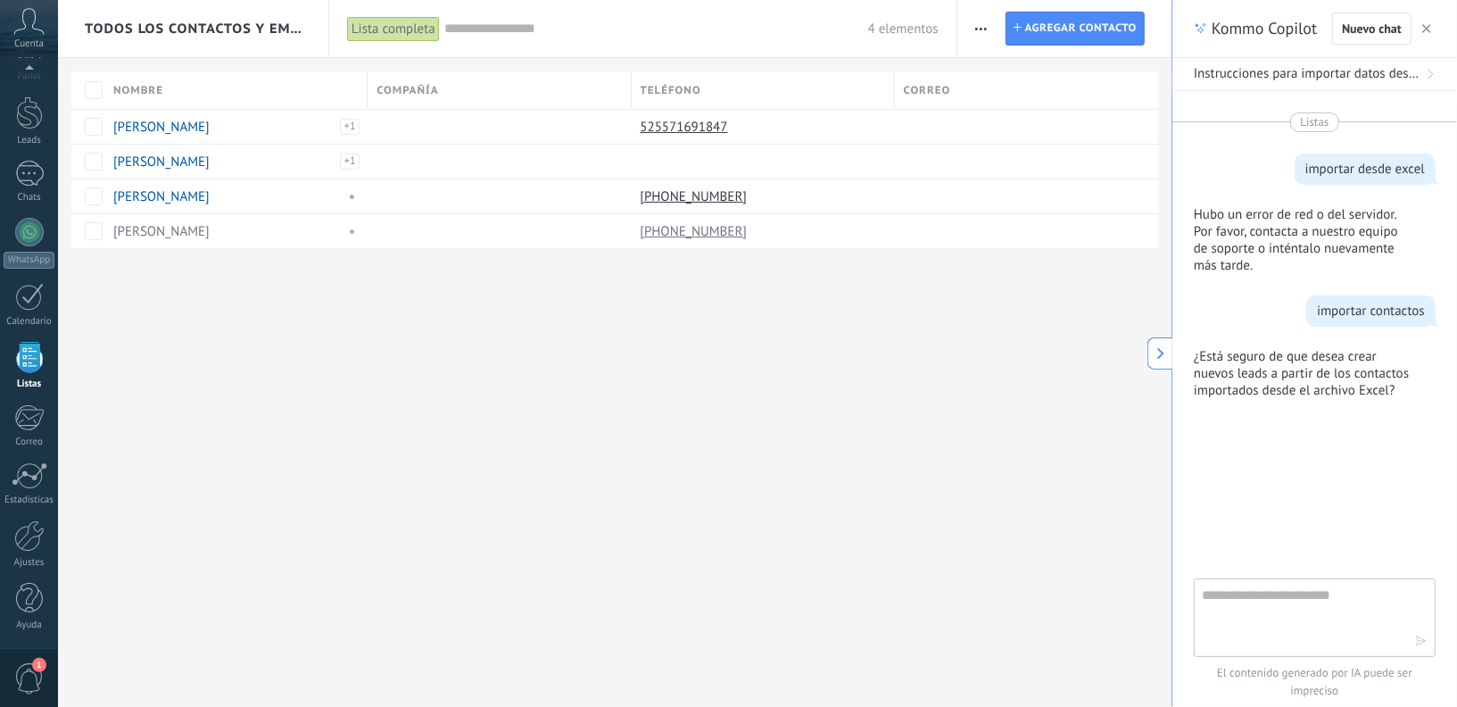
type textarea "**********"
type input "*******"
click at [1242, 598] on textarea at bounding box center [1302, 616] width 201 height 64
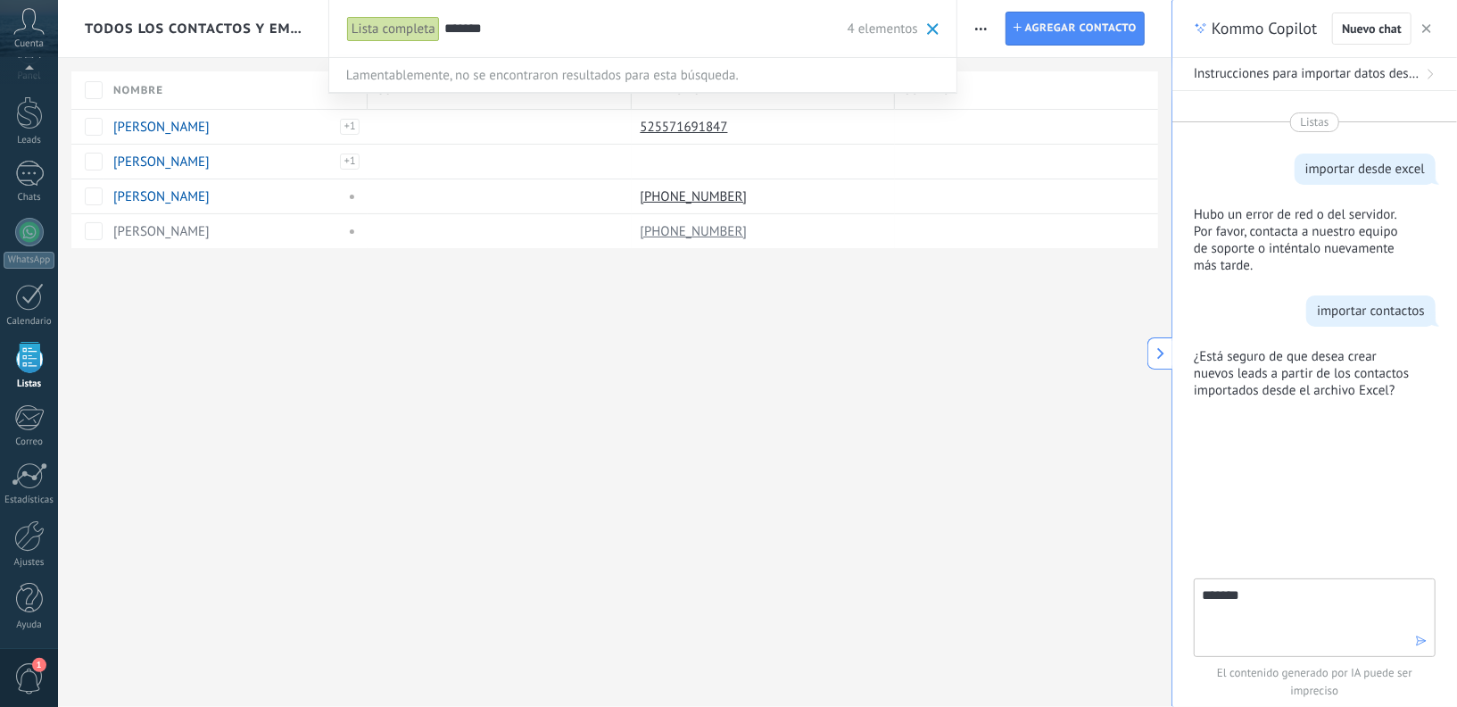
type textarea "********"
click at [931, 23] on span at bounding box center [933, 29] width 12 height 12
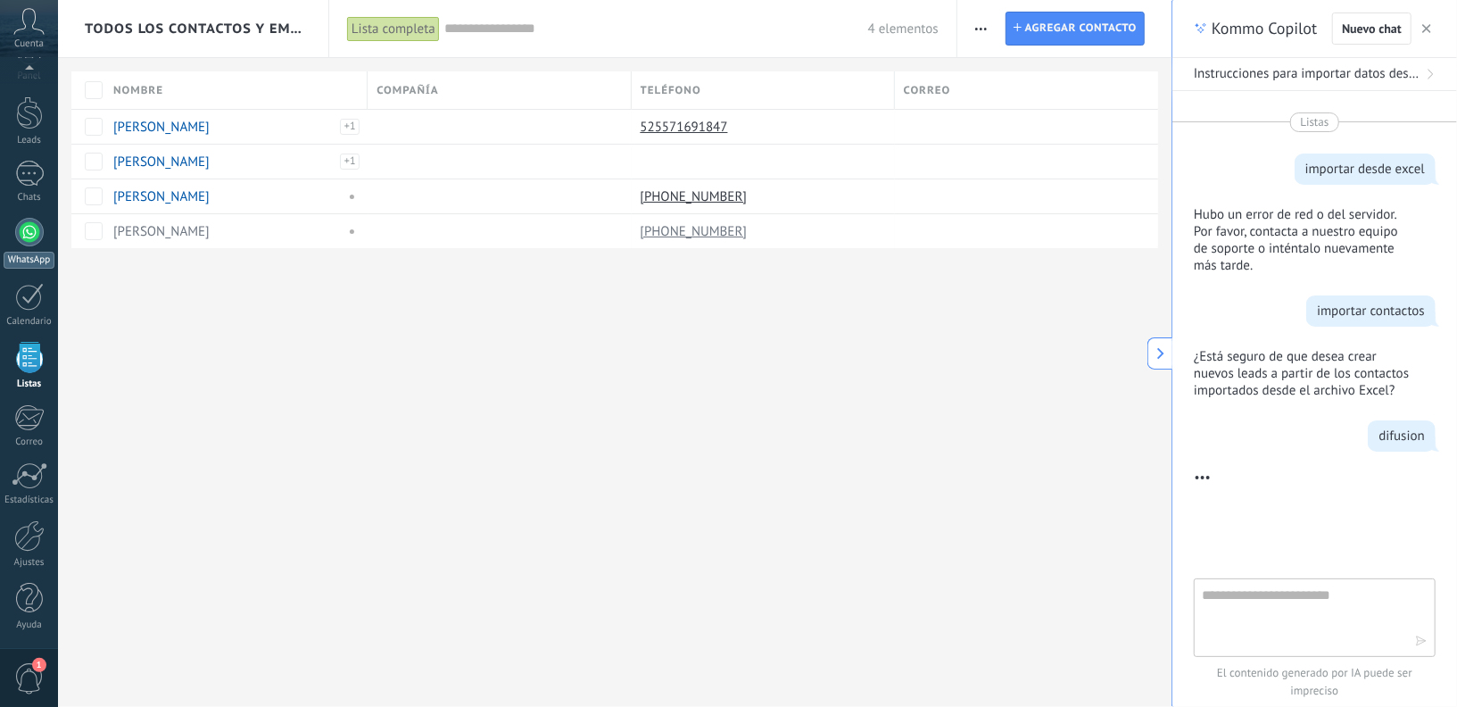
click at [27, 241] on div at bounding box center [29, 232] width 29 height 29
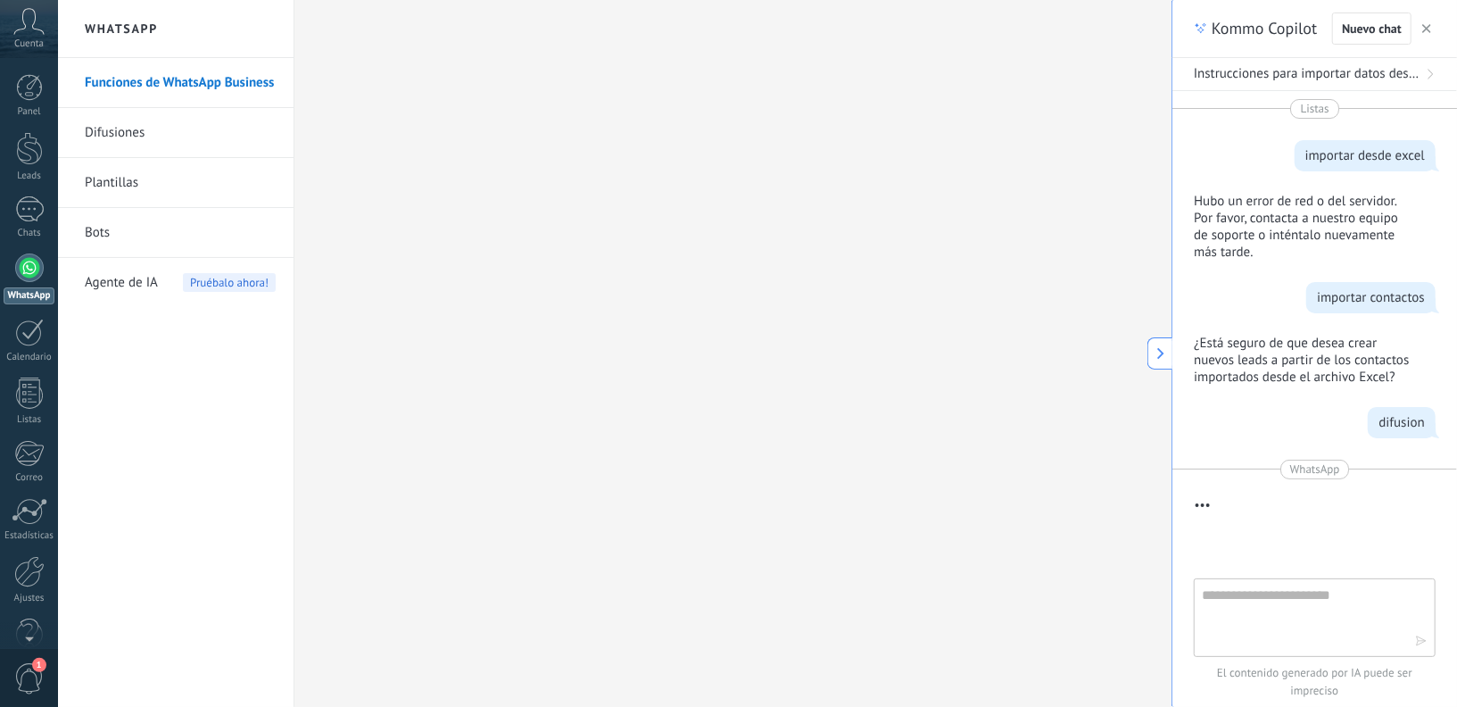
click at [137, 137] on link "Difusiones" at bounding box center [180, 133] width 191 height 50
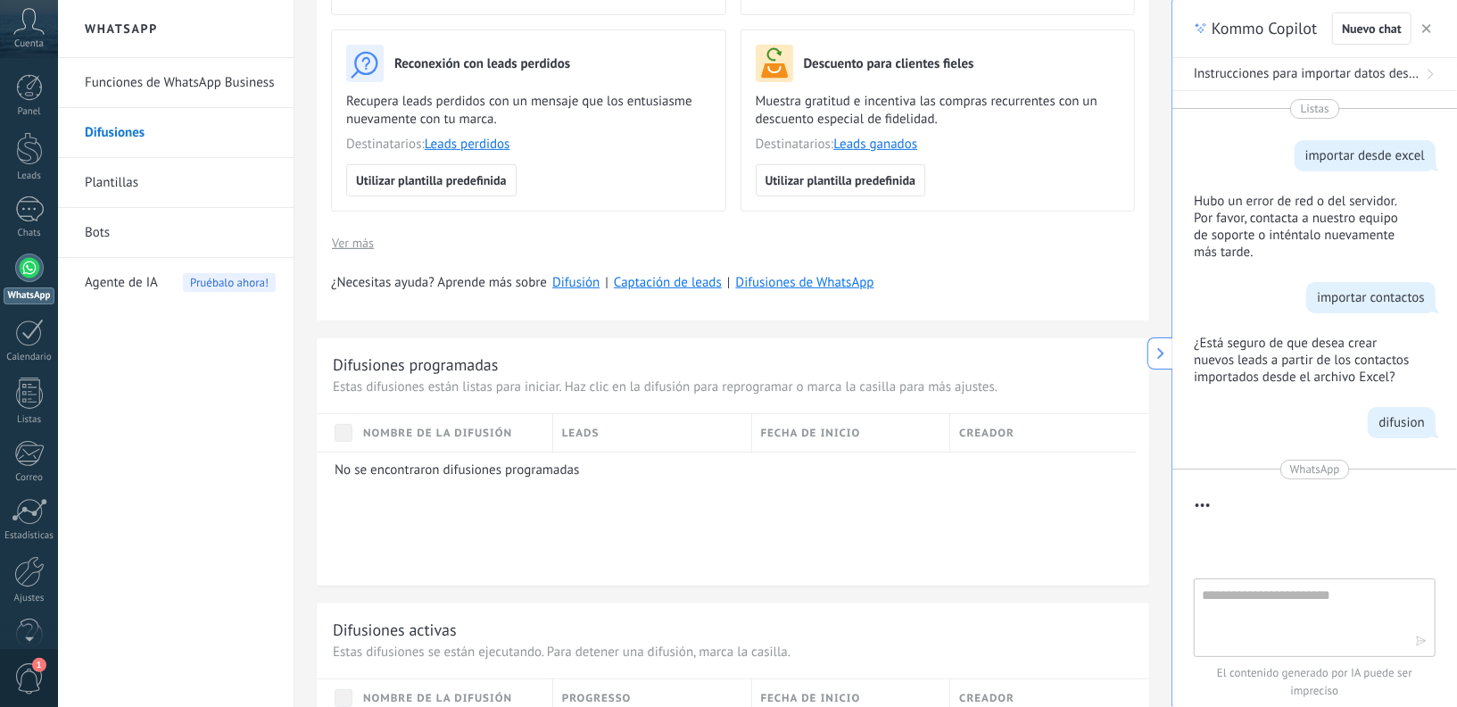
scroll to position [387, 0]
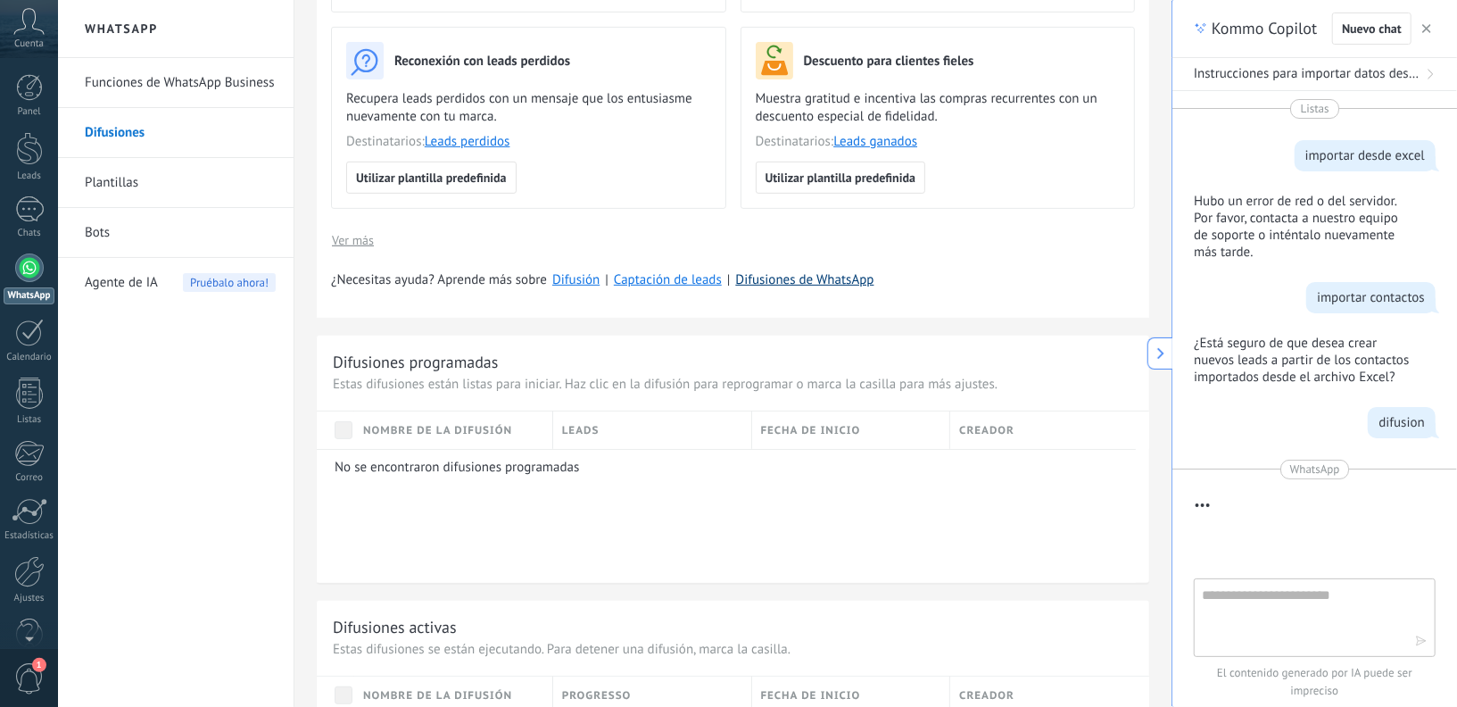
click at [796, 277] on link "Difusiones de WhatsApp" at bounding box center [804, 279] width 138 height 17
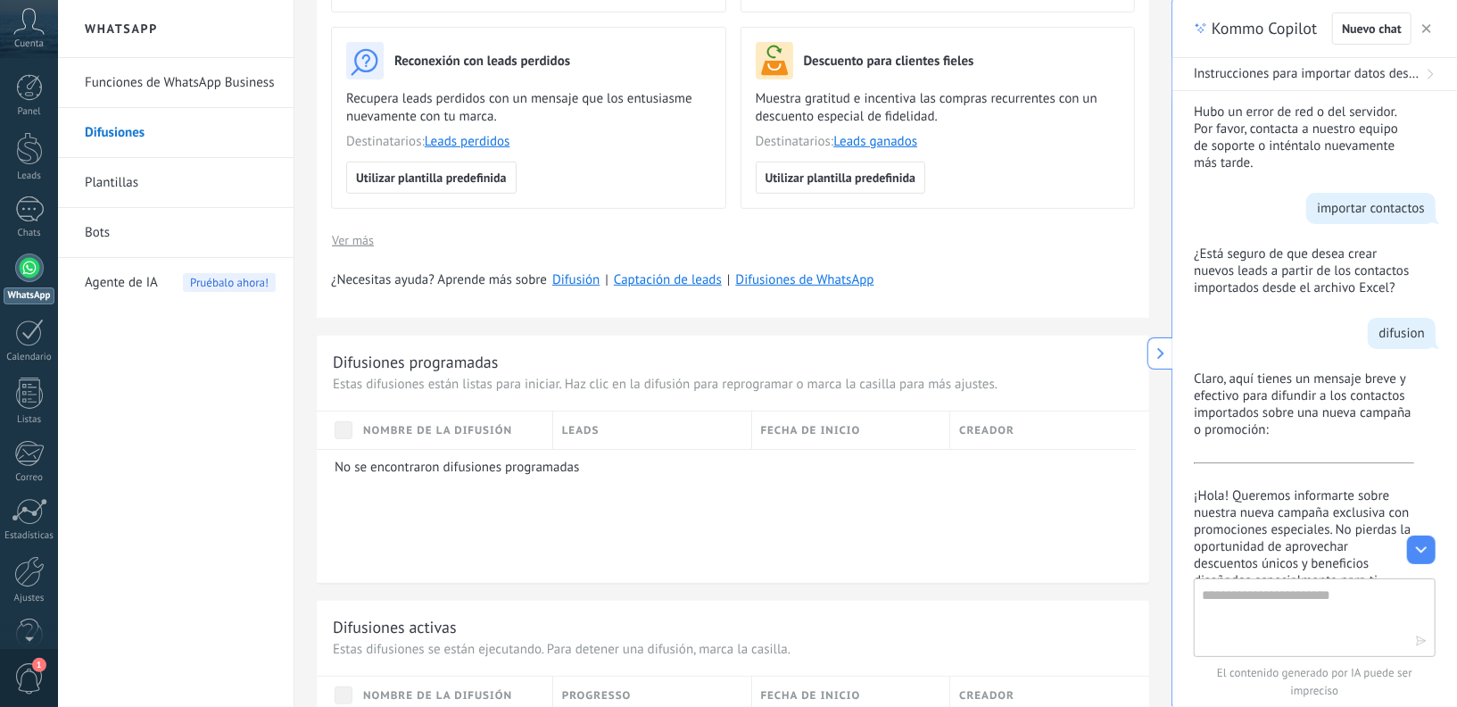
scroll to position [103, 0]
click at [1009, 271] on div "¿Necesitas ayuda? Aprende más sobre Difusión | Captación de leads | Difusiones …" at bounding box center [733, 280] width 804 height 18
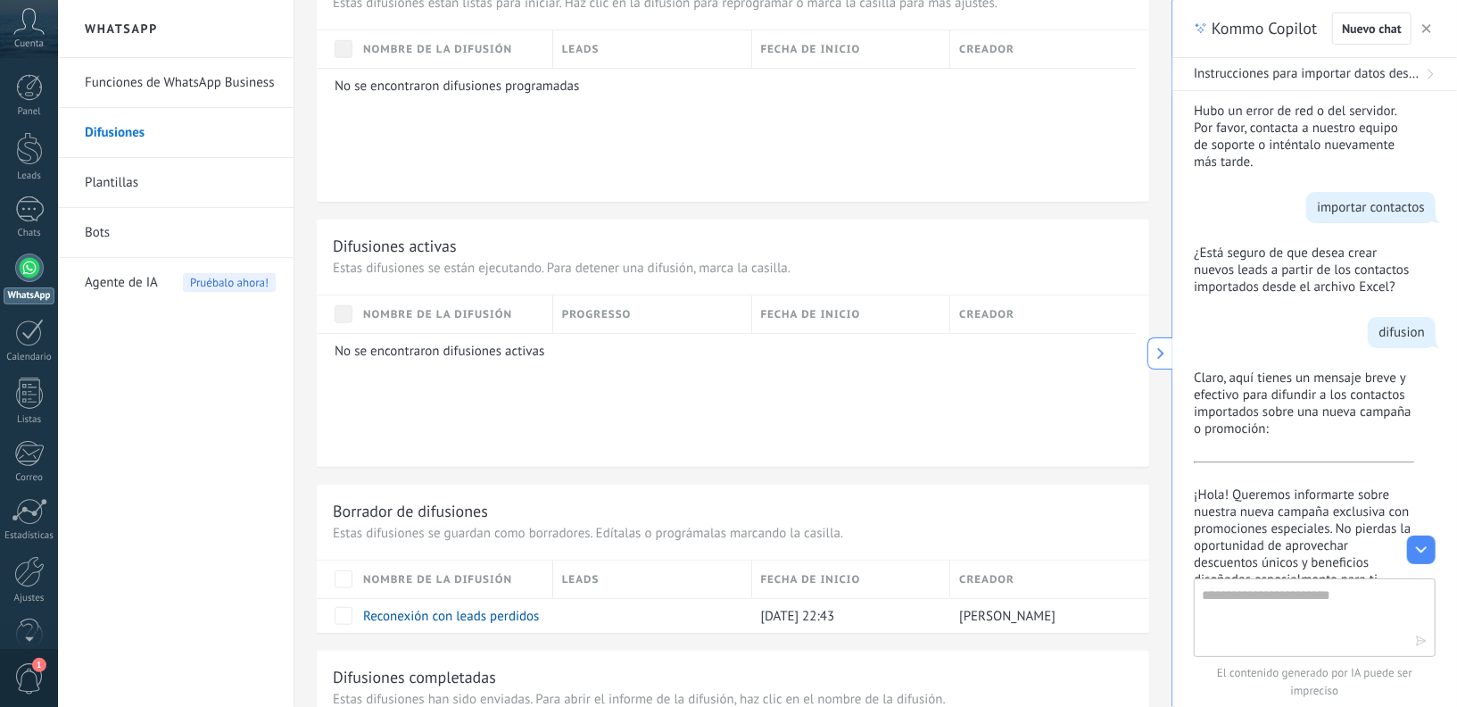
scroll to position [978, 0]
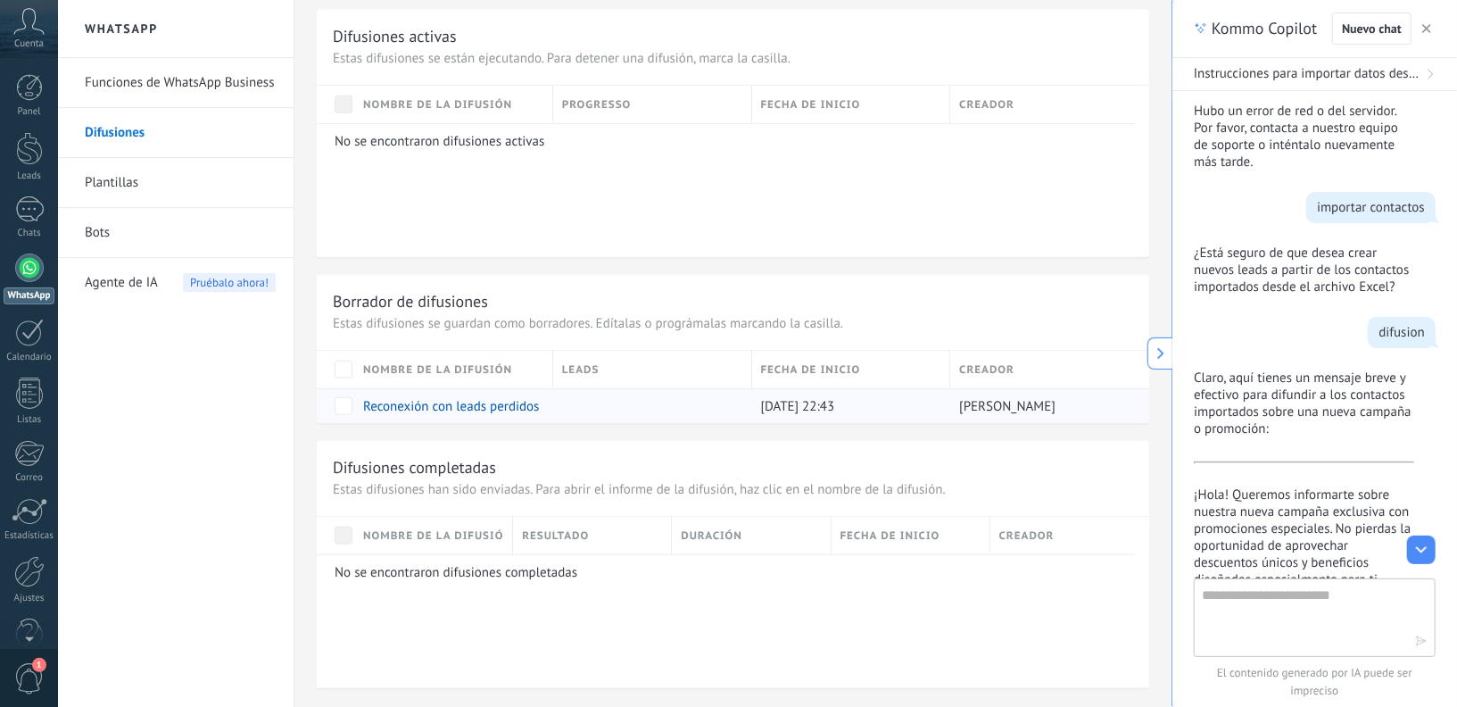
click at [465, 404] on link "Reconexión con leads perdidos" at bounding box center [451, 406] width 176 height 17
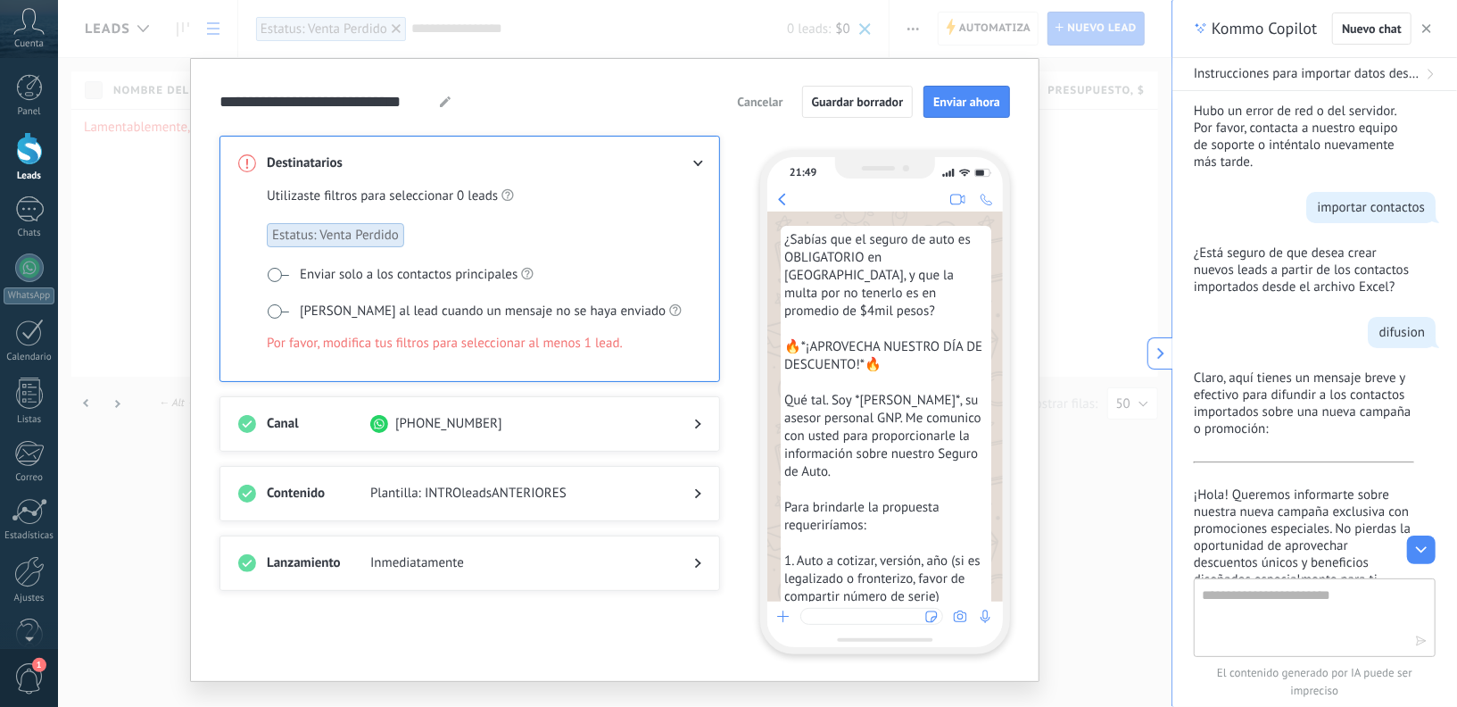
click at [1426, 26] on icon "button" at bounding box center [1426, 28] width 9 height 9
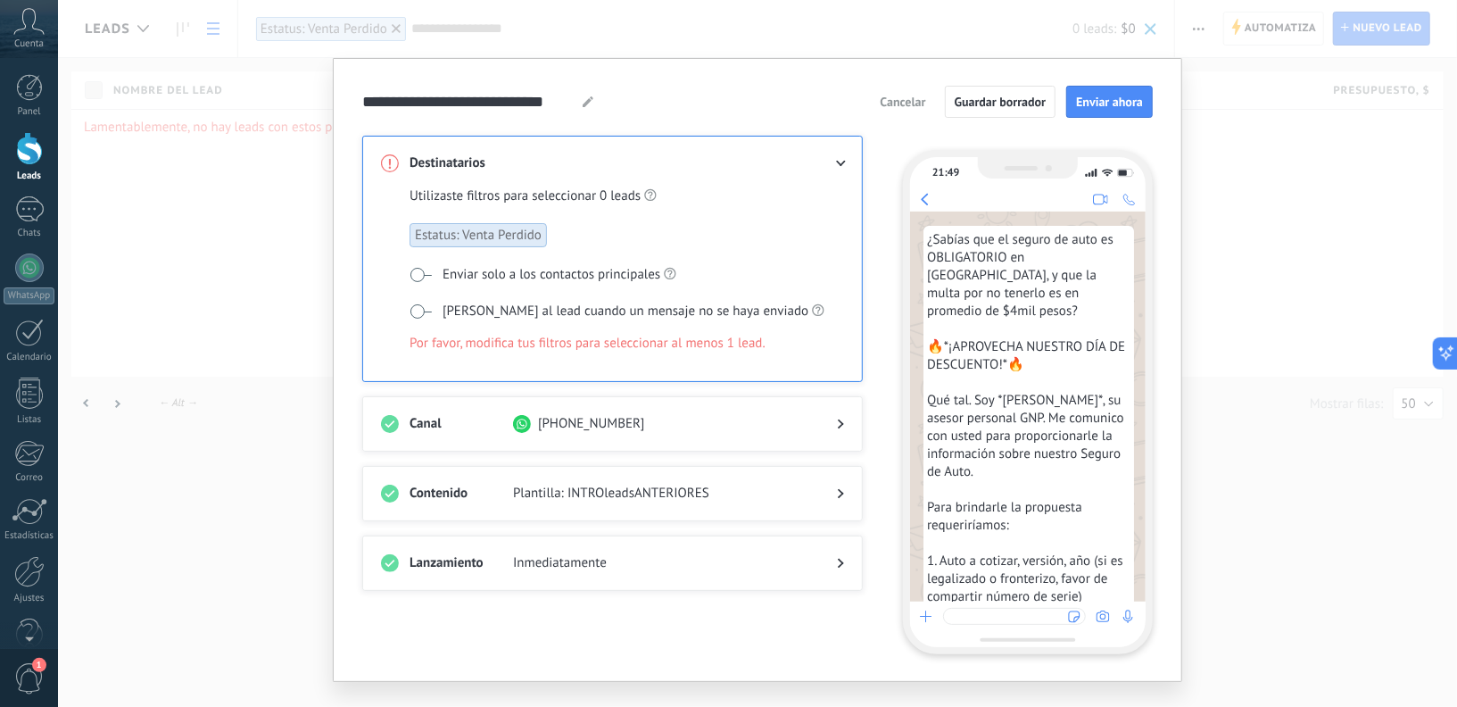
scroll to position [32, 0]
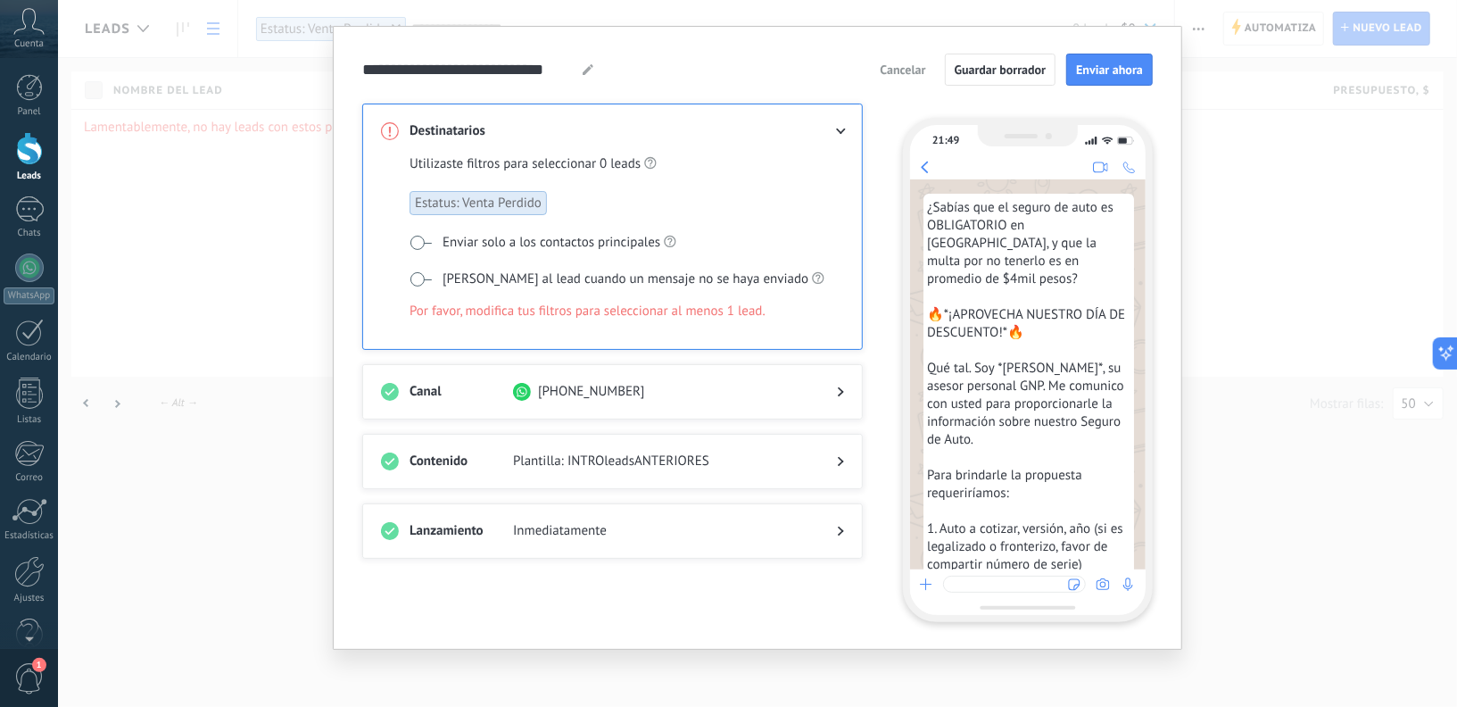
click at [425, 275] on span at bounding box center [420, 279] width 22 height 14
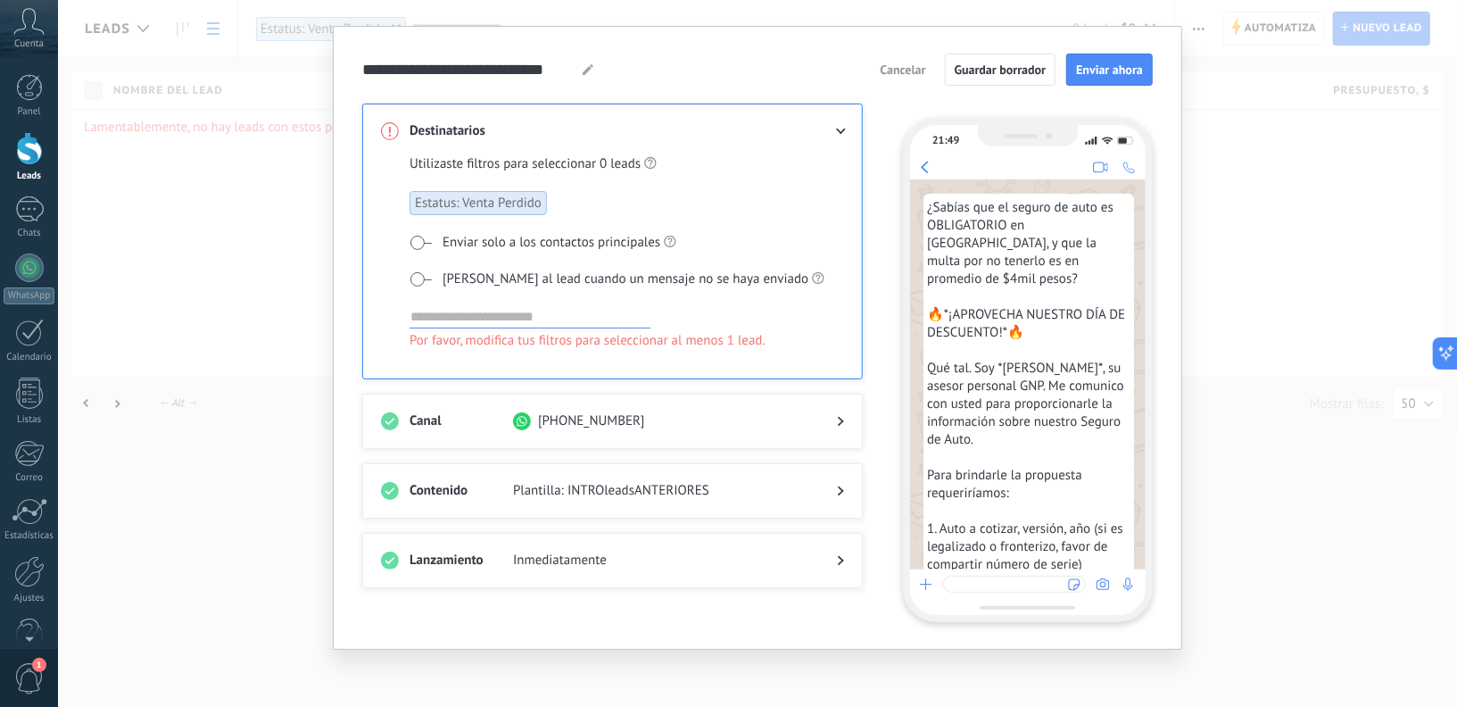
click at [411, 274] on span at bounding box center [420, 279] width 22 height 14
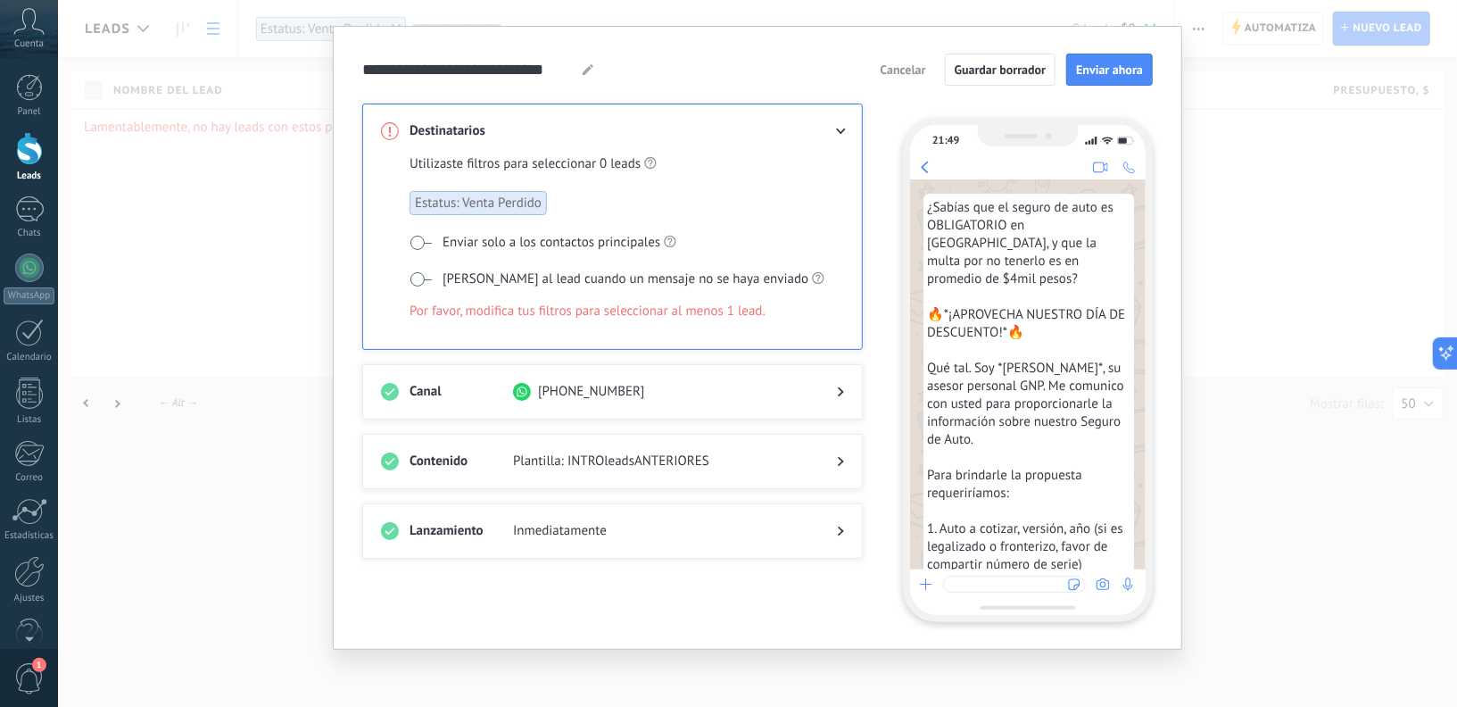
click at [415, 236] on span at bounding box center [420, 243] width 22 height 14
click at [468, 210] on span "Estatus: Venta Perdido" at bounding box center [477, 203] width 137 height 24
click at [189, 296] on div "**********" at bounding box center [757, 353] width 1399 height 707
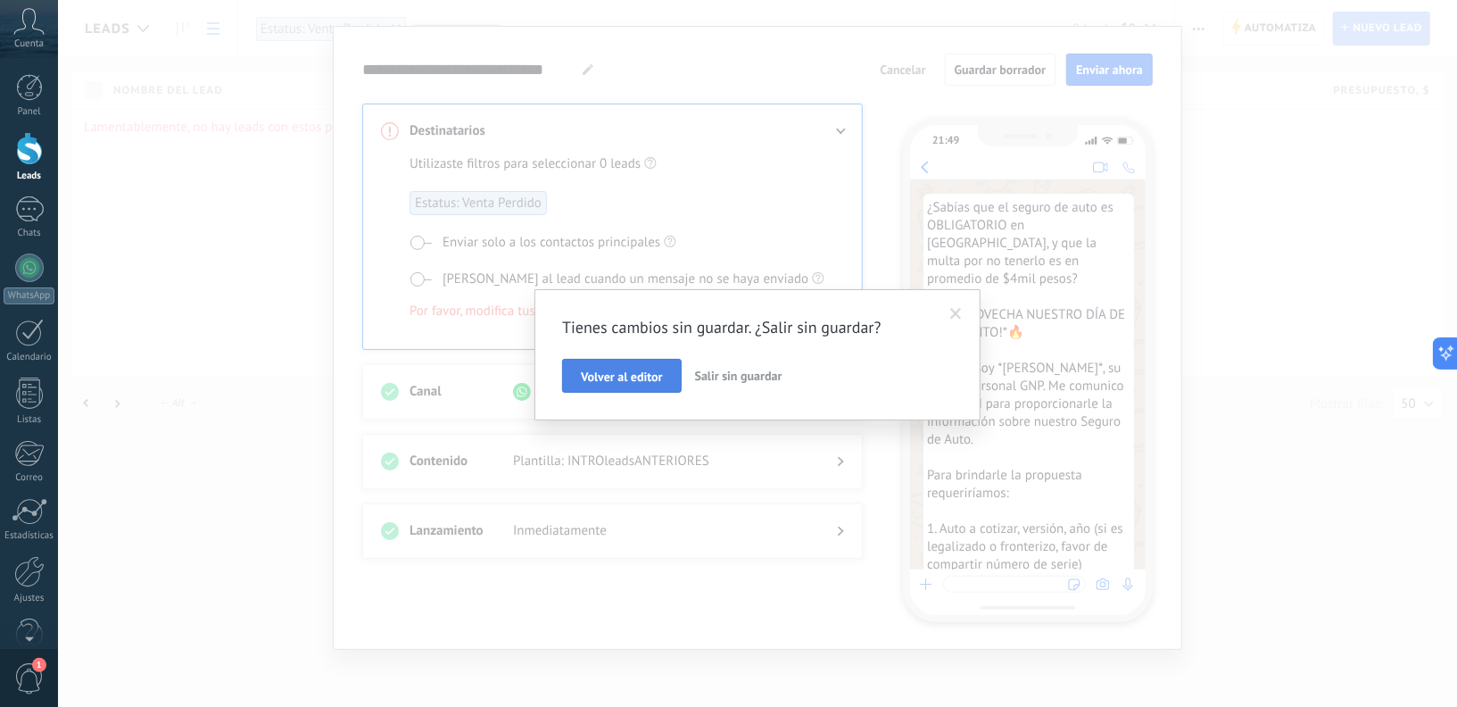
click at [605, 374] on span "Volver al editor" at bounding box center [621, 376] width 81 height 12
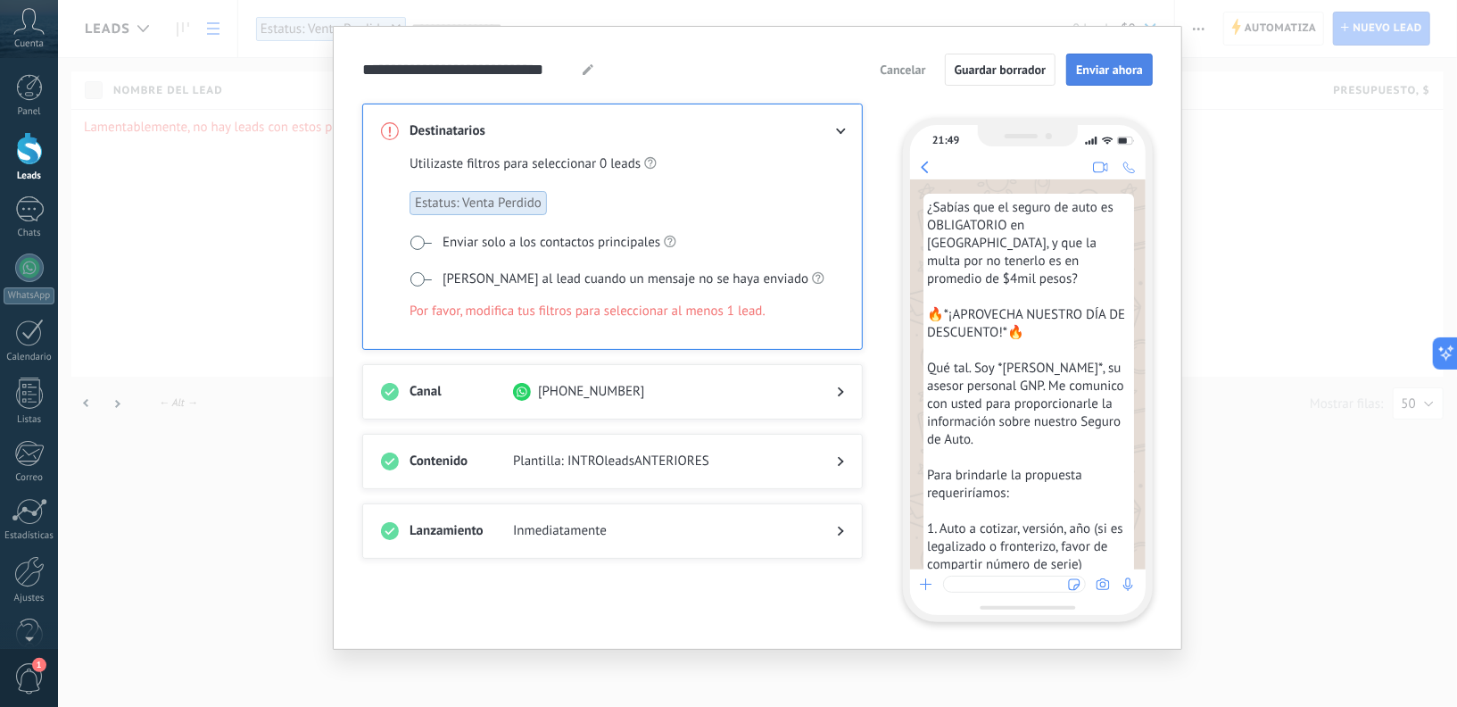
click at [1101, 60] on button "Enviar ahora" at bounding box center [1109, 70] width 87 height 32
click at [1097, 70] on span "Enviar ahora" at bounding box center [1109, 69] width 67 height 12
click at [1115, 55] on button "Enviar ahora" at bounding box center [1109, 70] width 87 height 32
click at [968, 64] on span "Guardar borrador" at bounding box center [1001, 69] width 92 height 12
